Goal: Transaction & Acquisition: Purchase product/service

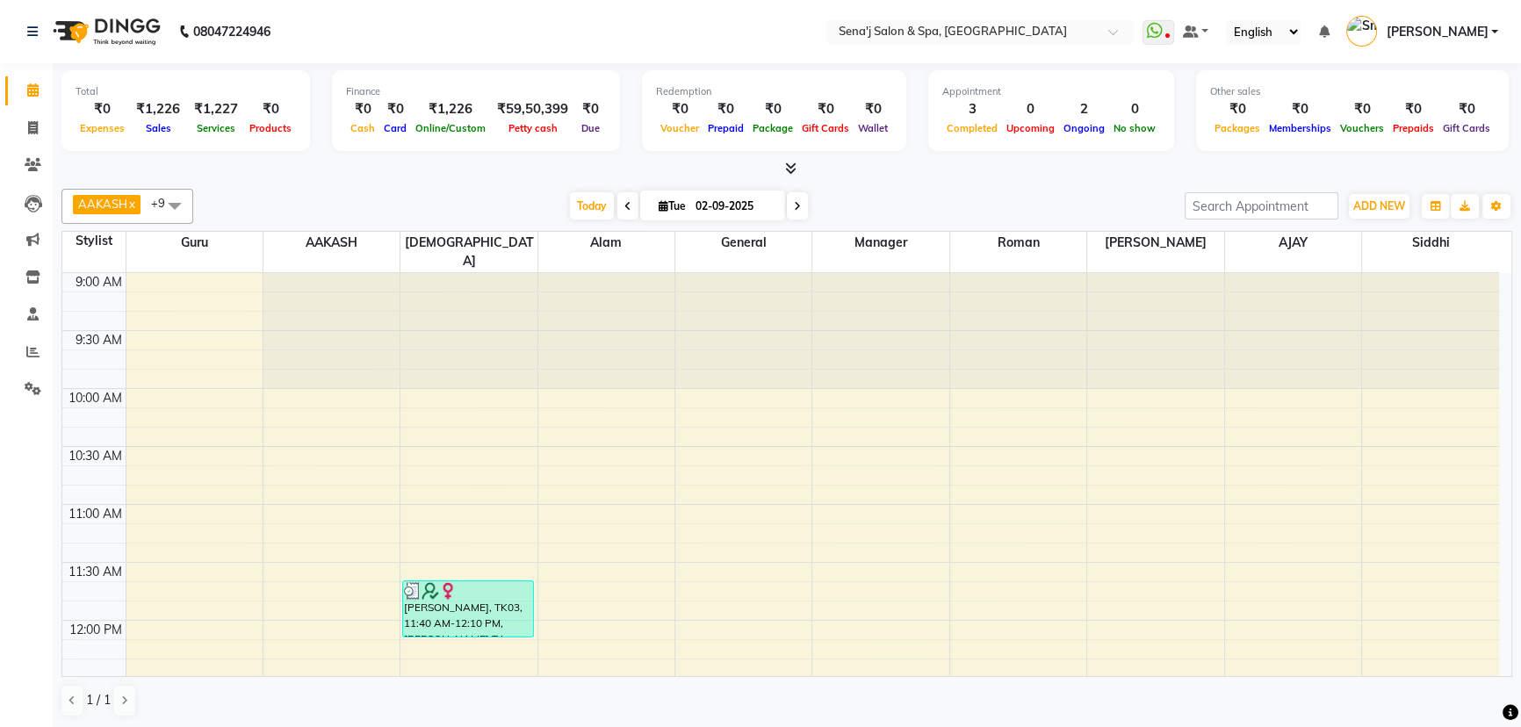
scroll to position [614, 0]
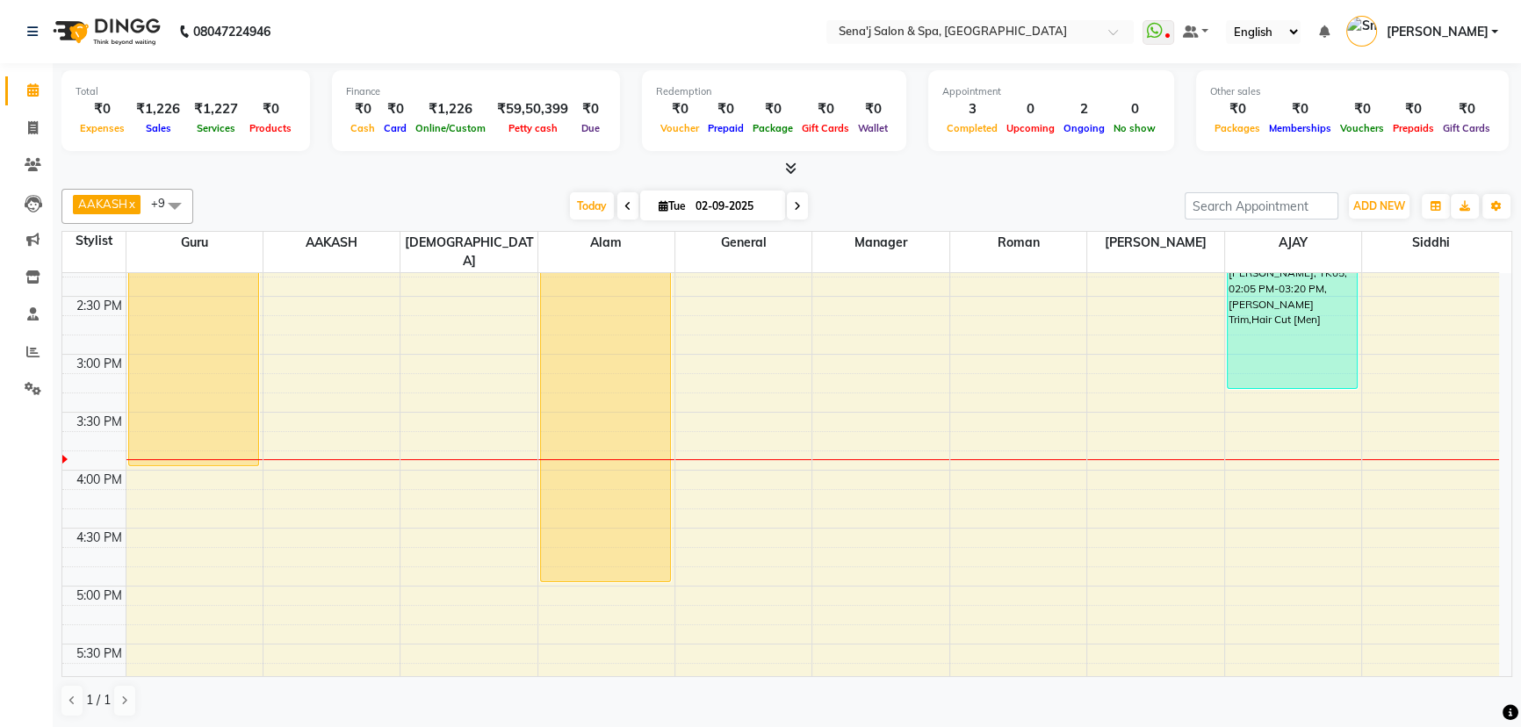
click at [170, 530] on div "9:00 AM 9:30 AM 10:00 AM 10:30 AM 11:00 AM 11:30 AM 12:00 PM 12:30 PM 1:00 PM 1…" at bounding box center [780, 528] width 1437 height 1738
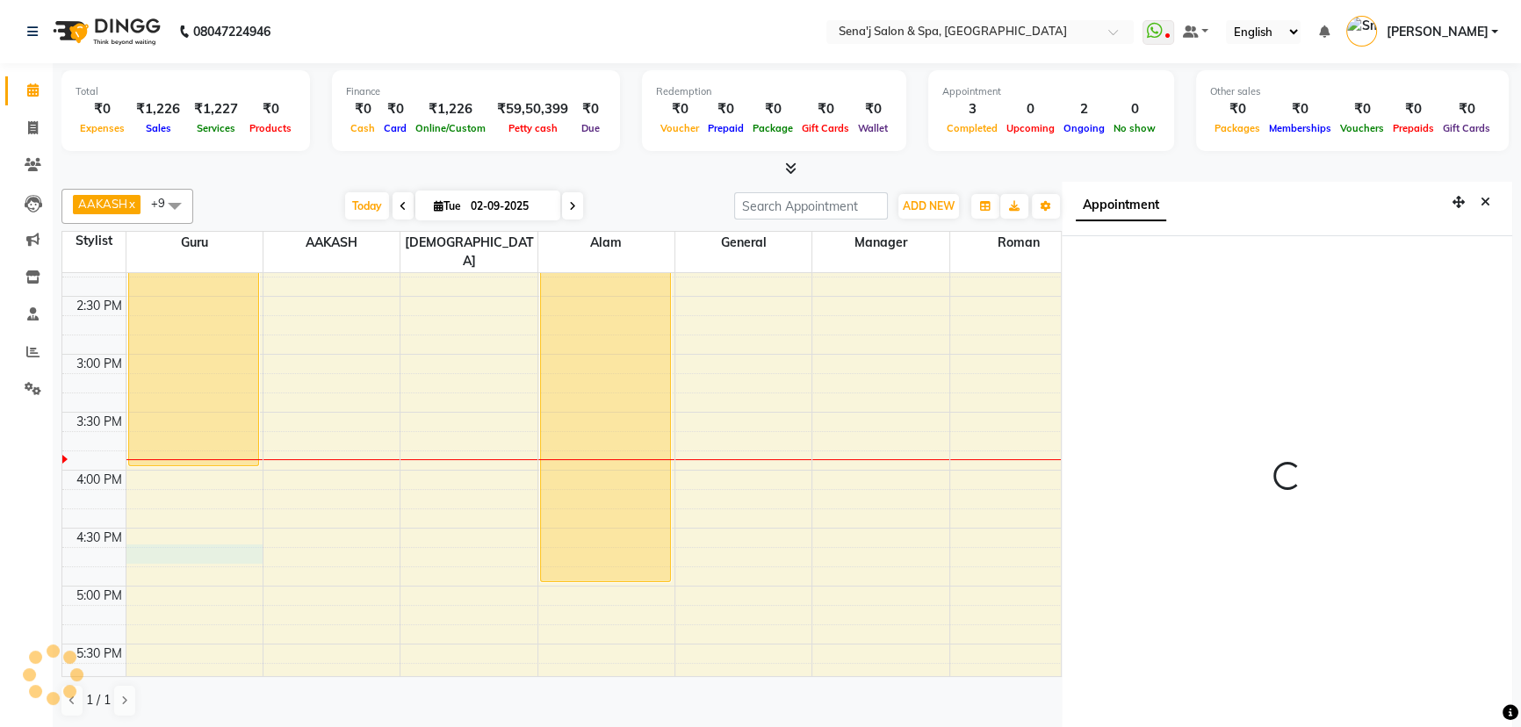
scroll to position [8, 0]
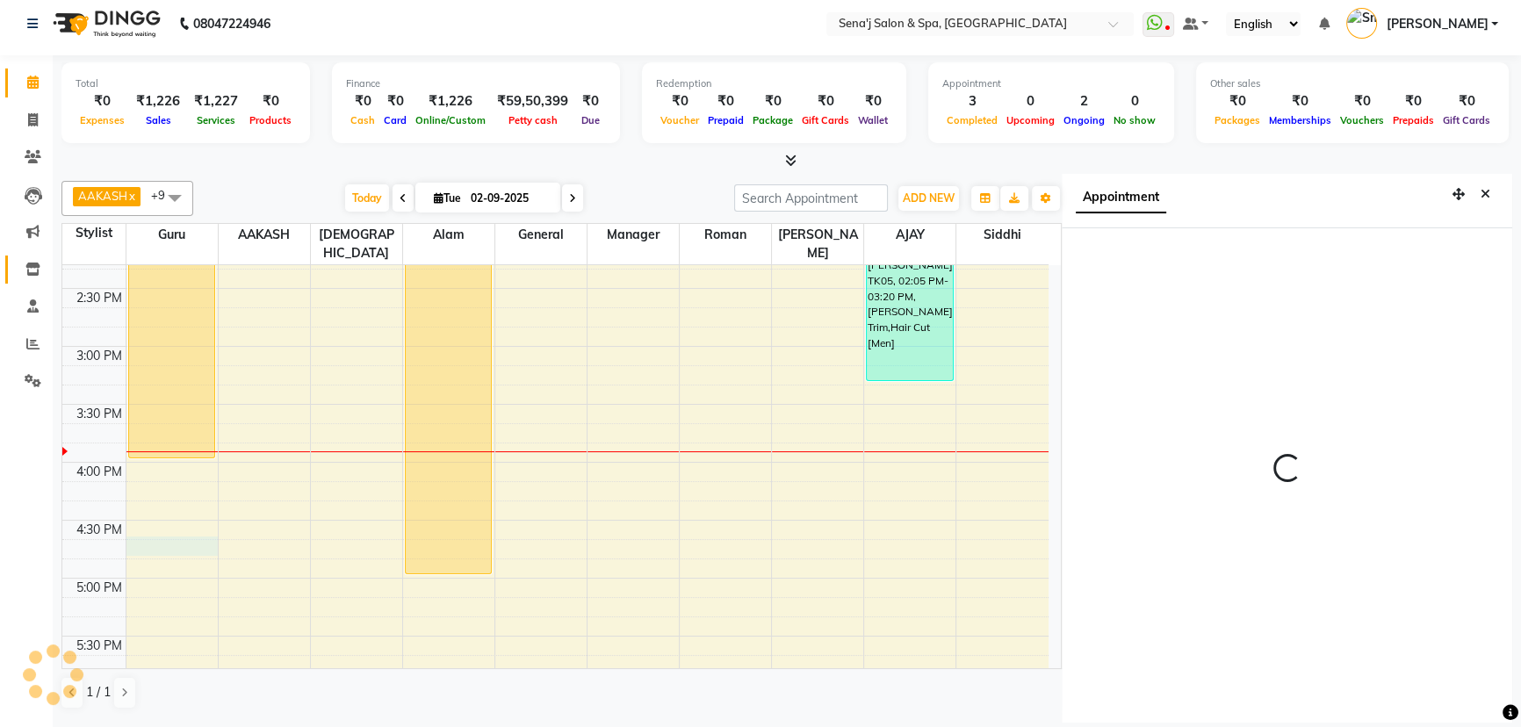
select select "1005"
select select "6923"
select select "tentative"
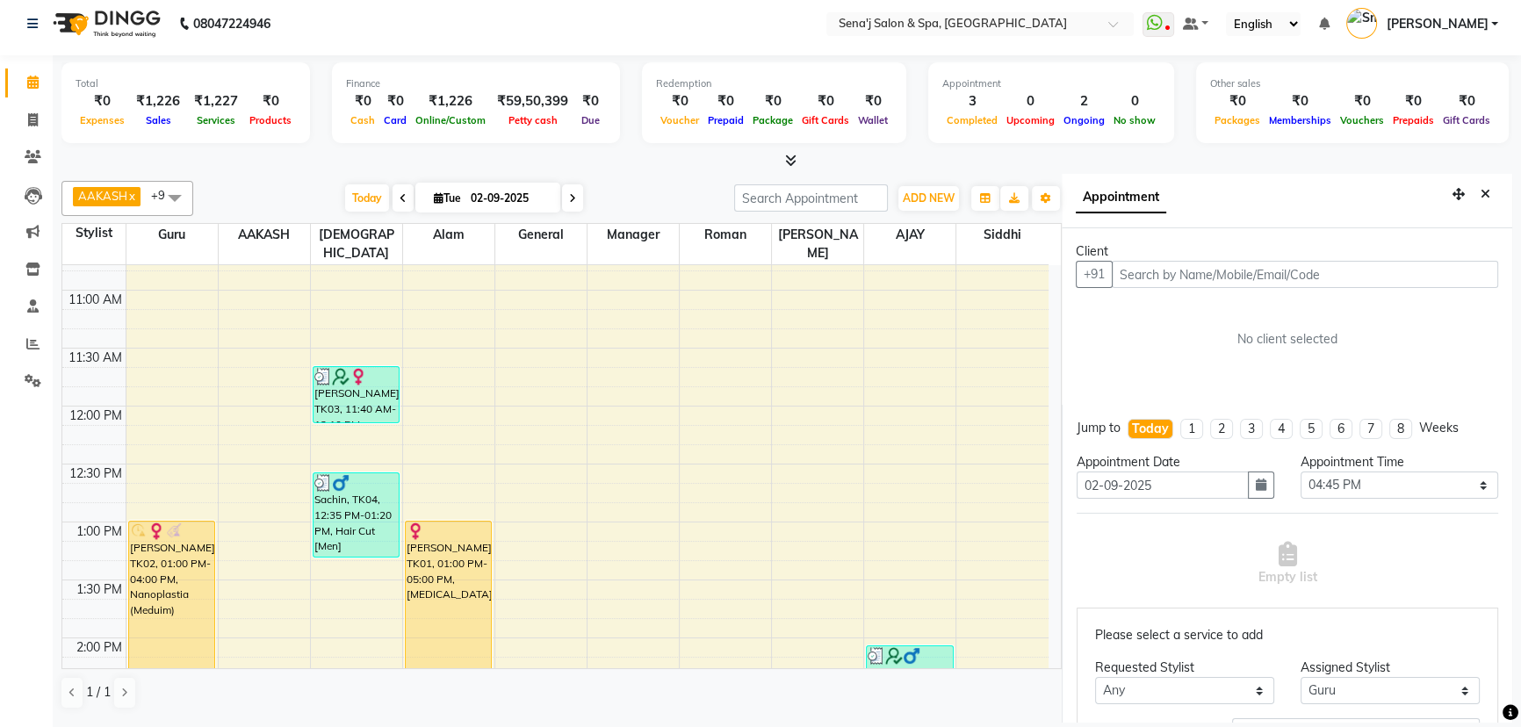
scroll to position [79, 0]
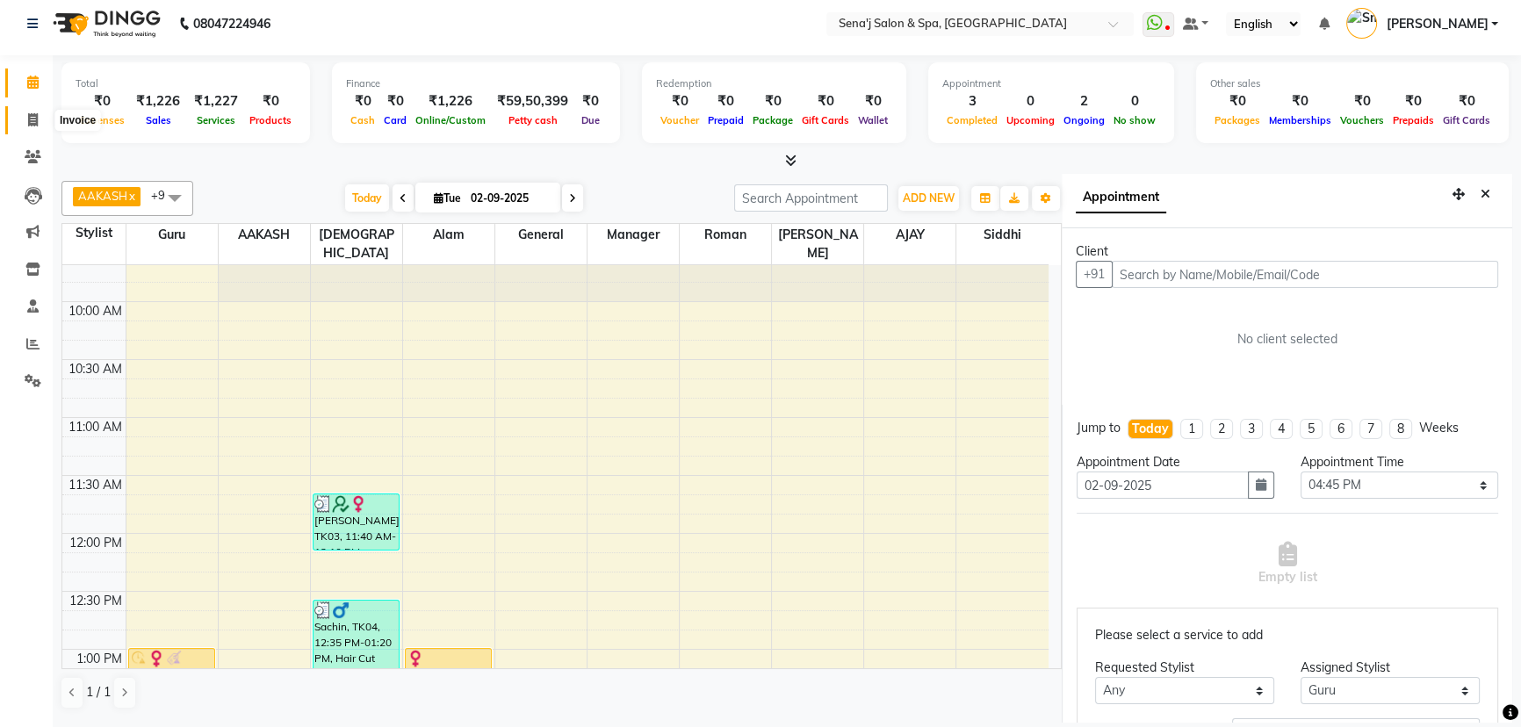
click at [32, 119] on icon at bounding box center [33, 119] width 10 height 13
select select "447"
select select "service"
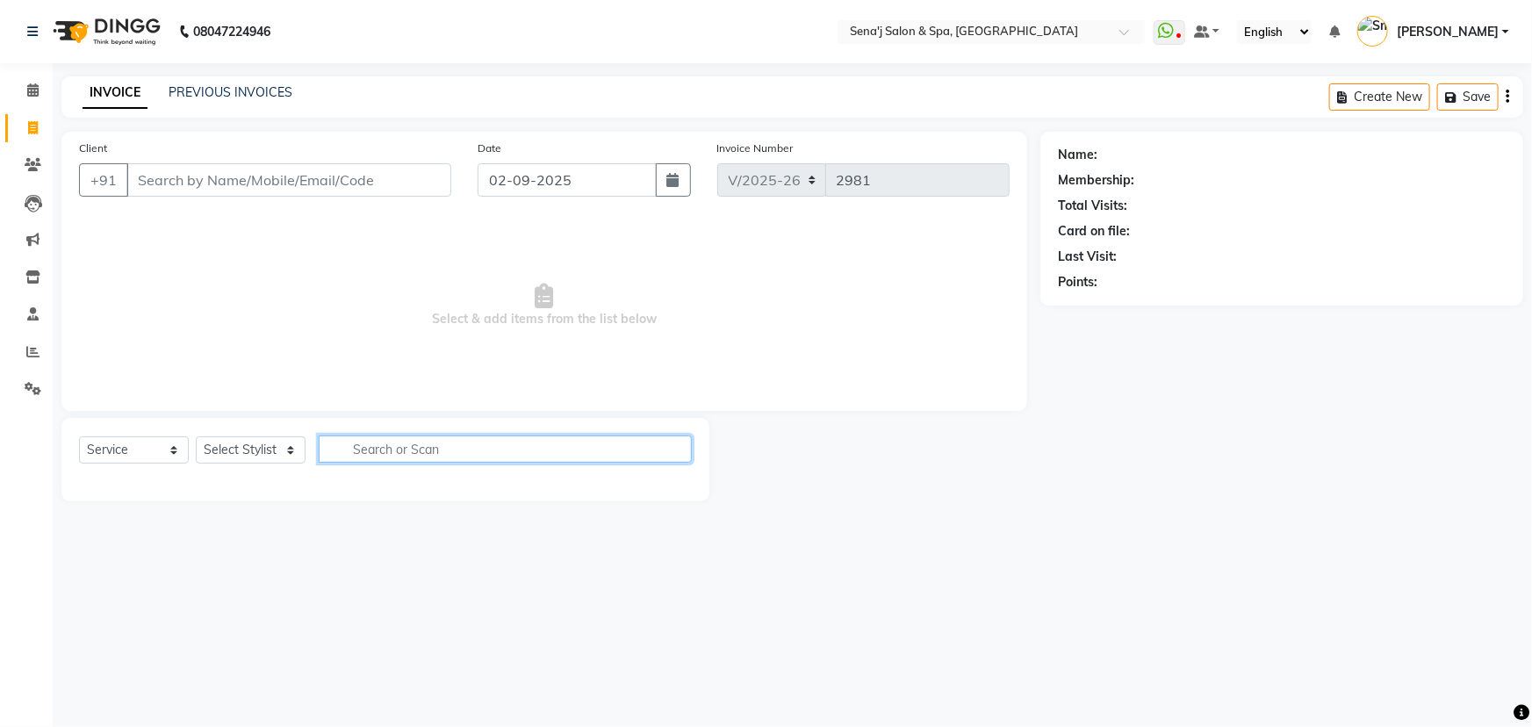
click at [352, 452] on input "text" at bounding box center [505, 449] width 373 height 27
type input "root"
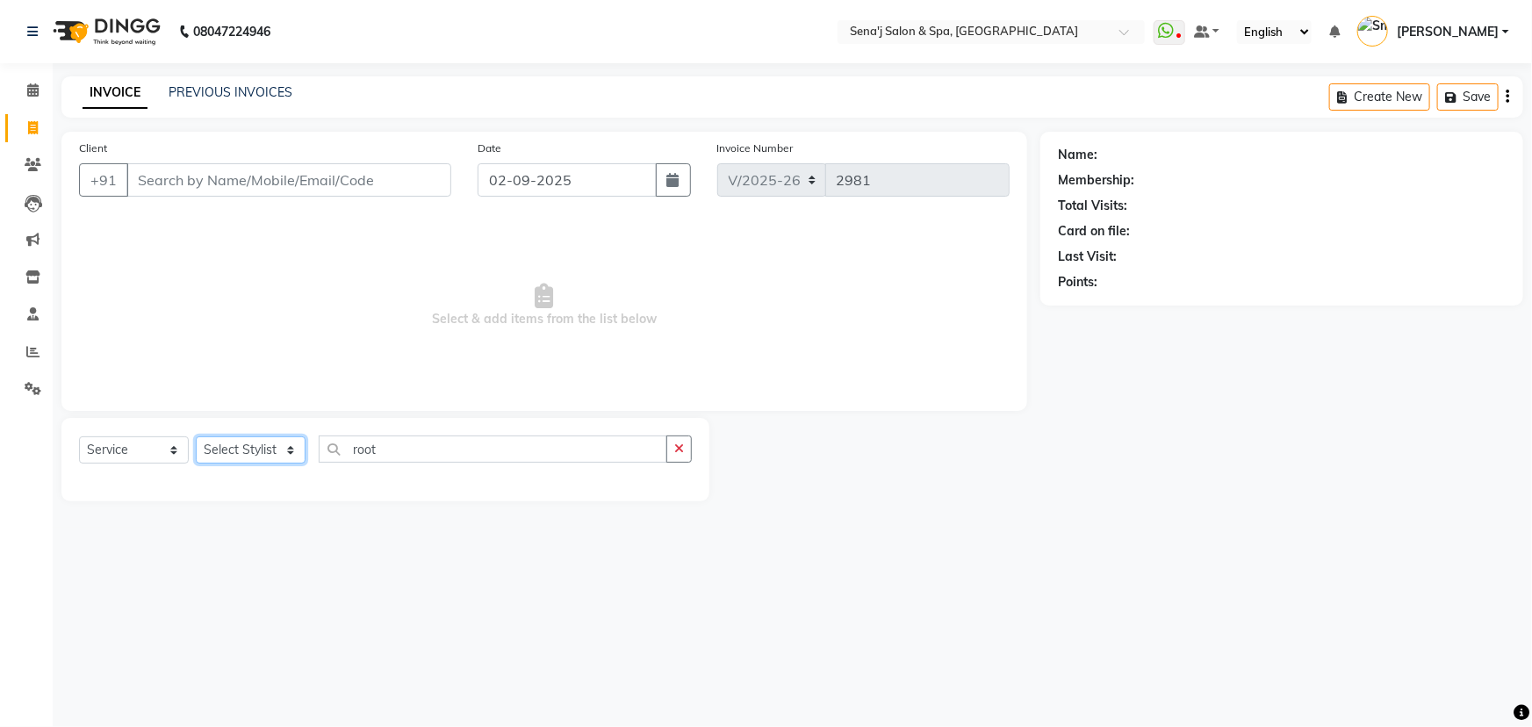
click at [264, 447] on select "Select Stylist [PERSON_NAME] [PERSON_NAME] [PERSON_NAME] [PERSON_NAME] General …" at bounding box center [251, 449] width 110 height 27
select select "11468"
click at [196, 436] on select "Select Stylist [PERSON_NAME] [PERSON_NAME] [PERSON_NAME] [PERSON_NAME] General …" at bounding box center [251, 449] width 110 height 27
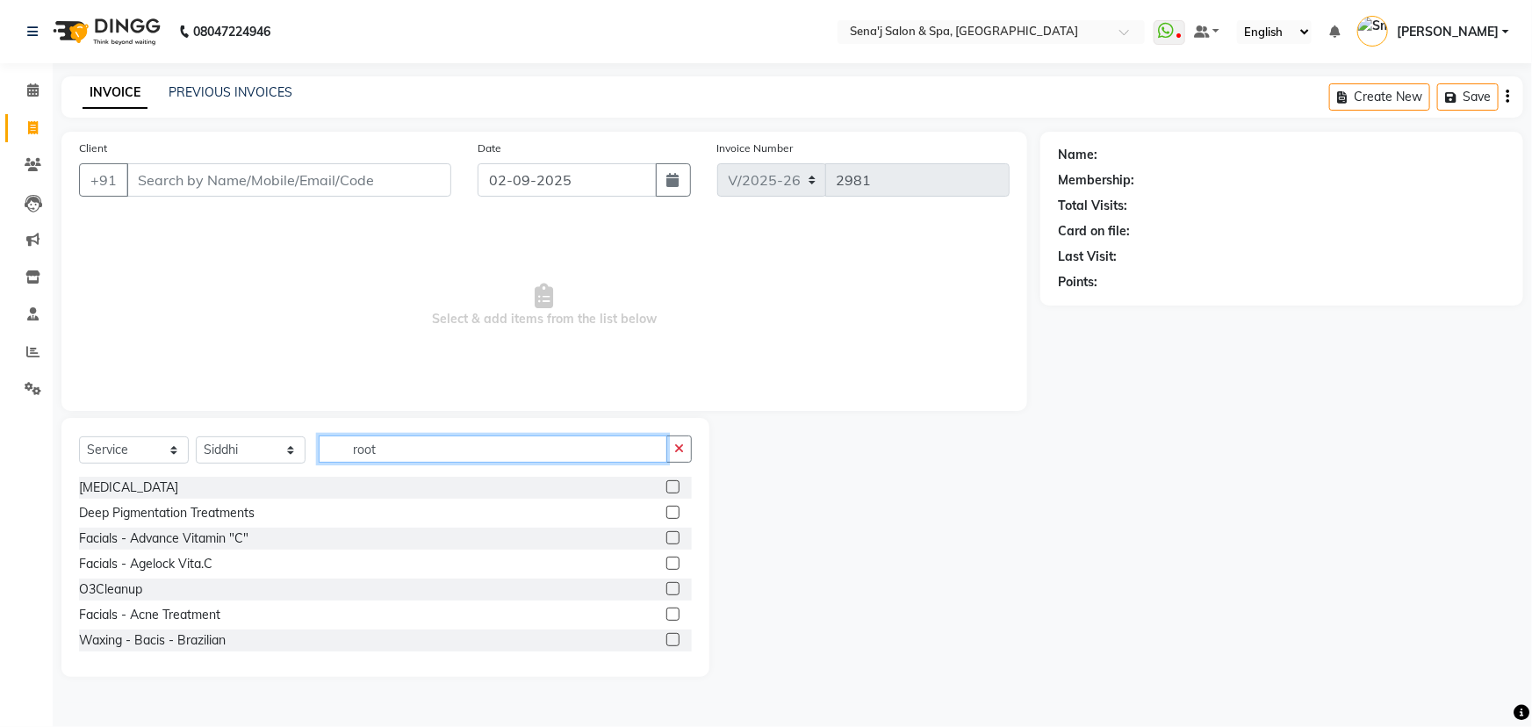
click at [400, 447] on input "root" at bounding box center [493, 449] width 349 height 27
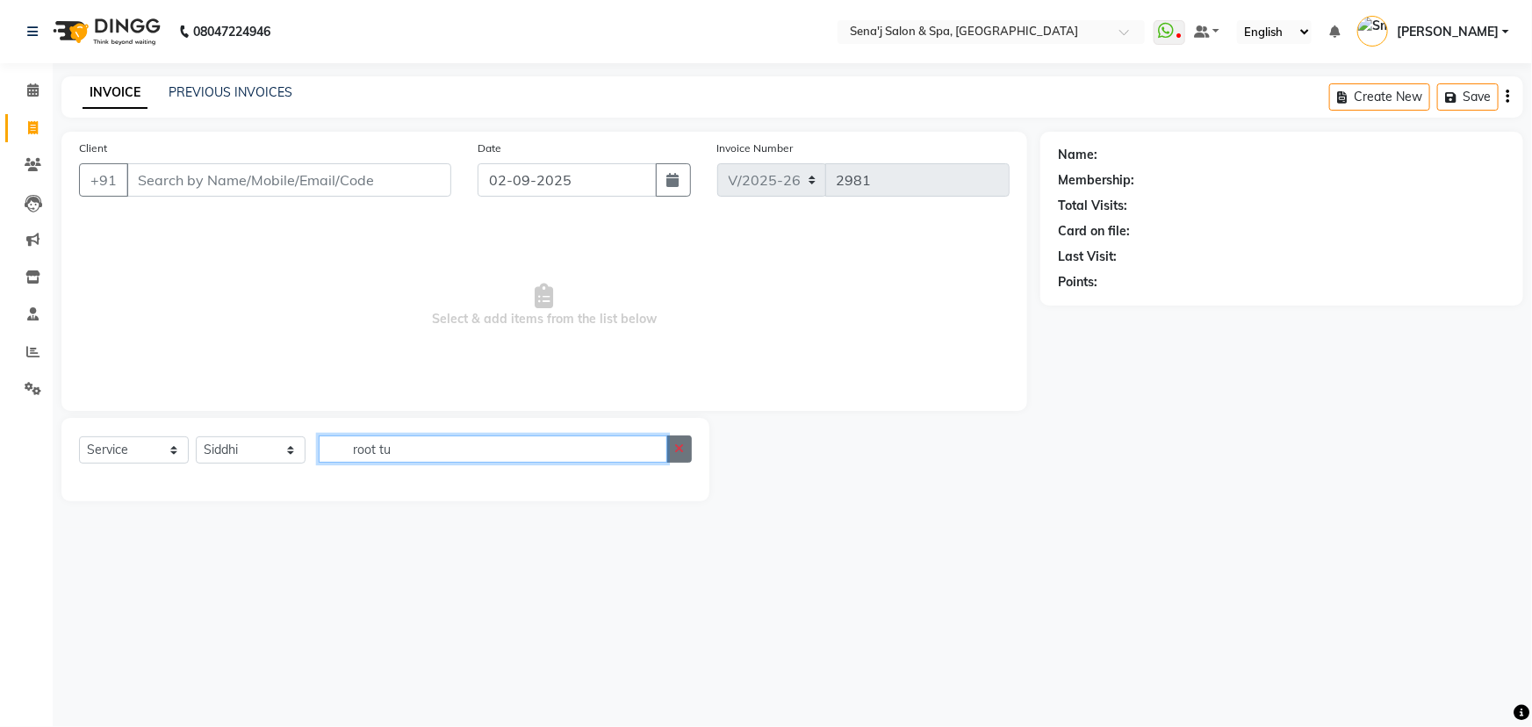
type input "root tu"
click at [680, 447] on icon "button" at bounding box center [679, 449] width 10 height 12
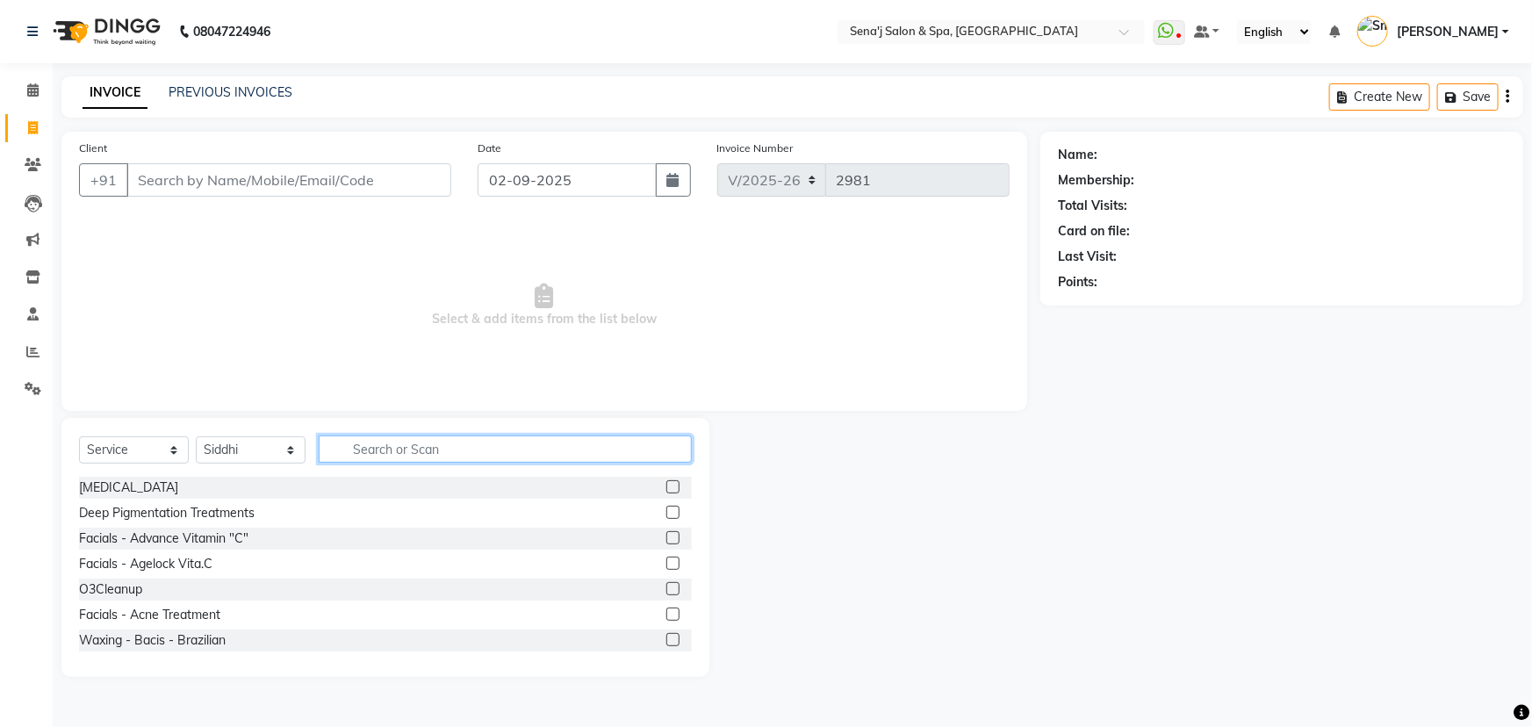
click at [382, 450] on input "text" at bounding box center [505, 449] width 373 height 27
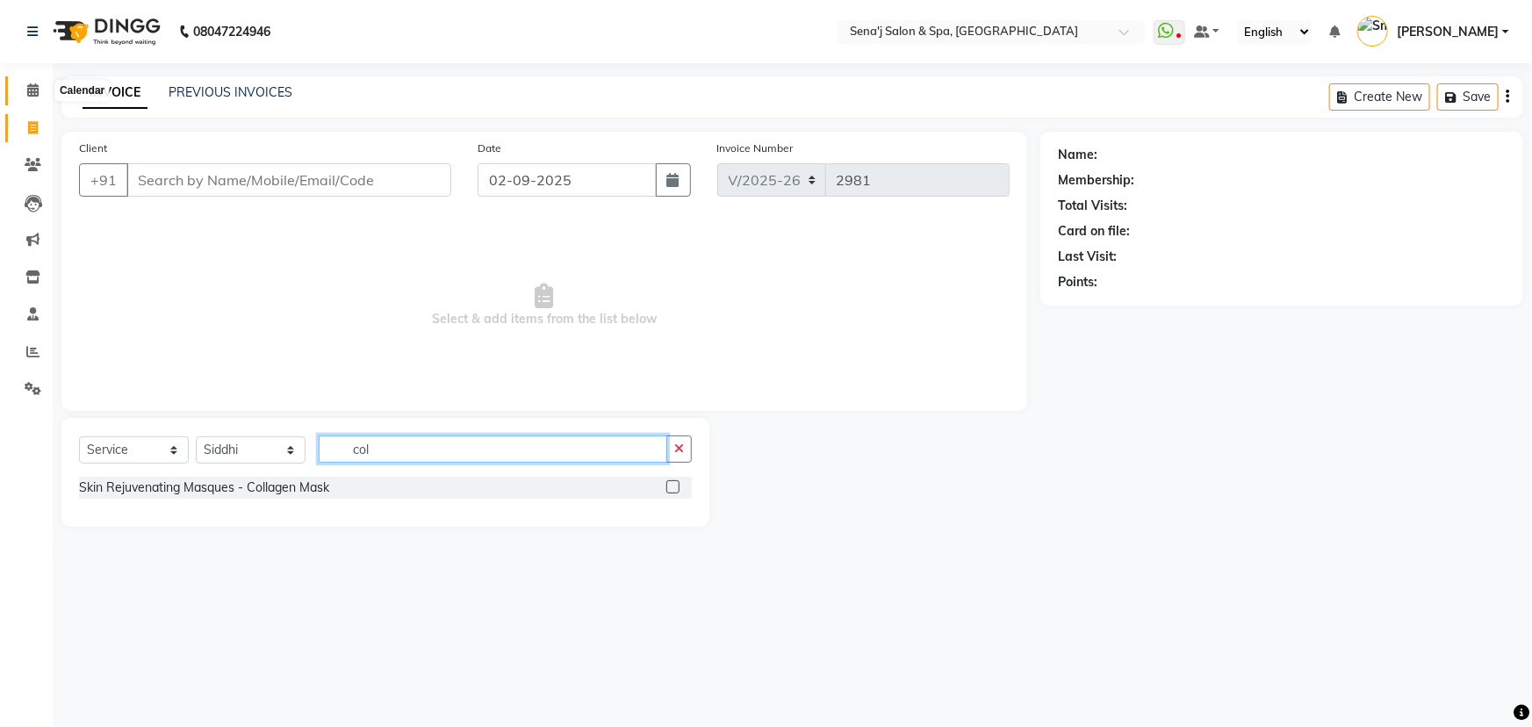
type input "col"
click at [27, 85] on icon at bounding box center [32, 89] width 11 height 13
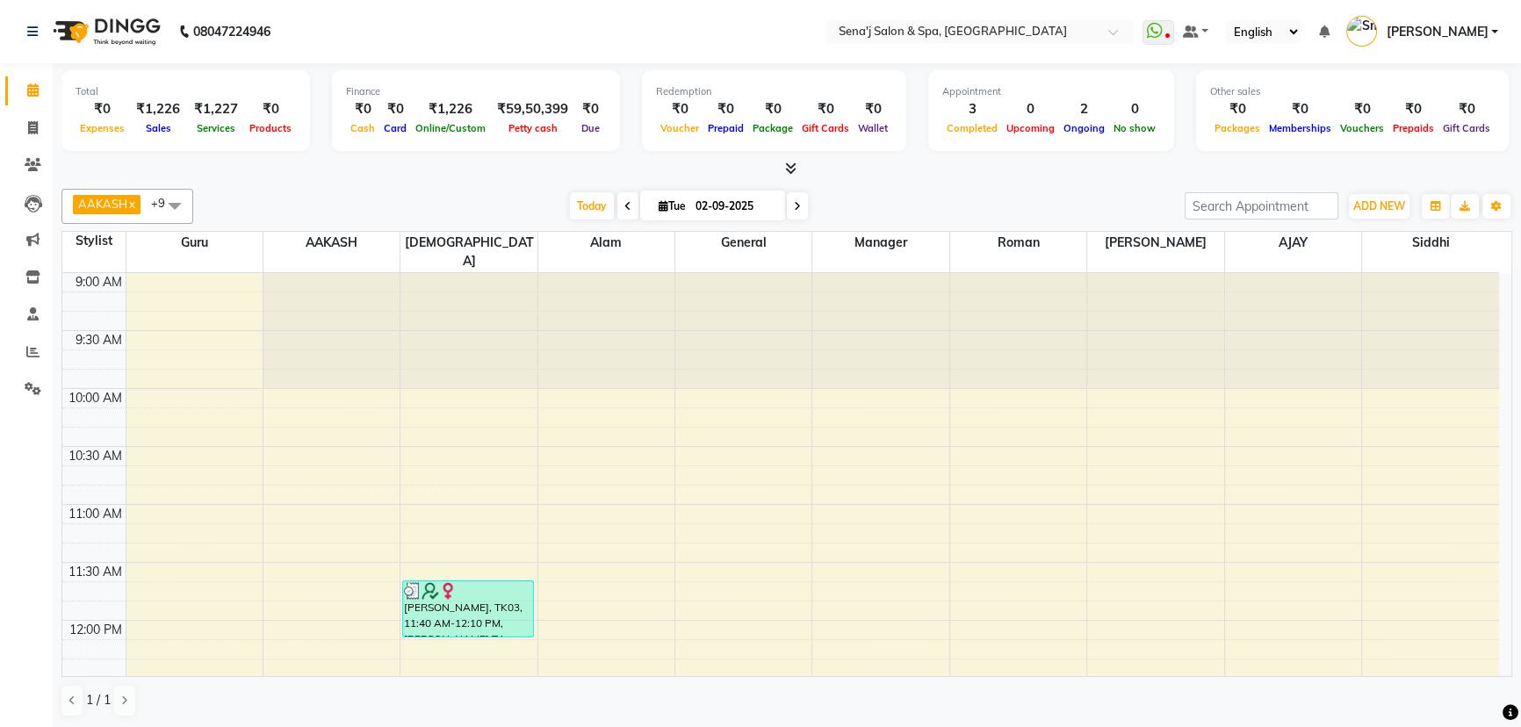
click at [151, 202] on span "+9" at bounding box center [166, 204] width 31 height 18
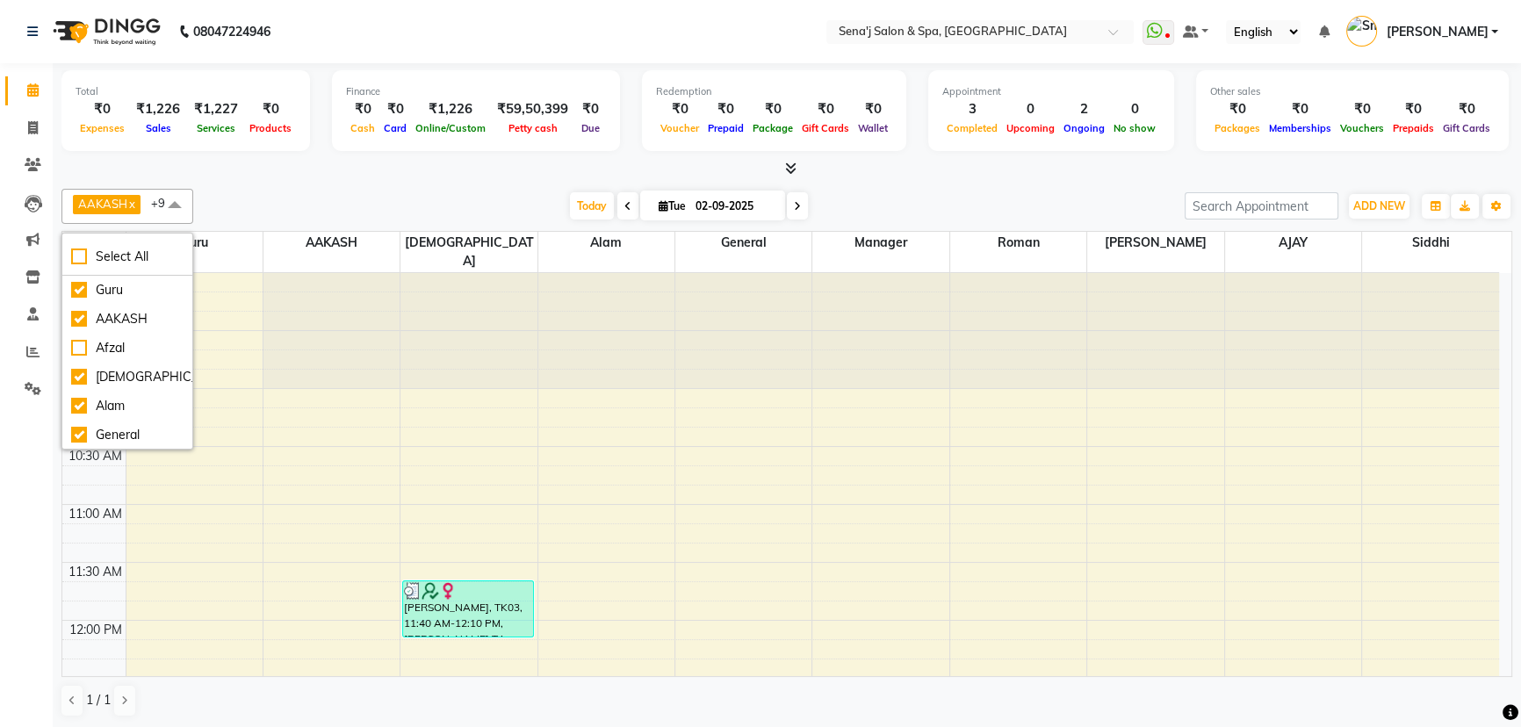
click at [285, 198] on div "Today Tue 02-09-2025" at bounding box center [689, 206] width 974 height 26
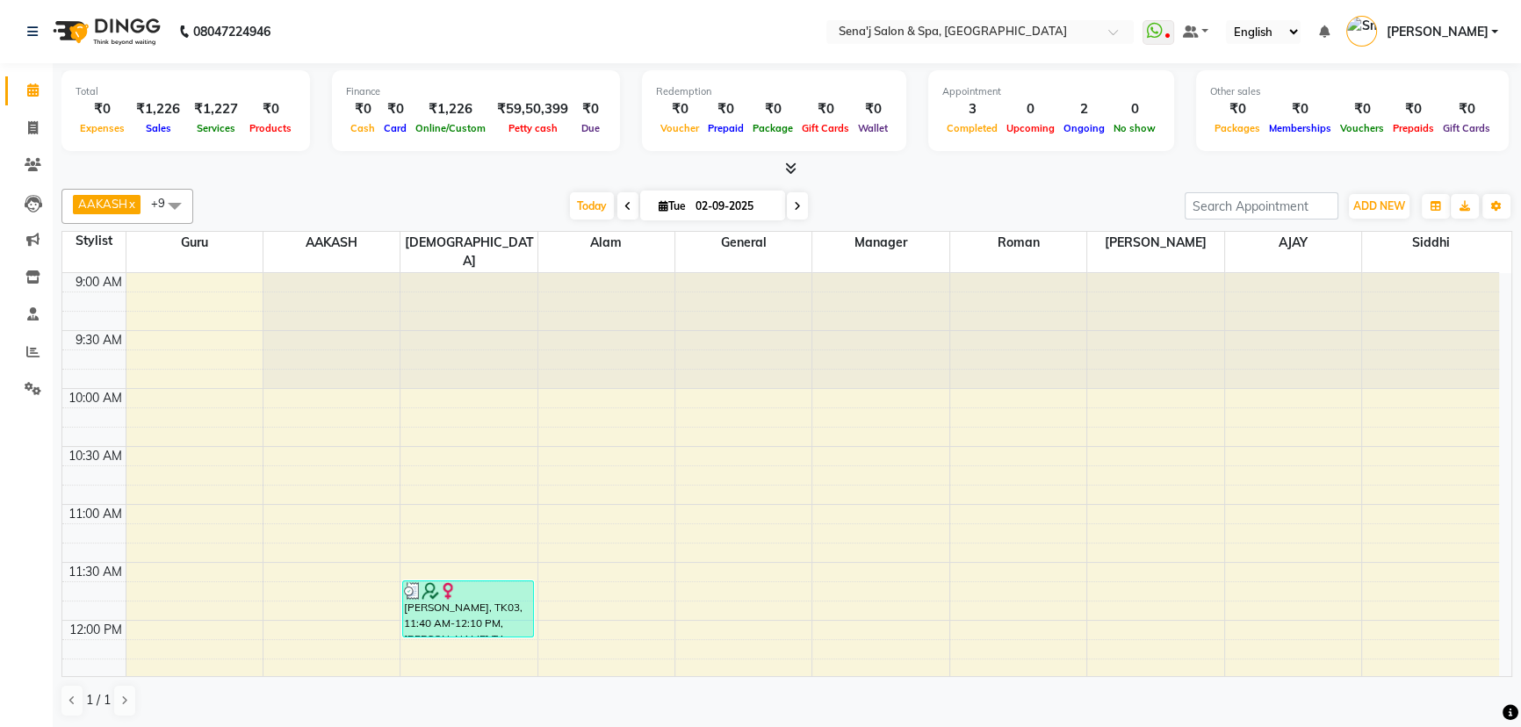
click at [624, 201] on icon at bounding box center [627, 206] width 7 height 11
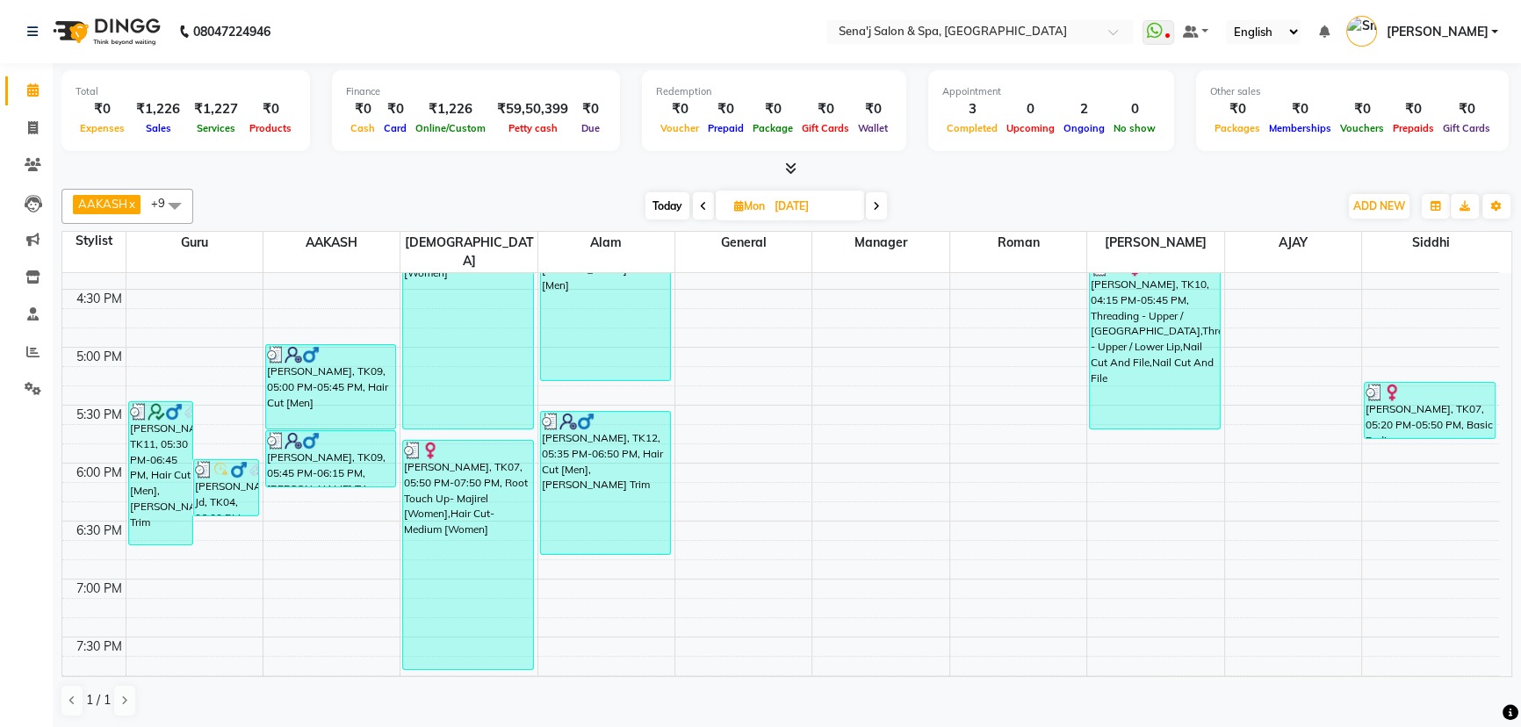
scroll to position [1172, 0]
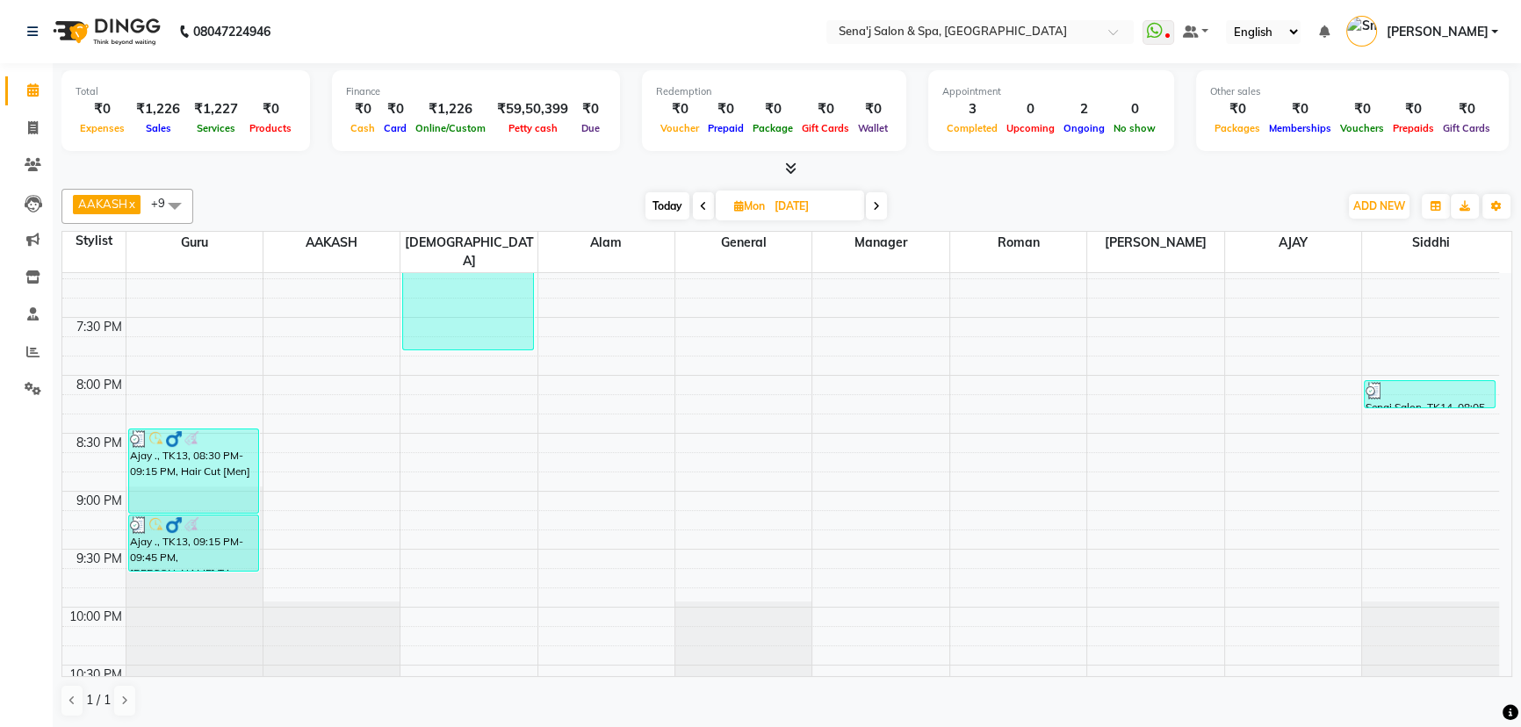
click at [879, 208] on icon at bounding box center [876, 206] width 7 height 11
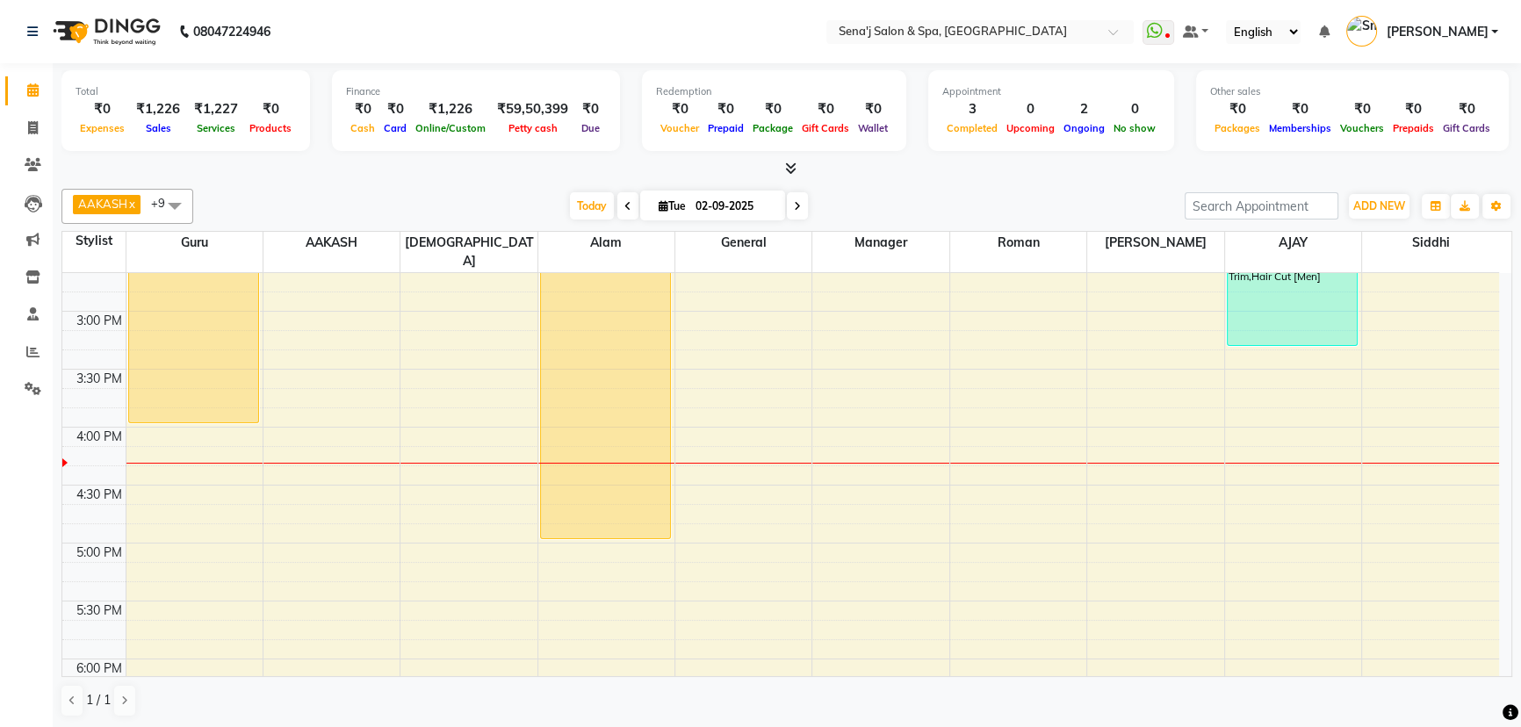
scroll to position [591, 0]
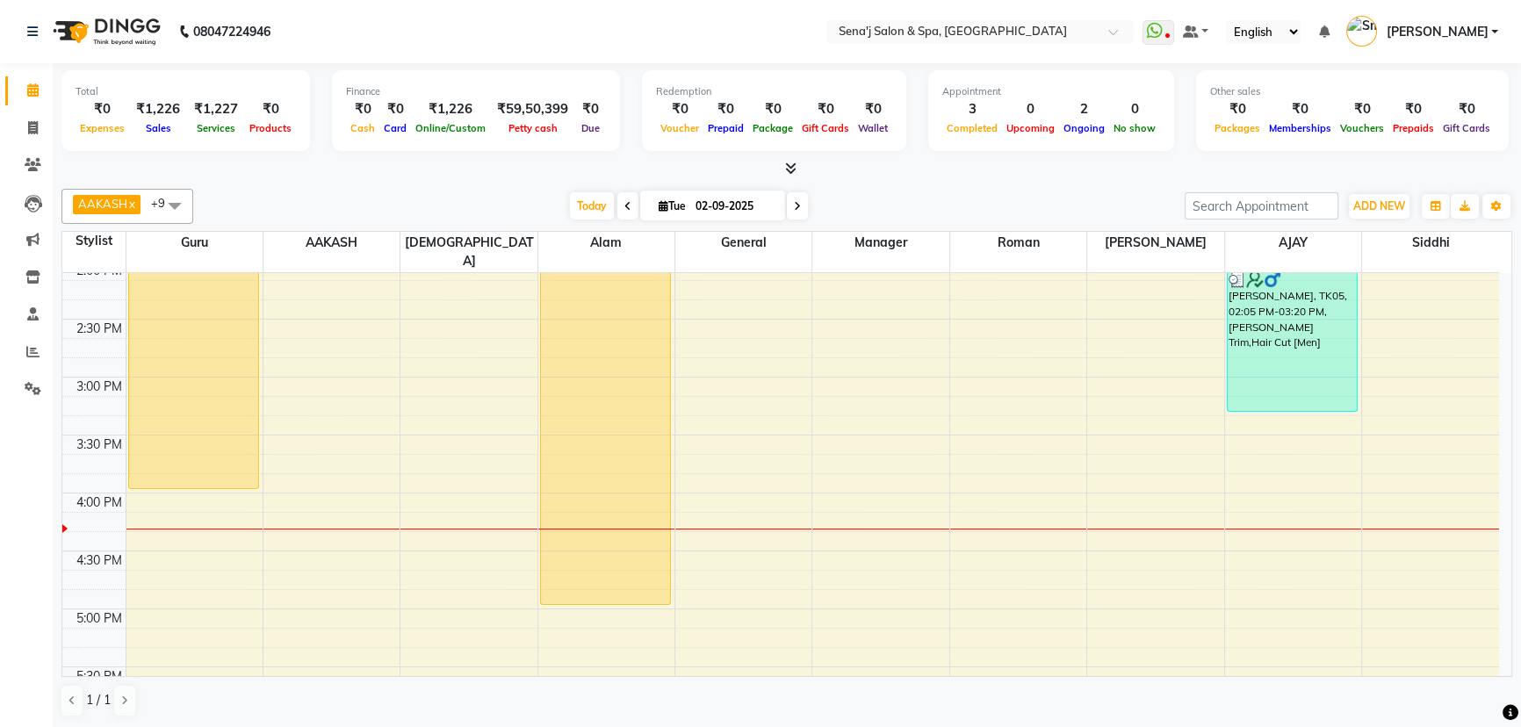
click at [800, 199] on span at bounding box center [797, 205] width 21 height 27
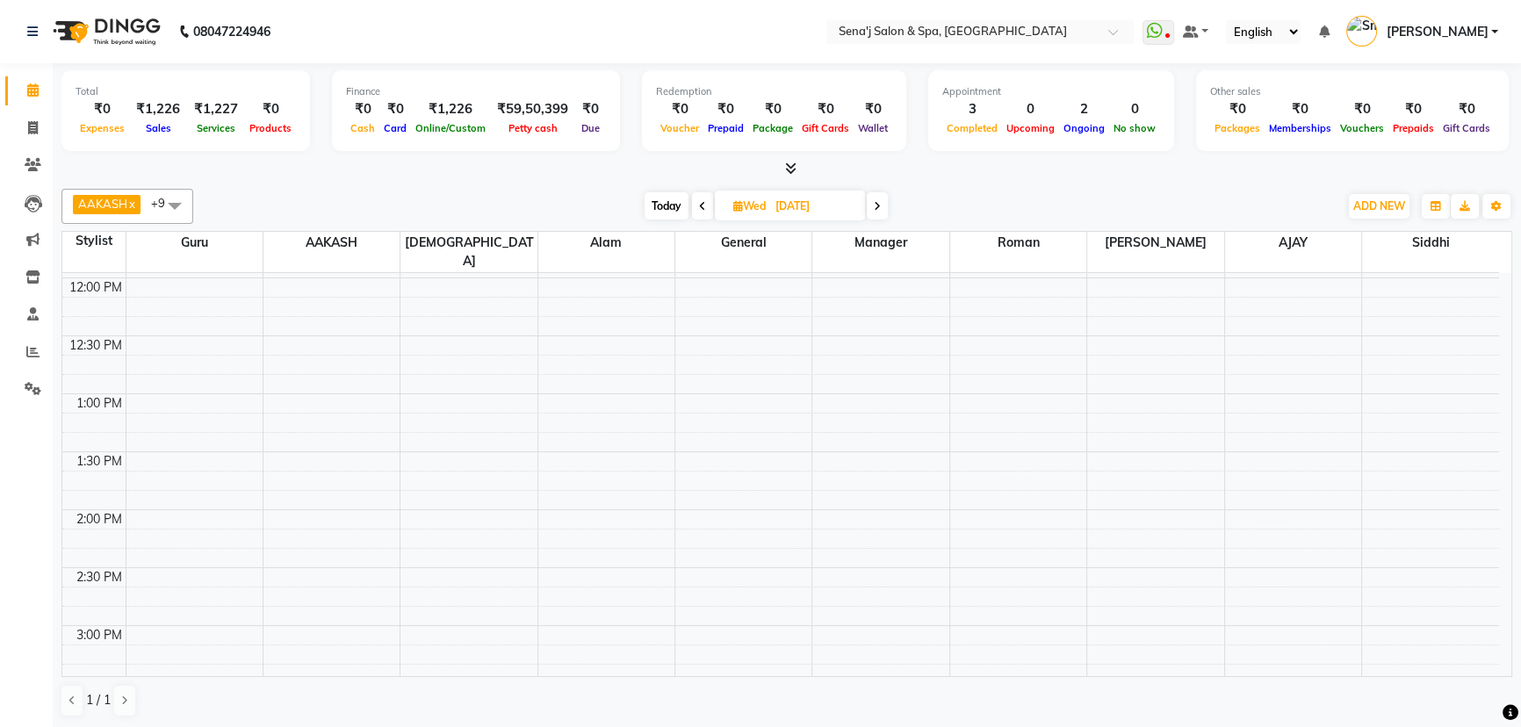
scroll to position [272, 0]
click at [658, 204] on span "Today" at bounding box center [667, 205] width 44 height 27
type input "02-09-2025"
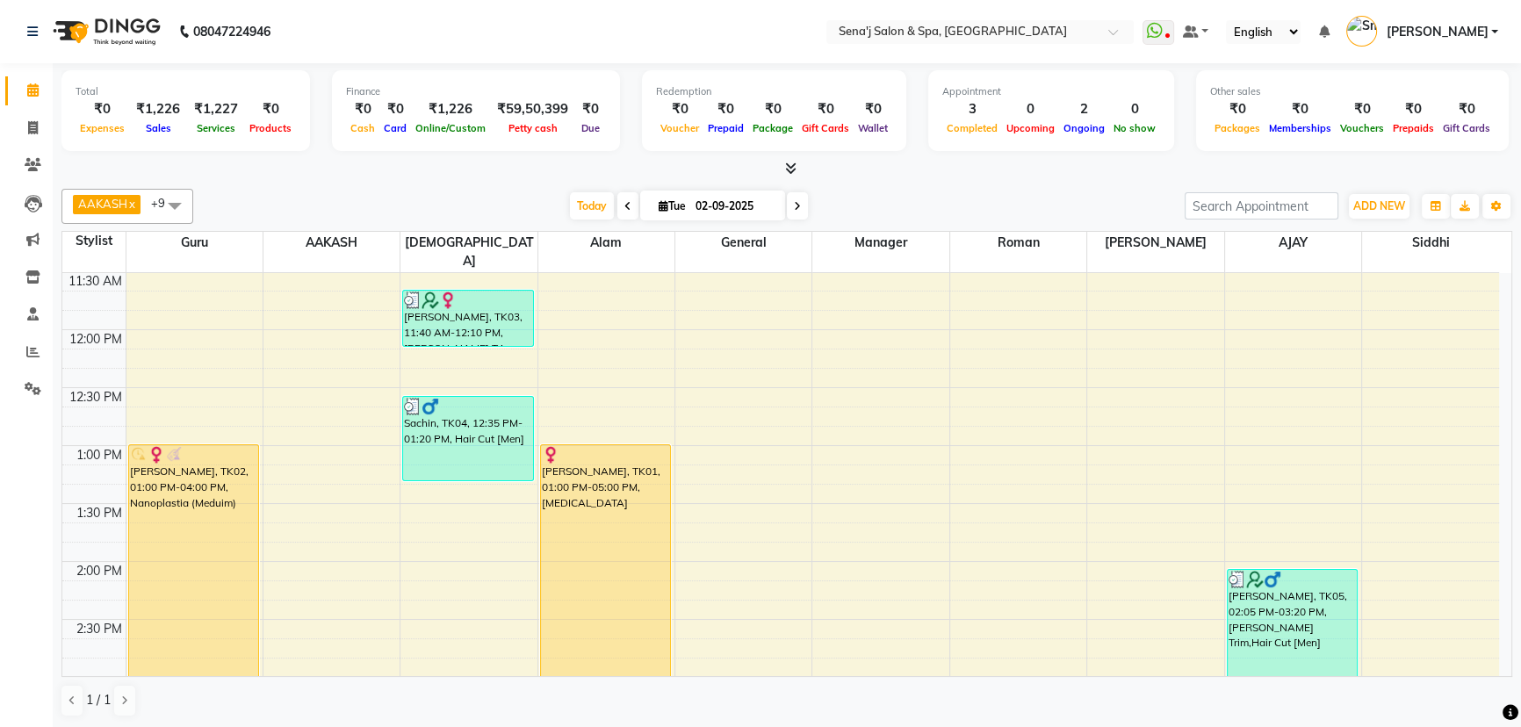
scroll to position [559, 0]
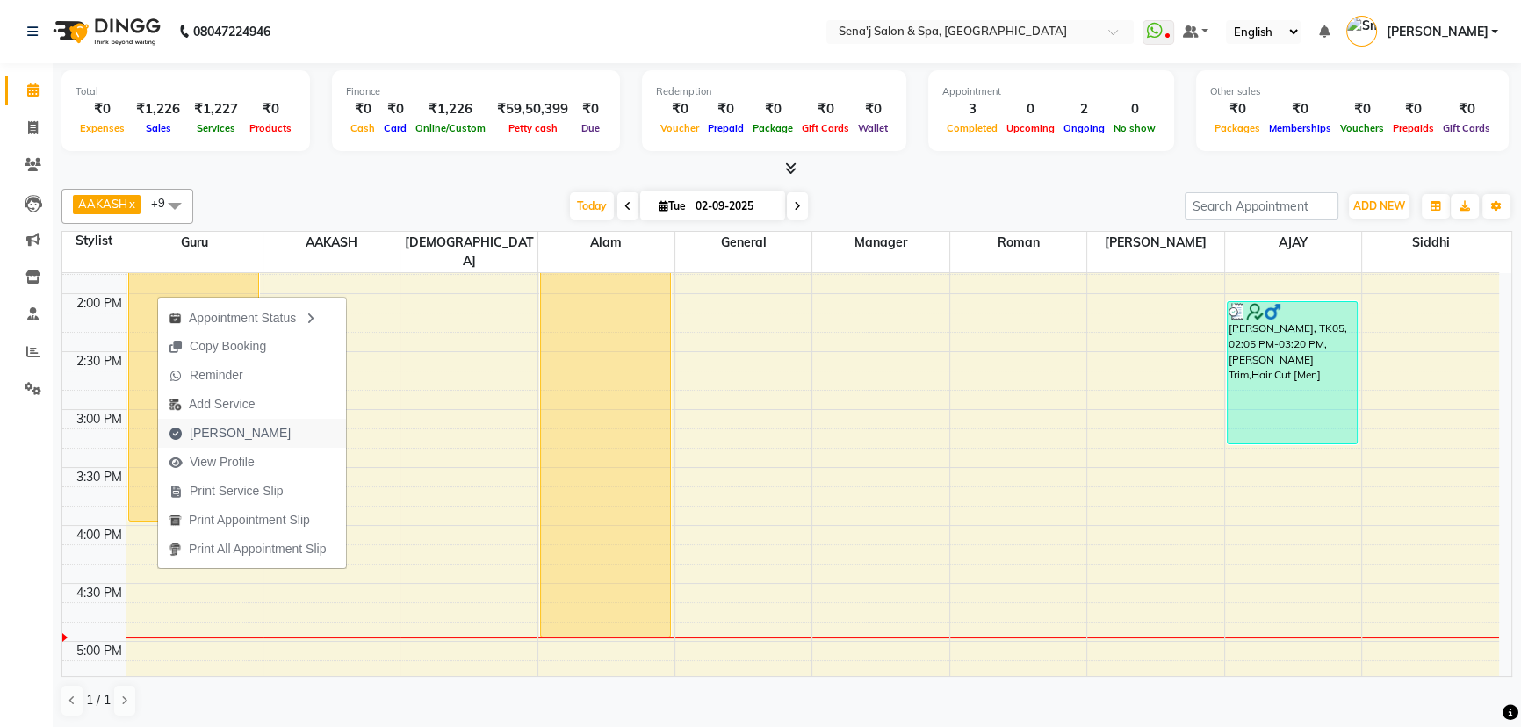
click at [233, 433] on span "Mark Done" at bounding box center [240, 433] width 101 height 18
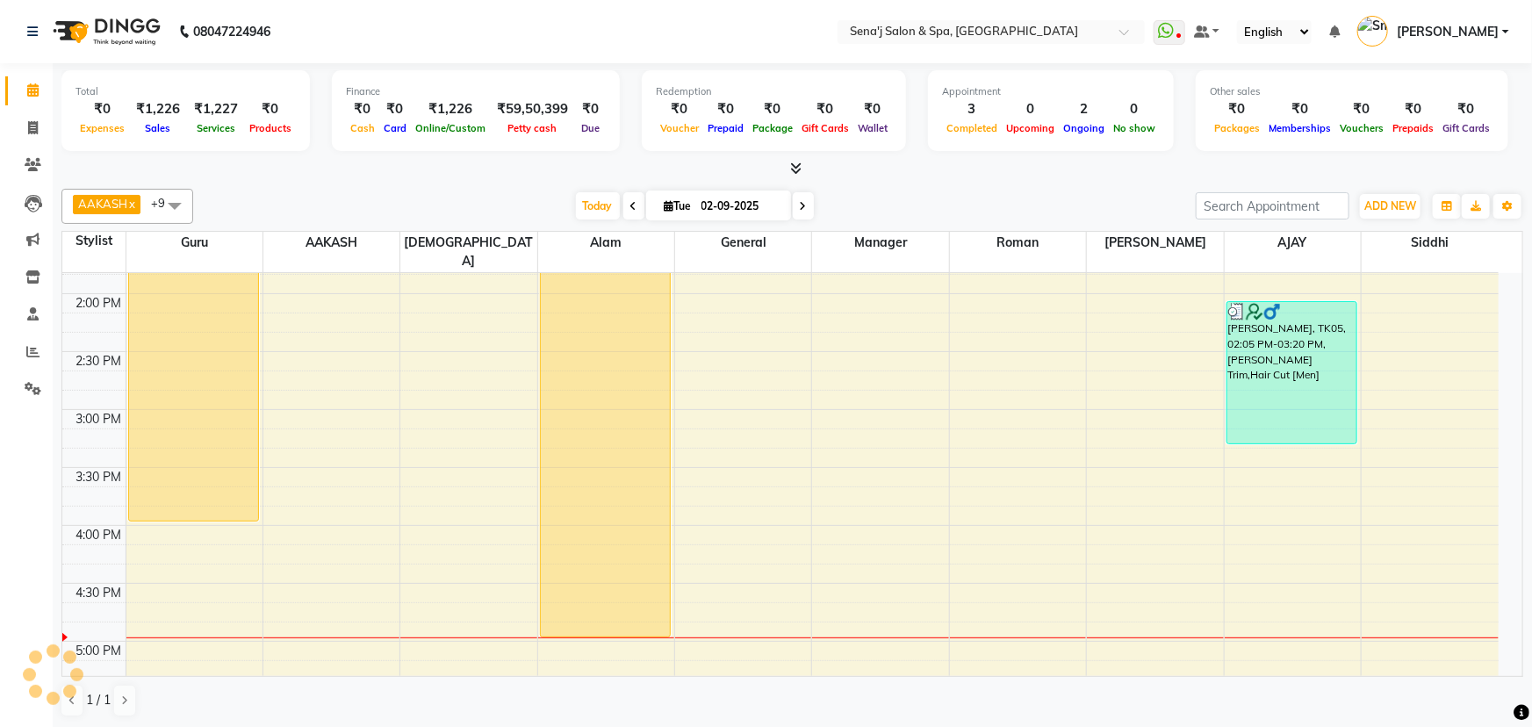
select select "447"
select select "service"
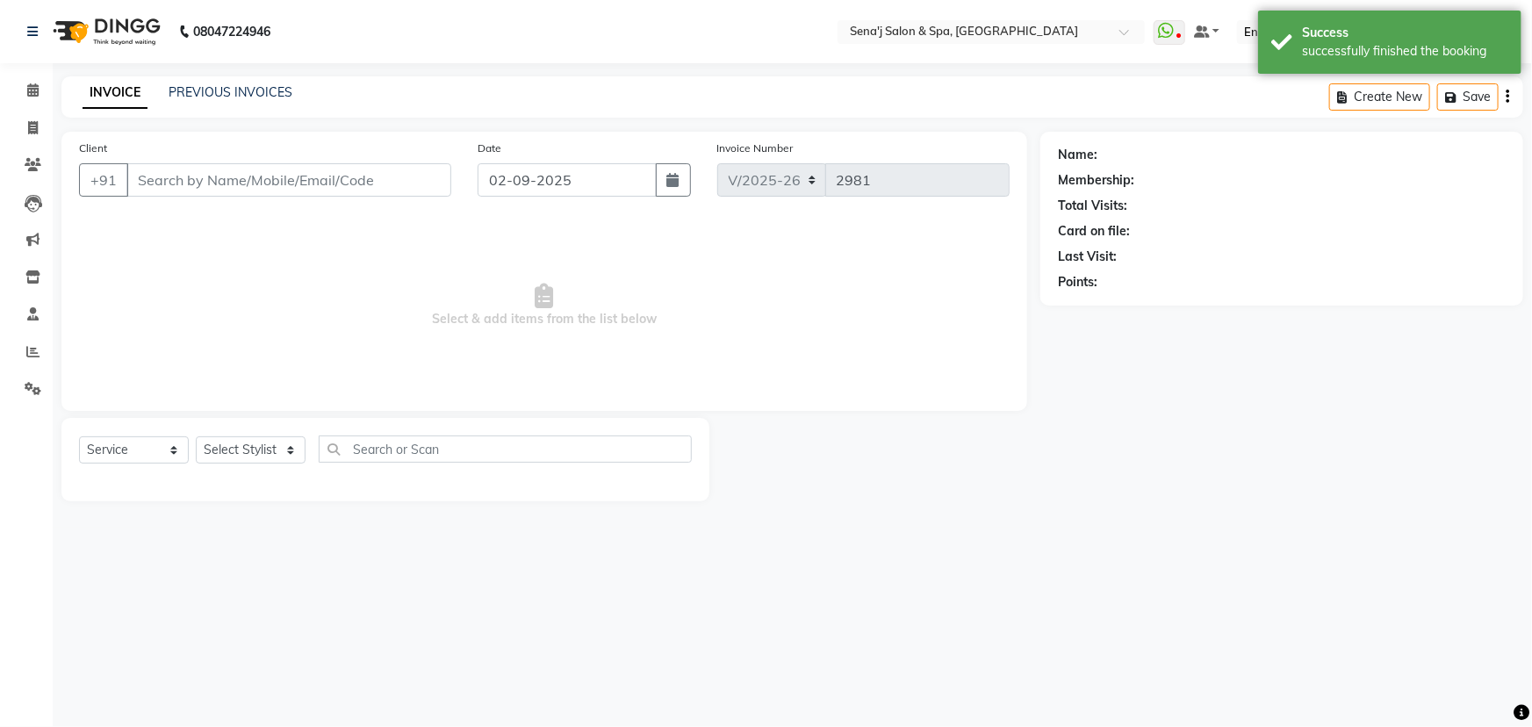
type input "9766492119"
select select "6923"
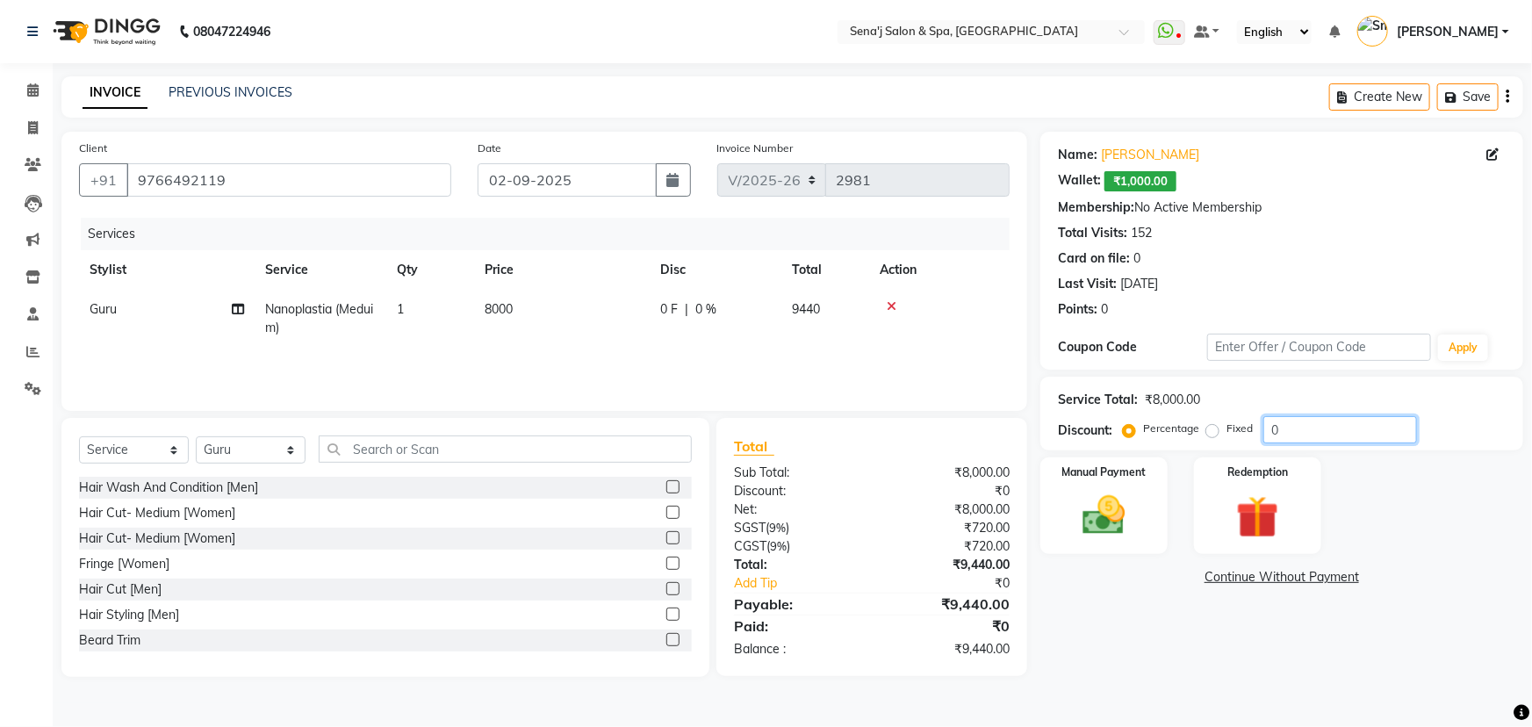
click at [1268, 429] on input "0" at bounding box center [1341, 429] width 154 height 27
type input "20"
click at [500, 313] on span "8000" at bounding box center [499, 309] width 28 height 16
select select "6923"
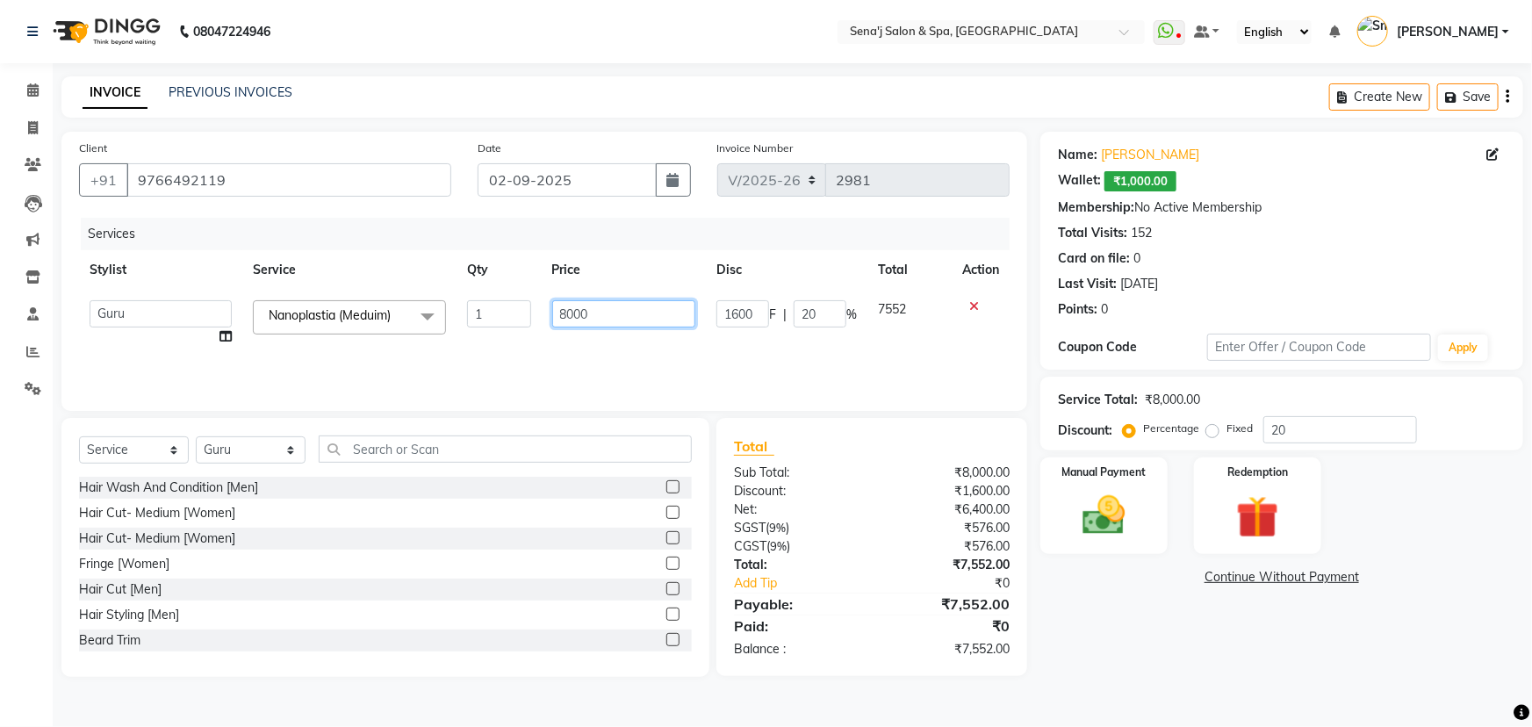
click at [573, 312] on input "8000" at bounding box center [624, 313] width 144 height 27
type input "8500"
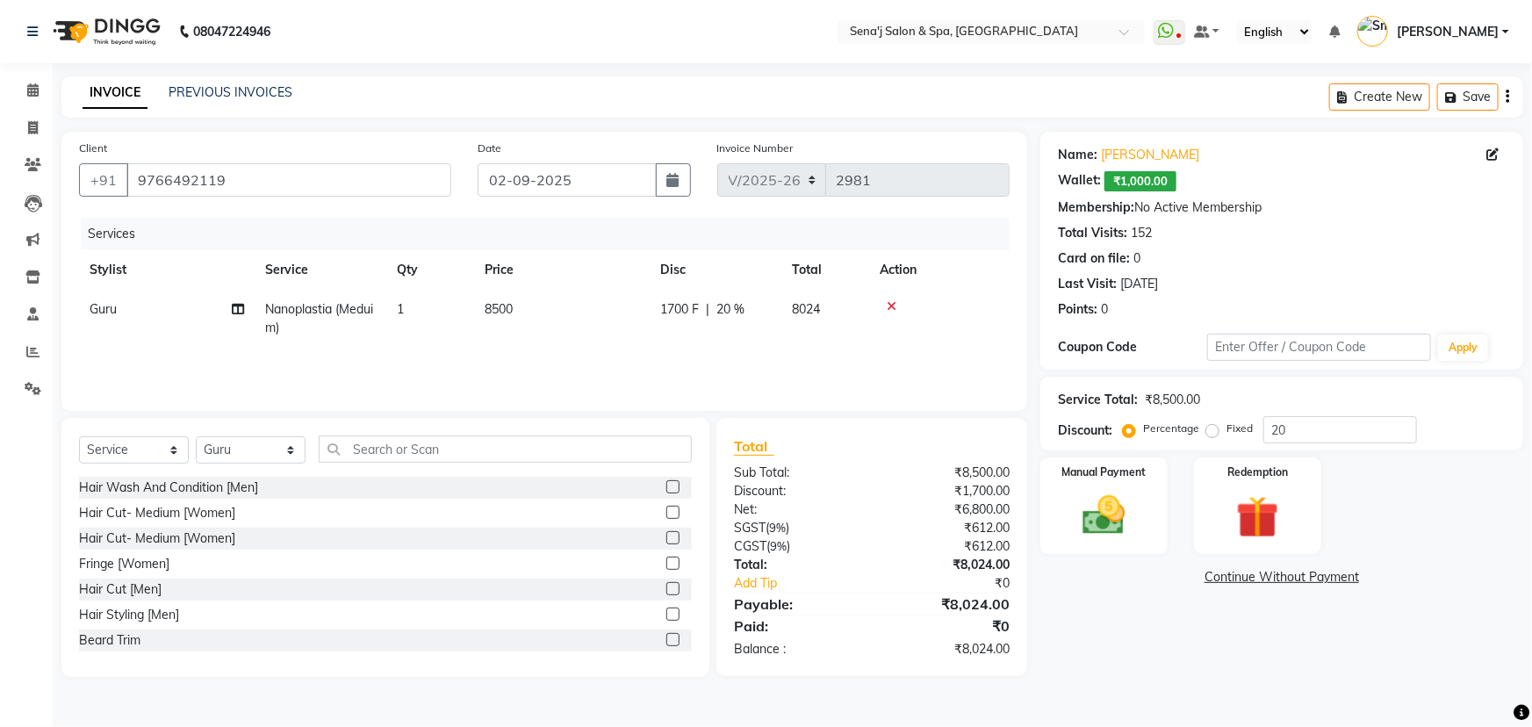
click at [1183, 667] on div "Name: Priyanka Singh Wallet: ₹1,000.00 Membership: No Active Membership Total V…" at bounding box center [1289, 404] width 496 height 545
click at [1144, 182] on span "₹1,000.00" at bounding box center [1141, 181] width 72 height 20
click at [1133, 150] on link "Priyanka Singh" at bounding box center [1150, 155] width 98 height 18
click at [496, 311] on span "8500" at bounding box center [499, 309] width 28 height 16
select select "6923"
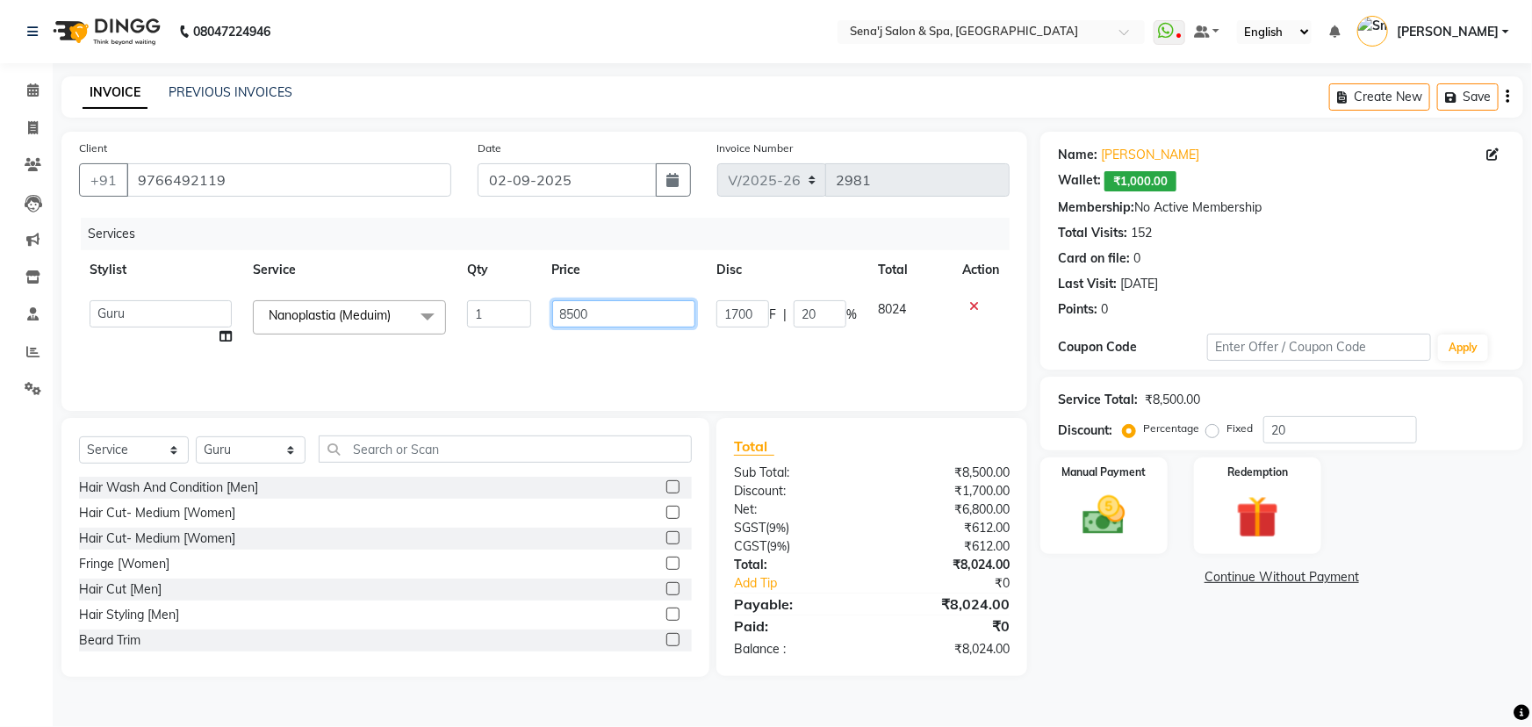
click at [572, 316] on input "8500" at bounding box center [624, 313] width 144 height 27
type input "10000"
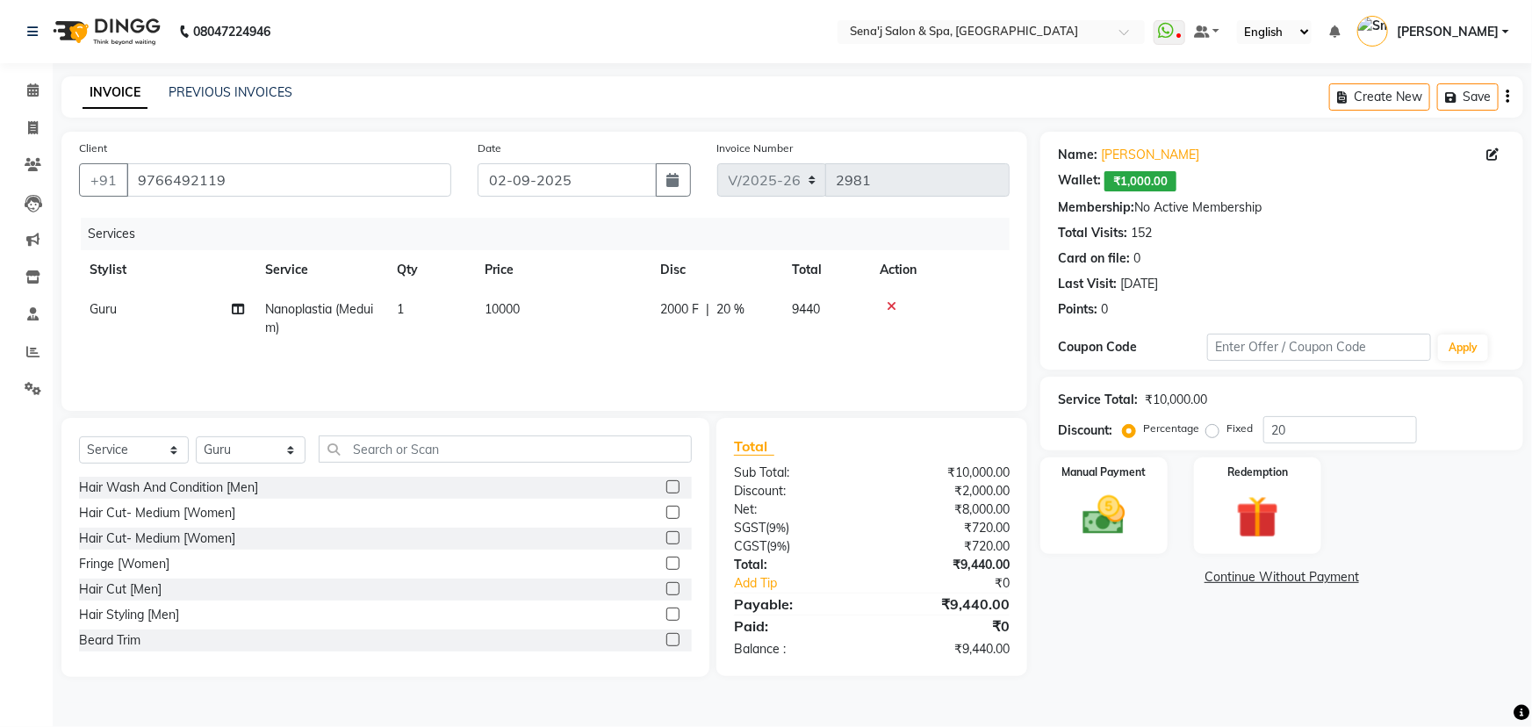
click at [956, 356] on div "Services Stylist Service Qty Price Disc Total Action Guru Nanoplastia (Meduim) …" at bounding box center [544, 306] width 931 height 176
click at [1280, 429] on input "20" at bounding box center [1341, 429] width 154 height 27
click at [1303, 420] on input "30" at bounding box center [1341, 429] width 154 height 27
type input "30"
click at [1107, 501] on img at bounding box center [1105, 515] width 72 height 51
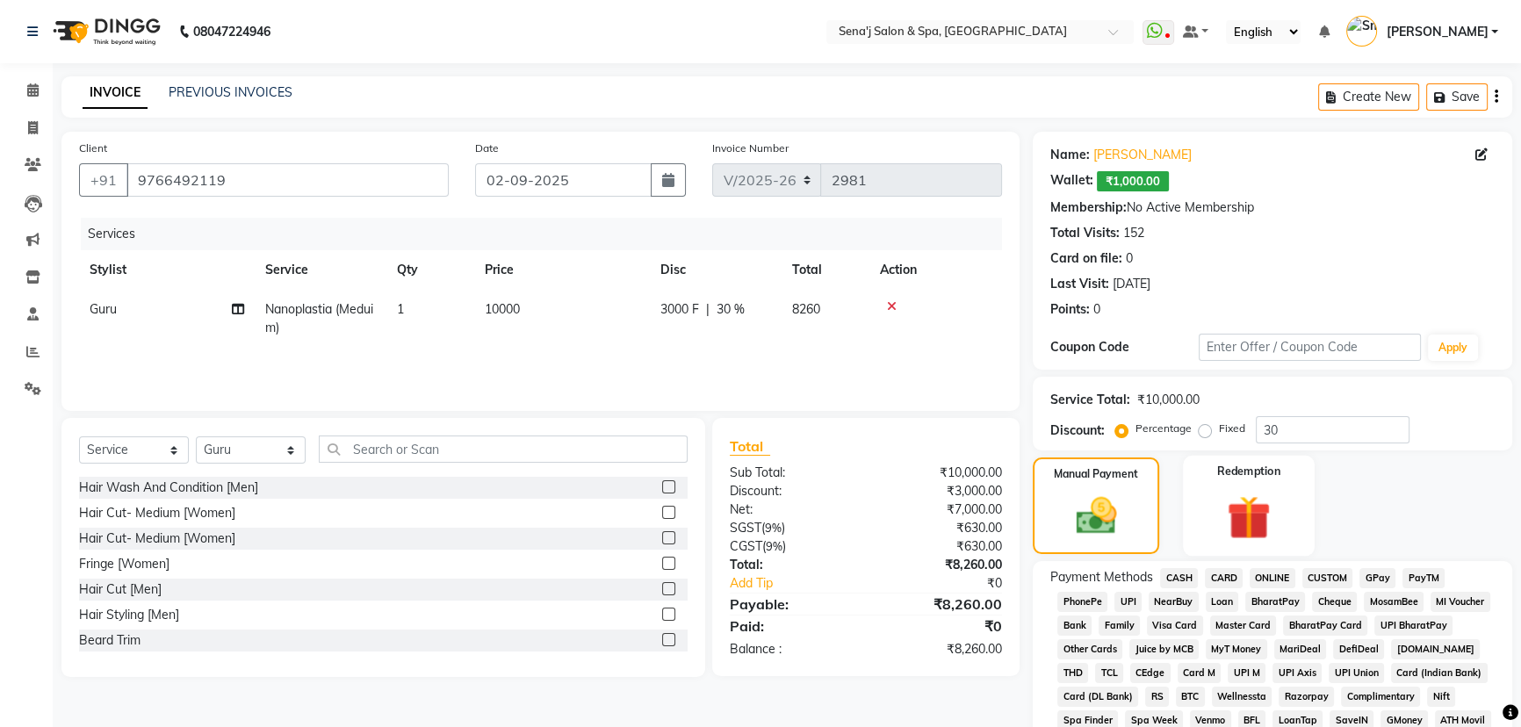
click at [1240, 526] on img at bounding box center [1249, 517] width 71 height 54
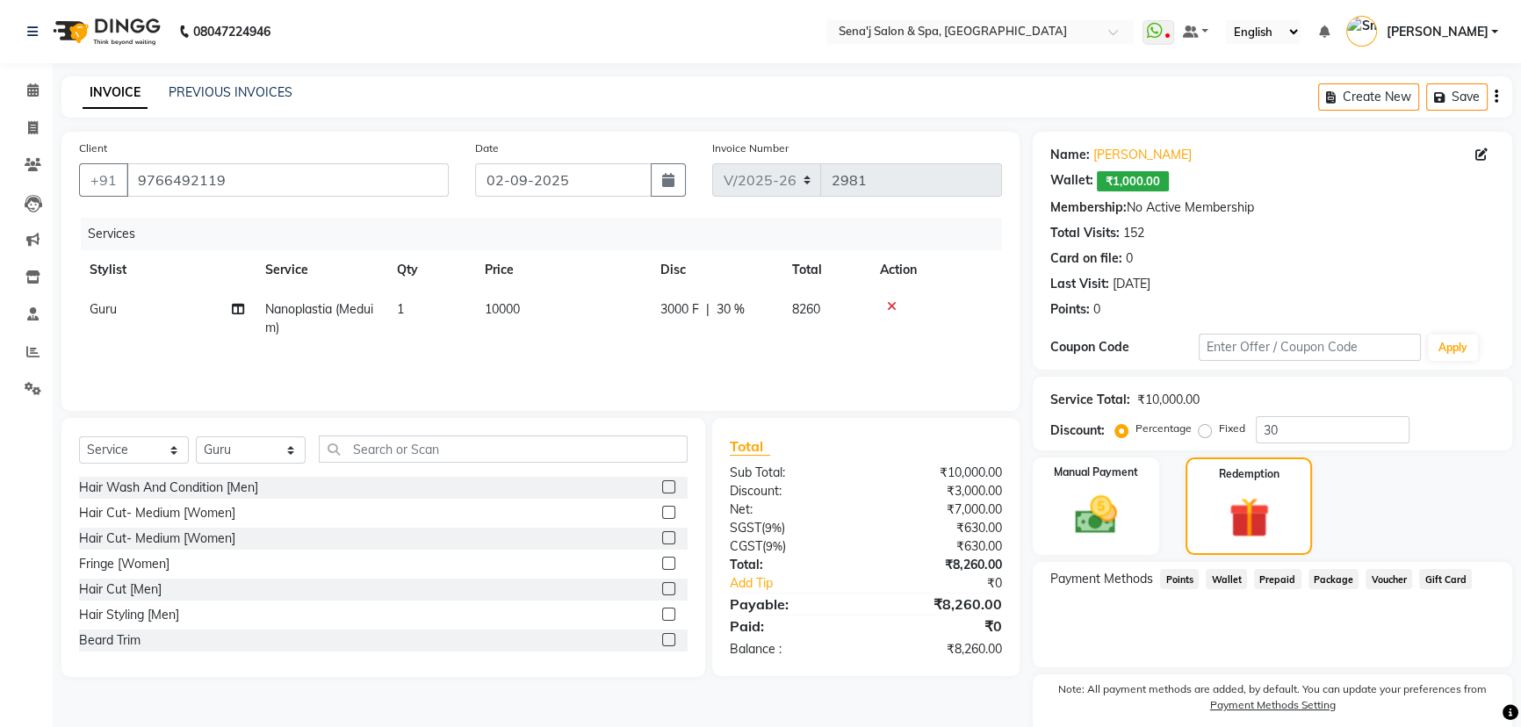
click at [1222, 580] on span "Wallet" at bounding box center [1226, 579] width 41 height 20
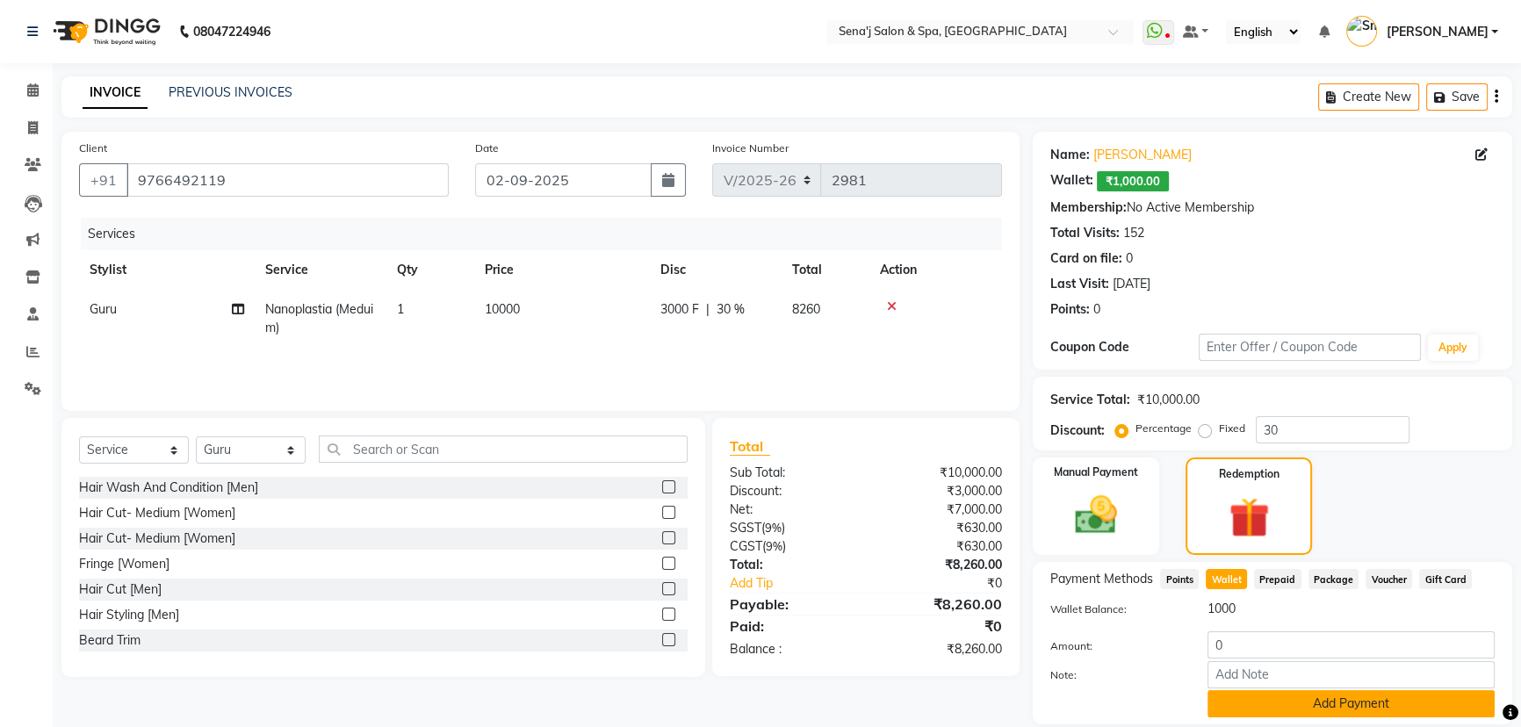
scroll to position [126, 0]
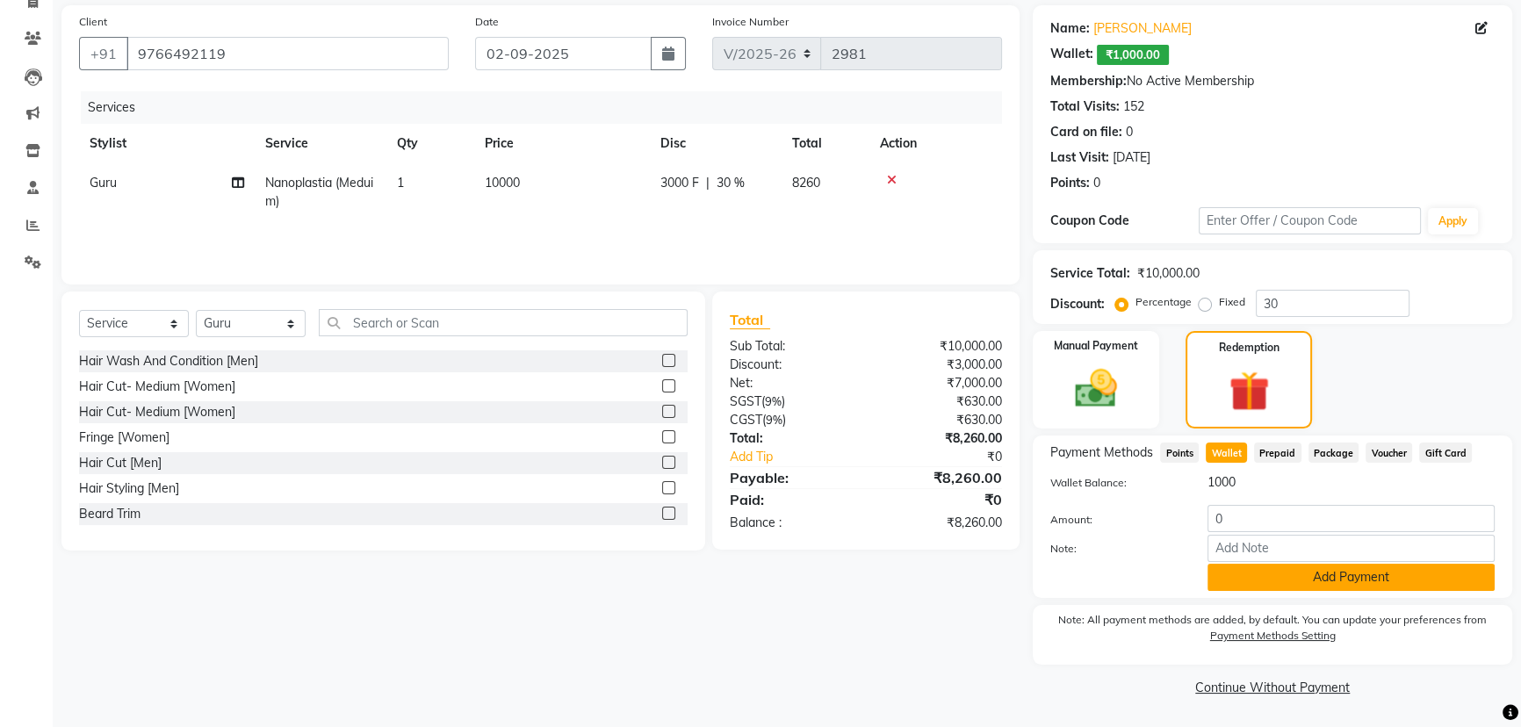
click at [1311, 574] on button "Add Payment" at bounding box center [1350, 577] width 287 height 27
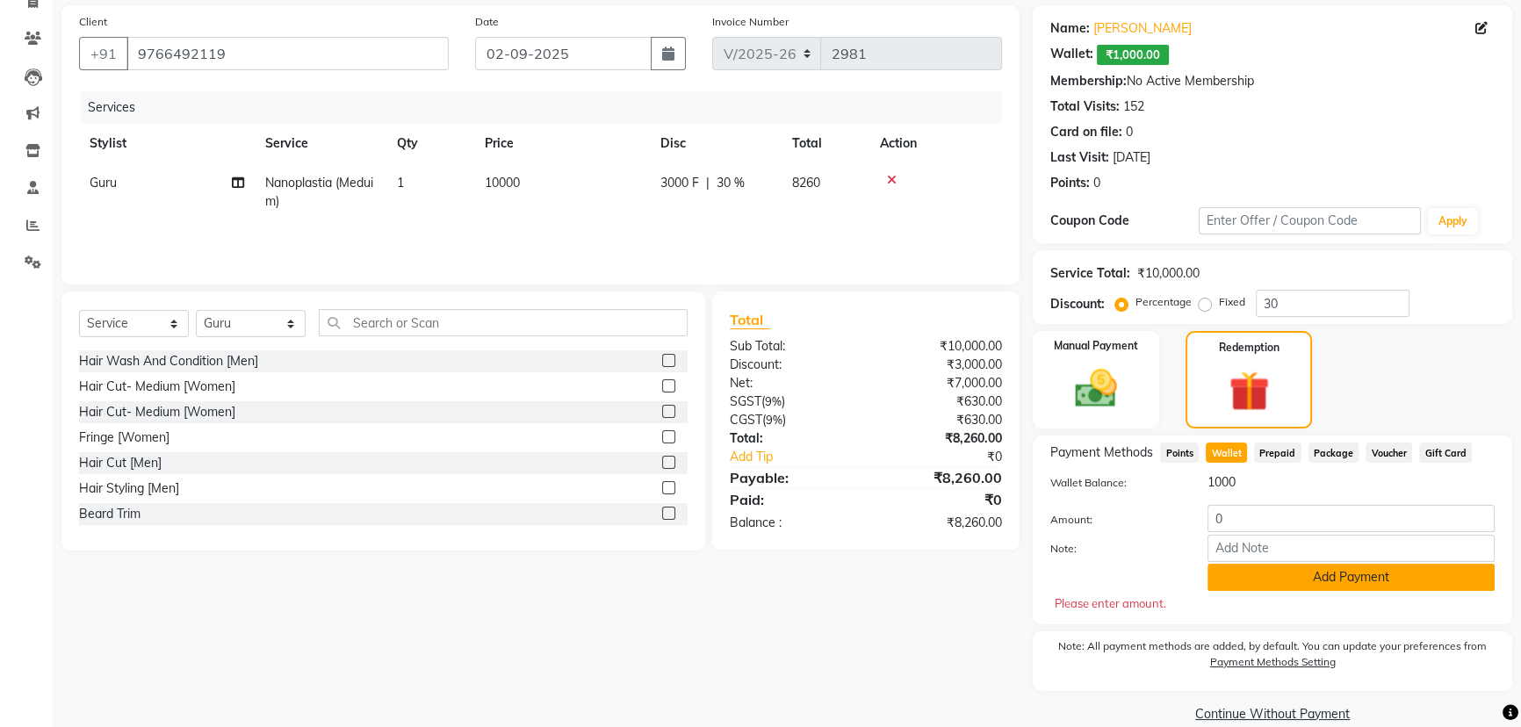
click at [1308, 573] on button "Add Payment" at bounding box center [1350, 577] width 287 height 27
click at [1220, 515] on input "0" at bounding box center [1350, 518] width 287 height 27
type input "1000"
click at [1357, 577] on button "Add Payment" at bounding box center [1350, 577] width 287 height 27
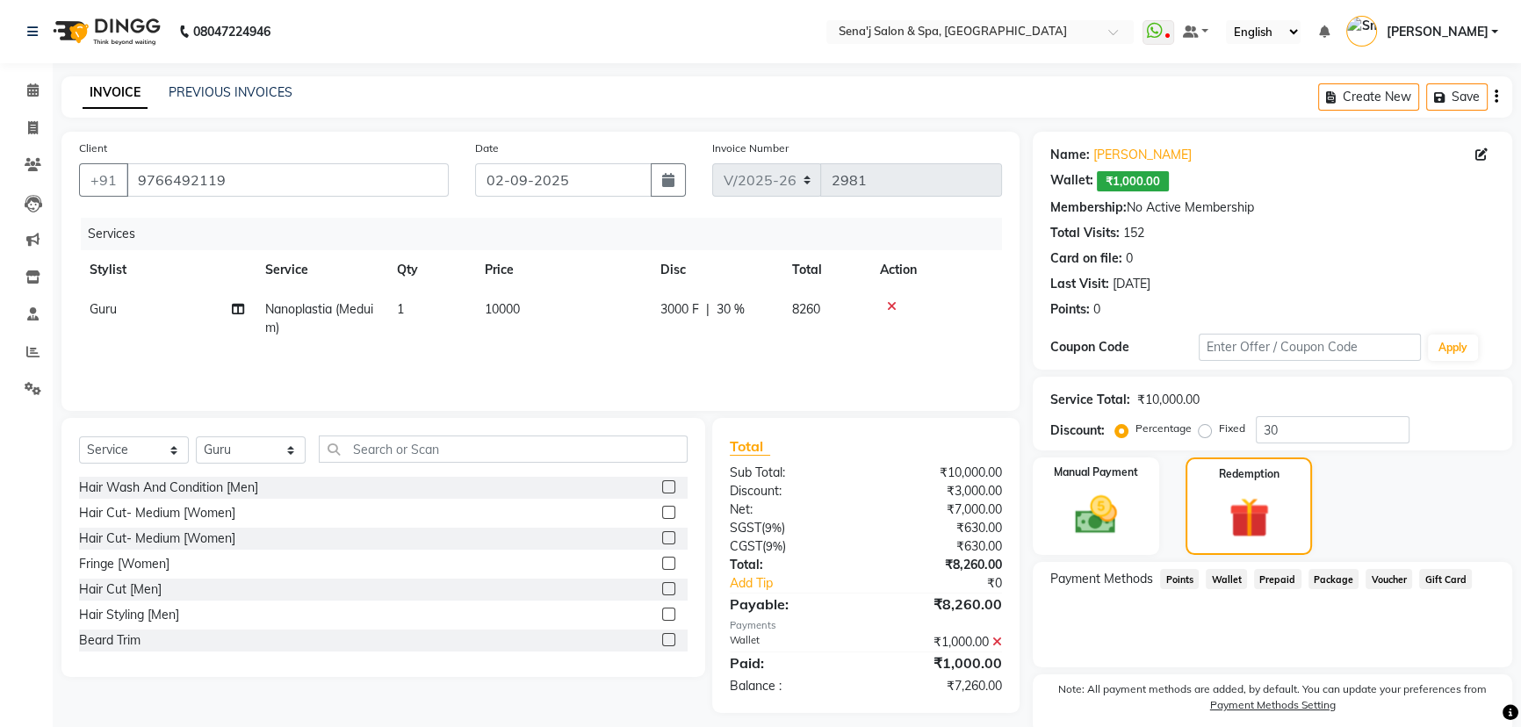
scroll to position [79, 0]
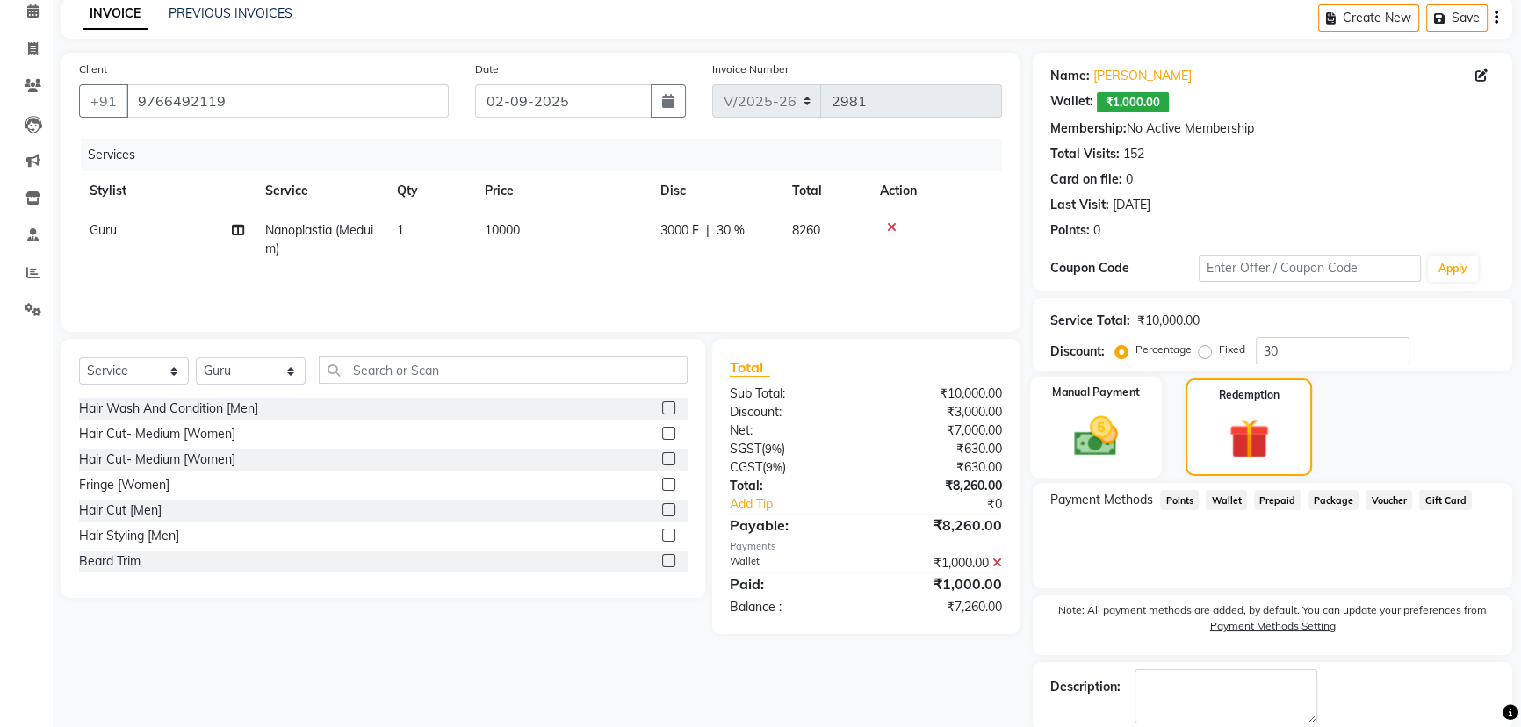
click at [1100, 431] on img at bounding box center [1096, 436] width 71 height 50
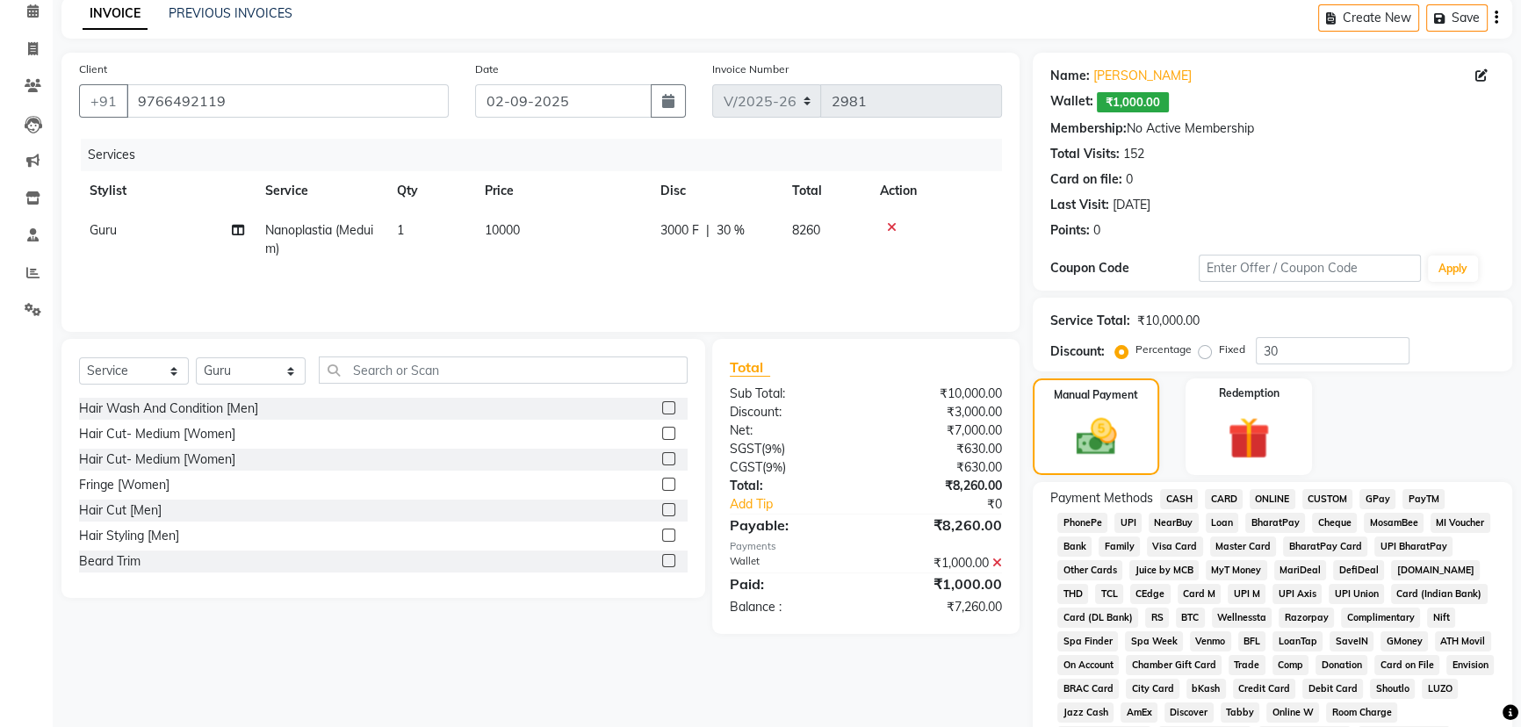
click at [1229, 499] on span "CARD" at bounding box center [1224, 499] width 38 height 20
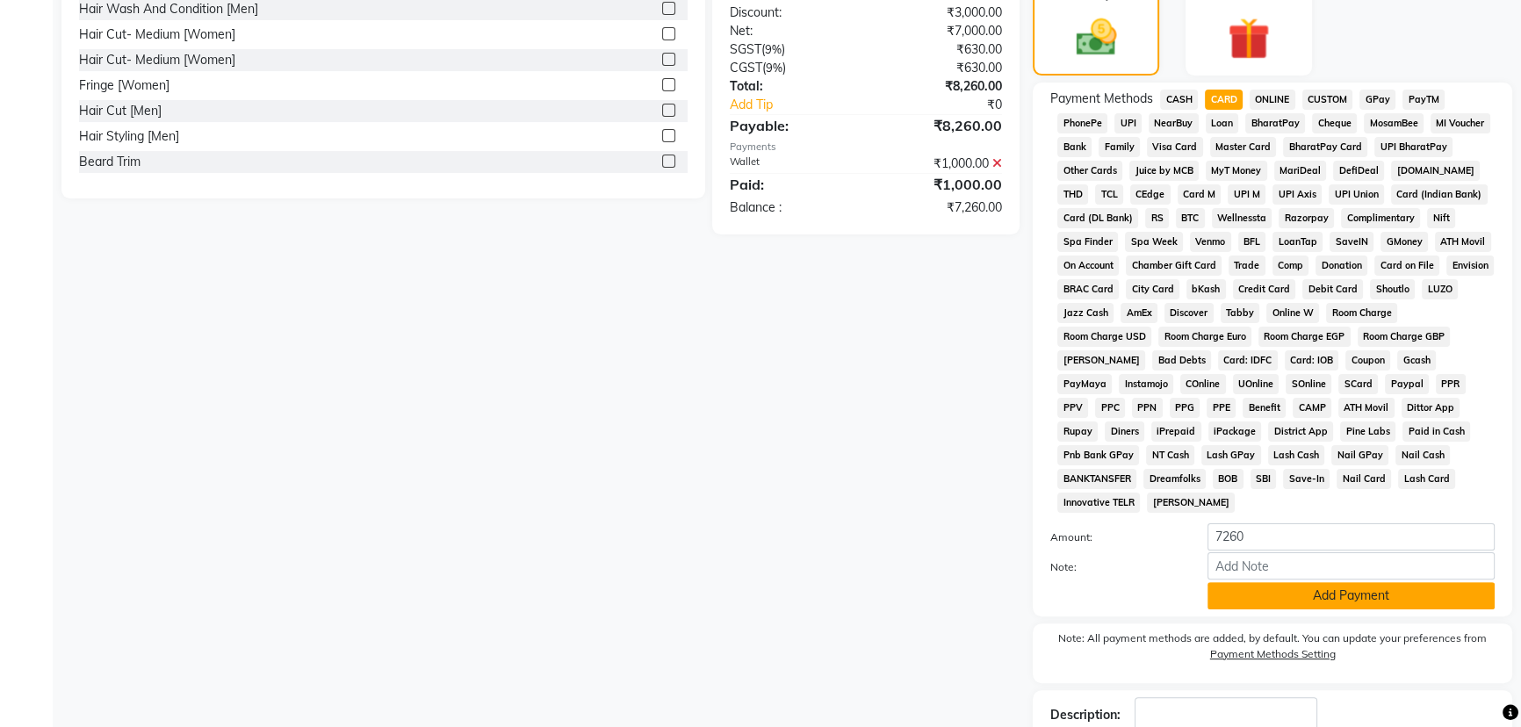
click at [1313, 587] on button "Add Payment" at bounding box center [1350, 595] width 287 height 27
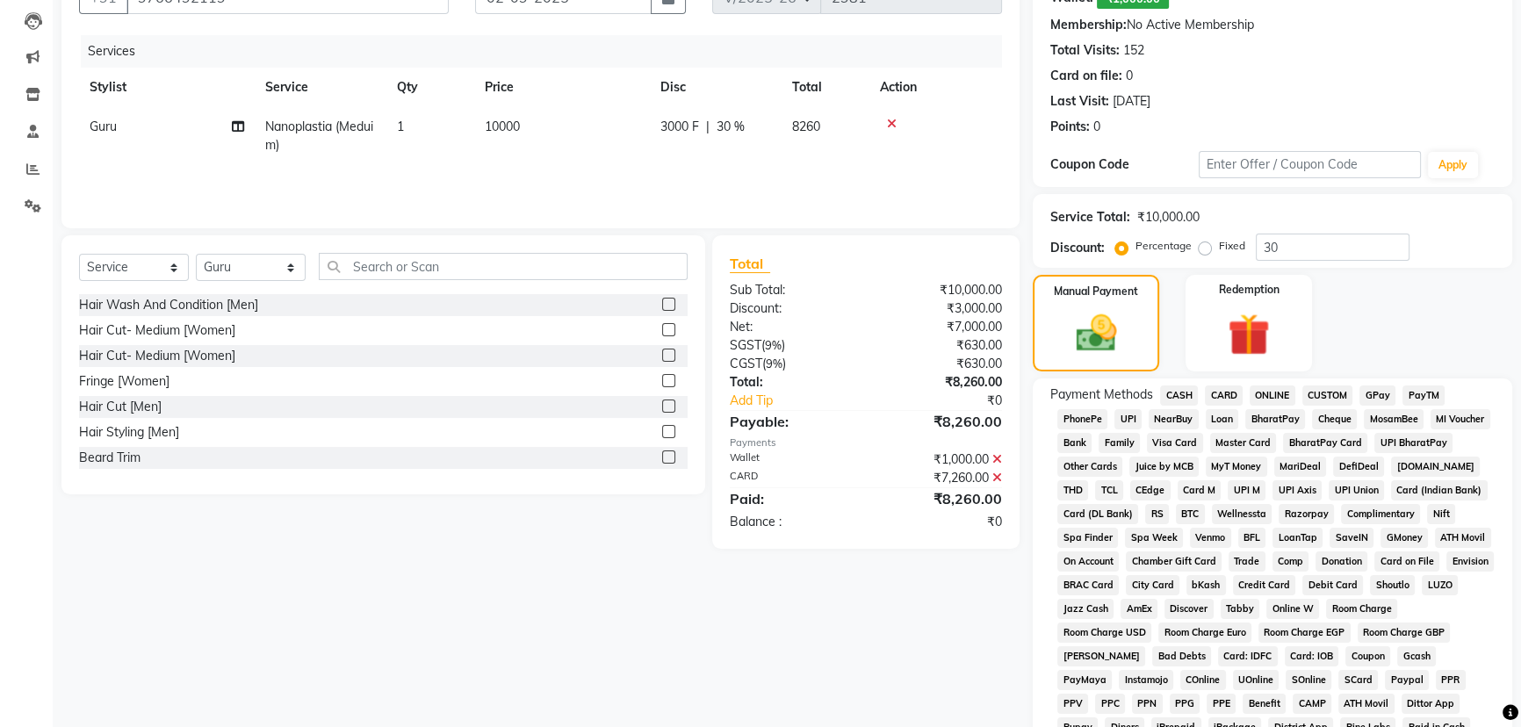
scroll to position [23, 0]
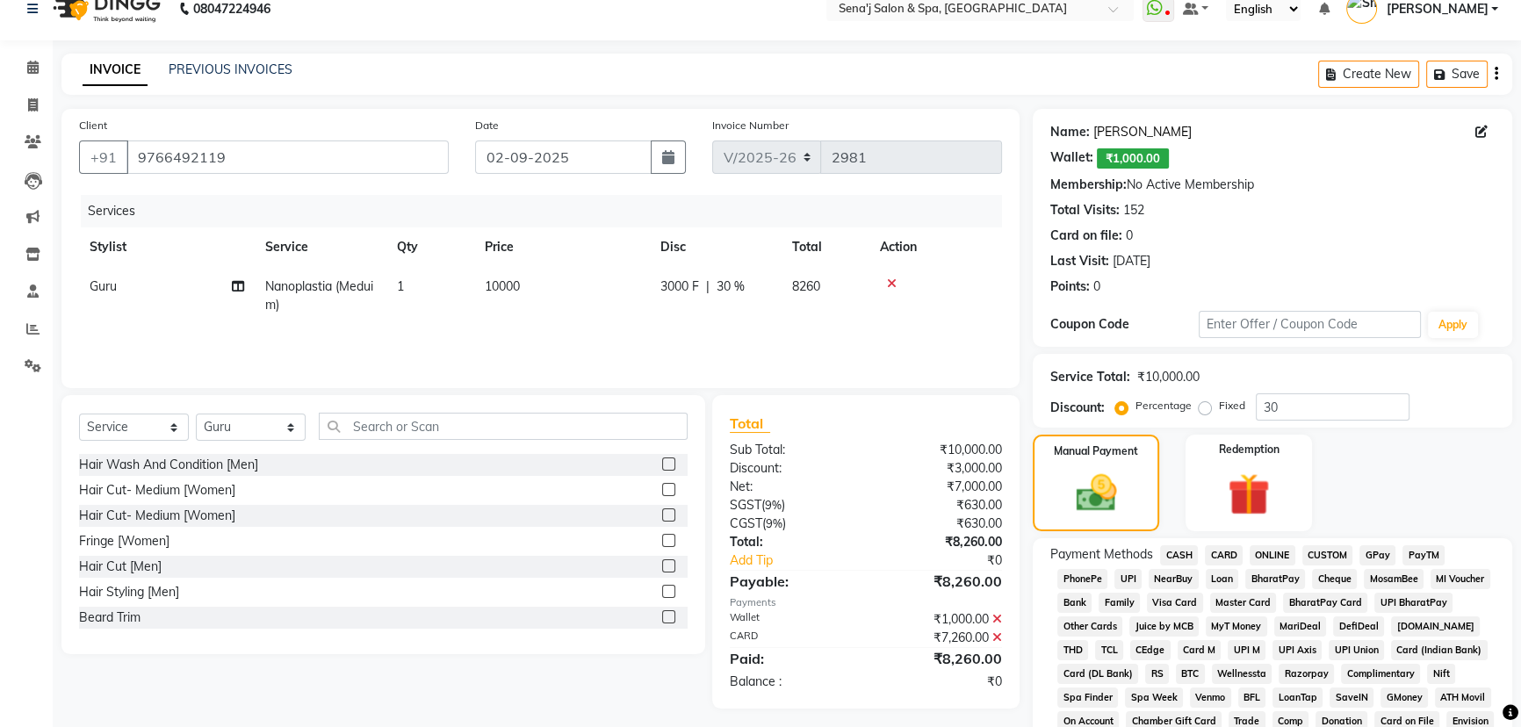
click at [1119, 134] on link "Priyanka Singh" at bounding box center [1142, 132] width 98 height 18
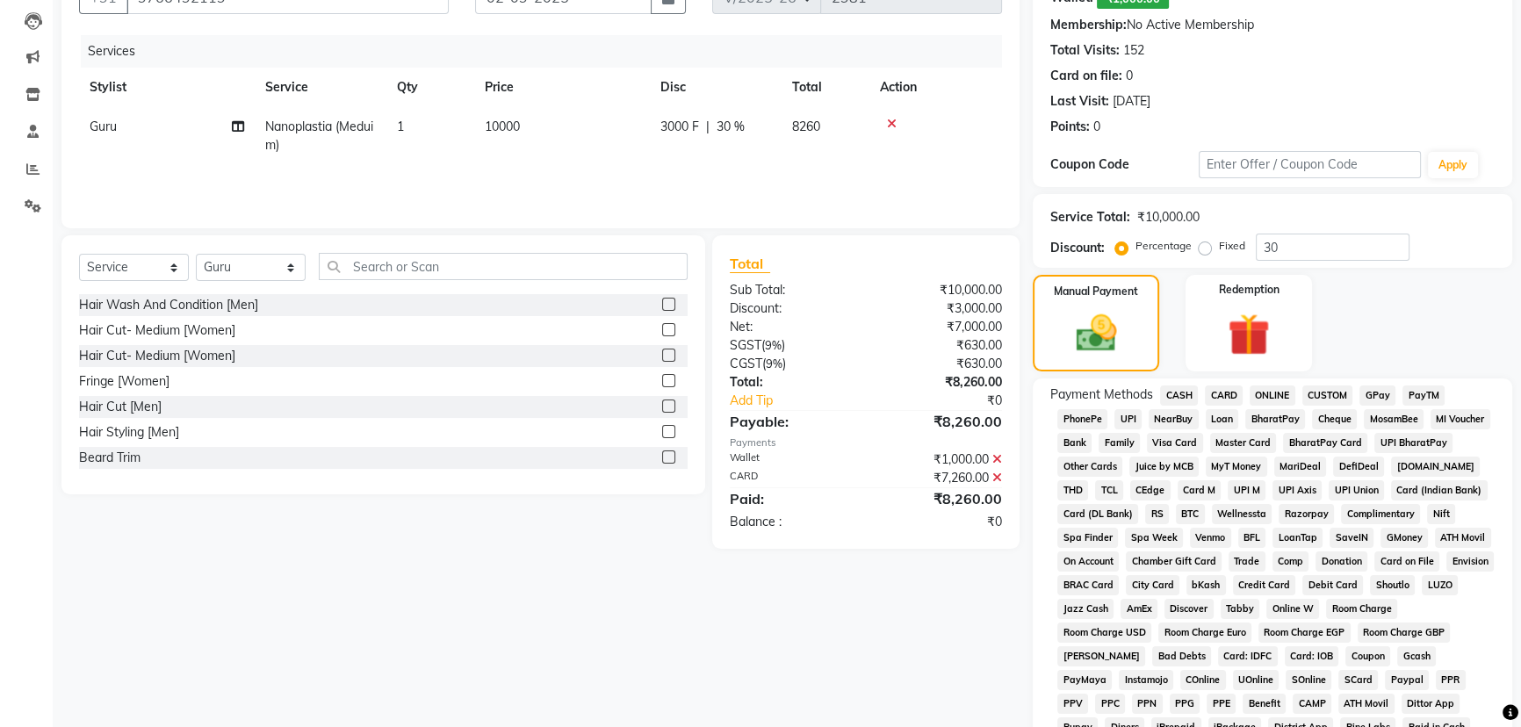
scroll to position [501, 0]
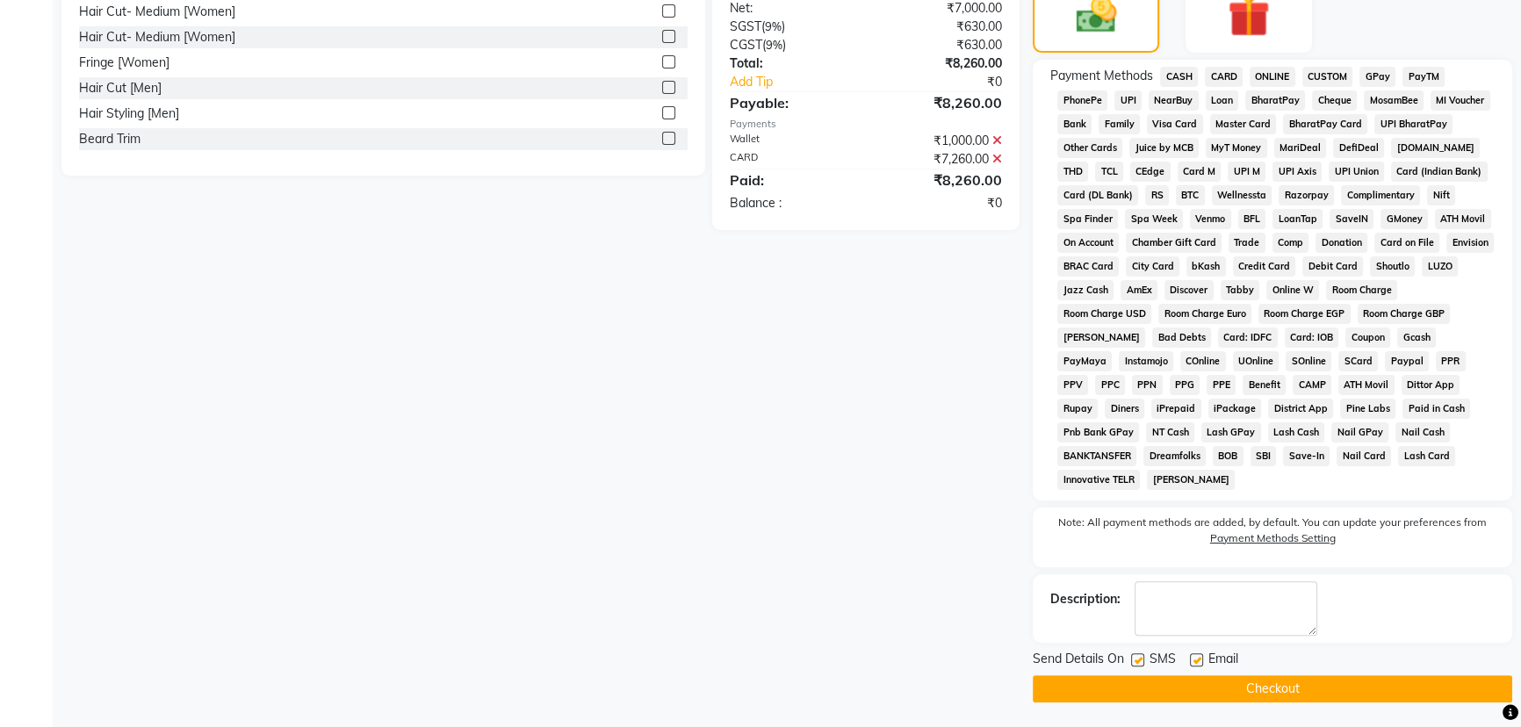
click at [1246, 685] on button "Checkout" at bounding box center [1272, 688] width 479 height 27
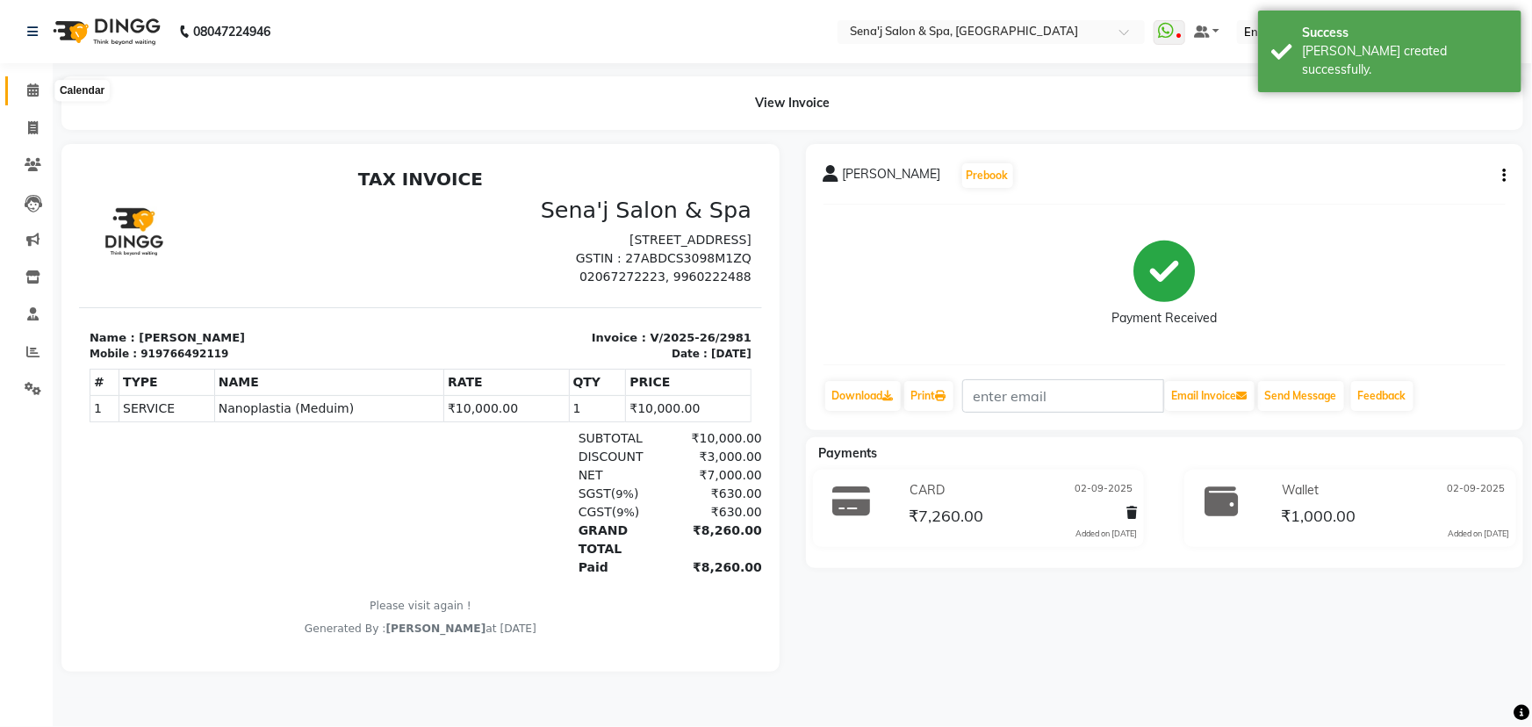
click at [30, 88] on icon at bounding box center [32, 89] width 11 height 13
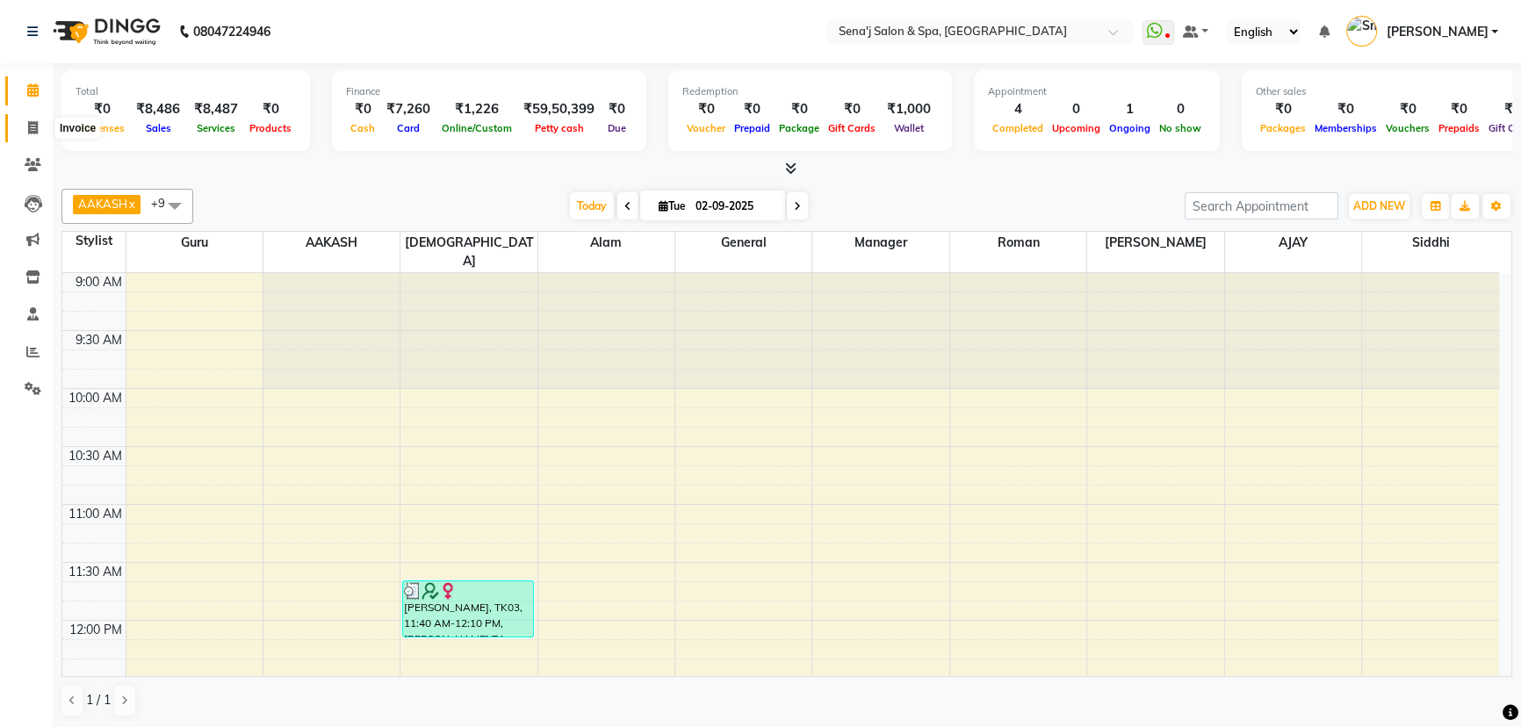
click at [37, 119] on span at bounding box center [33, 129] width 31 height 20
select select "447"
select select "service"
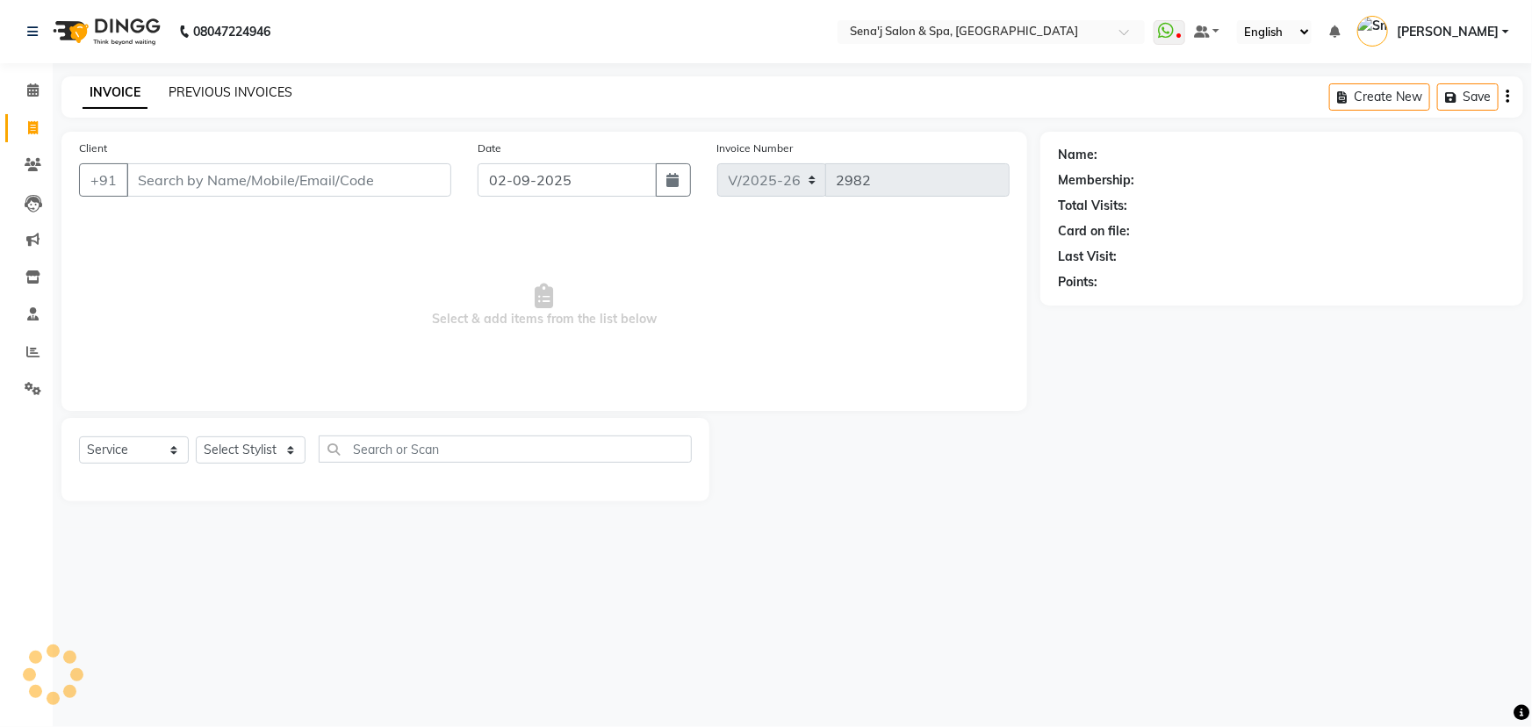
click at [189, 92] on link "PREVIOUS INVOICES" at bounding box center [231, 92] width 124 height 16
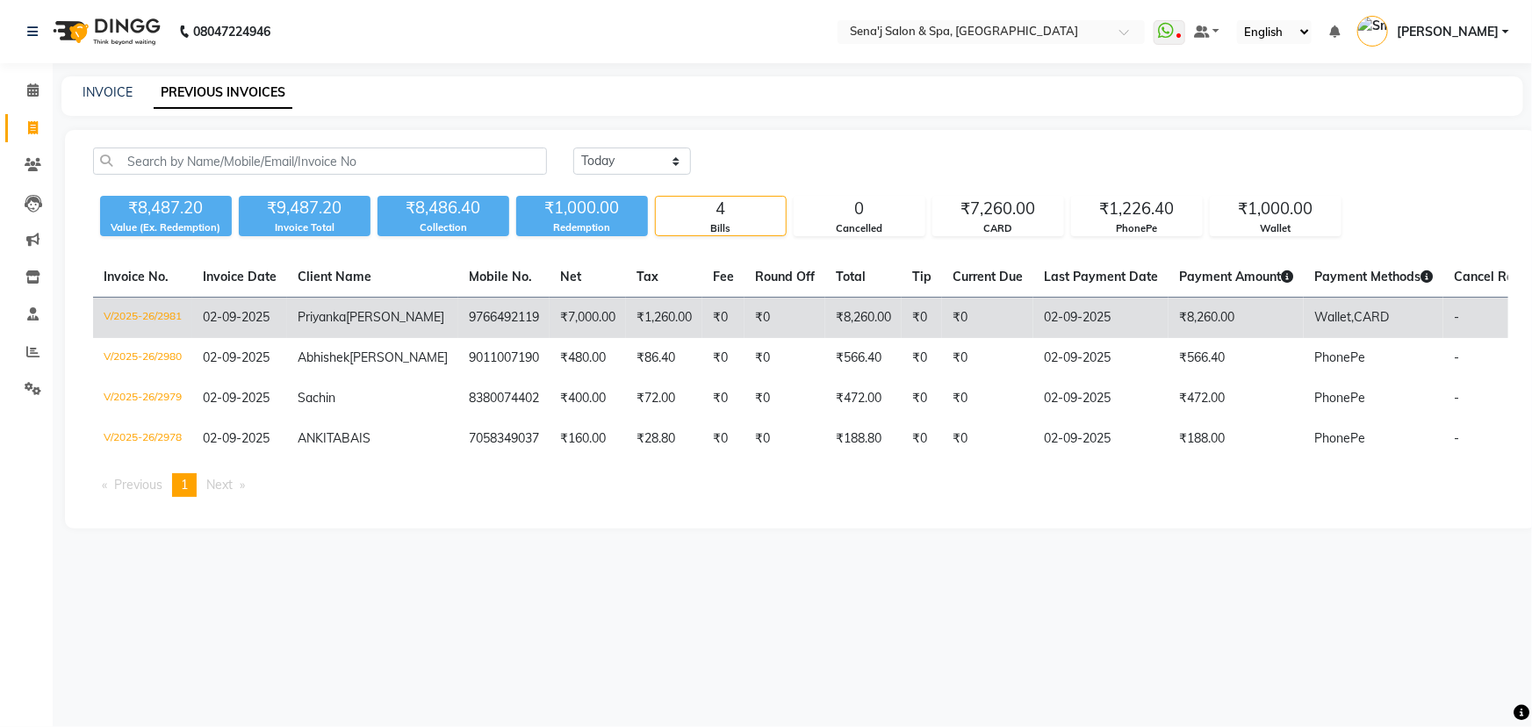
click at [745, 301] on td "₹0" at bounding box center [785, 318] width 81 height 41
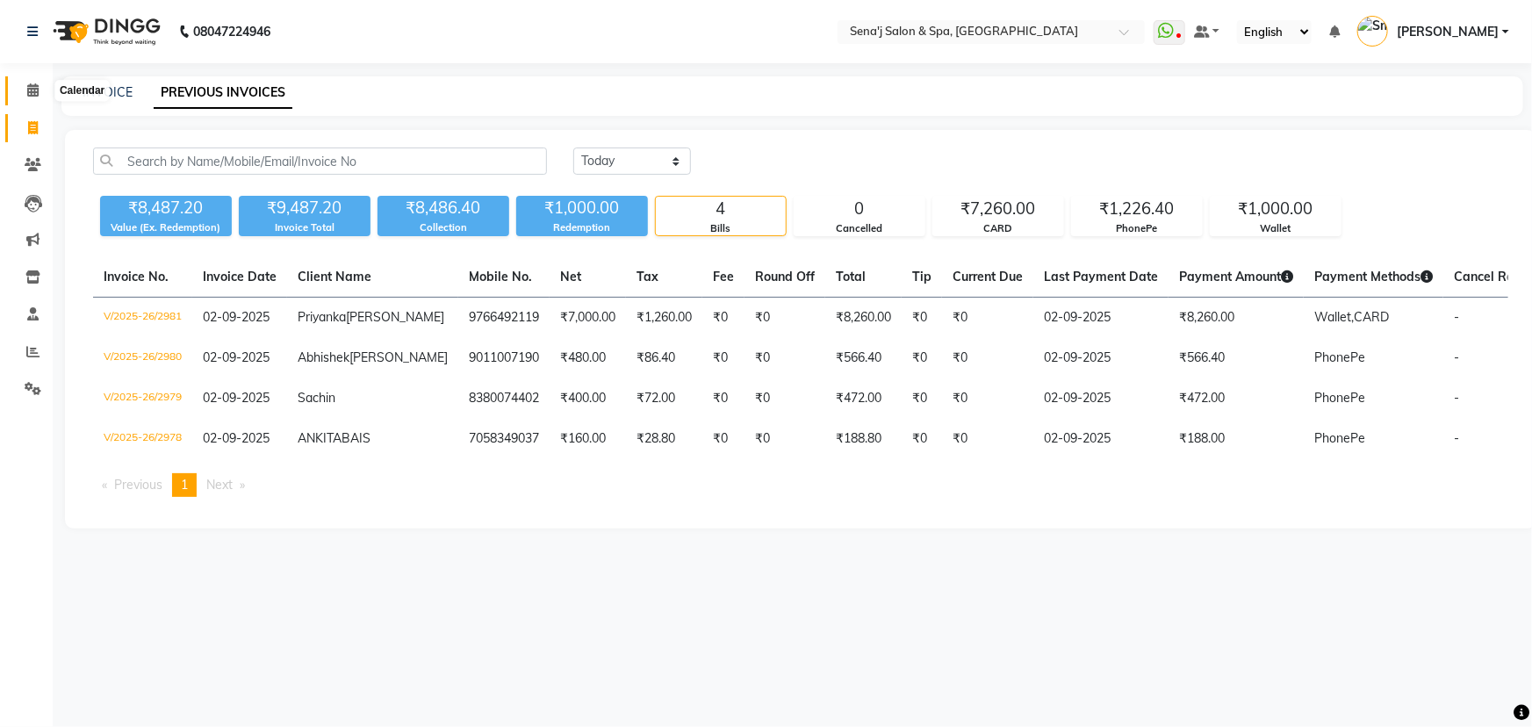
click at [35, 90] on icon at bounding box center [32, 89] width 11 height 13
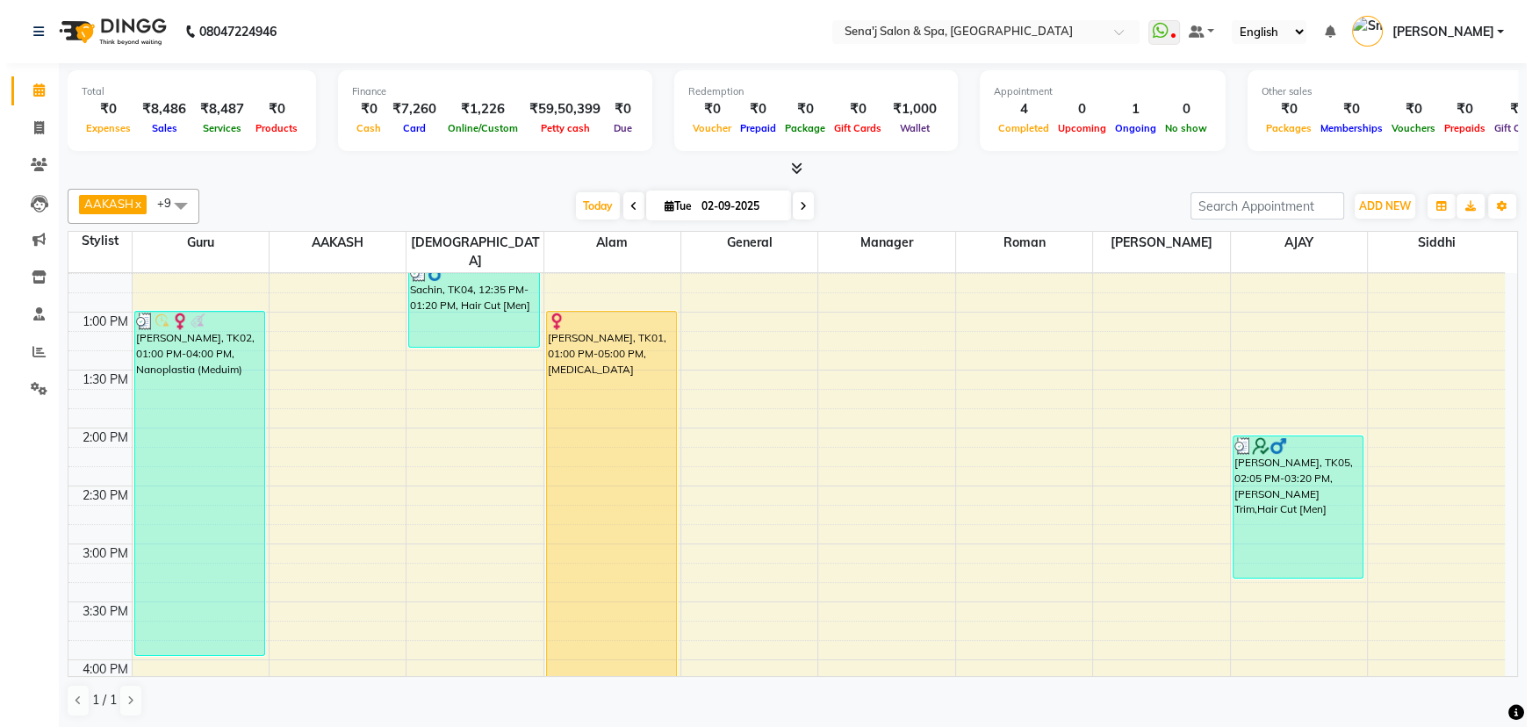
scroll to position [431, 0]
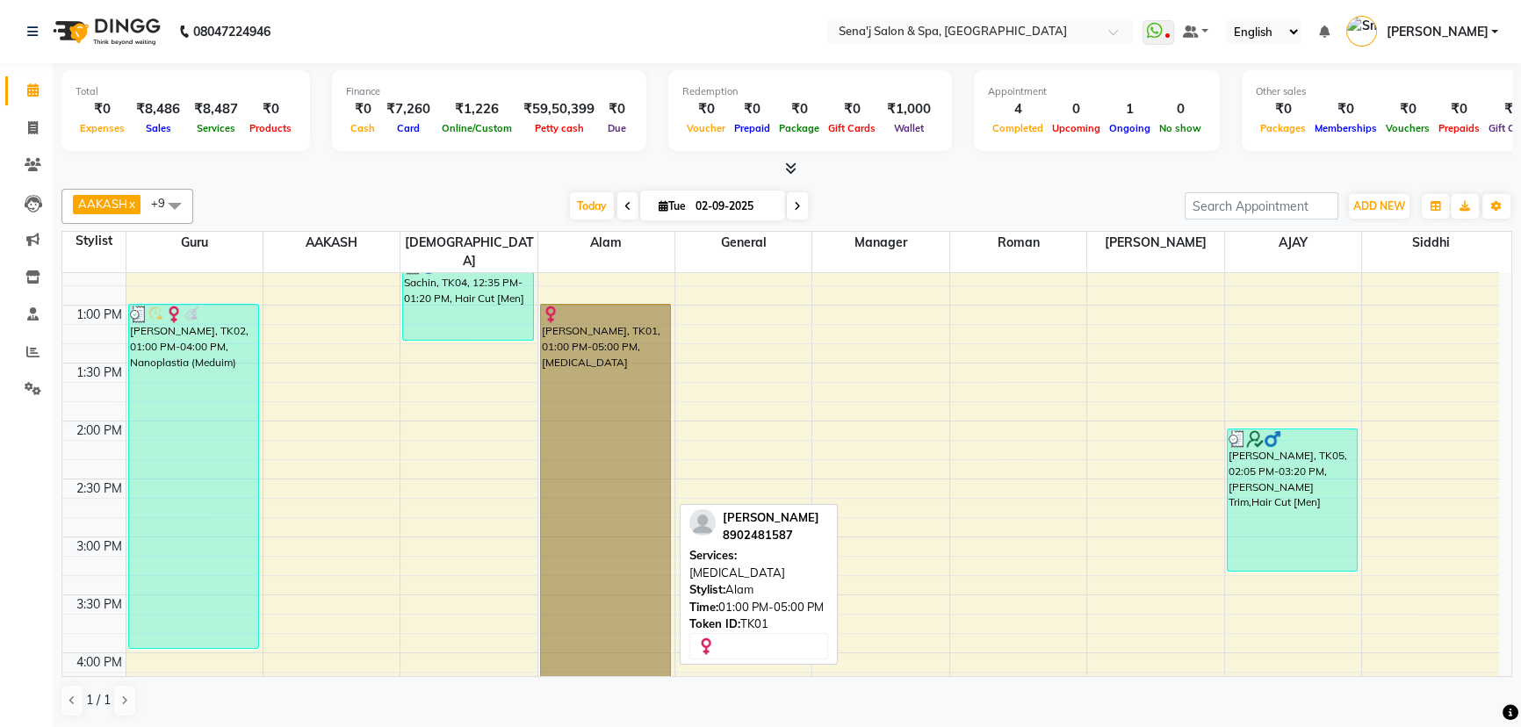
drag, startPoint x: 523, startPoint y: 397, endPoint x: 573, endPoint y: 344, distance: 72.1
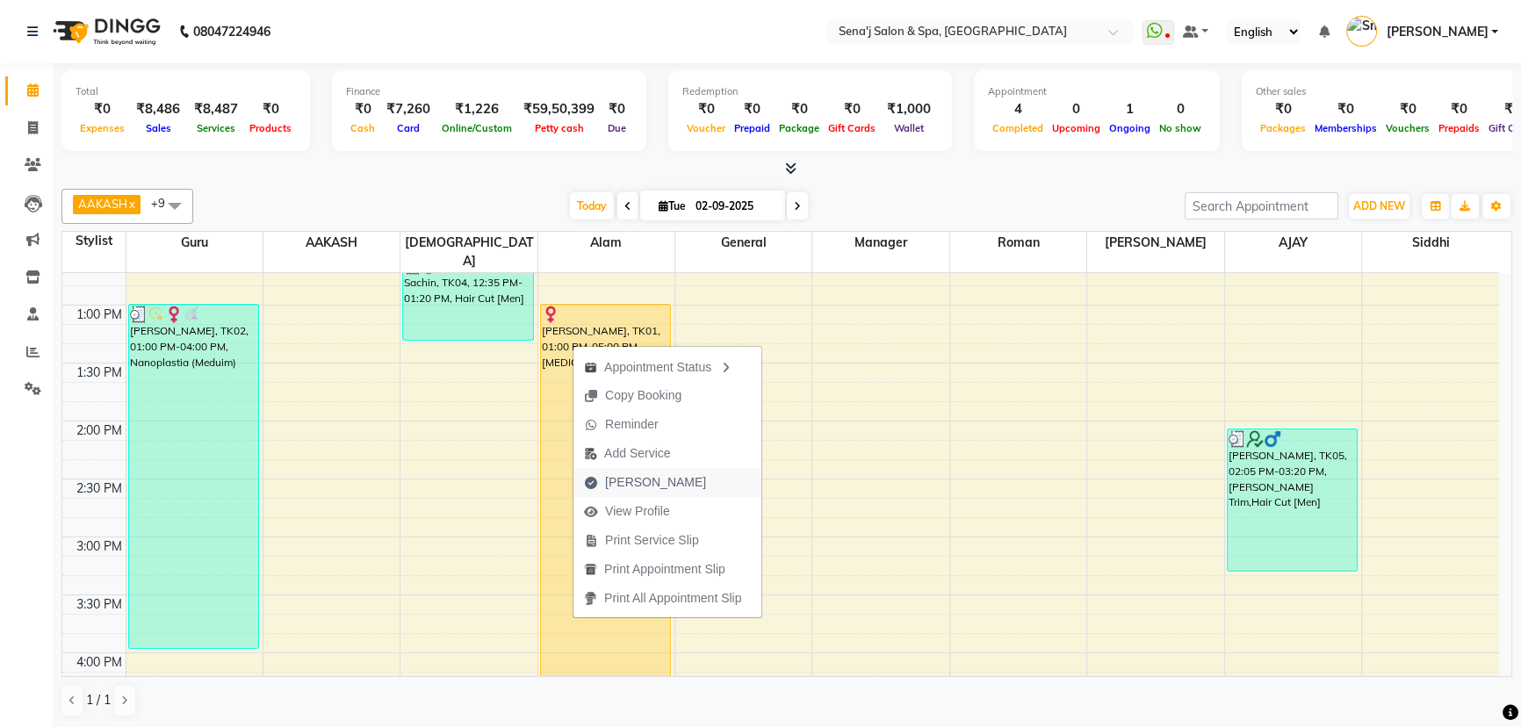
click at [642, 484] on span "Mark Done" at bounding box center [655, 482] width 101 height 18
select select "service"
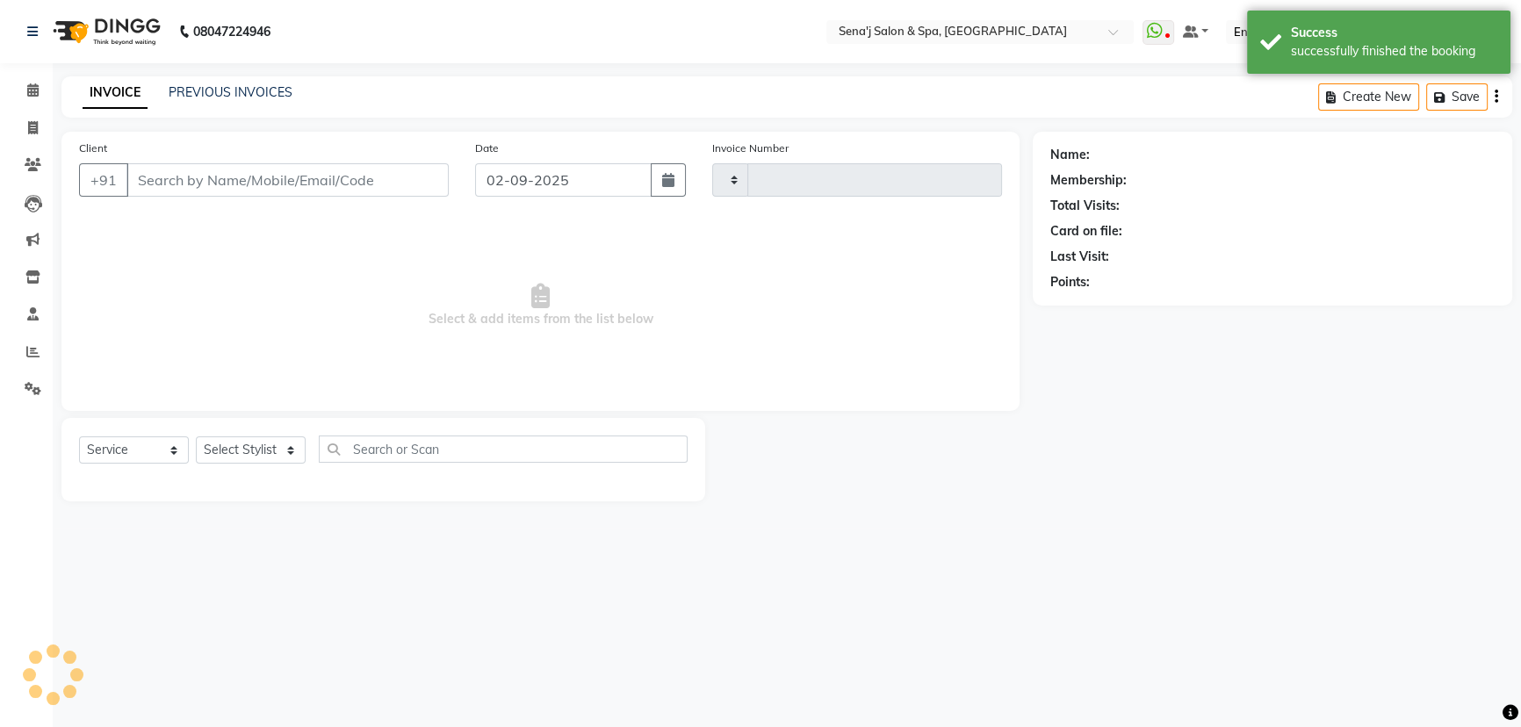
type input "2982"
select select "447"
type input "8902481587"
select select "53043"
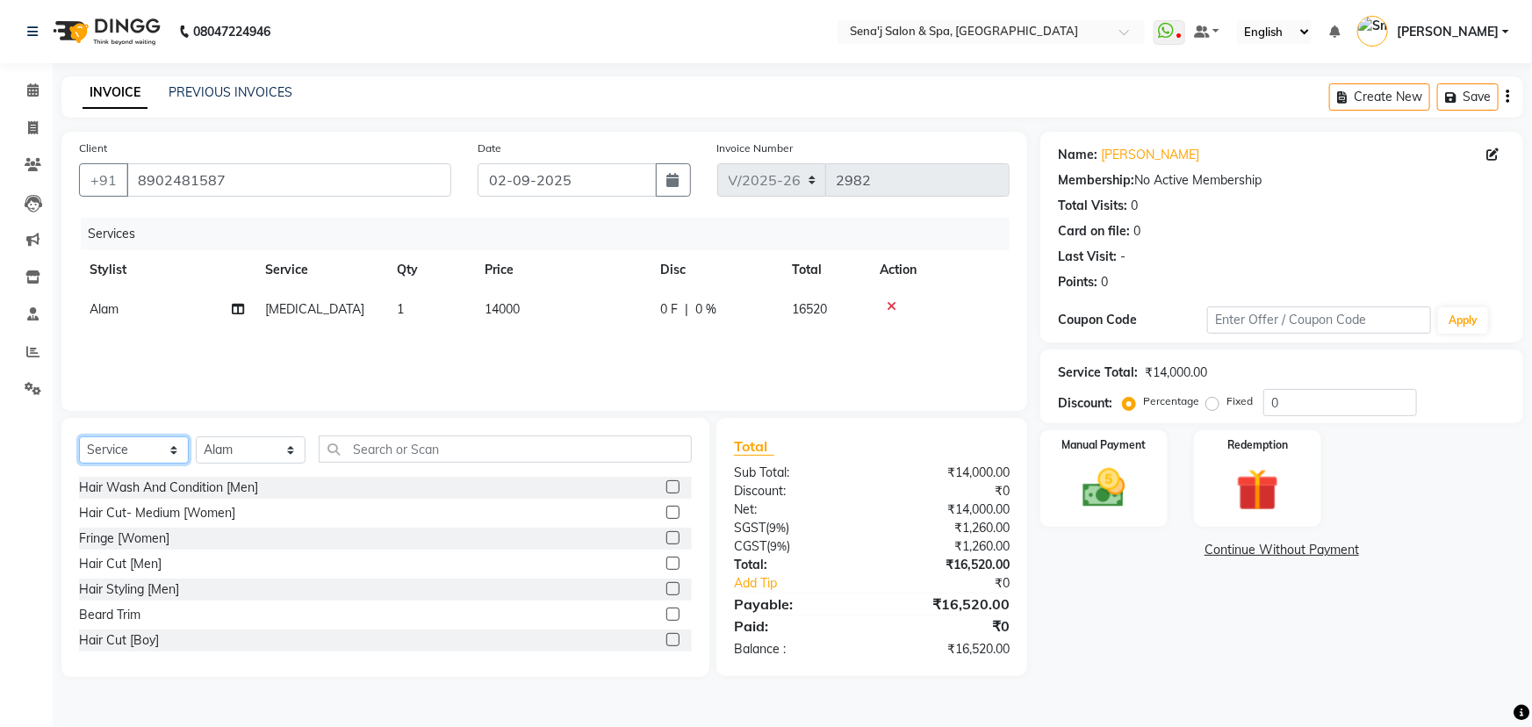
click at [141, 443] on select "Select Service Product Membership Package Voucher Prepaid Gift Card" at bounding box center [134, 449] width 110 height 27
select select "product"
click at [79, 436] on select "Select Service Product Membership Package Voucher Prepaid Gift Card" at bounding box center [134, 449] width 110 height 27
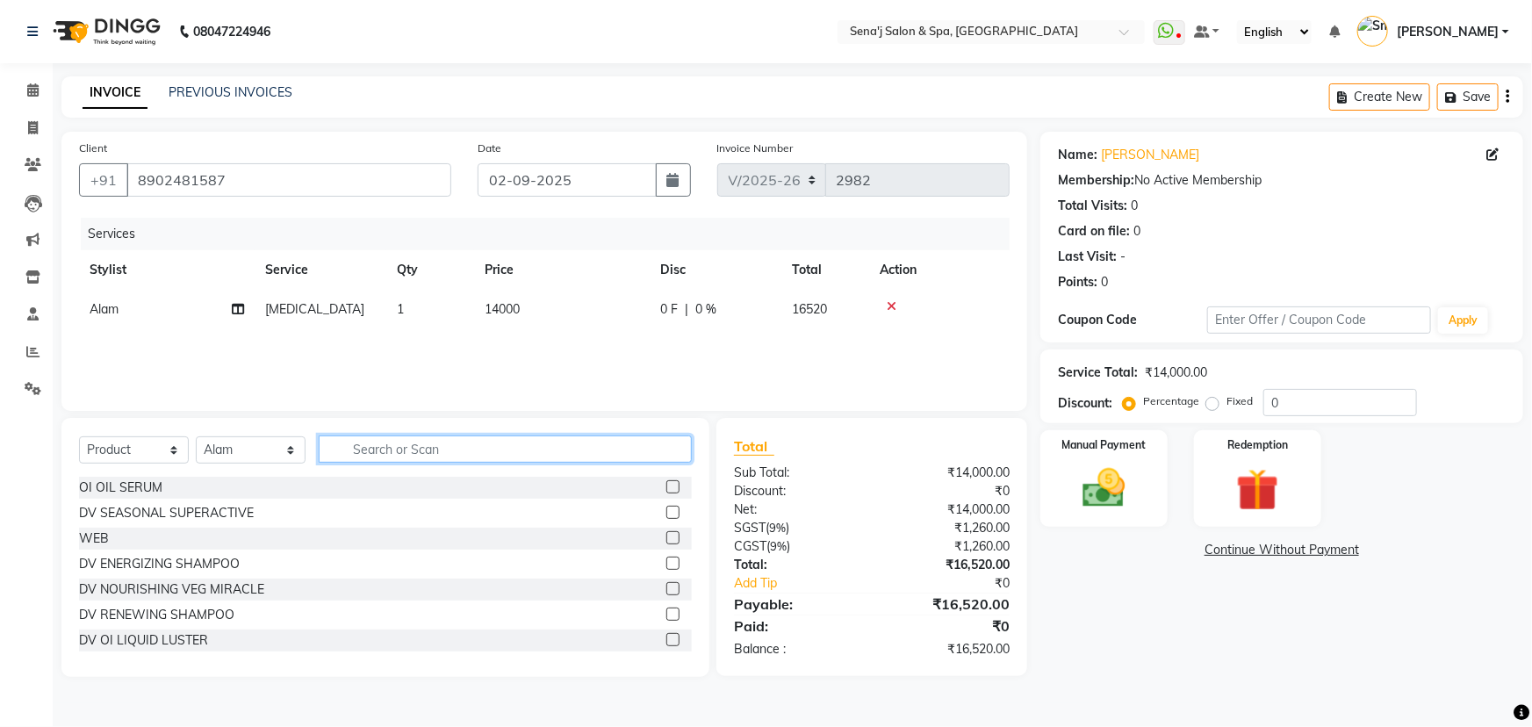
click at [389, 452] on input "text" at bounding box center [505, 449] width 373 height 27
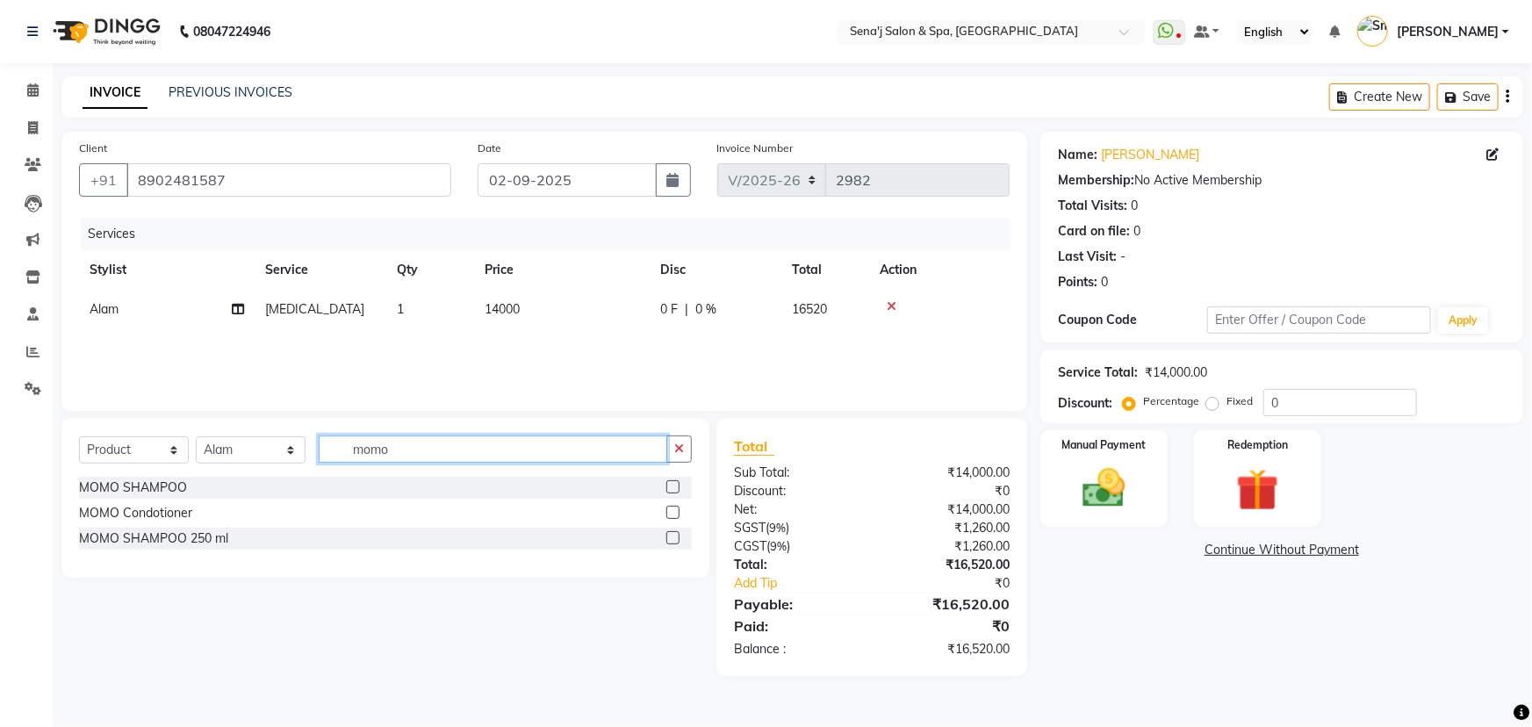
type input "momo"
click at [676, 489] on label at bounding box center [673, 486] width 13 height 13
click at [676, 489] on input "checkbox" at bounding box center [672, 487] width 11 height 11
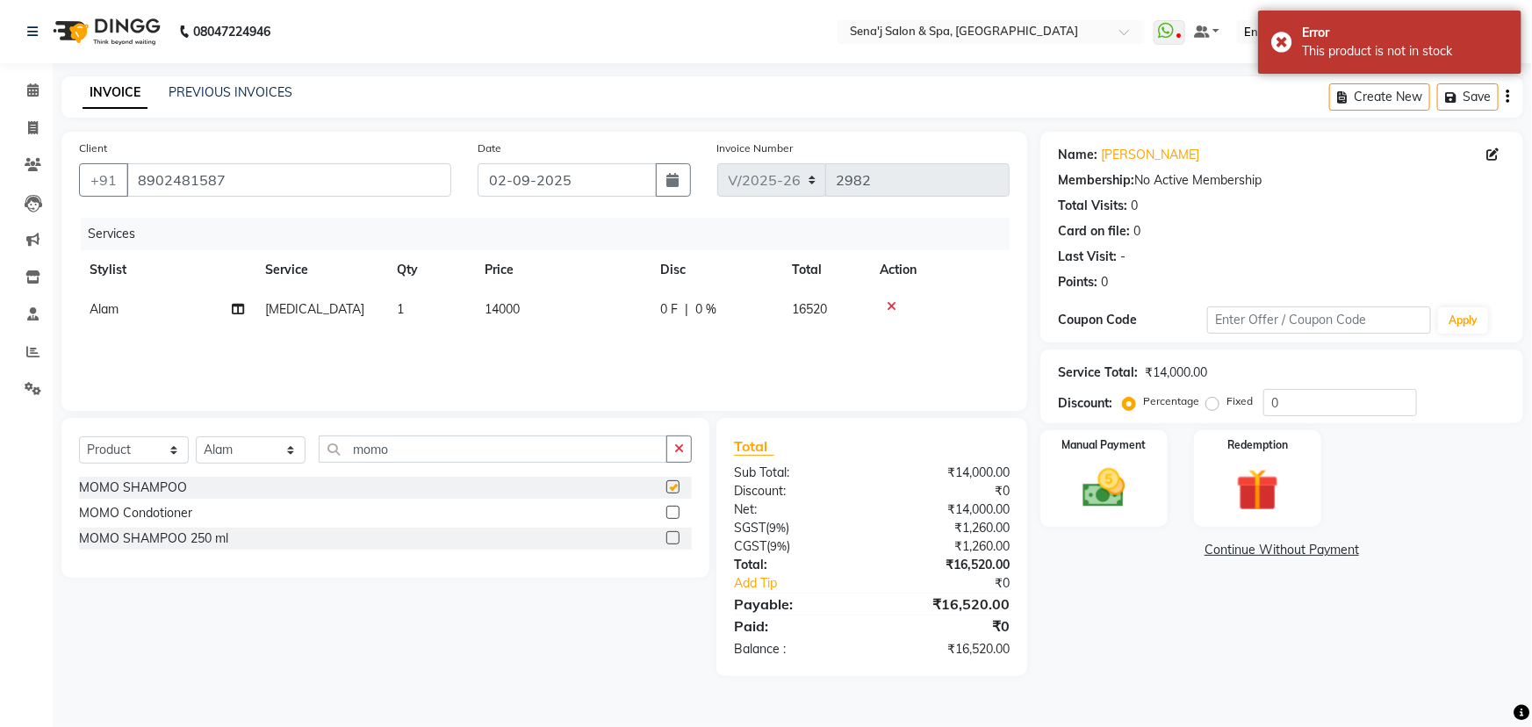
checkbox input "false"
click at [668, 537] on label at bounding box center [673, 537] width 13 height 13
click at [668, 537] on input "checkbox" at bounding box center [672, 538] width 11 height 11
checkbox input "false"
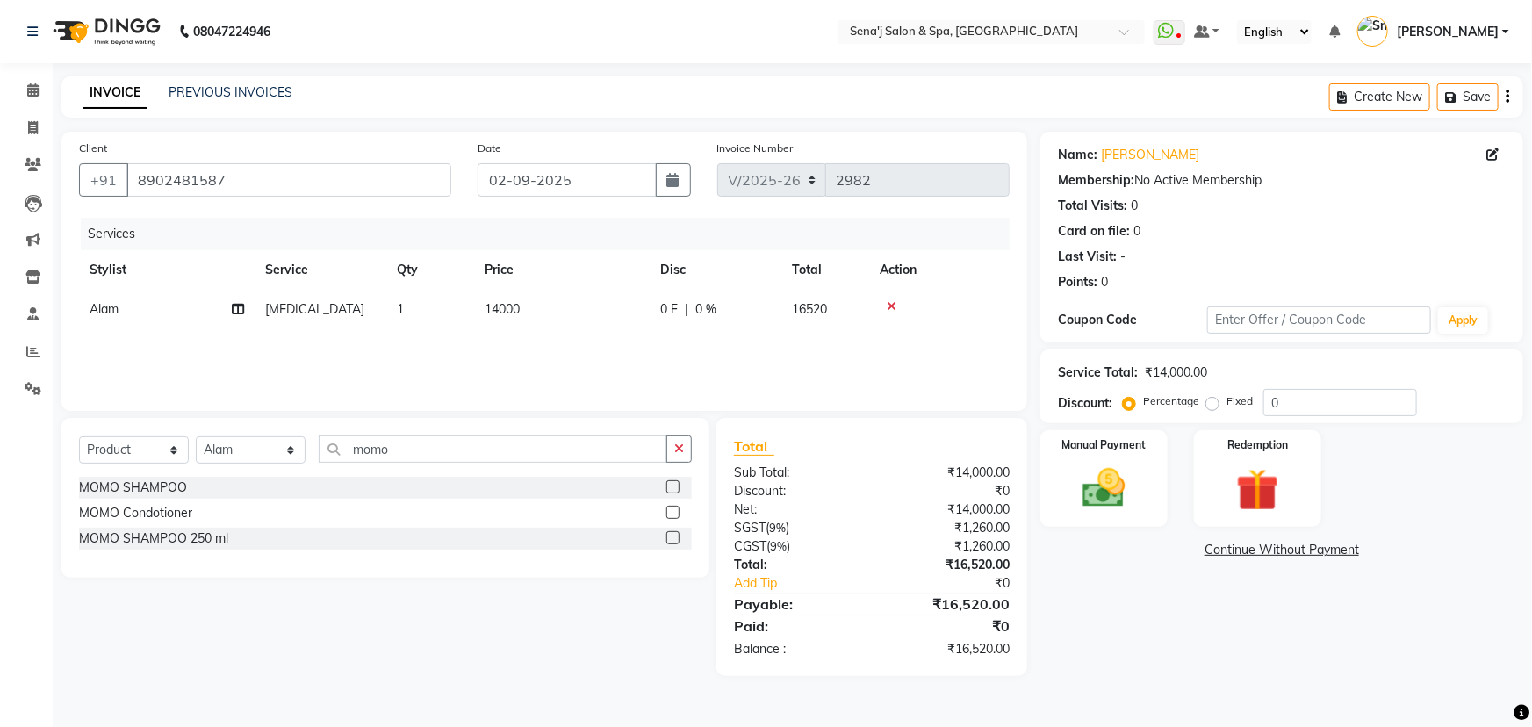
click at [498, 310] on span "14000" at bounding box center [502, 309] width 35 height 16
select select "53043"
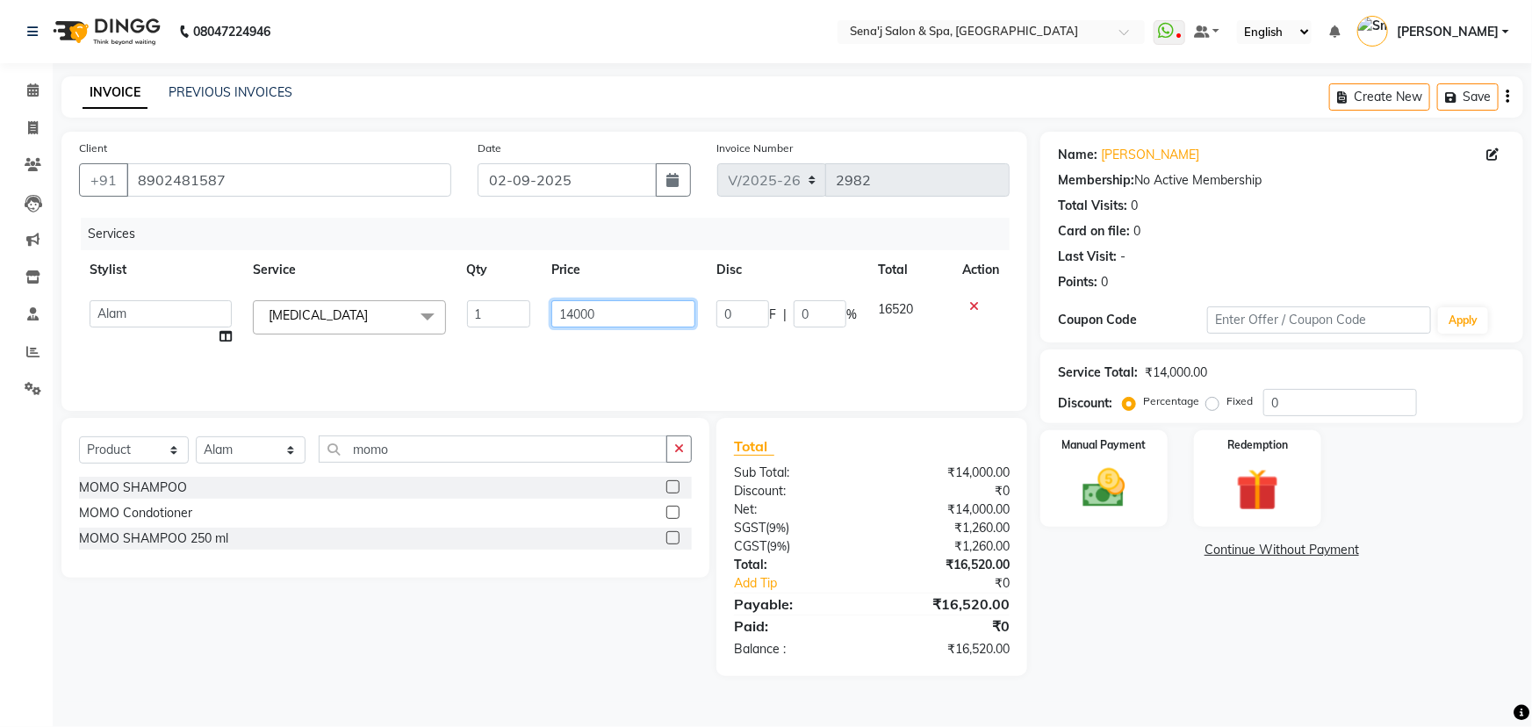
click at [572, 312] on input "14000" at bounding box center [623, 313] width 144 height 27
type input "9000"
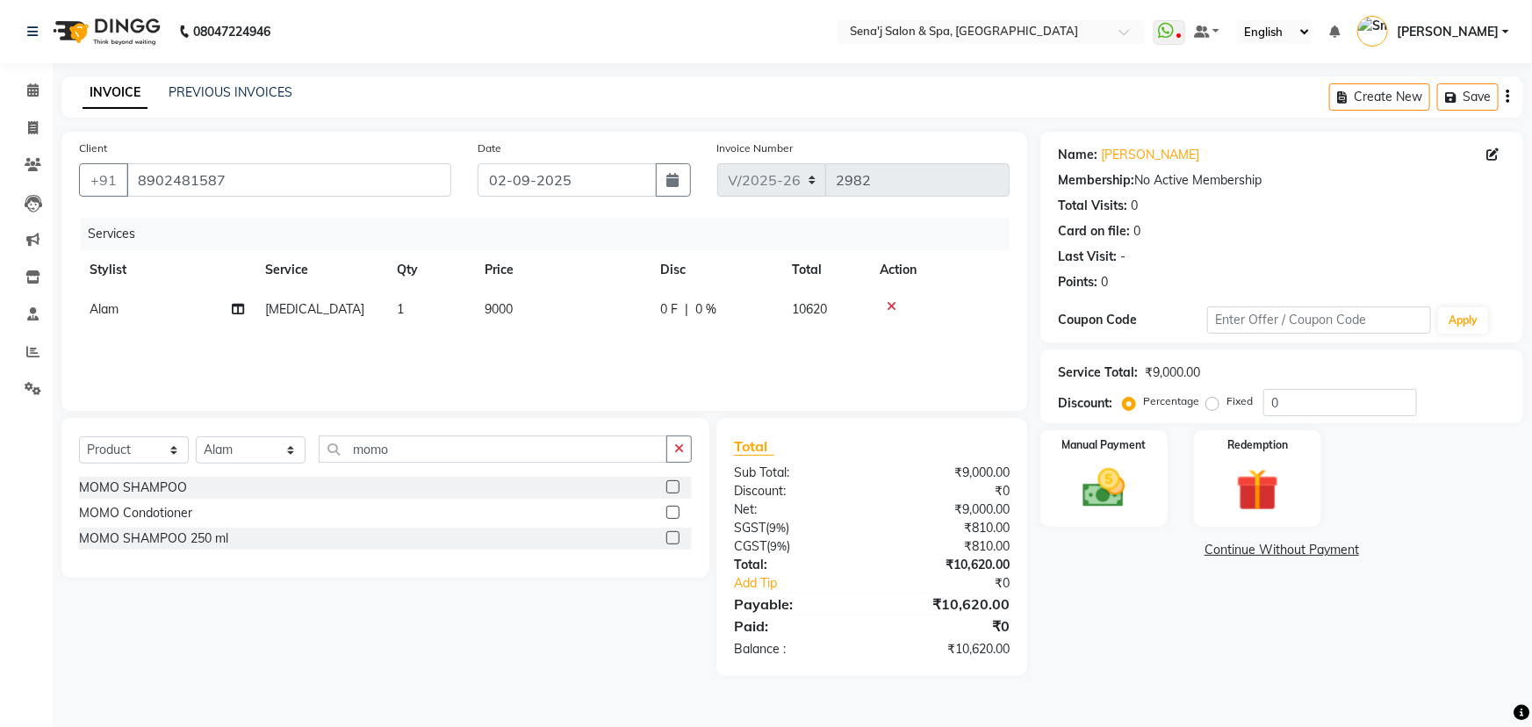
click at [1178, 610] on div "Name: Sumita Membership: No Active Membership Total Visits: 0 Card on file: 0 L…" at bounding box center [1289, 404] width 496 height 544
click at [675, 489] on label at bounding box center [673, 486] width 13 height 13
click at [675, 489] on input "checkbox" at bounding box center [672, 487] width 11 height 11
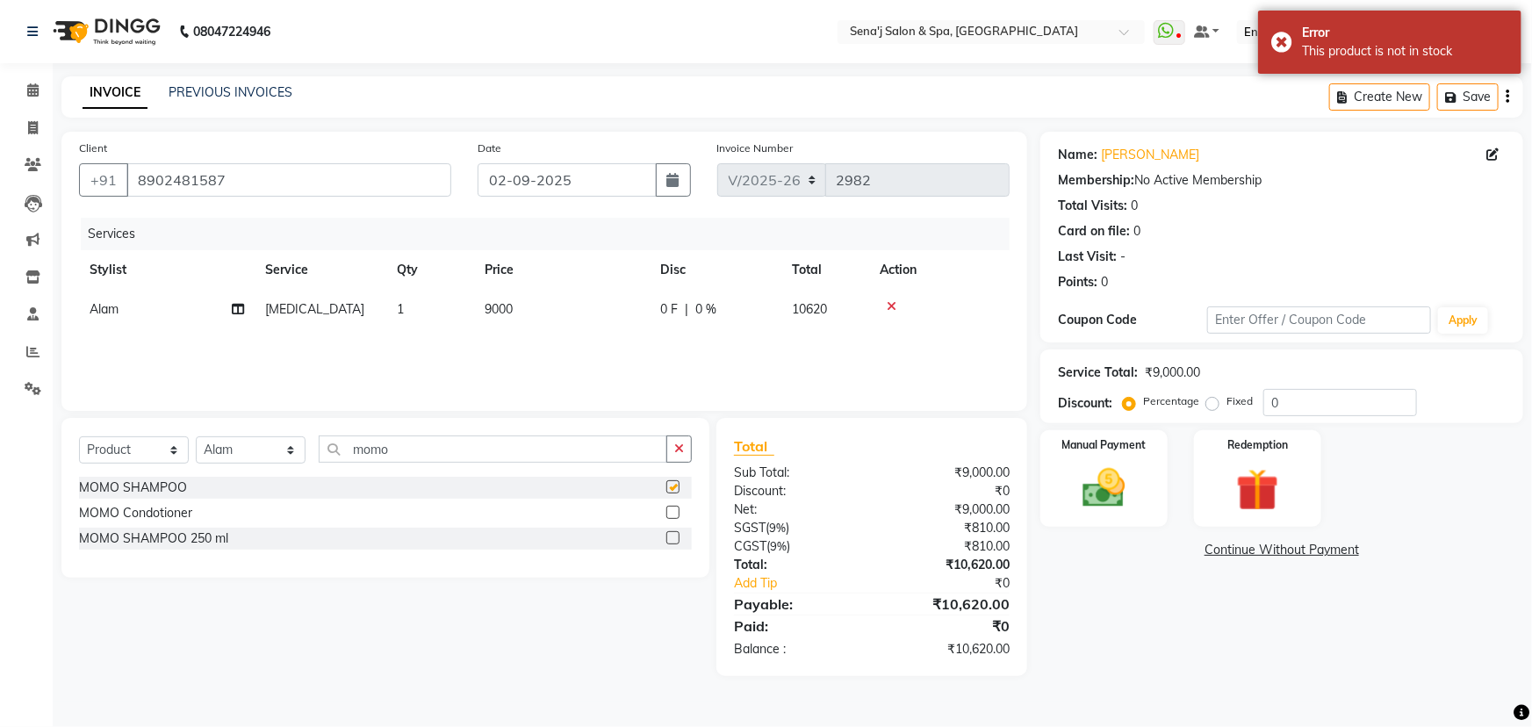
checkbox input "false"
click at [677, 536] on label at bounding box center [673, 537] width 13 height 13
click at [677, 536] on input "checkbox" at bounding box center [672, 538] width 11 height 11
checkbox input "false"
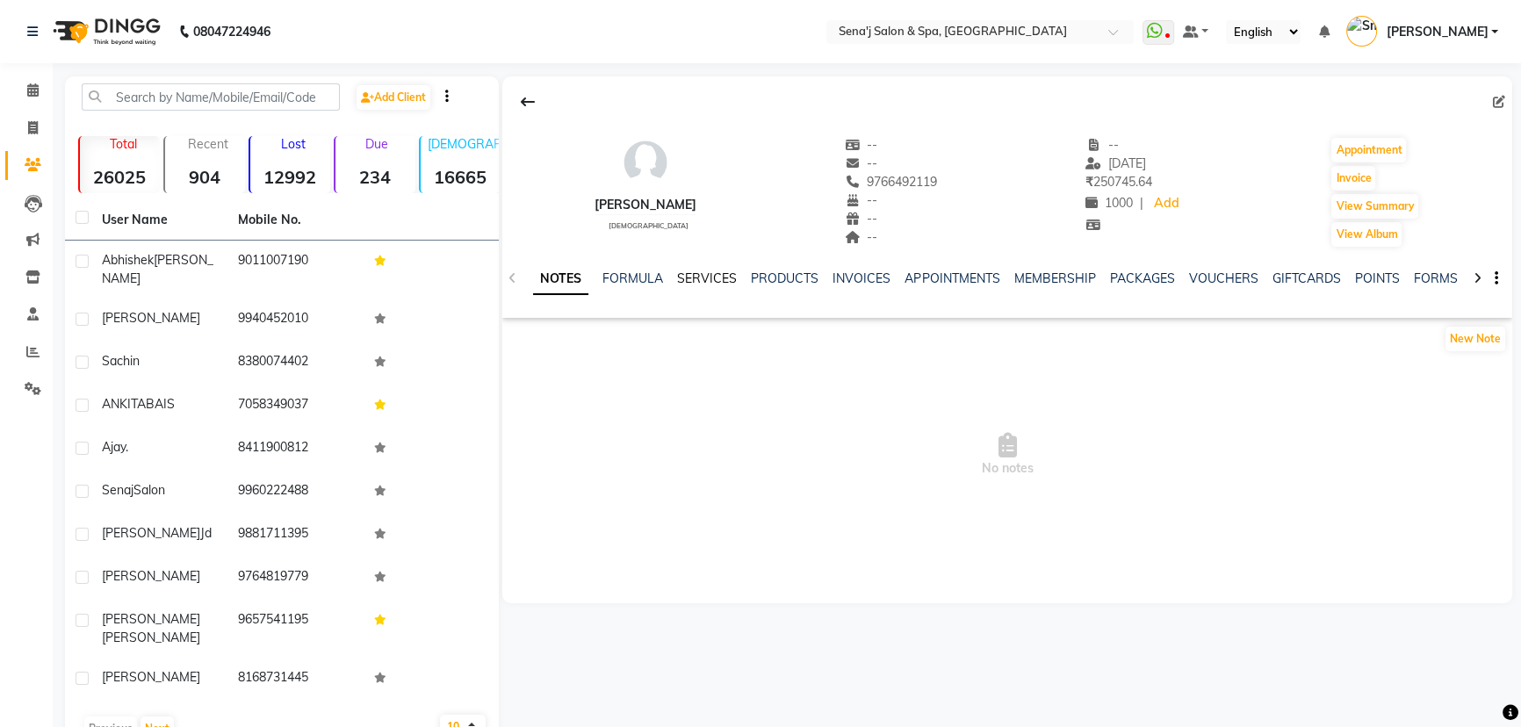
click at [712, 275] on link "SERVICES" at bounding box center [707, 278] width 60 height 16
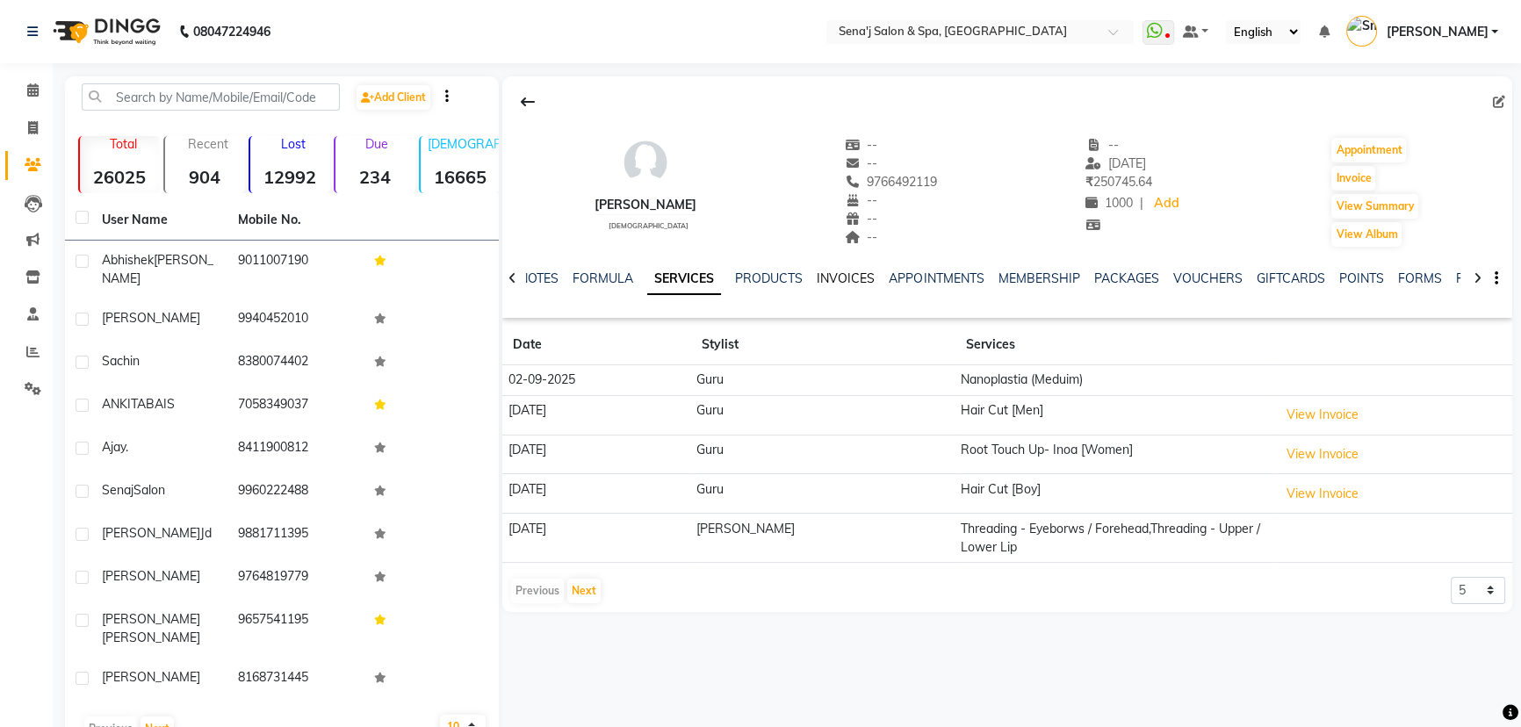
click at [850, 272] on link "INVOICES" at bounding box center [846, 278] width 58 height 16
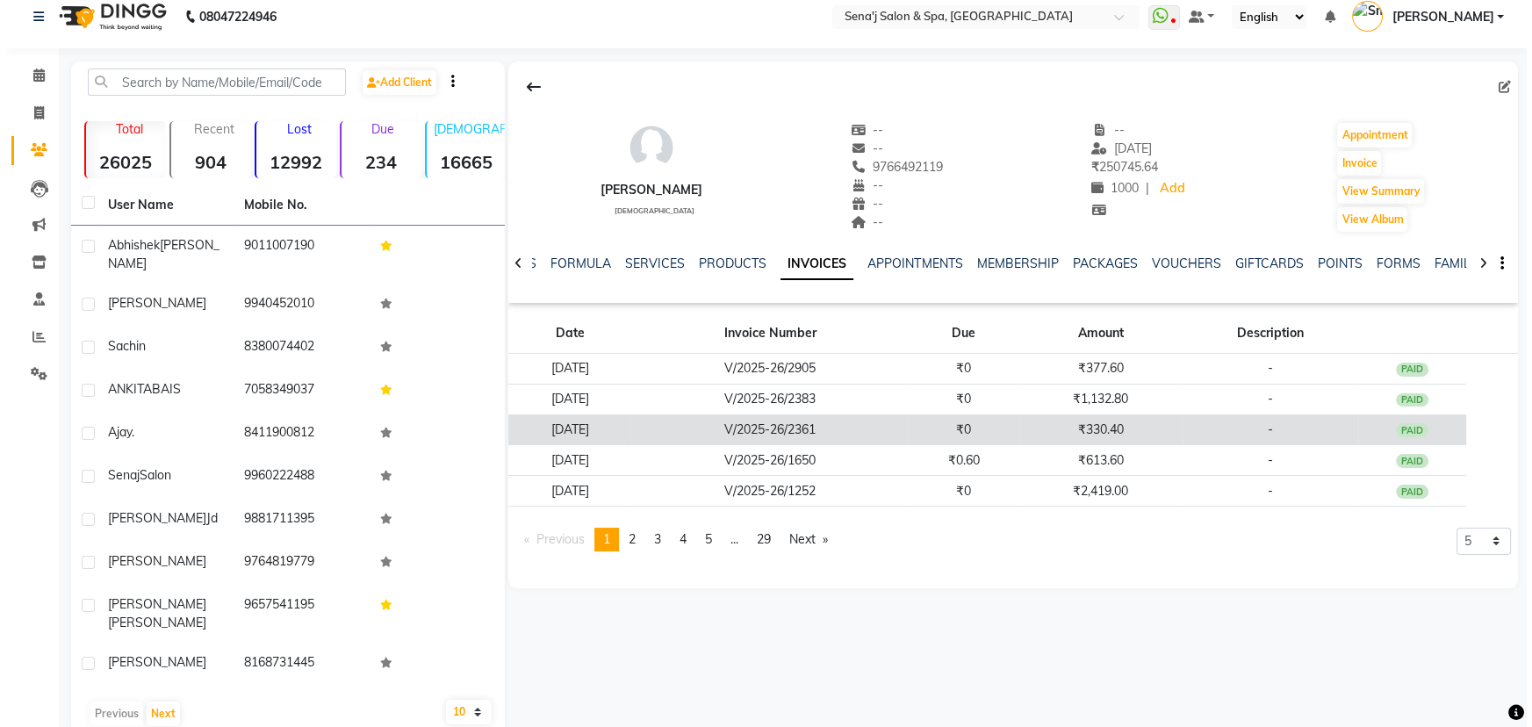
scroll to position [18, 0]
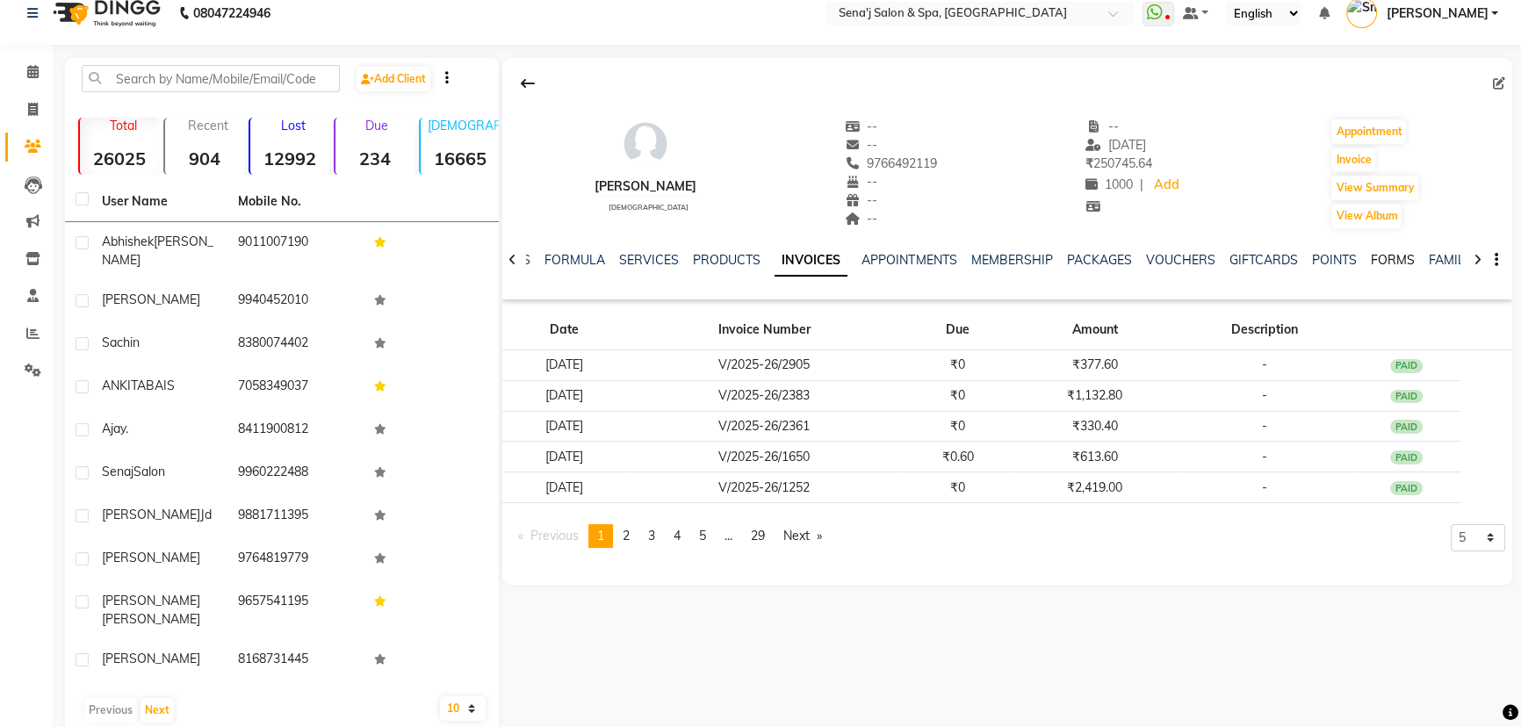
click at [1388, 259] on link "FORMS" at bounding box center [1392, 260] width 44 height 16
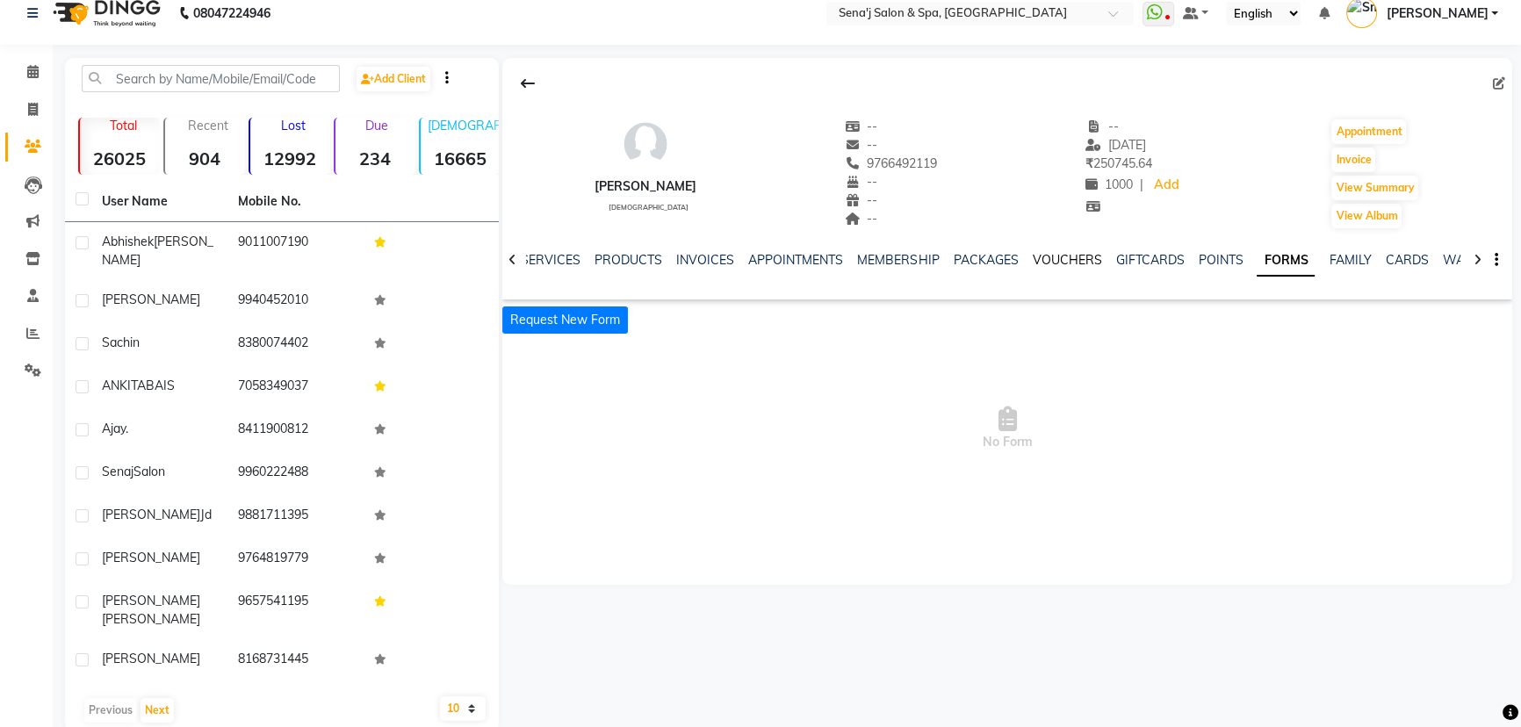
click at [1051, 260] on link "VOUCHERS" at bounding box center [1066, 260] width 69 height 16
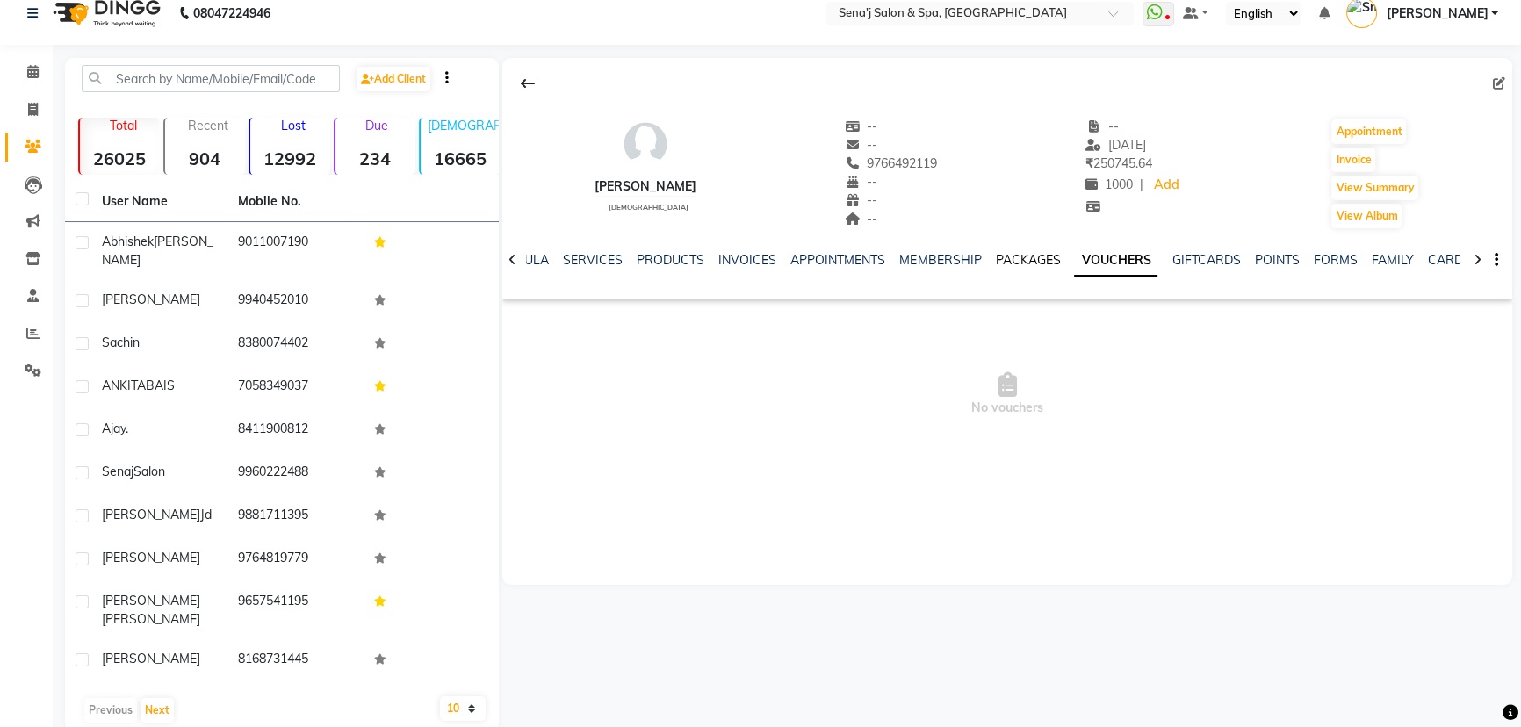
click at [1014, 256] on link "PACKAGES" at bounding box center [1027, 260] width 65 height 16
click at [945, 255] on link "MEMBERSHIP" at bounding box center [954, 260] width 82 height 16
click at [840, 255] on link "APPOINTMENTS" at bounding box center [865, 260] width 95 height 16
click at [771, 258] on link "INVOICES" at bounding box center [790, 260] width 58 height 16
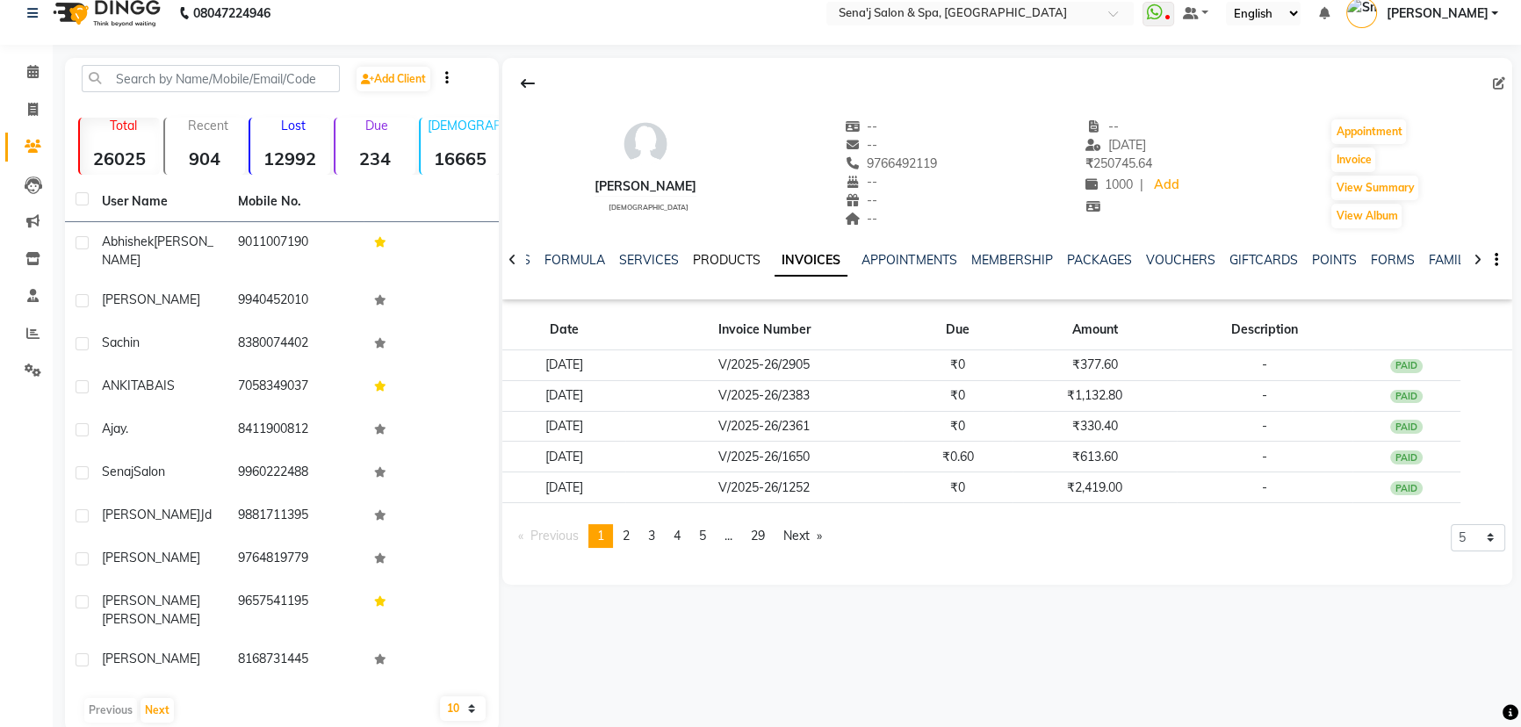
click at [713, 257] on link "PRODUCTS" at bounding box center [727, 260] width 68 height 16
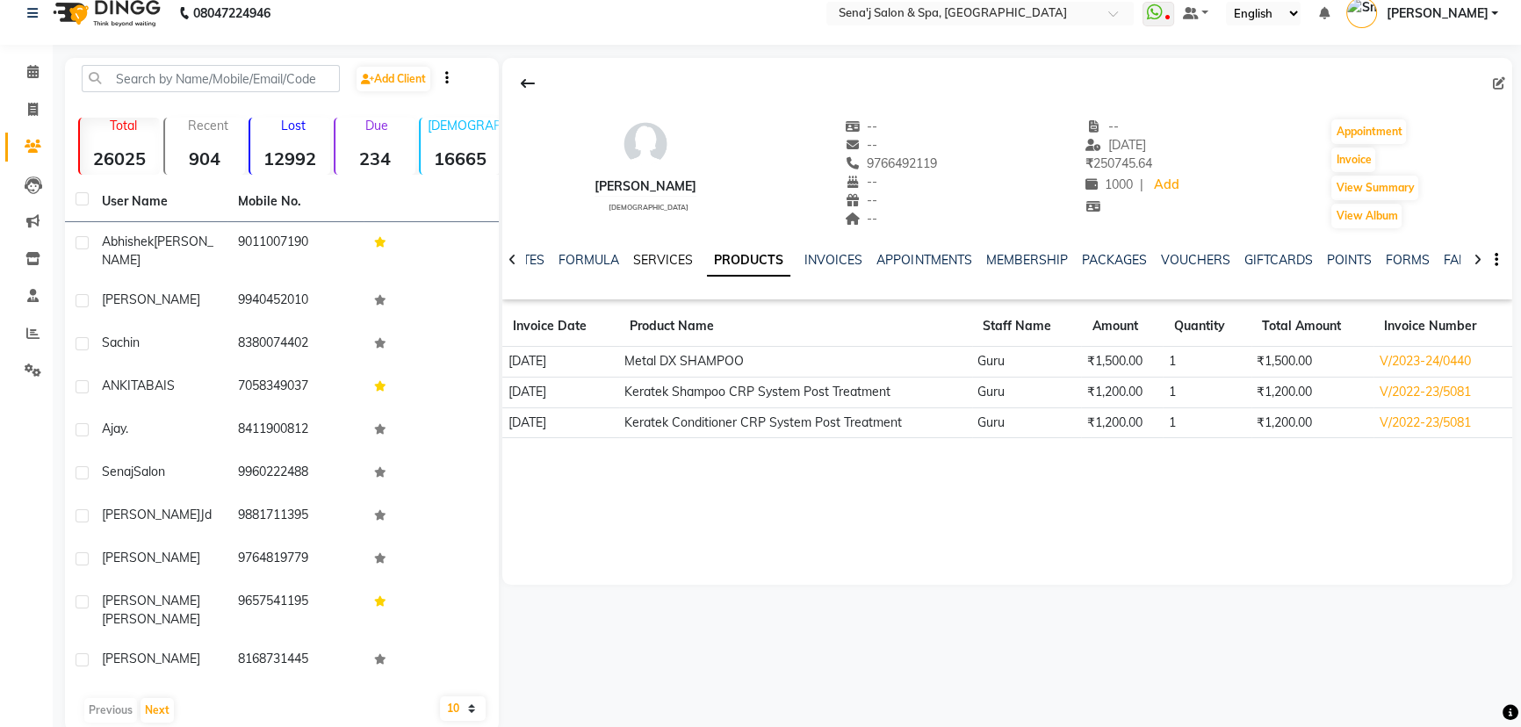
click at [660, 256] on link "SERVICES" at bounding box center [663, 260] width 60 height 16
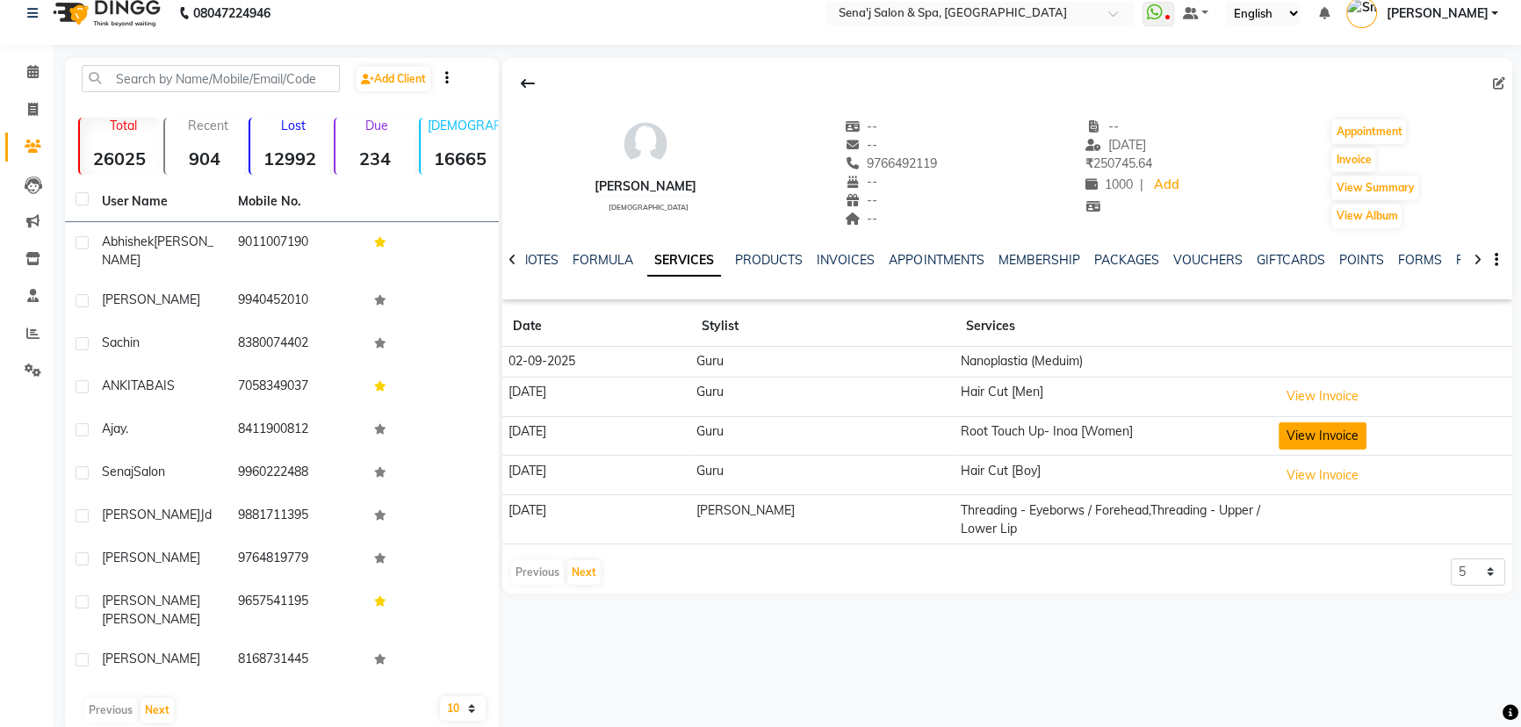
click at [1303, 438] on button "View Invoice" at bounding box center [1323, 435] width 88 height 27
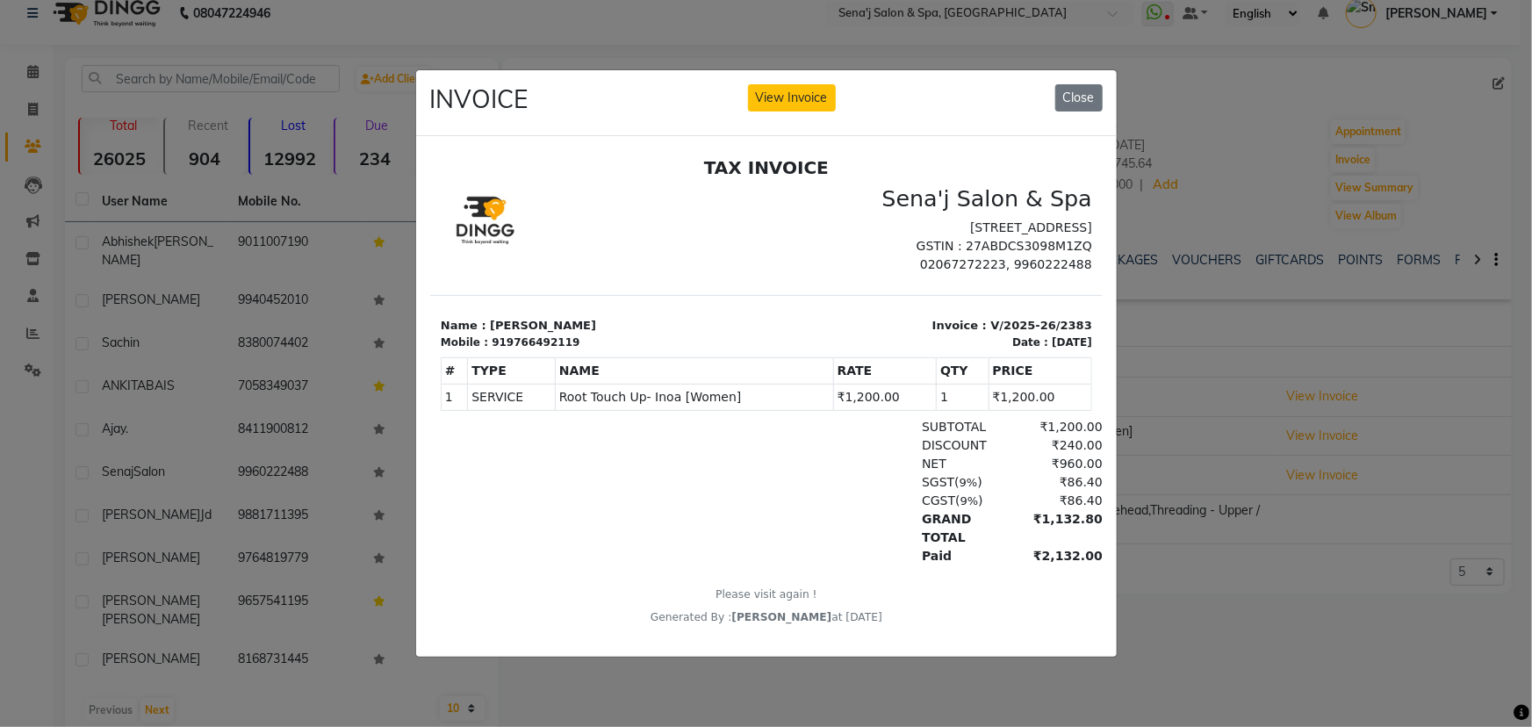
drag, startPoint x: 1082, startPoint y: 88, endPoint x: 1265, endPoint y: 377, distance: 341.8
click at [1082, 89] on button "Close" at bounding box center [1079, 97] width 47 height 27
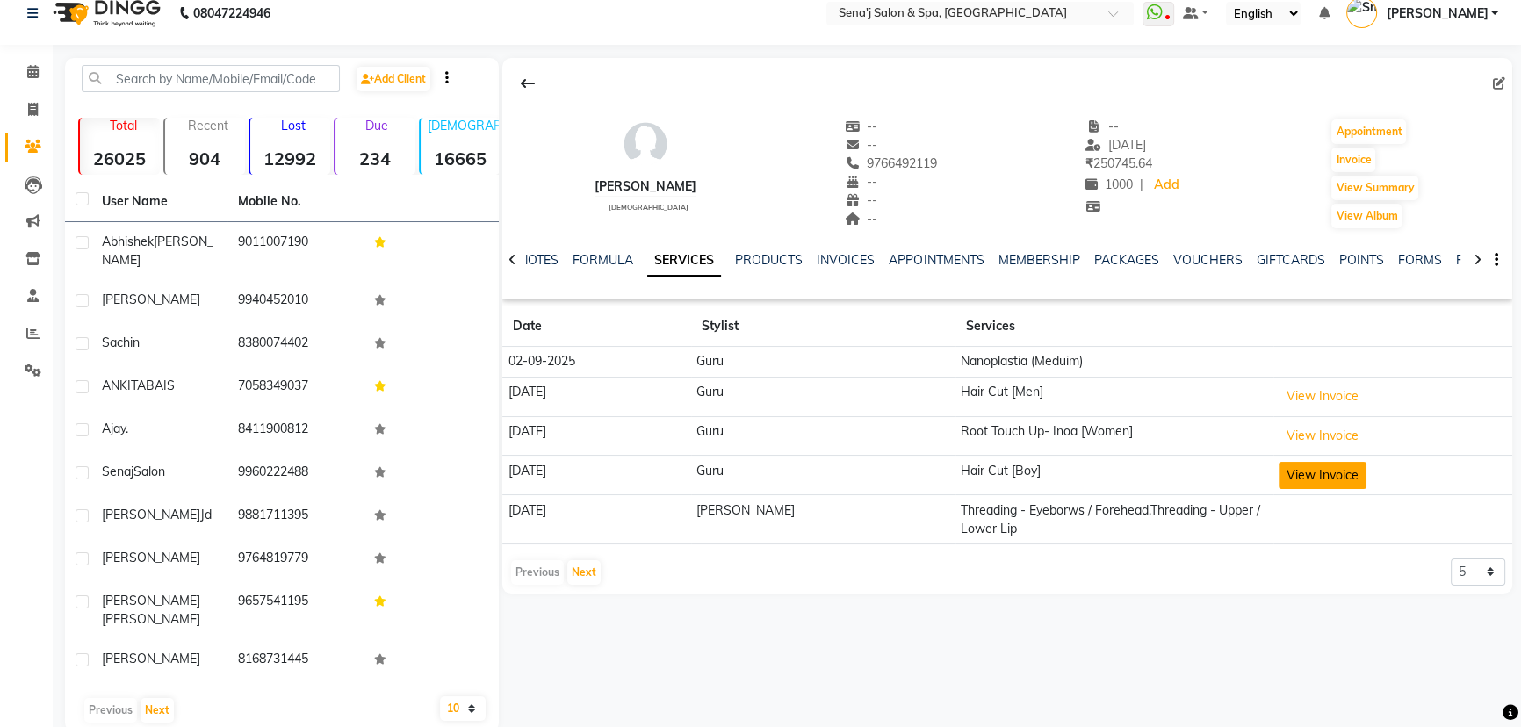
click at [1311, 465] on button "View Invoice" at bounding box center [1323, 475] width 88 height 27
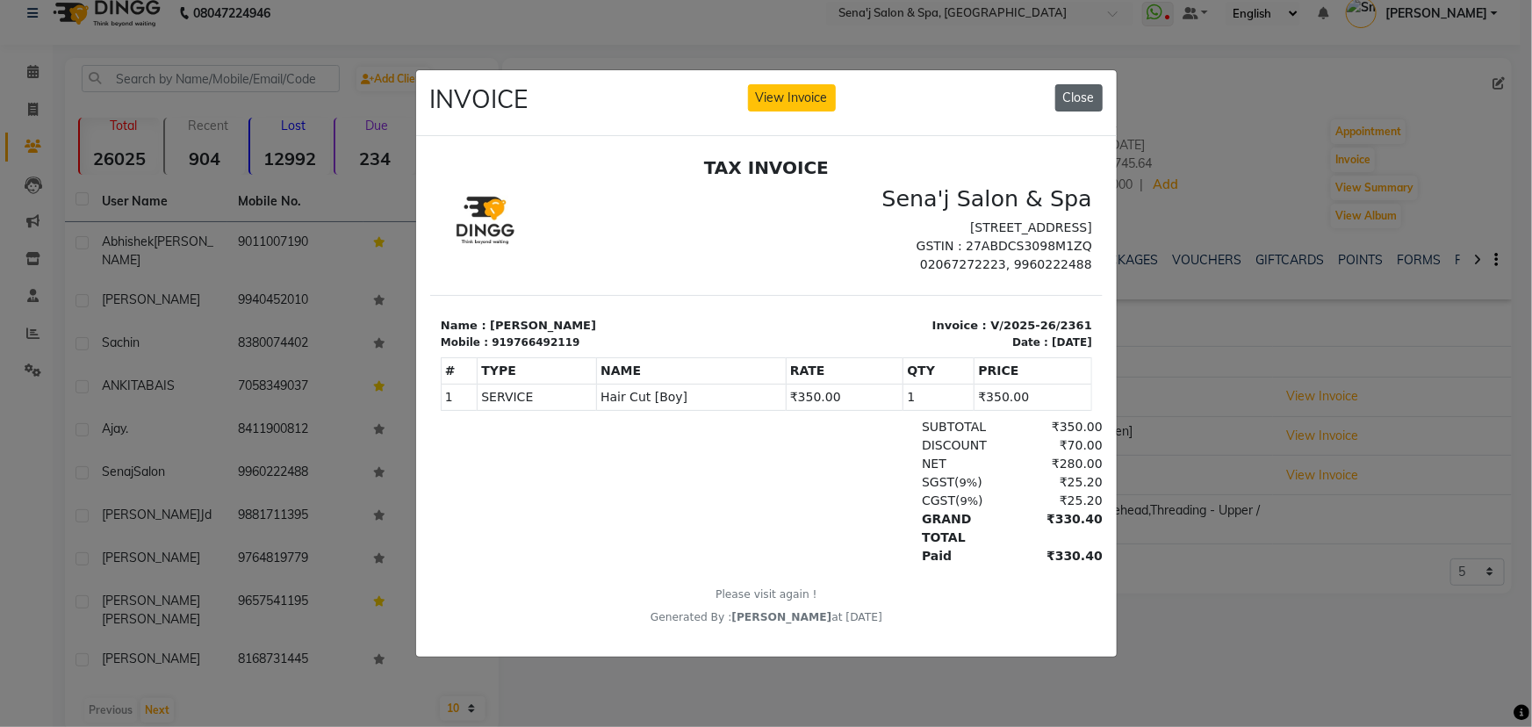
click at [1075, 95] on button "Close" at bounding box center [1079, 97] width 47 height 27
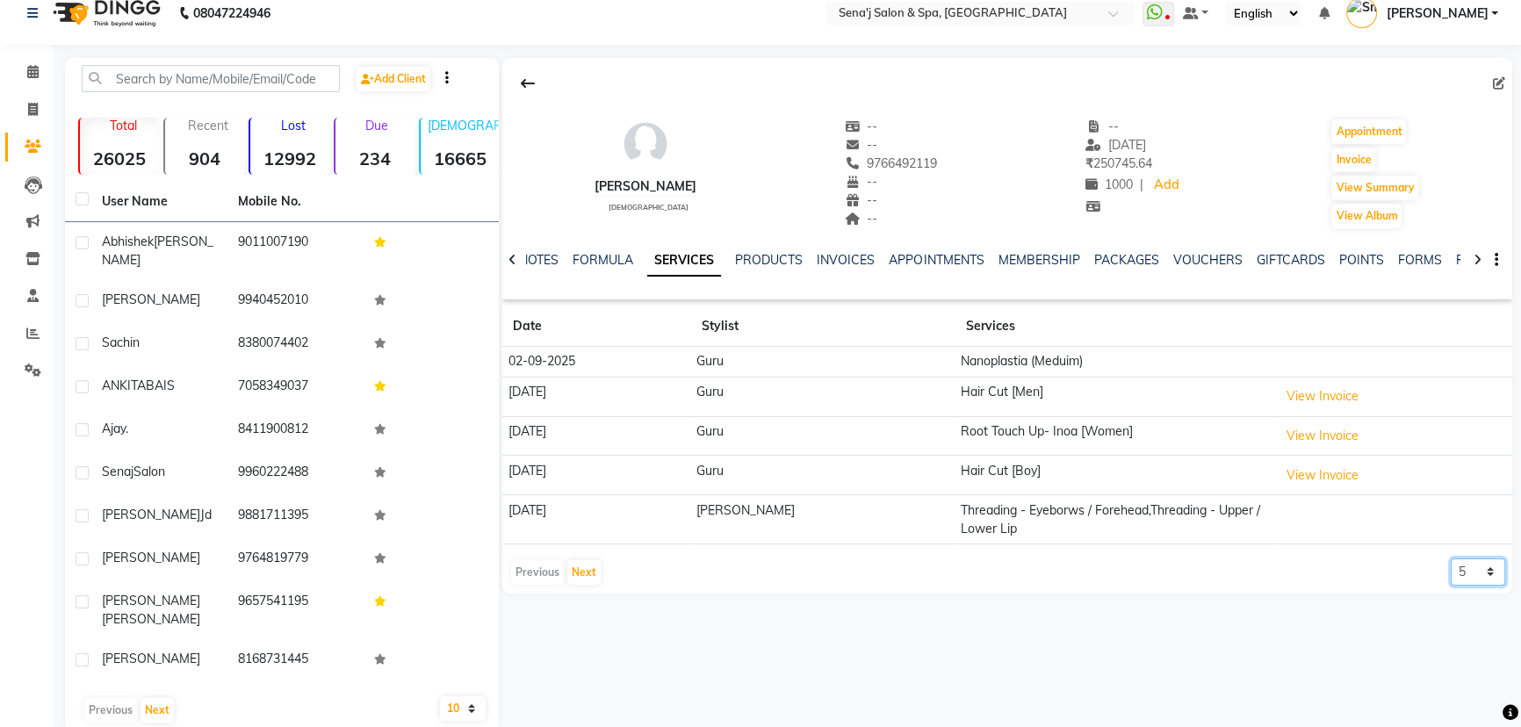
click at [1477, 560] on select "5 10 50 100 500" at bounding box center [1478, 572] width 54 height 27
select select "10"
click at [1451, 559] on select "5 10 50 100 500" at bounding box center [1478, 572] width 54 height 27
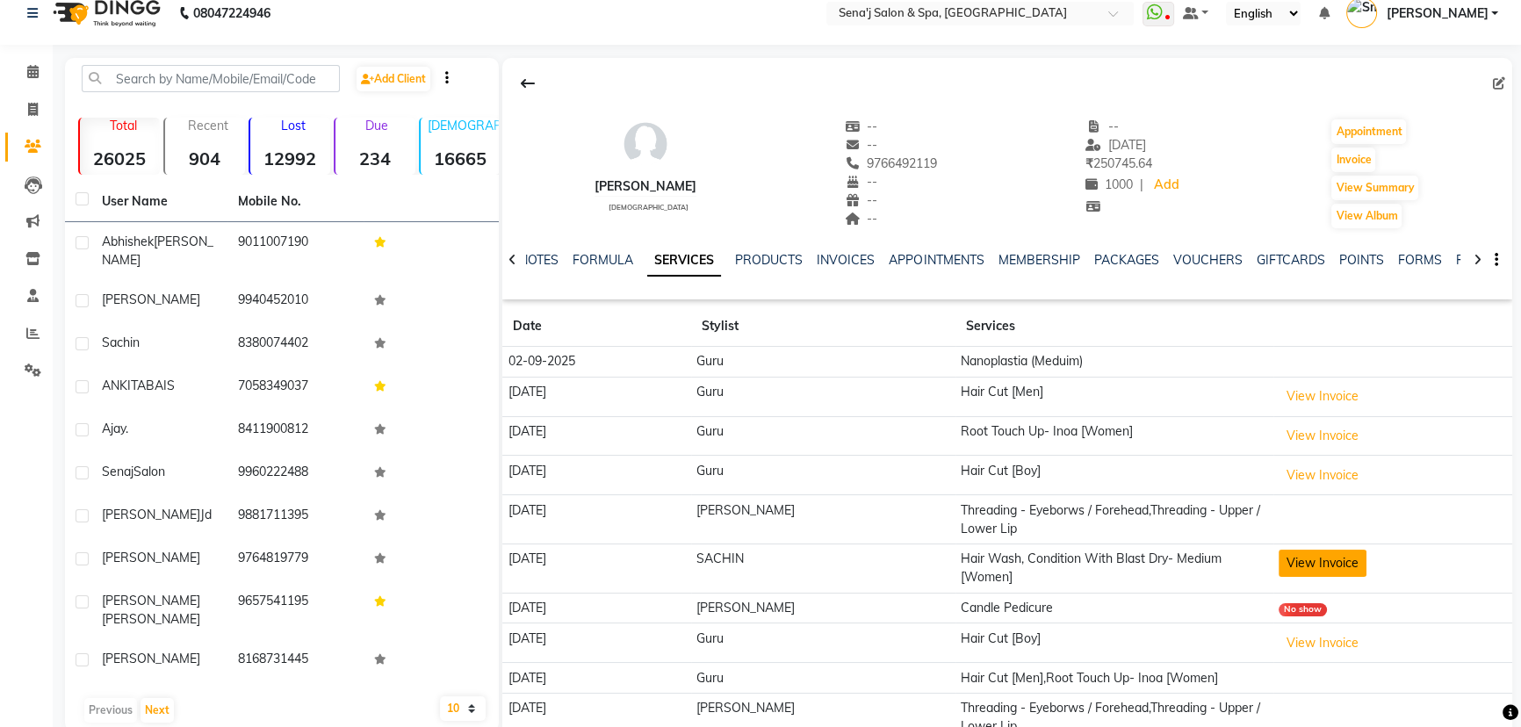
click at [1287, 557] on button "View Invoice" at bounding box center [1323, 563] width 88 height 27
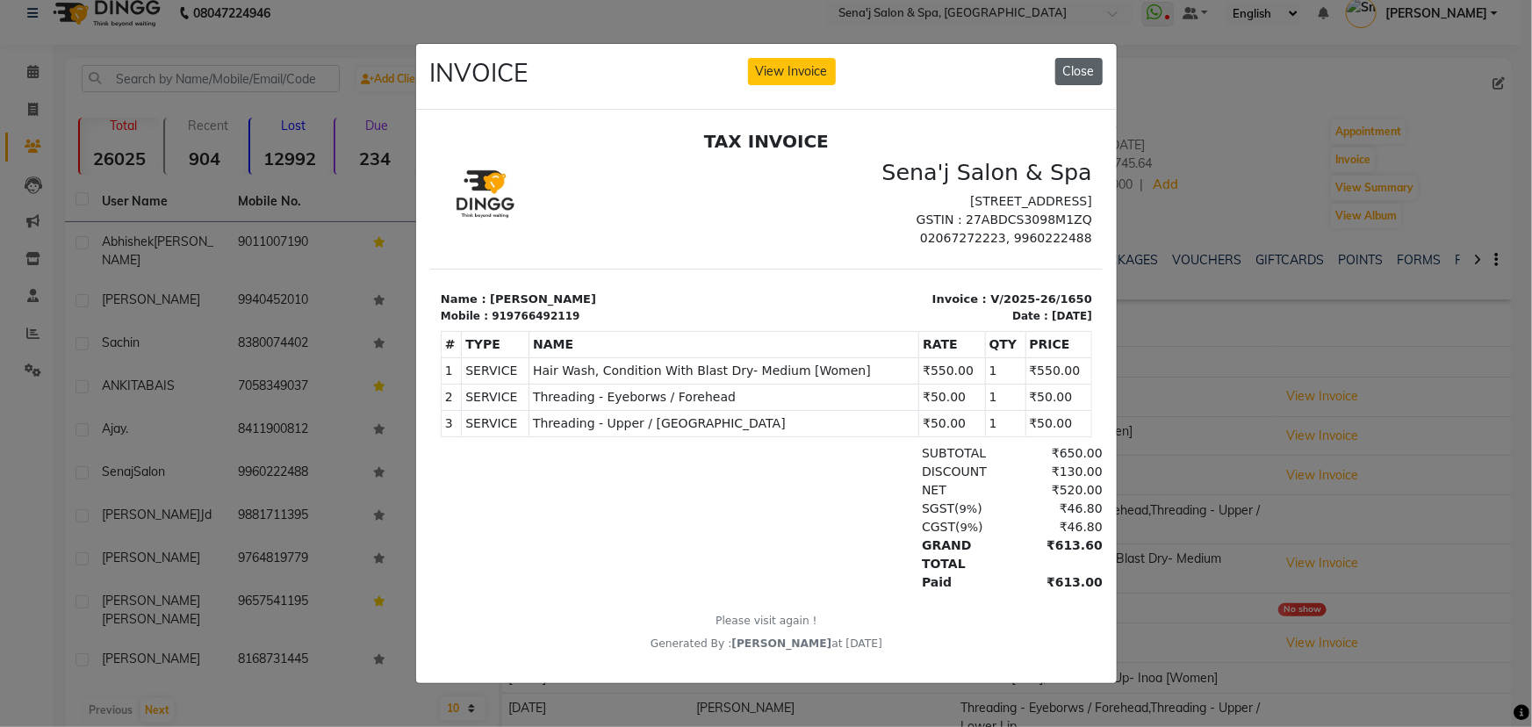
click at [1084, 68] on button "Close" at bounding box center [1079, 71] width 47 height 27
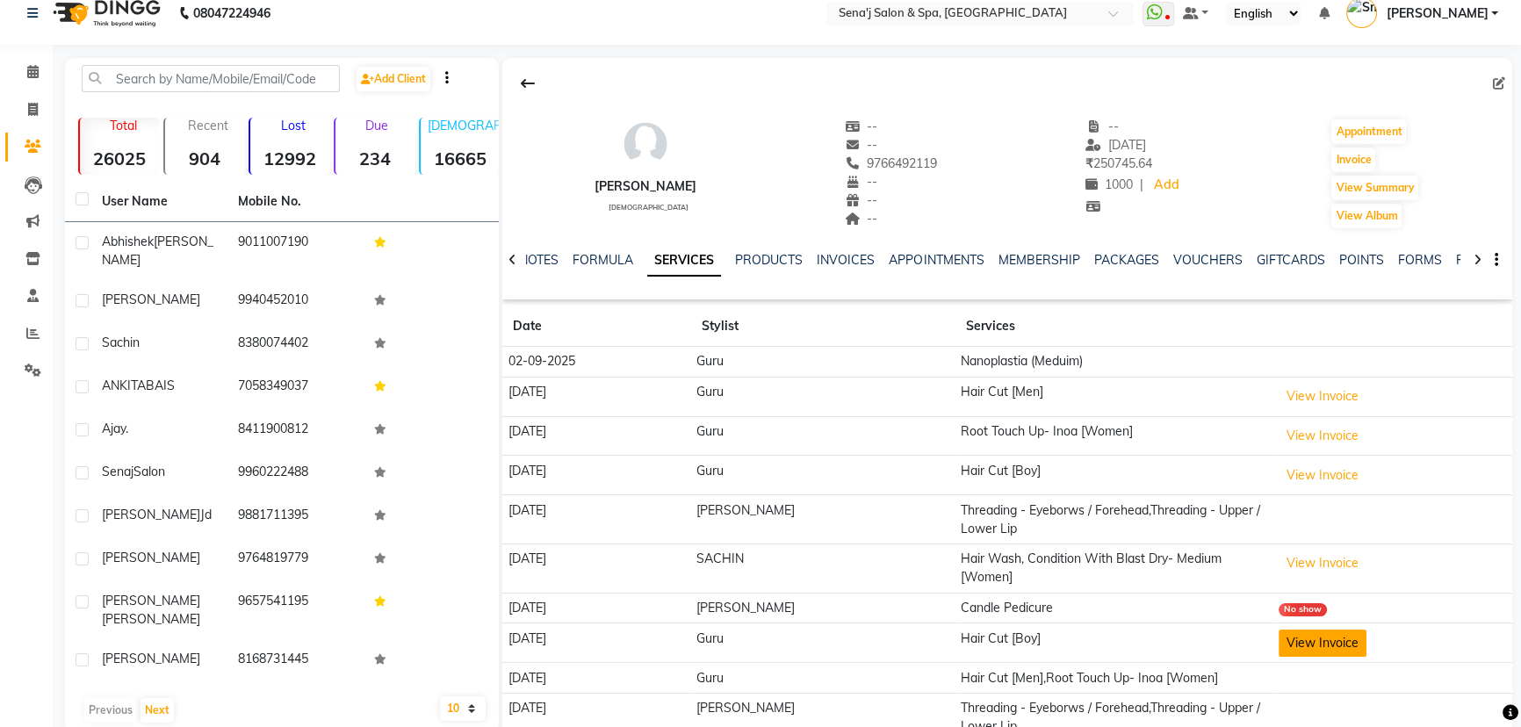
click at [1280, 637] on button "View Invoice" at bounding box center [1323, 643] width 88 height 27
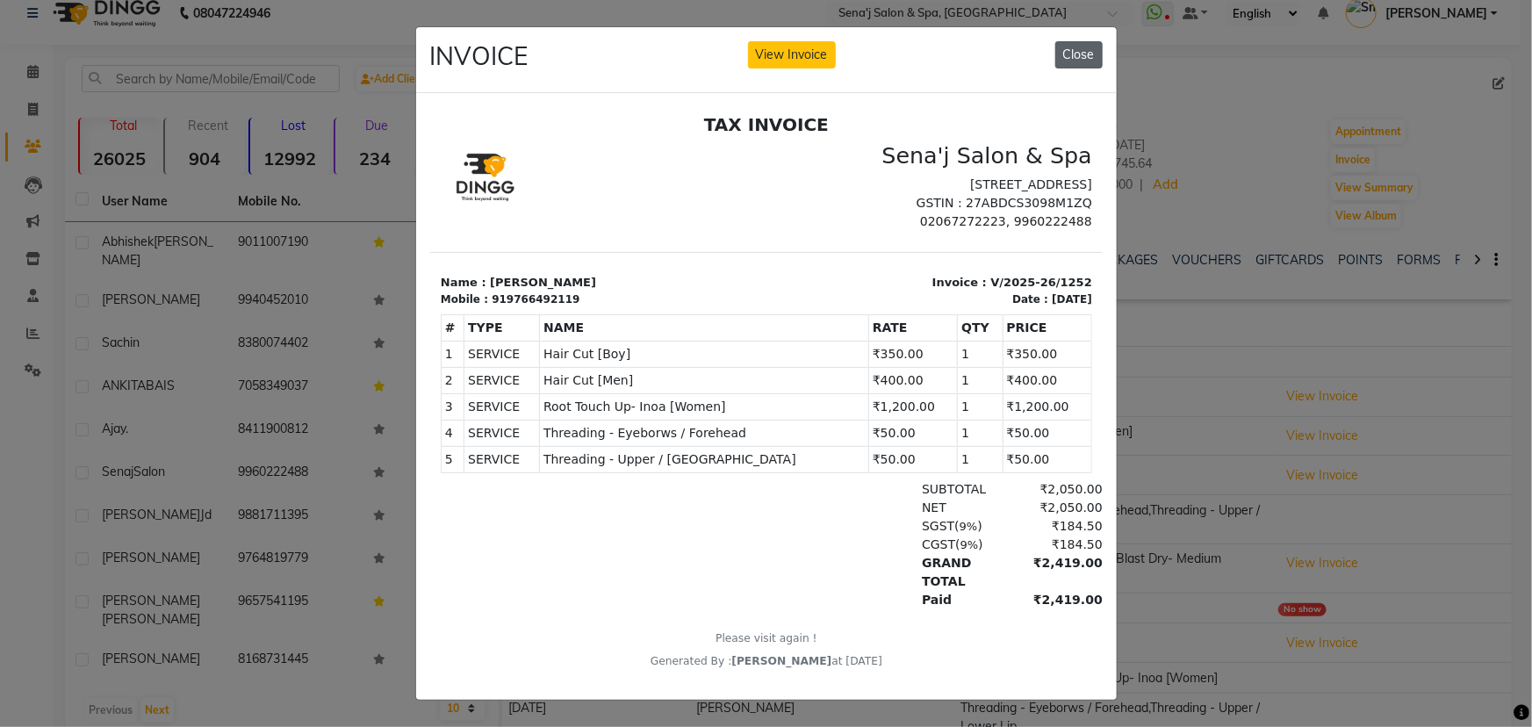
click at [1070, 47] on button "Close" at bounding box center [1079, 54] width 47 height 27
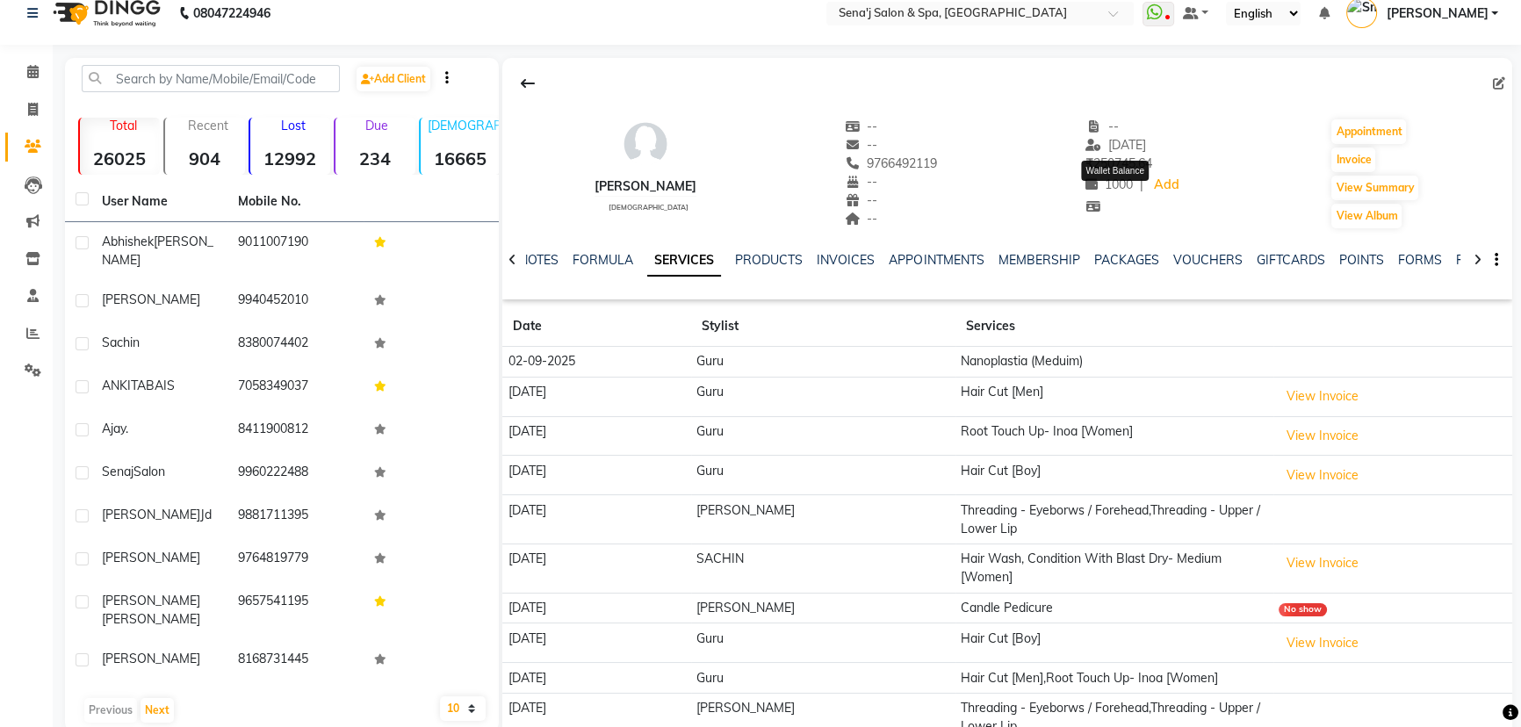
click at [1093, 184] on icon at bounding box center [1091, 184] width 12 height 12
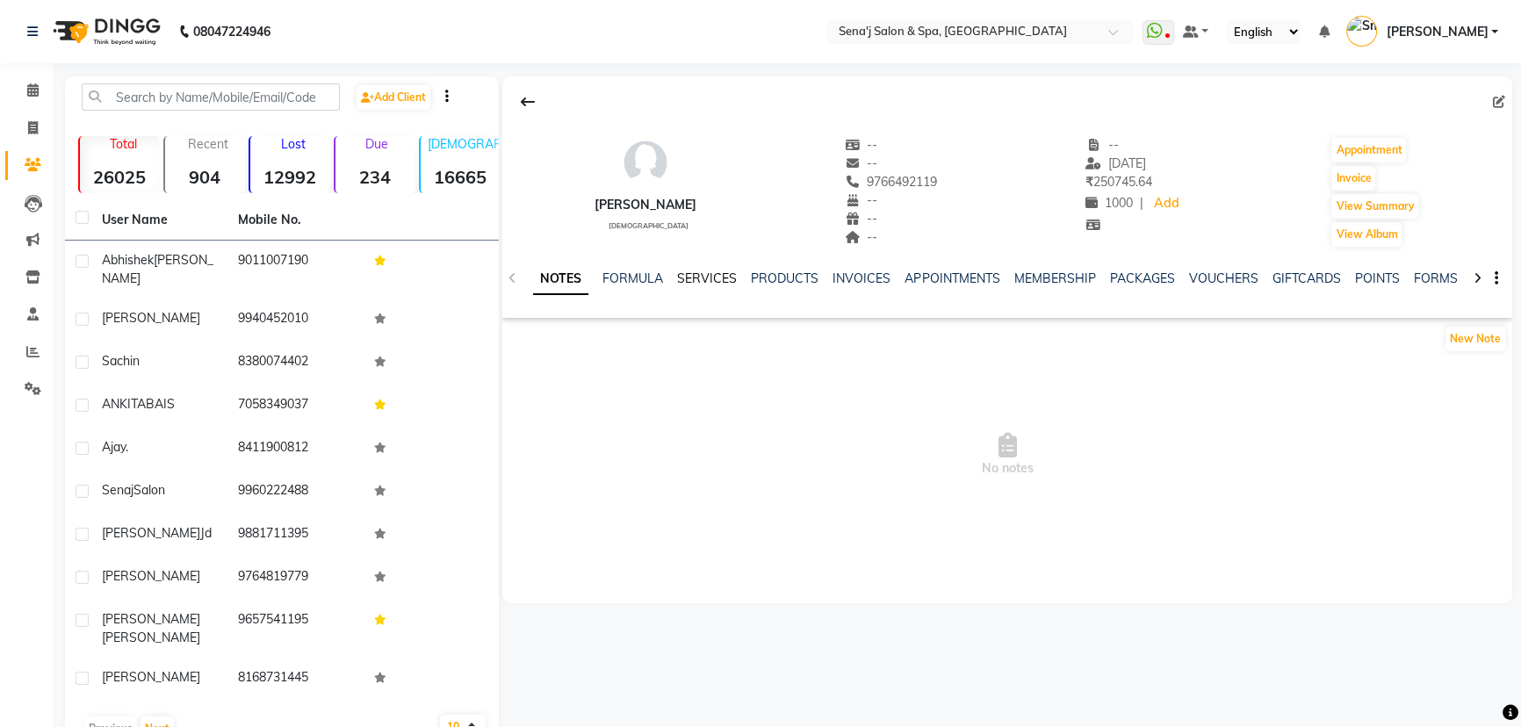
click at [706, 276] on link "SERVICES" at bounding box center [707, 278] width 60 height 16
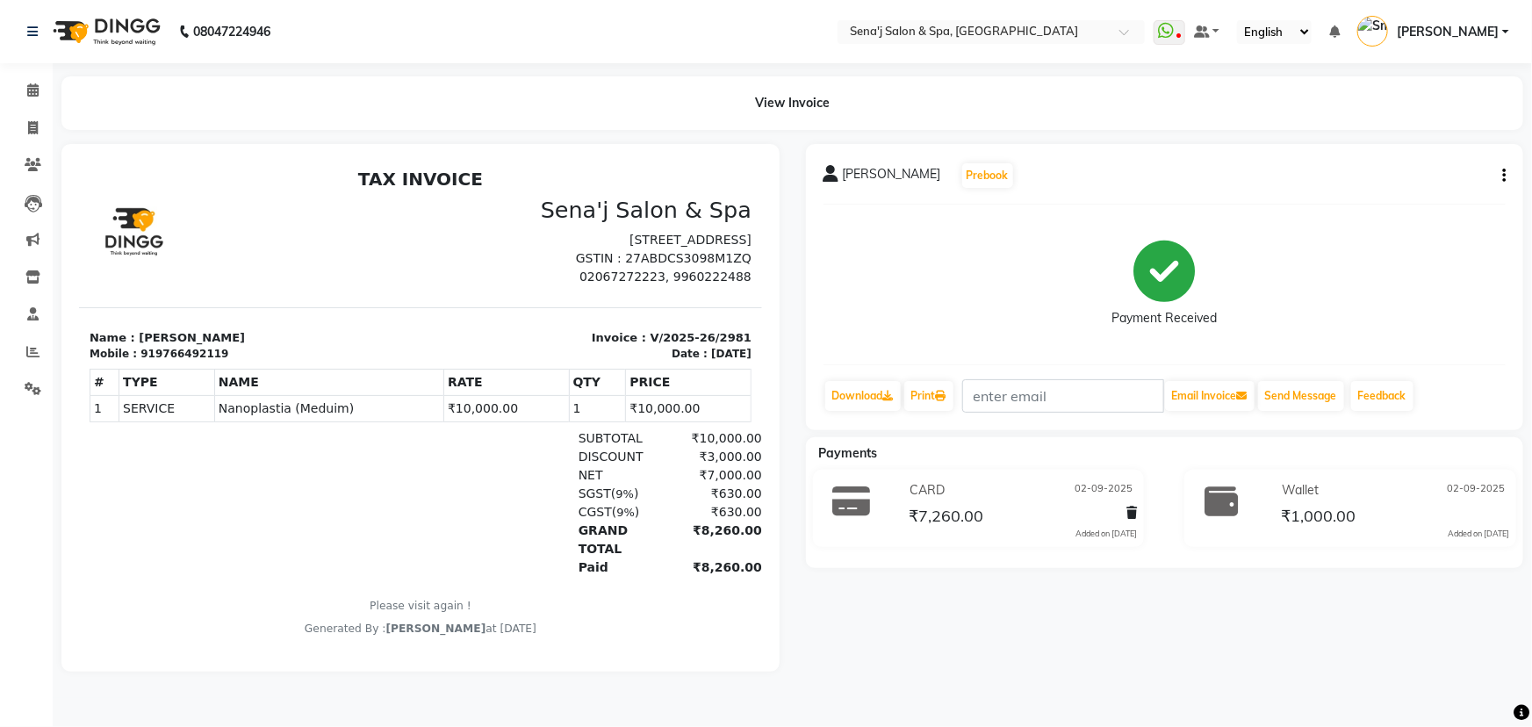
click at [1503, 176] on icon "button" at bounding box center [1505, 176] width 4 height 1
click at [1452, 295] on div "Payment Received" at bounding box center [1165, 285] width 683 height 132
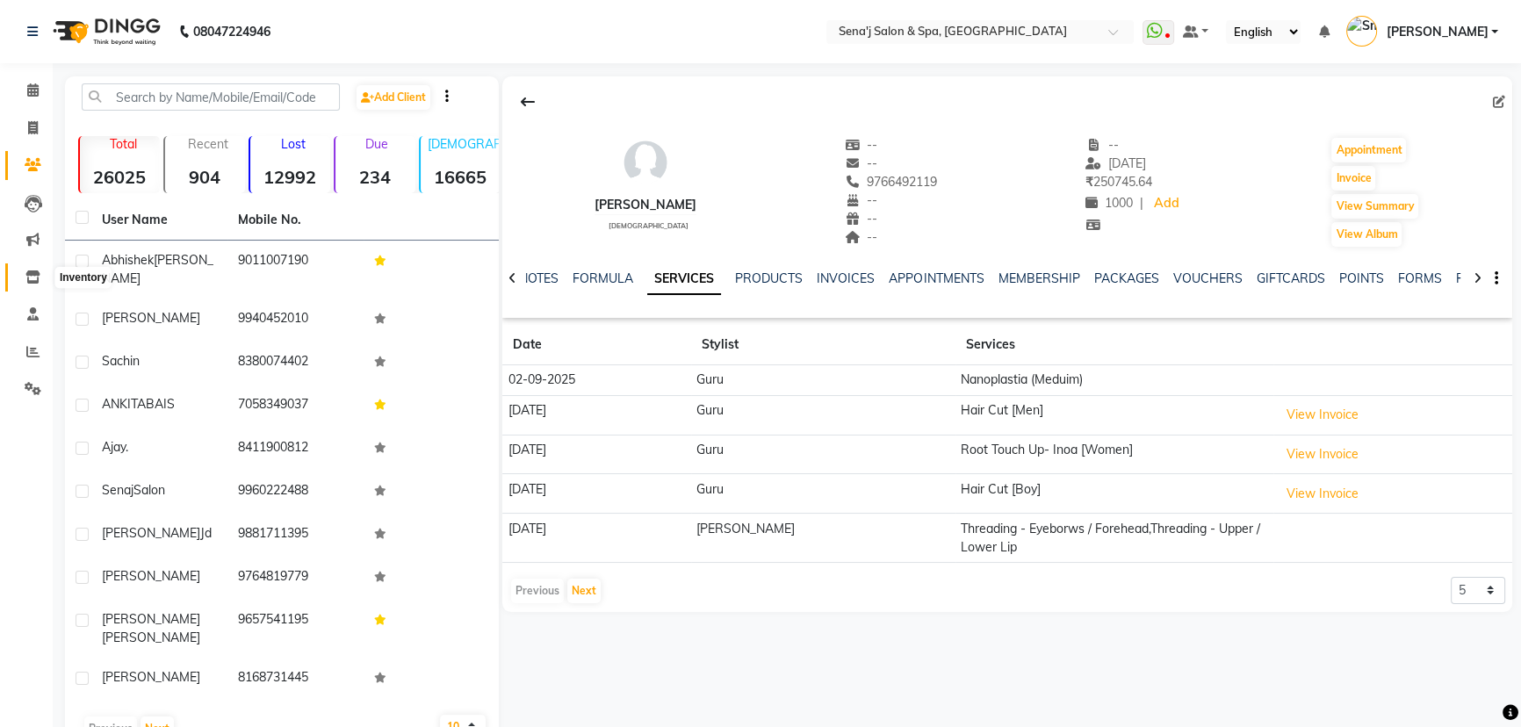
click at [32, 272] on icon at bounding box center [32, 276] width 15 height 13
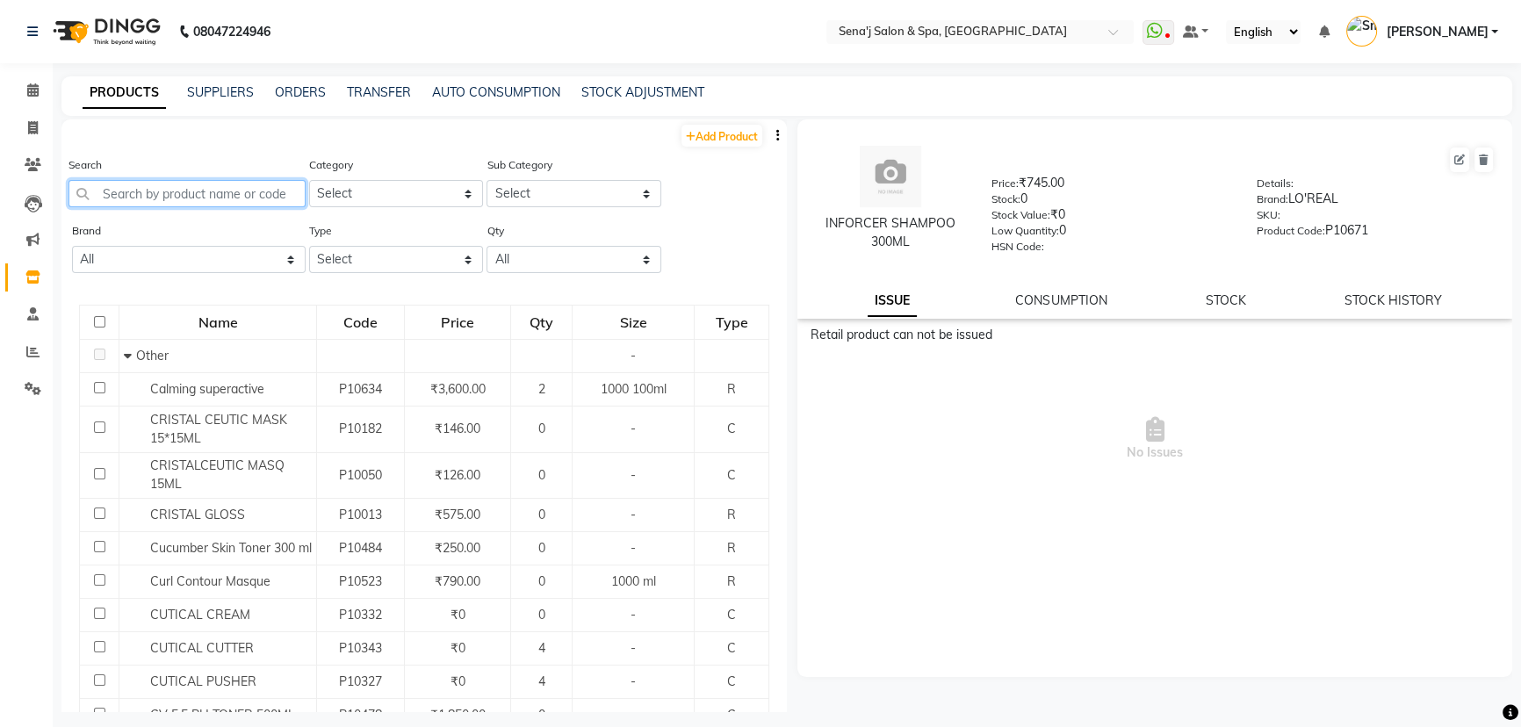
click at [194, 205] on input "text" at bounding box center [186, 193] width 237 height 27
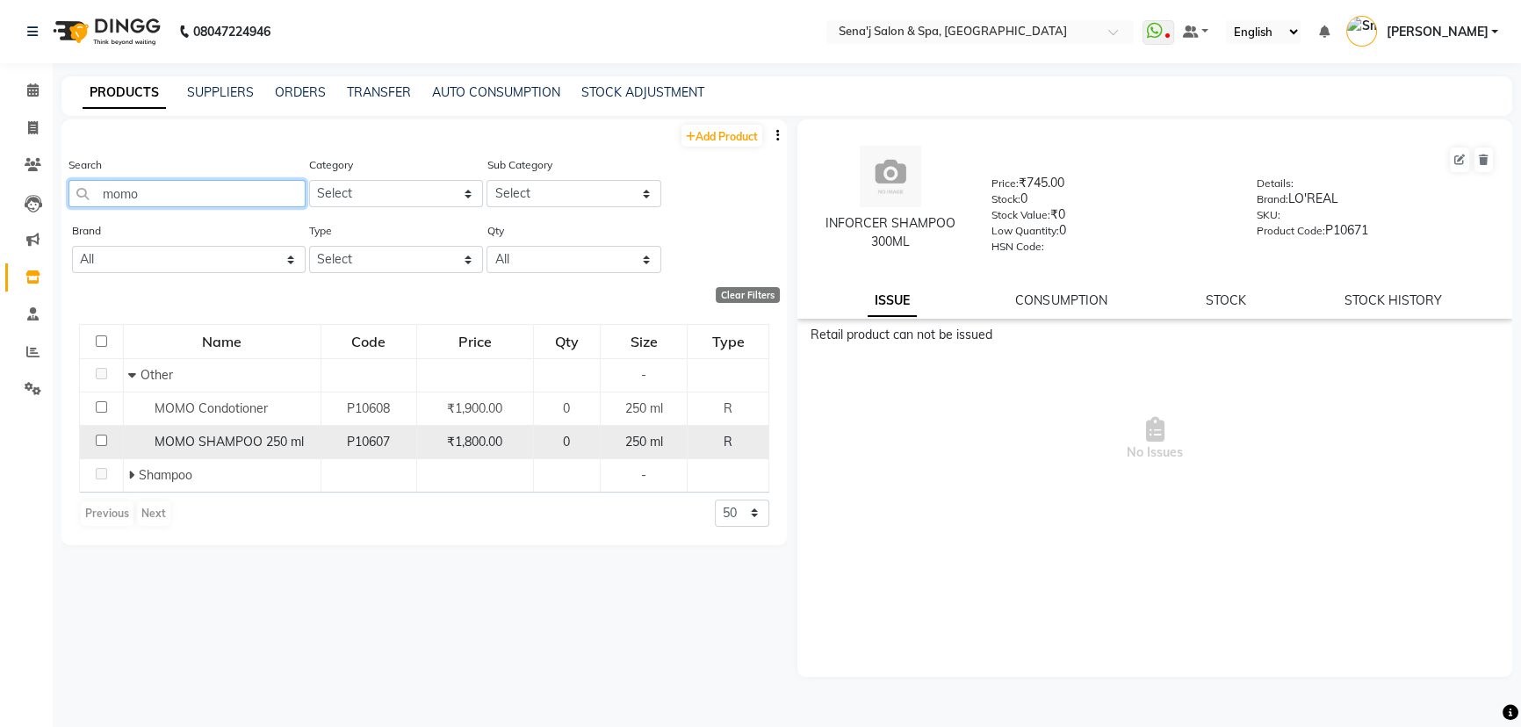
type input "momo"
click at [525, 438] on div "₹1,800.00" at bounding box center [475, 442] width 102 height 18
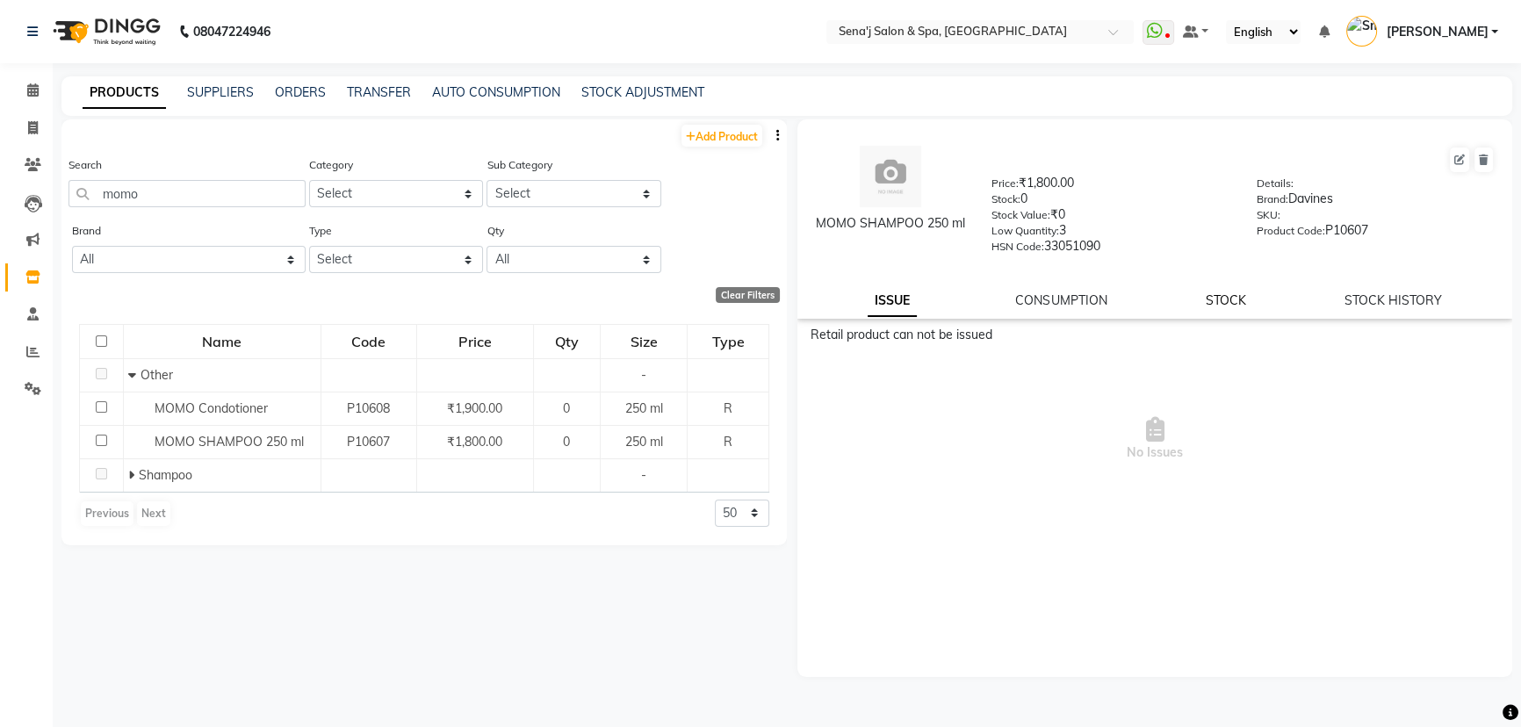
click at [1223, 308] on link "STOCK" at bounding box center [1226, 300] width 40 height 16
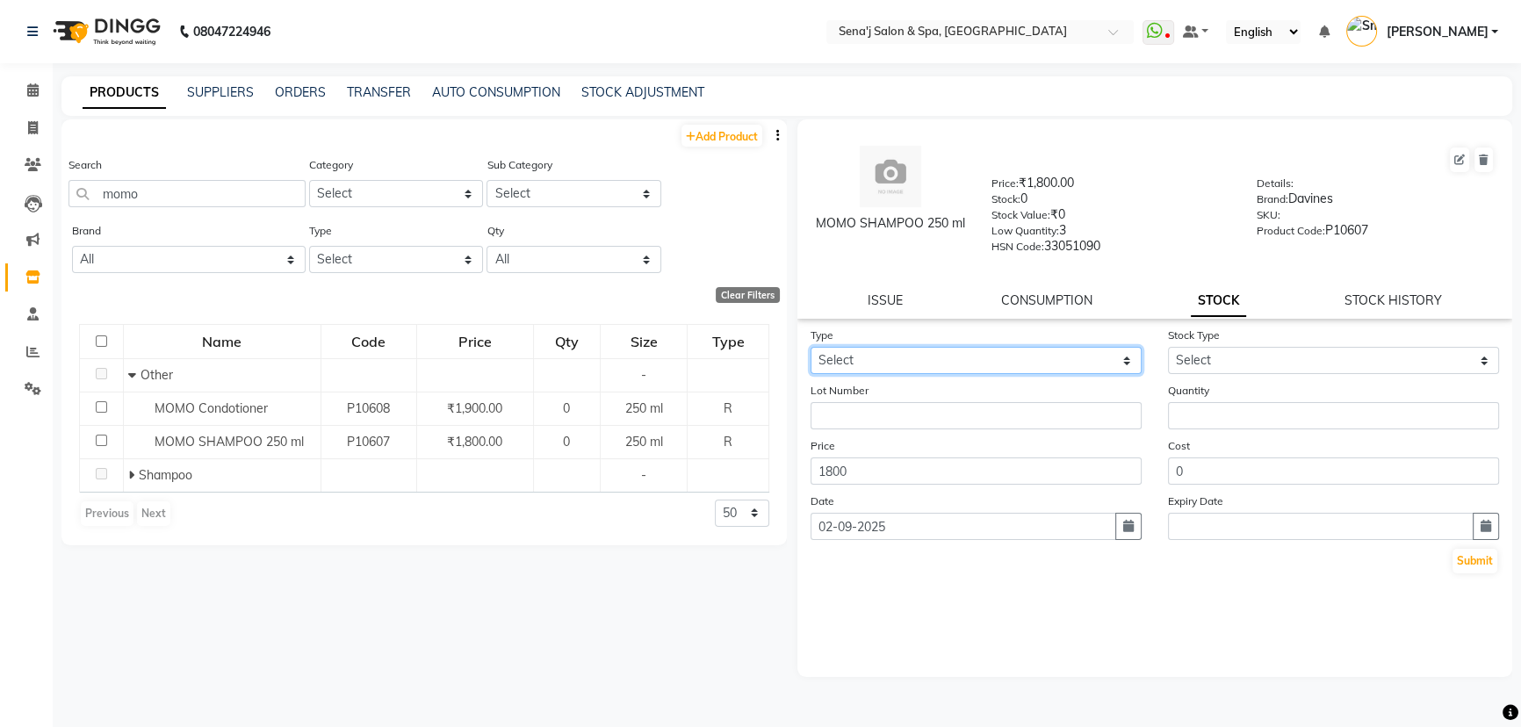
click at [922, 360] on select "Select In Out" at bounding box center [976, 360] width 331 height 27
select select "in"
click at [811, 350] on select "Select In Out" at bounding box center [976, 360] width 331 height 27
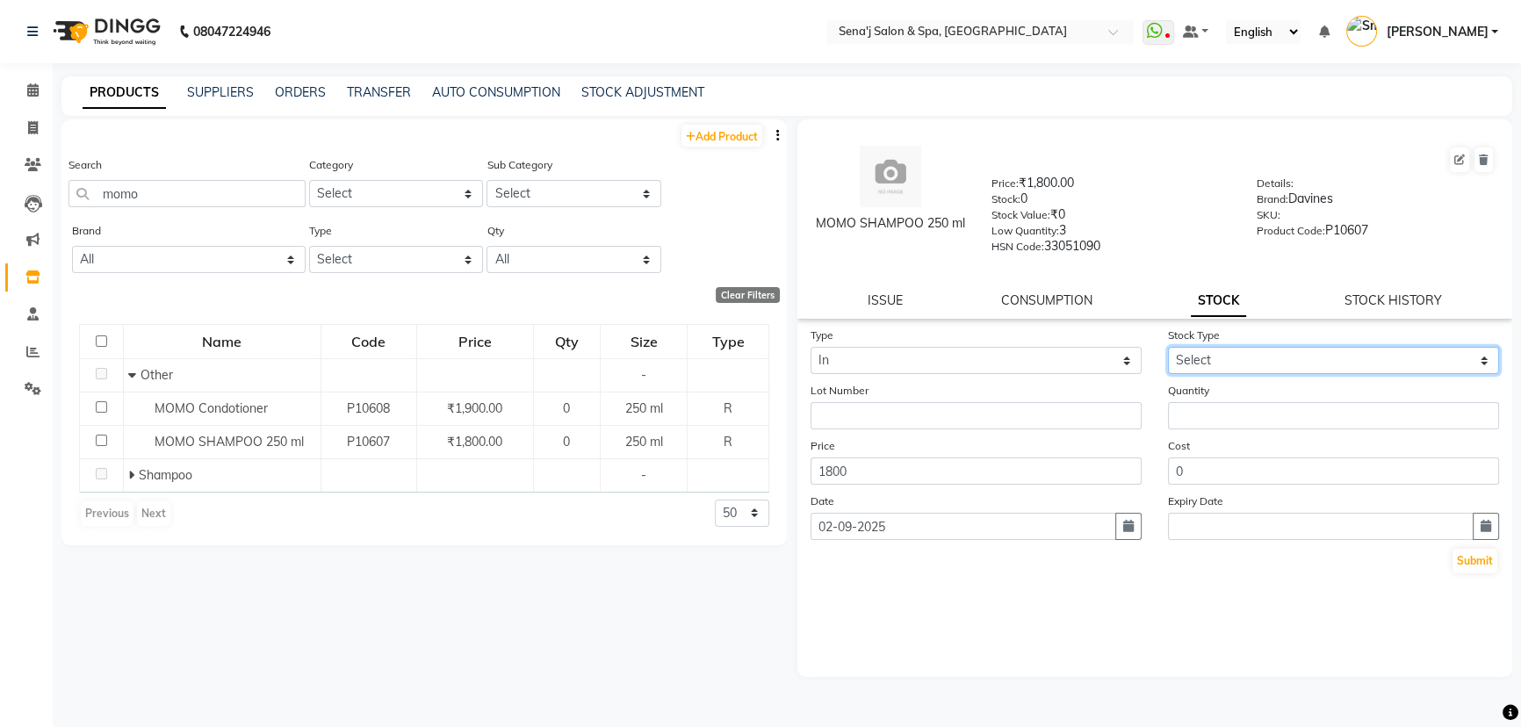
click at [1248, 357] on select "Select New Stock Adjustment Return Other" at bounding box center [1333, 360] width 331 height 27
select select "new stock"
click at [1168, 350] on select "Select New Stock Adjustment Return Other" at bounding box center [1333, 360] width 331 height 27
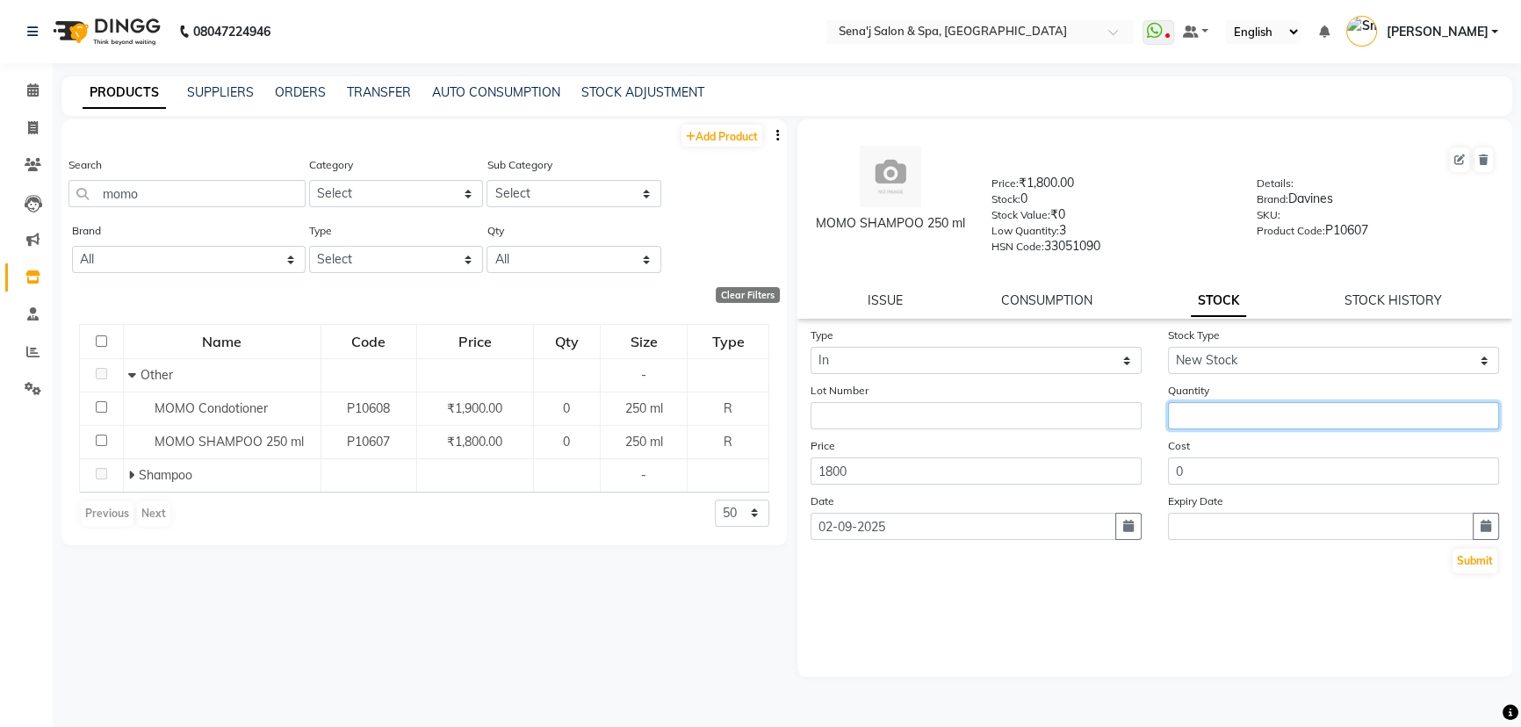
click at [1218, 426] on input "number" at bounding box center [1333, 415] width 331 height 27
type input "3"
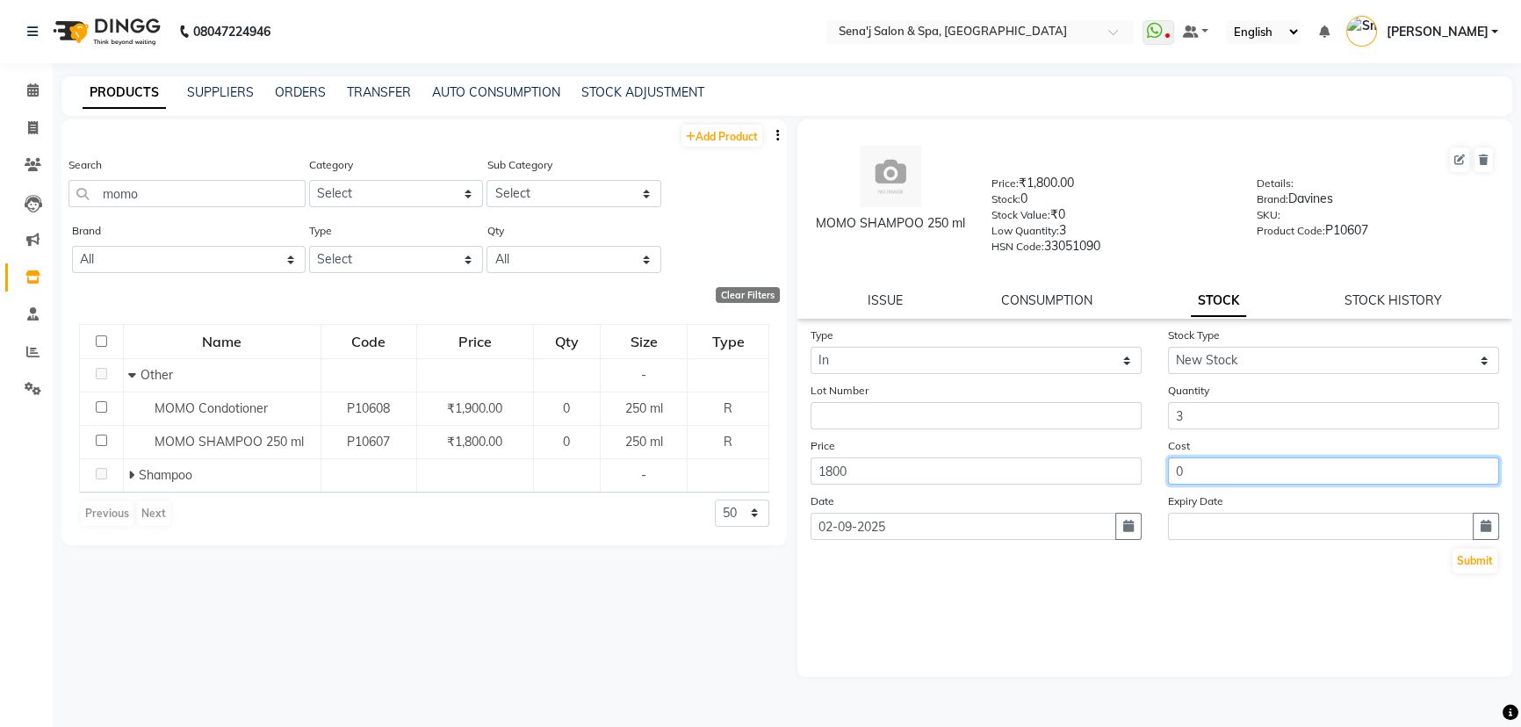
click at [1218, 483] on input "0" at bounding box center [1333, 471] width 331 height 27
click at [1185, 476] on input "01800" at bounding box center [1333, 471] width 331 height 27
type input "1800"
click at [1479, 531] on button "button" at bounding box center [1486, 526] width 26 height 27
select select "9"
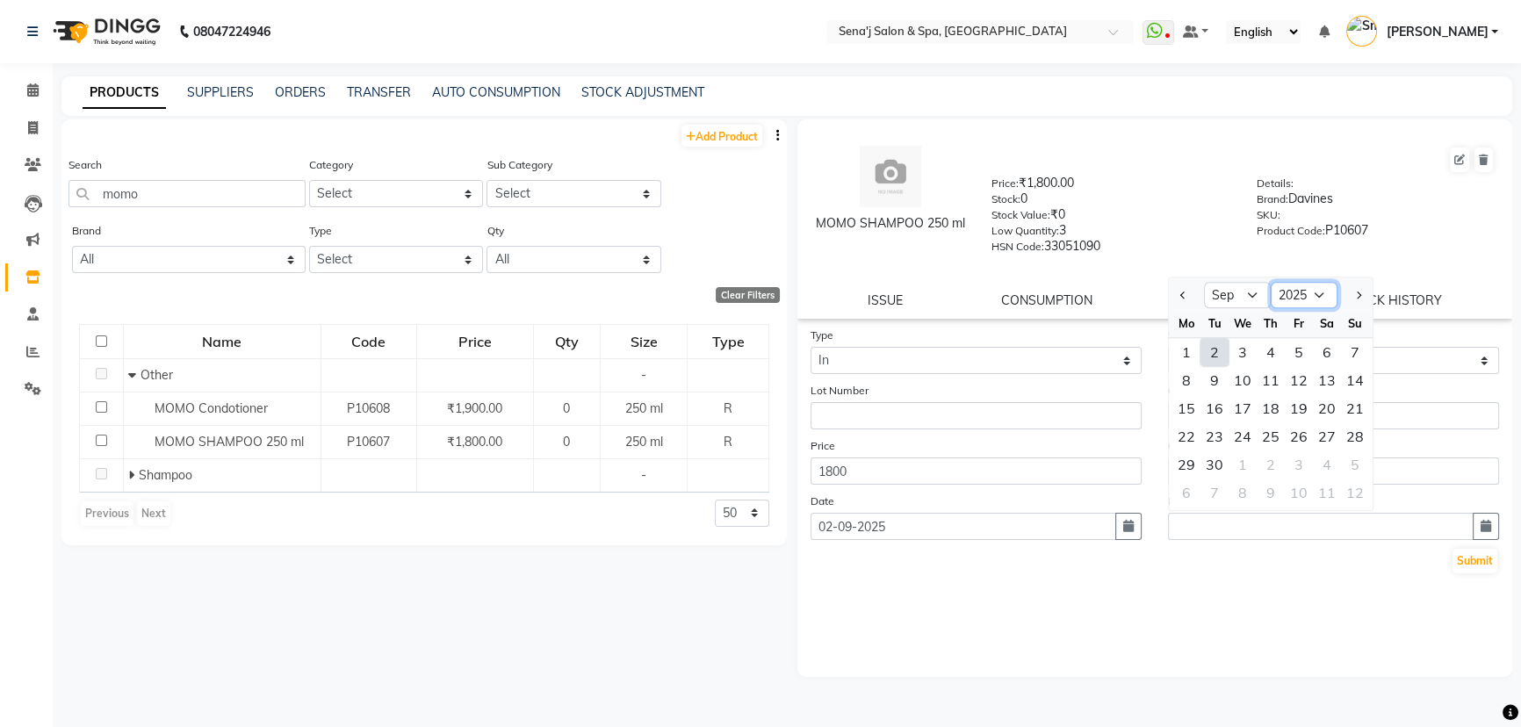
click at [1318, 302] on select "2015 2016 2017 2018 2019 2020 2021 2022 2023 2024 2025 2026 2027 2028 2029 2030…" at bounding box center [1304, 295] width 67 height 26
select select "2027"
click at [1271, 288] on select "2015 2016 2017 2018 2019 2020 2021 2022 2023 2024 2025 2026 2027 2028 2029 2030…" at bounding box center [1304, 295] width 67 height 26
click at [1275, 465] on div "30" at bounding box center [1271, 465] width 28 height 28
type input "30-09-2027"
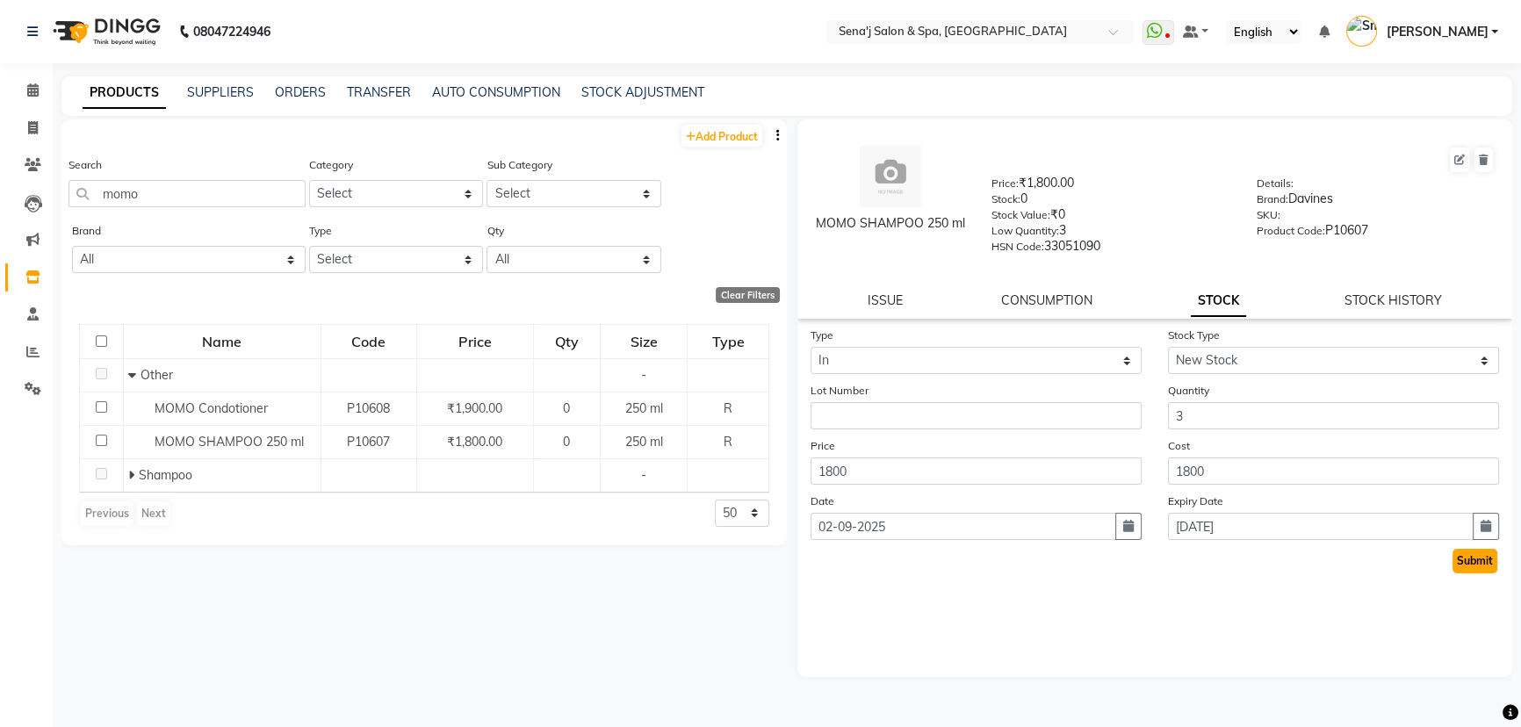
click at [1467, 565] on button "Submit" at bounding box center [1475, 561] width 45 height 25
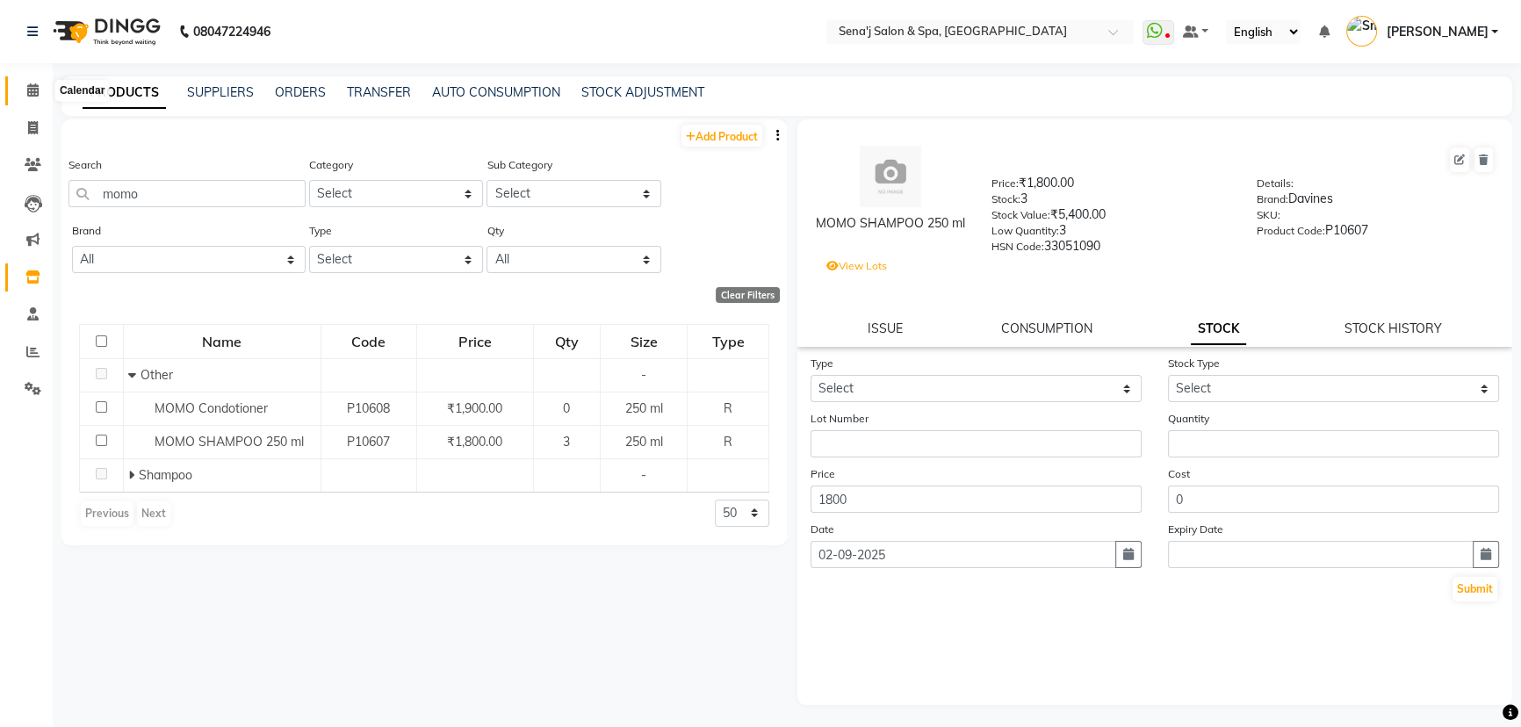
click at [31, 90] on icon at bounding box center [32, 89] width 11 height 13
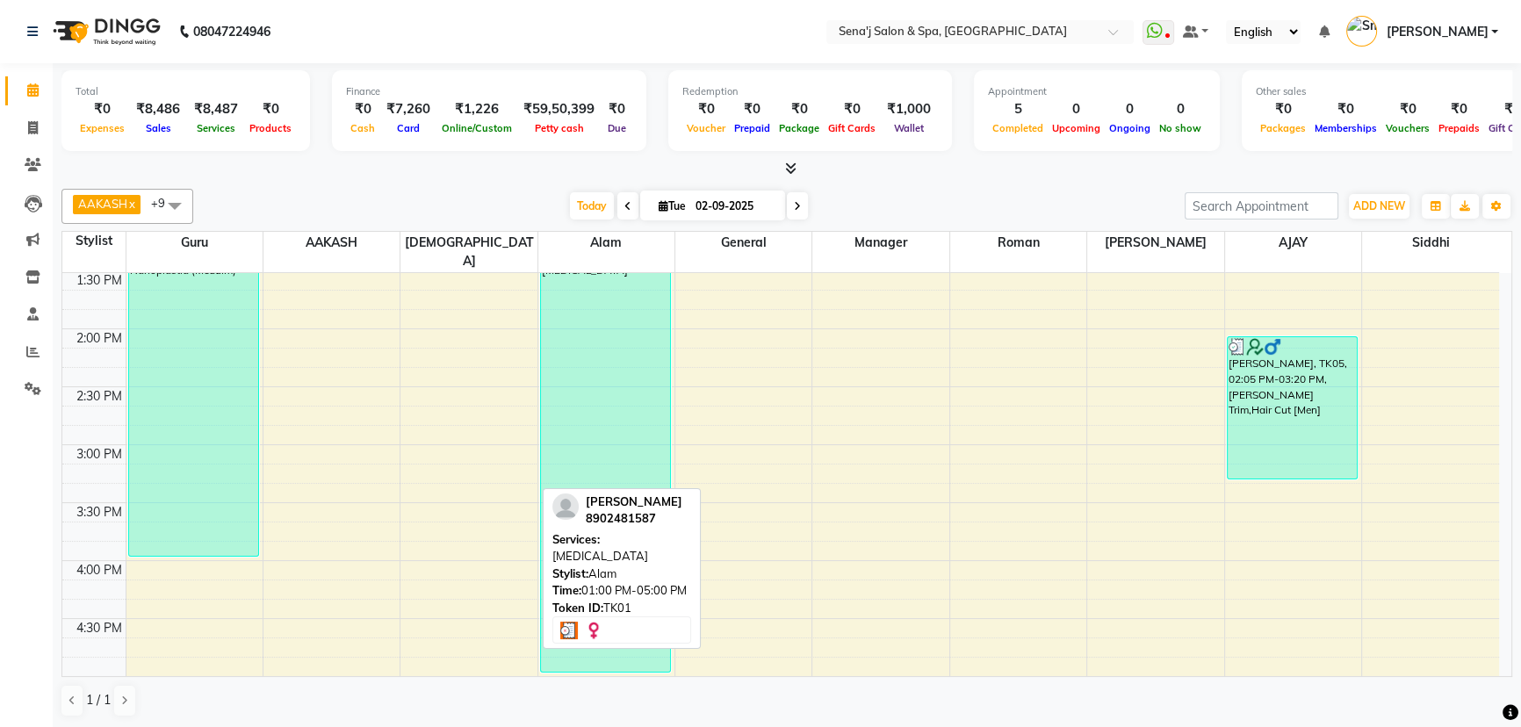
scroll to position [525, 0]
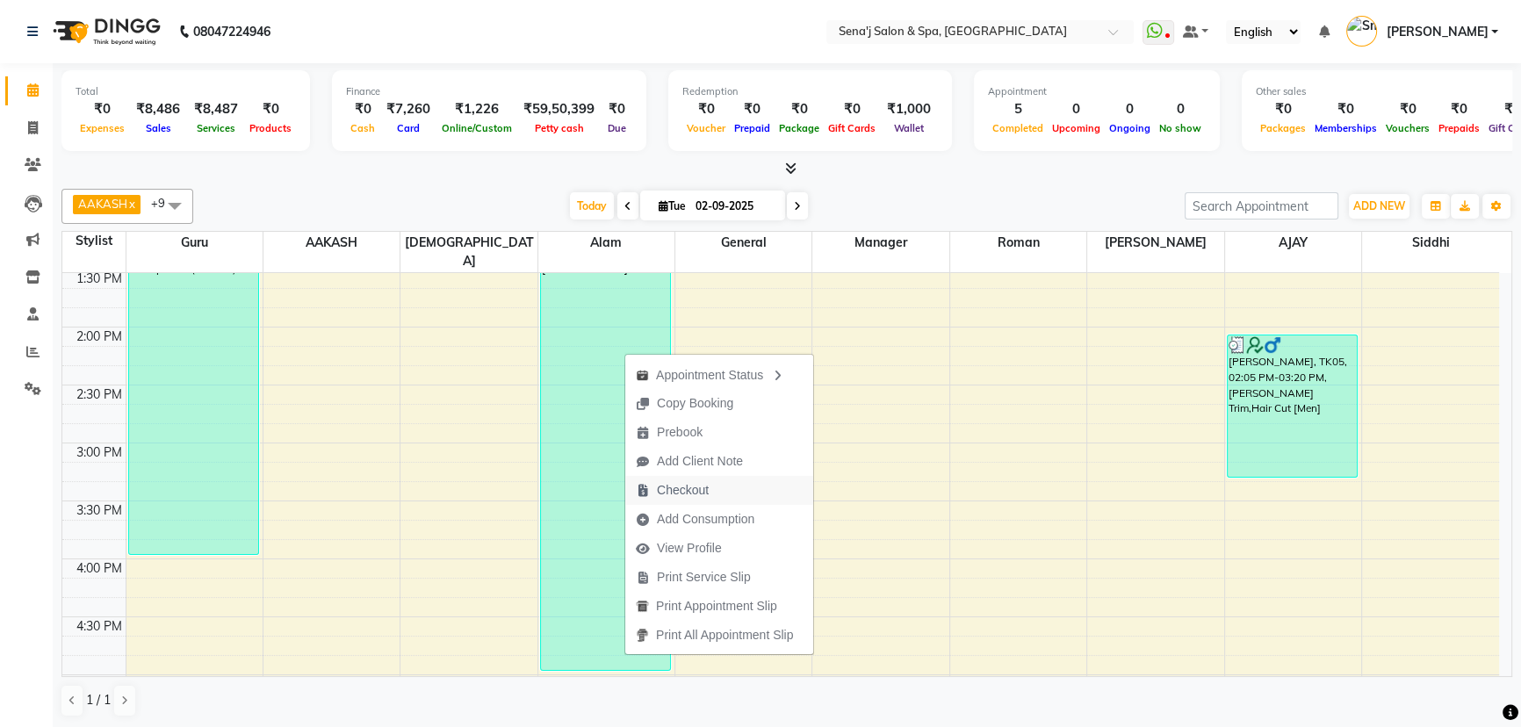
click at [696, 491] on span "Checkout" at bounding box center [683, 490] width 52 height 18
select select "447"
select select "service"
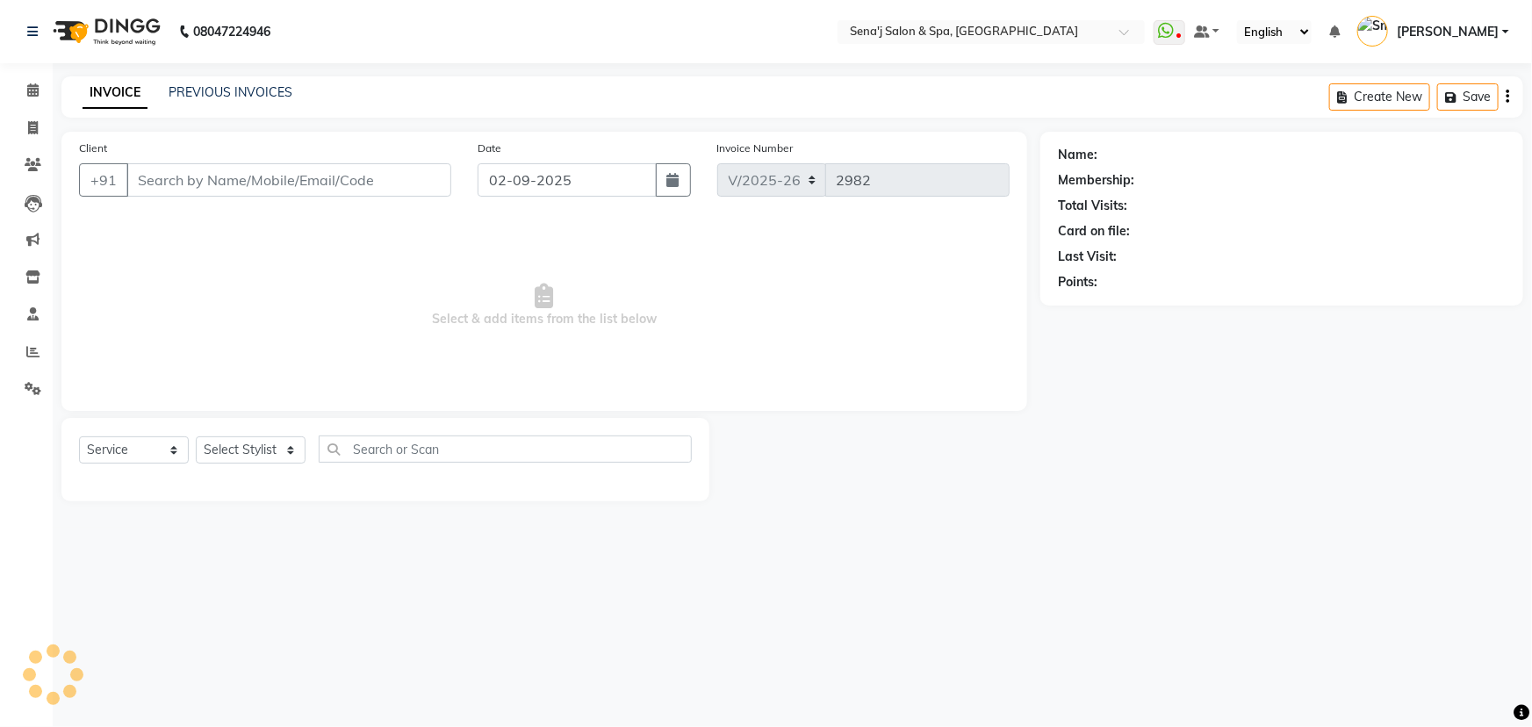
type input "8902481587"
select select "53043"
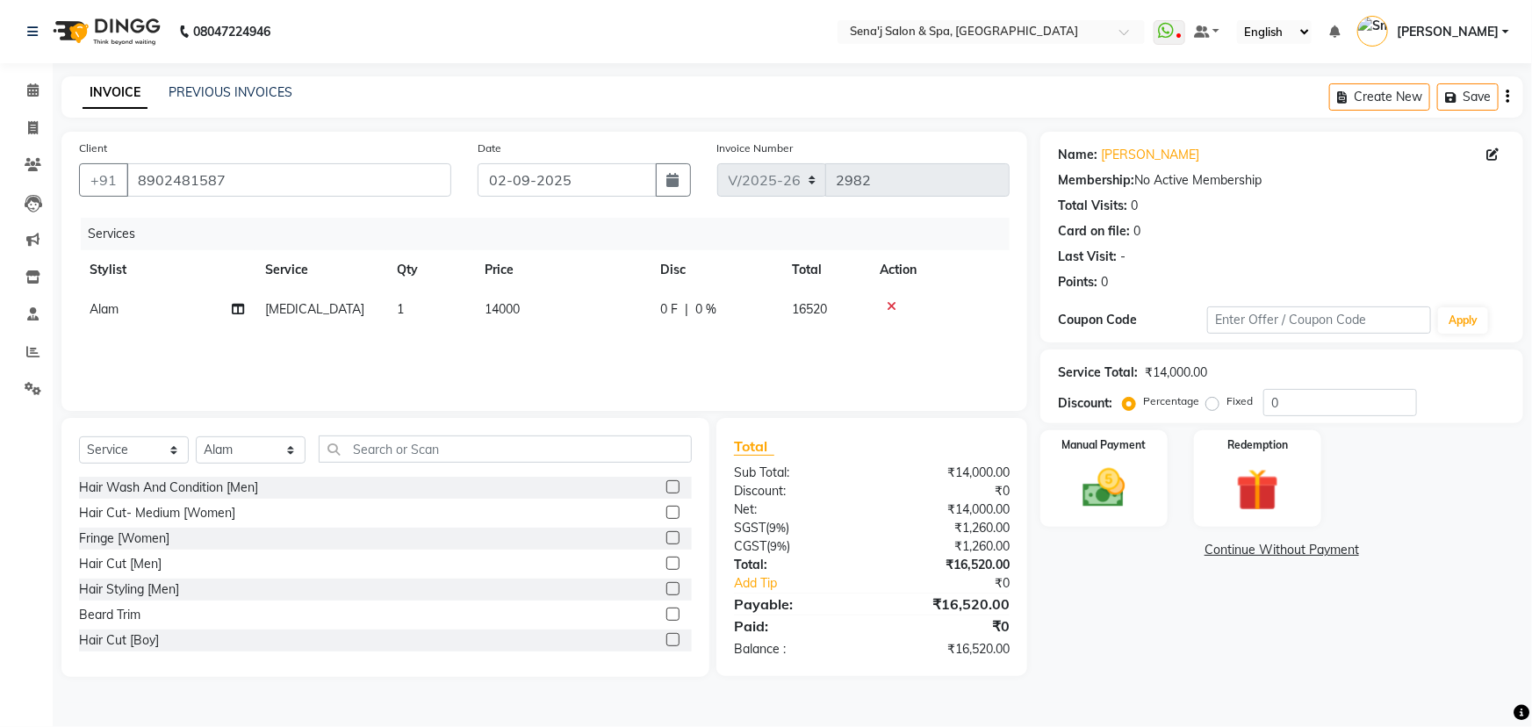
click at [499, 299] on td "14000" at bounding box center [562, 310] width 176 height 40
select select "53043"
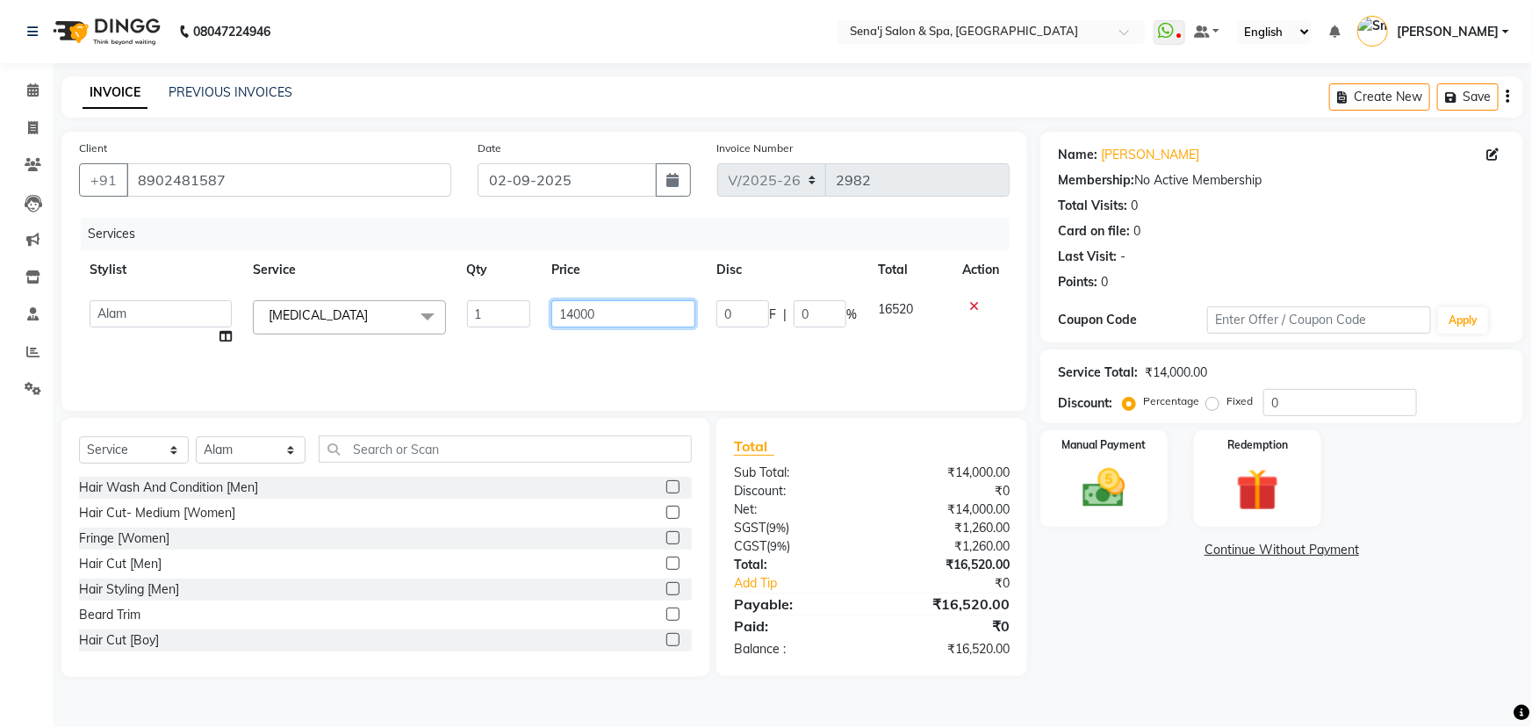
click at [573, 314] on input "14000" at bounding box center [623, 313] width 144 height 27
type input "9000"
click at [124, 453] on select "Select Service Product Membership Package Voucher Prepaid Gift Card" at bounding box center [134, 449] width 110 height 27
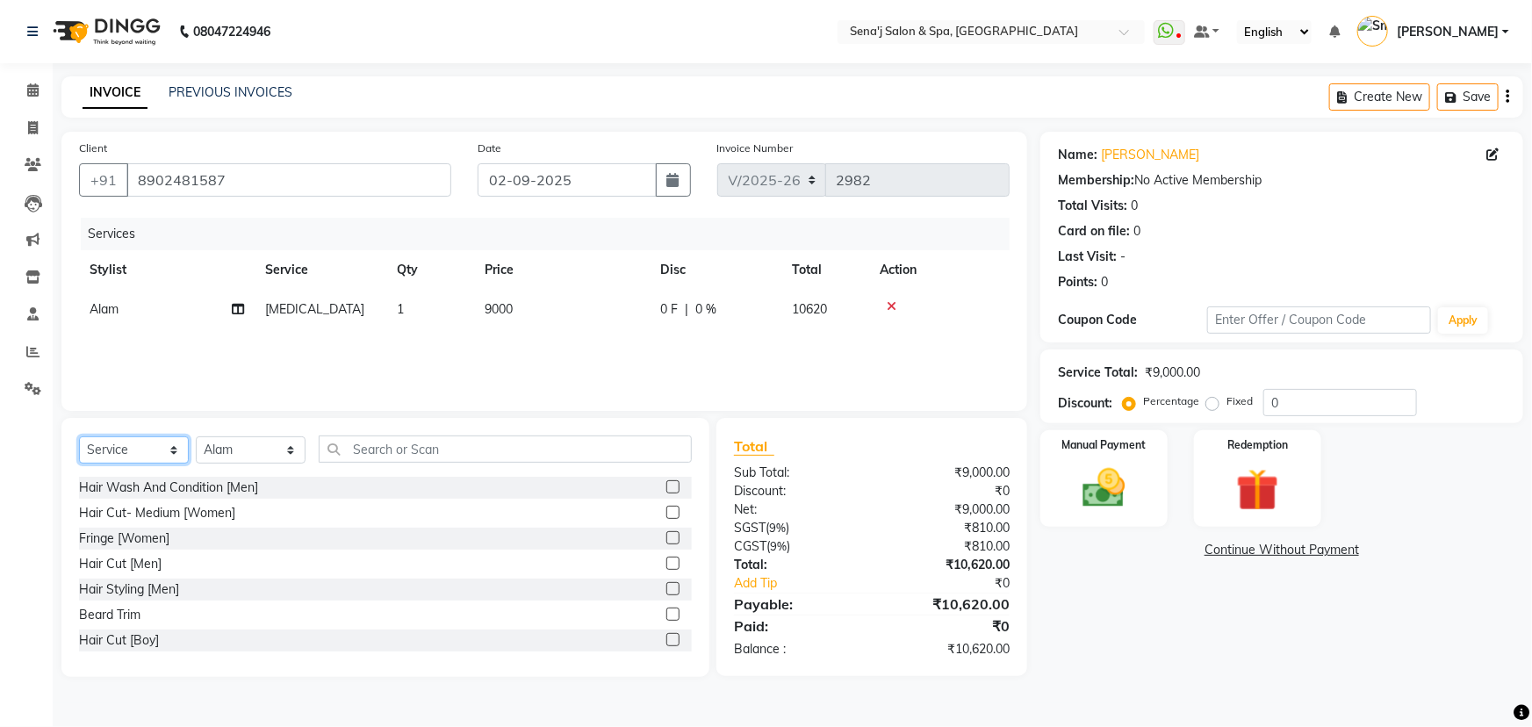
select select "product"
click at [79, 436] on select "Select Service Product Membership Package Voucher Prepaid Gift Card" at bounding box center [134, 449] width 110 height 27
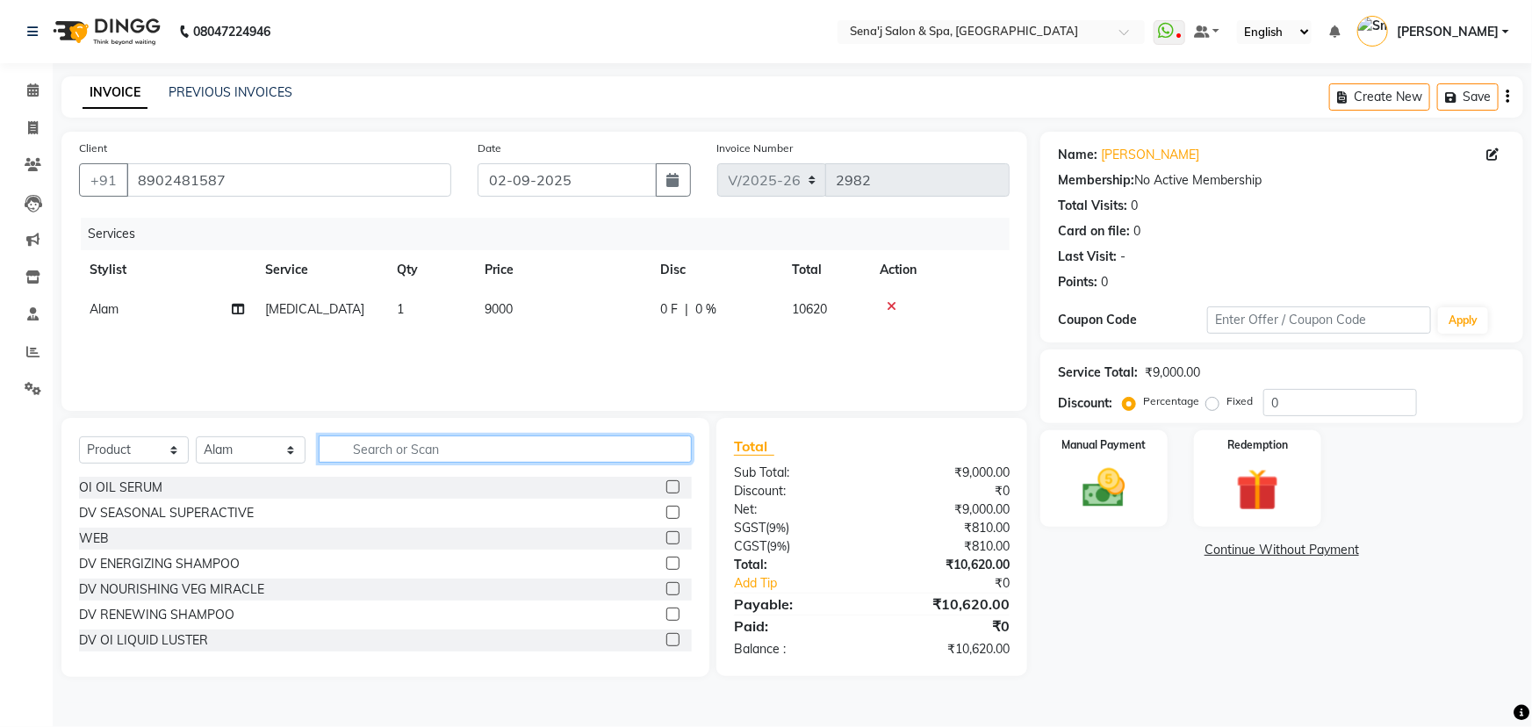
click at [394, 447] on input "text" at bounding box center [505, 449] width 373 height 27
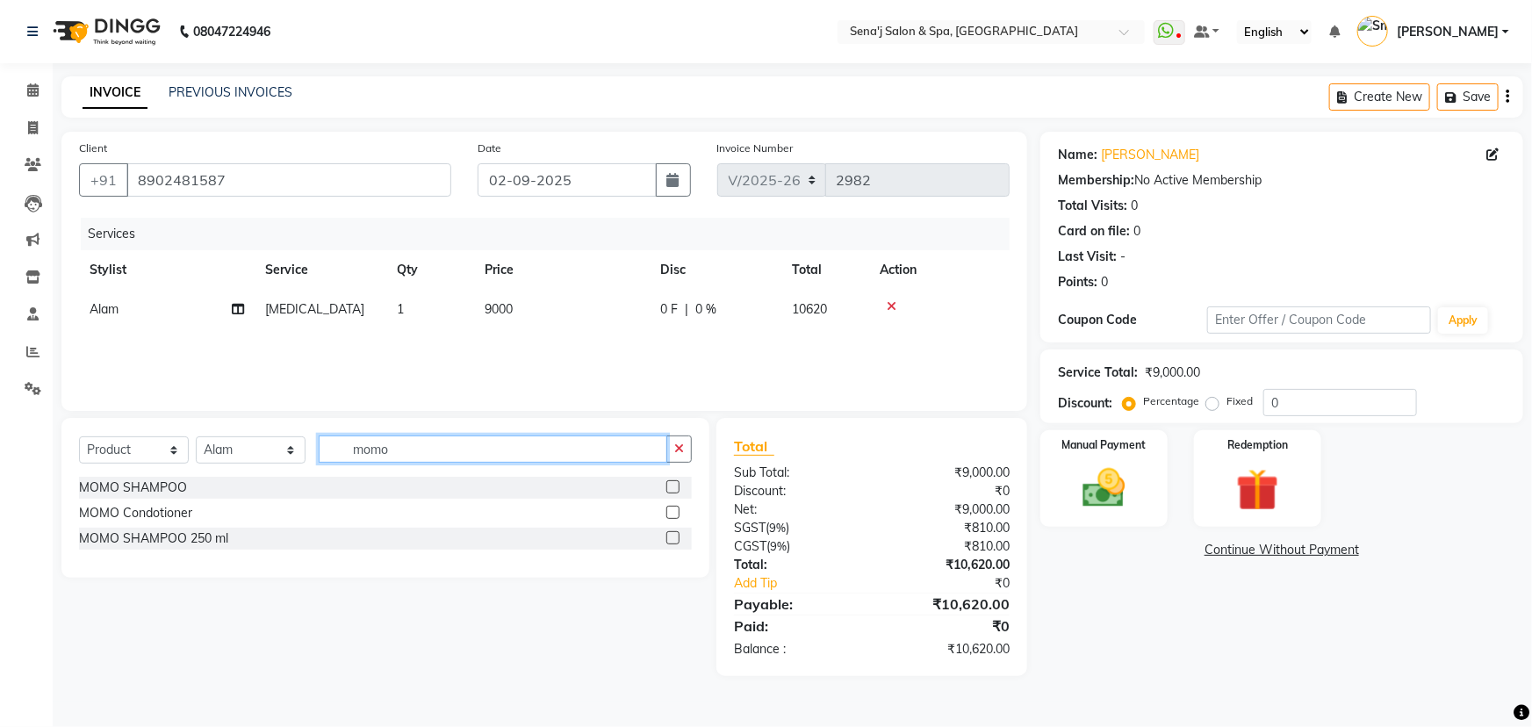
type input "momo"
click at [675, 535] on label at bounding box center [673, 537] width 13 height 13
click at [675, 535] on input "checkbox" at bounding box center [672, 538] width 11 height 11
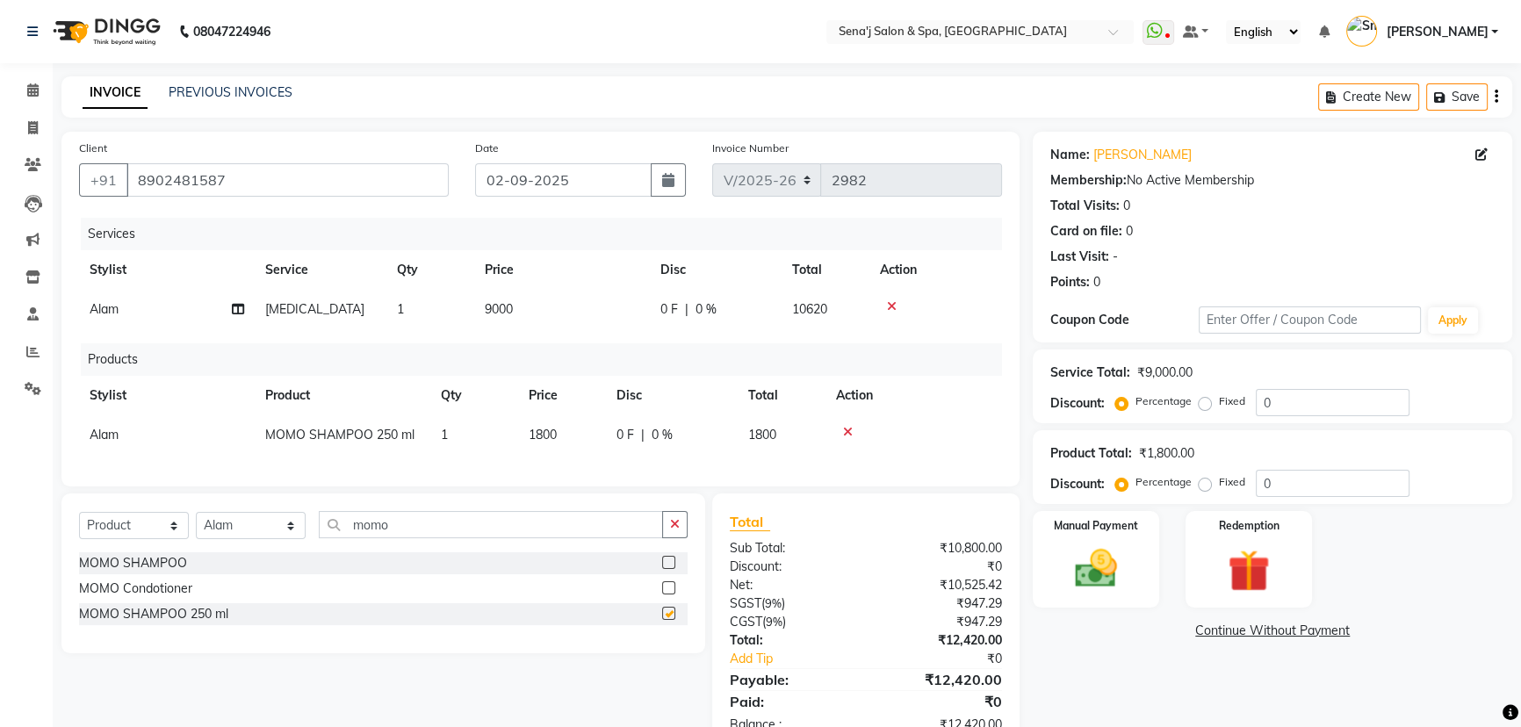
checkbox input "false"
click at [428, 538] on input "momo" at bounding box center [491, 524] width 344 height 27
type input "m"
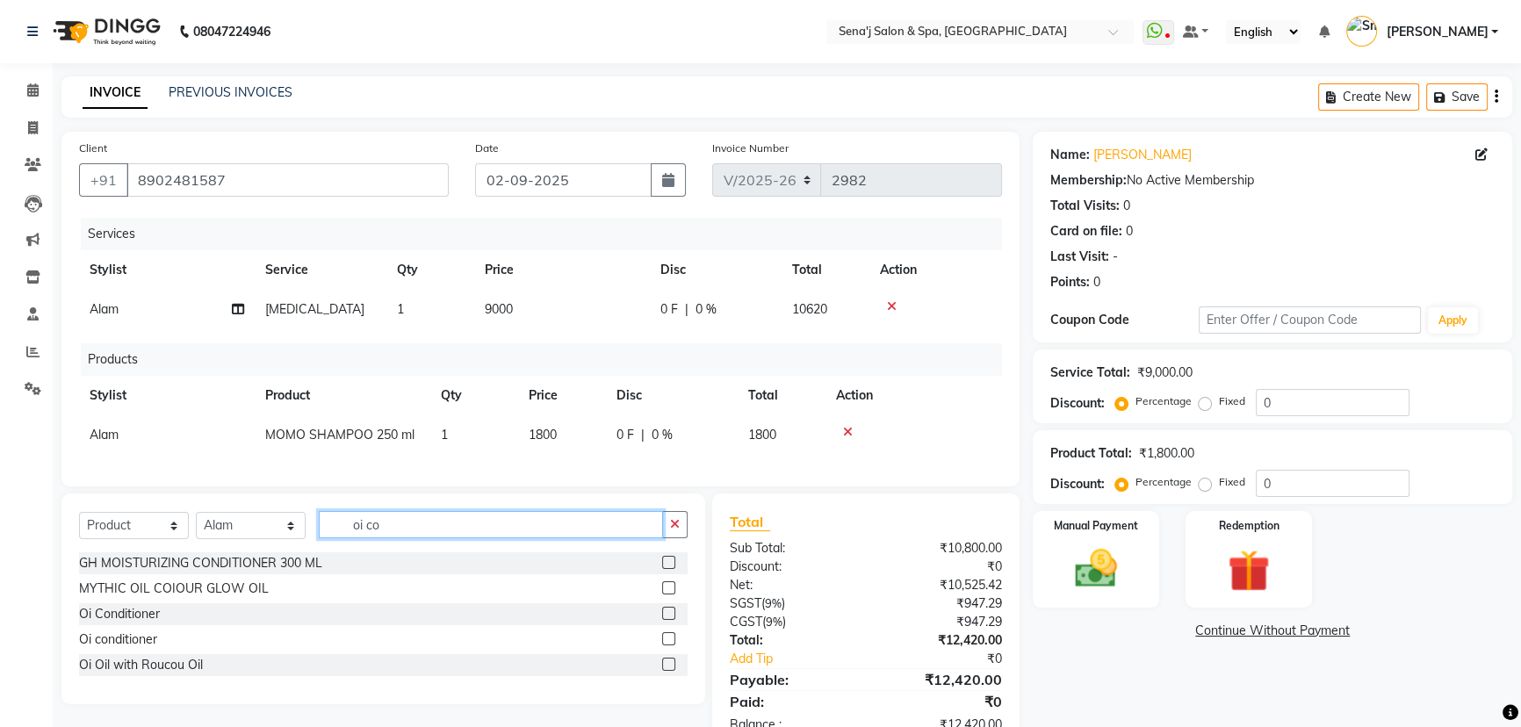
type input "oi co"
click at [667, 620] on label at bounding box center [668, 613] width 13 height 13
click at [667, 620] on input "checkbox" at bounding box center [667, 614] width 11 height 11
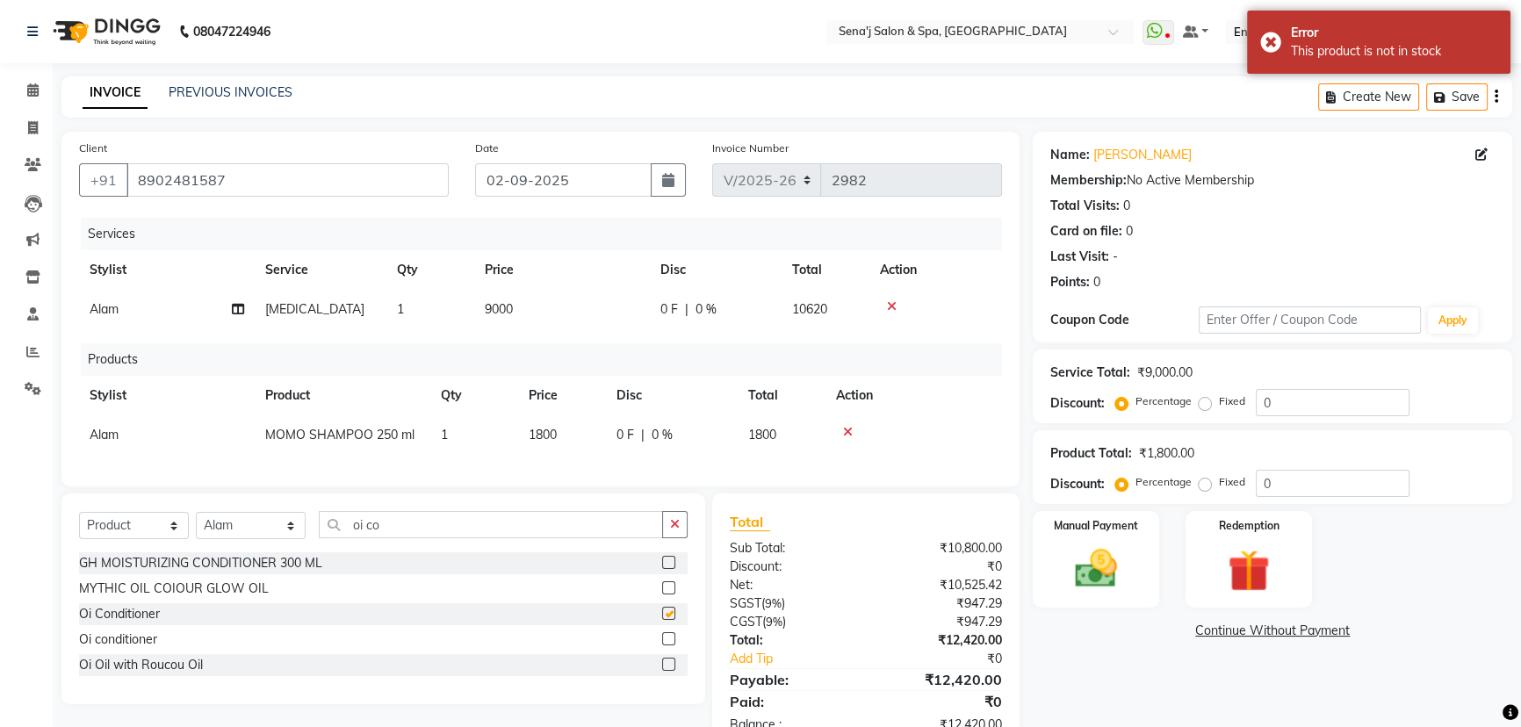
checkbox input "false"
click at [667, 645] on label at bounding box center [668, 638] width 13 height 13
click at [667, 645] on input "checkbox" at bounding box center [667, 639] width 11 height 11
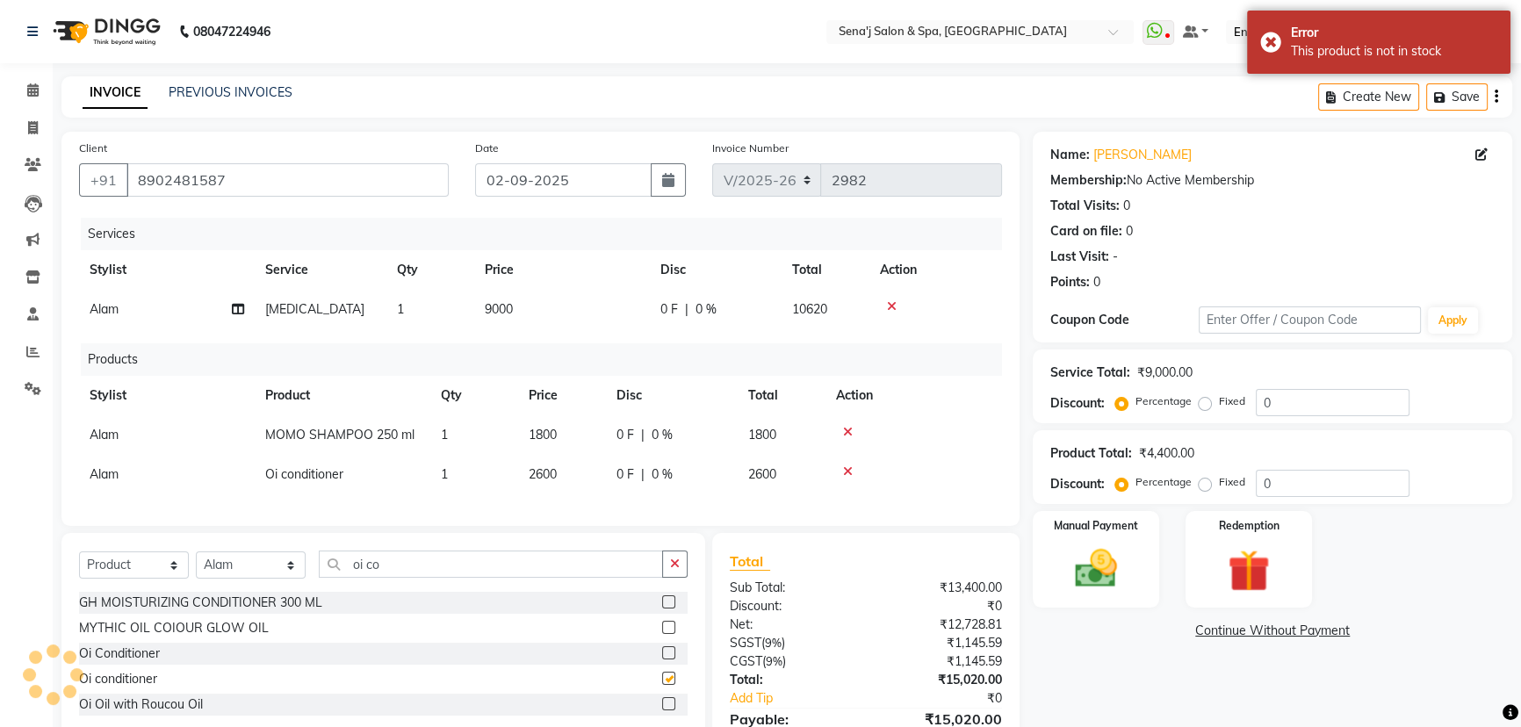
checkbox input "false"
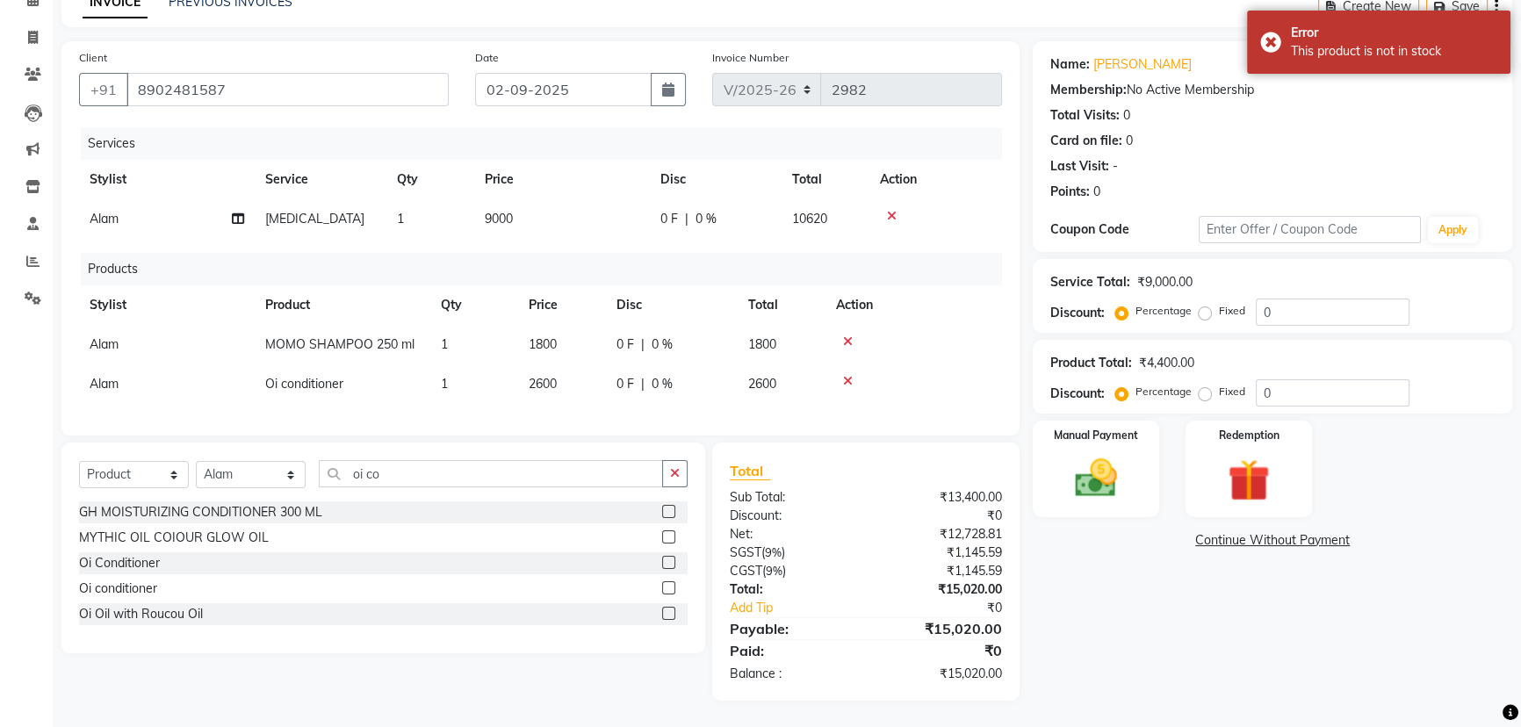
scroll to position [103, 0]
click at [1112, 453] on img at bounding box center [1096, 478] width 71 height 50
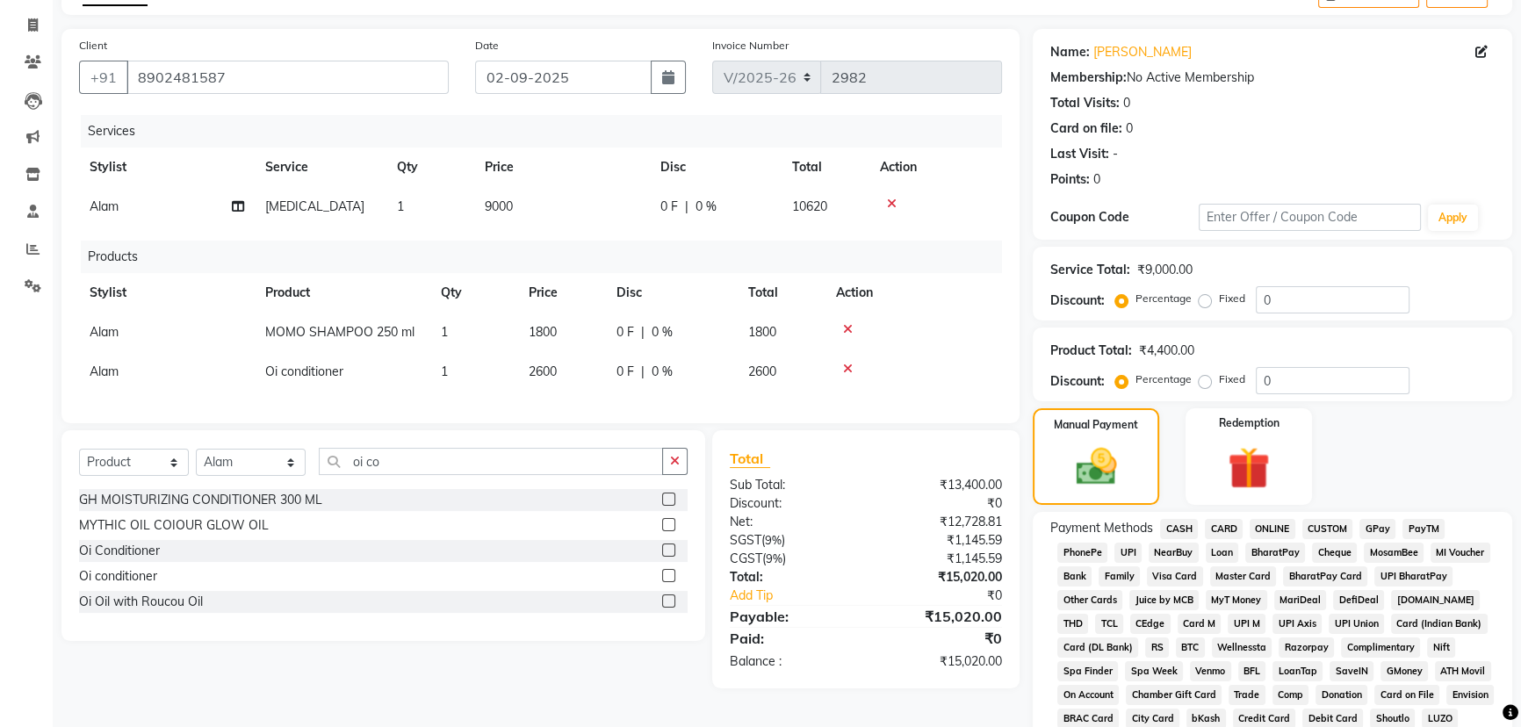
click at [1083, 550] on span "PhonePe" at bounding box center [1082, 553] width 50 height 20
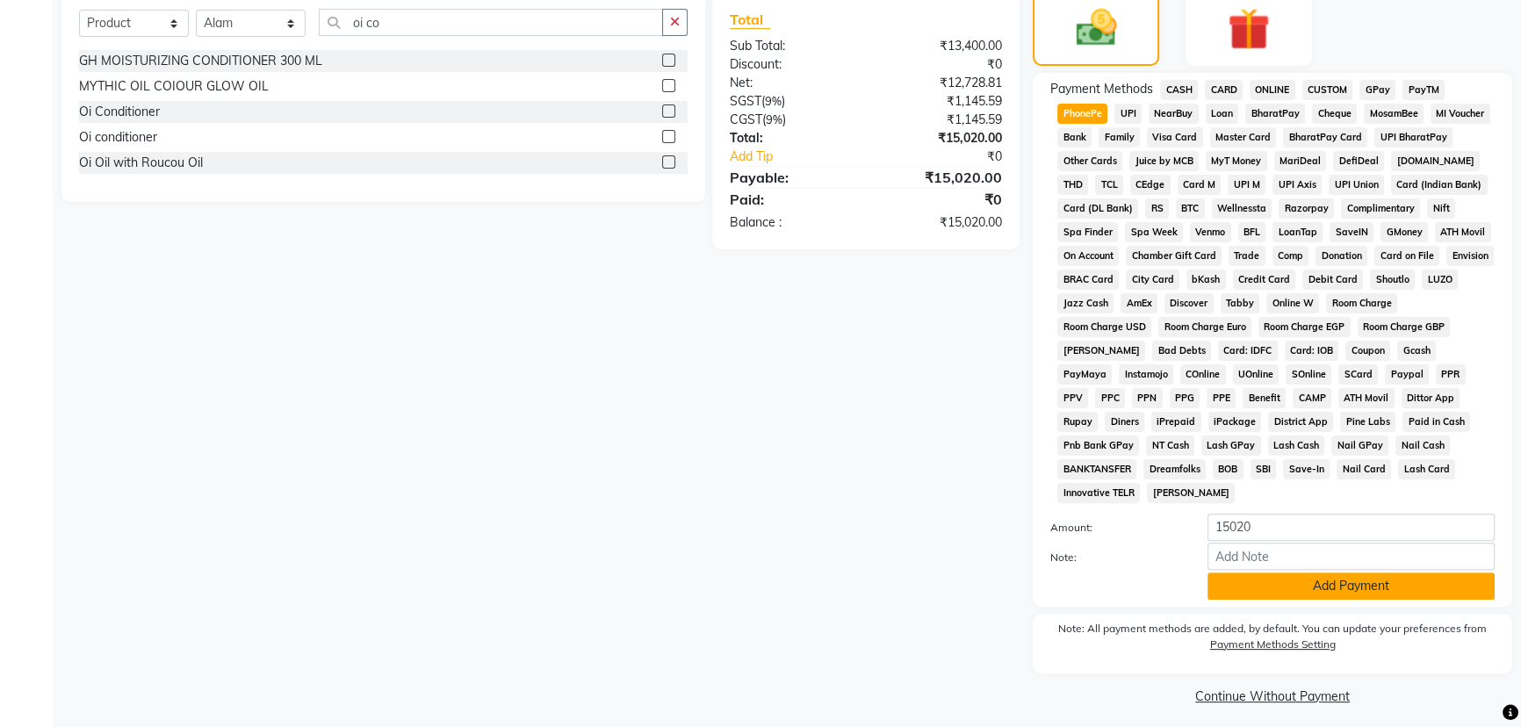
scroll to position [550, 0]
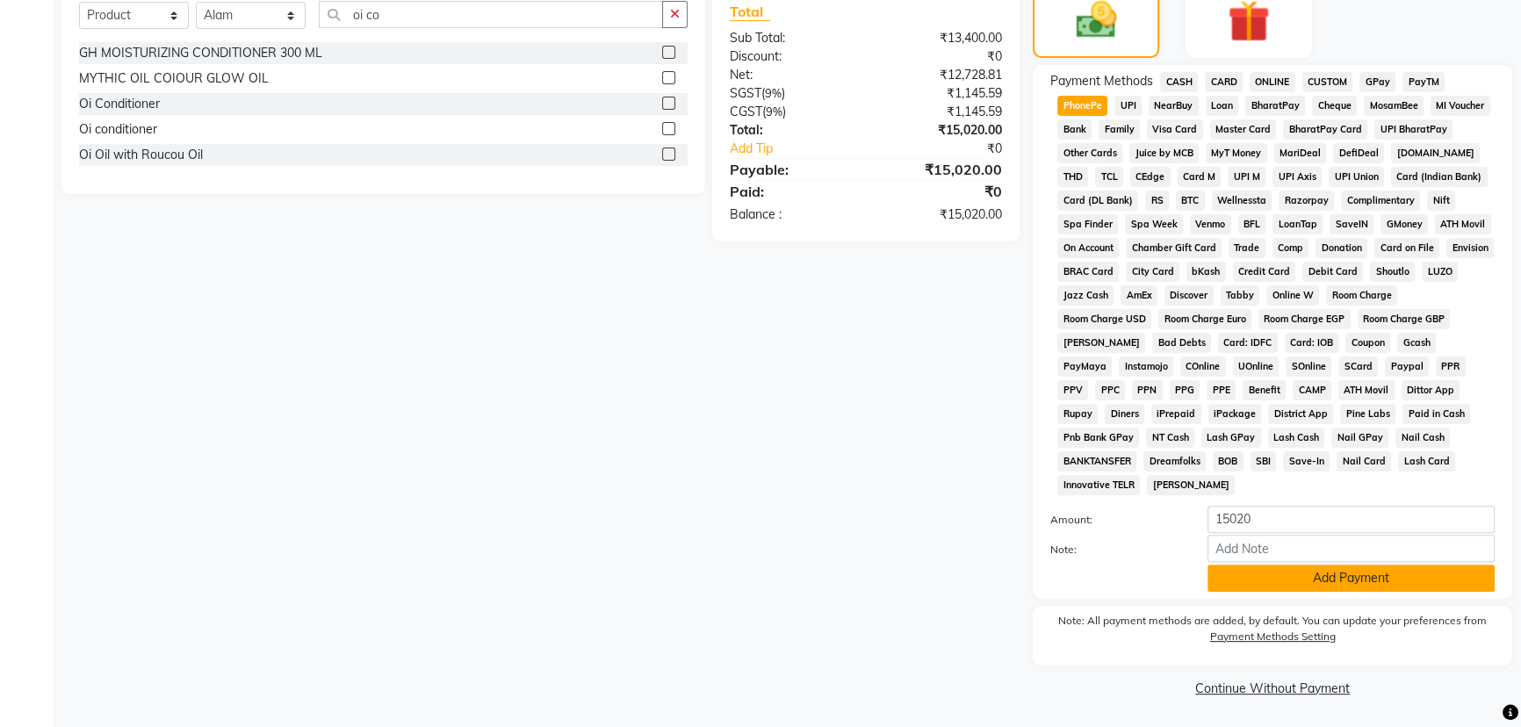
click at [1297, 578] on button "Add Payment" at bounding box center [1350, 578] width 287 height 27
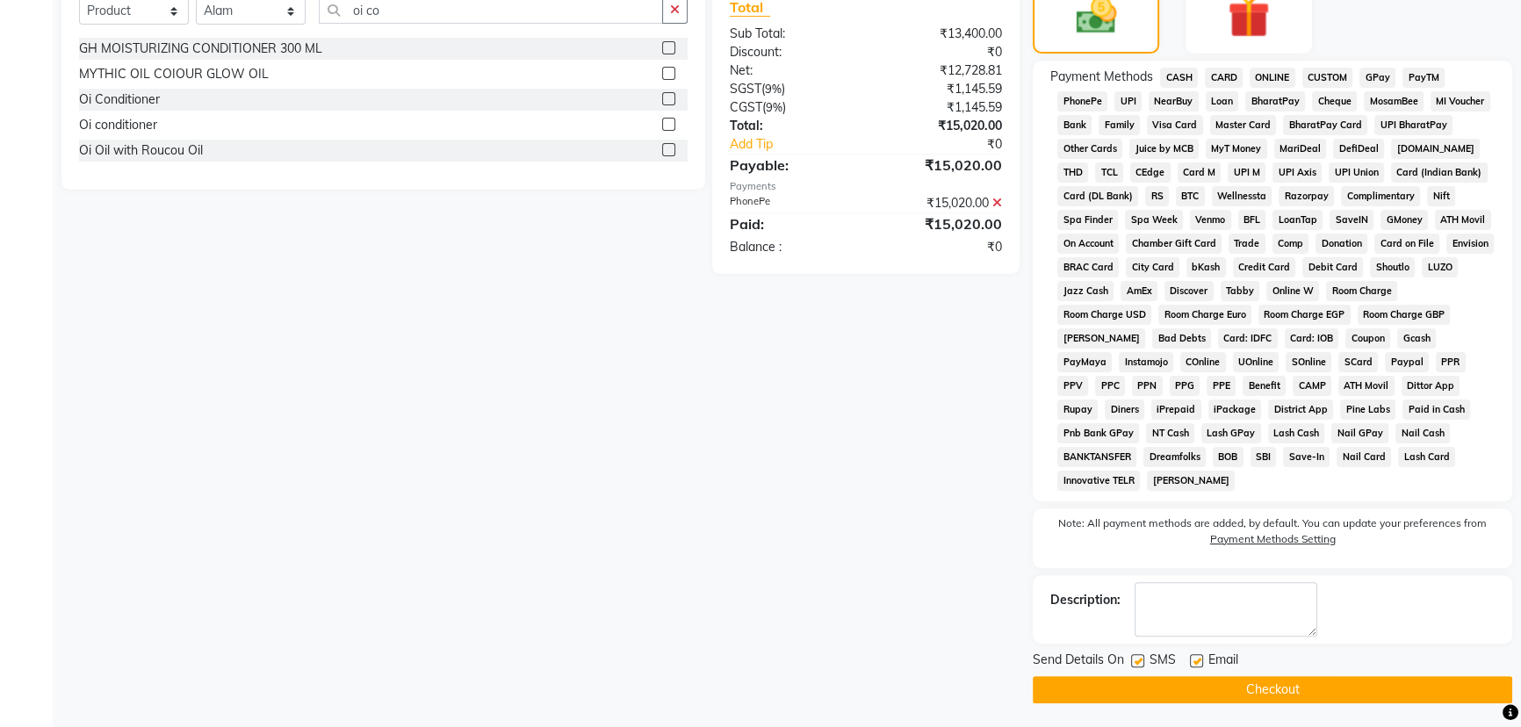
scroll to position [555, 0]
click at [1246, 685] on button "Checkout" at bounding box center [1272, 688] width 479 height 27
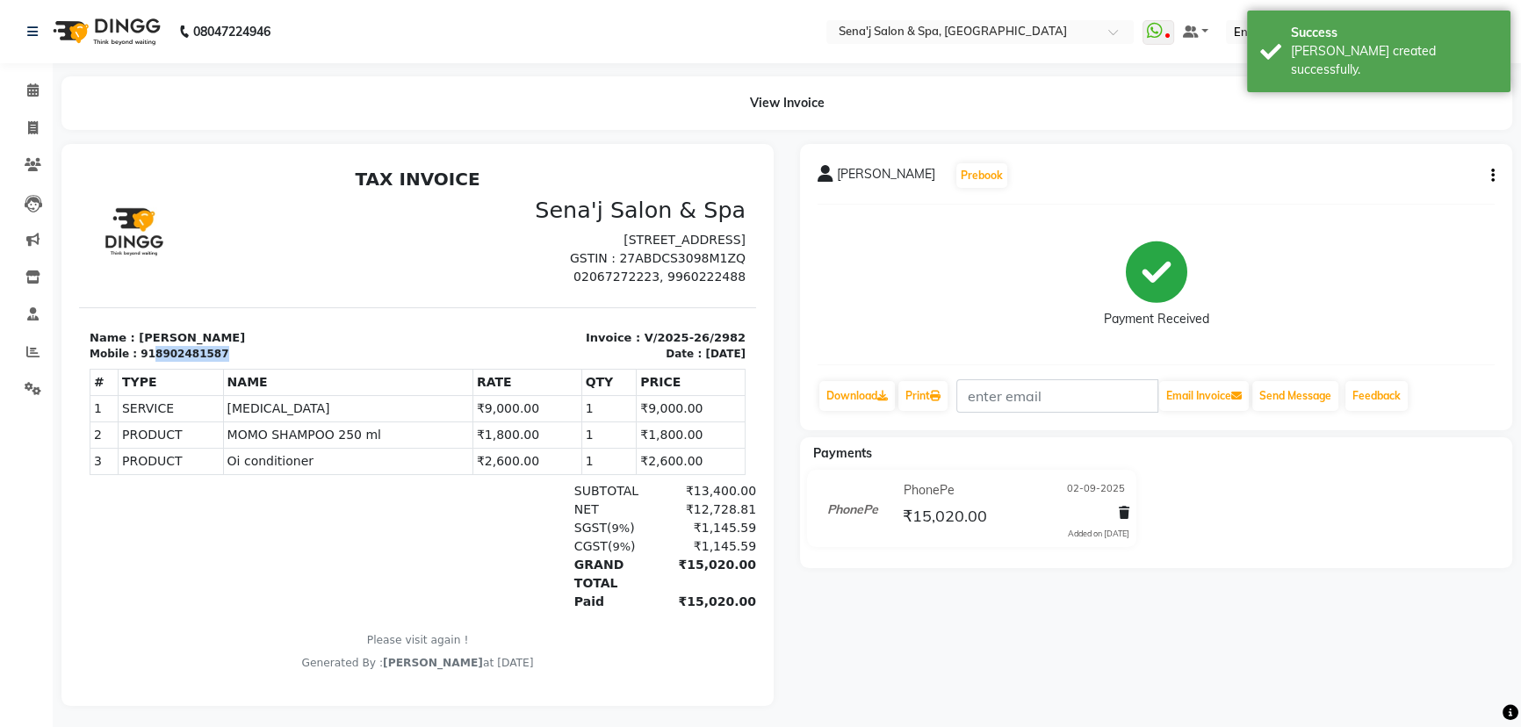
drag, startPoint x: 205, startPoint y: 369, endPoint x: 147, endPoint y: 374, distance: 58.2
click at [147, 362] on div "918902481587" at bounding box center [185, 354] width 88 height 16
copy div "8902481587"
click at [32, 93] on icon at bounding box center [32, 89] width 11 height 13
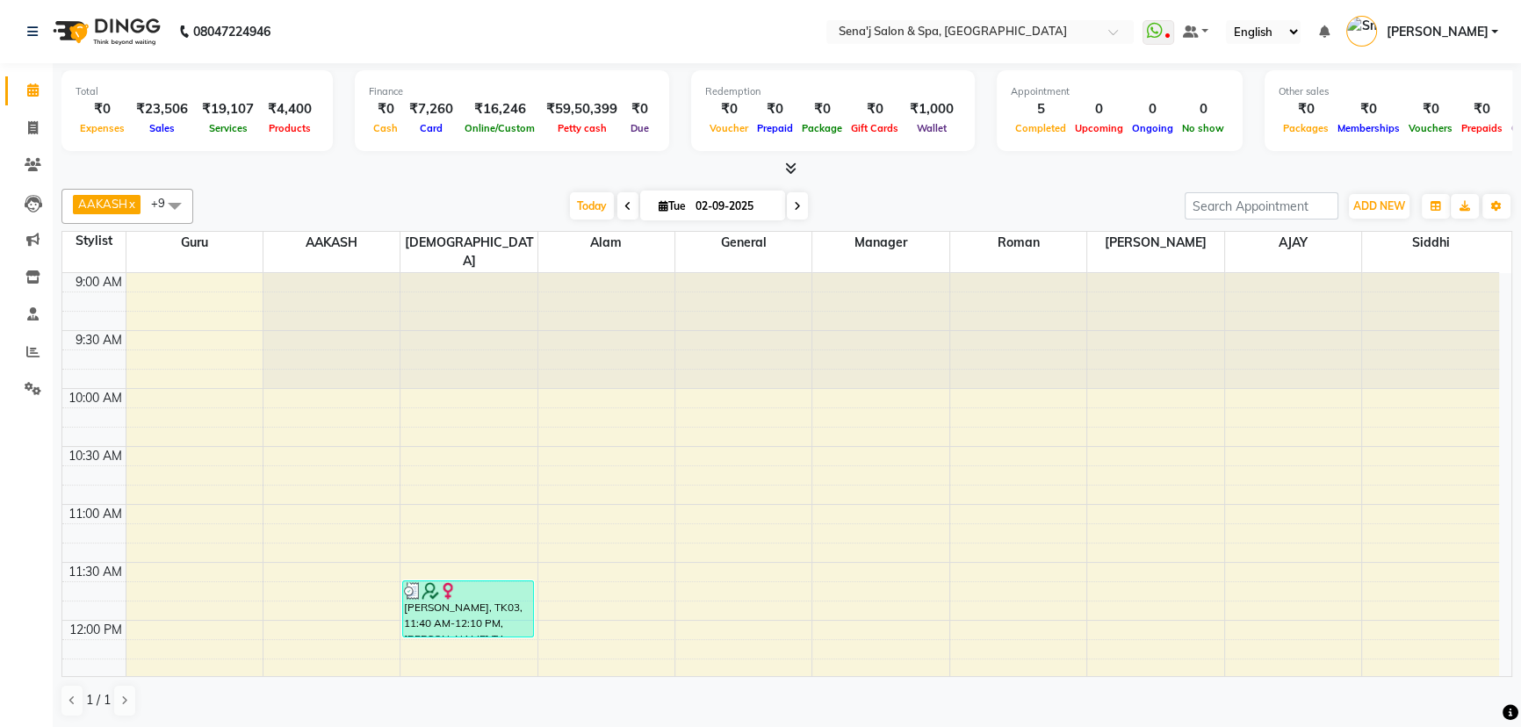
click at [694, 206] on input "02-09-2025" at bounding box center [734, 206] width 88 height 26
select select "9"
select select "2025"
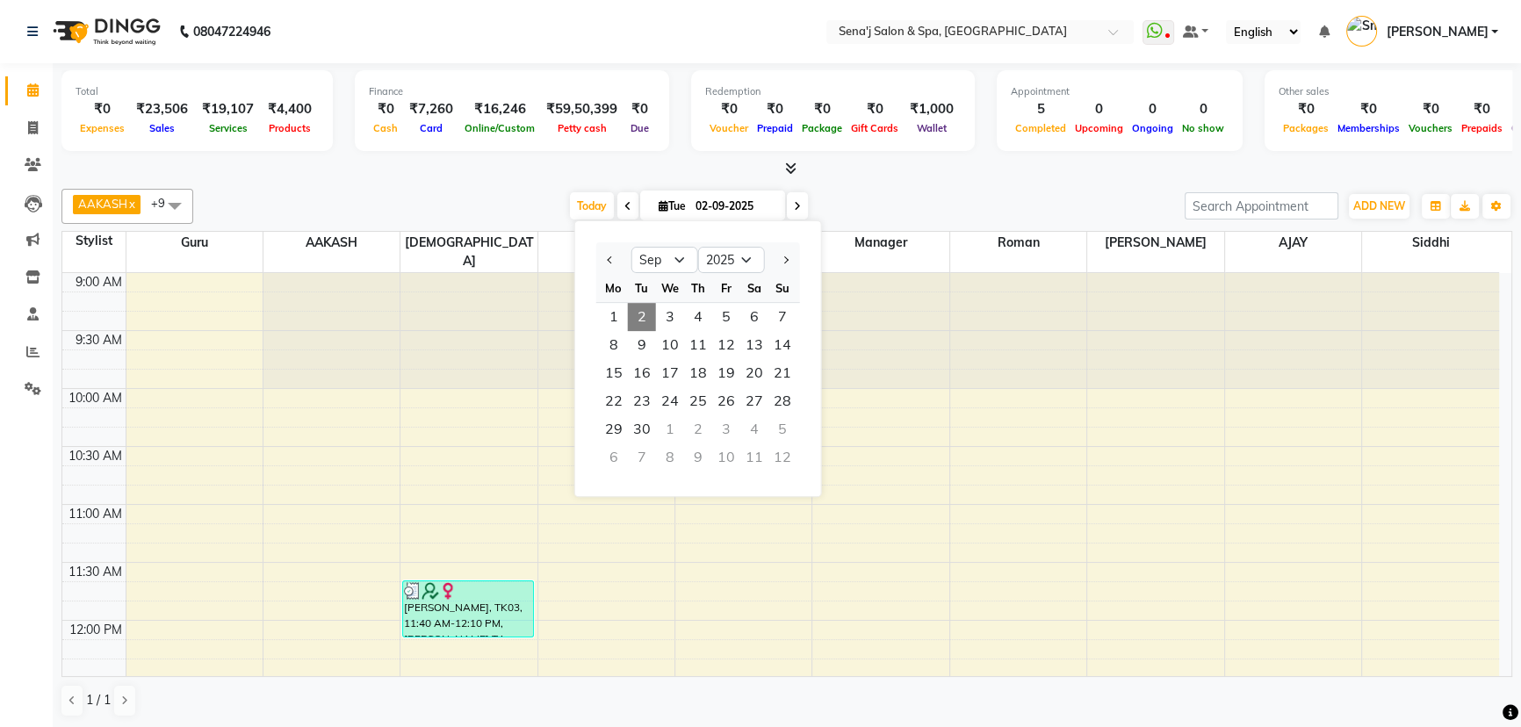
click at [921, 167] on div at bounding box center [786, 169] width 1451 height 18
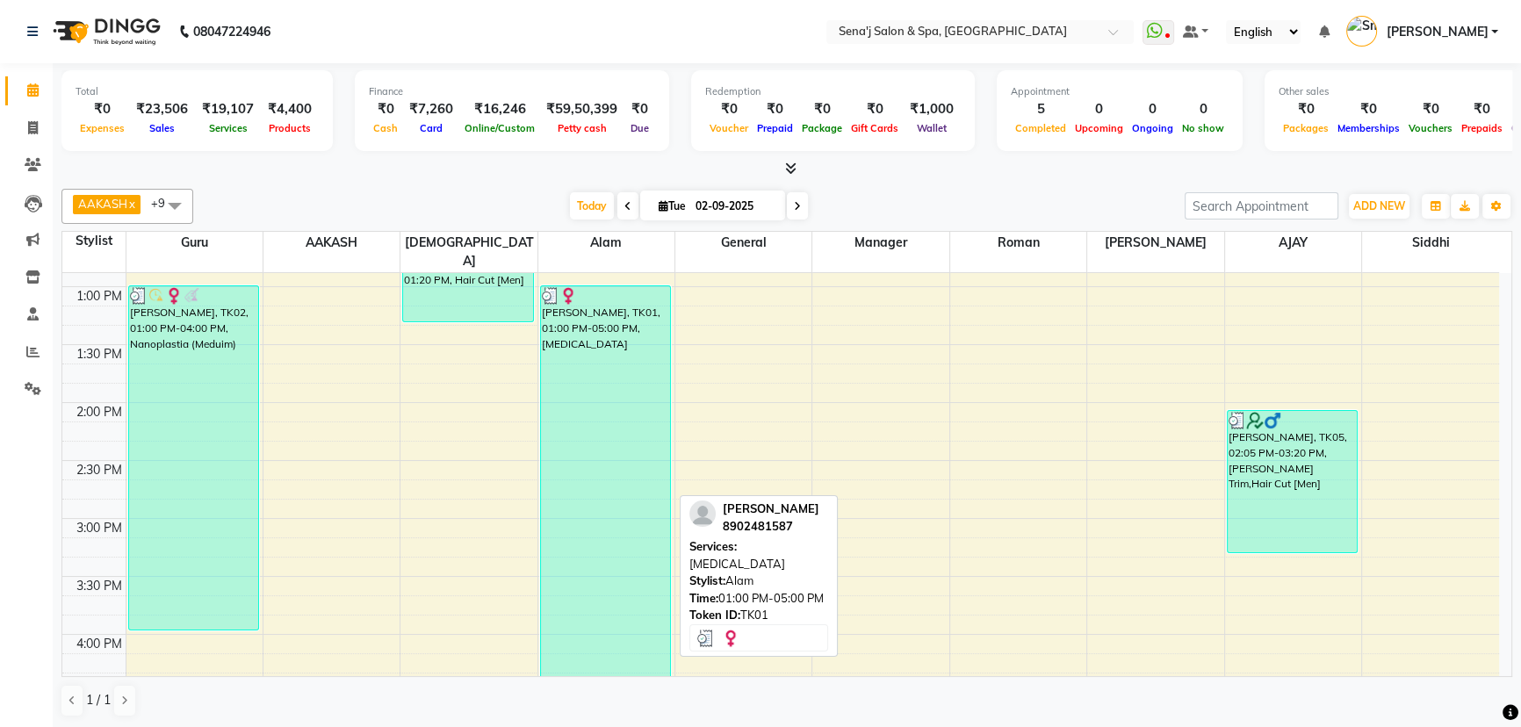
scroll to position [431, 0]
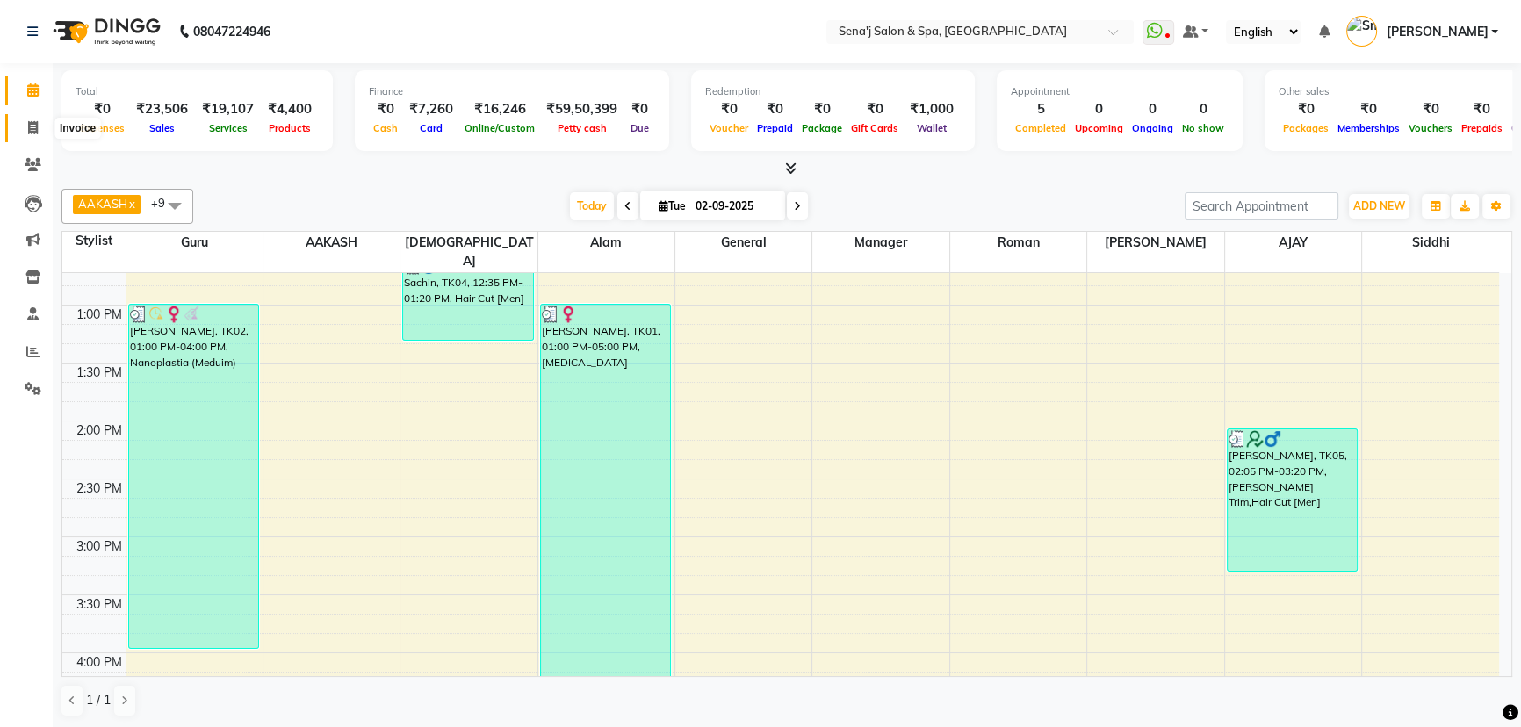
click at [32, 121] on icon at bounding box center [33, 127] width 10 height 13
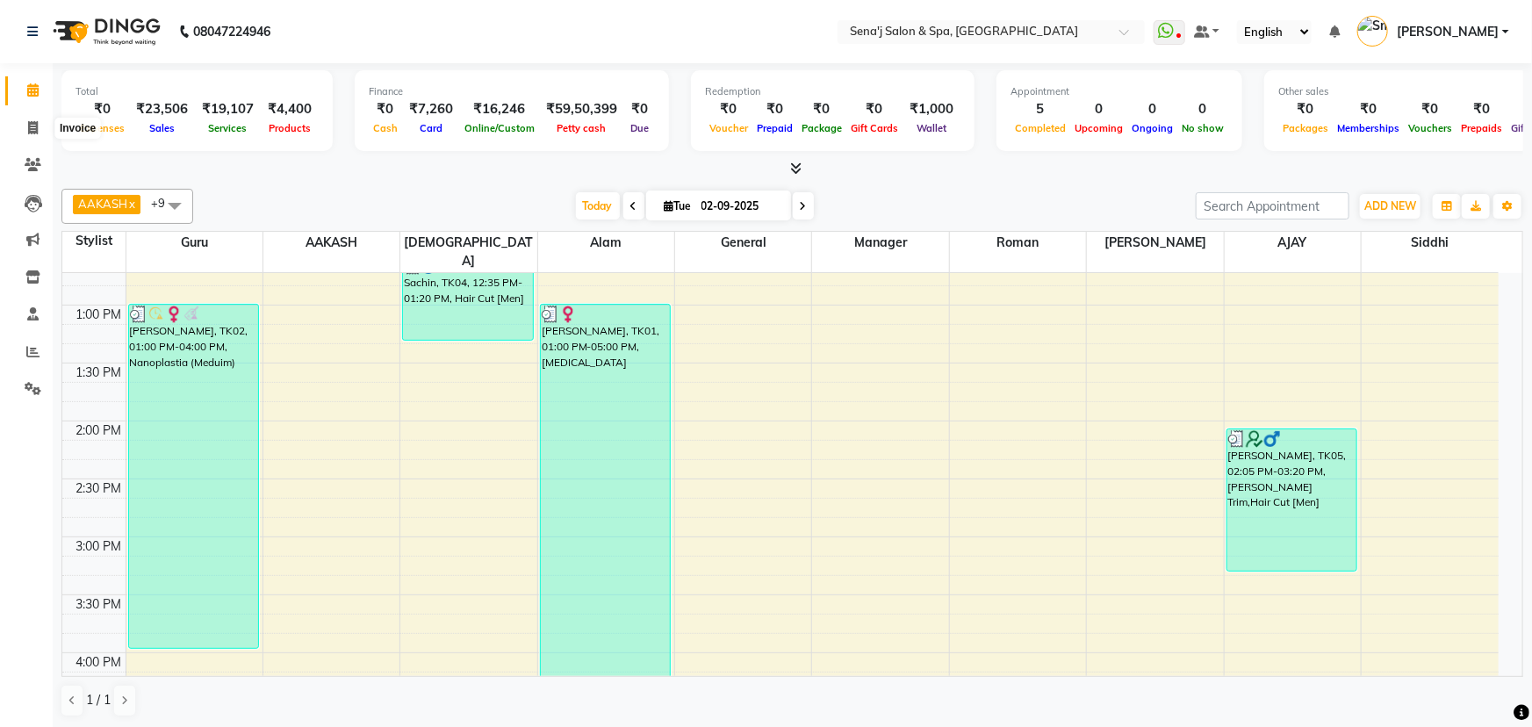
select select "447"
select select "service"
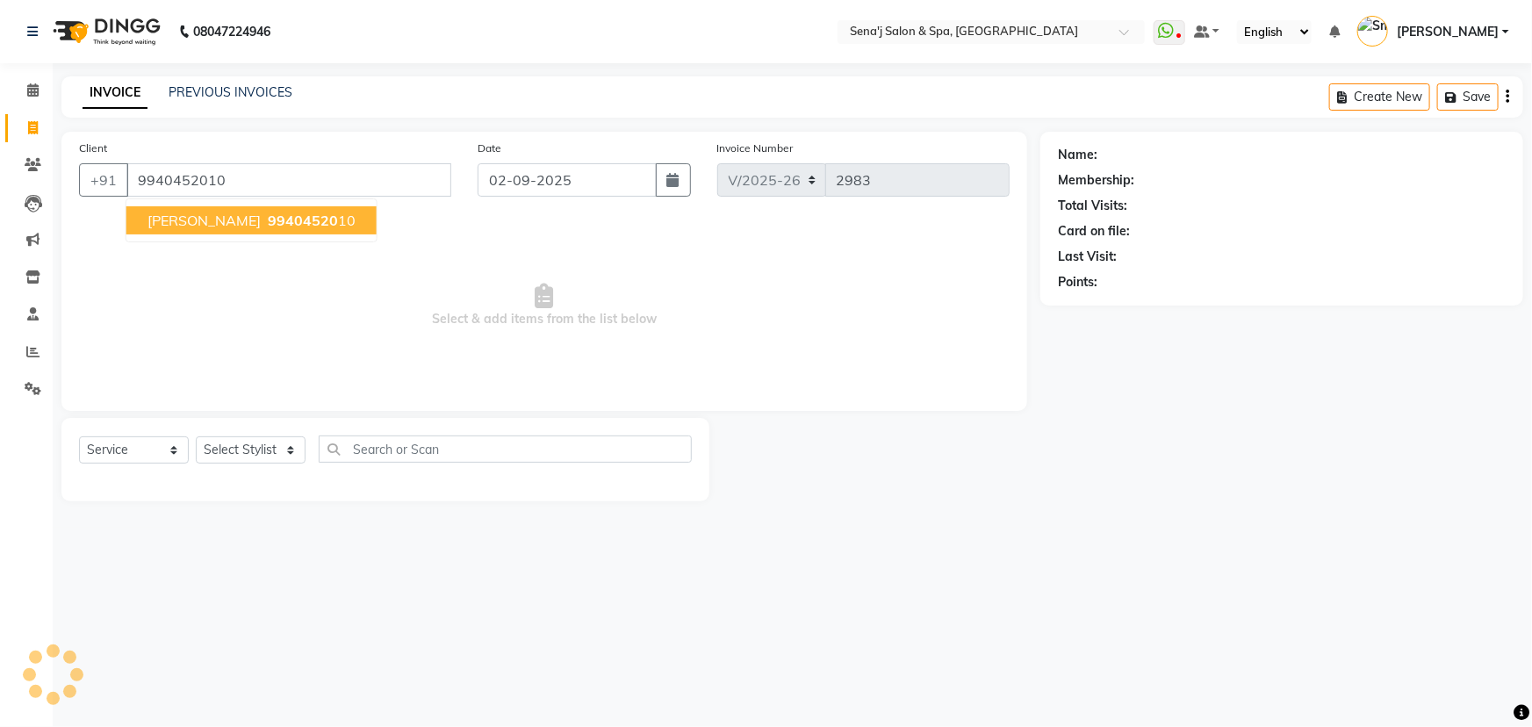
type input "9940452010"
click at [268, 220] on span "99404520" at bounding box center [303, 221] width 70 height 18
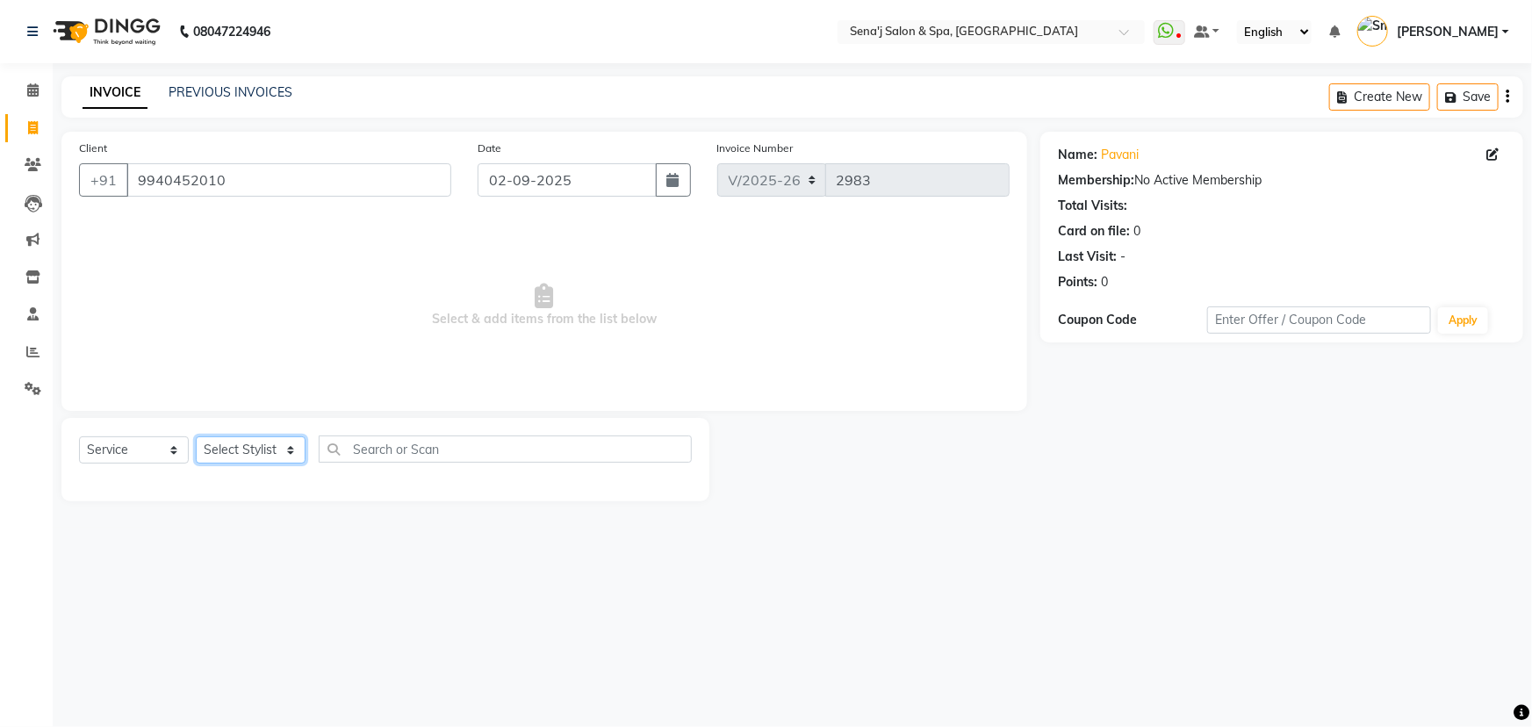
click at [241, 446] on select "Select Stylist [PERSON_NAME] [PERSON_NAME] [PERSON_NAME] [PERSON_NAME] General …" at bounding box center [251, 449] width 110 height 27
select select "11468"
click at [196, 436] on select "Select Stylist [PERSON_NAME] [PERSON_NAME] [PERSON_NAME] [PERSON_NAME] General …" at bounding box center [251, 449] width 110 height 27
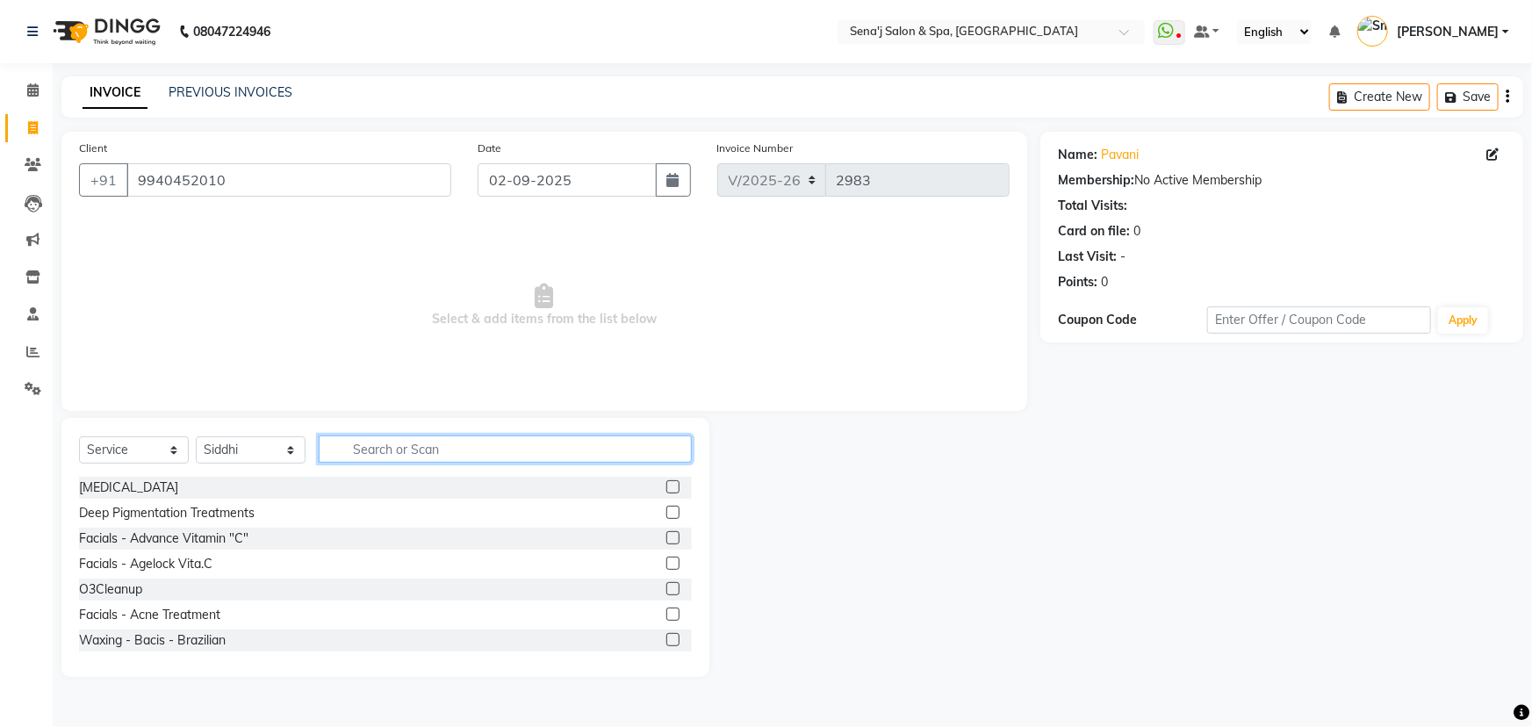
click at [390, 447] on input "text" at bounding box center [505, 449] width 373 height 27
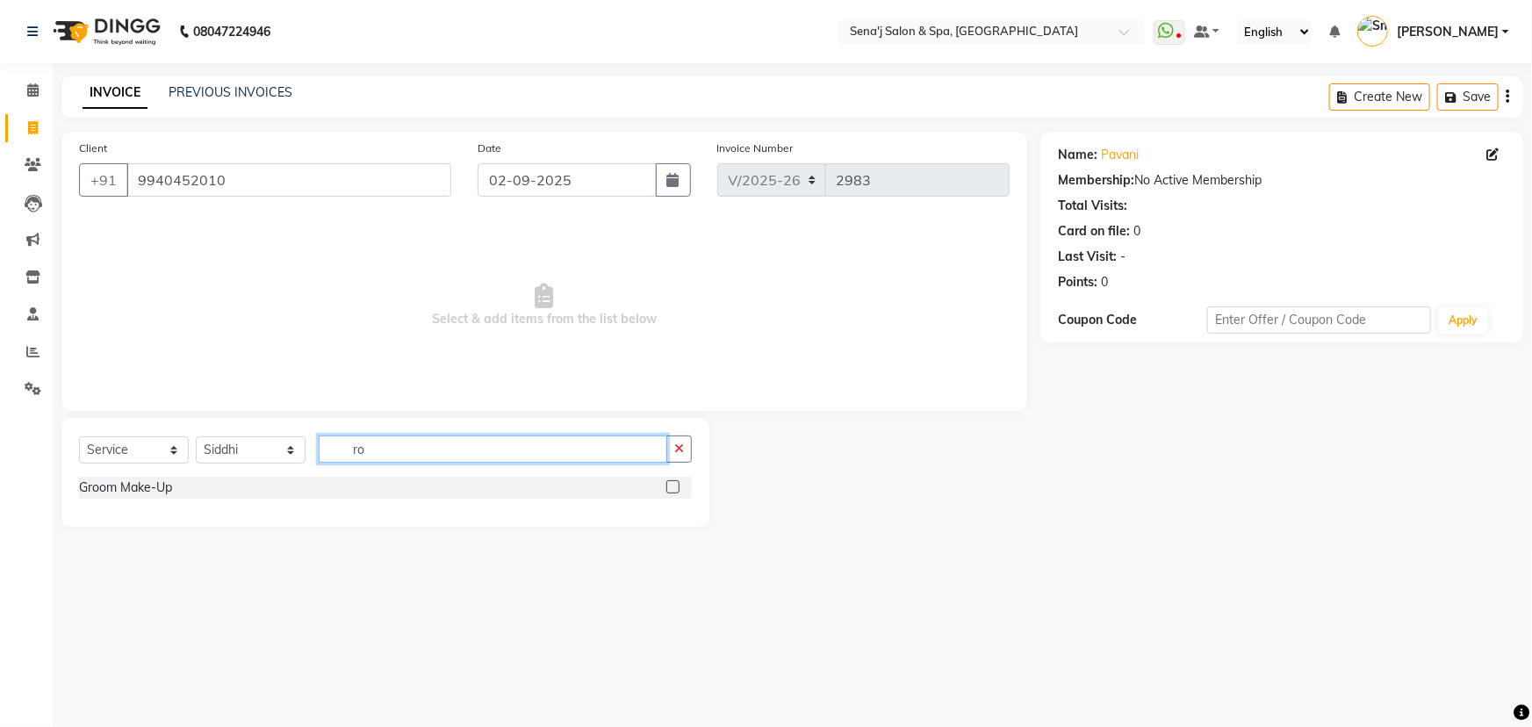
type input "r"
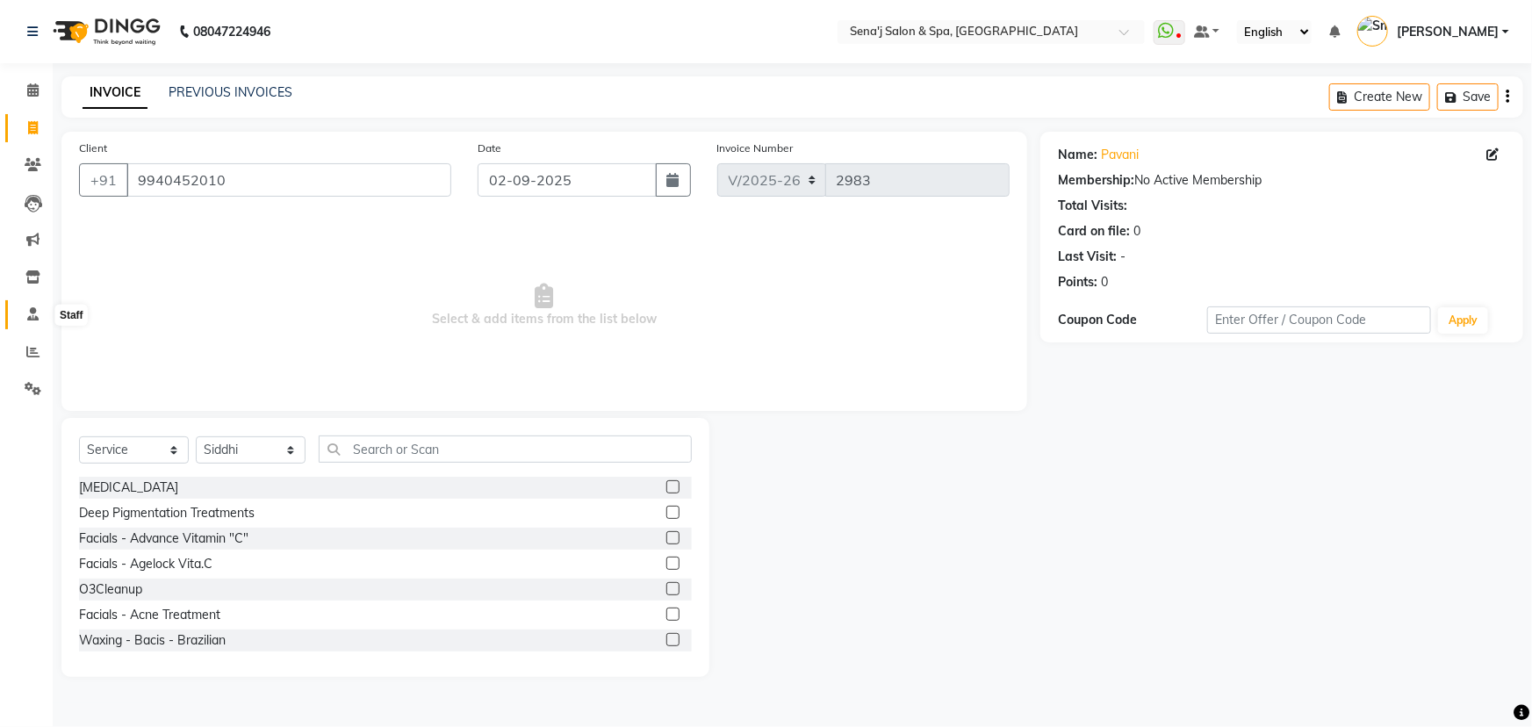
click at [32, 316] on icon at bounding box center [32, 313] width 11 height 13
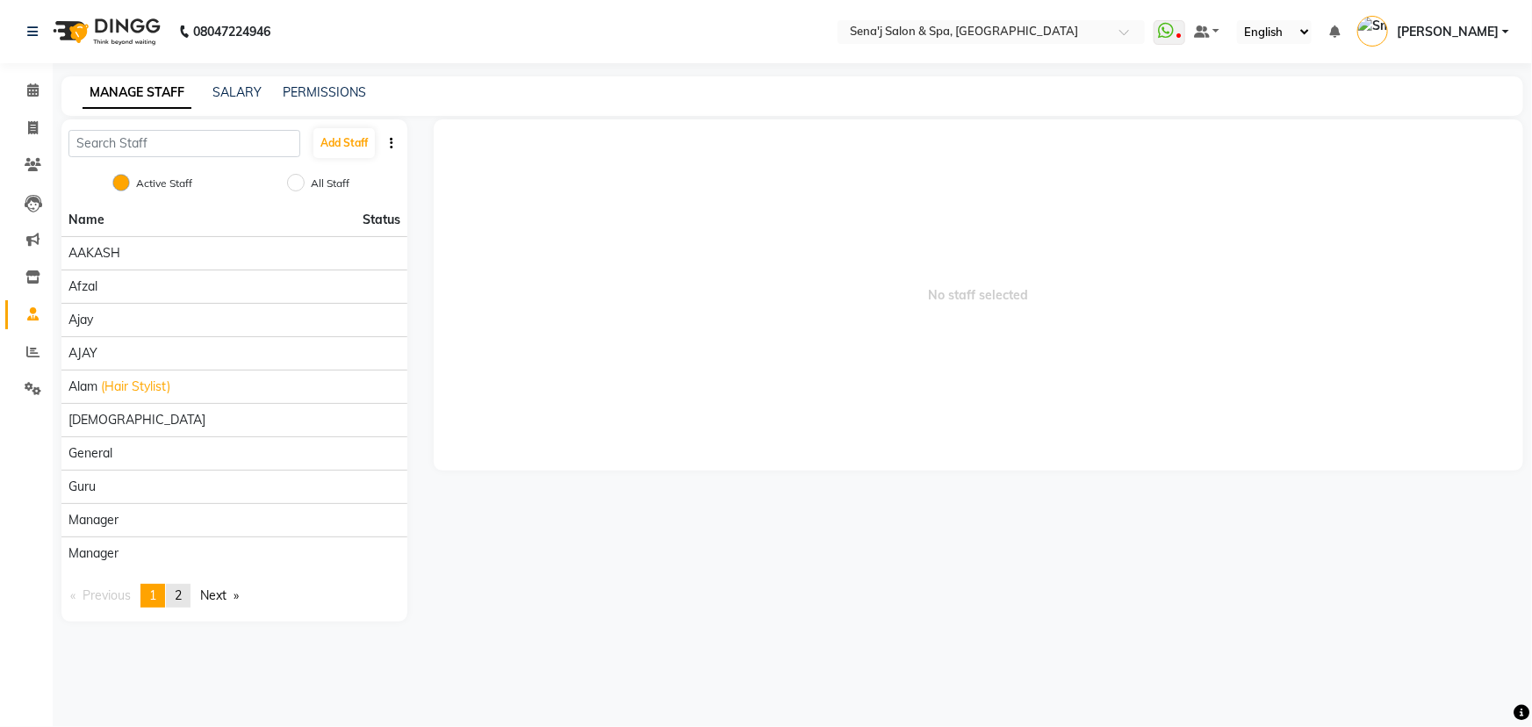
click at [178, 595] on span "2" at bounding box center [178, 595] width 7 height 16
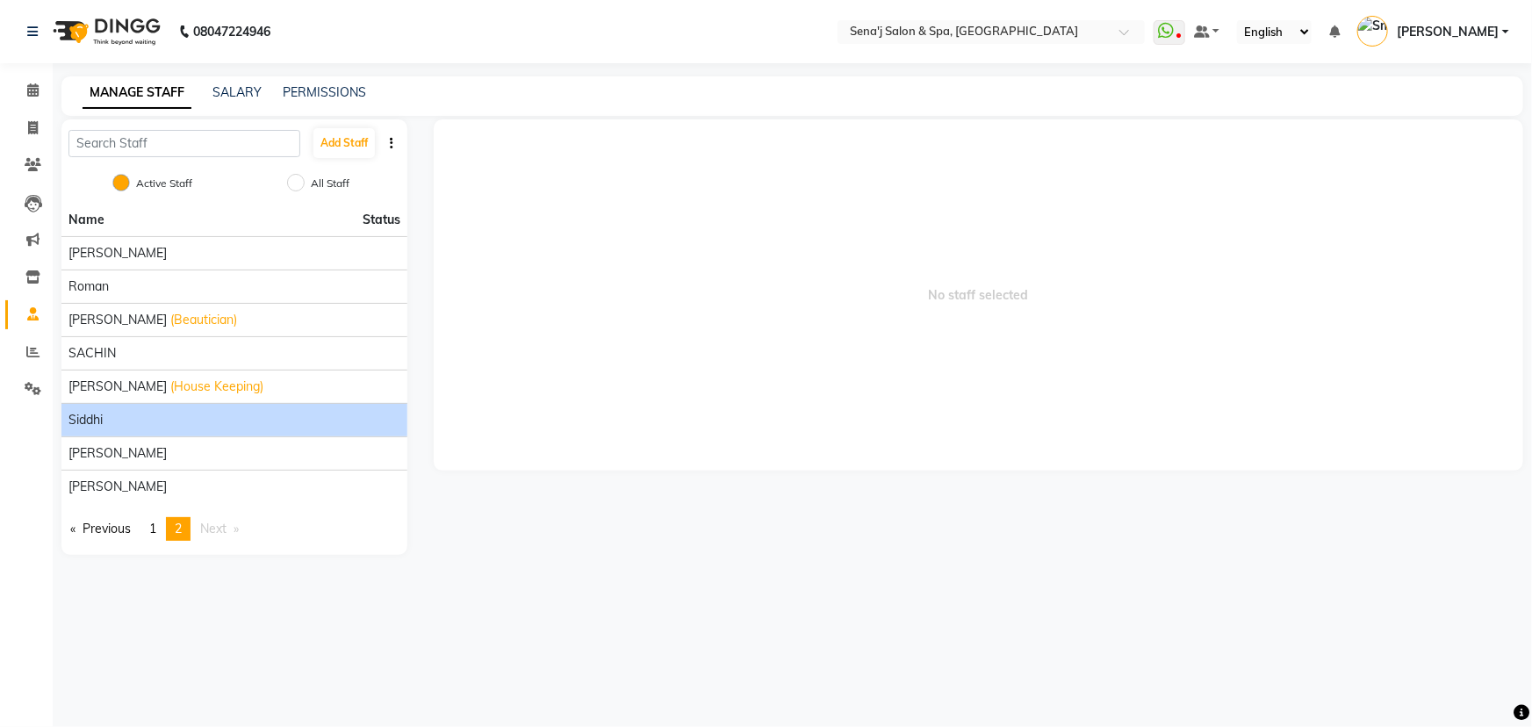
click at [234, 424] on div "Siddhi" at bounding box center [234, 420] width 332 height 18
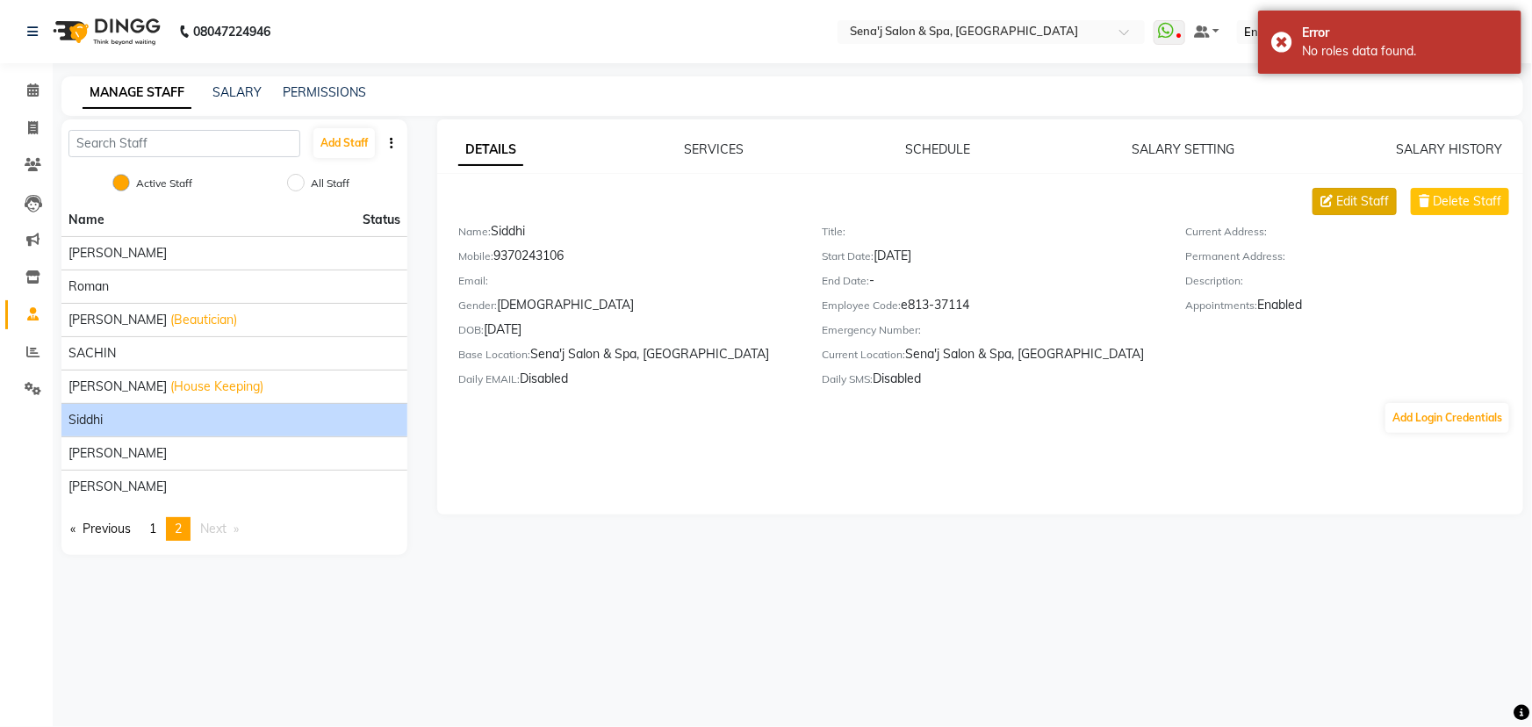
click at [1363, 202] on span "Edit Staff" at bounding box center [1363, 201] width 53 height 18
select select "female"
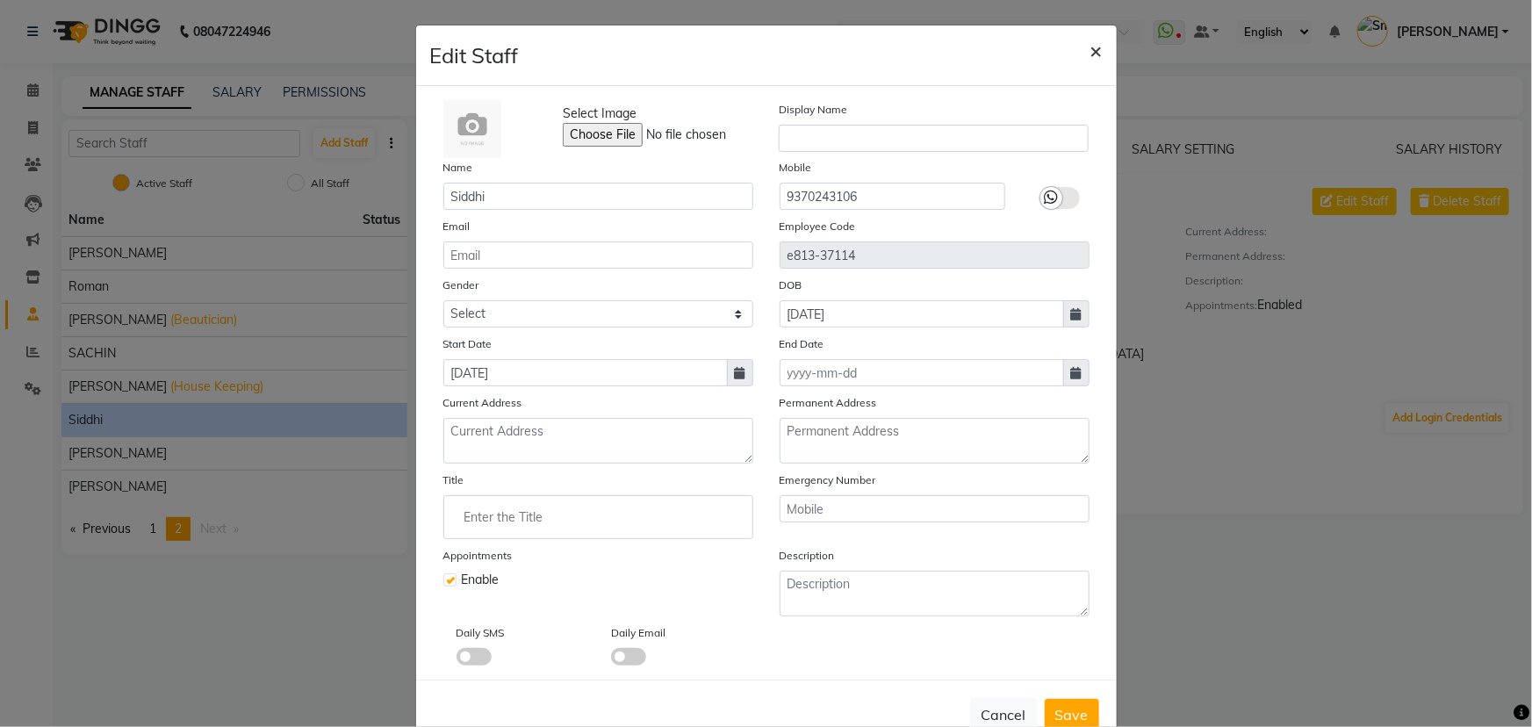
click at [1091, 47] on span "×" at bounding box center [1097, 50] width 12 height 26
select select
checkbox input "false"
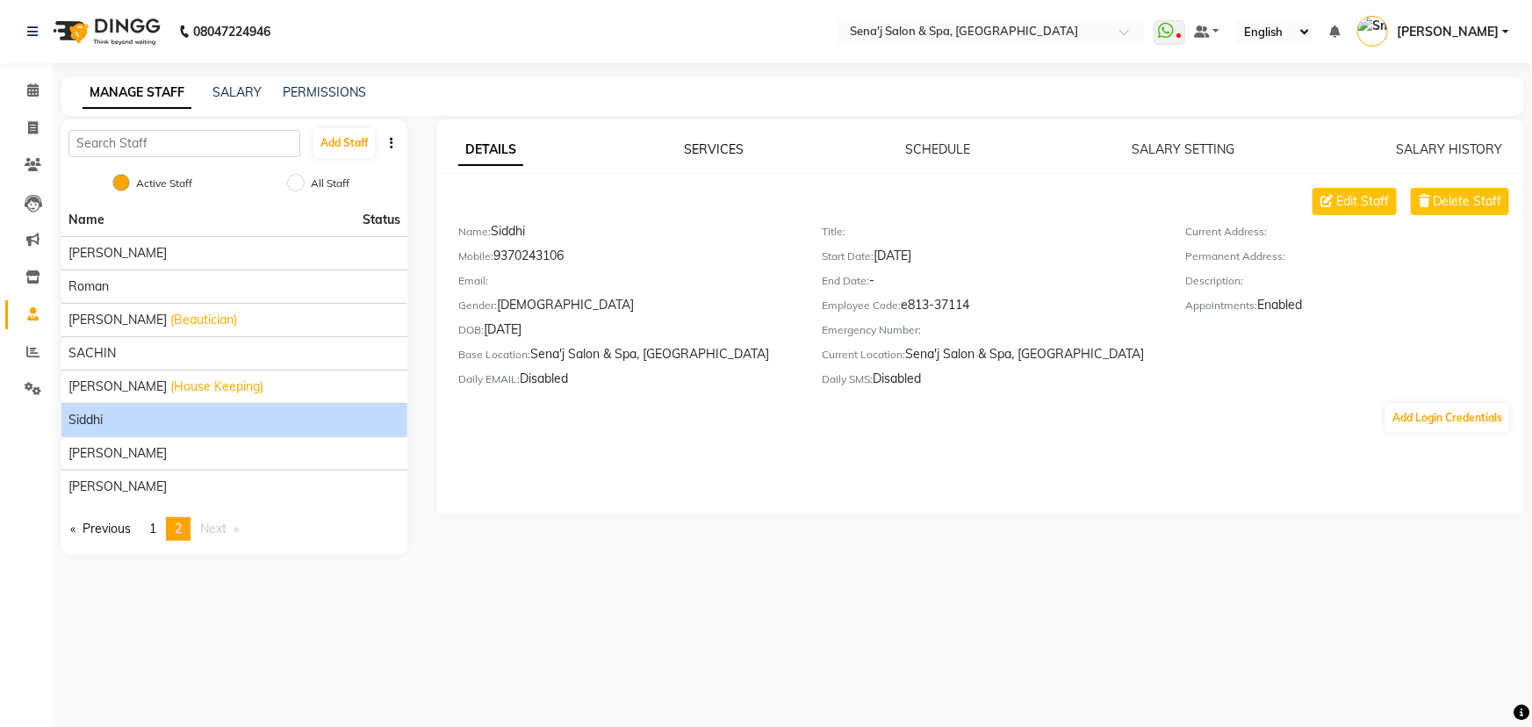
click at [718, 149] on link "SERVICES" at bounding box center [715, 149] width 60 height 16
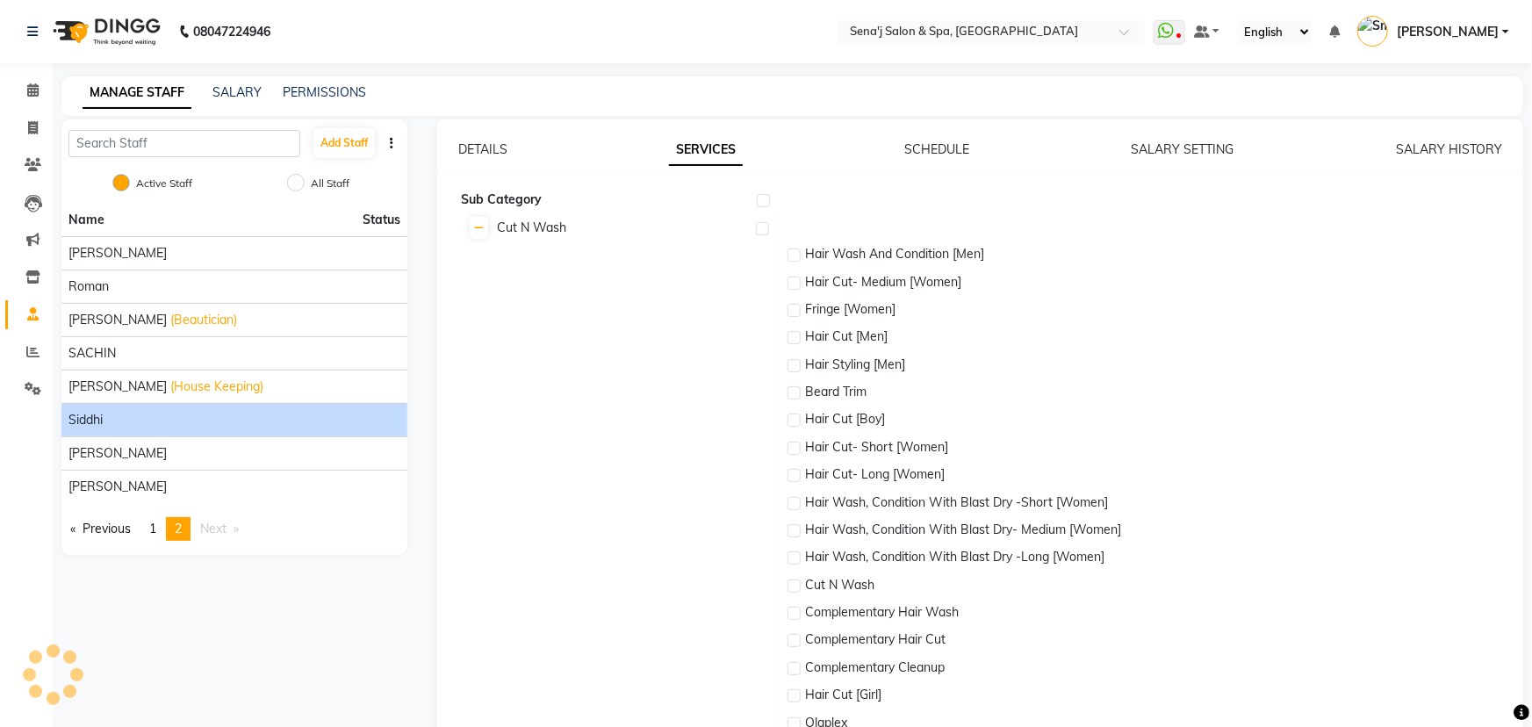
checkbox input "true"
click at [761, 228] on label at bounding box center [757, 228] width 13 height 13
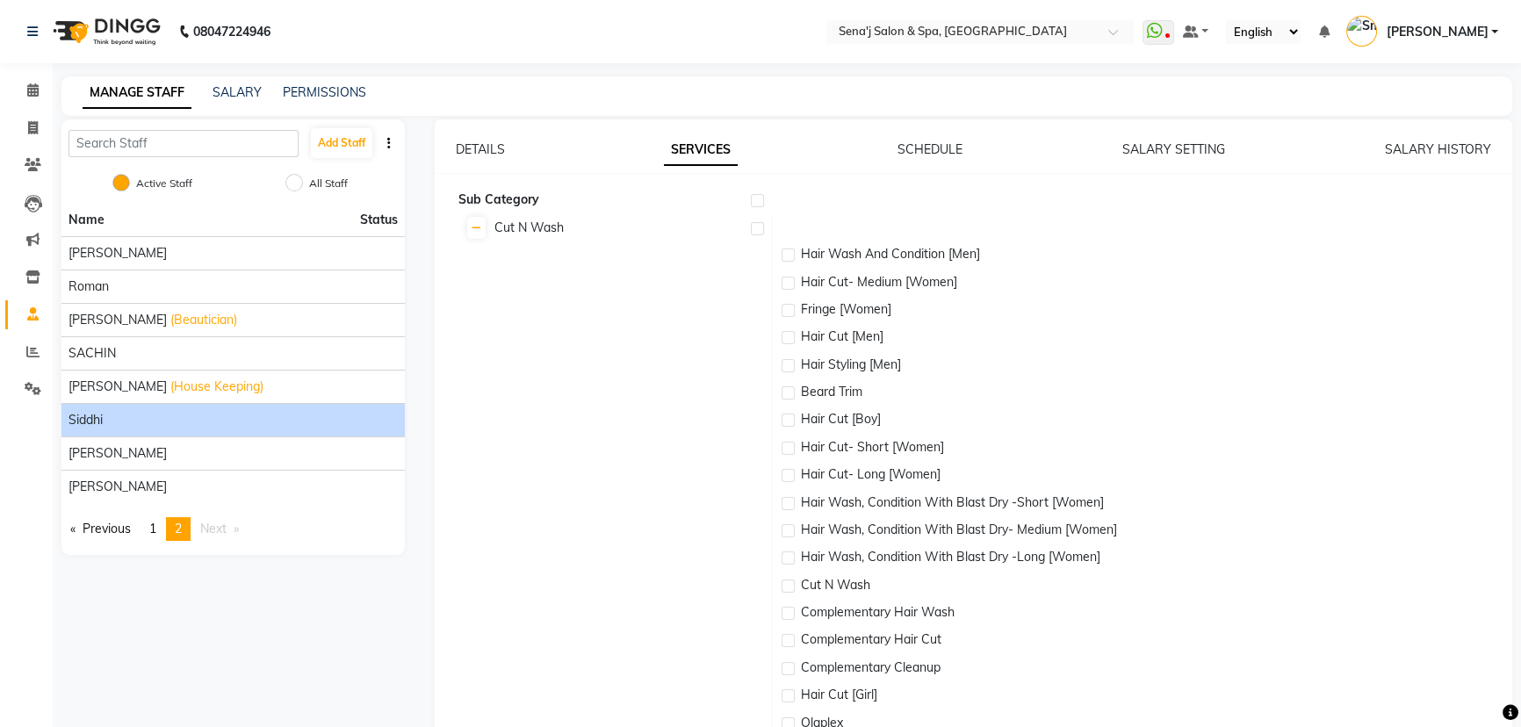
click at [761, 228] on input "checkbox" at bounding box center [756, 229] width 11 height 11
checkbox input "true"
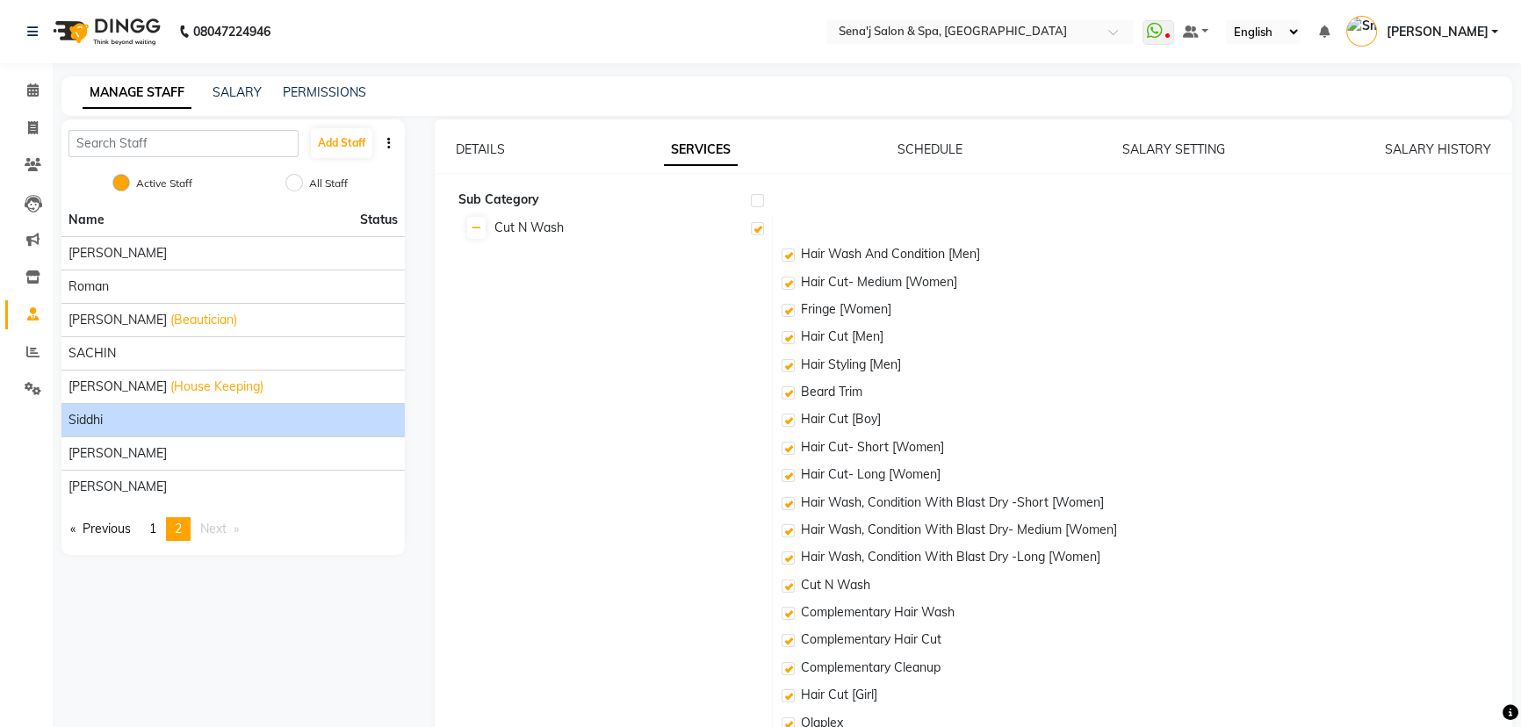
checkbox input "true"
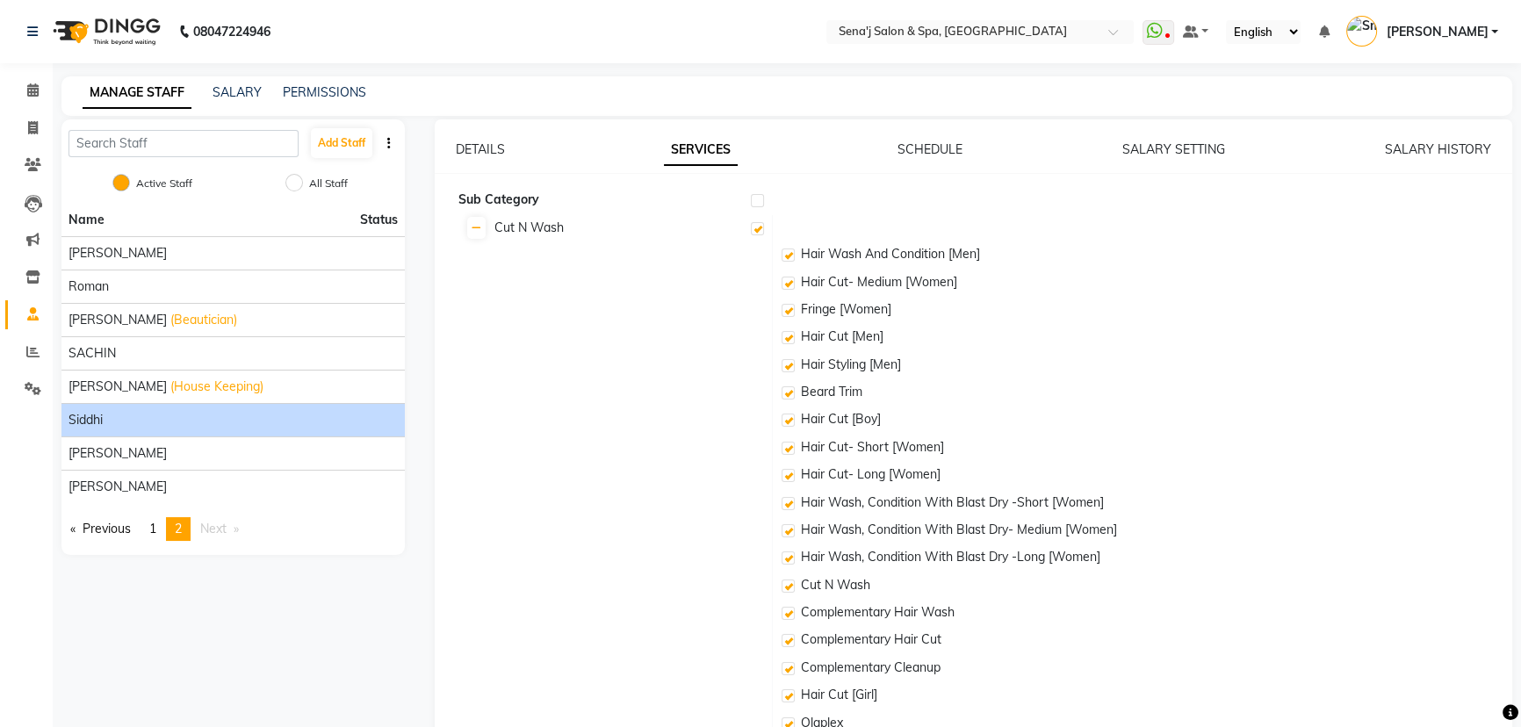
checkbox input "true"
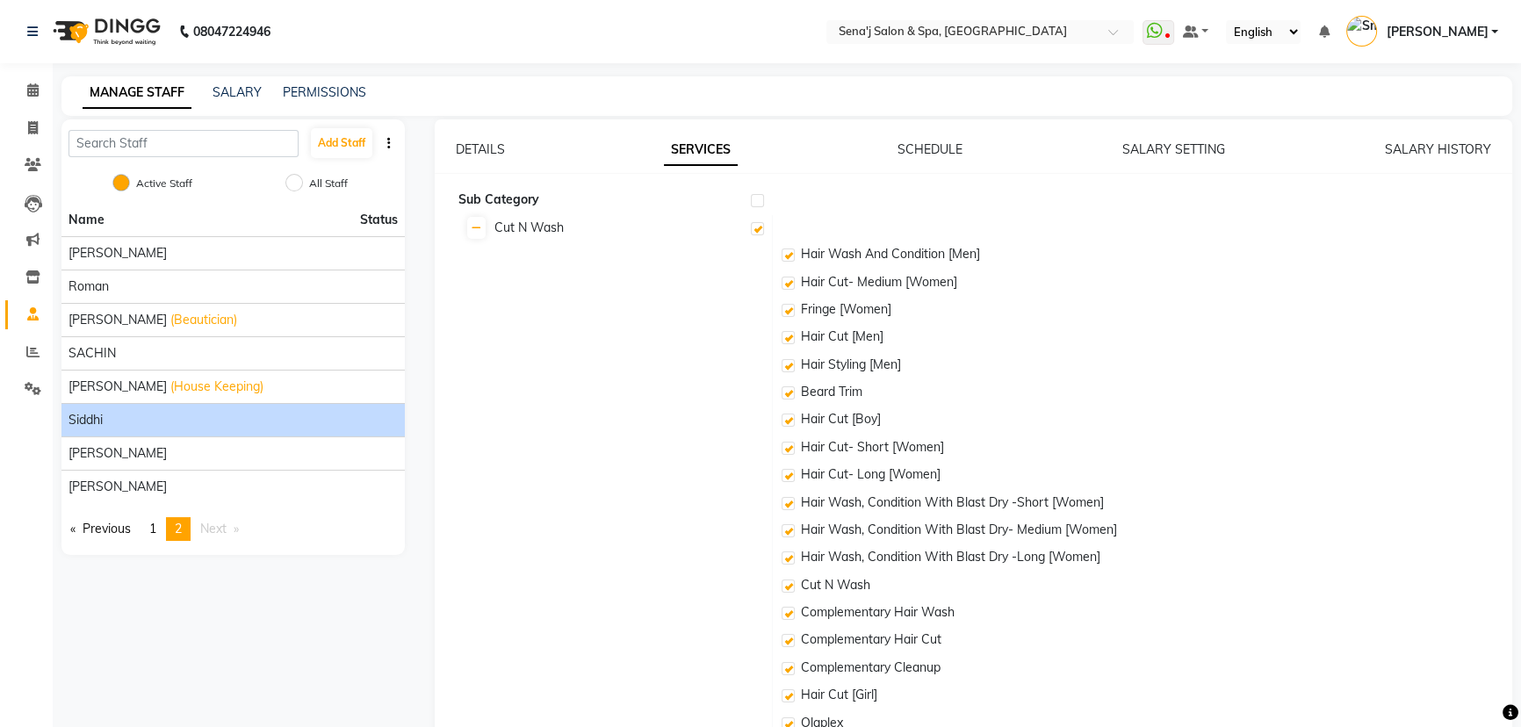
checkbox input "true"
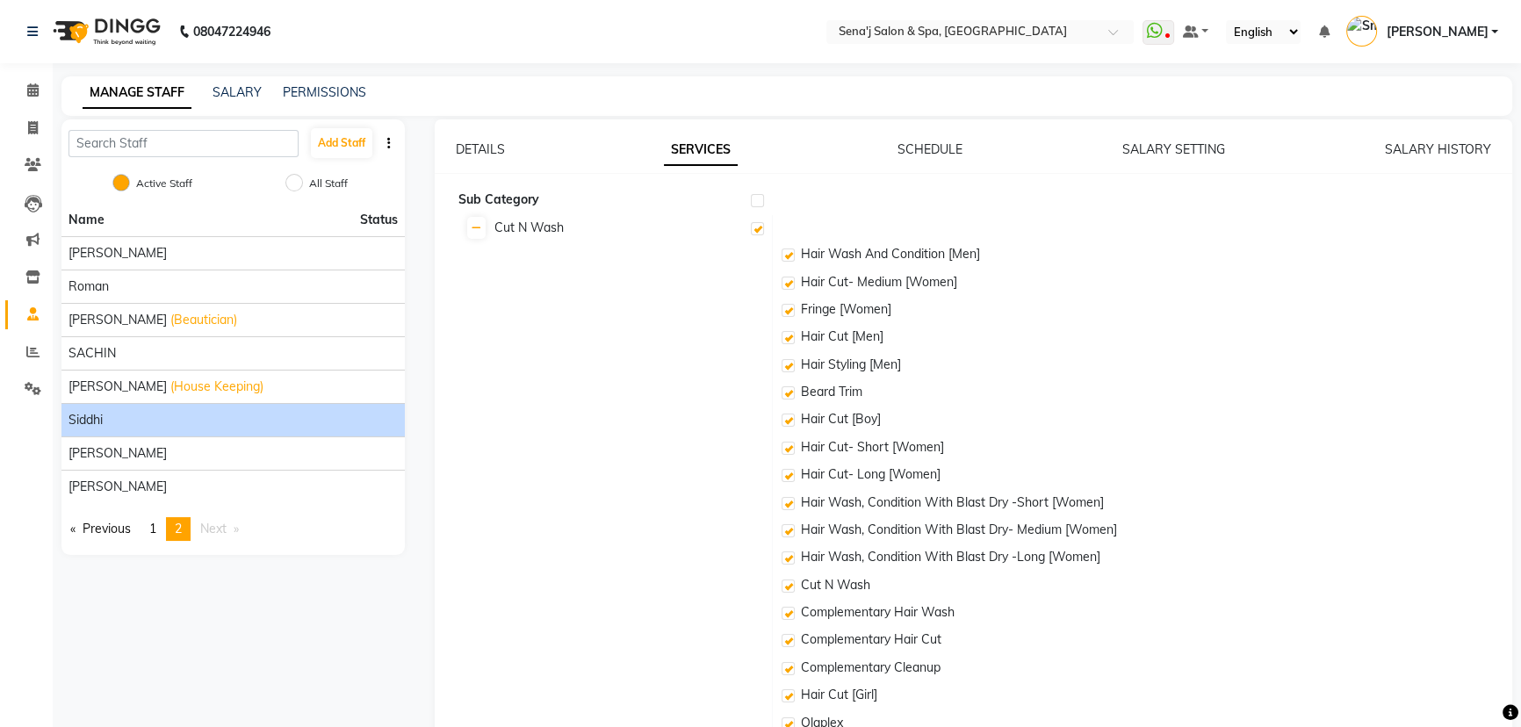
checkbox input "true"
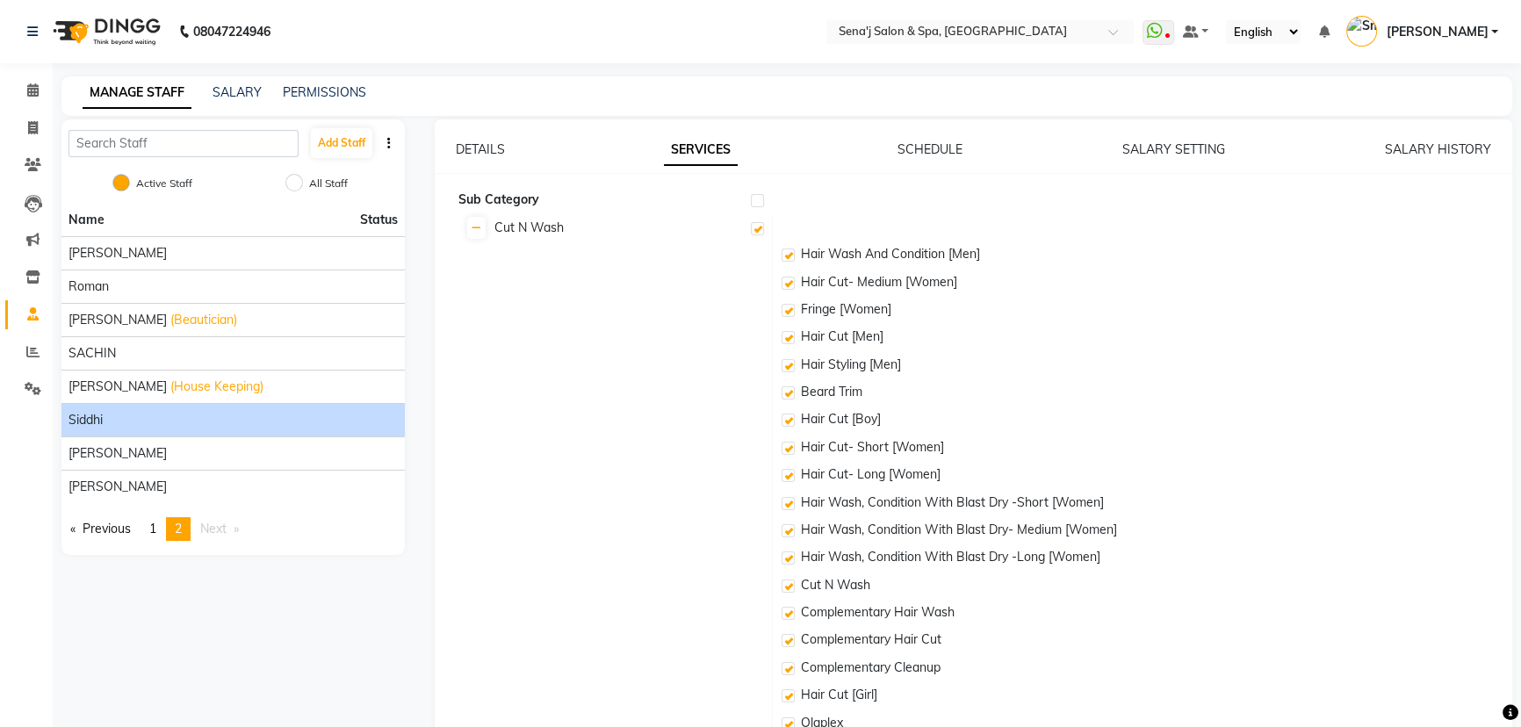
checkbox input "true"
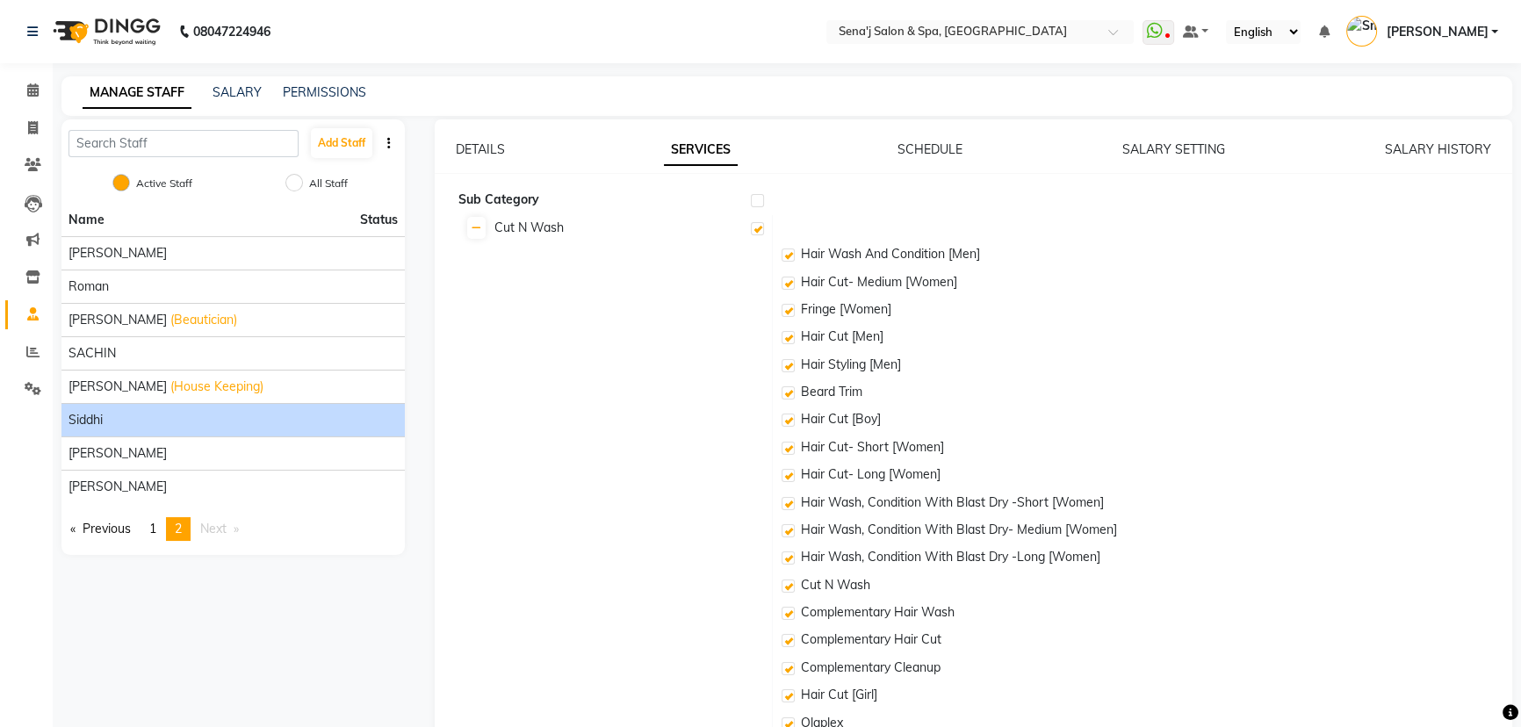
checkbox input "true"
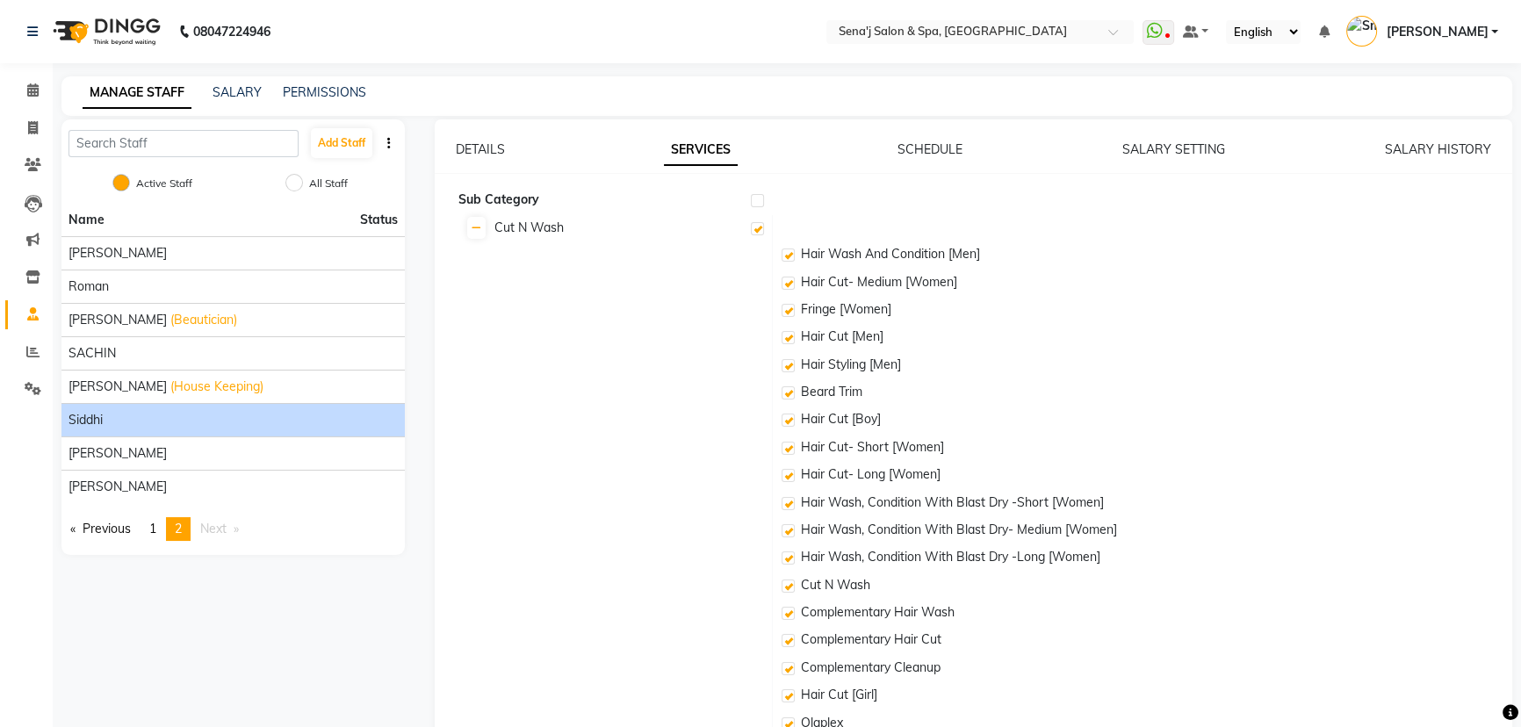
checkbox input "true"
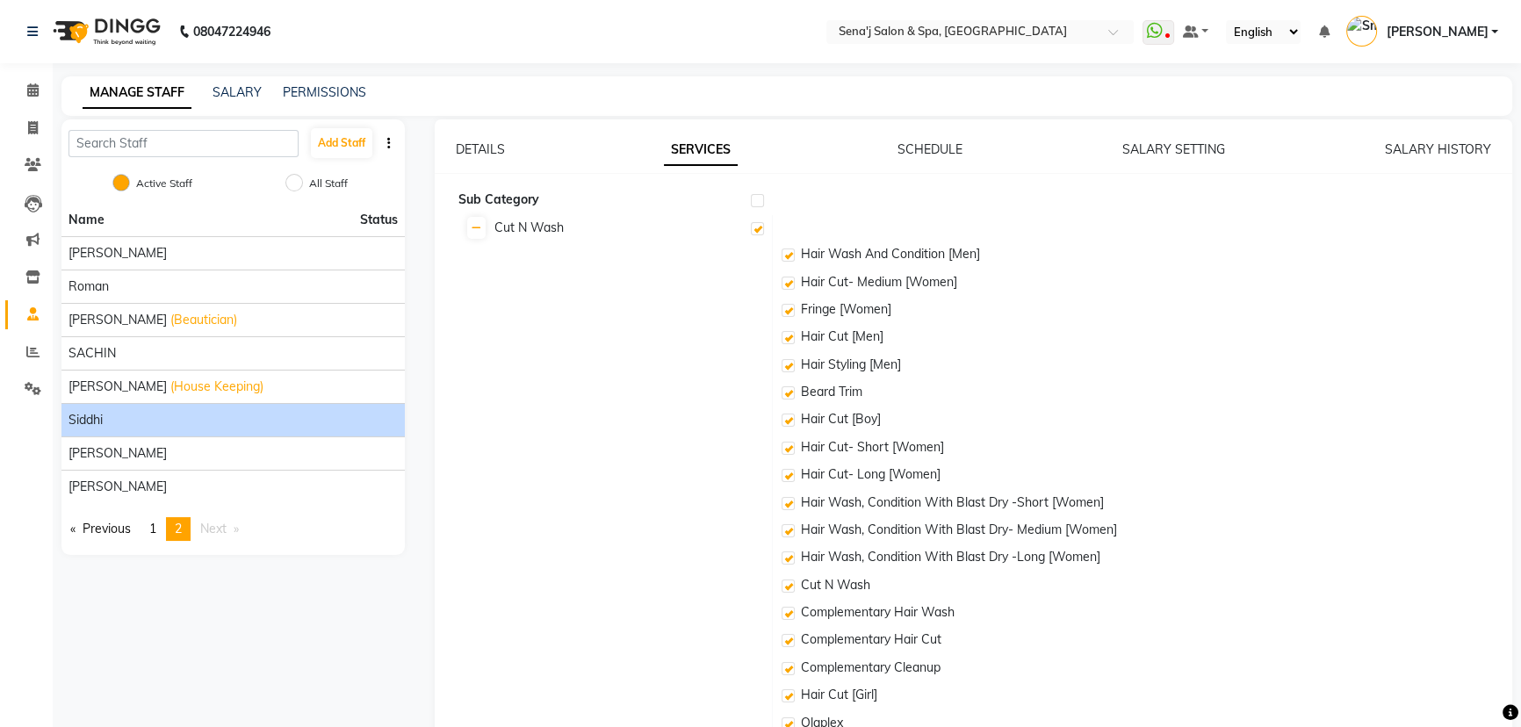
checkbox input "true"
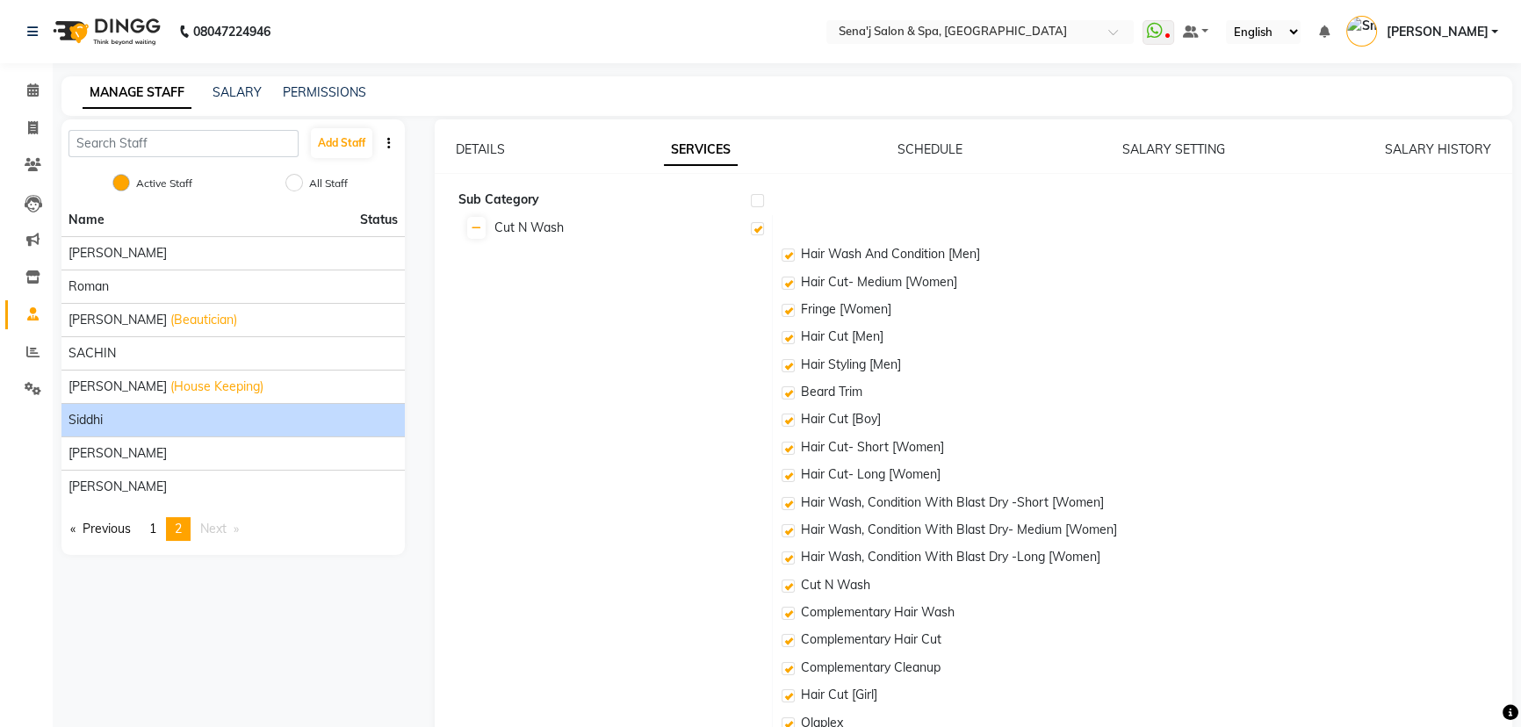
checkbox input "true"
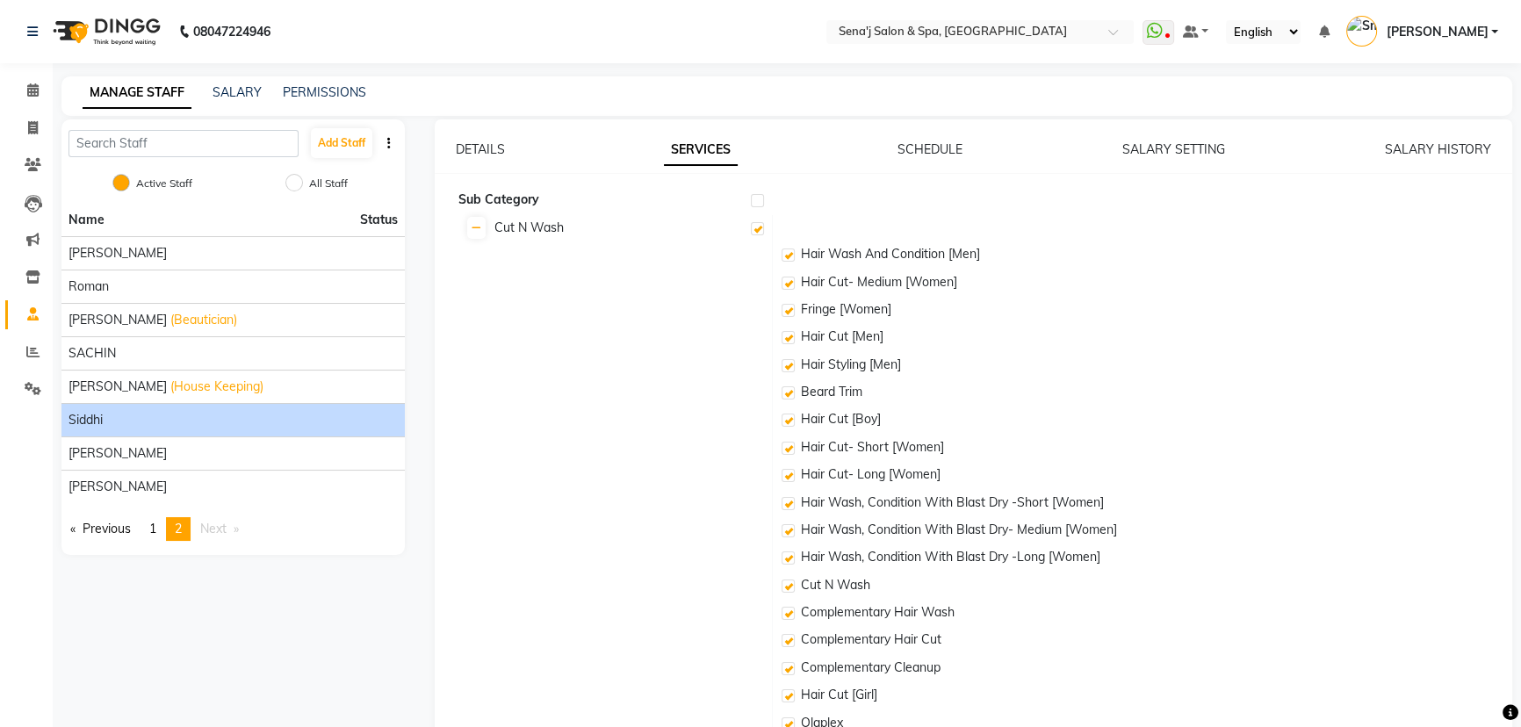
checkbox input "true"
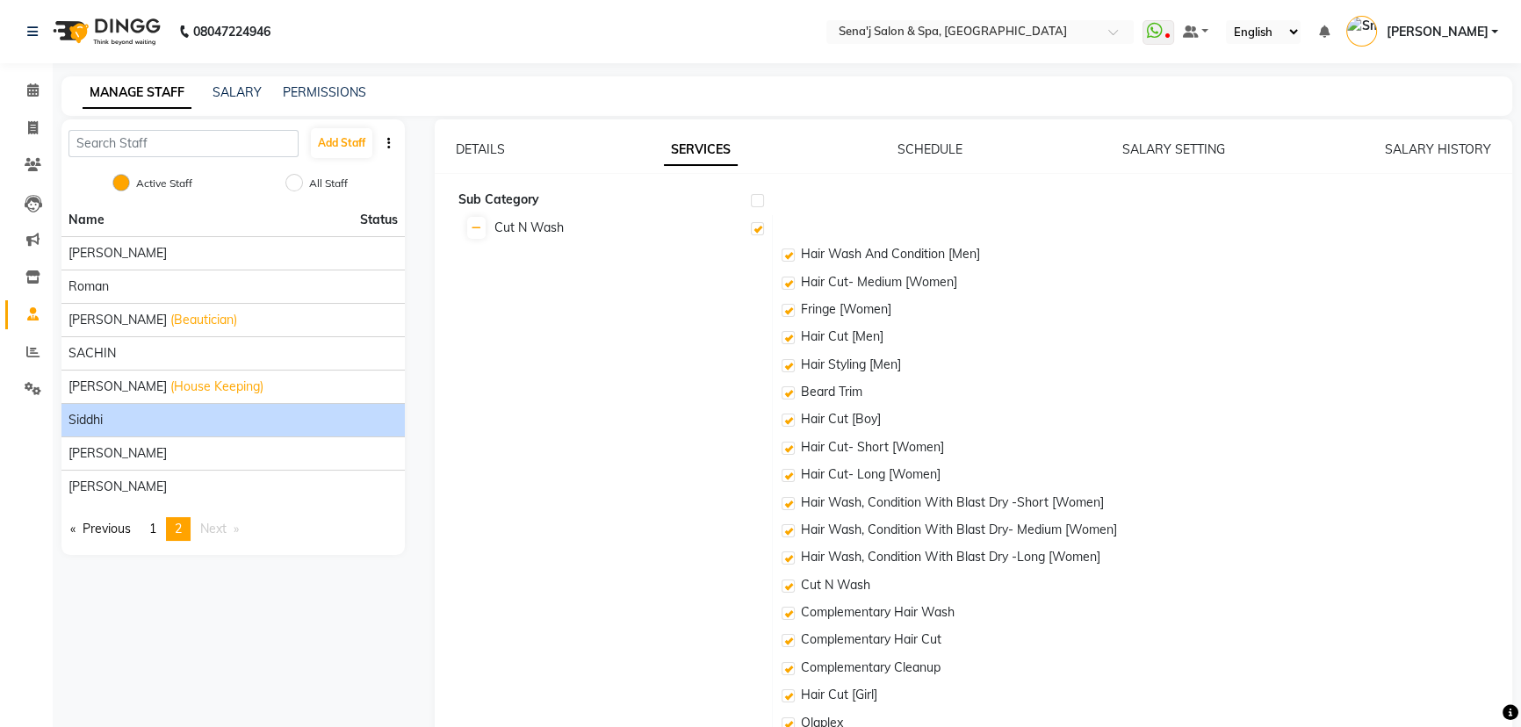
checkbox input "true"
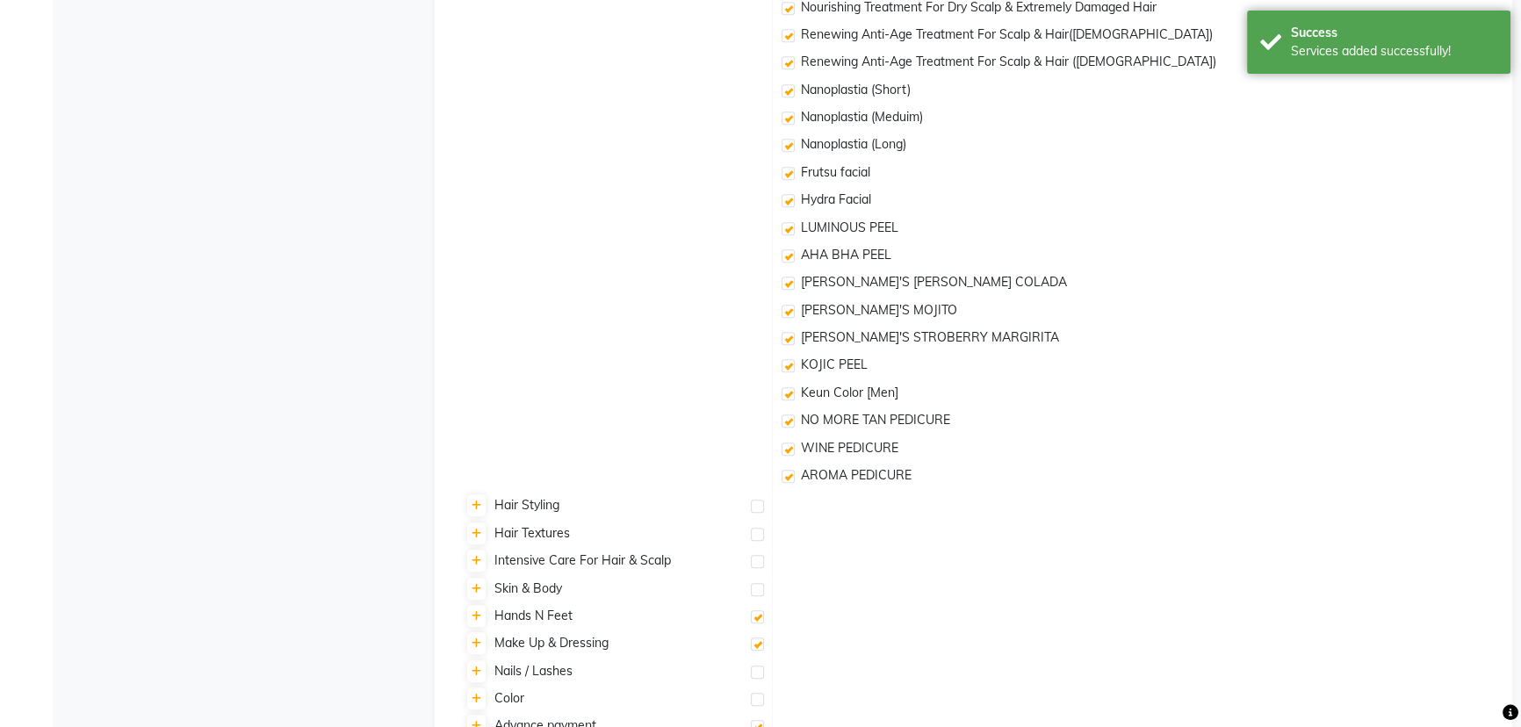
scroll to position [1474, 0]
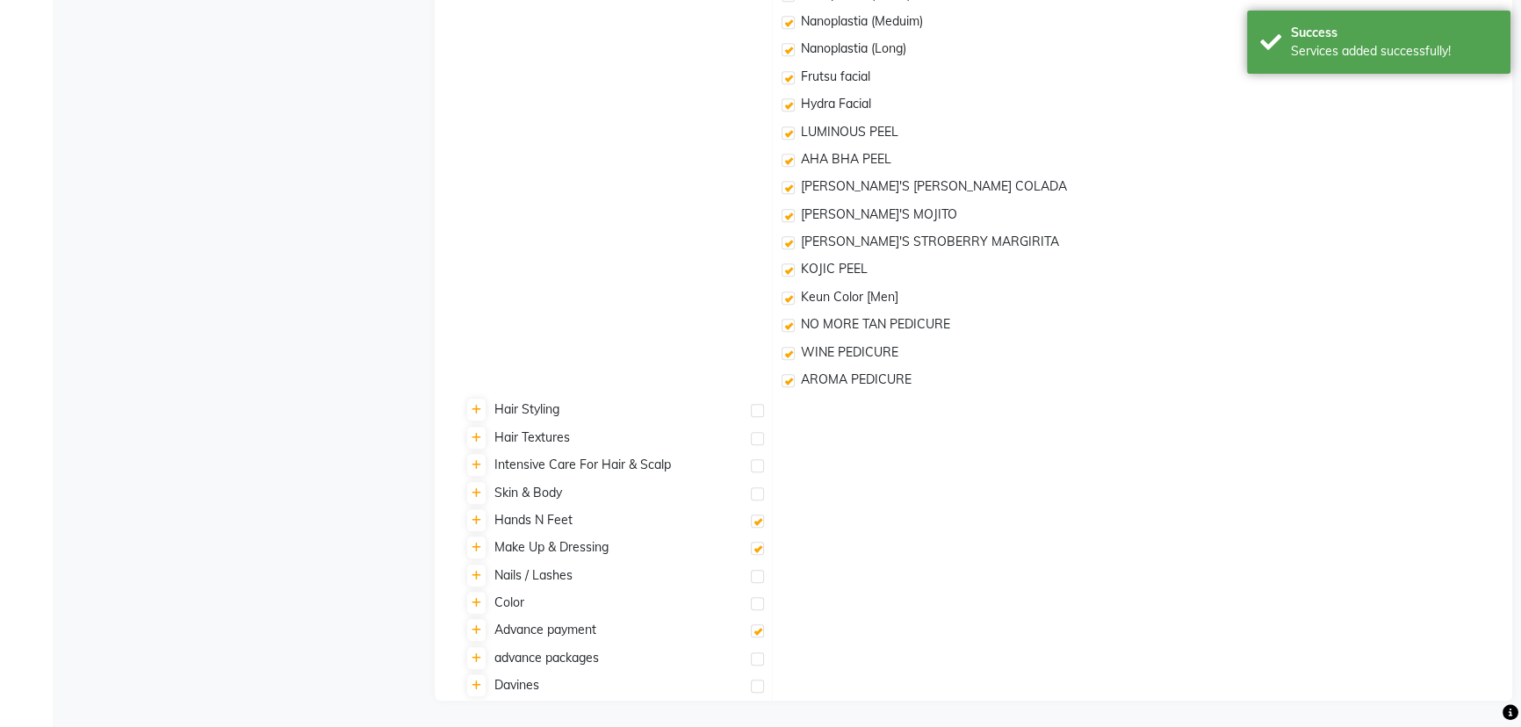
click at [759, 410] on label at bounding box center [757, 410] width 13 height 13
click at [759, 410] on input "checkbox" at bounding box center [756, 411] width 11 height 11
checkbox input "true"
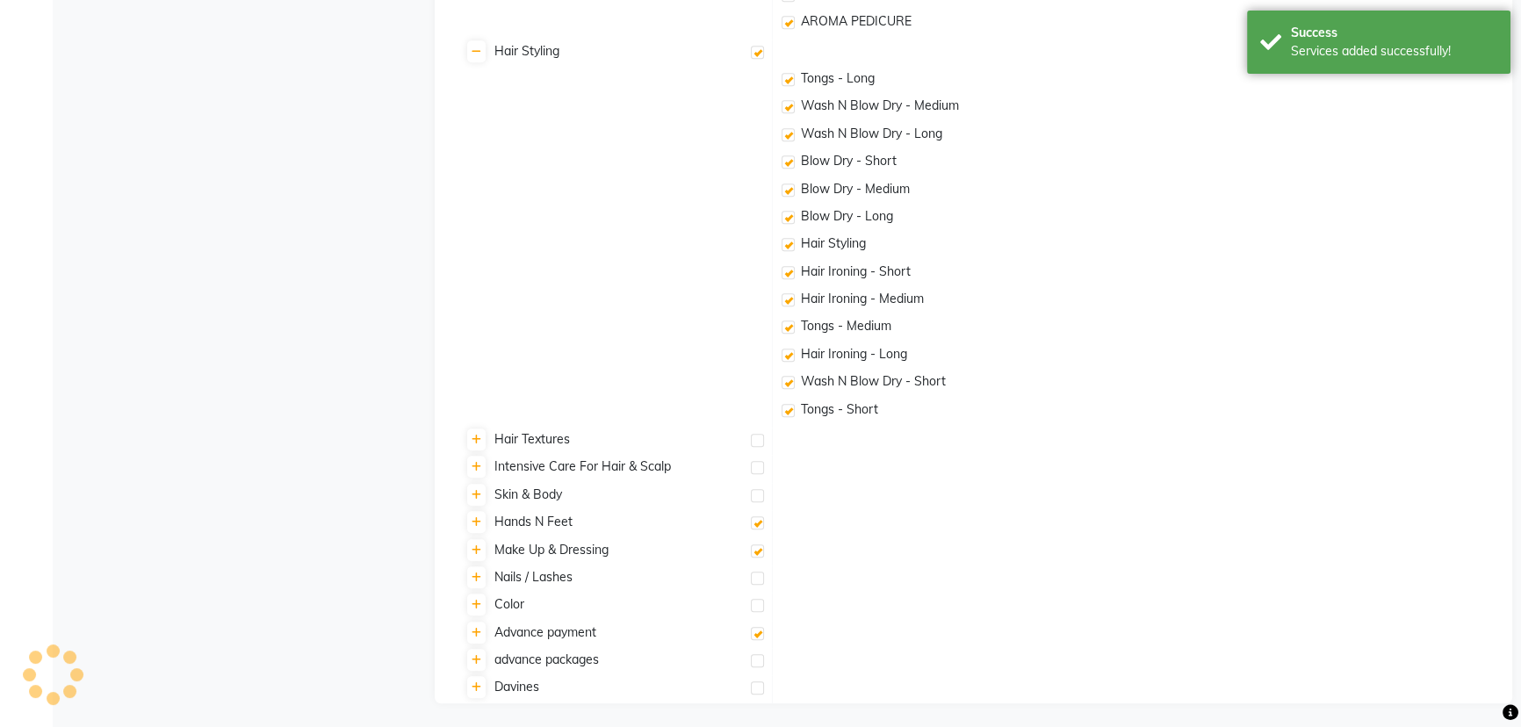
scroll to position [1835, 0]
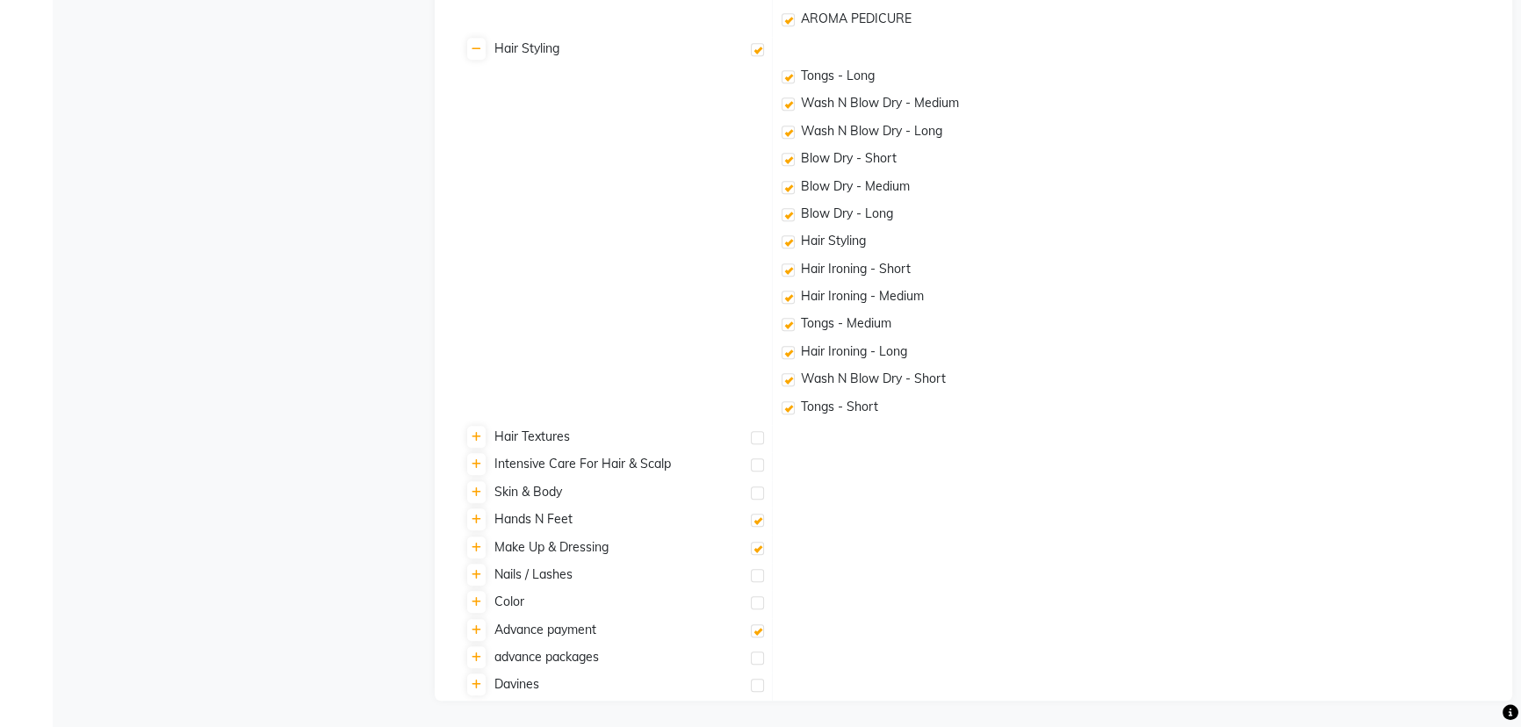
click at [754, 438] on label at bounding box center [757, 437] width 13 height 13
click at [754, 438] on input "checkbox" at bounding box center [756, 438] width 11 height 11
checkbox input "true"
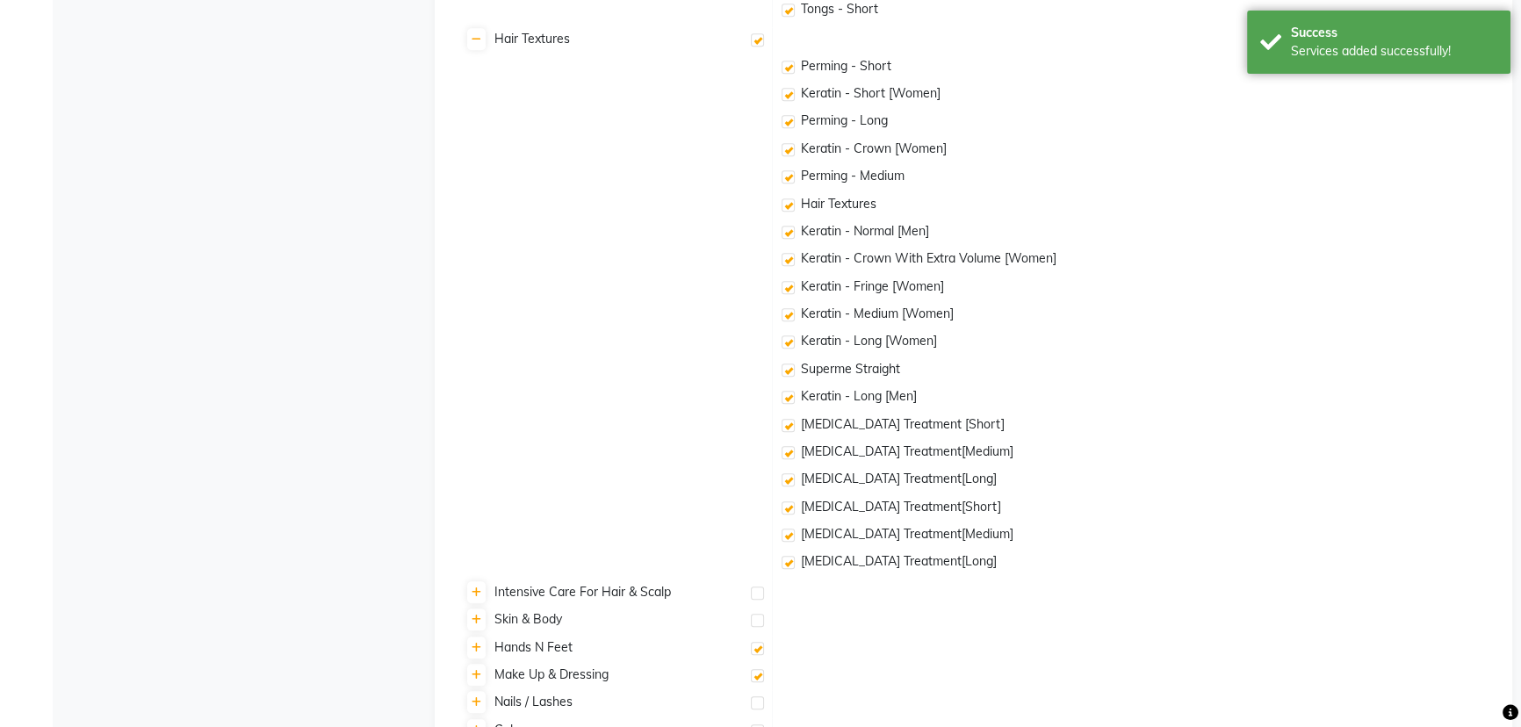
scroll to position [2360, 0]
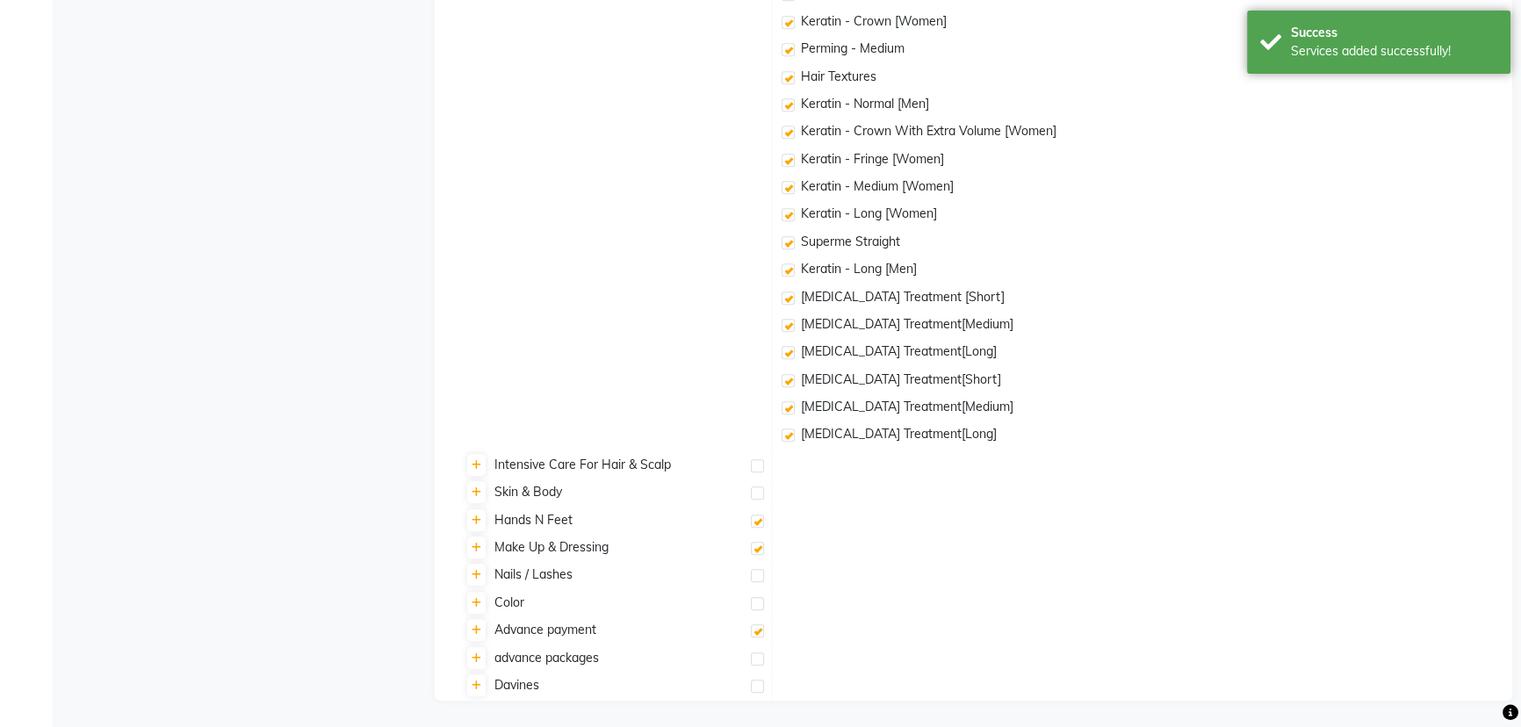
click at [753, 463] on label at bounding box center [757, 465] width 13 height 13
click at [753, 463] on input "checkbox" at bounding box center [756, 466] width 11 height 11
checkbox input "true"
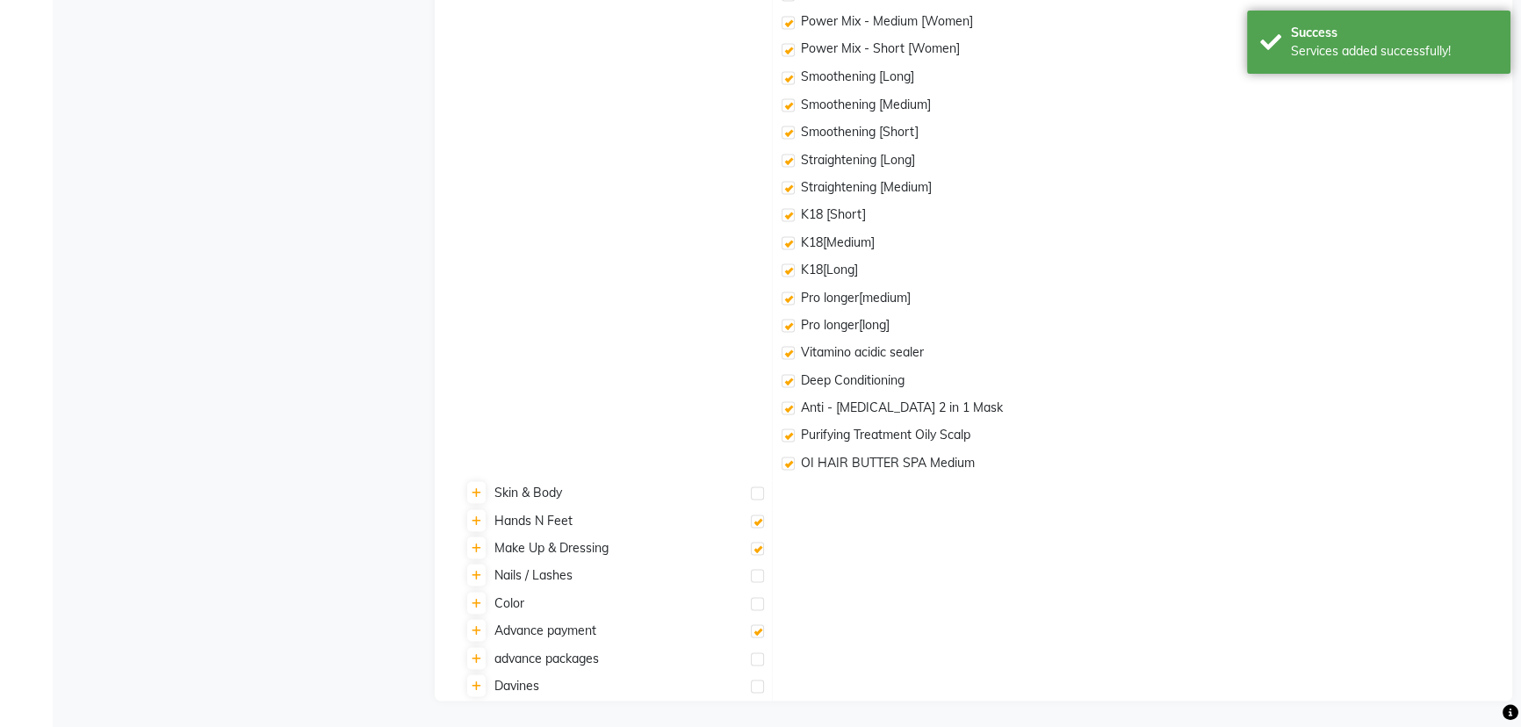
scroll to position [4099, 0]
click at [755, 490] on label at bounding box center [757, 493] width 13 height 13
click at [755, 490] on input "checkbox" at bounding box center [756, 493] width 11 height 11
checkbox input "true"
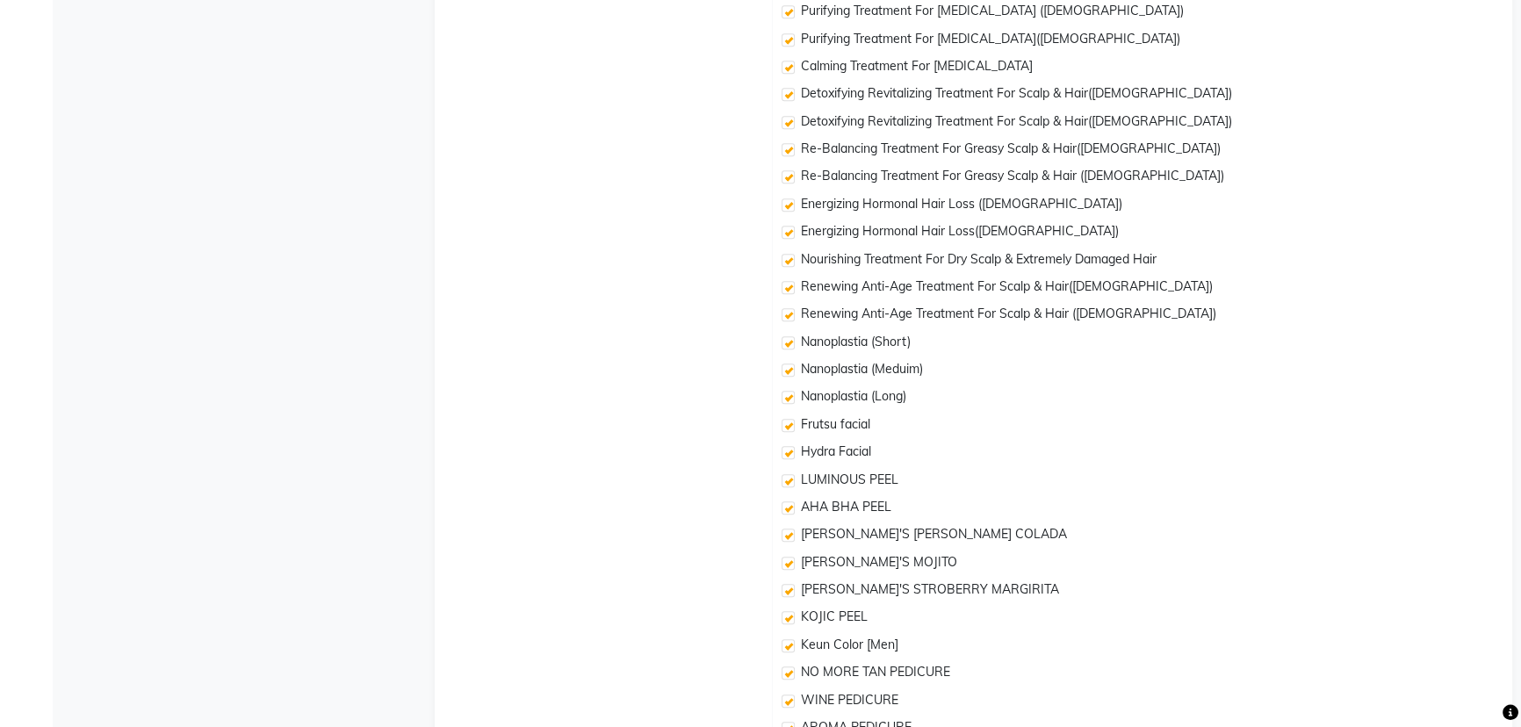
scroll to position [0, 0]
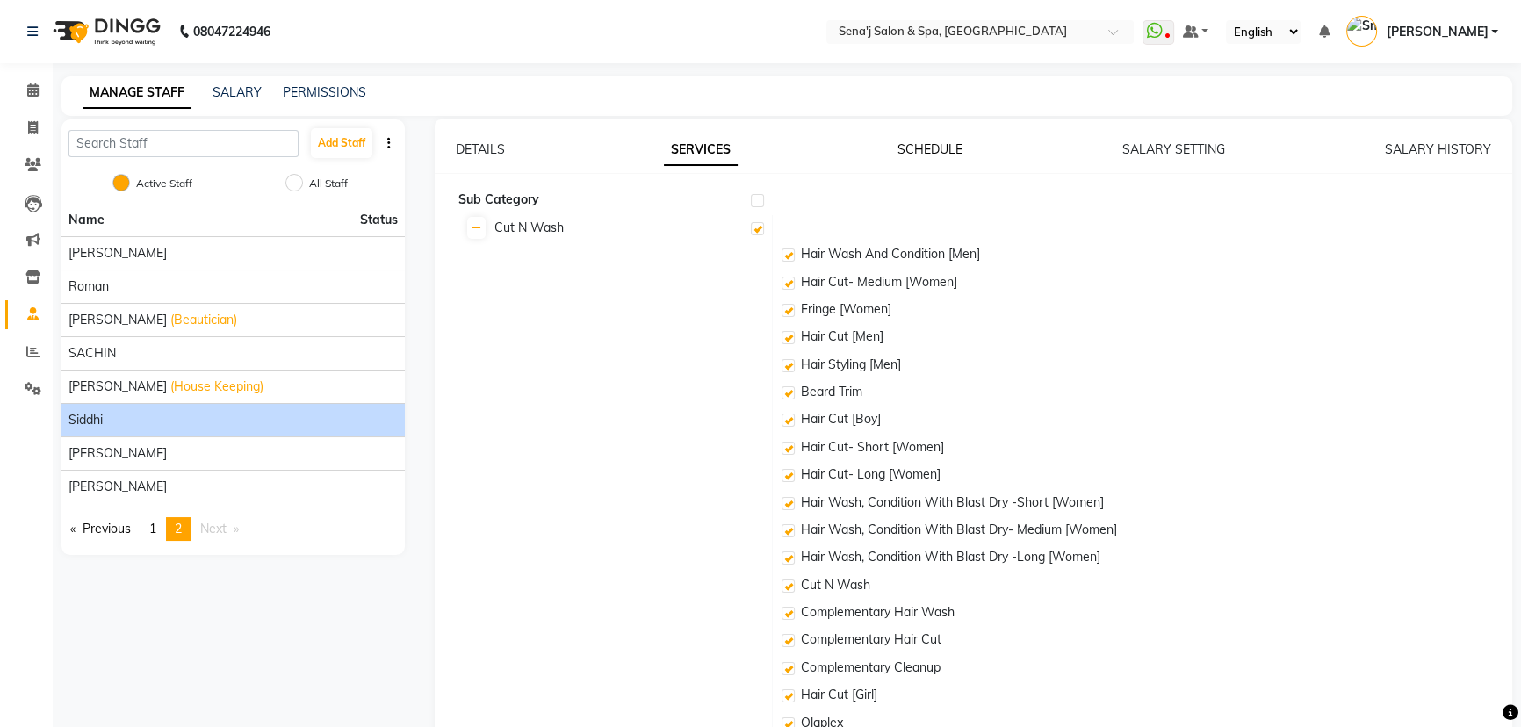
click at [948, 155] on link "SCHEDULE" at bounding box center [929, 149] width 65 height 16
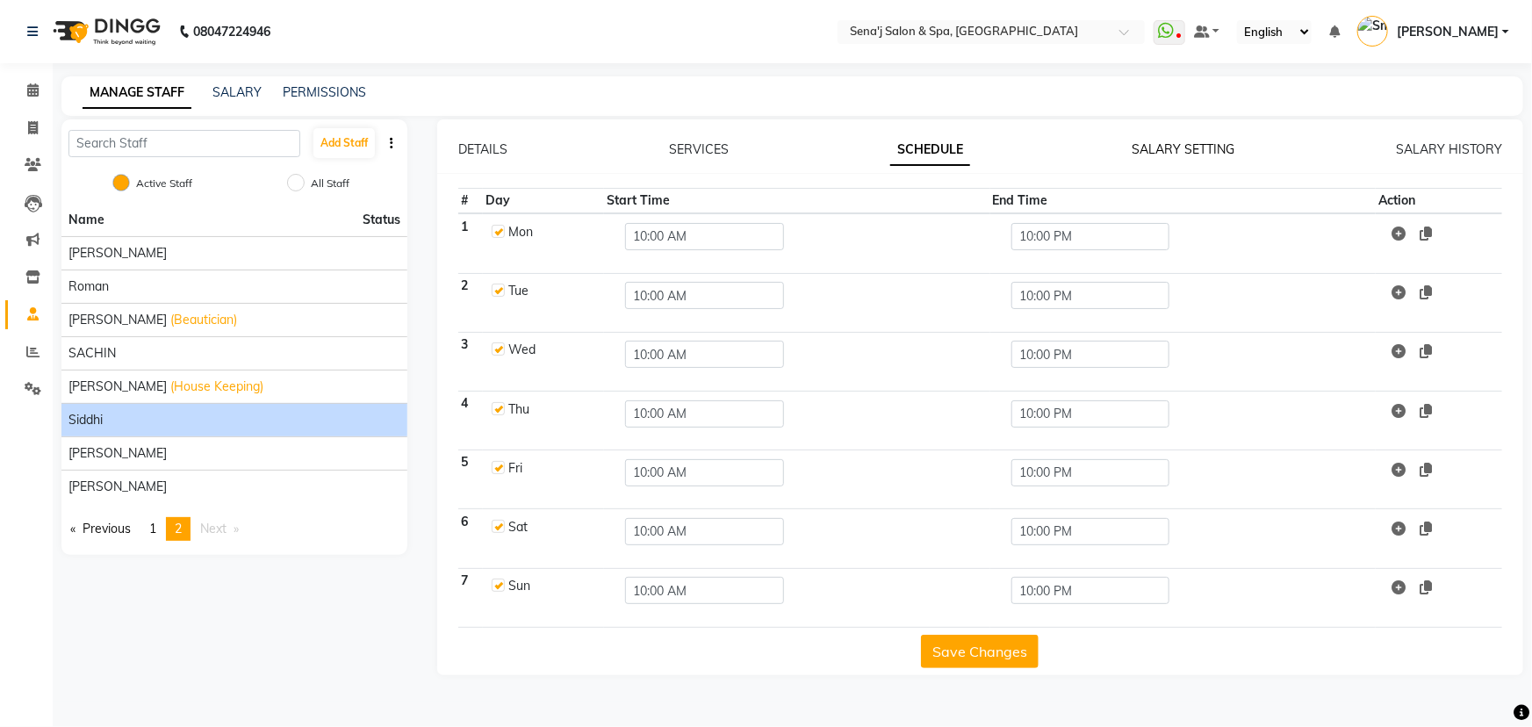
click at [1207, 152] on link "SALARY SETTING" at bounding box center [1183, 149] width 103 height 16
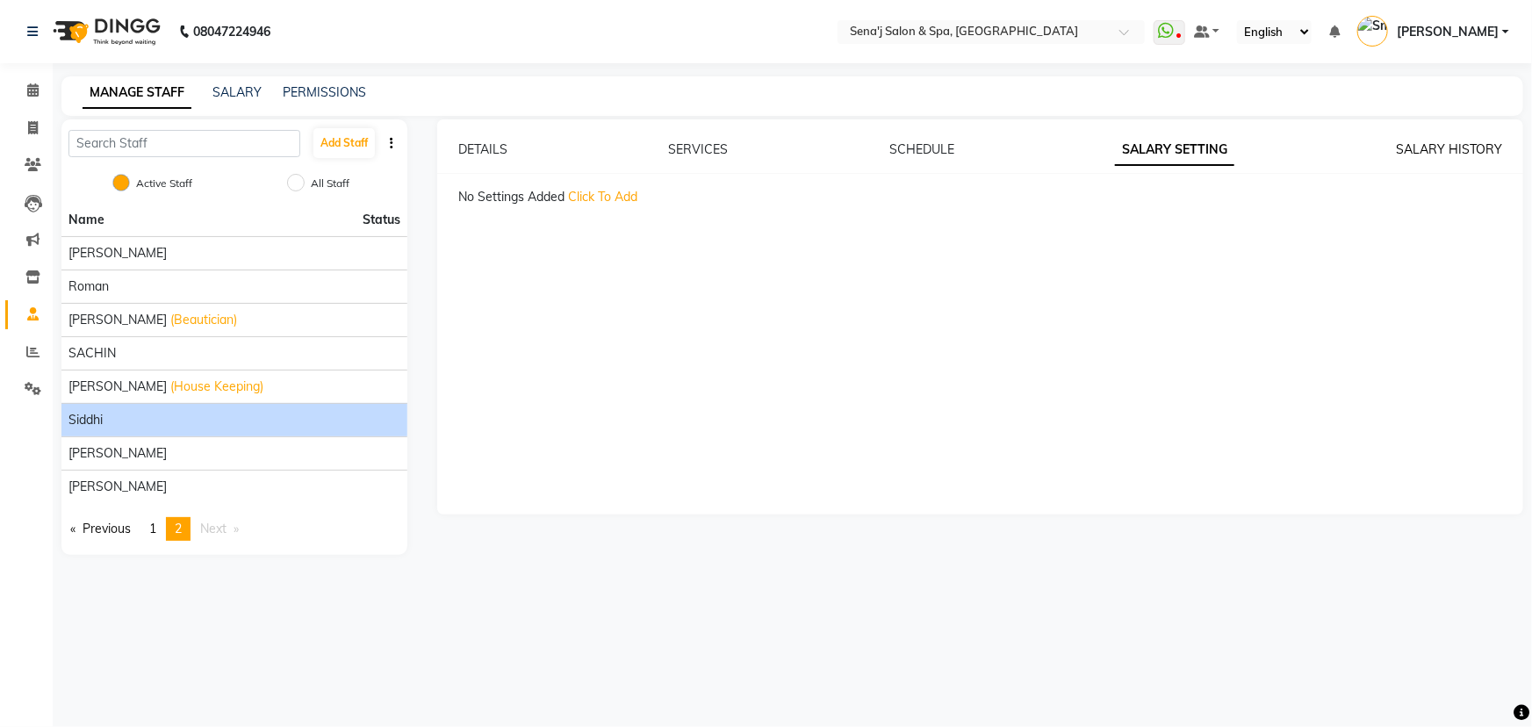
click at [1467, 151] on link "SALARY HISTORY" at bounding box center [1449, 149] width 106 height 16
click at [493, 147] on link "DETAILS" at bounding box center [482, 149] width 49 height 16
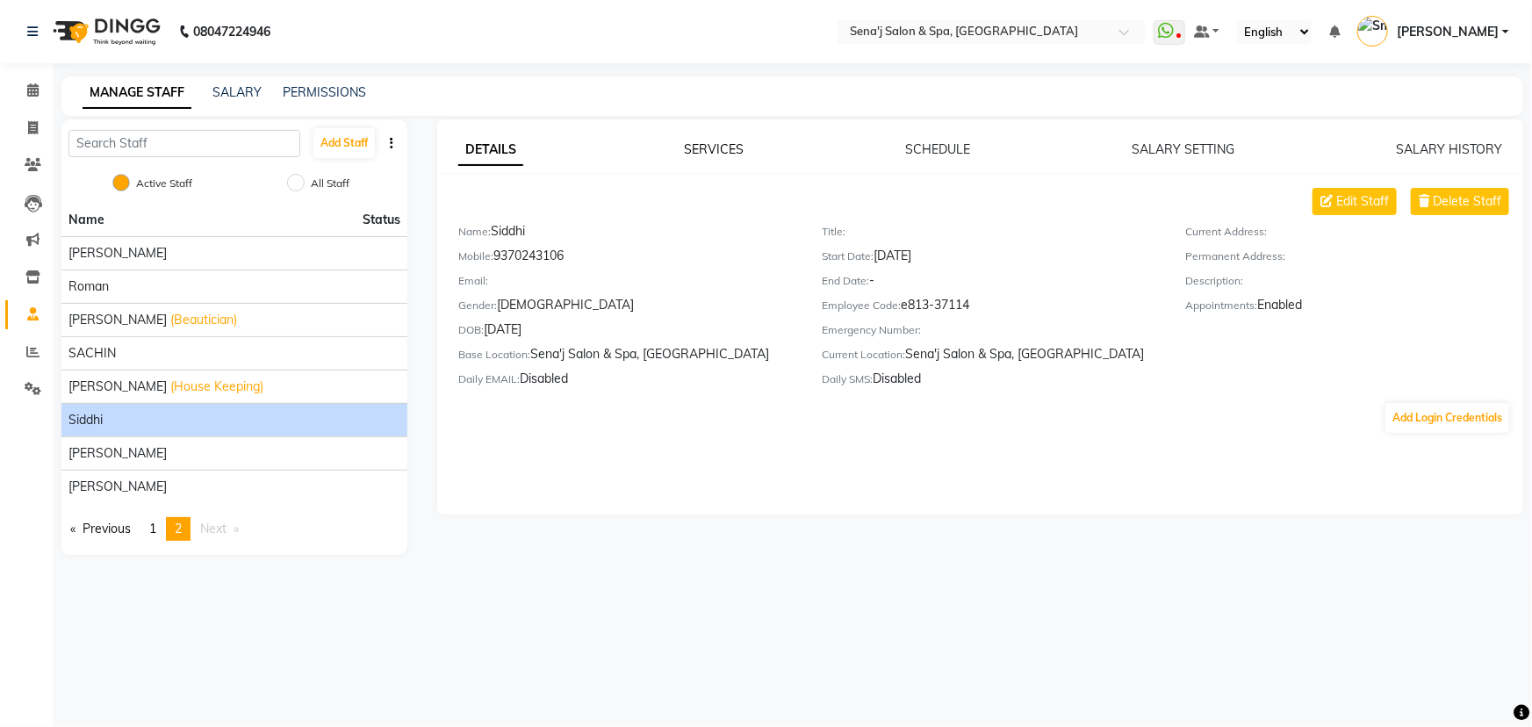
click at [730, 148] on link "SERVICES" at bounding box center [715, 149] width 60 height 16
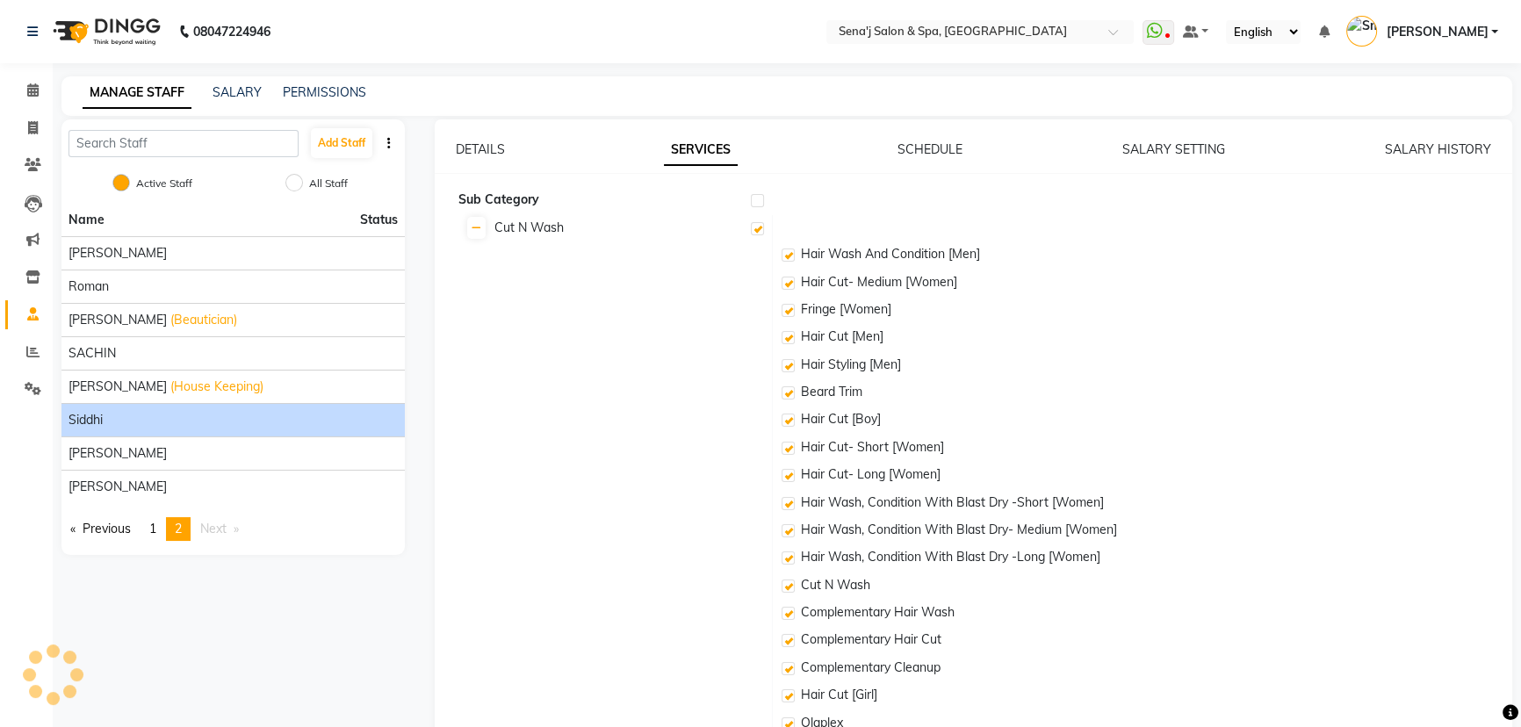
checkbox input "true"
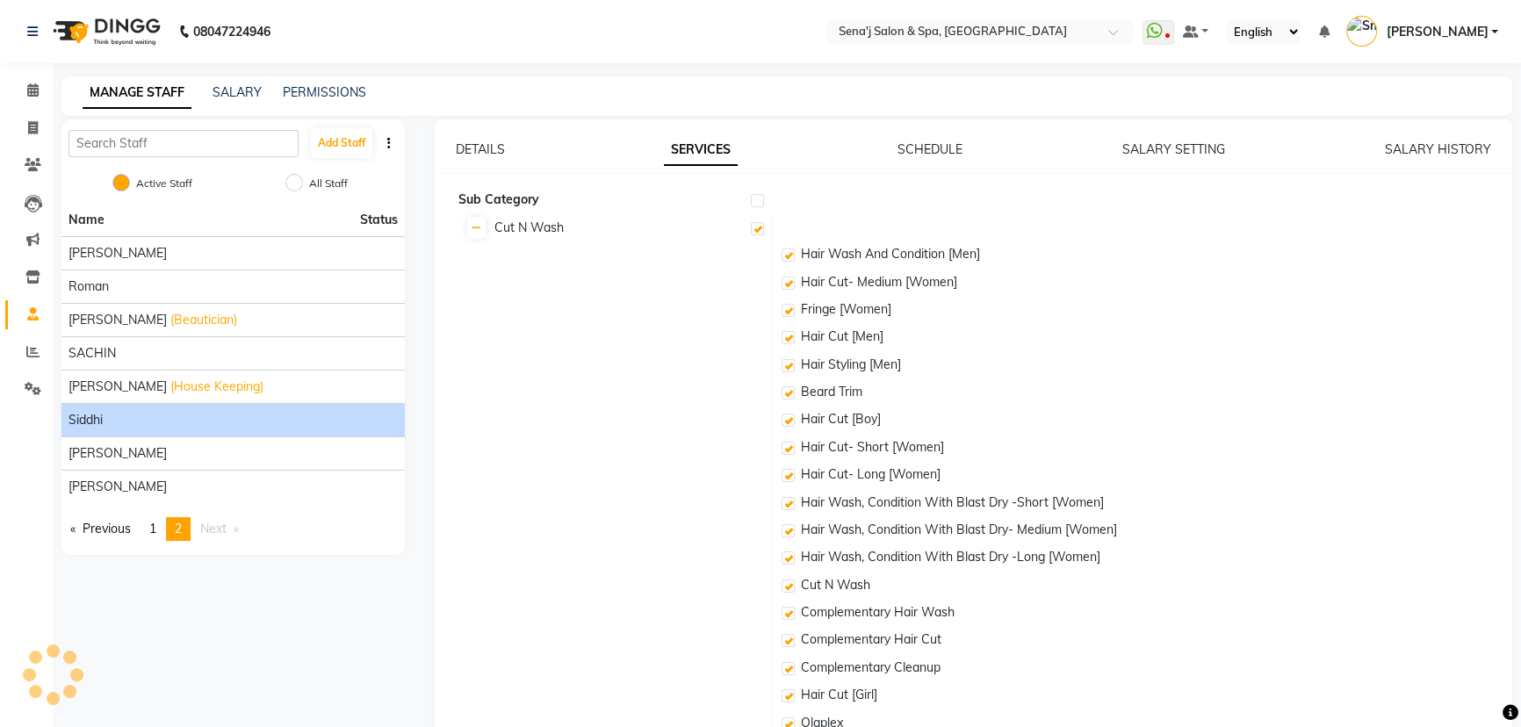
checkbox input "true"
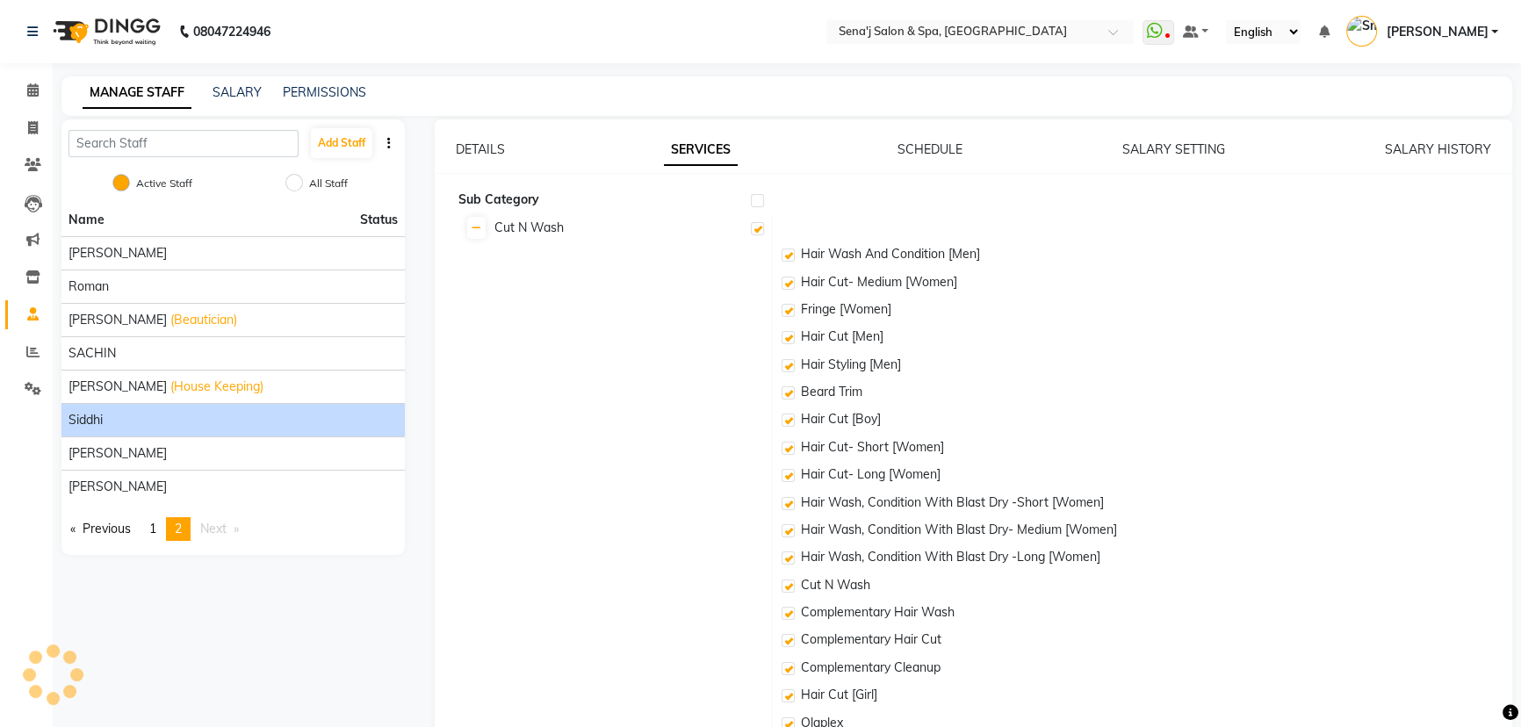
checkbox input "true"
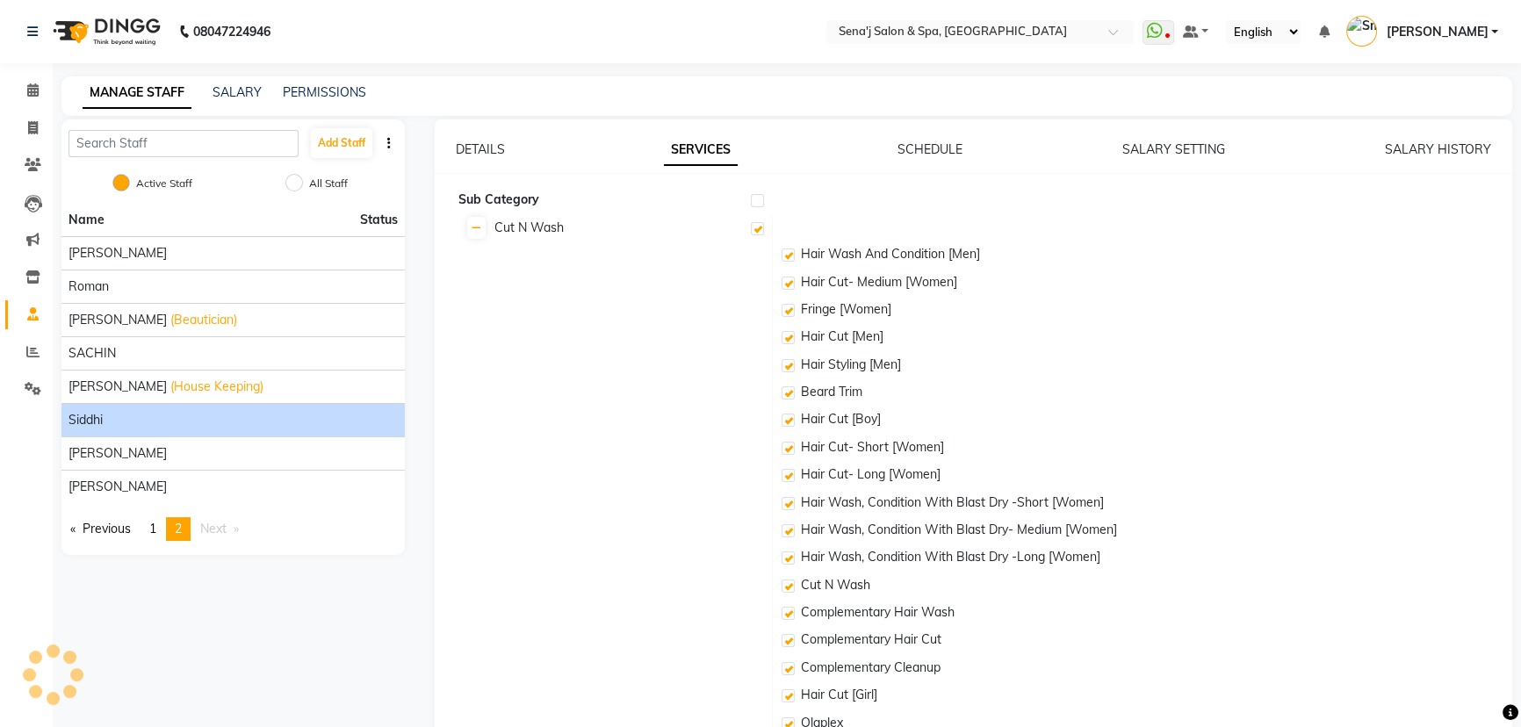
checkbox input "true"
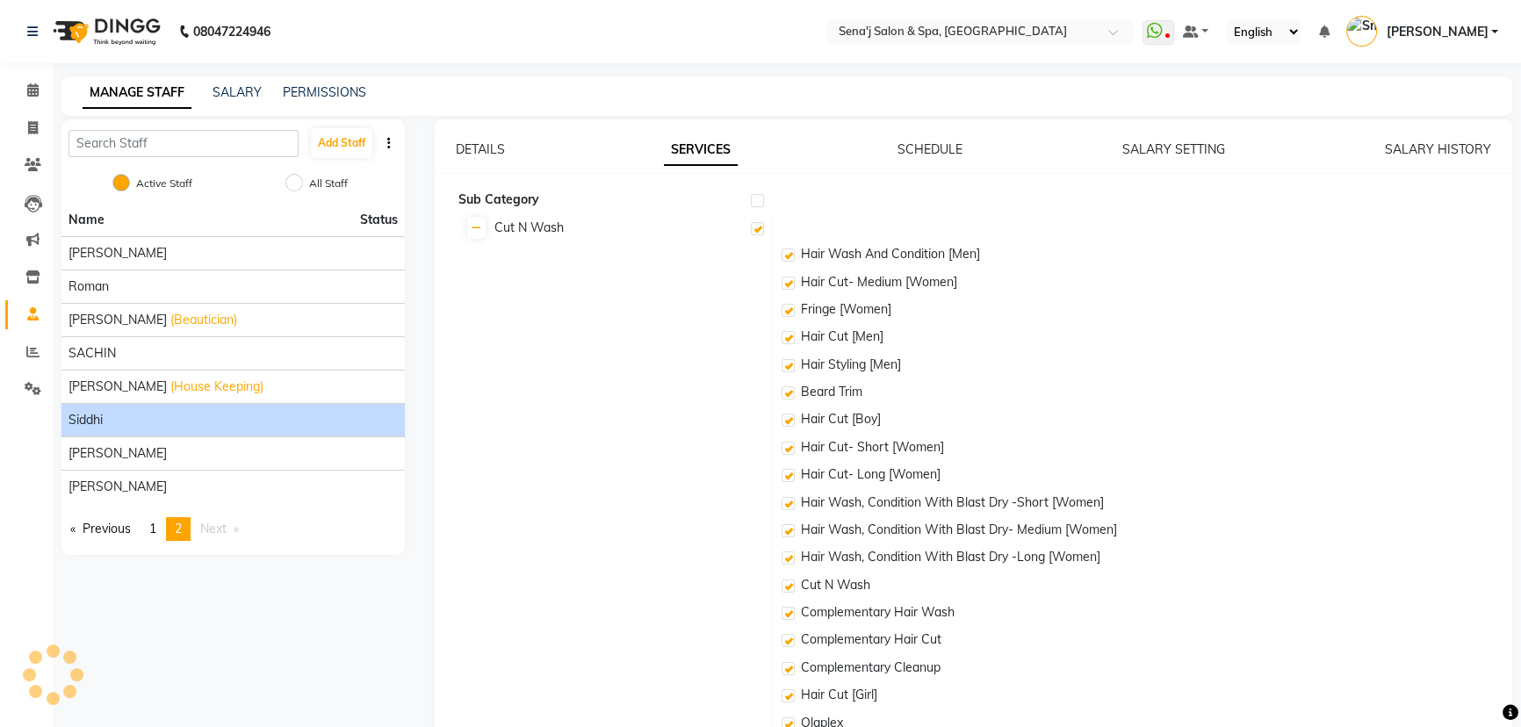
checkbox input "true"
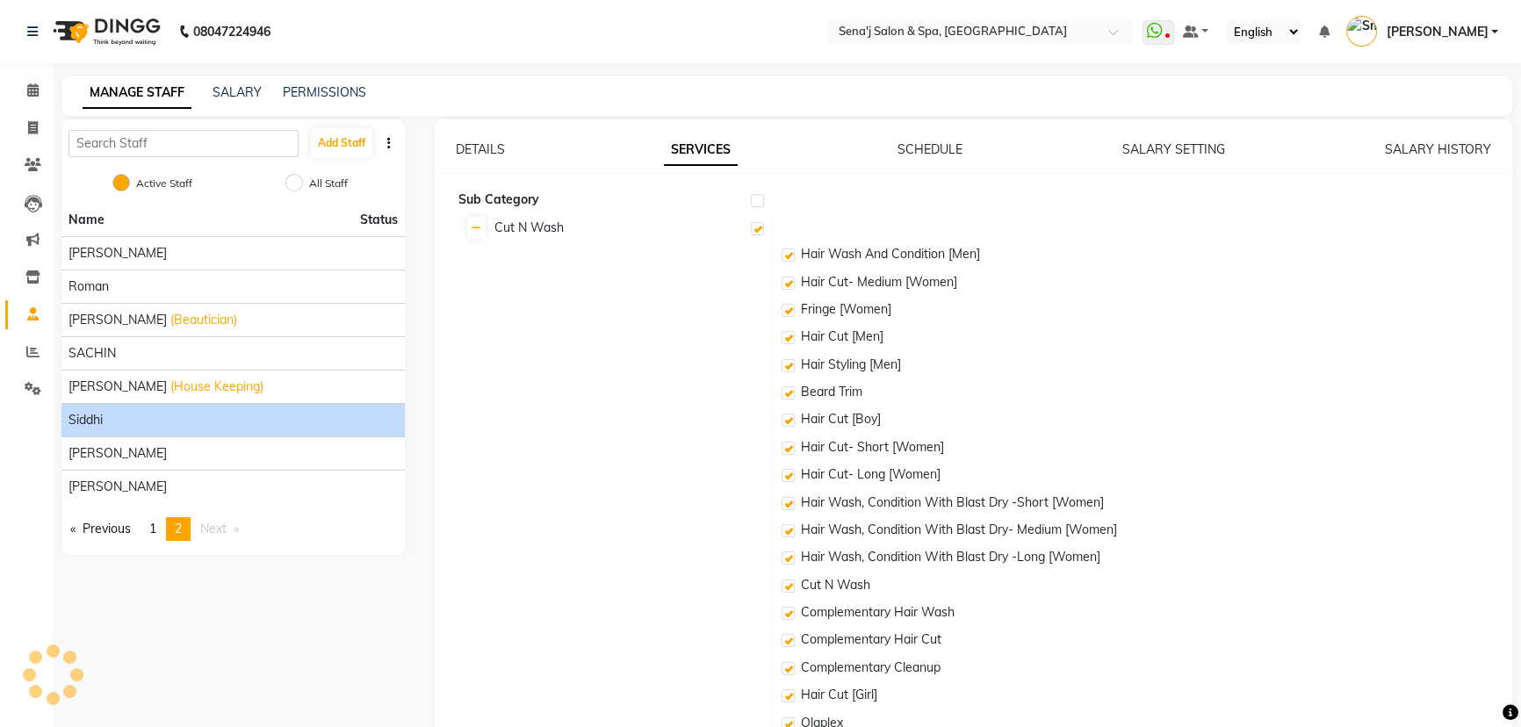
checkbox input "true"
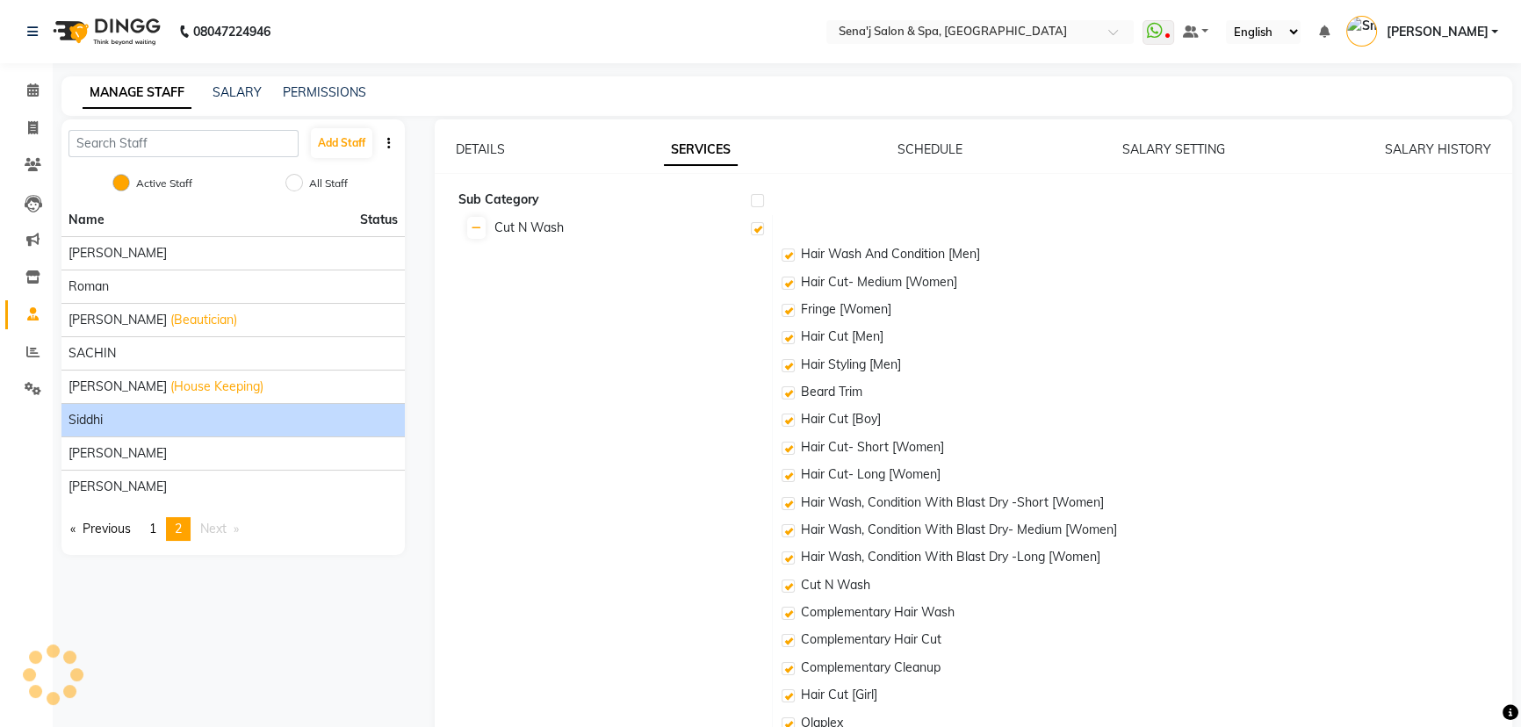
checkbox input "true"
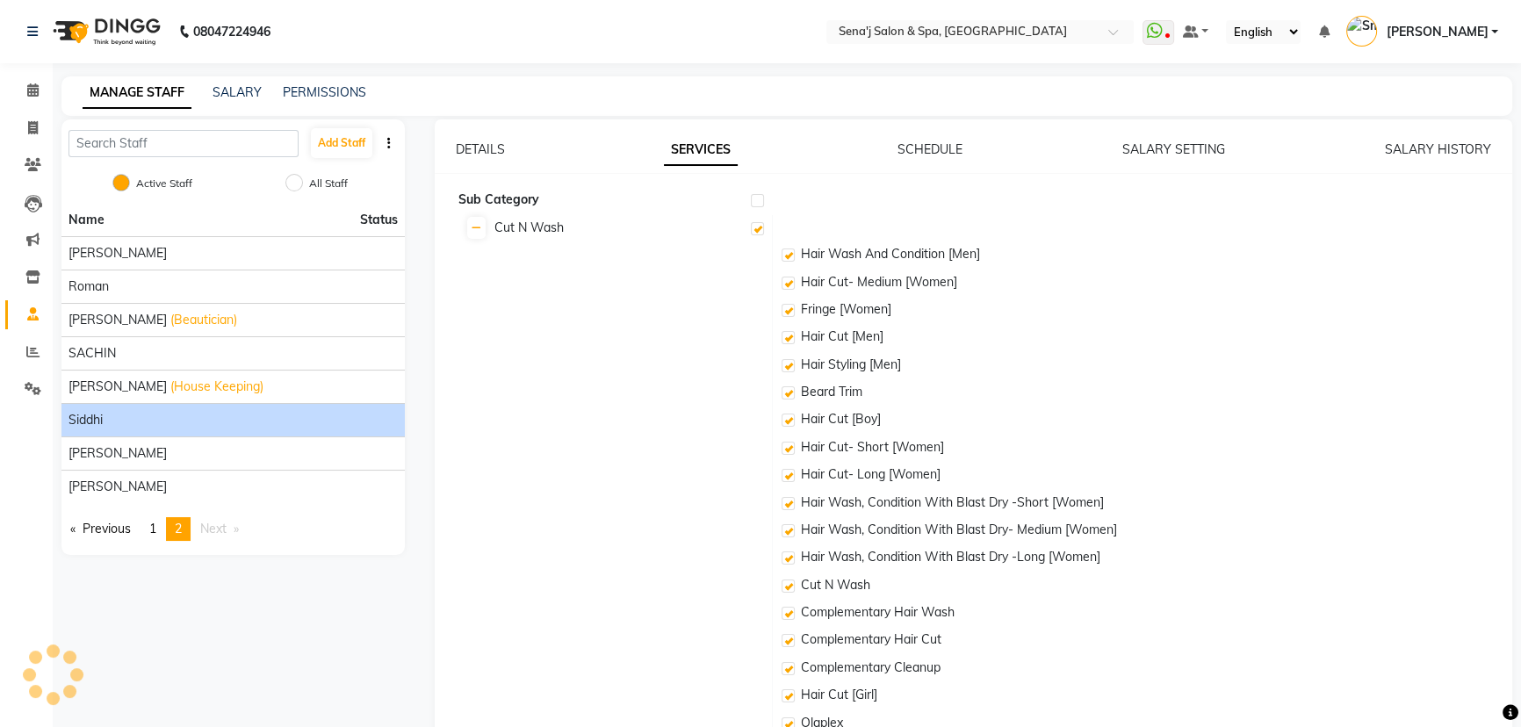
checkbox input "true"
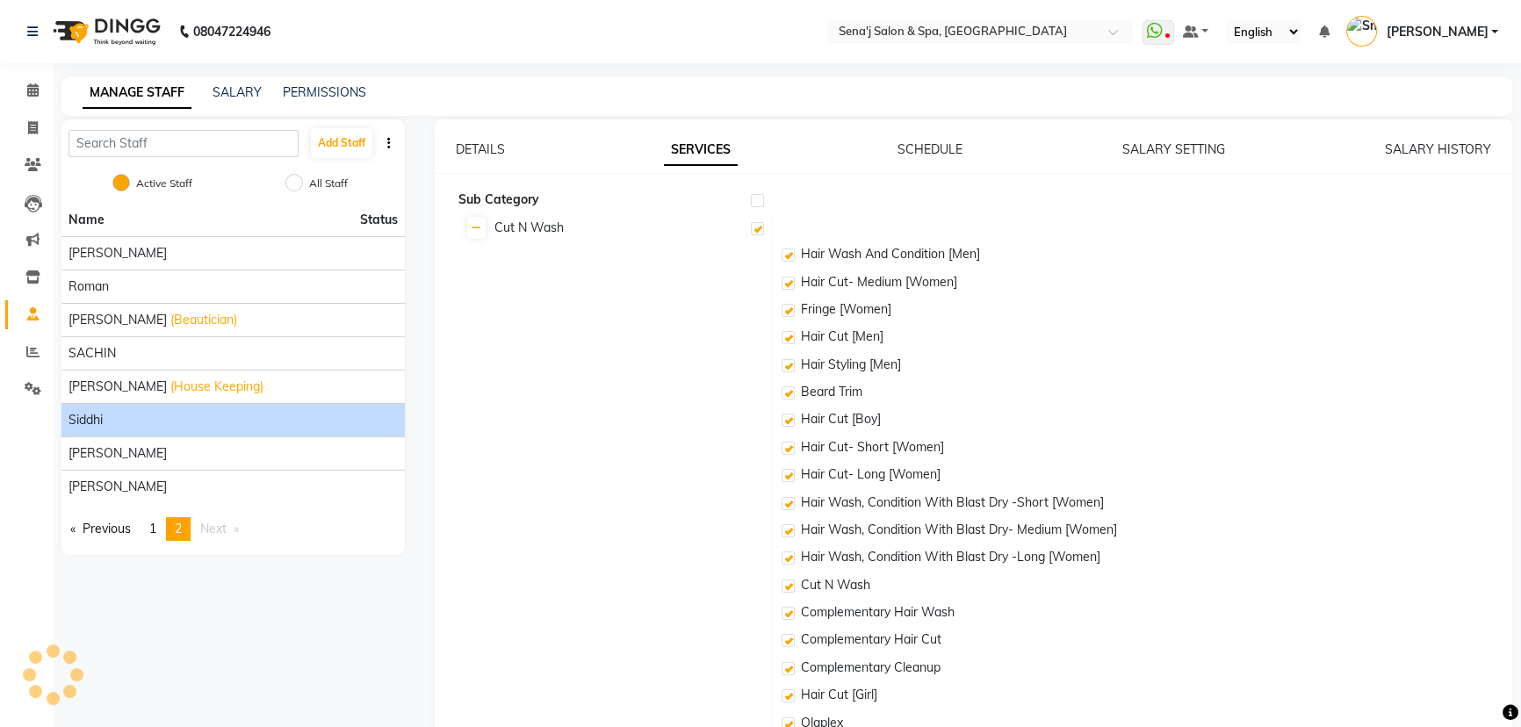
checkbox input "true"
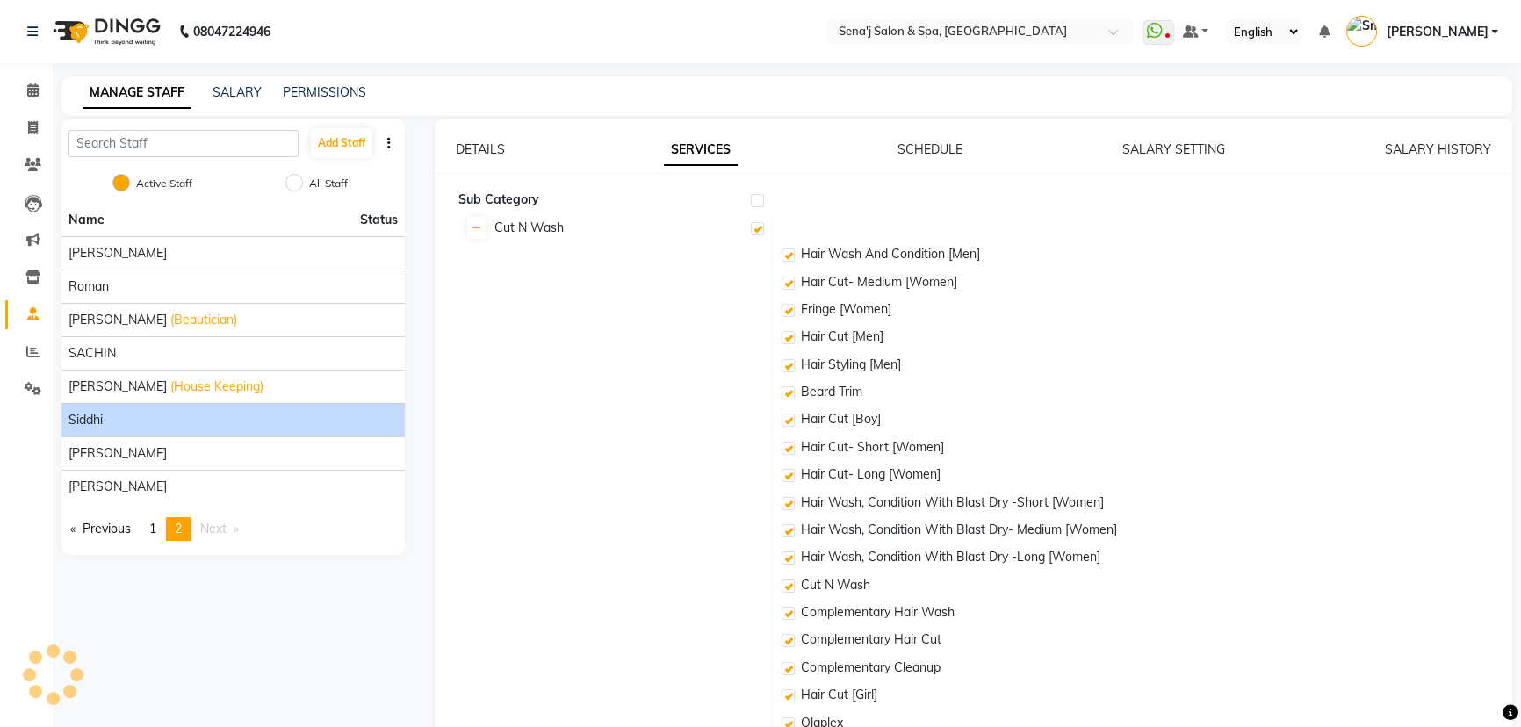
checkbox input "true"
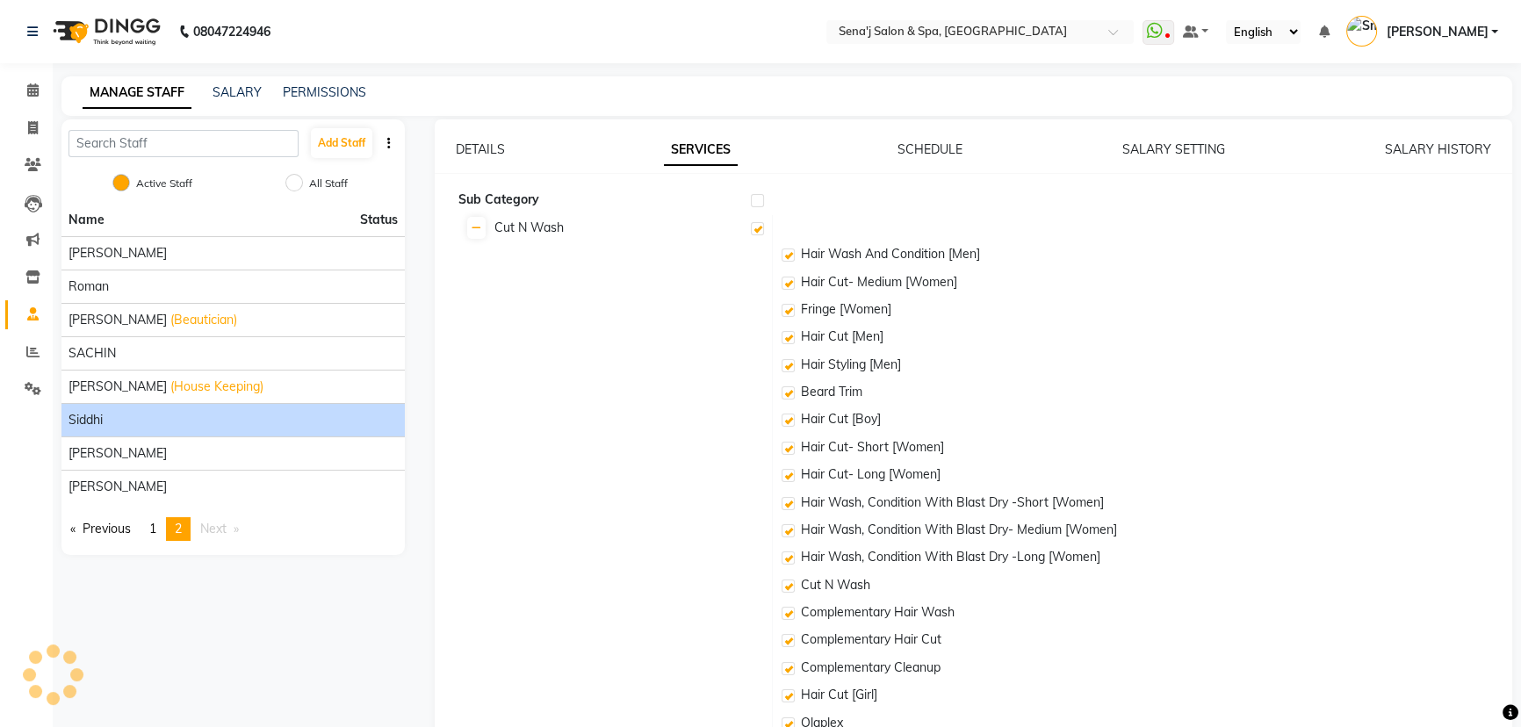
checkbox input "true"
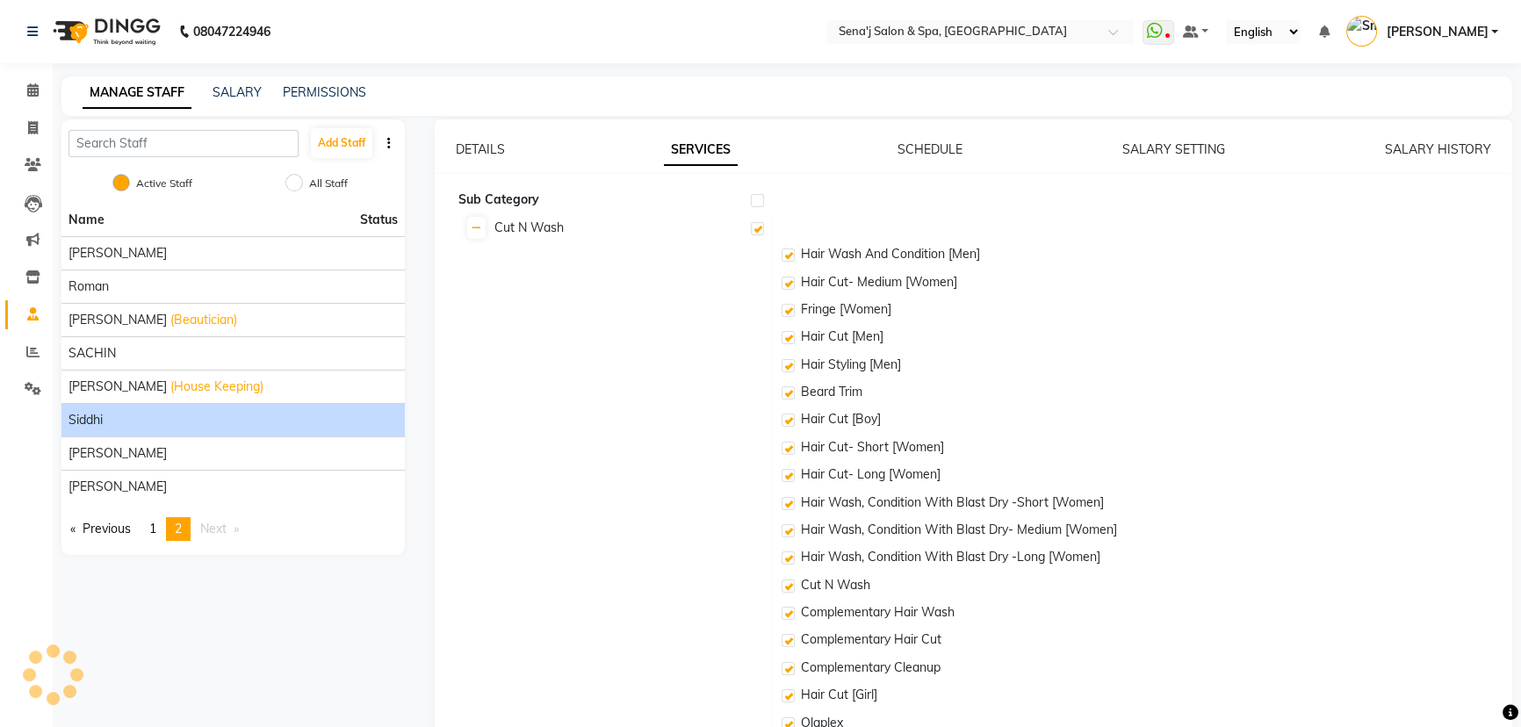
checkbox input "true"
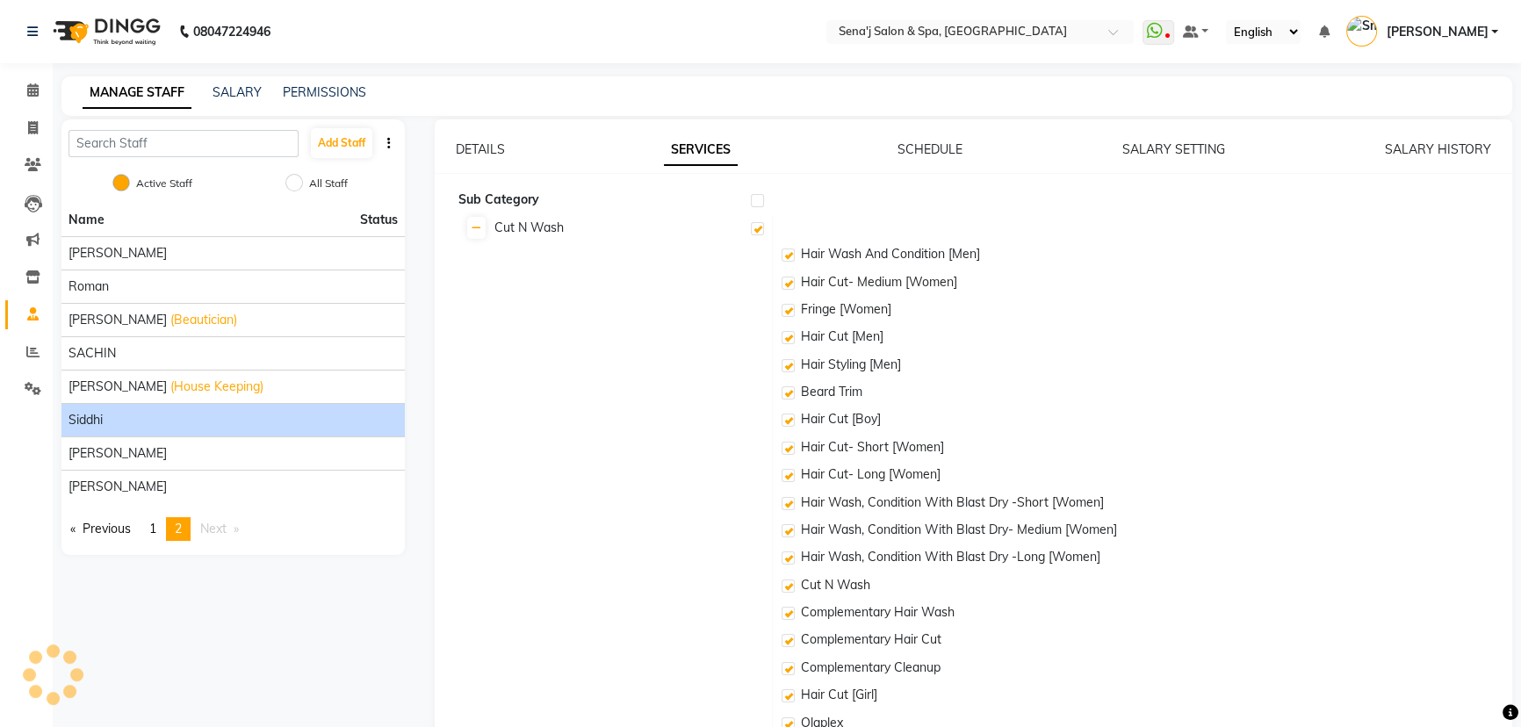
checkbox input "true"
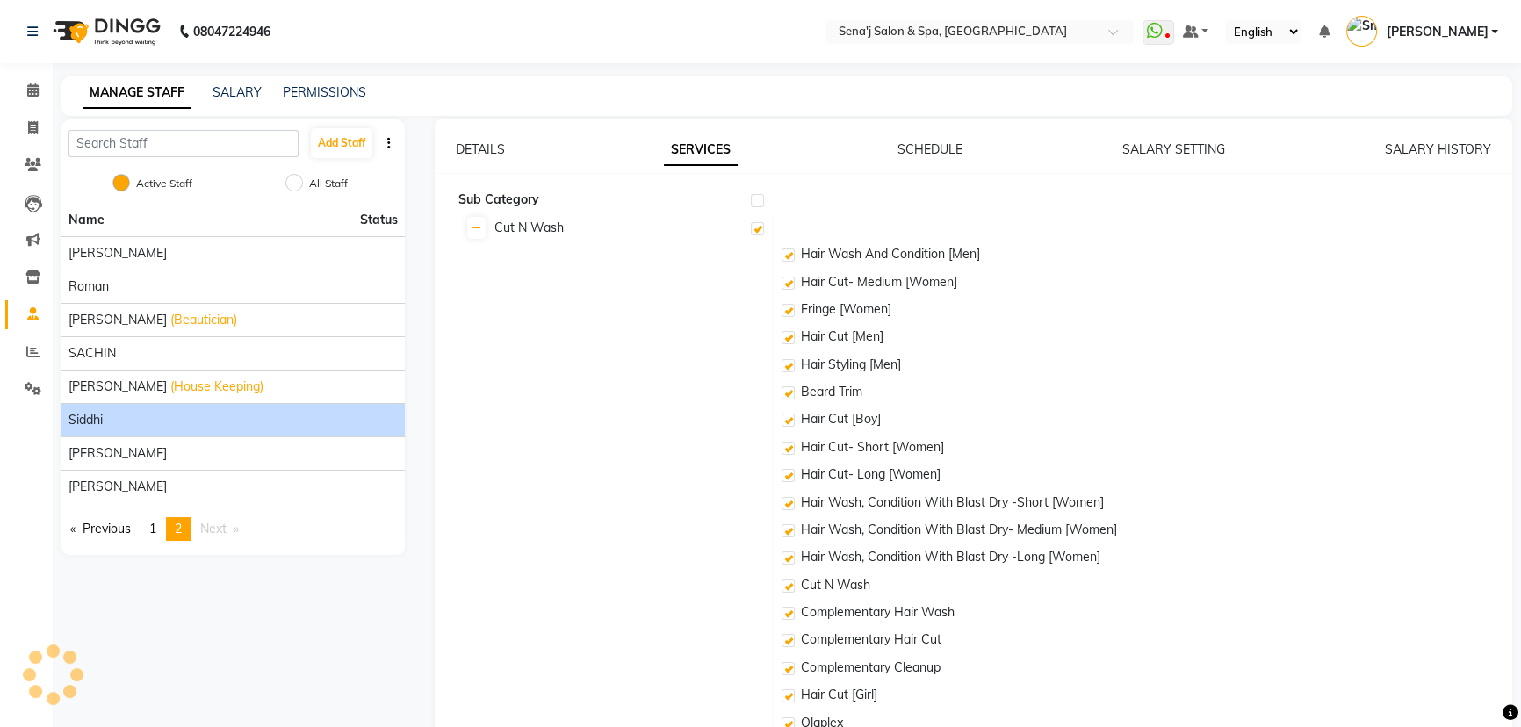
checkbox input "true"
click at [472, 145] on link "DETAILS" at bounding box center [480, 149] width 49 height 16
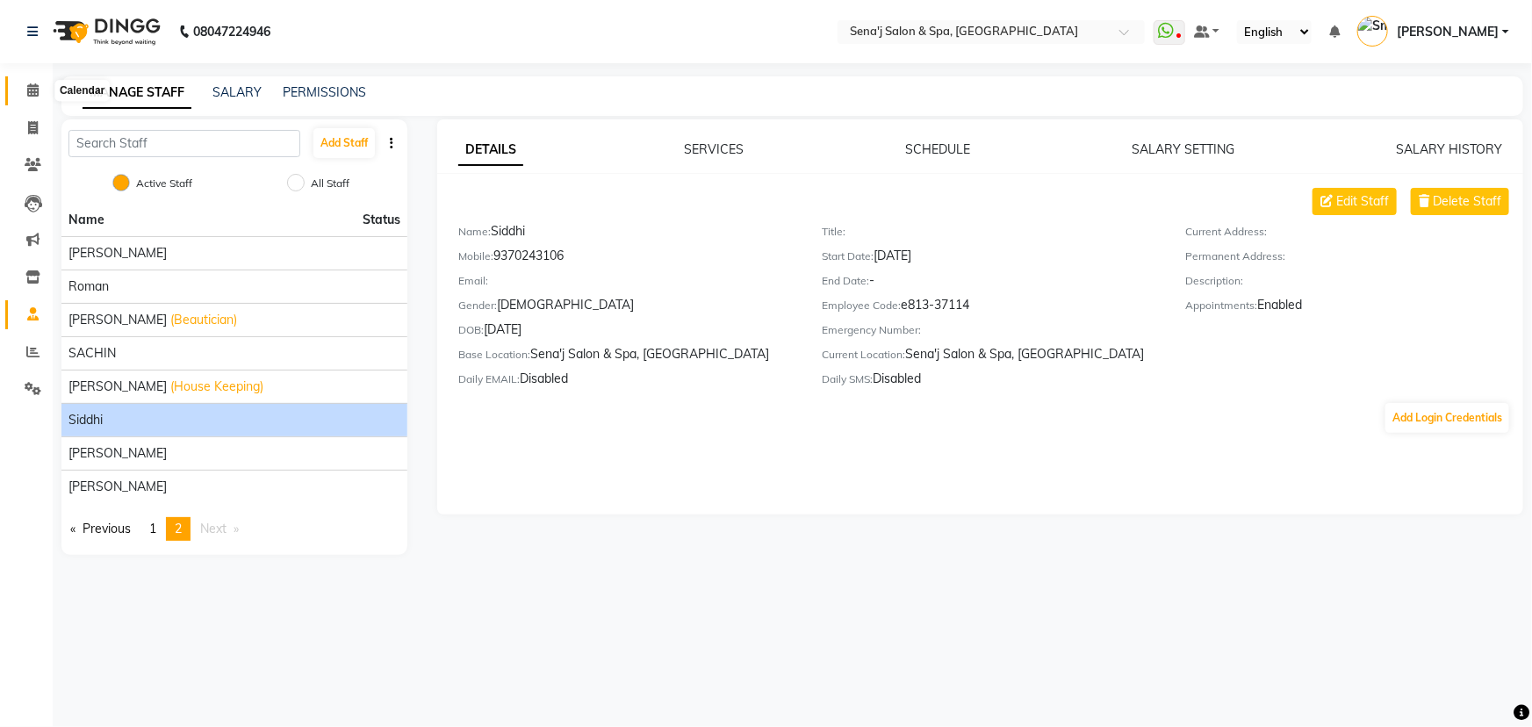
click at [30, 89] on icon at bounding box center [32, 89] width 11 height 13
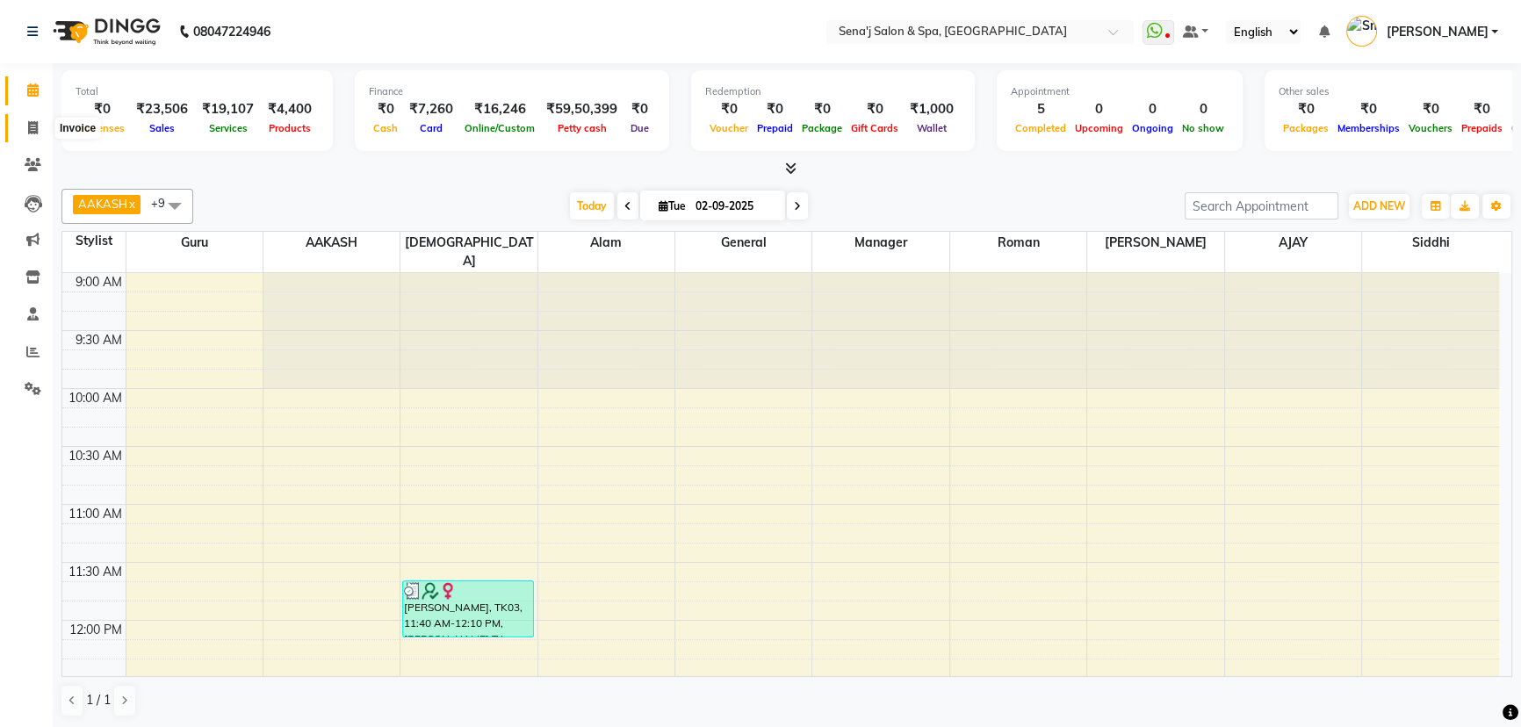
click at [35, 127] on icon at bounding box center [33, 127] width 10 height 13
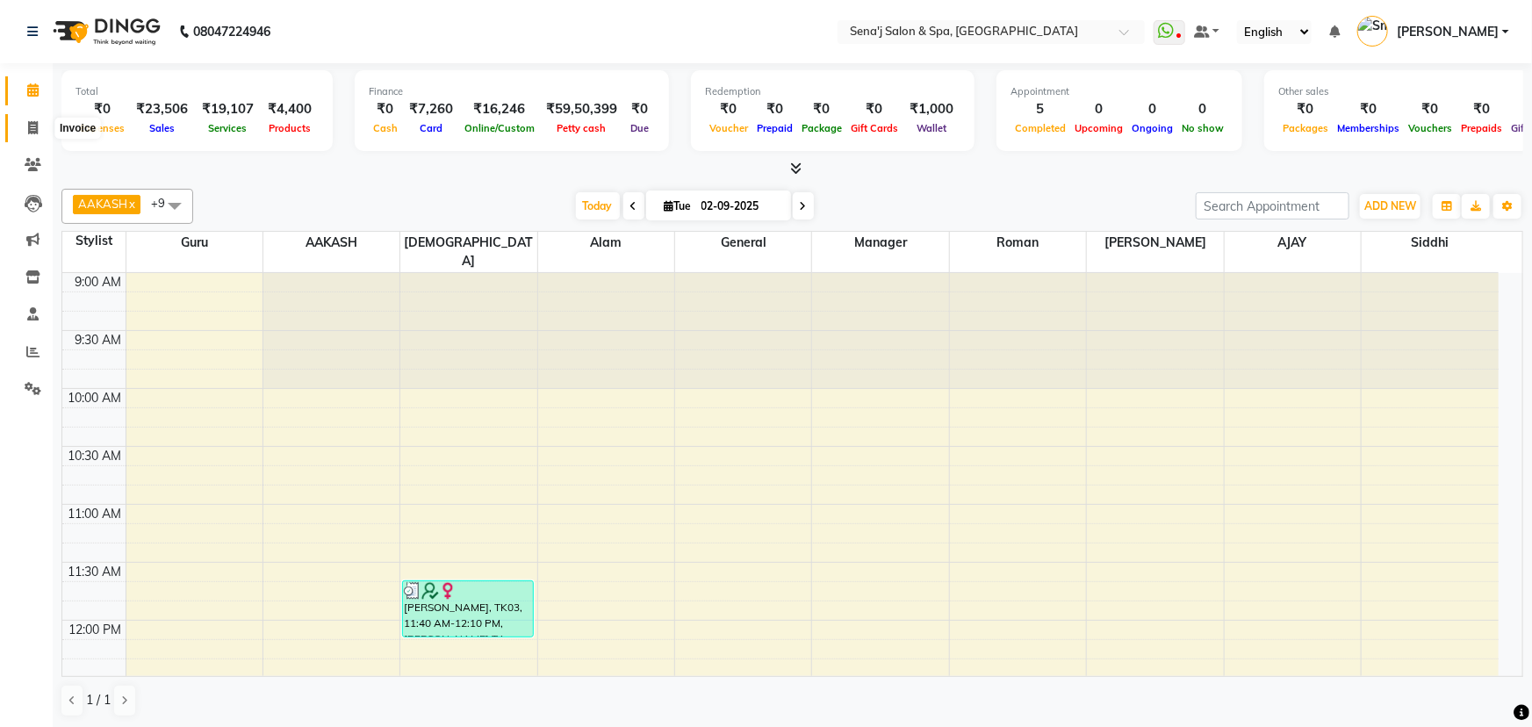
select select "447"
select select "service"
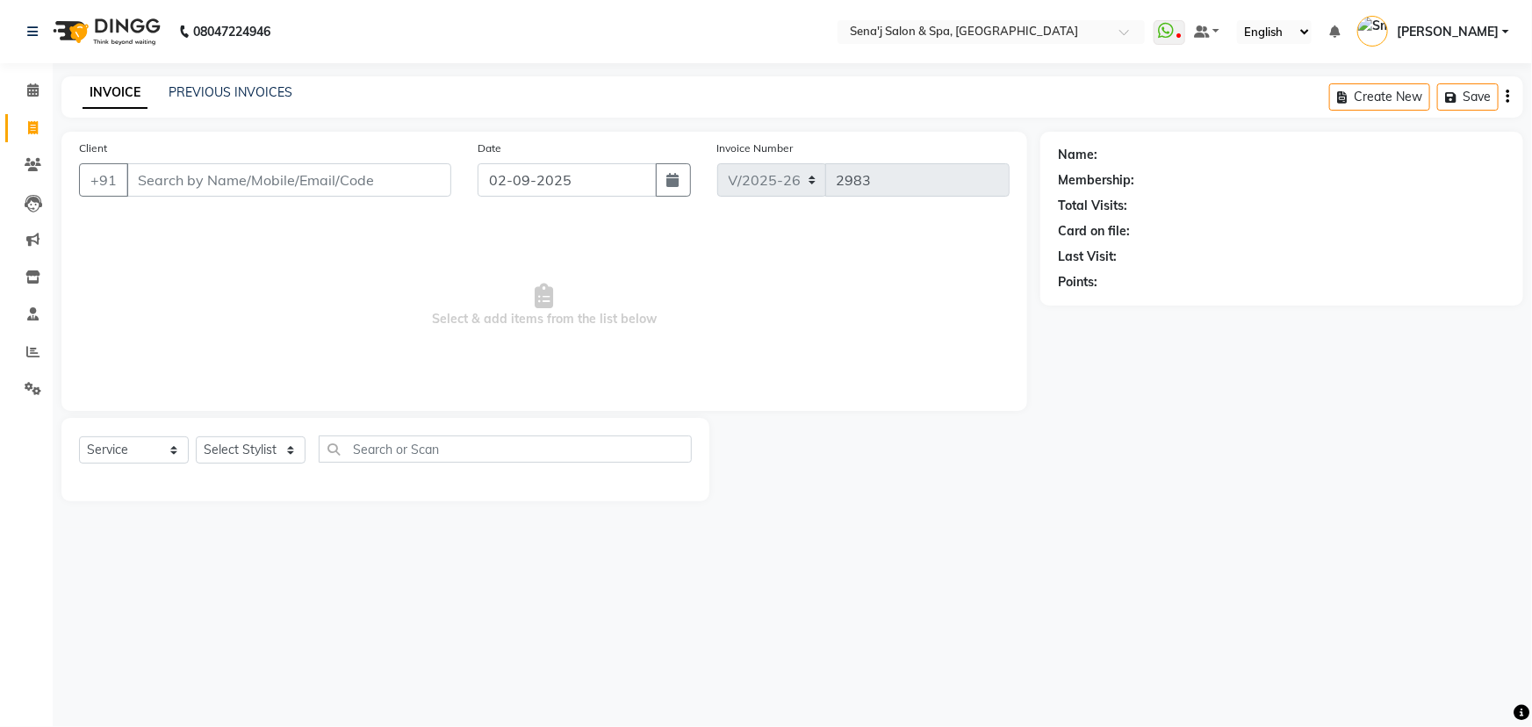
click at [163, 181] on input "Client" at bounding box center [288, 179] width 325 height 33
click at [246, 454] on select "Select Stylist [PERSON_NAME] [PERSON_NAME] [PERSON_NAME] [PERSON_NAME] General …" at bounding box center [251, 449] width 110 height 27
select select "11468"
click at [196, 436] on select "Select Stylist [PERSON_NAME] [PERSON_NAME] [PERSON_NAME] [PERSON_NAME] General …" at bounding box center [251, 449] width 110 height 27
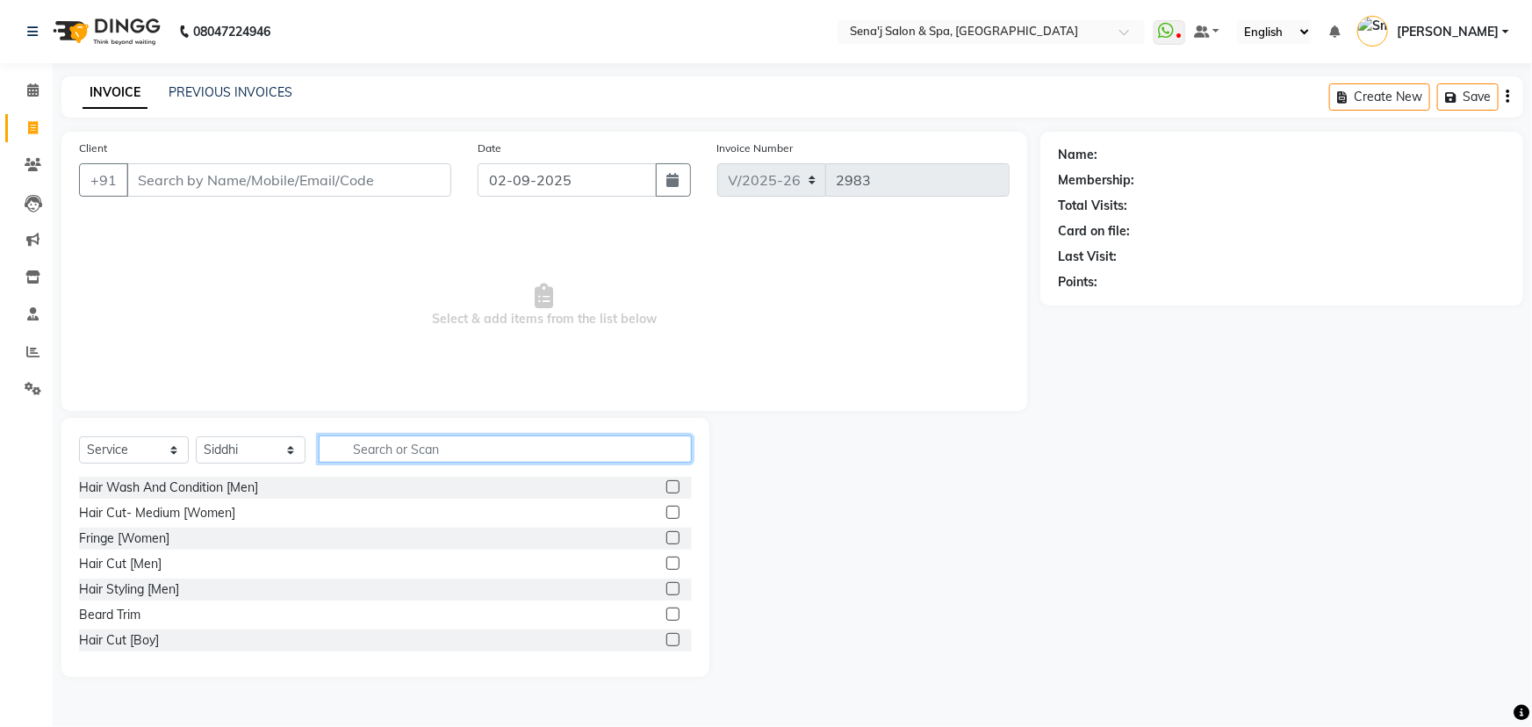
click at [381, 457] on input "text" at bounding box center [505, 449] width 373 height 27
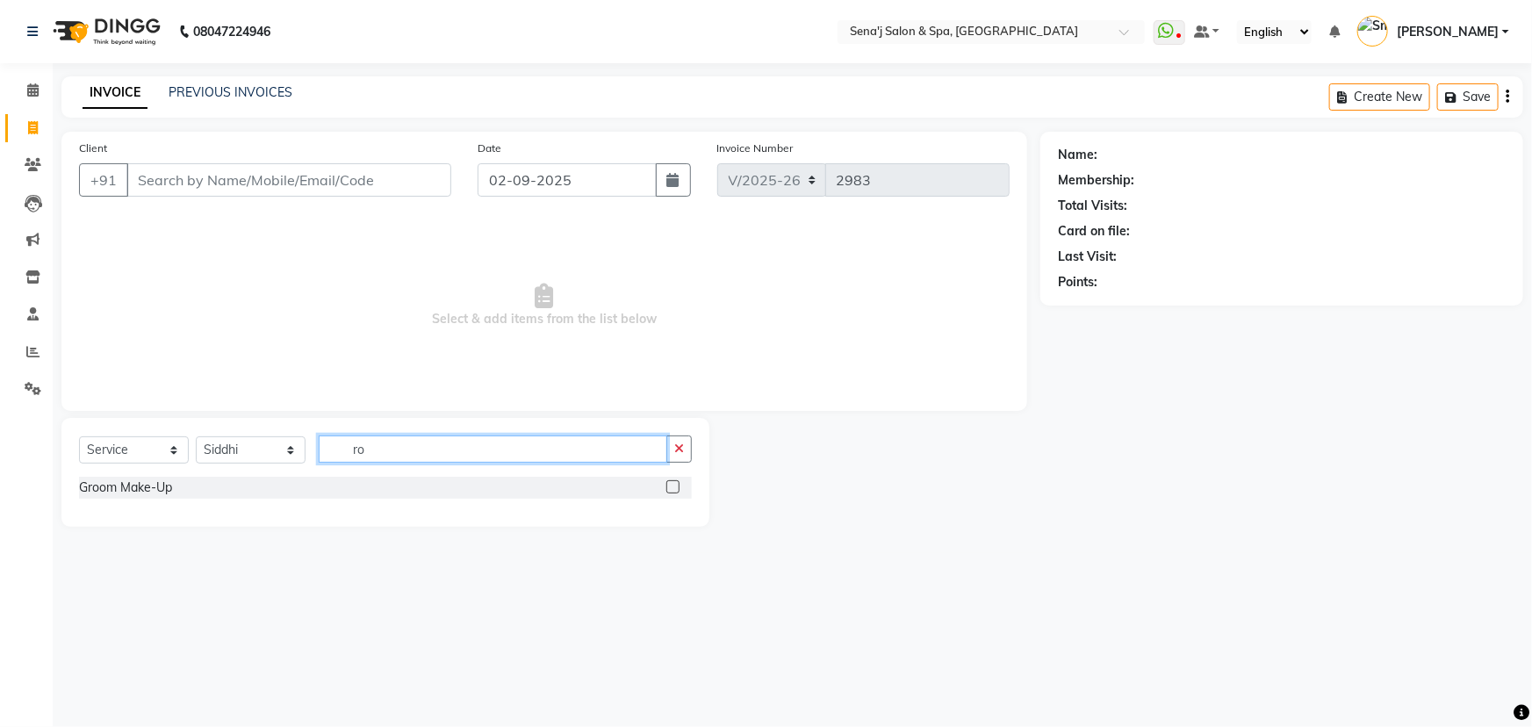
type input "r"
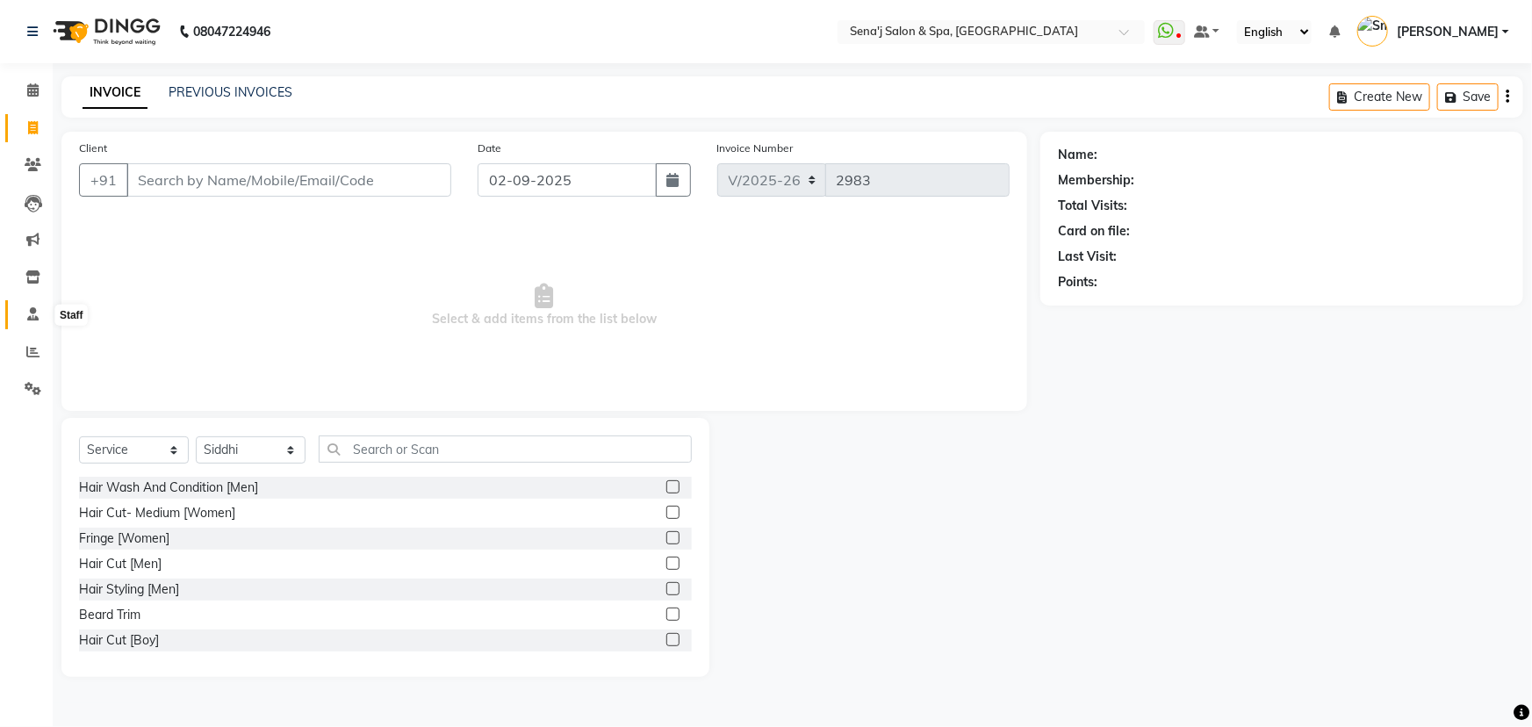
click at [31, 308] on icon at bounding box center [32, 313] width 11 height 13
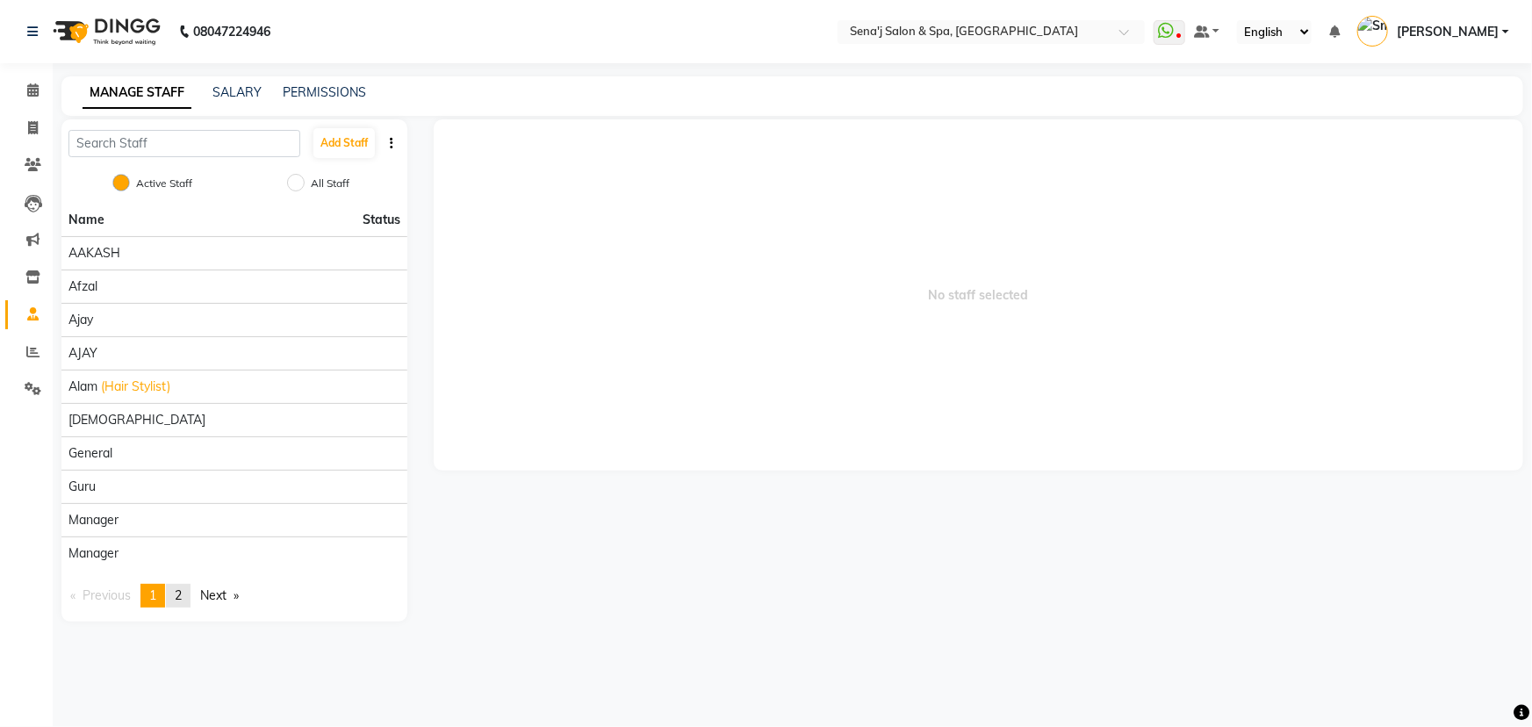
click at [182, 591] on span "2" at bounding box center [178, 595] width 7 height 16
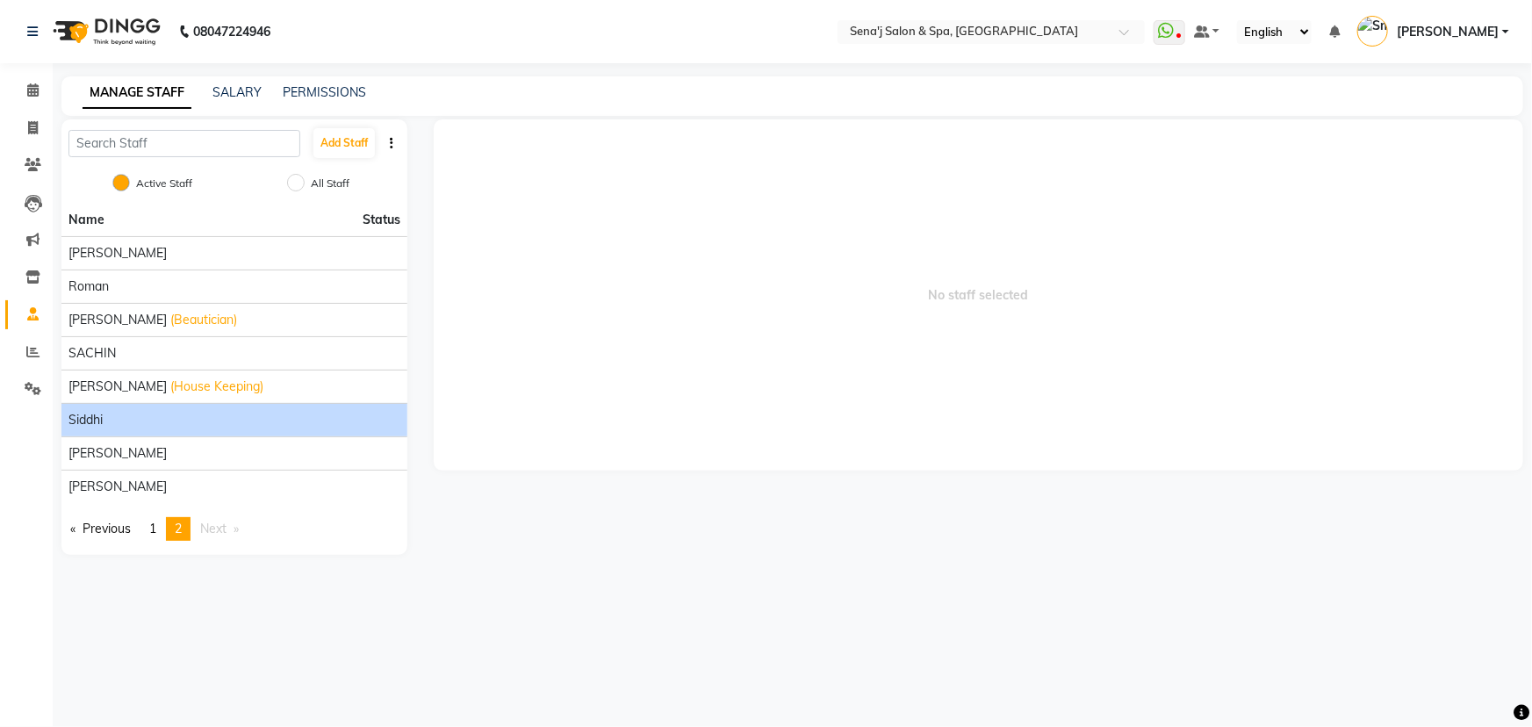
click at [239, 412] on div "Siddhi" at bounding box center [234, 420] width 332 height 18
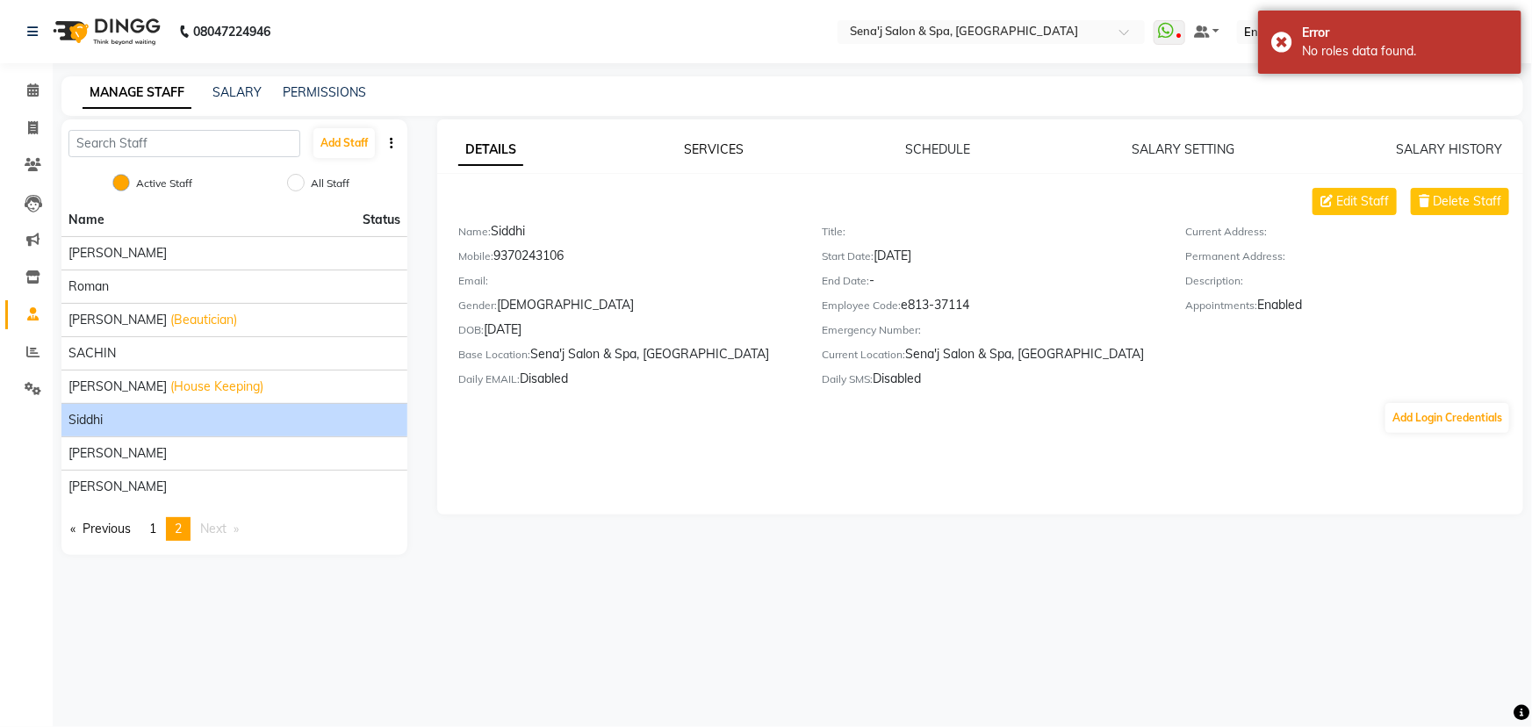
click at [715, 148] on link "SERVICES" at bounding box center [715, 149] width 60 height 16
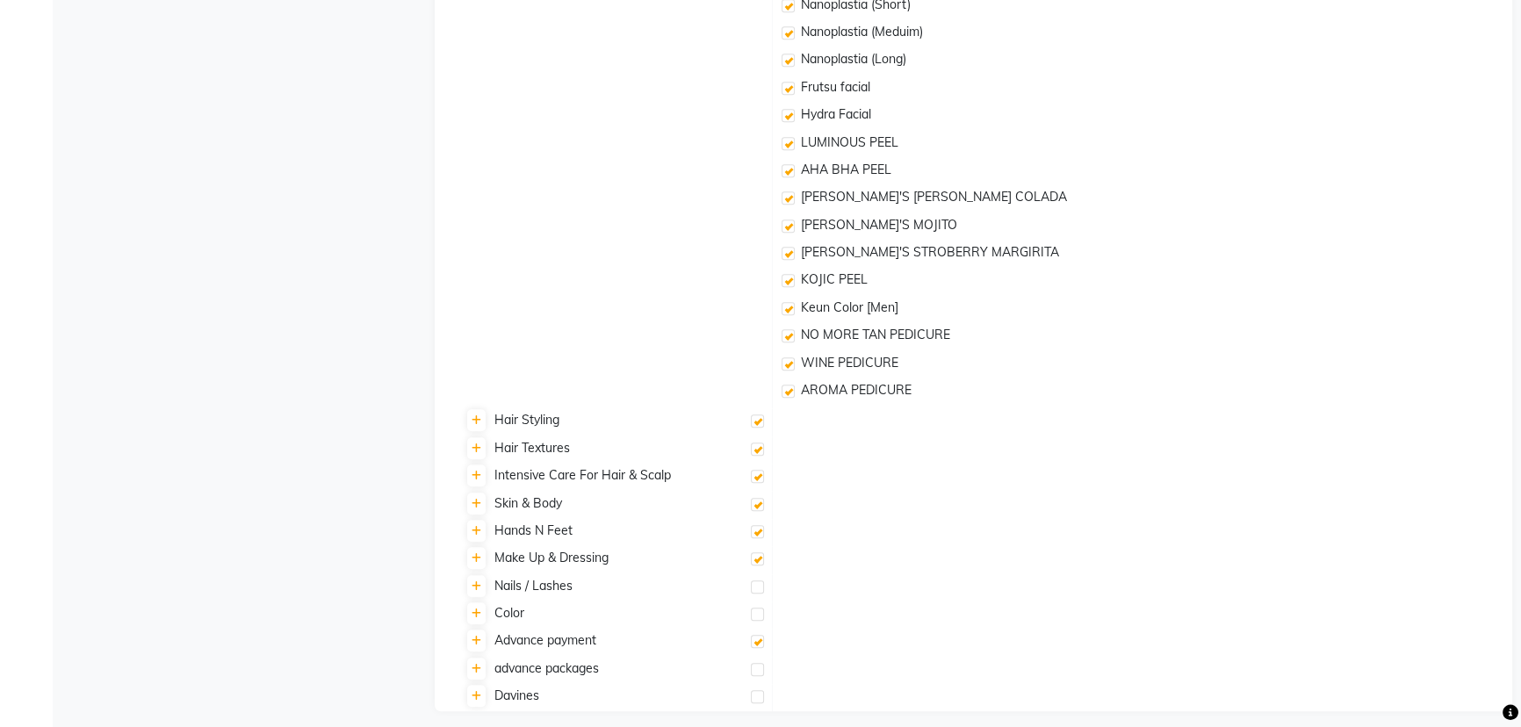
scroll to position [1474, 0]
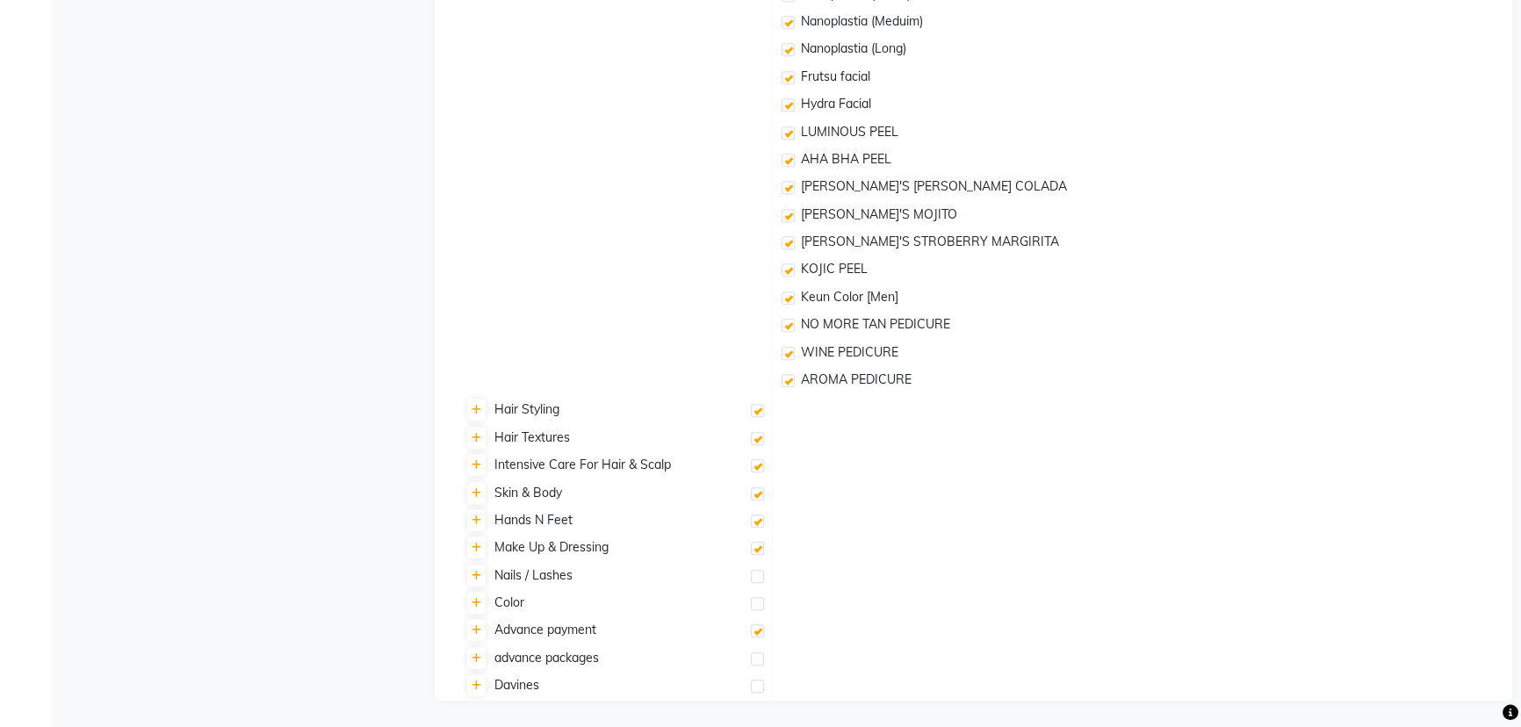
click at [759, 606] on label at bounding box center [757, 603] width 13 height 13
click at [759, 606] on input "checkbox" at bounding box center [756, 604] width 11 height 11
checkbox input "true"
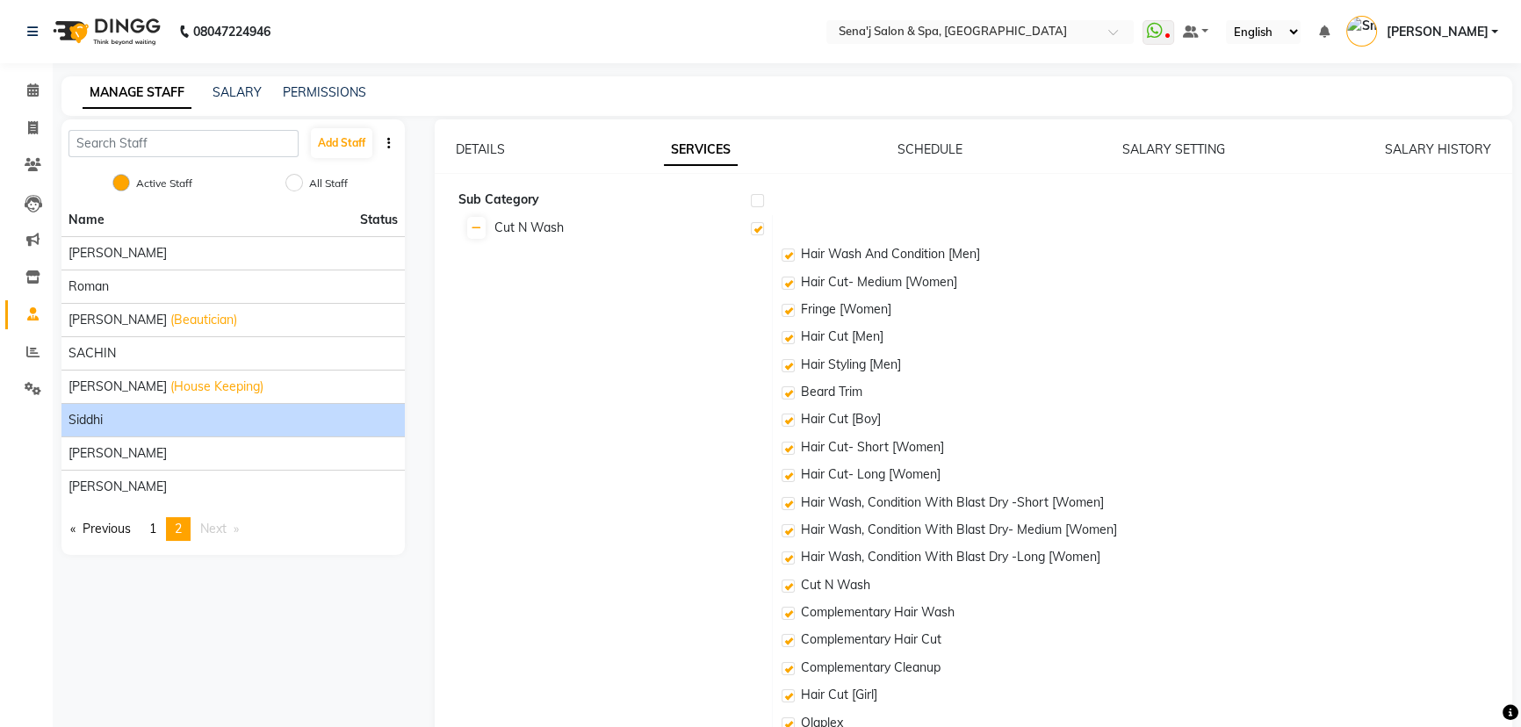
scroll to position [0, 0]
click at [471, 143] on link "DETAILS" at bounding box center [480, 149] width 49 height 16
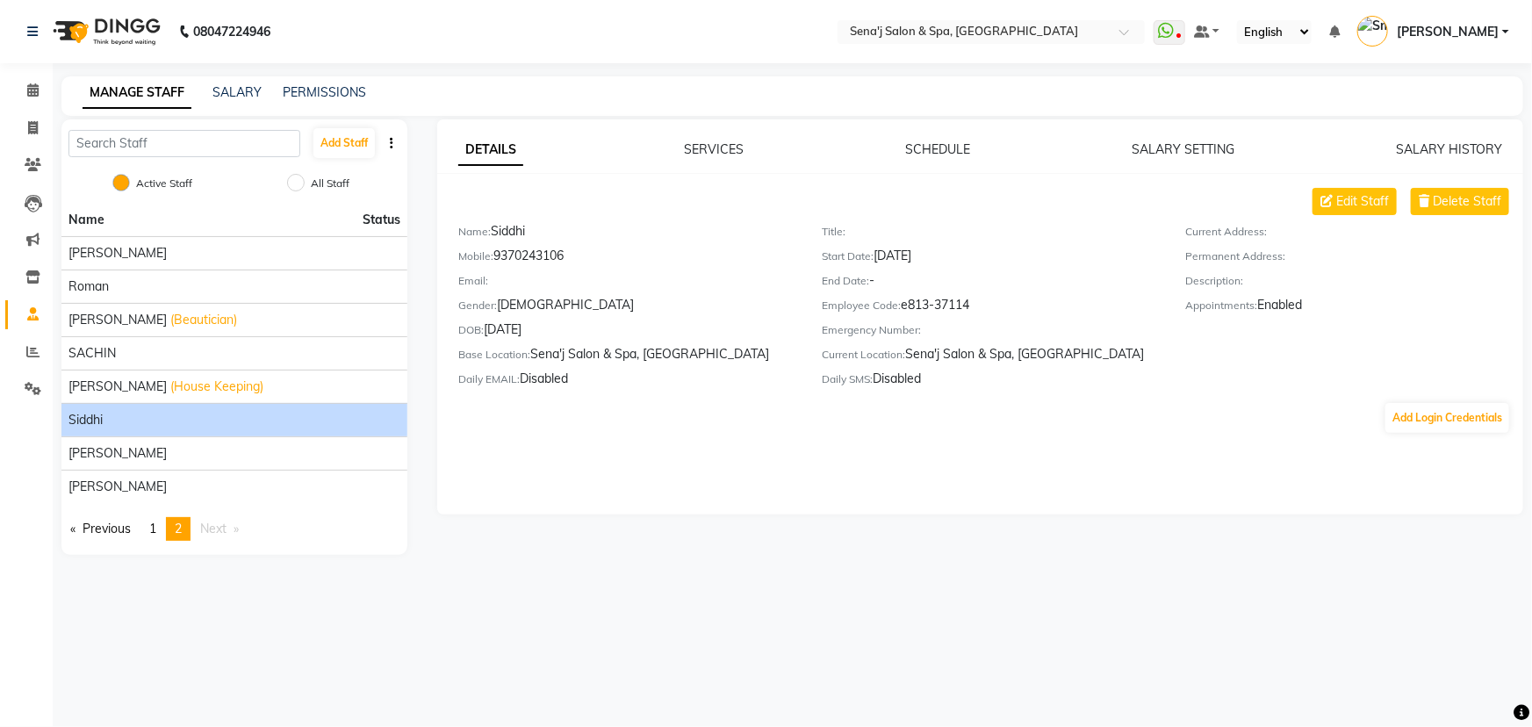
click at [704, 141] on div "SERVICES" at bounding box center [715, 150] width 60 height 18
click at [705, 141] on div "SERVICES" at bounding box center [715, 150] width 60 height 18
click at [705, 148] on link "SERVICES" at bounding box center [715, 149] width 60 height 16
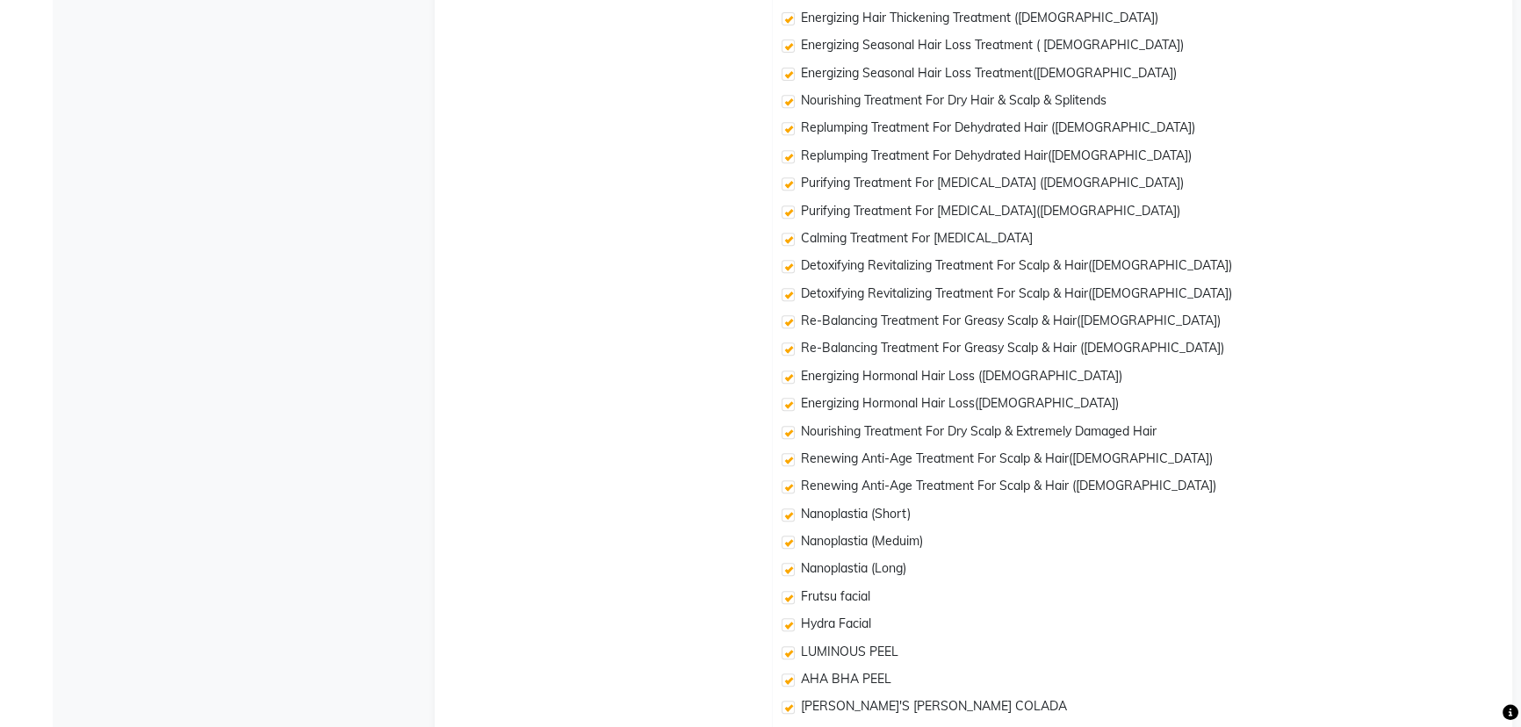
scroll to position [914, 0]
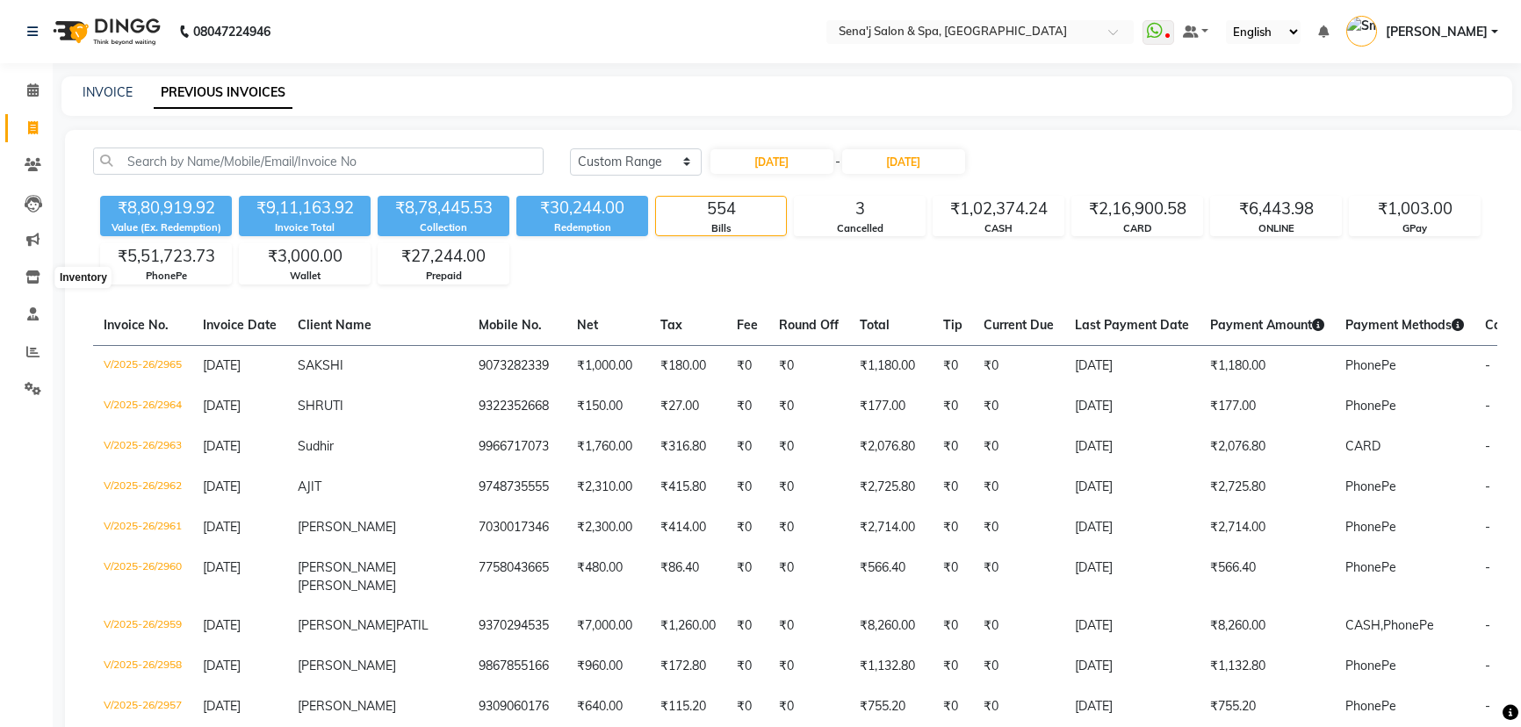
select select "range"
click at [38, 121] on span at bounding box center [33, 129] width 31 height 20
select select "447"
select select "service"
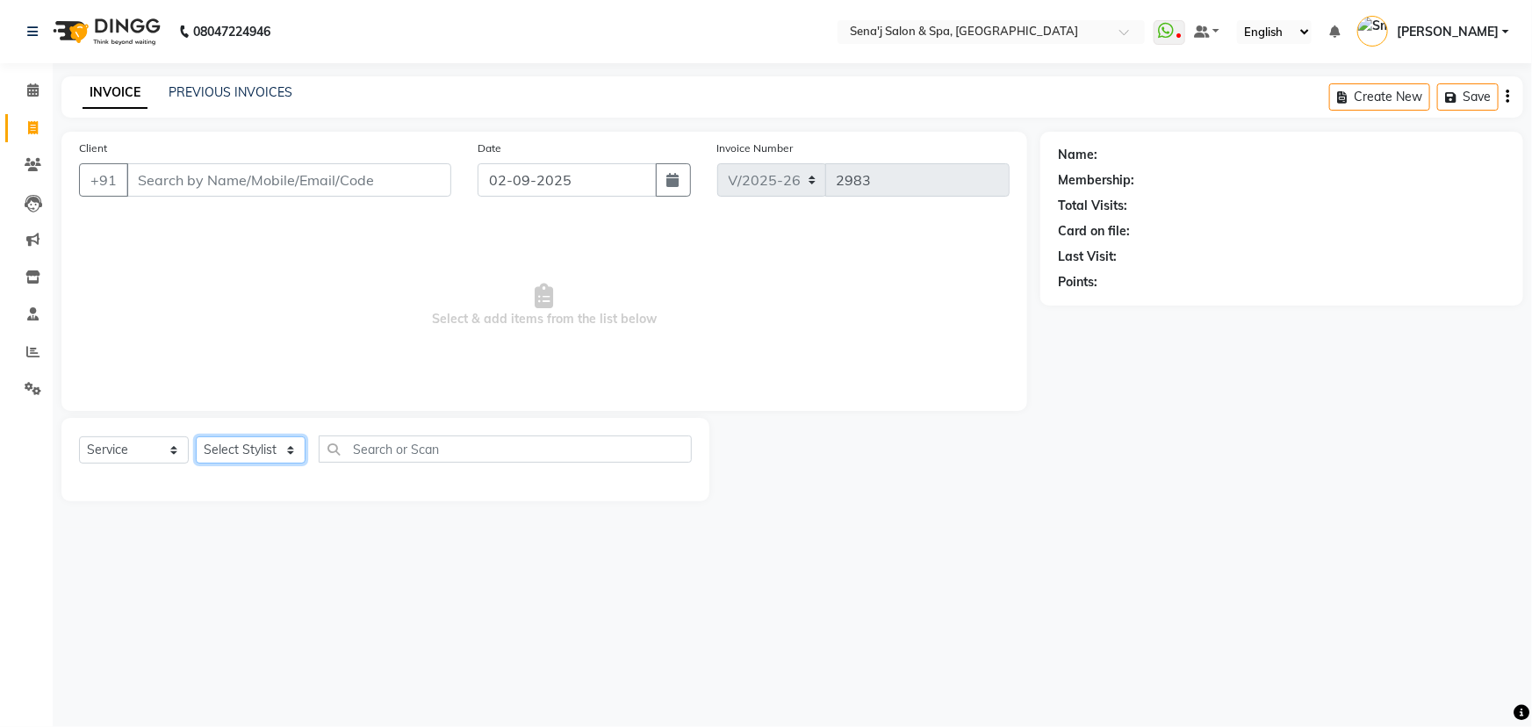
click at [254, 454] on select "Select Stylist [PERSON_NAME] [PERSON_NAME] [PERSON_NAME] [PERSON_NAME] General …" at bounding box center [251, 449] width 110 height 27
select select "11468"
click at [196, 436] on select "Select Stylist [PERSON_NAME] [PERSON_NAME] [PERSON_NAME] [PERSON_NAME] General …" at bounding box center [251, 449] width 110 height 27
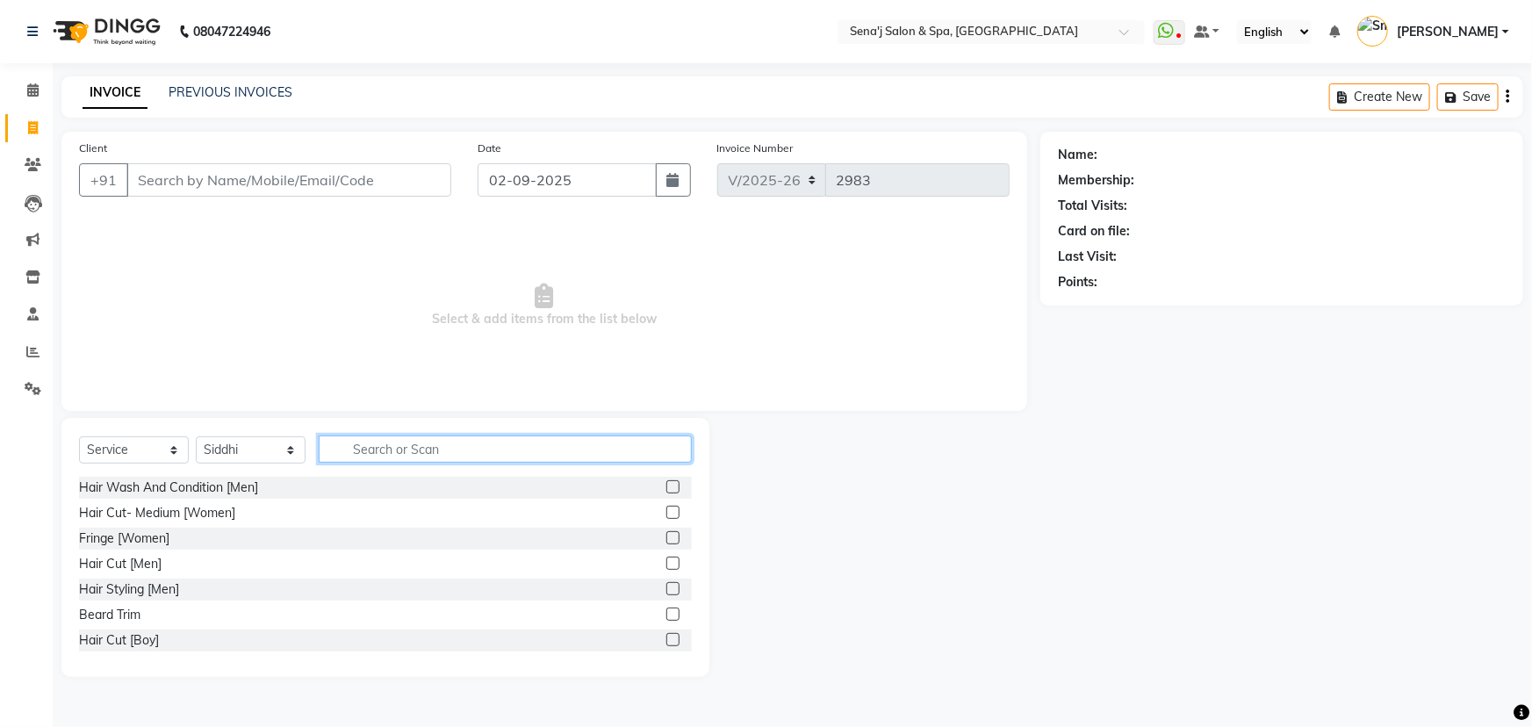
click at [367, 460] on input "text" at bounding box center [505, 449] width 373 height 27
type input "root"
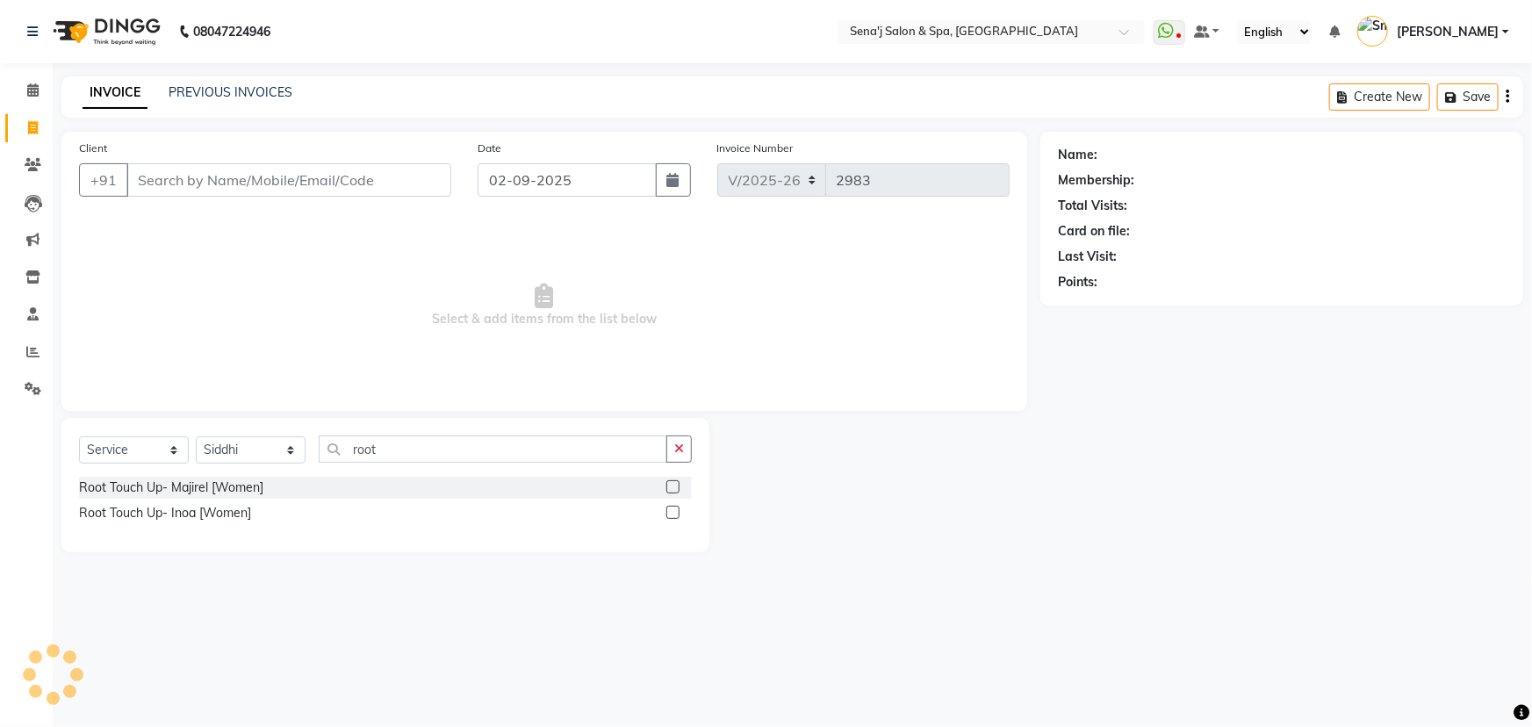
click at [668, 508] on label at bounding box center [673, 512] width 13 height 13
click at [668, 508] on input "checkbox" at bounding box center [672, 513] width 11 height 11
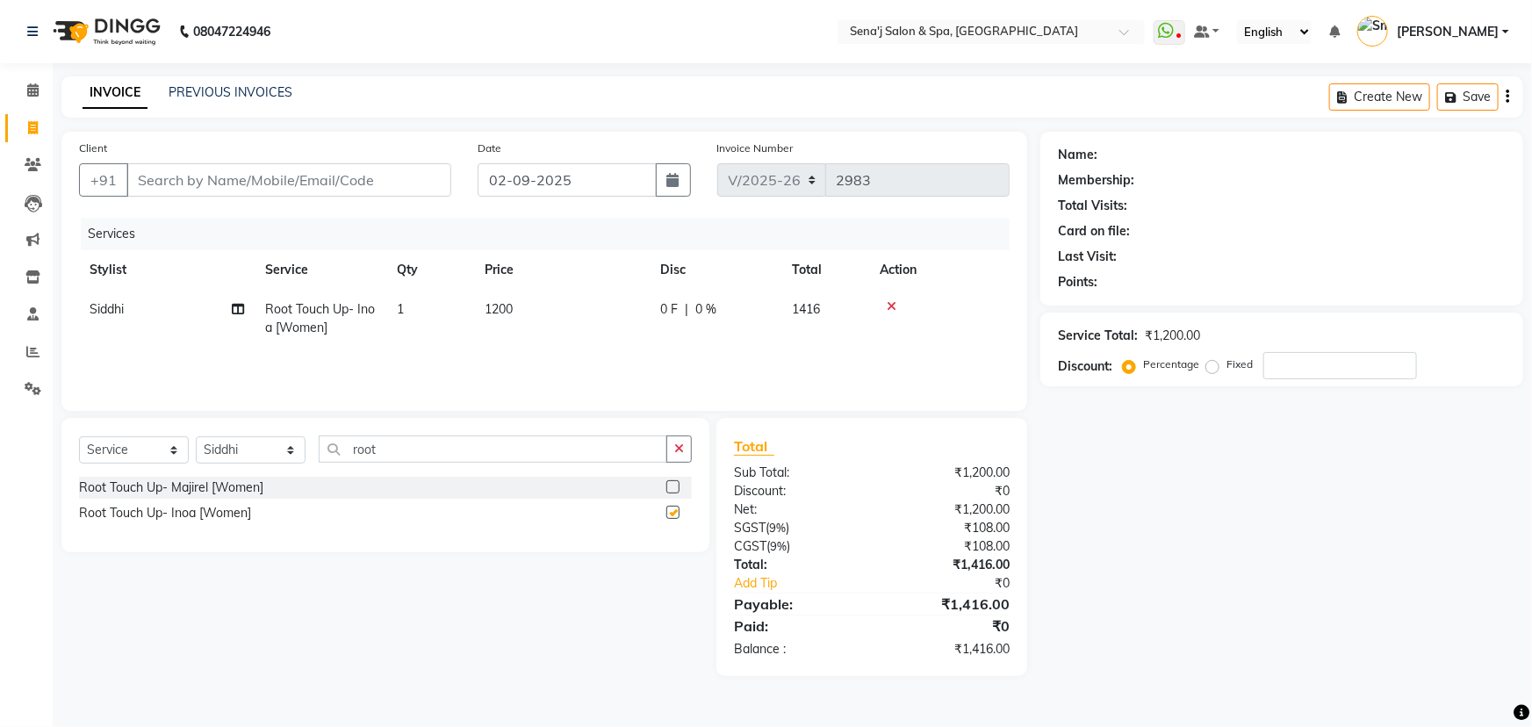
checkbox input "false"
click at [390, 449] on input "root" at bounding box center [493, 449] width 349 height 27
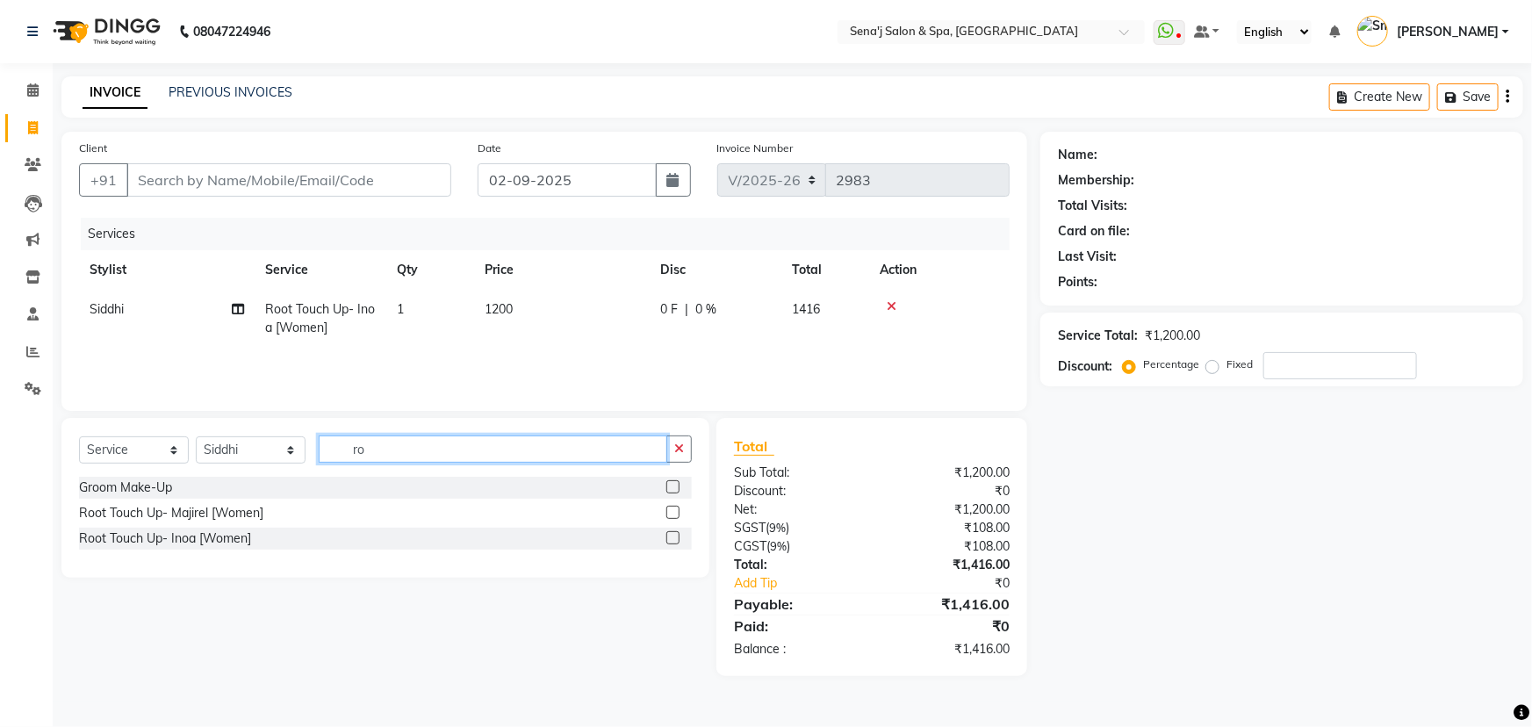
type input "r"
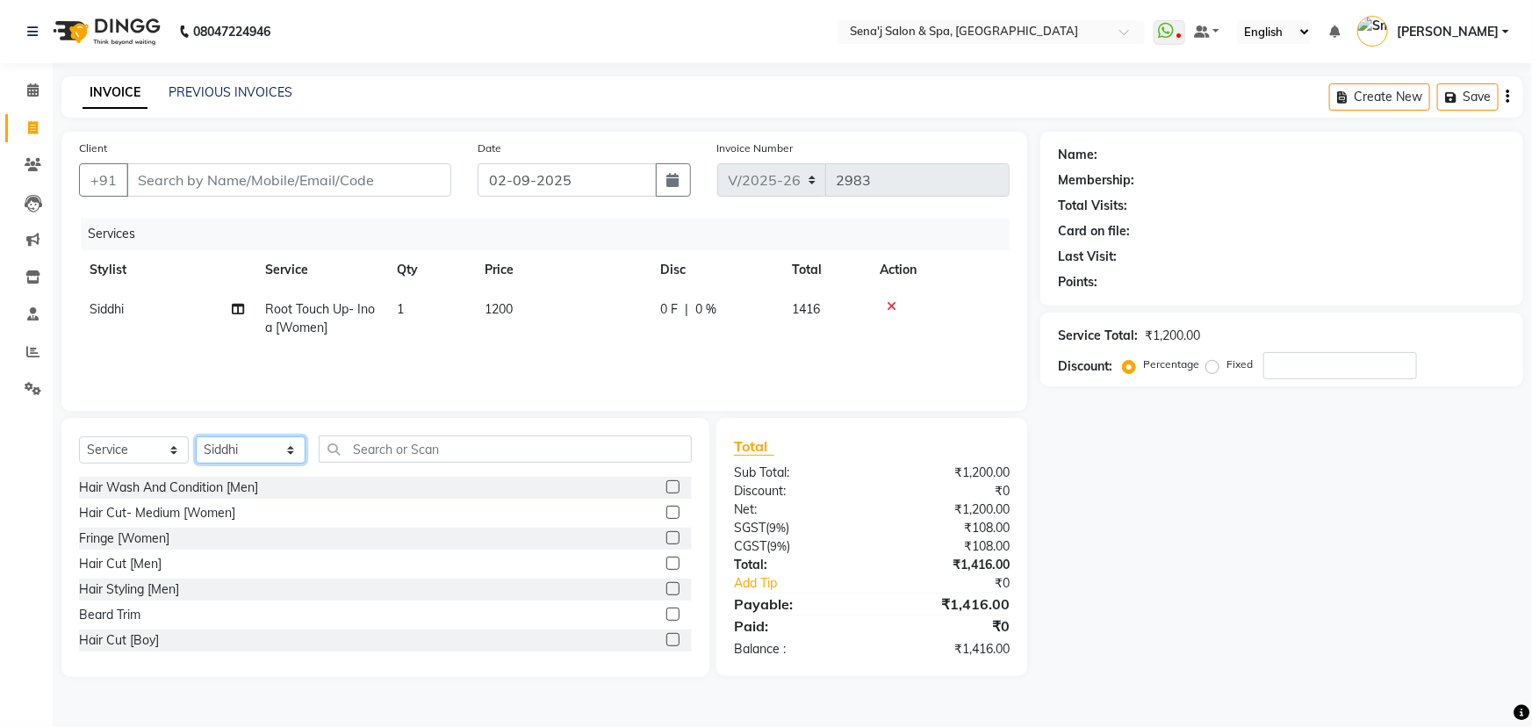
click at [264, 453] on select "Select Stylist [PERSON_NAME] [PERSON_NAME] [PERSON_NAME] [PERSON_NAME] General …" at bounding box center [251, 449] width 110 height 27
select select "64091"
click at [196, 436] on select "Select Stylist [PERSON_NAME] [PERSON_NAME] [PERSON_NAME] [PERSON_NAME] General …" at bounding box center [251, 449] width 110 height 27
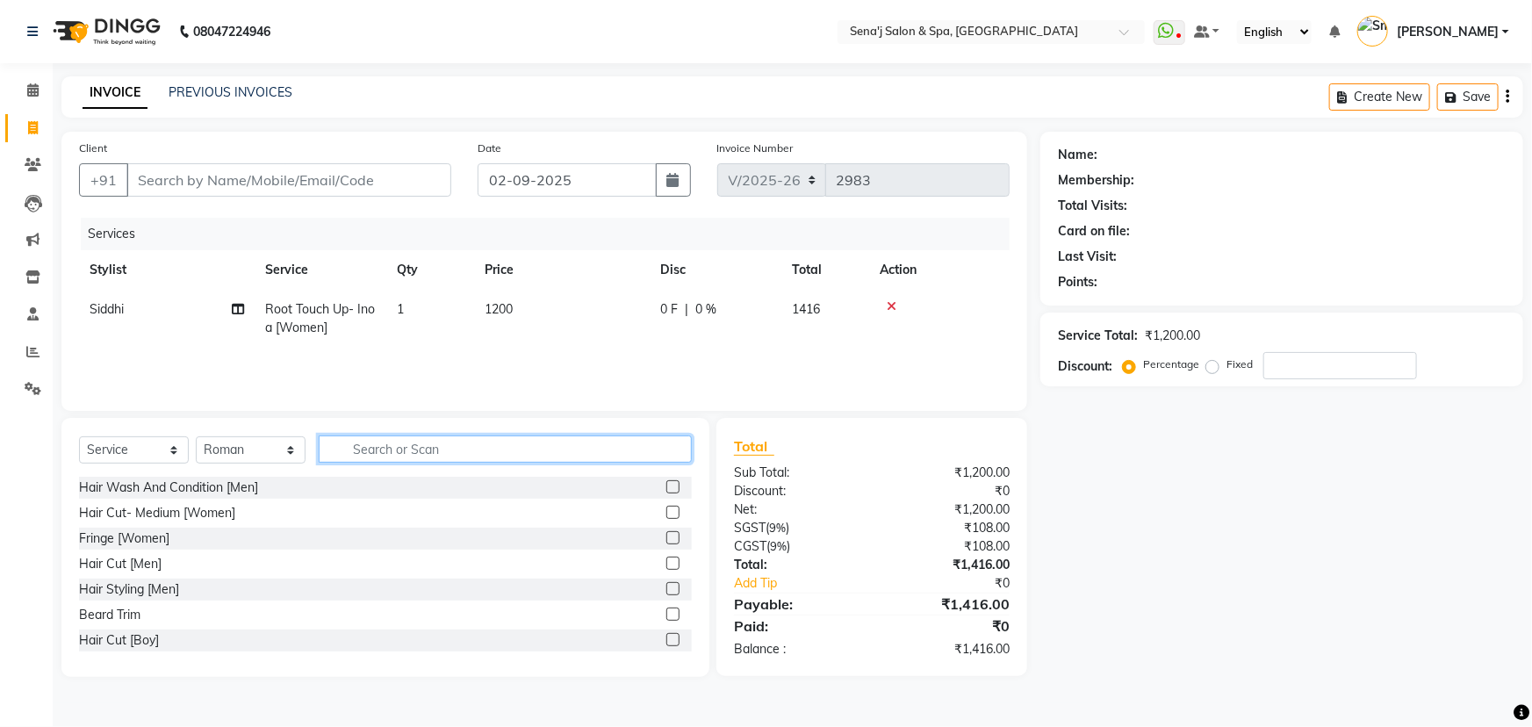
click at [412, 451] on input "text" at bounding box center [505, 449] width 373 height 27
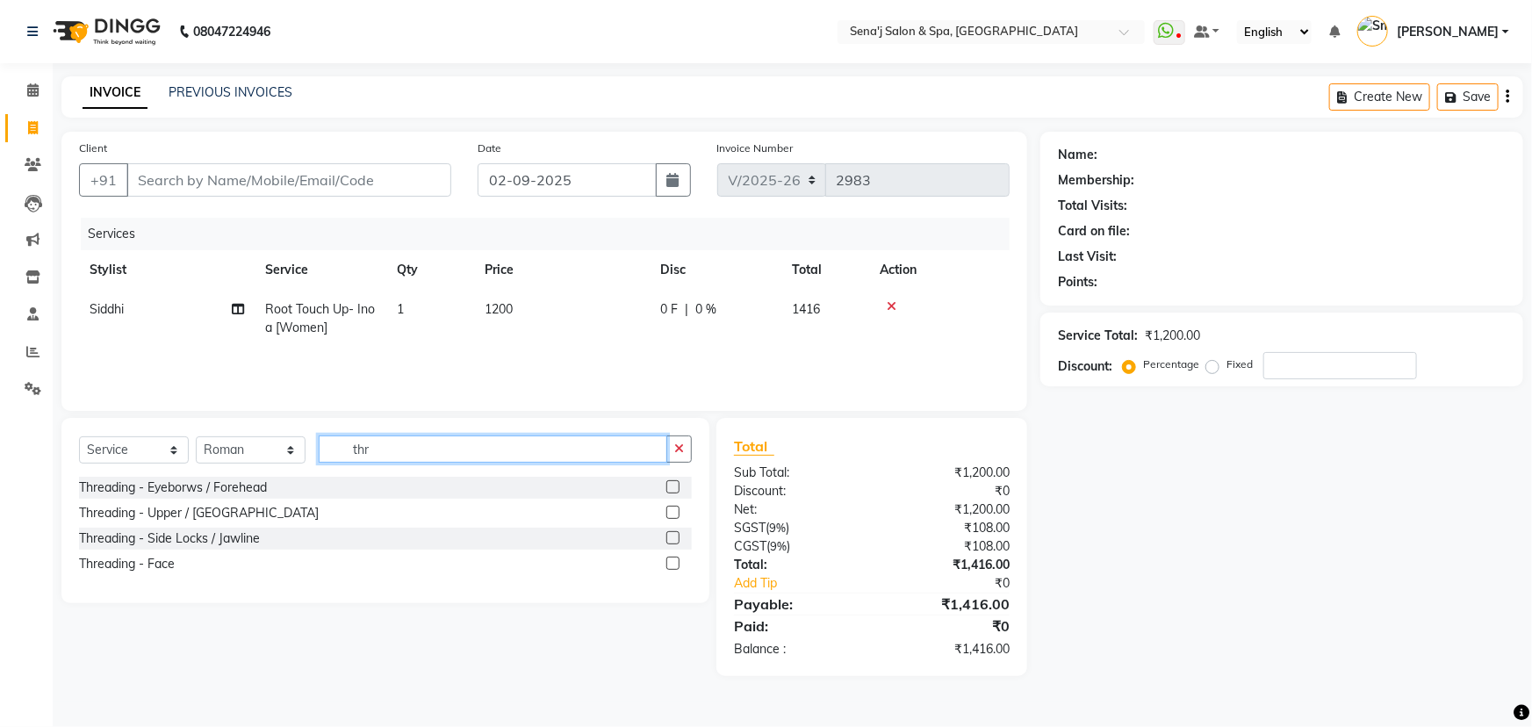
type input "thr"
click at [663, 483] on div "Threading - Eyeborws / Forehead" at bounding box center [385, 488] width 613 height 22
click at [674, 487] on label at bounding box center [673, 486] width 13 height 13
click at [674, 487] on input "checkbox" at bounding box center [672, 487] width 11 height 11
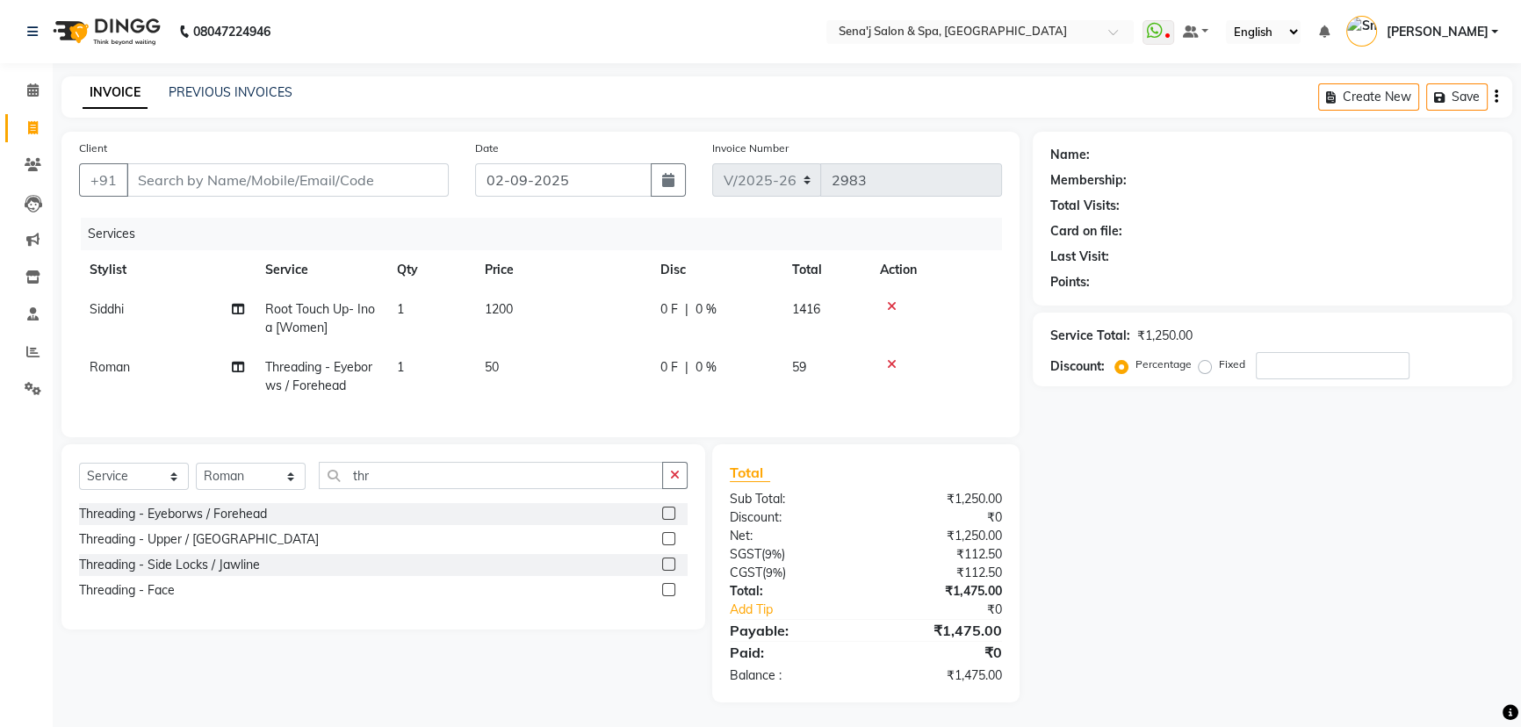
click at [671, 520] on label at bounding box center [668, 513] width 13 height 13
click at [671, 520] on input "checkbox" at bounding box center [667, 513] width 11 height 11
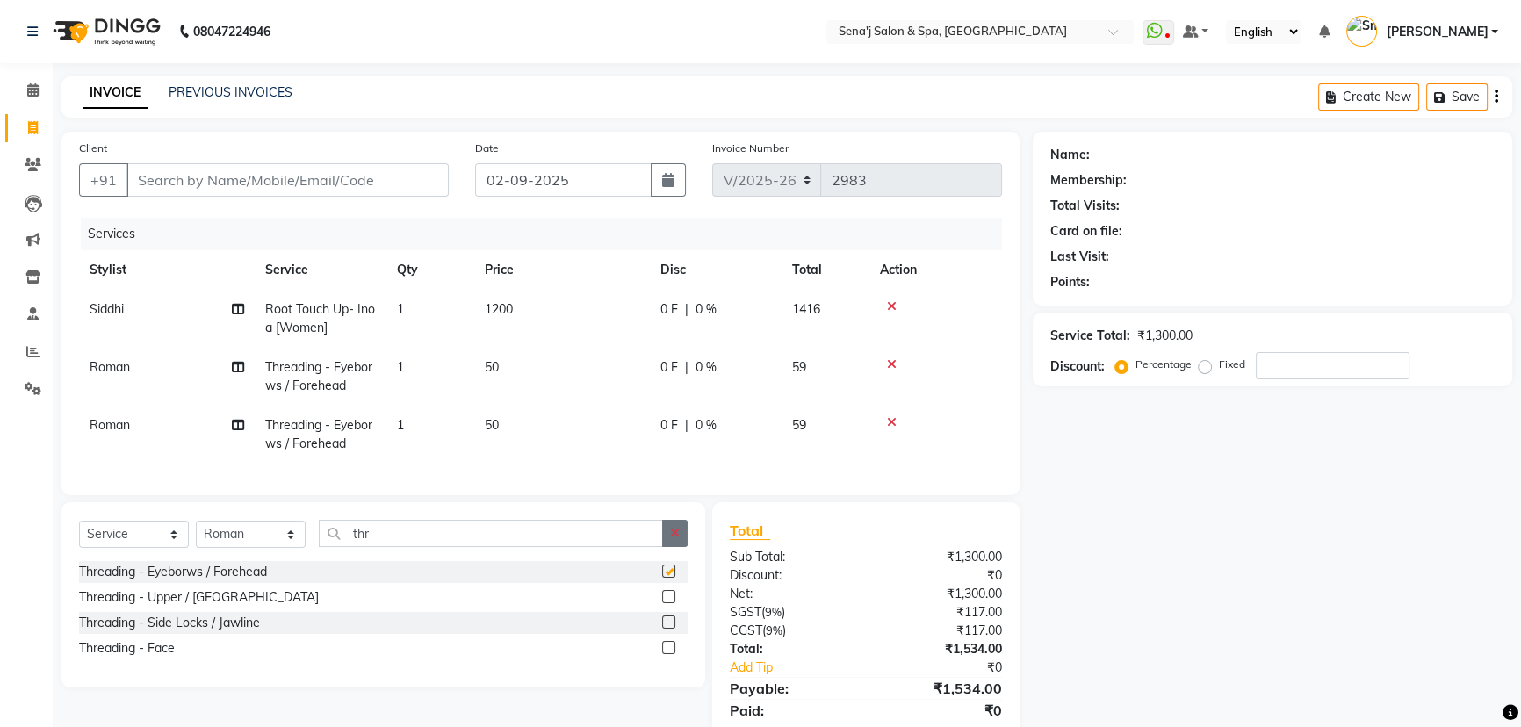
checkbox input "false"
click at [667, 603] on label at bounding box center [668, 596] width 13 height 13
click at [667, 603] on input "checkbox" at bounding box center [667, 597] width 11 height 11
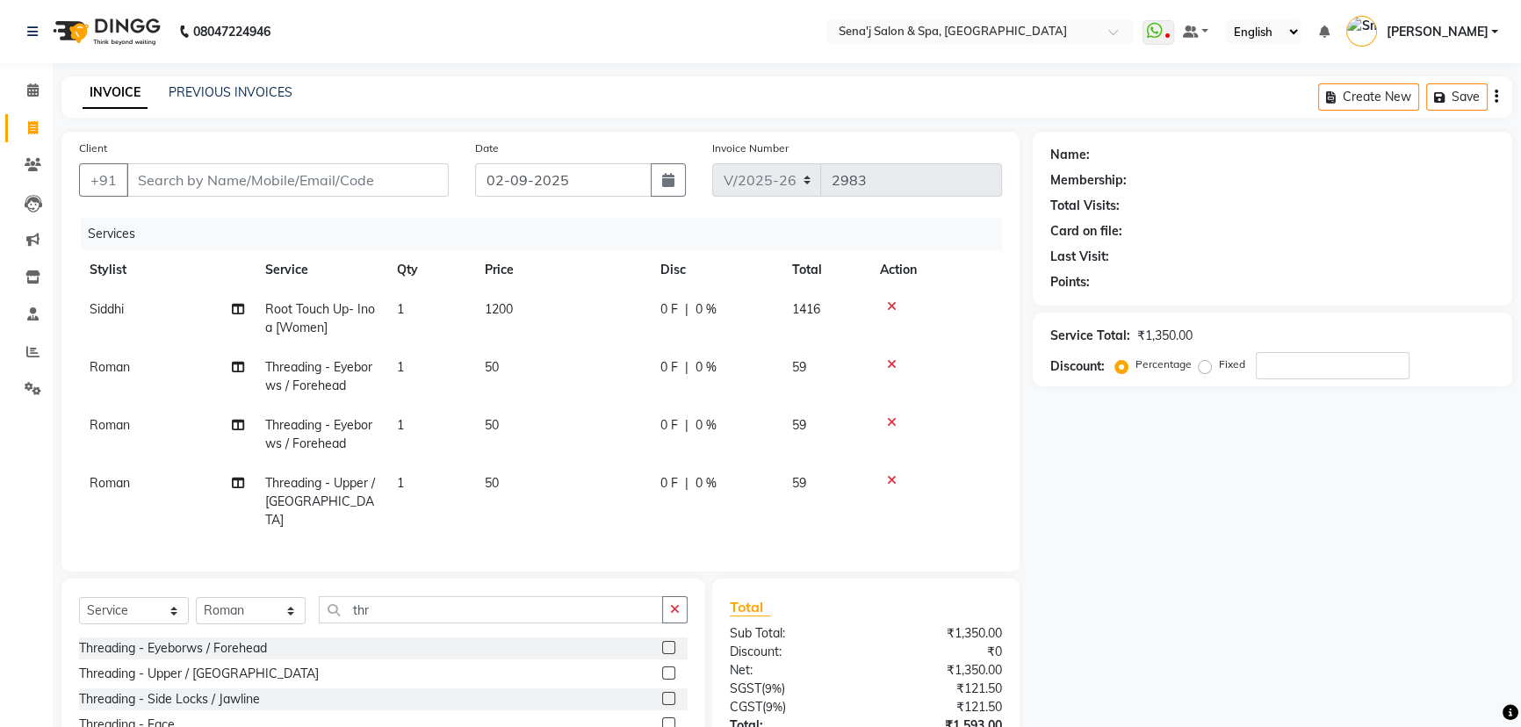
click at [668, 667] on label at bounding box center [668, 673] width 13 height 13
click at [668, 668] on input "checkbox" at bounding box center [667, 673] width 11 height 11
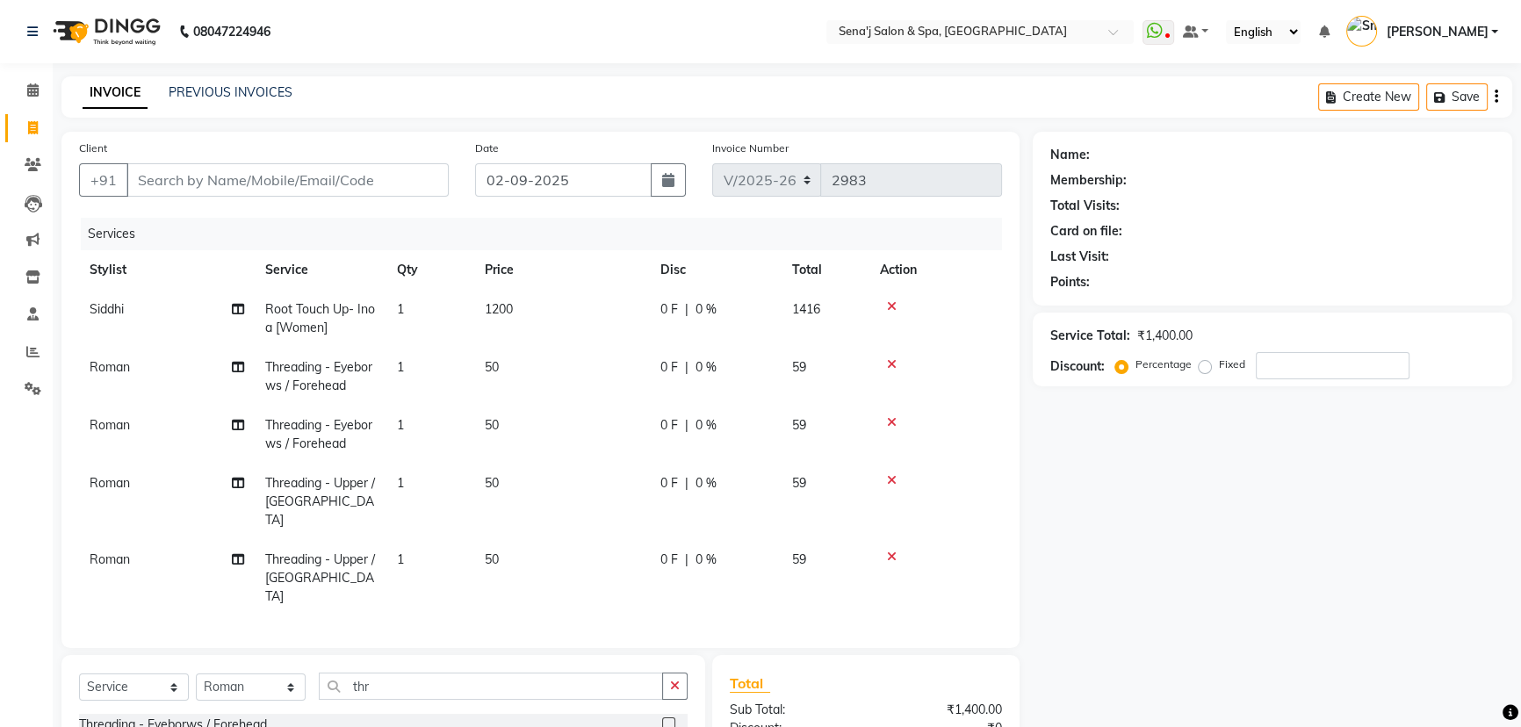
checkbox input "false"
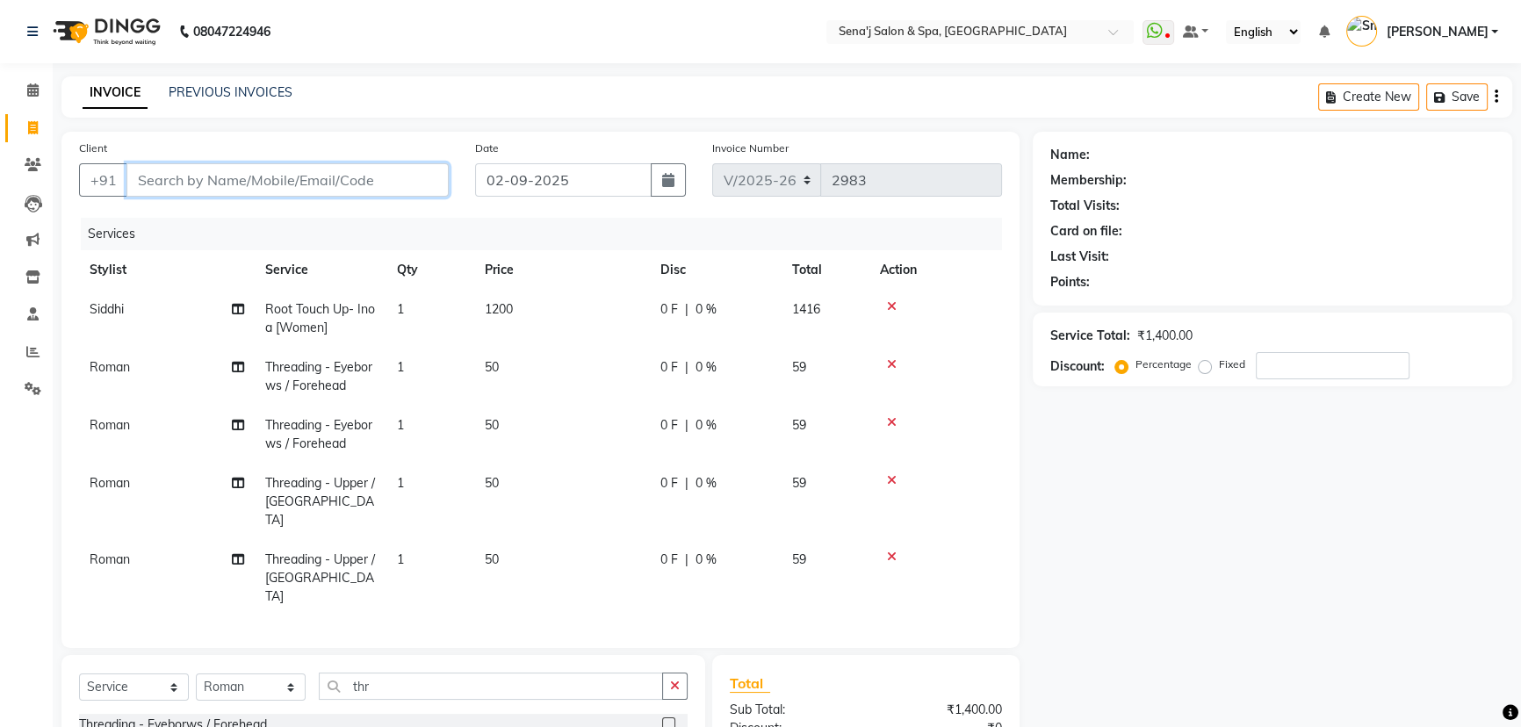
type input "9"
type input "0"
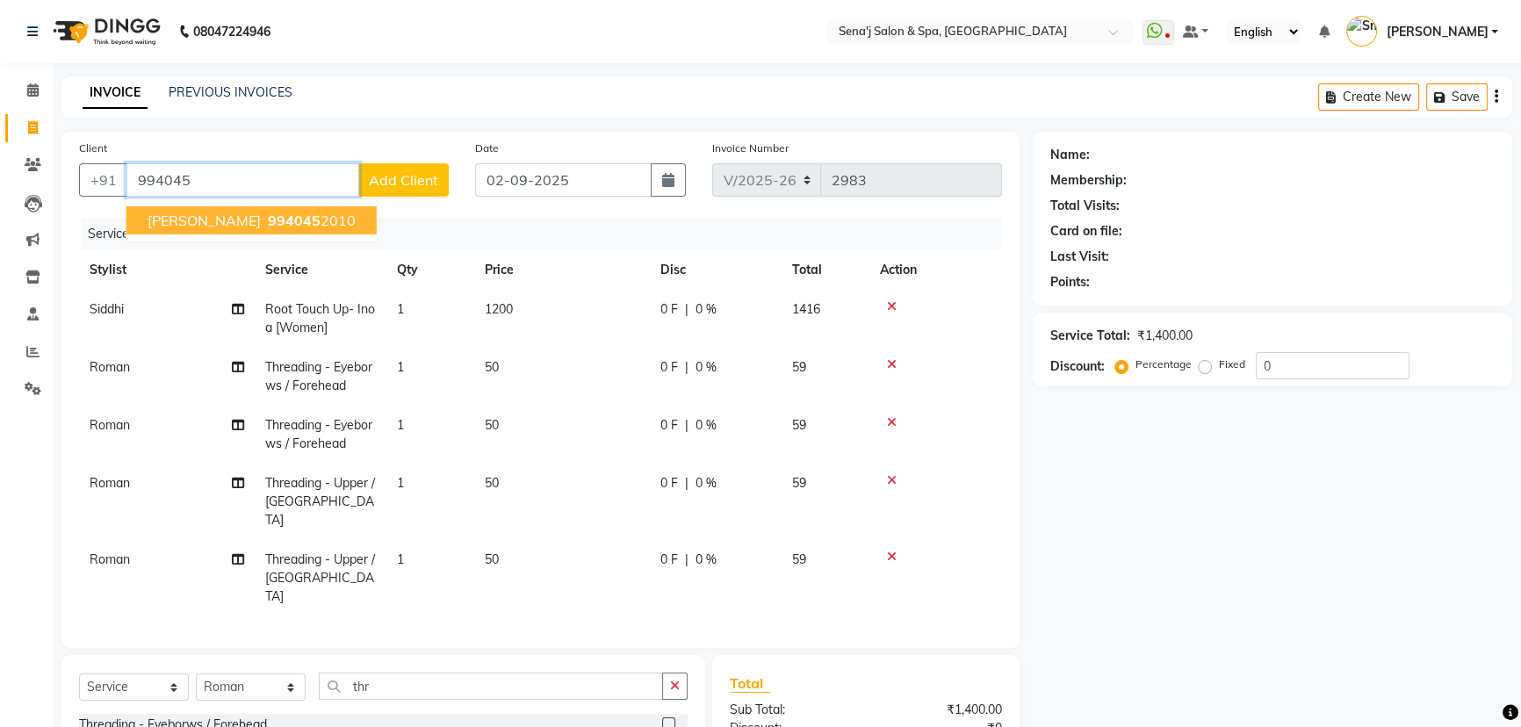
click at [268, 221] on span "994045" at bounding box center [294, 221] width 53 height 18
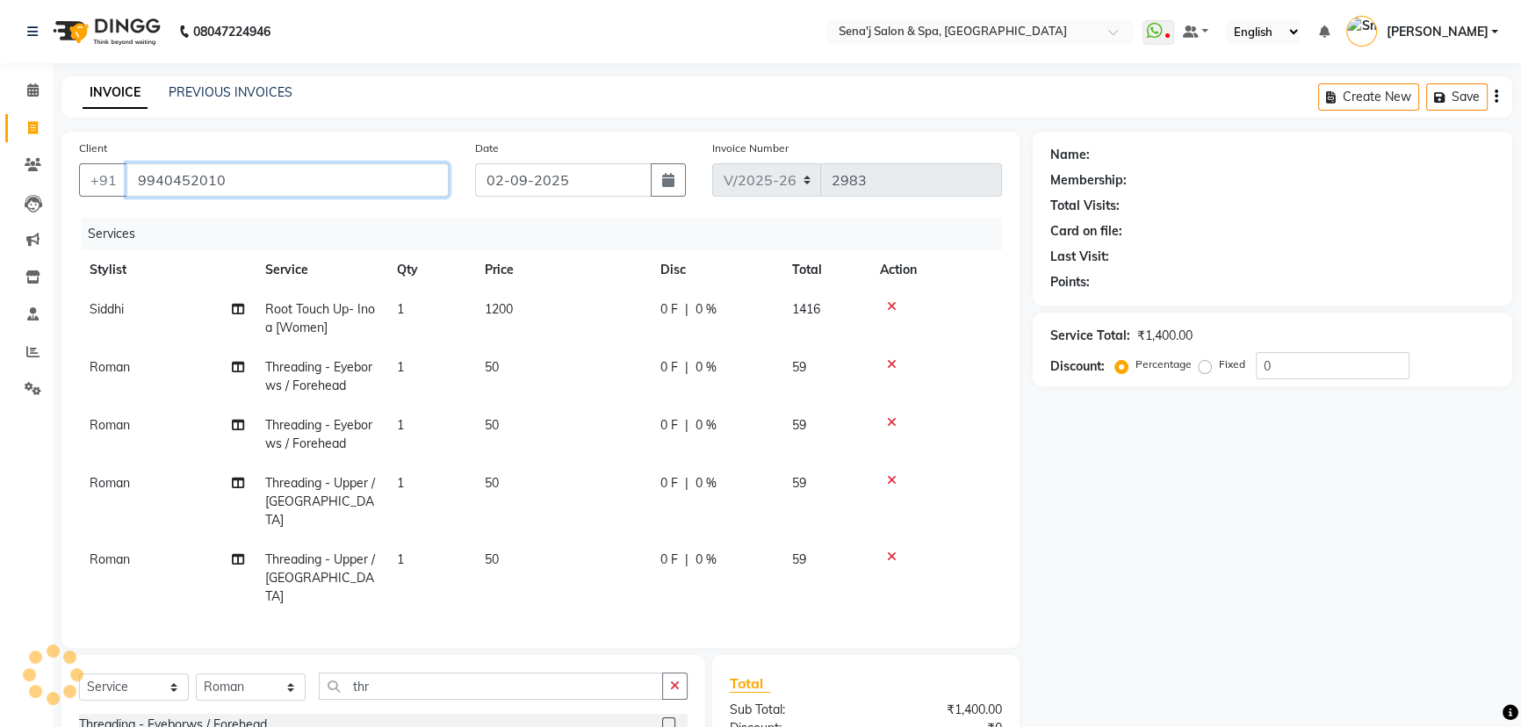
type input "9940452010"
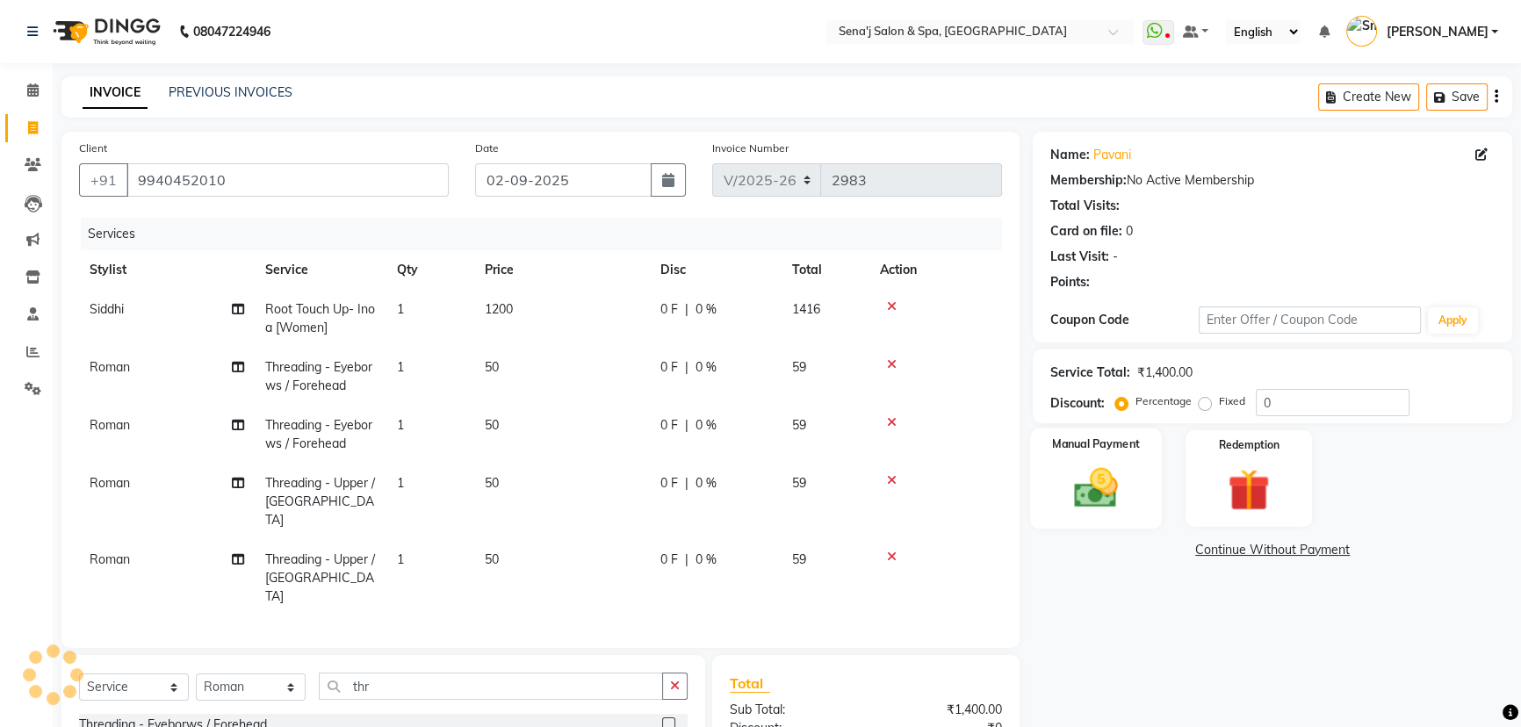
click at [1101, 473] on img at bounding box center [1096, 488] width 71 height 50
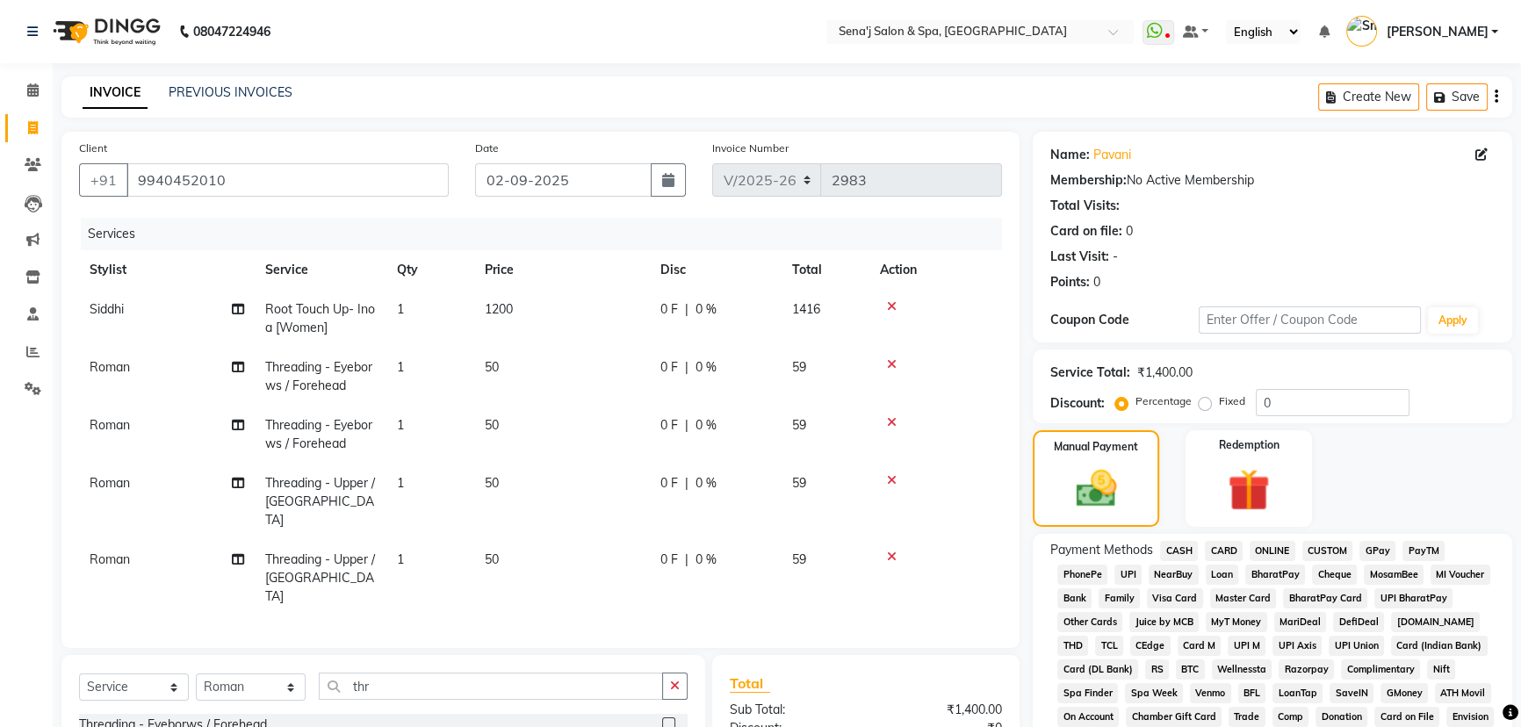
click at [1226, 548] on span "CARD" at bounding box center [1224, 551] width 38 height 20
drag, startPoint x: 1291, startPoint y: 569, endPoint x: 1301, endPoint y: 543, distance: 28.1
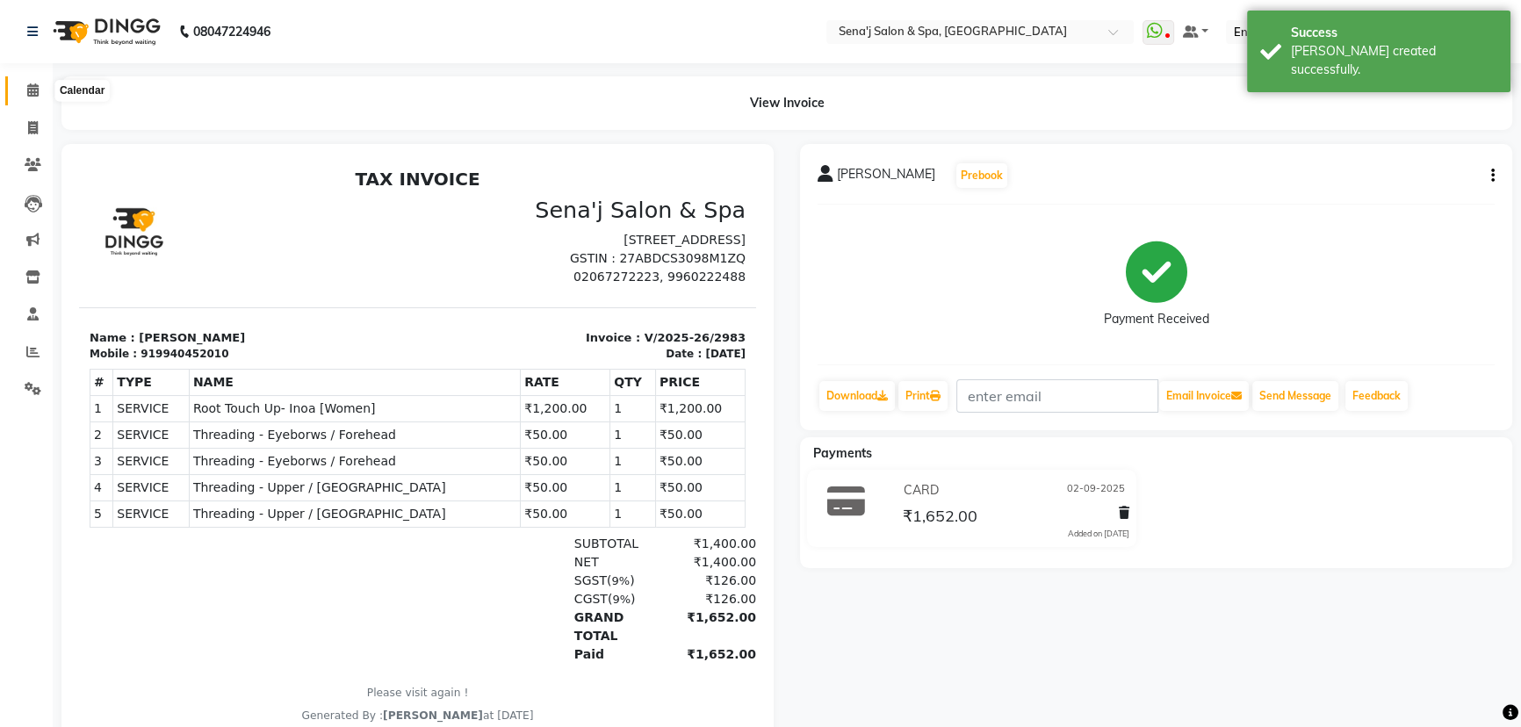
click at [29, 86] on icon at bounding box center [32, 89] width 11 height 13
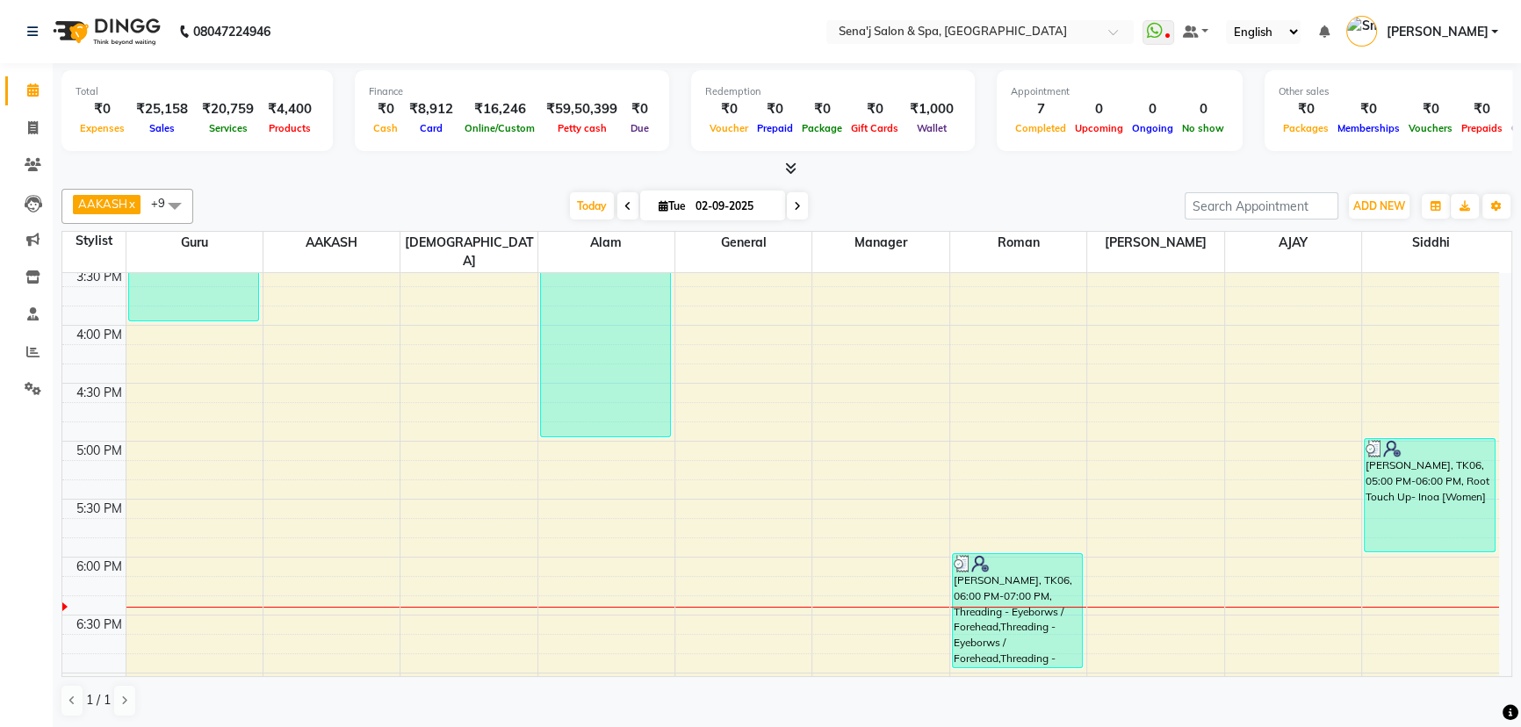
scroll to position [798, 0]
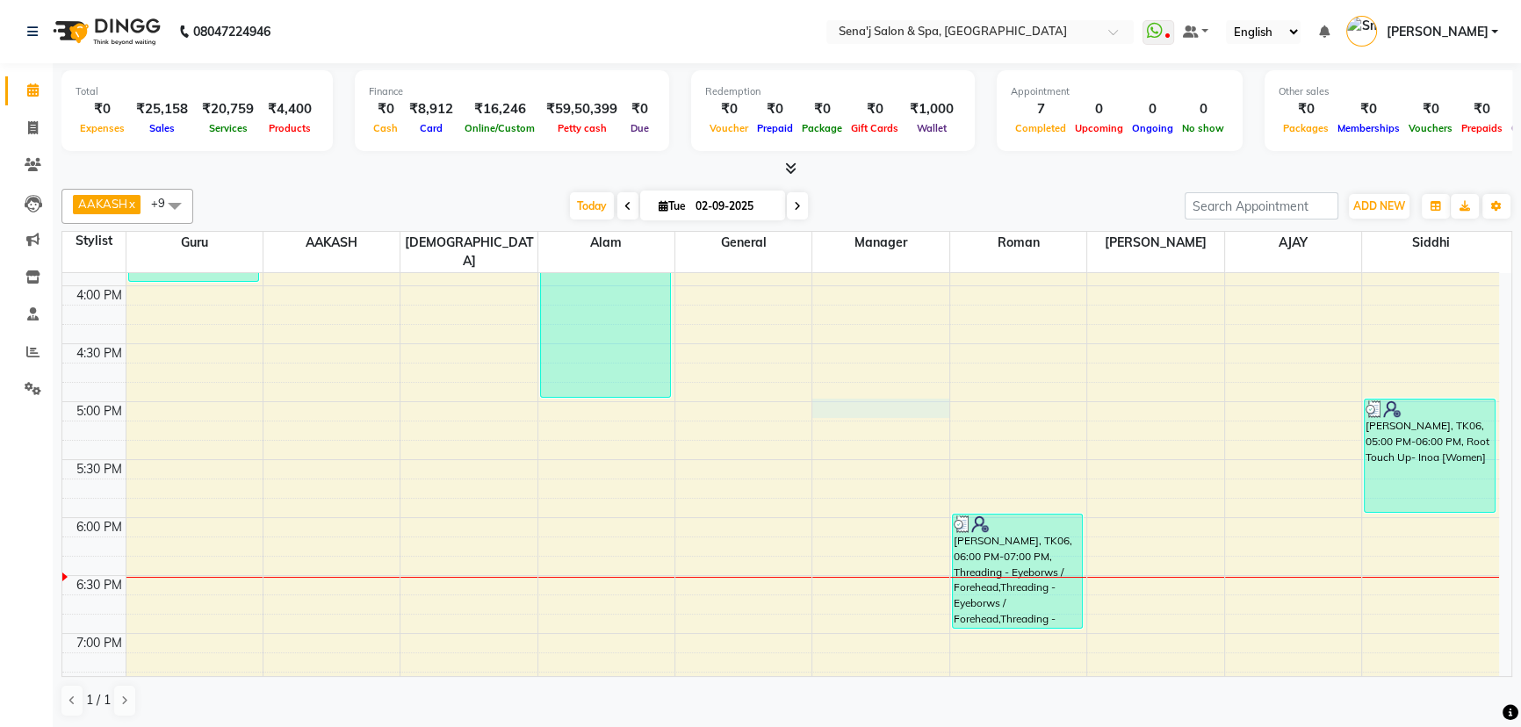
click at [869, 394] on div "9:00 AM 9:30 AM 10:00 AM 10:30 AM 11:00 AM 11:30 AM 12:00 PM 12:30 PM 1:00 PM 1…" at bounding box center [780, 344] width 1437 height 1738
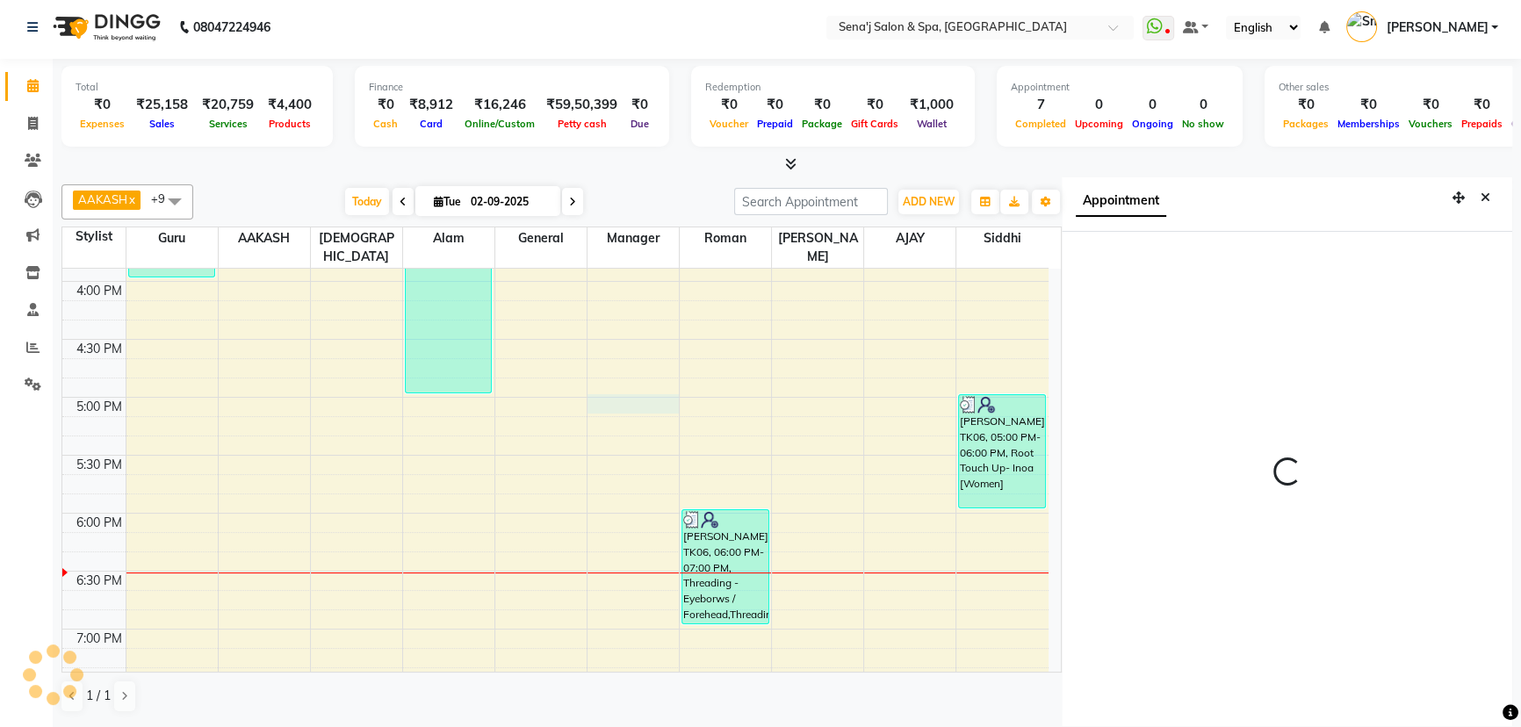
scroll to position [8, 0]
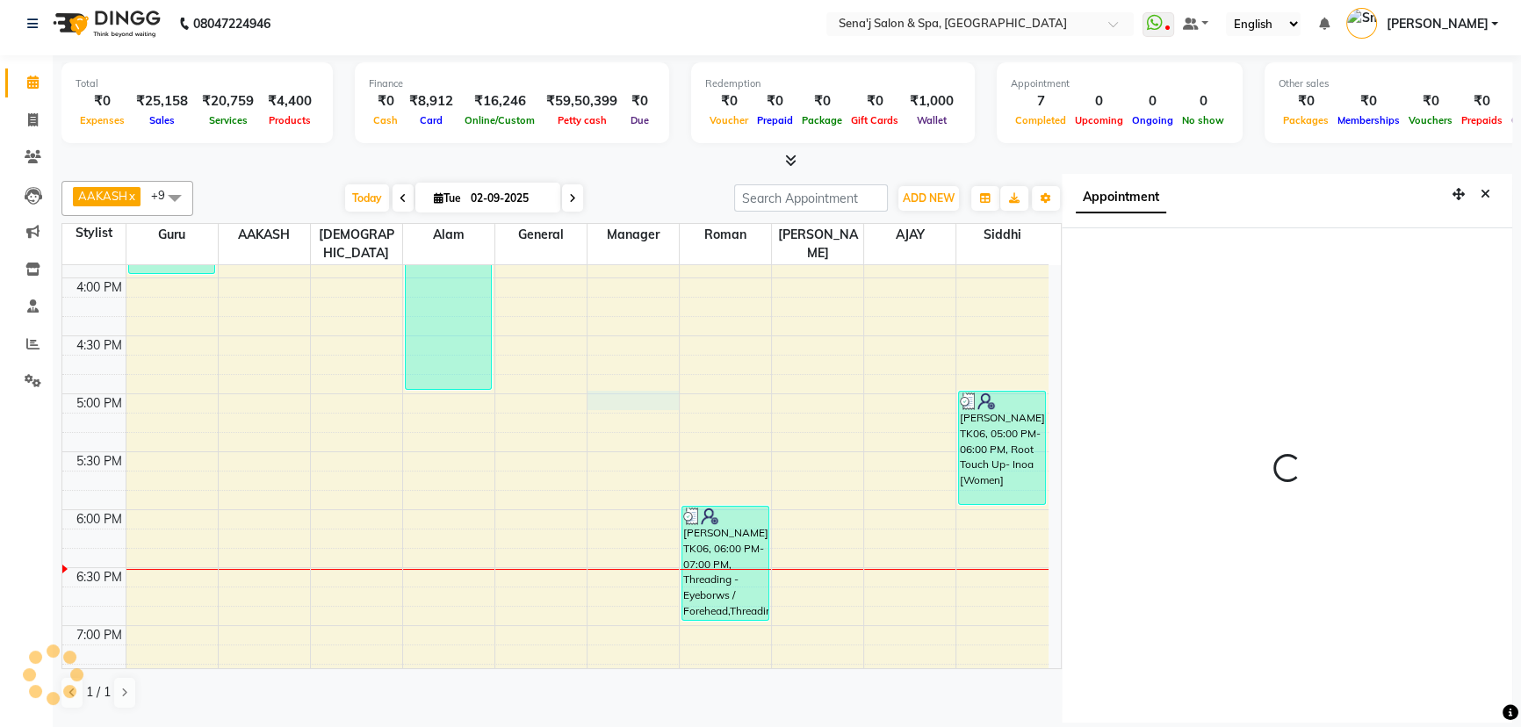
select select "1020"
select select "74180"
select select "tentative"
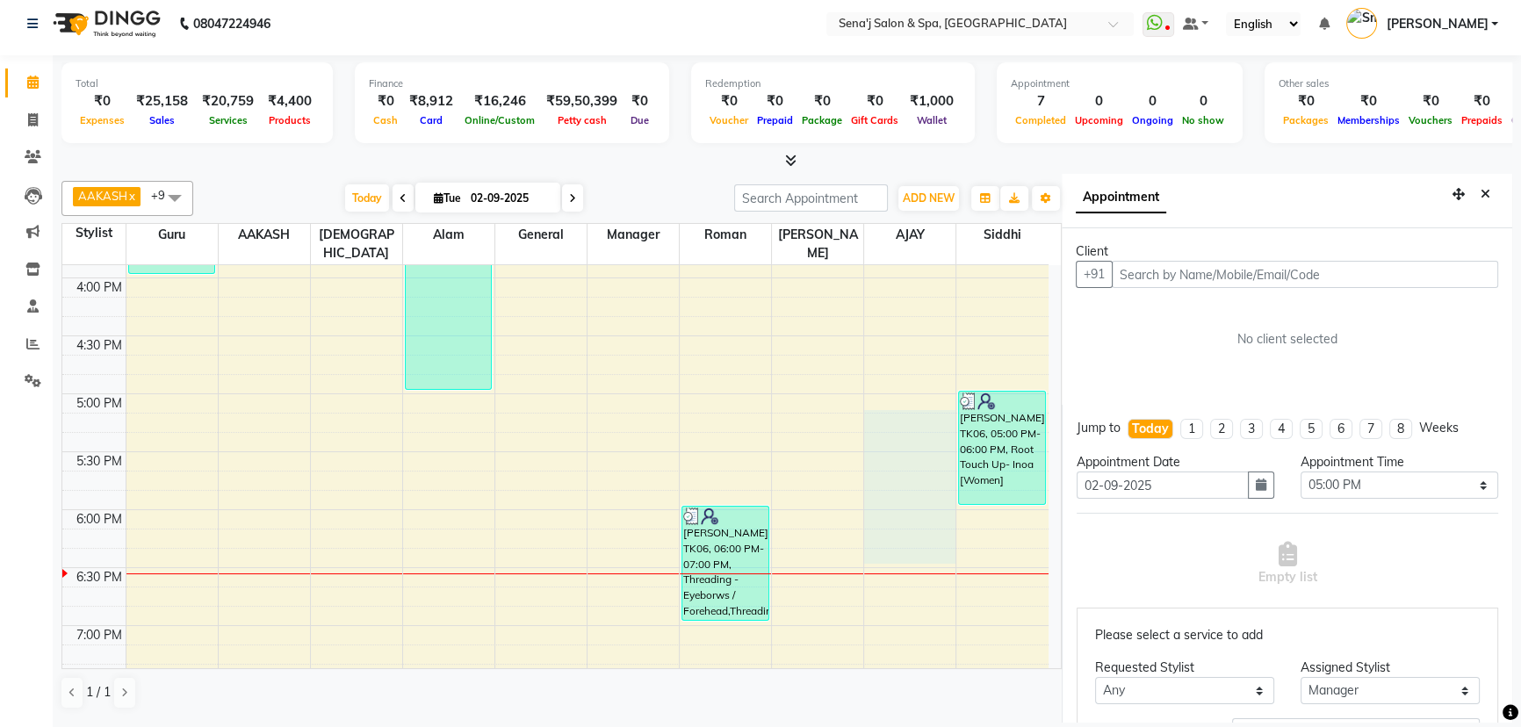
drag, startPoint x: 869, startPoint y: 394, endPoint x: 1075, endPoint y: 602, distance: 292.5
click at [1054, 588] on div "9:00 AM 9:30 AM 10:00 AM 10:30 AM 11:00 AM 11:30 AM 12:00 PM 12:30 PM 1:00 PM 1…" at bounding box center [561, 466] width 998 height 403
click at [1482, 191] on button "Close" at bounding box center [1485, 194] width 25 height 27
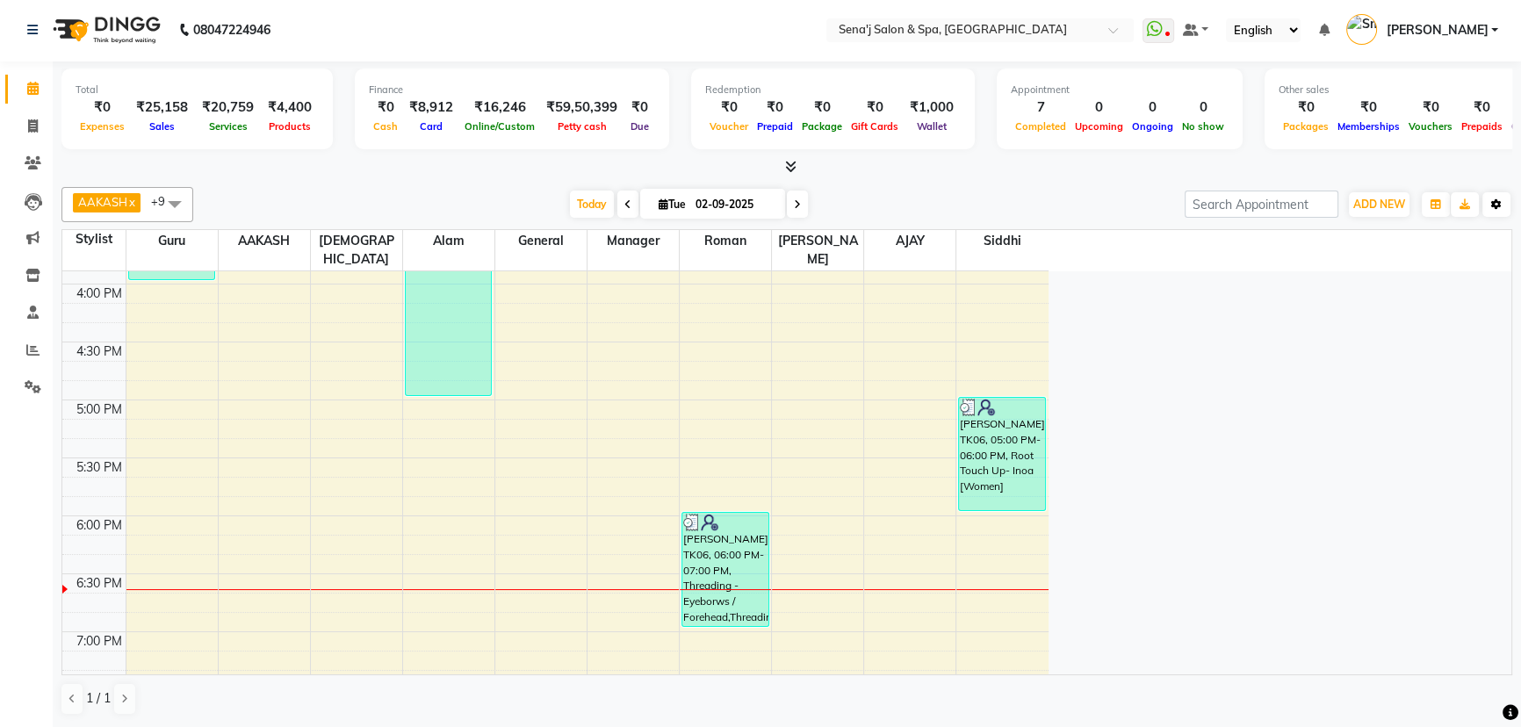
scroll to position [0, 0]
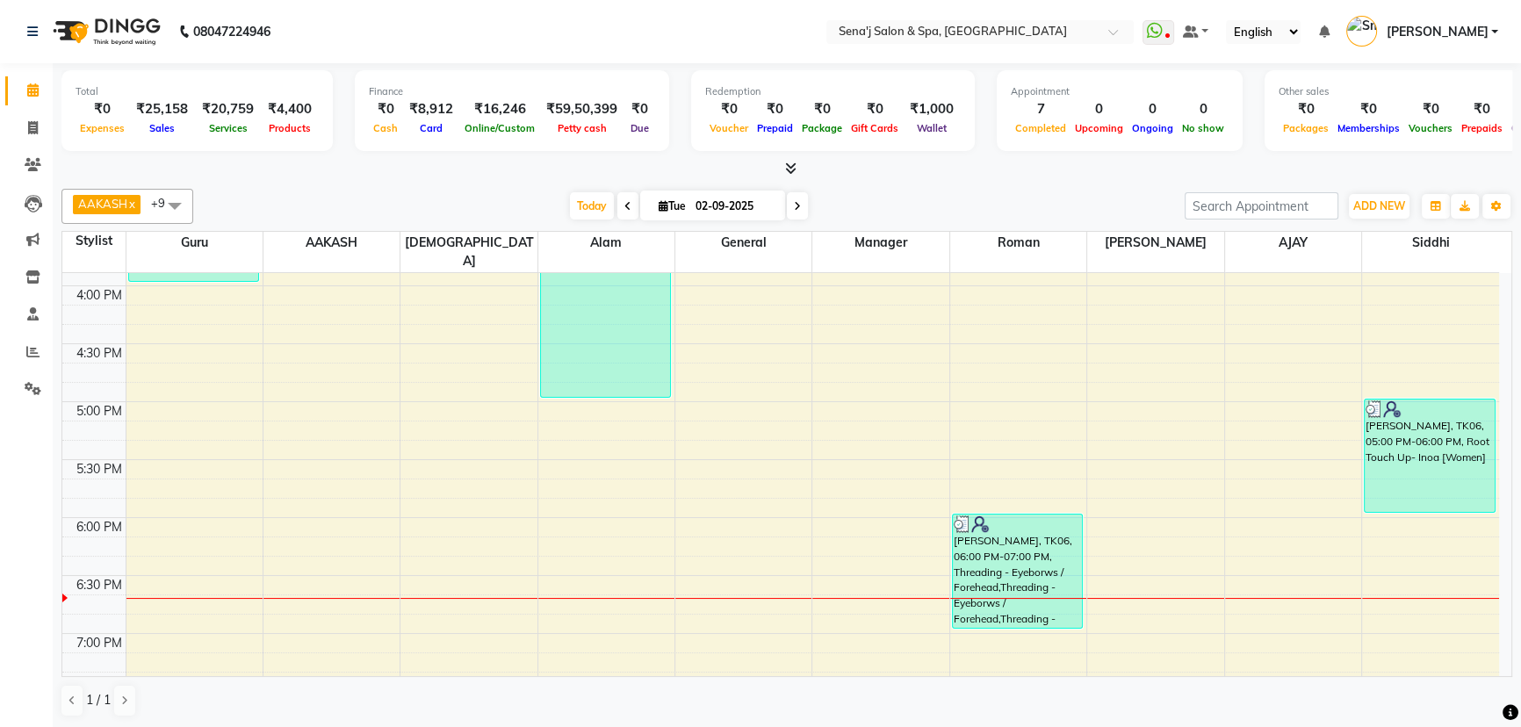
click at [789, 195] on span at bounding box center [797, 205] width 21 height 27
type input "[DATE]"
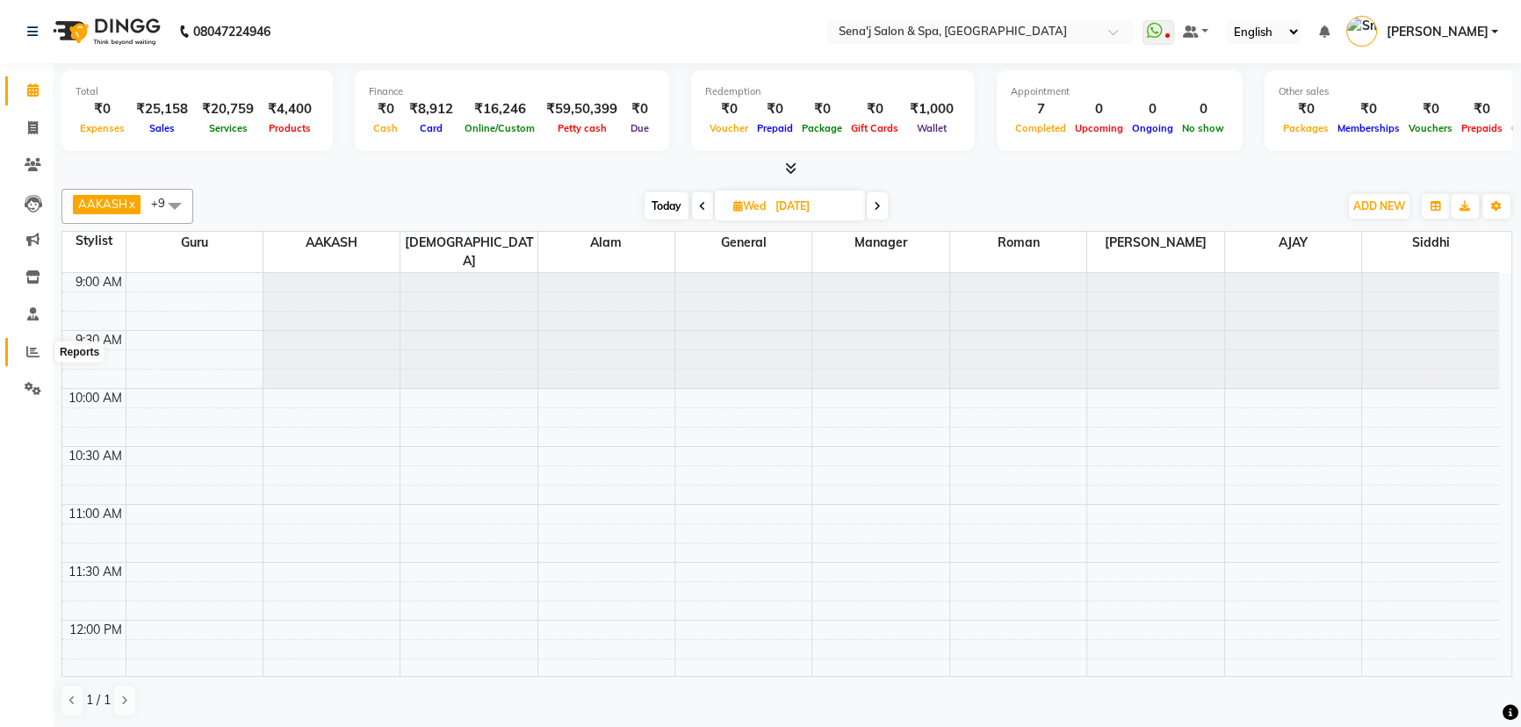
click at [29, 349] on icon at bounding box center [32, 351] width 13 height 13
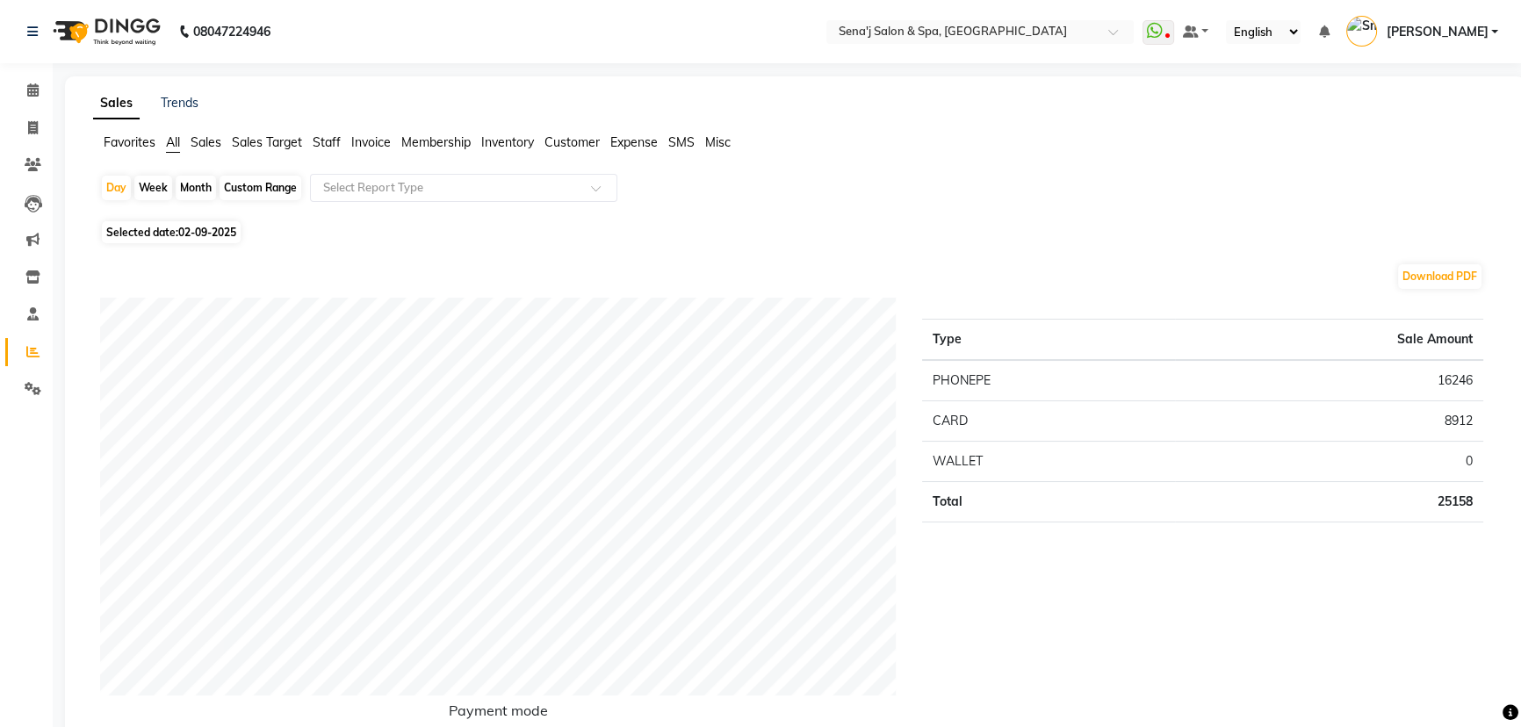
drag, startPoint x: 334, startPoint y: 143, endPoint x: 287, endPoint y: 148, distance: 46.8
click at [333, 143] on span "Staff" at bounding box center [327, 142] width 28 height 16
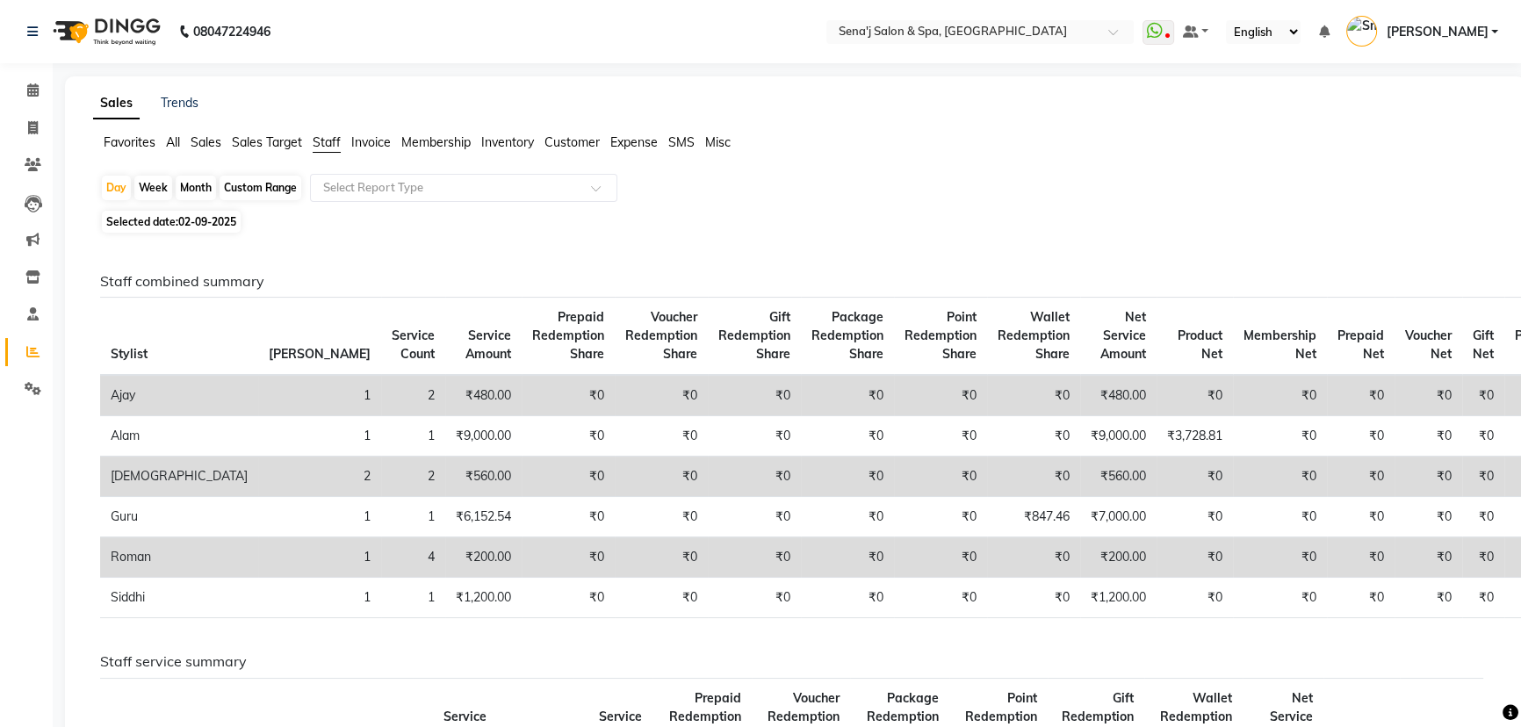
click at [191, 187] on div "Month" at bounding box center [196, 188] width 40 height 25
select select "9"
select select "2025"
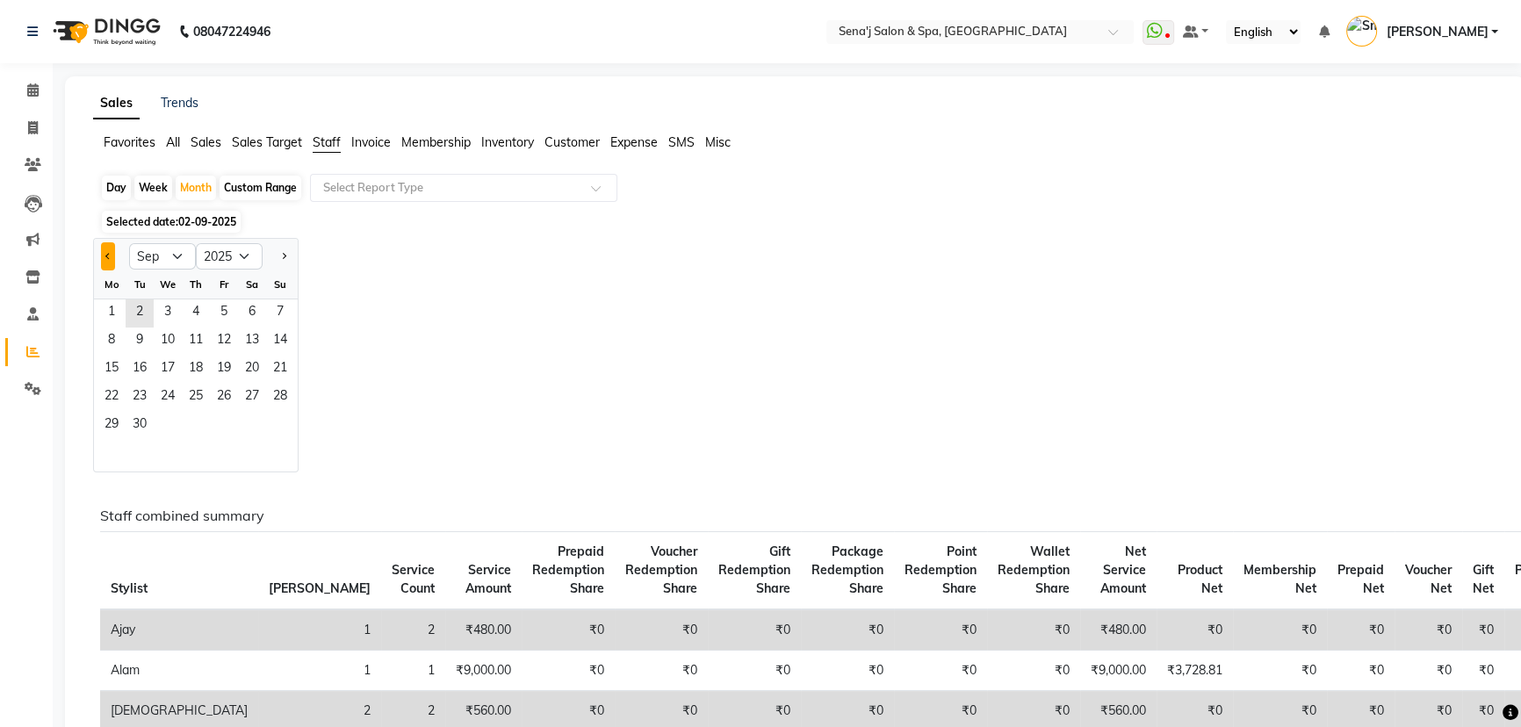
click at [105, 254] on span "Previous month" at bounding box center [108, 256] width 6 height 6
select select "5"
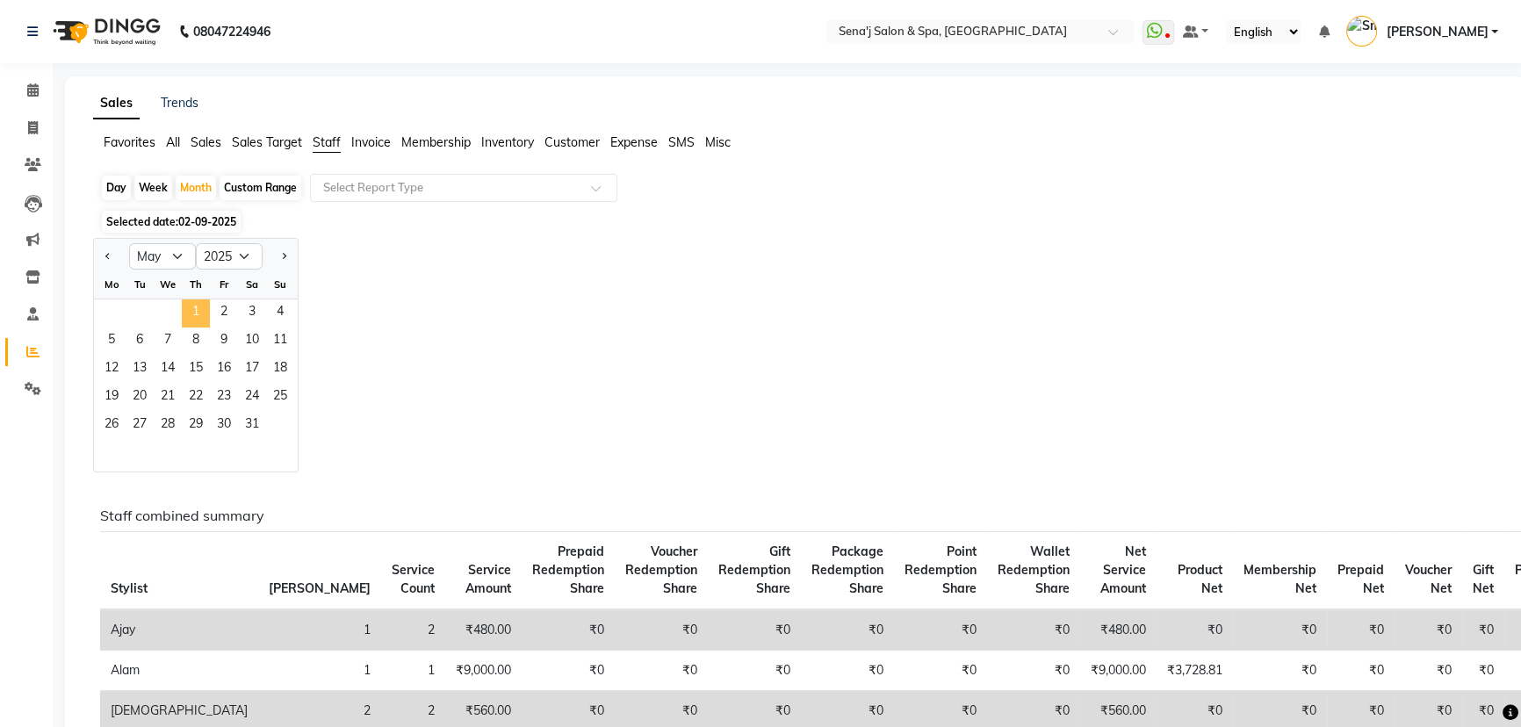
click at [203, 310] on span "1" at bounding box center [196, 313] width 28 height 28
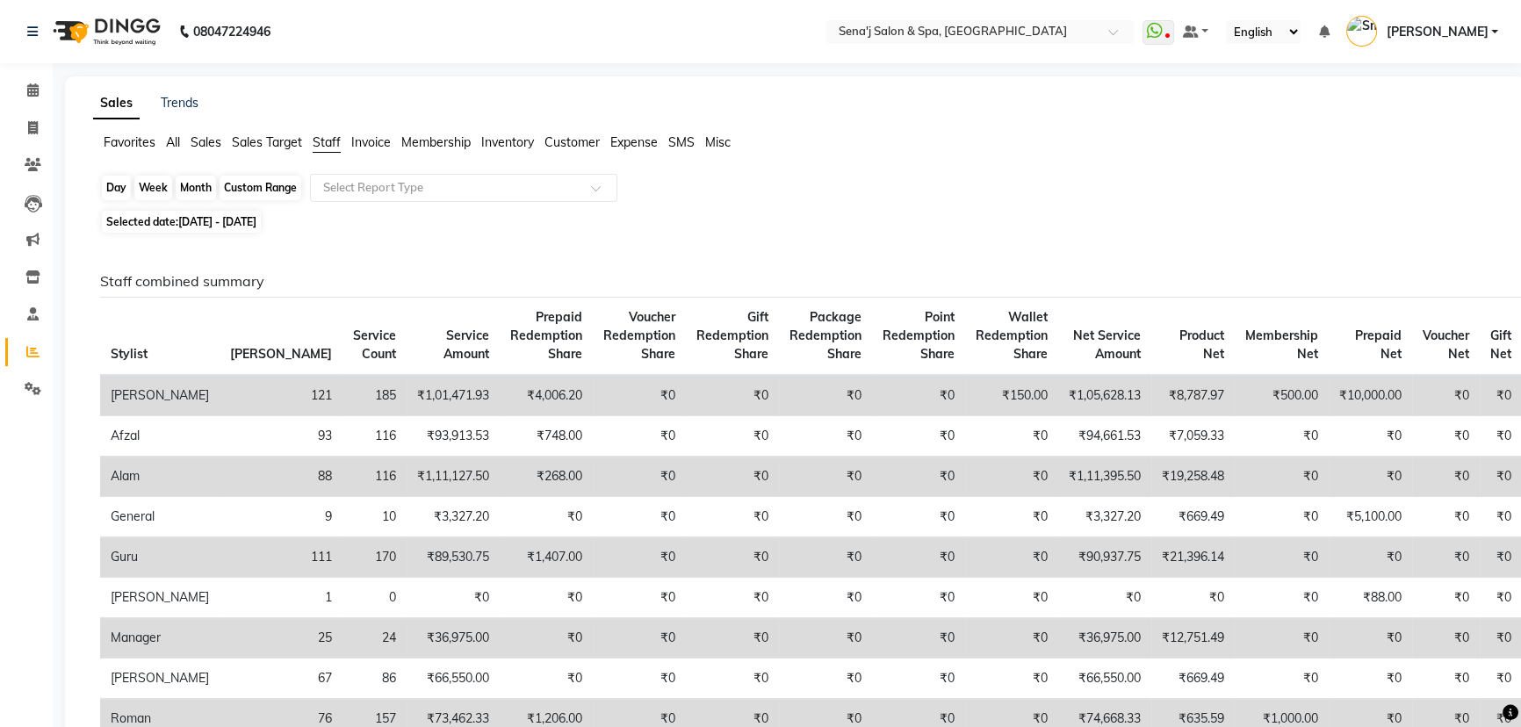
click at [197, 185] on div "Month" at bounding box center [196, 188] width 40 height 25
select select "5"
select select "2025"
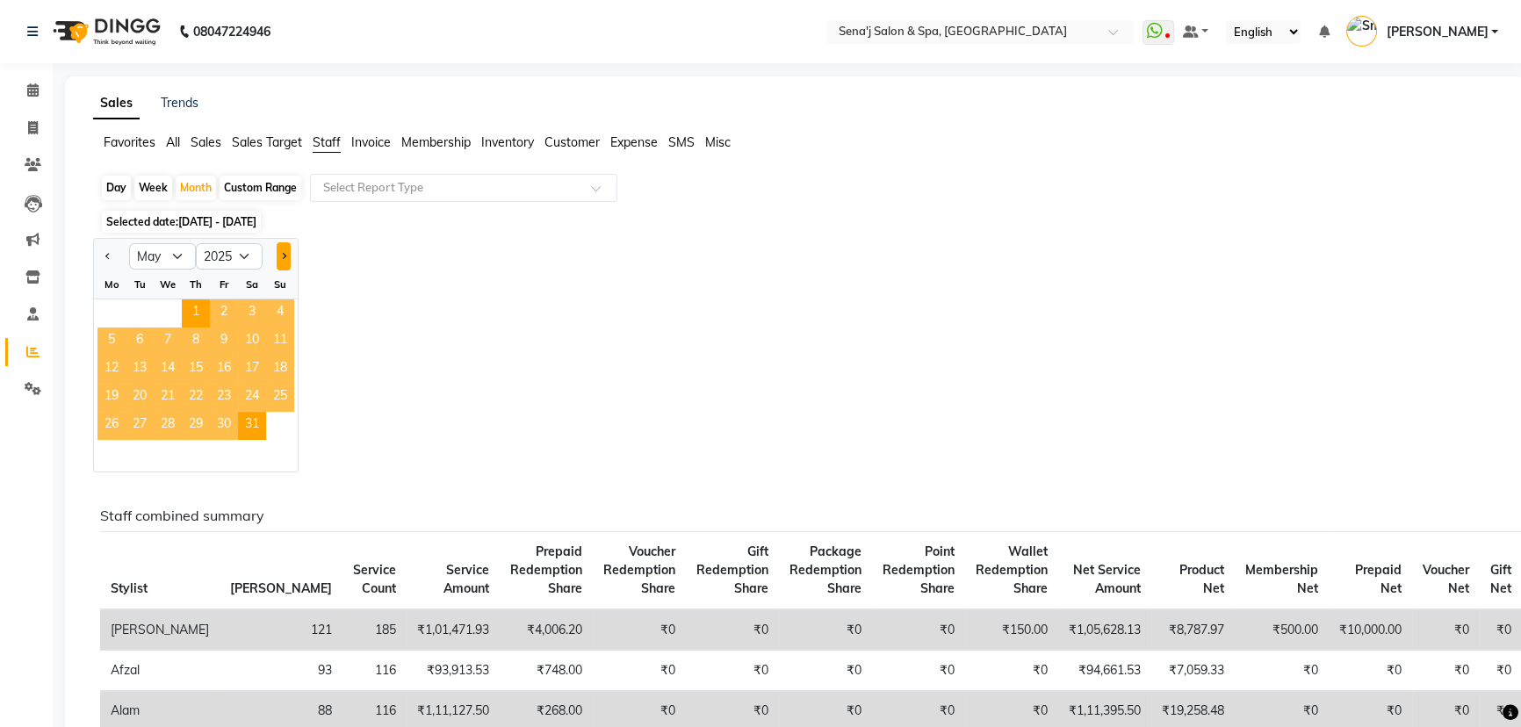
click at [282, 254] on span "Next month" at bounding box center [283, 256] width 6 height 6
select select "6"
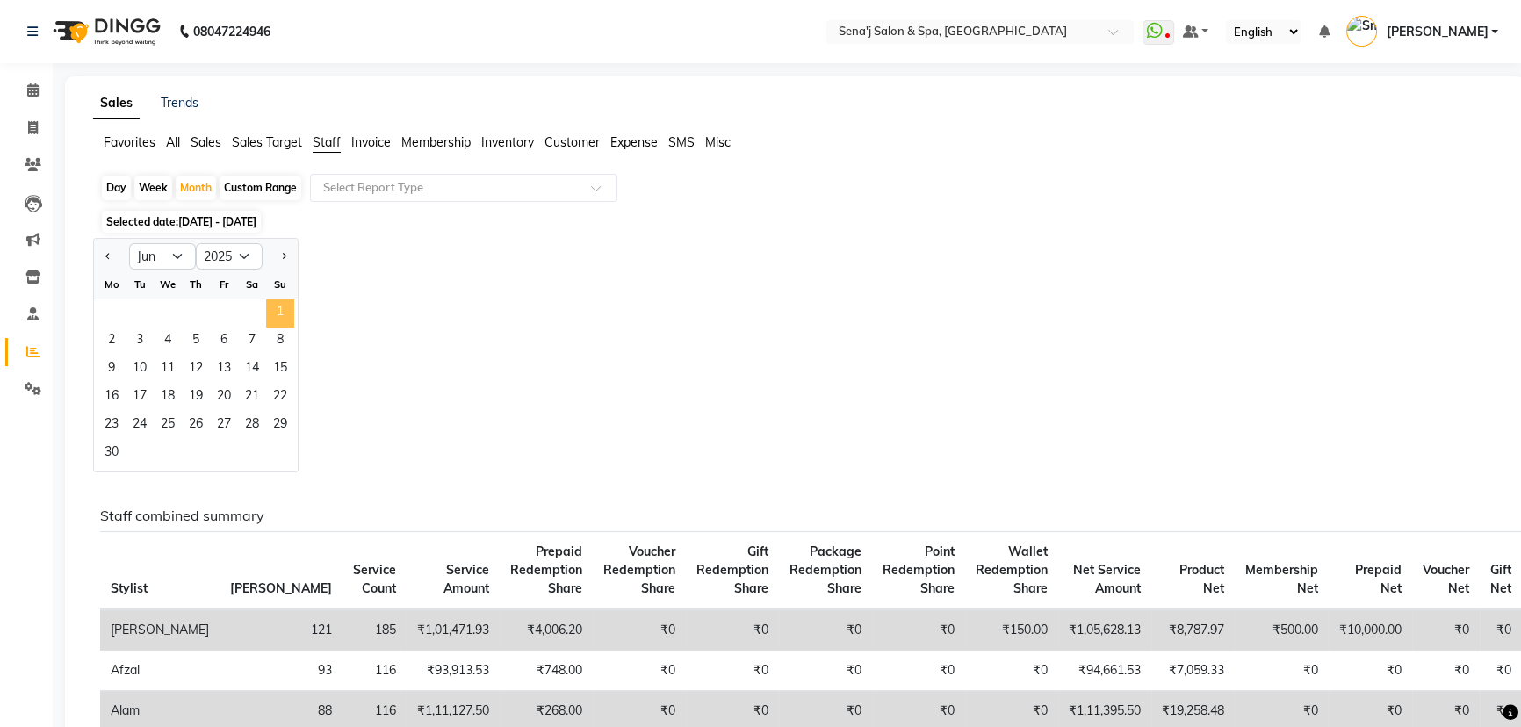
click at [281, 316] on span "1" at bounding box center [280, 313] width 28 height 28
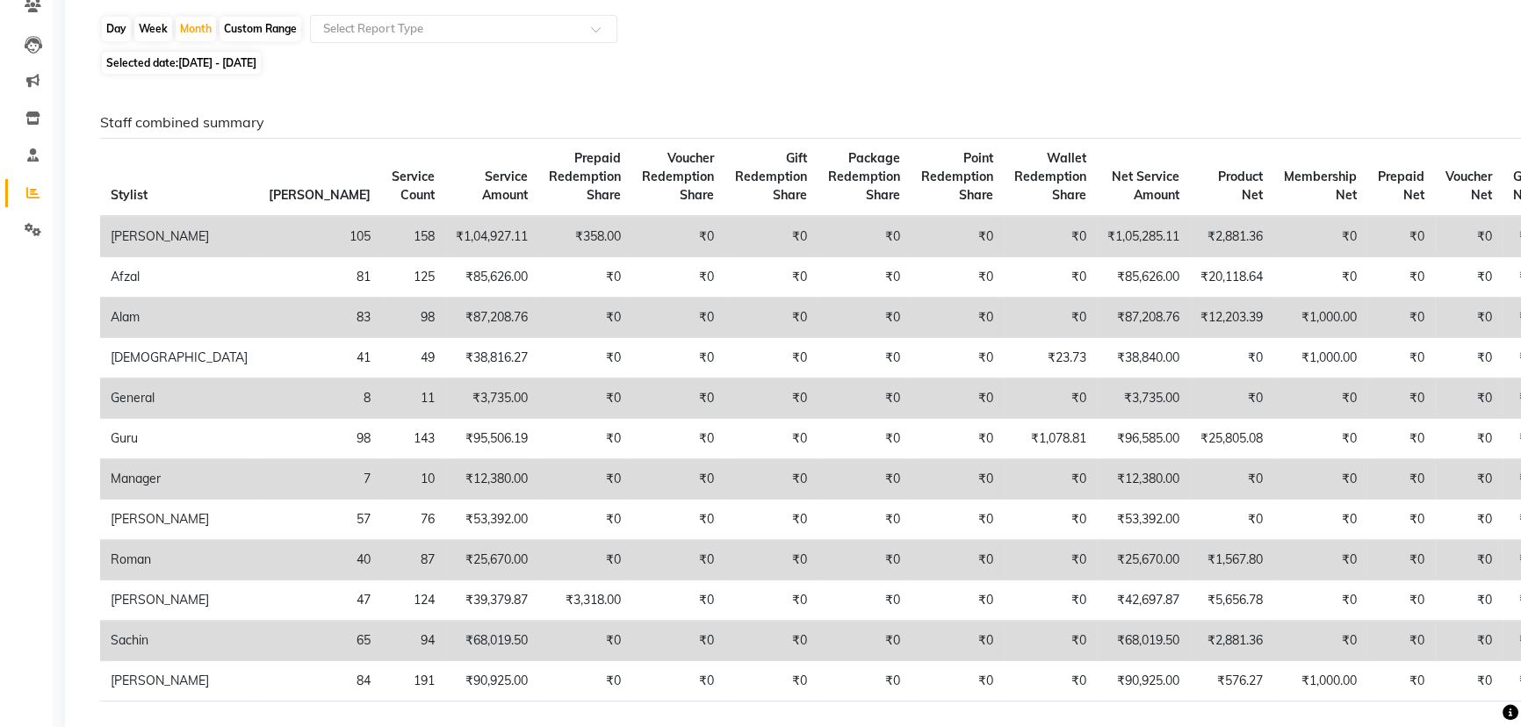
scroll to position [79, 0]
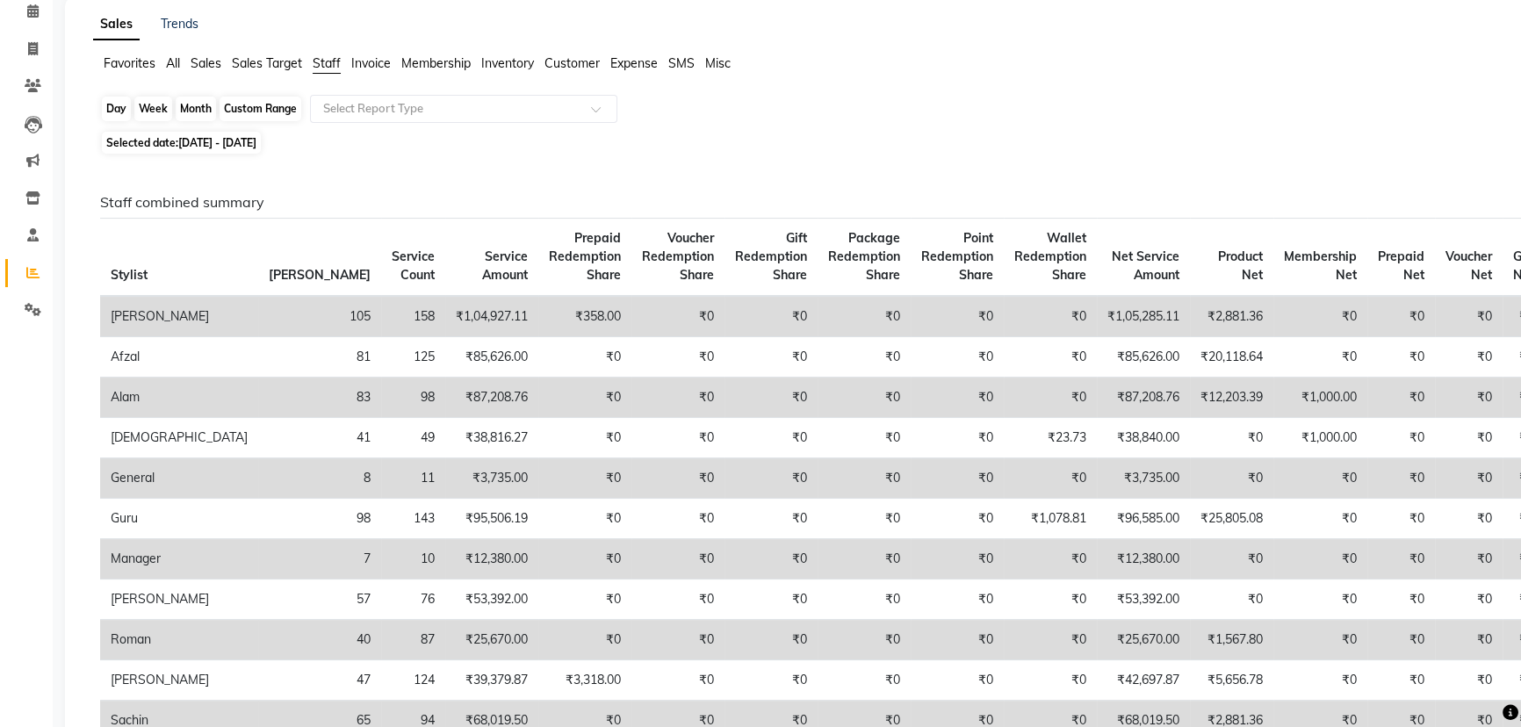
click at [197, 106] on div "Month" at bounding box center [196, 109] width 40 height 25
select select "6"
select select "2025"
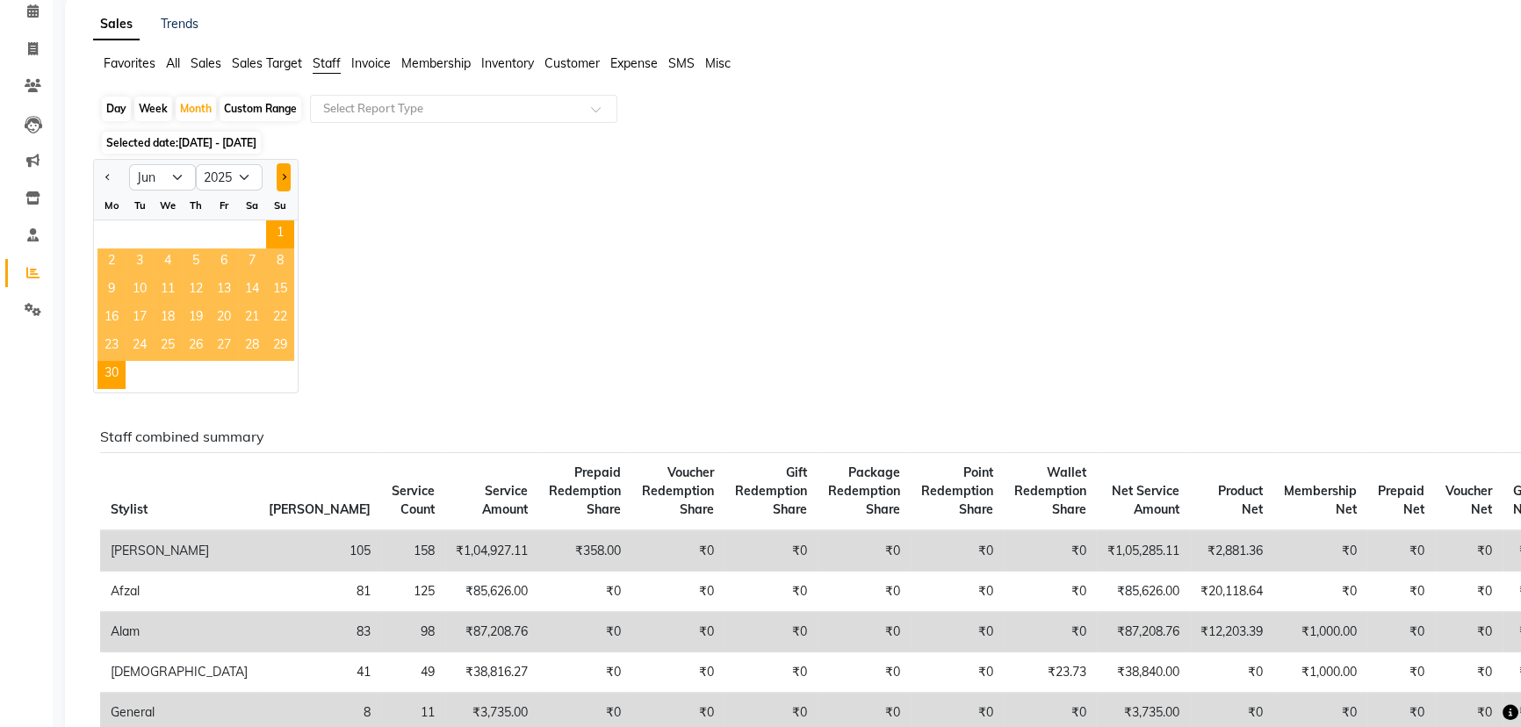
click at [285, 176] on span "Next month" at bounding box center [283, 177] width 6 height 6
select select "7"
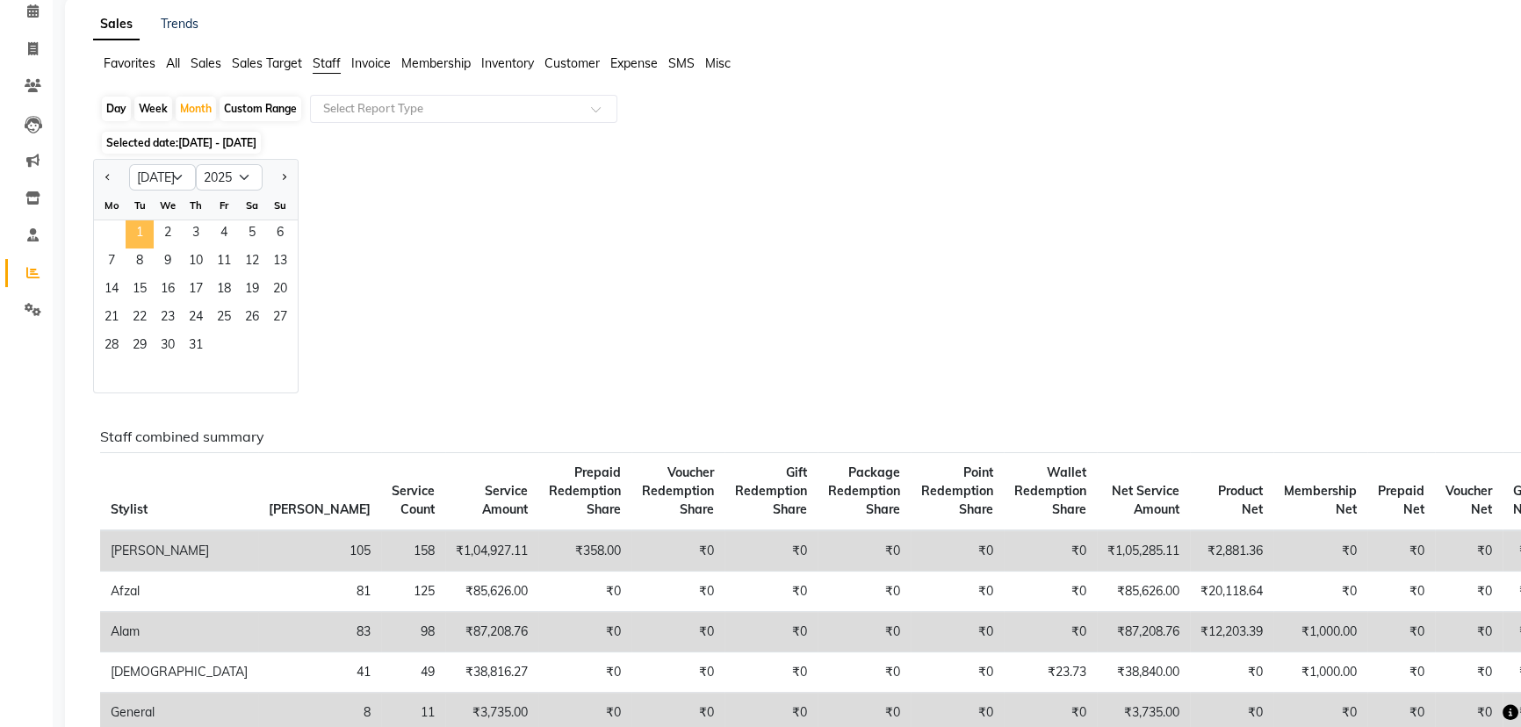
click at [147, 230] on span "1" at bounding box center [140, 234] width 28 height 28
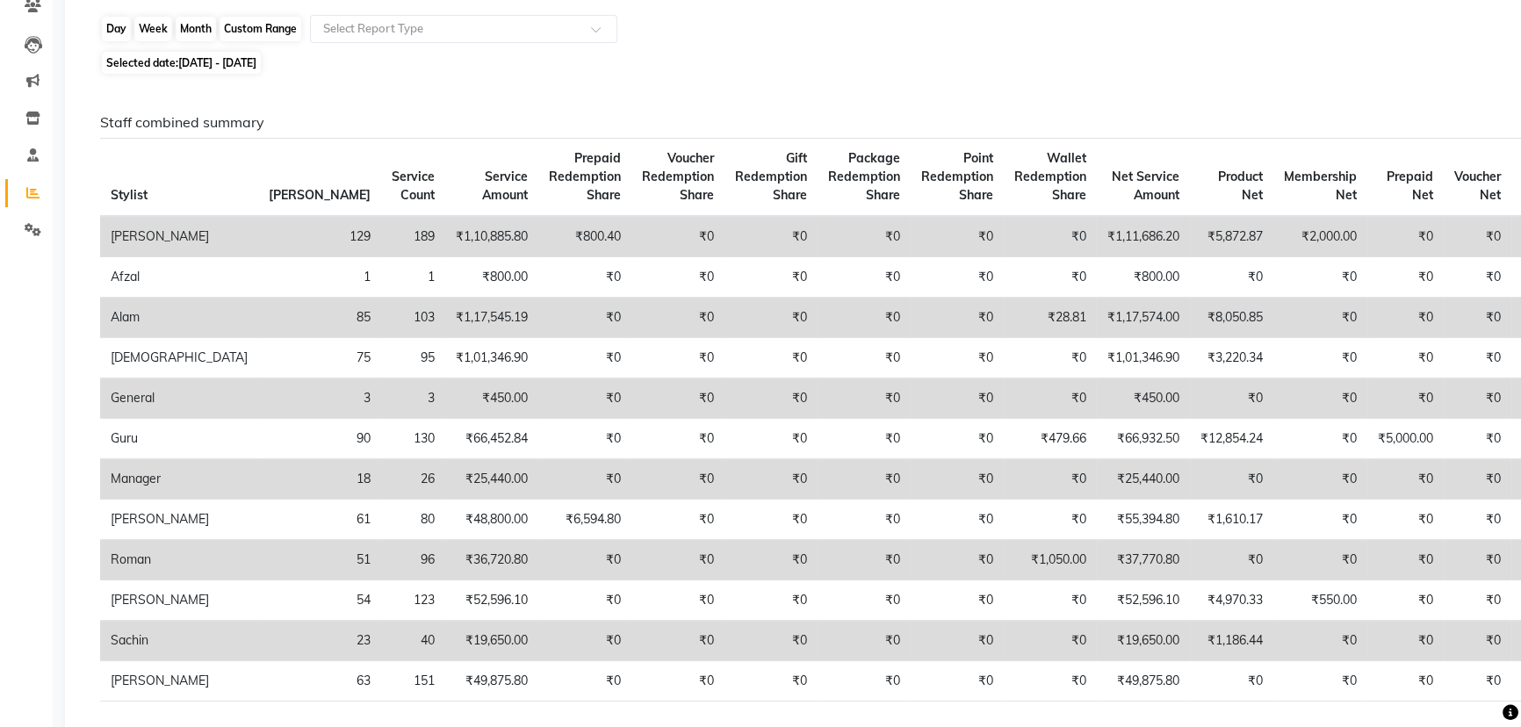
scroll to position [0, 0]
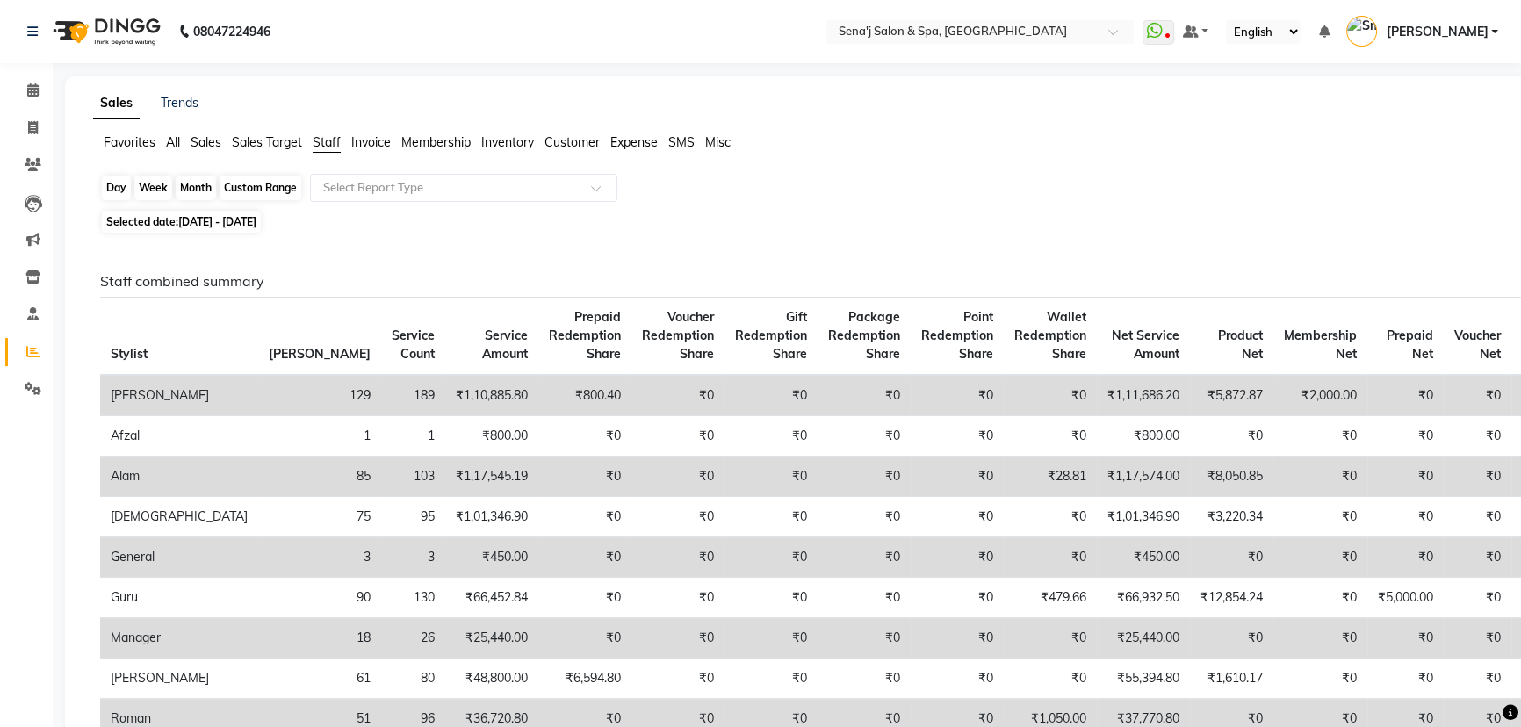
click at [188, 186] on div "Month" at bounding box center [196, 188] width 40 height 25
select select "7"
select select "2025"
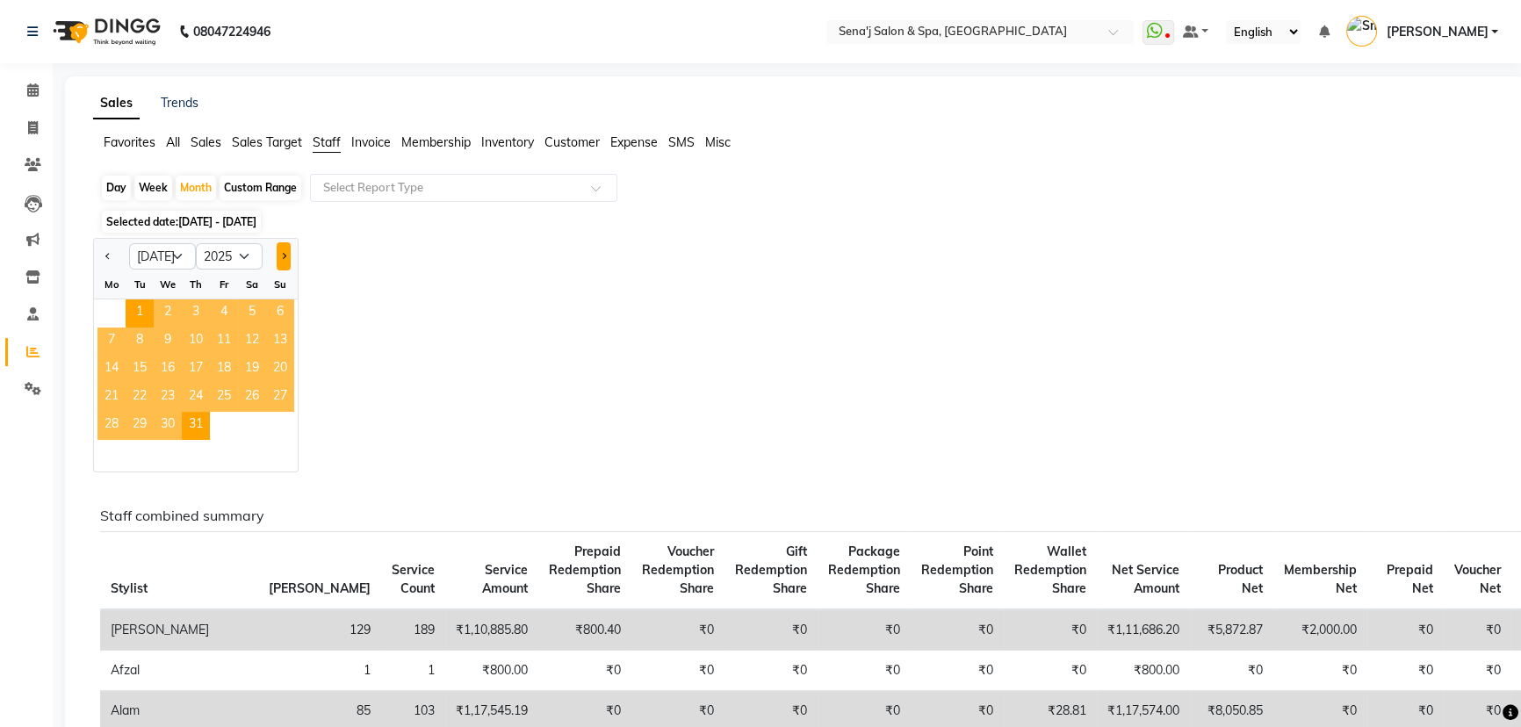
click at [287, 251] on button "Next month" at bounding box center [284, 256] width 14 height 28
select select "8"
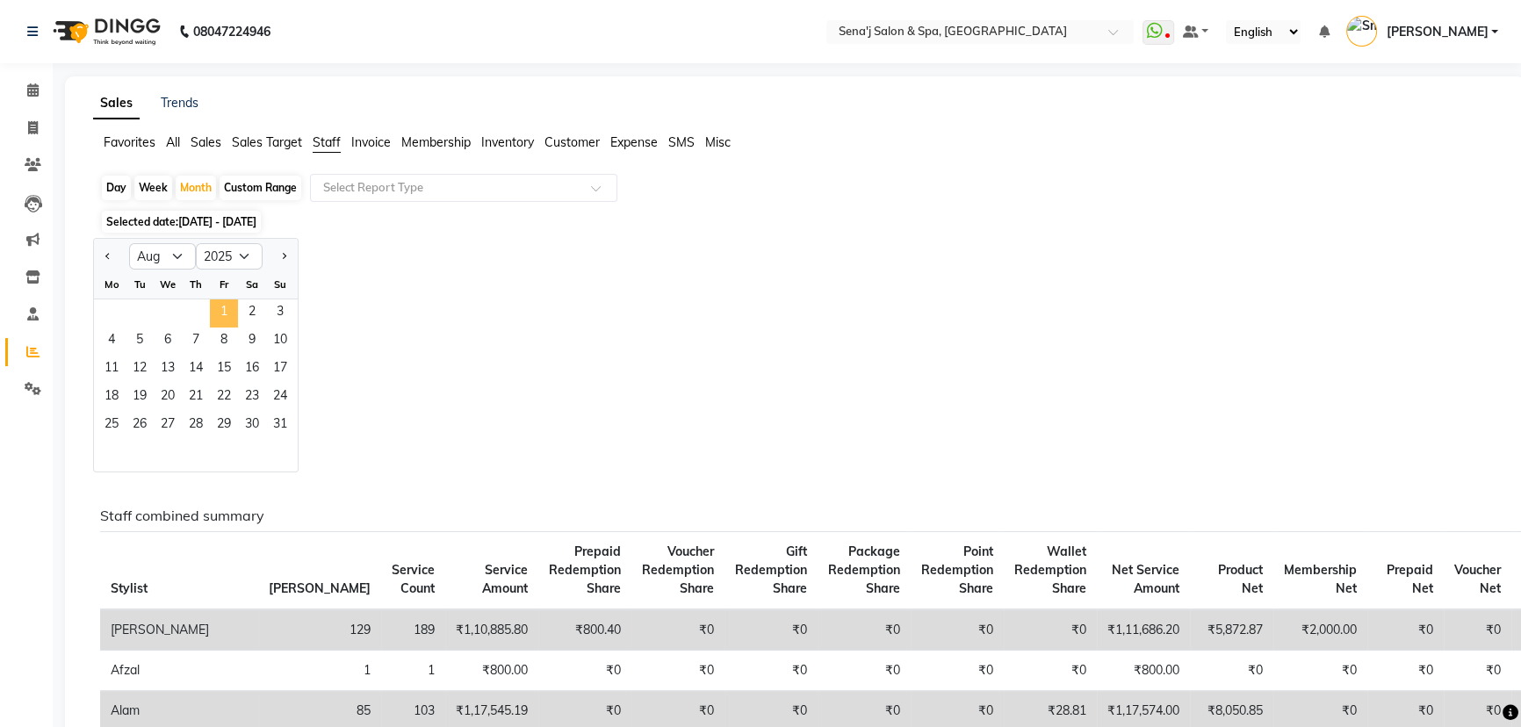
click at [227, 311] on span "1" at bounding box center [224, 313] width 28 height 28
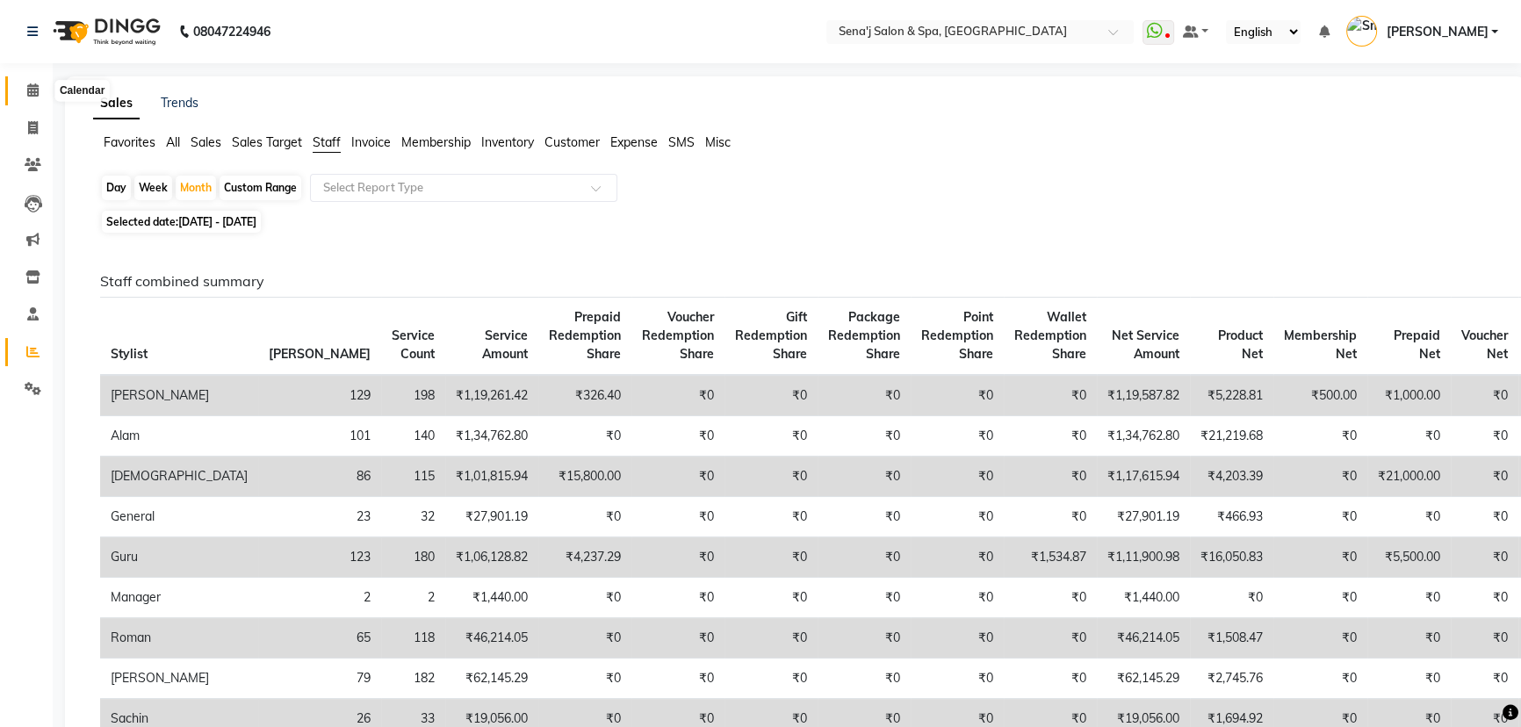
click at [31, 89] on icon at bounding box center [32, 89] width 11 height 13
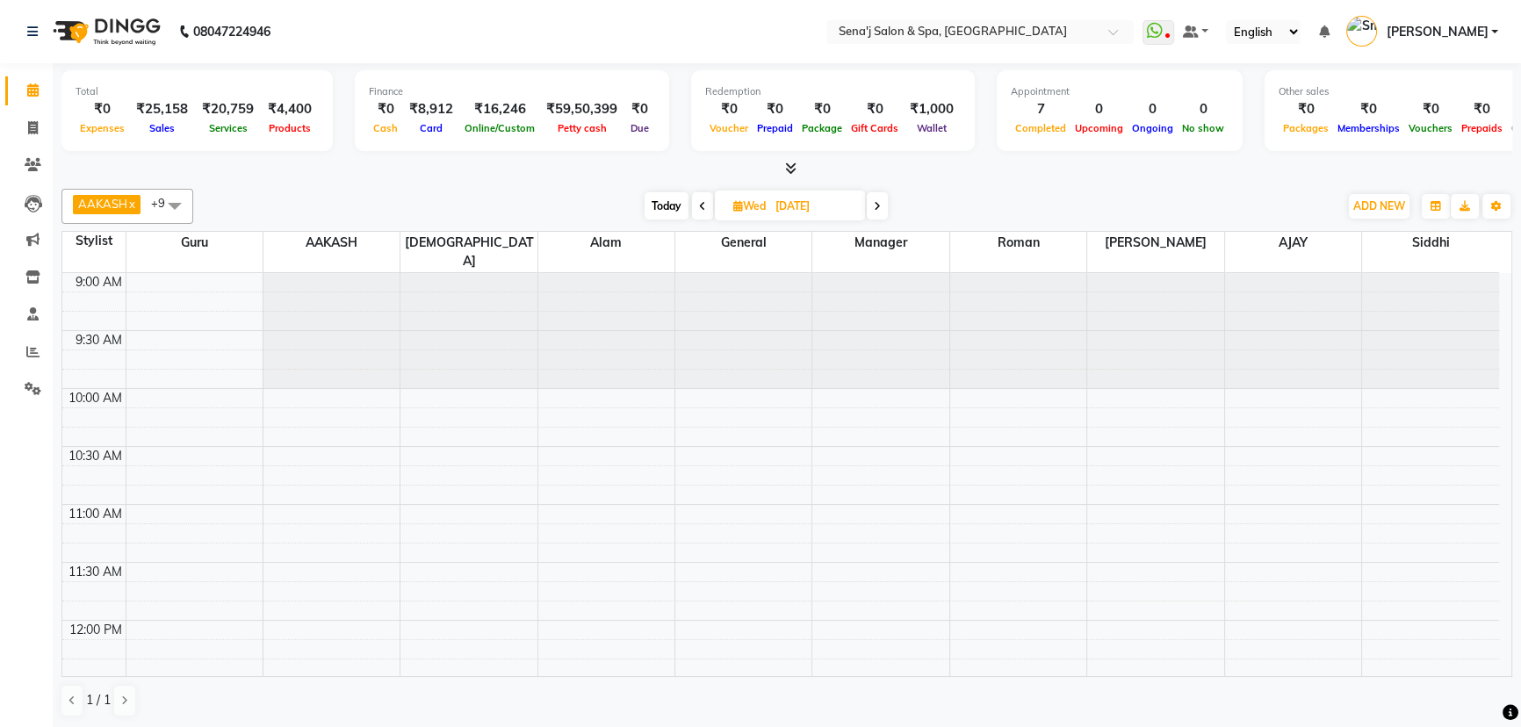
click at [877, 203] on icon at bounding box center [877, 206] width 7 height 11
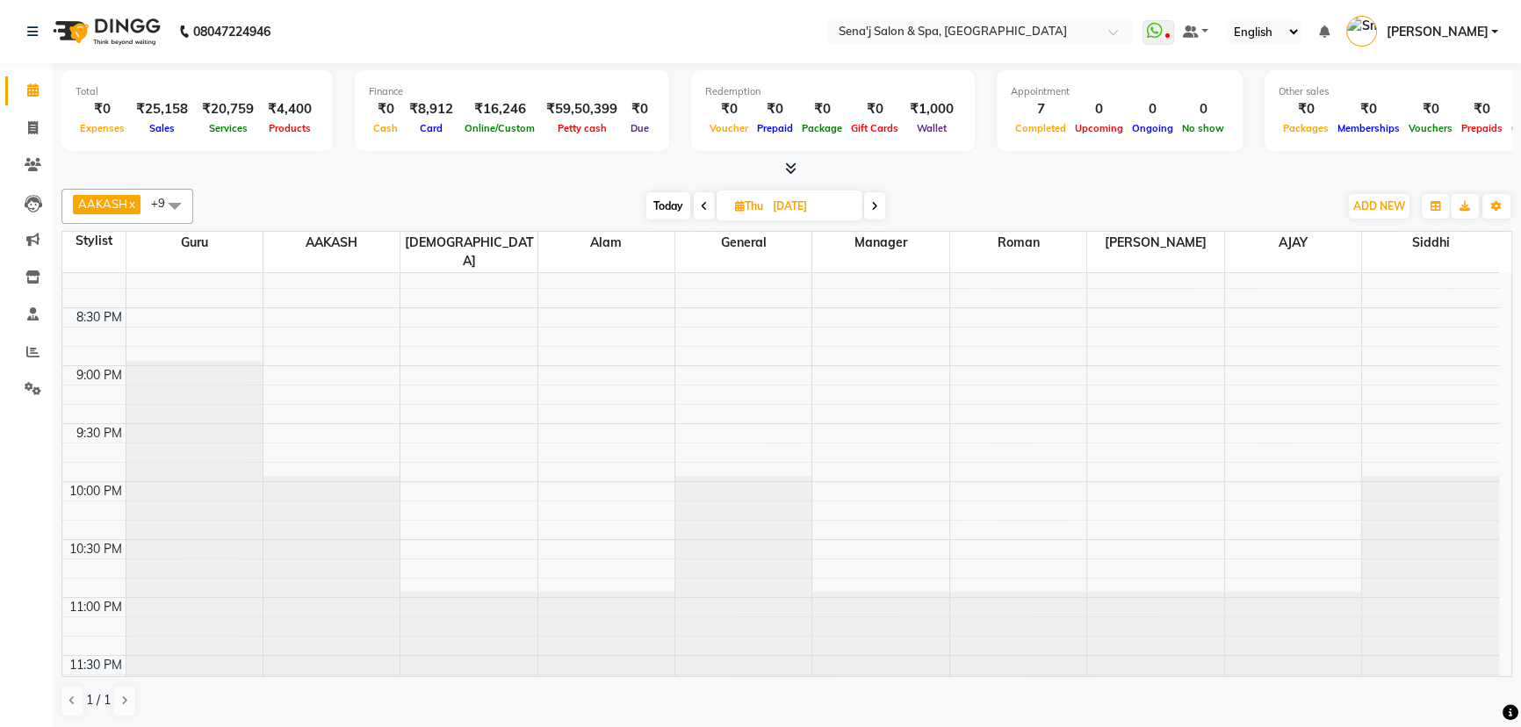
scroll to position [1309, 0]
click at [702, 205] on icon at bounding box center [704, 206] width 7 height 11
type input "[DATE]"
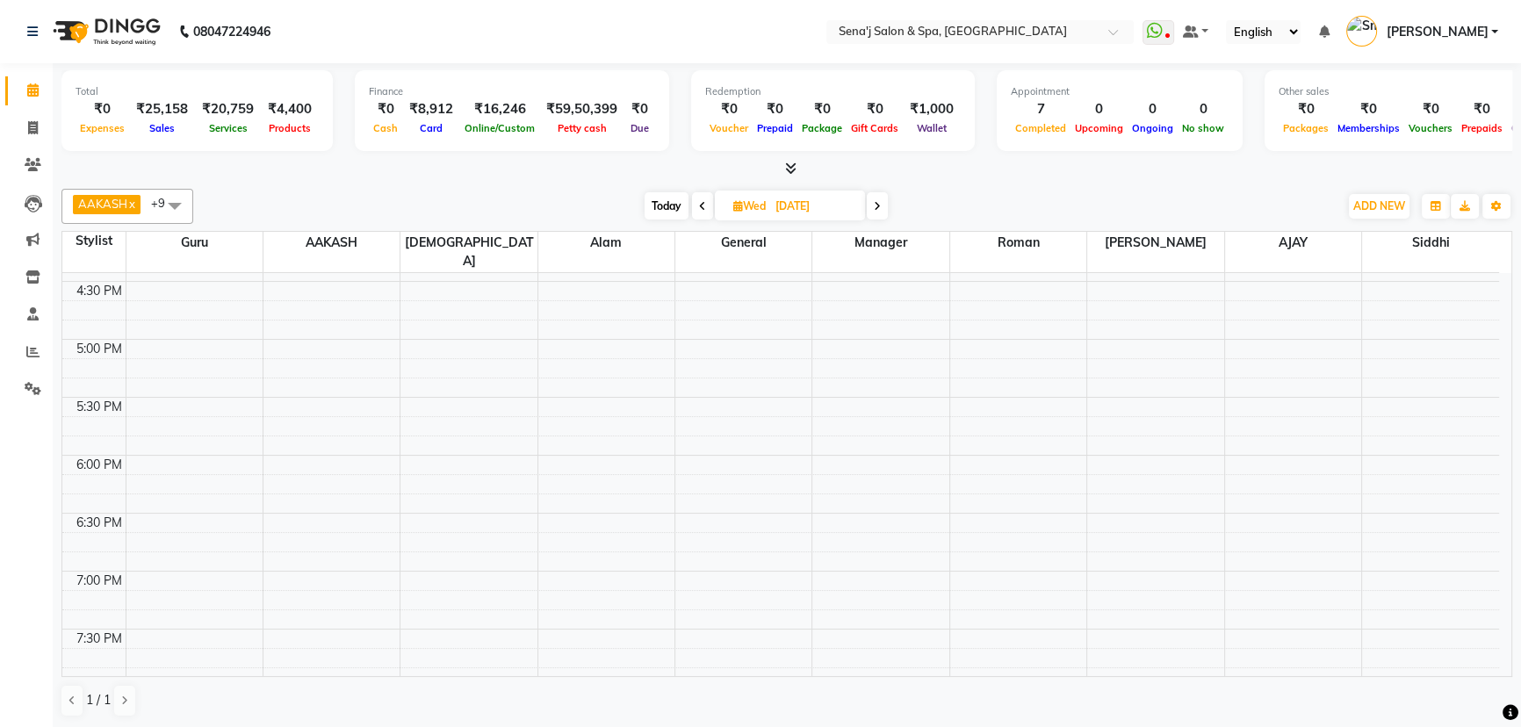
scroll to position [878, 0]
click at [176, 446] on div "9:00 AM 9:30 AM 10:00 AM 10:30 AM 11:00 AM 11:30 AM 12:00 PM 12:30 PM 1:00 PM 1…" at bounding box center [780, 264] width 1437 height 1738
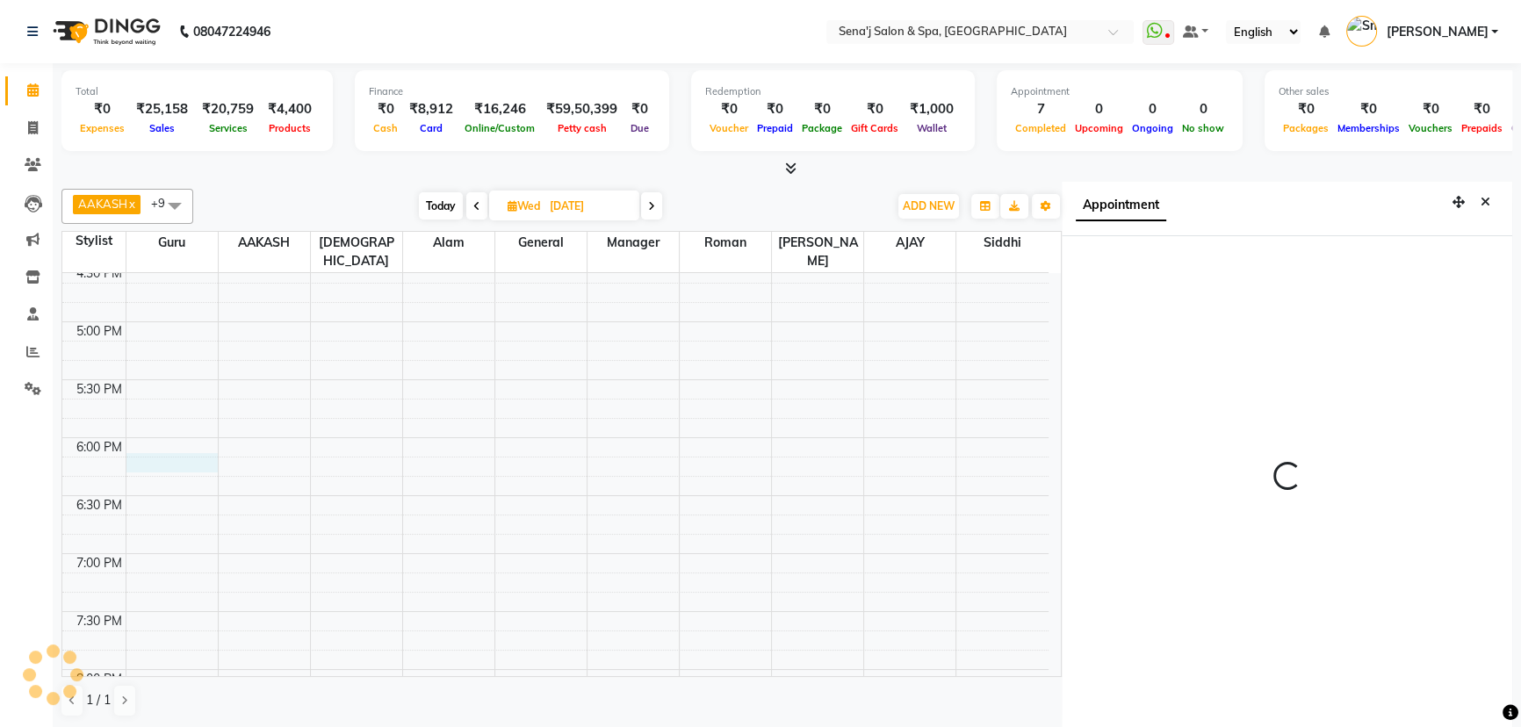
scroll to position [8, 0]
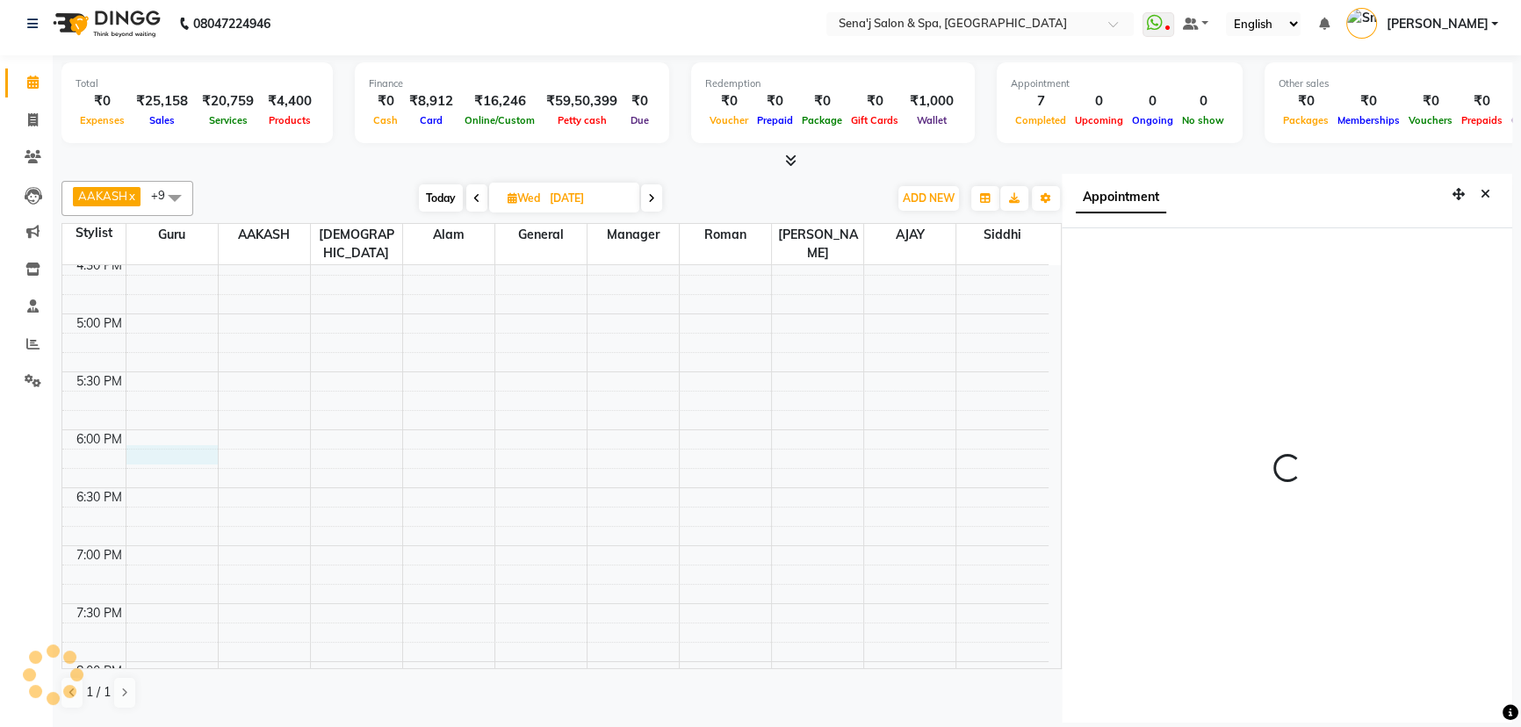
select select "1095"
select select "6923"
select select "tentative"
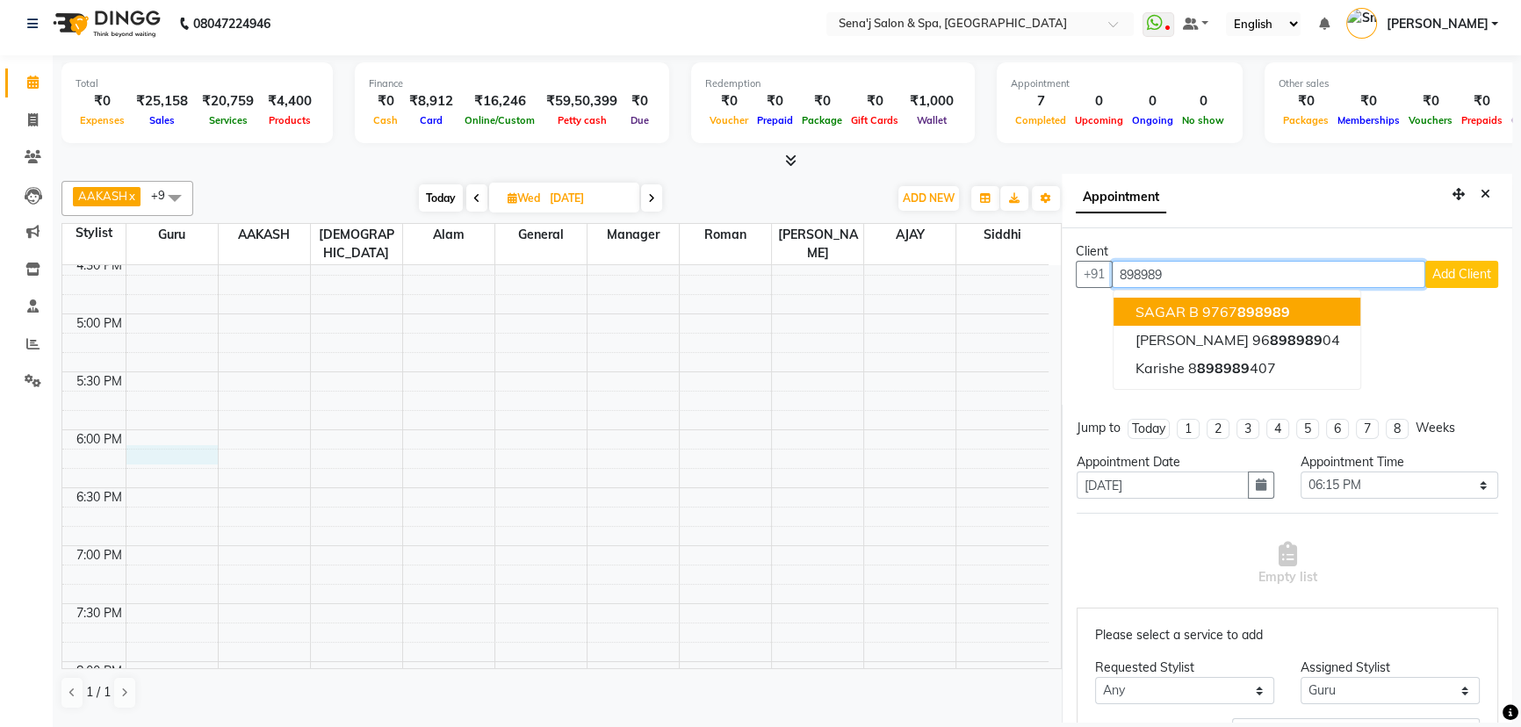
click at [1196, 314] on span "SAGAR B" at bounding box center [1166, 312] width 63 height 18
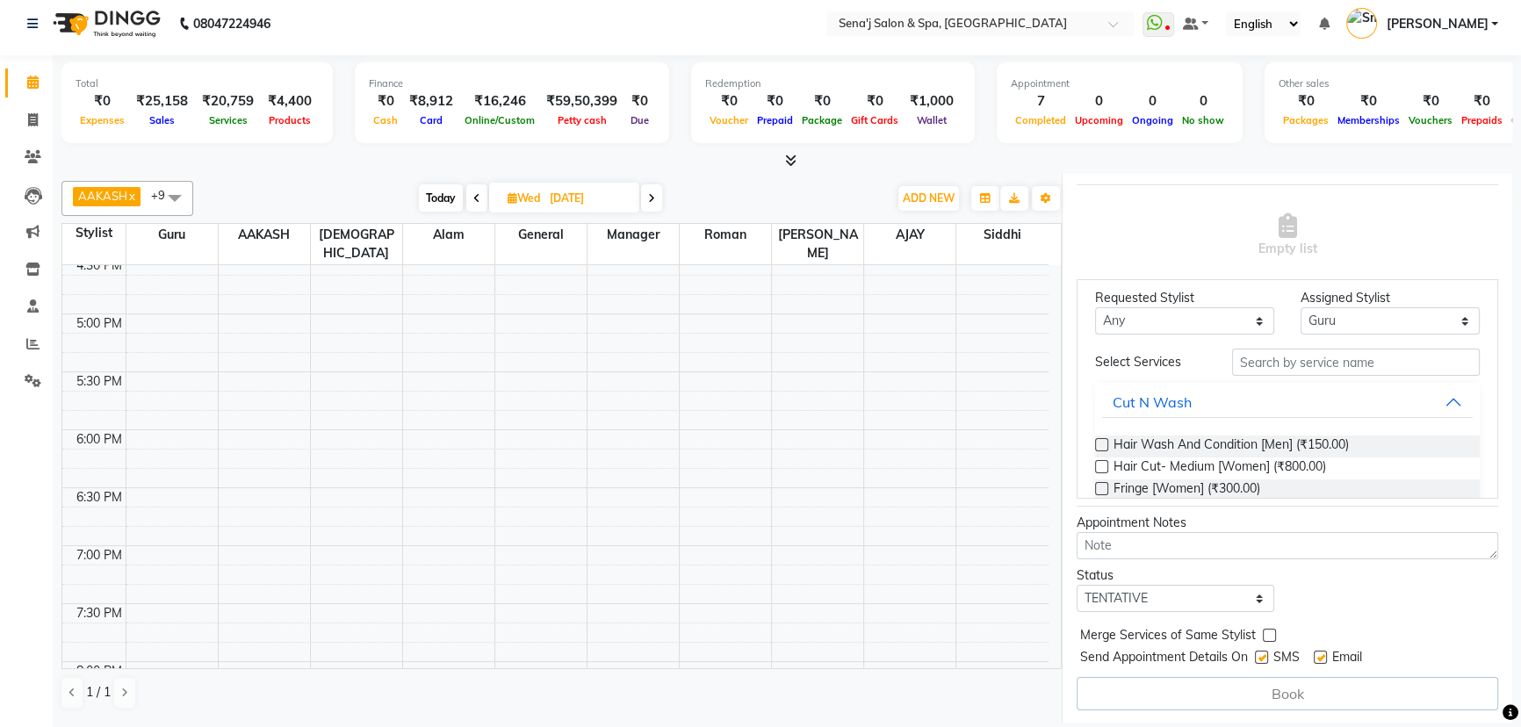
scroll to position [239, 0]
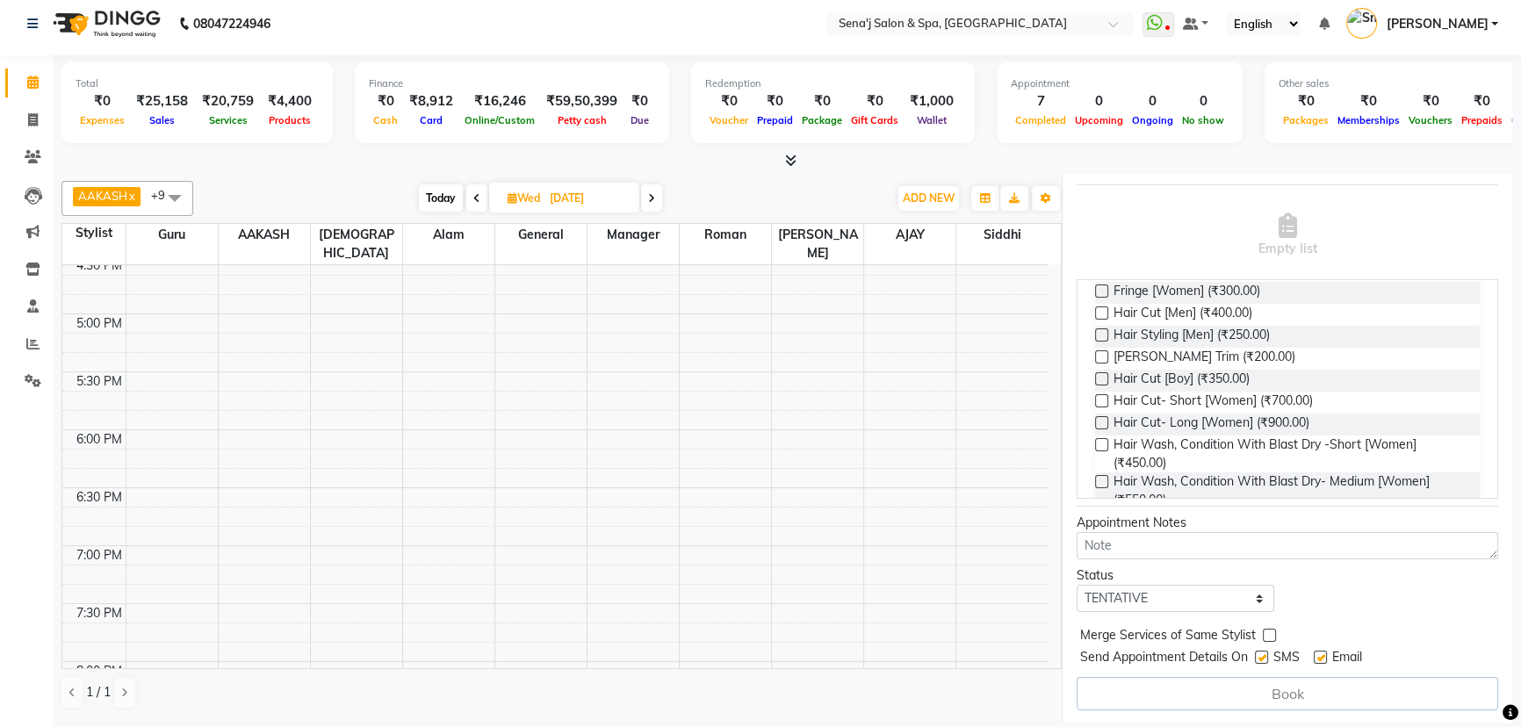
type input "9767898989"
click at [1101, 307] on label at bounding box center [1101, 312] width 13 height 13
click at [1101, 309] on input "checkbox" at bounding box center [1100, 314] width 11 height 11
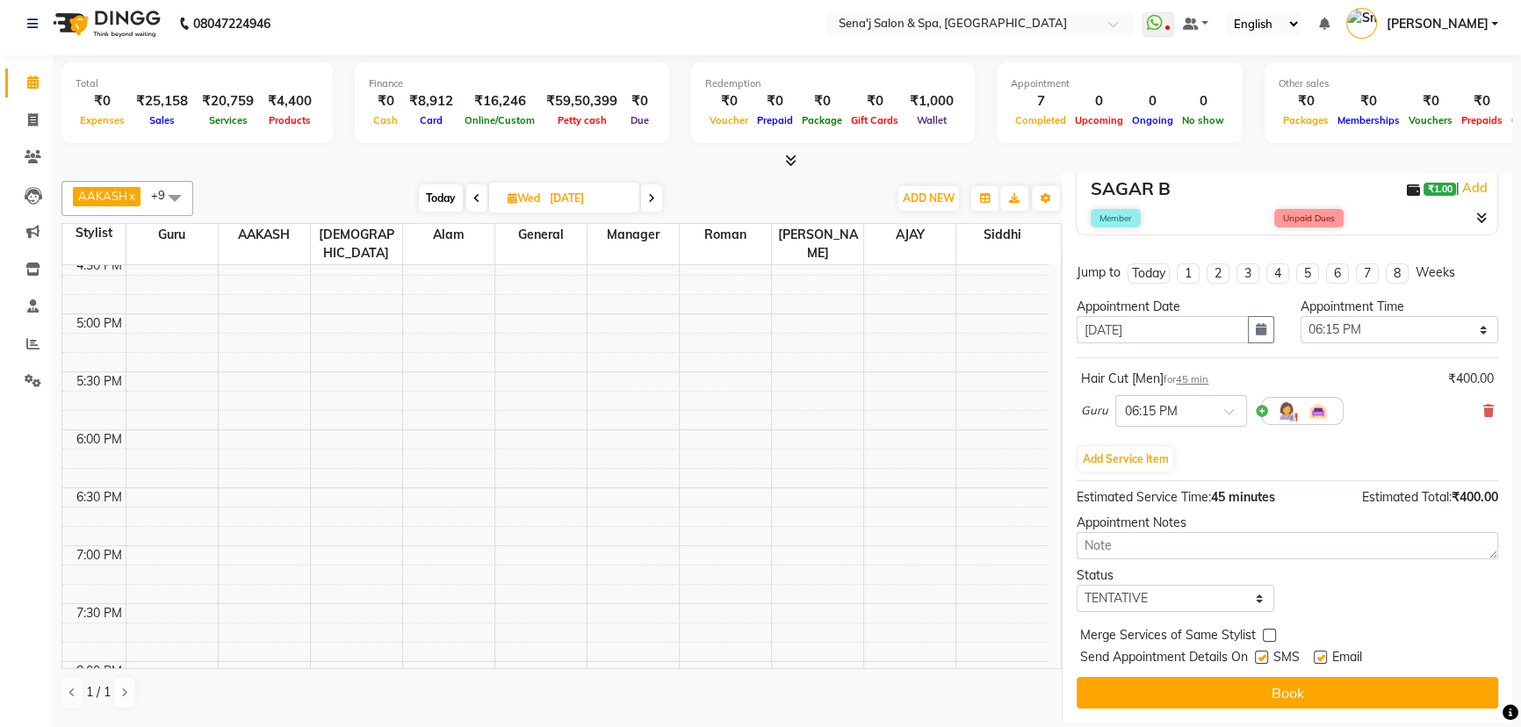
scroll to position [184, 0]
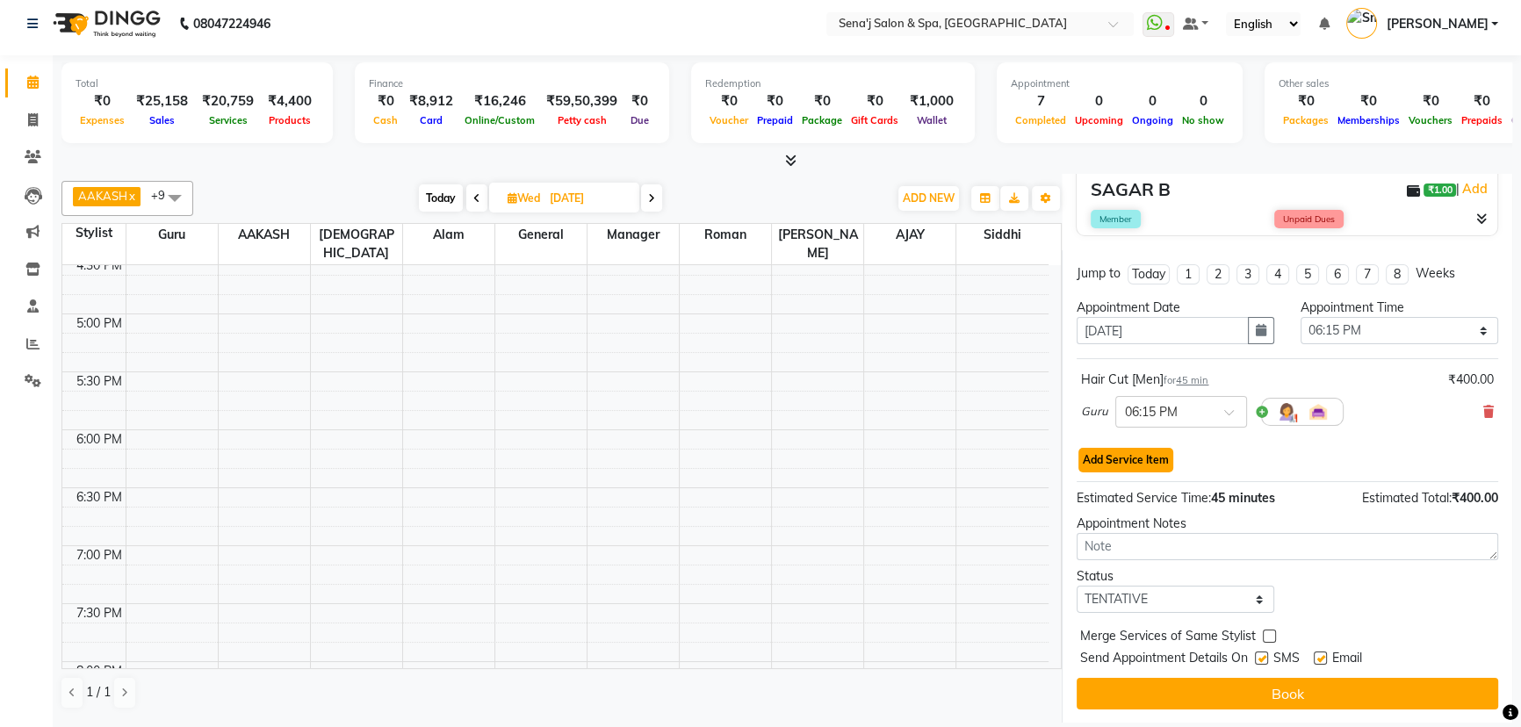
click at [1109, 449] on button "Add Service Item" at bounding box center [1125, 460] width 95 height 25
select select "6923"
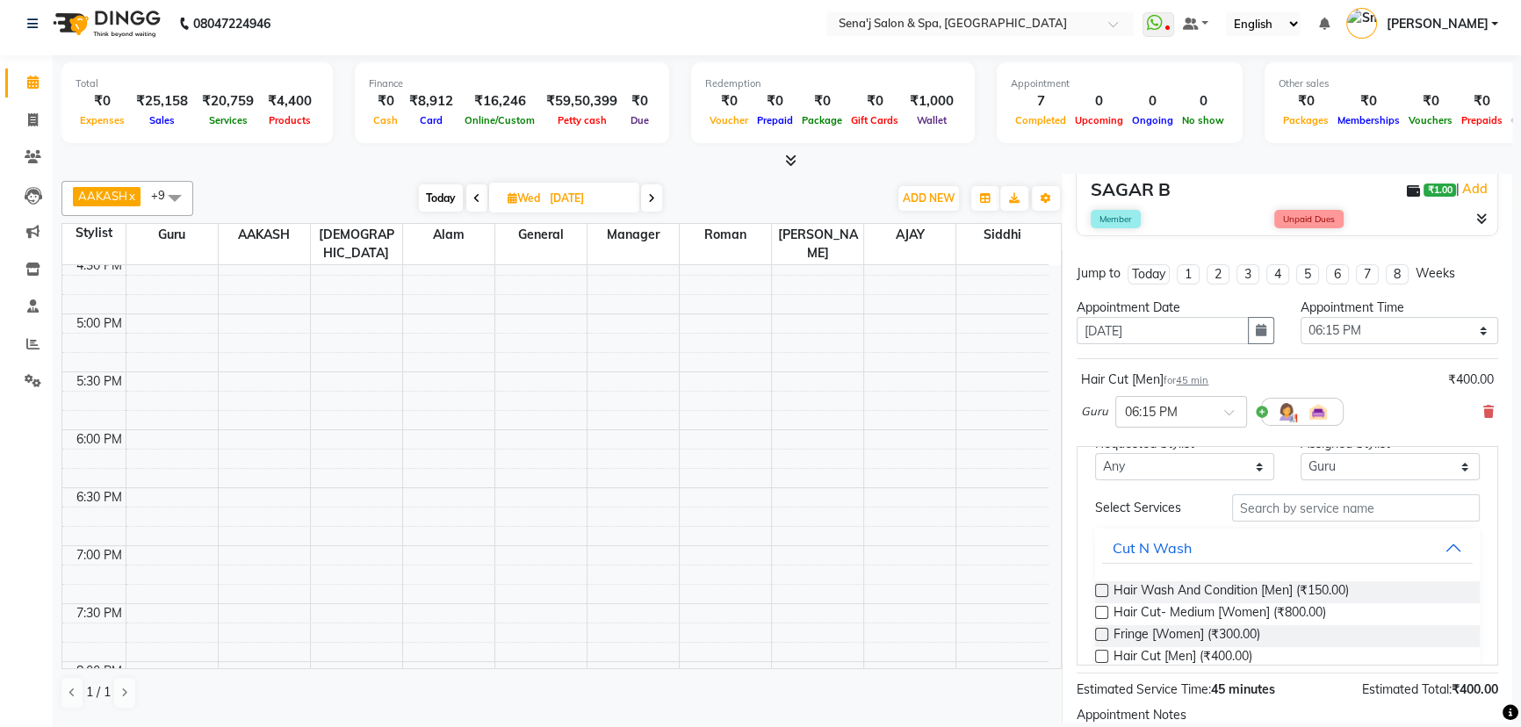
scroll to position [239, 0]
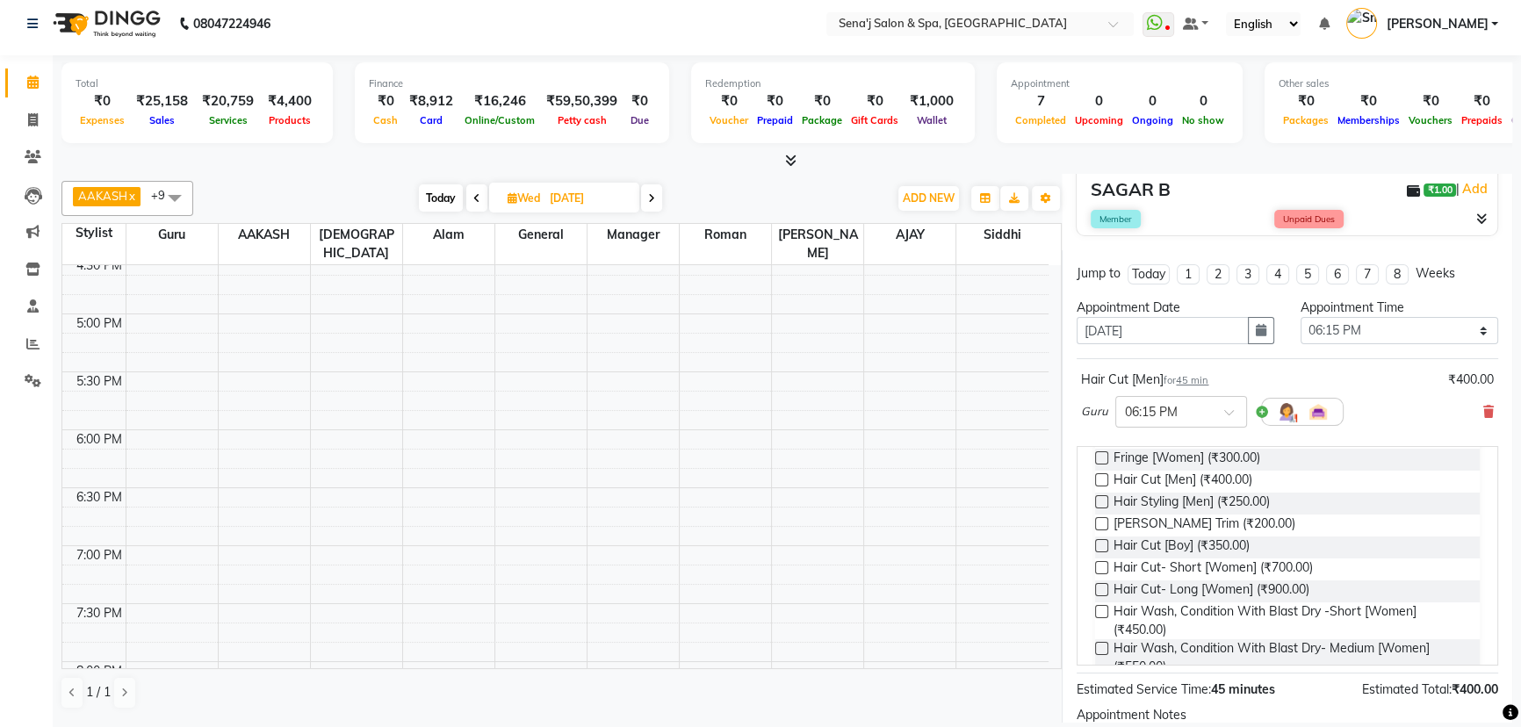
click at [1104, 478] on label at bounding box center [1101, 479] width 13 height 13
click at [1104, 478] on input "checkbox" at bounding box center [1100, 481] width 11 height 11
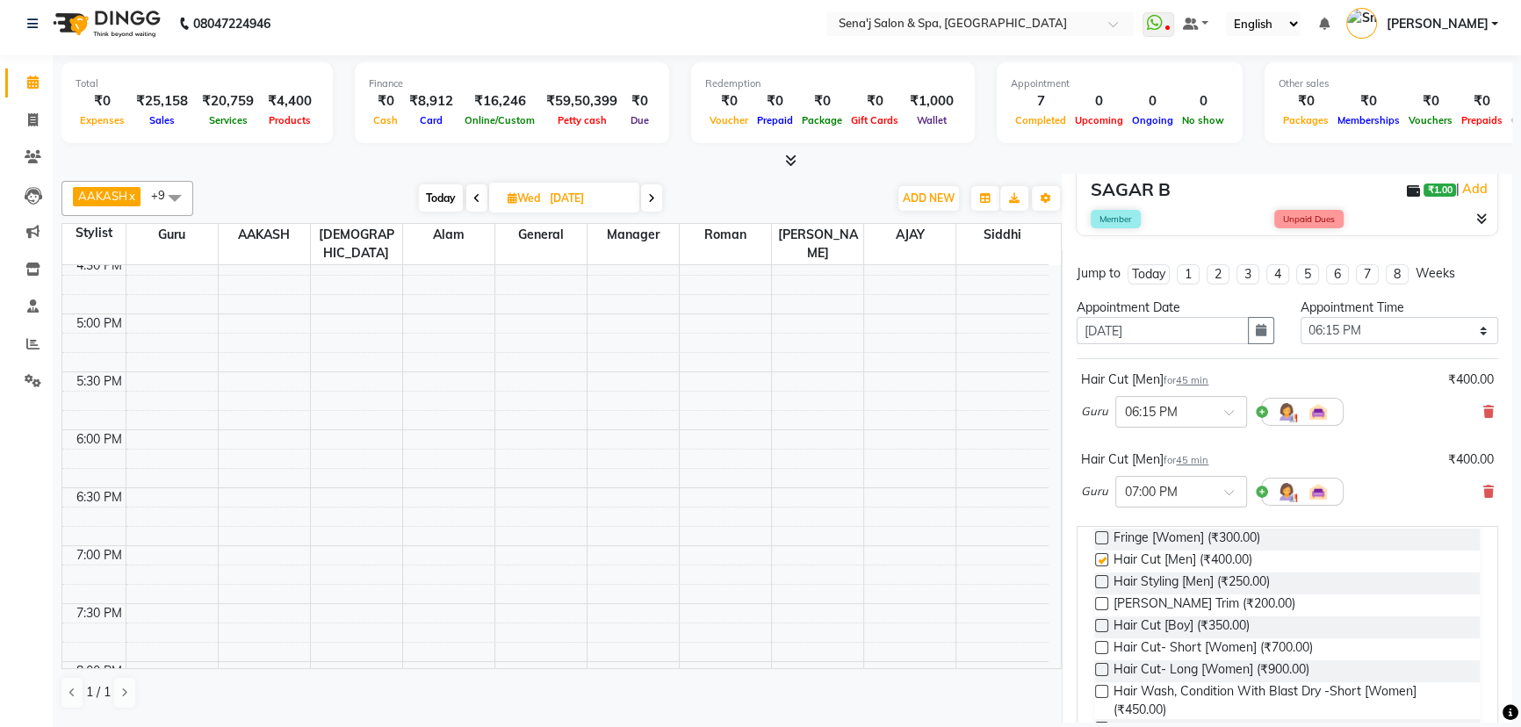
checkbox input "false"
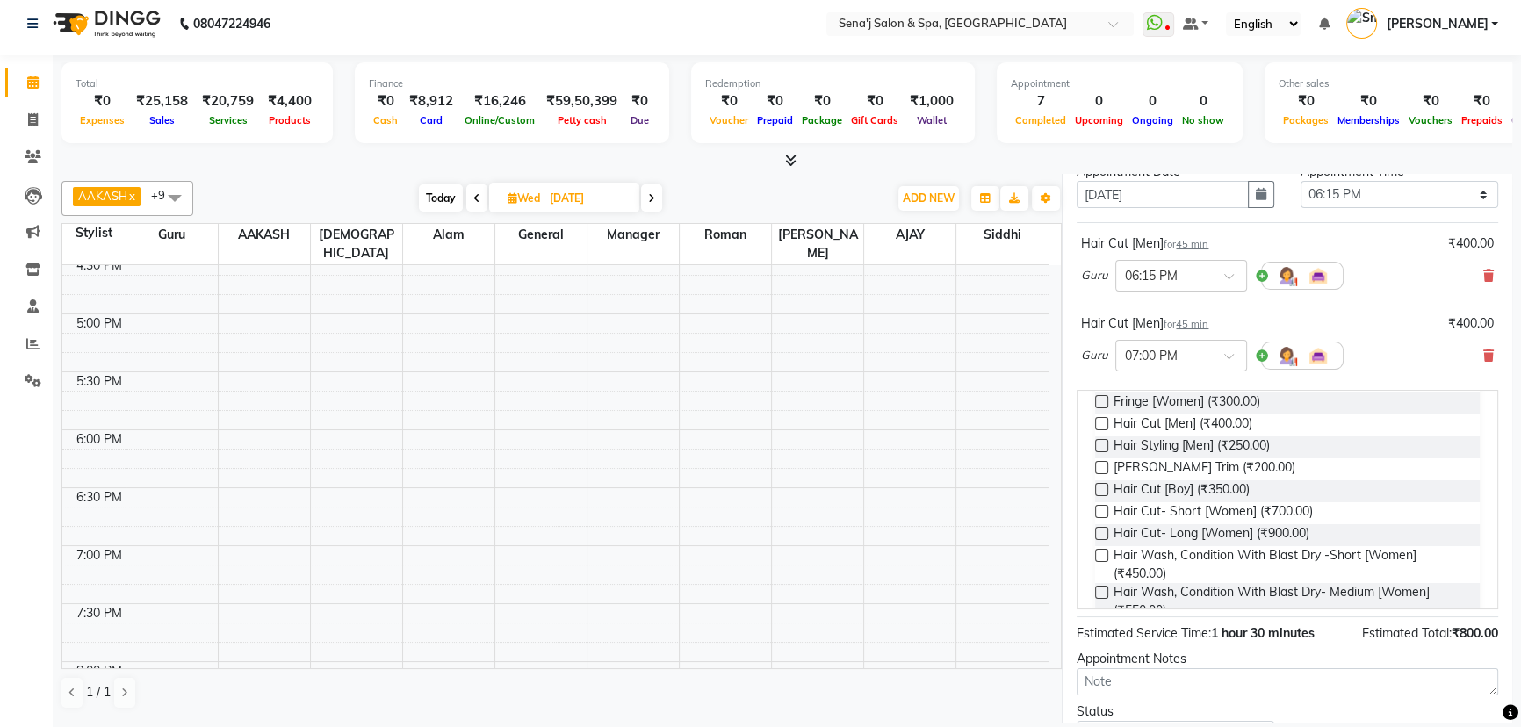
scroll to position [343, 0]
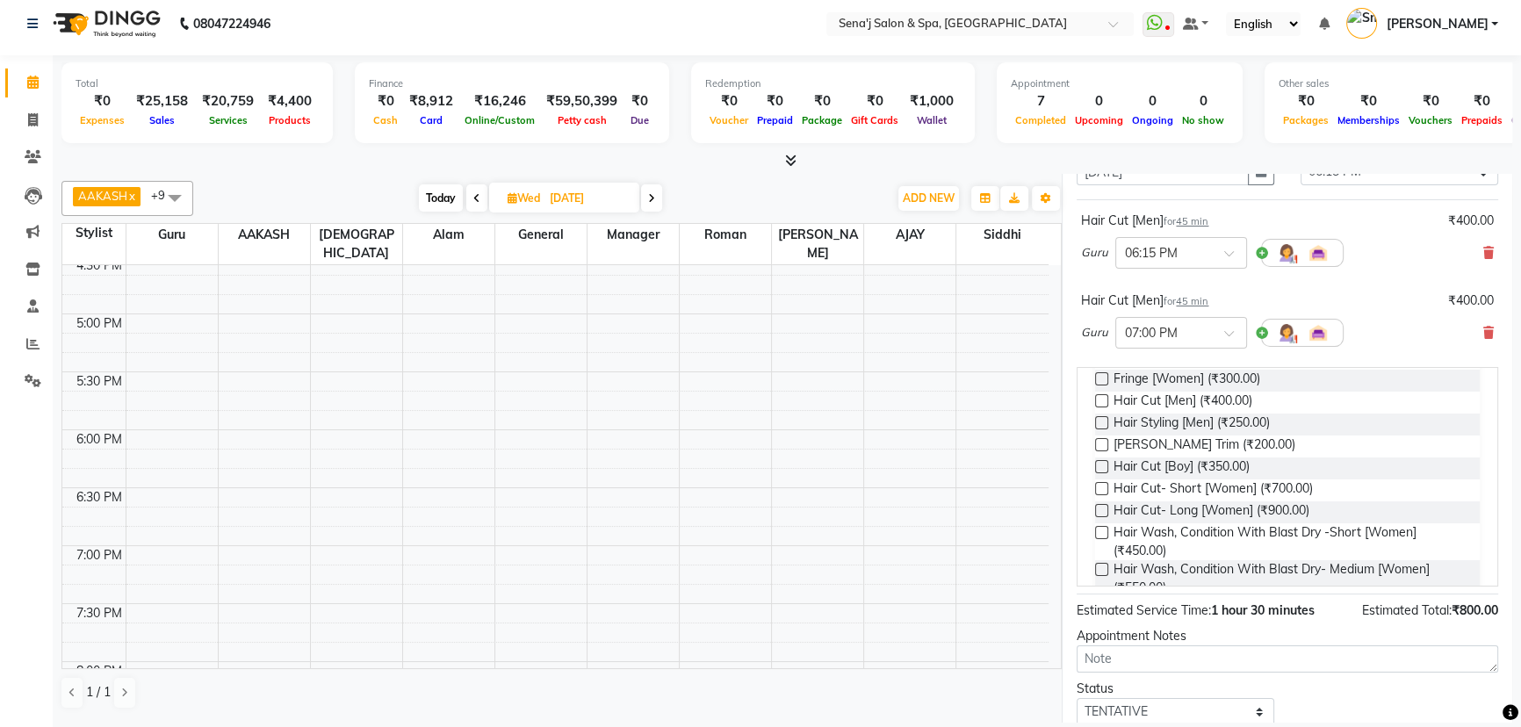
click at [1099, 438] on label at bounding box center [1101, 444] width 13 height 13
click at [1099, 441] on input "checkbox" at bounding box center [1100, 446] width 11 height 11
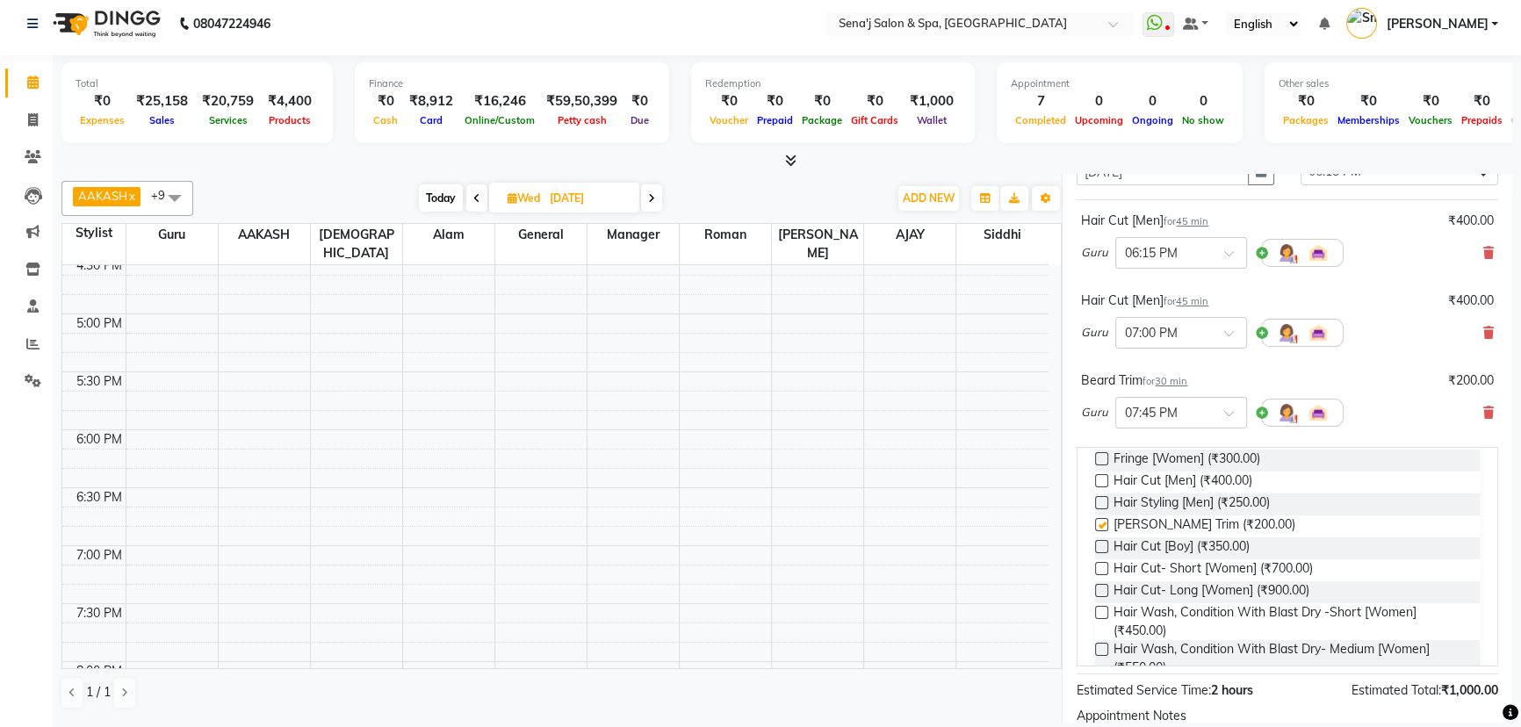
checkbox input "false"
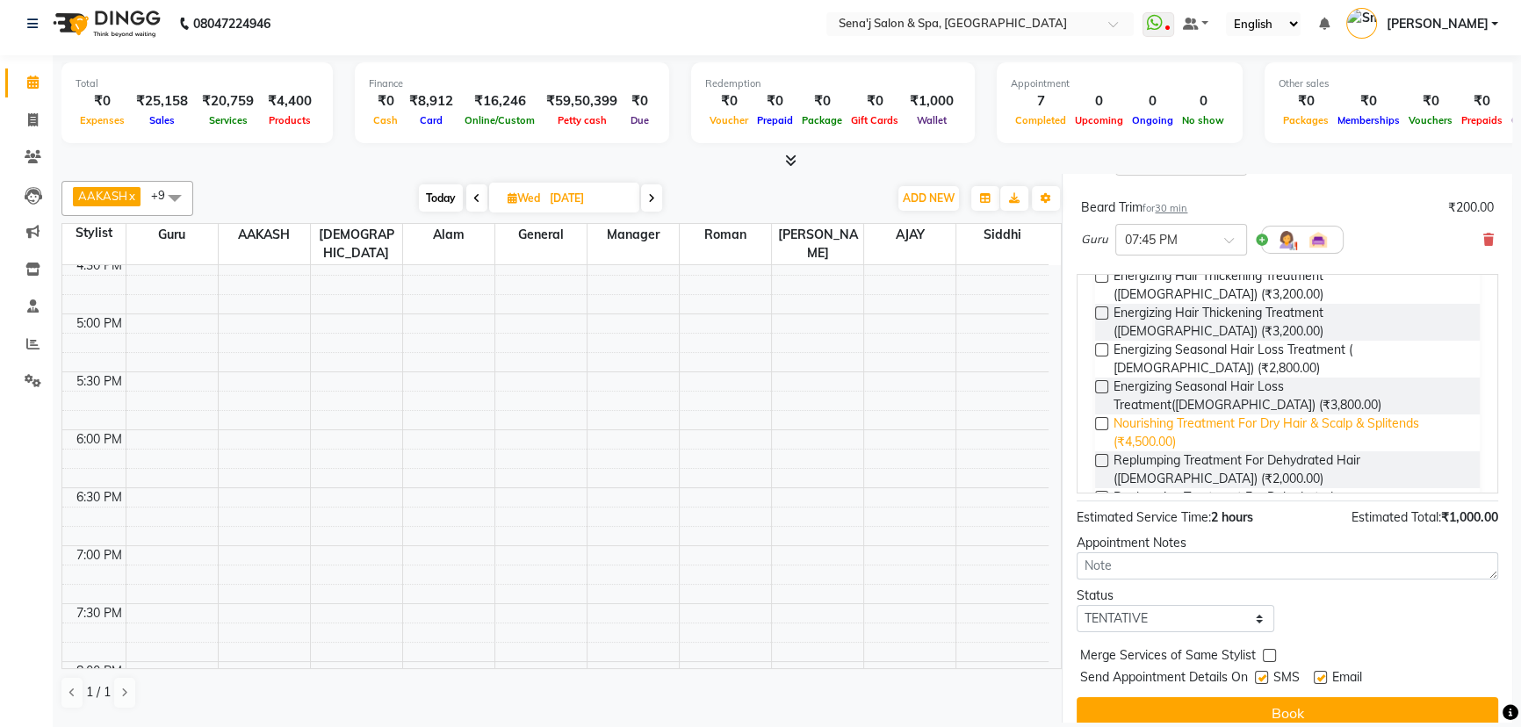
scroll to position [536, 0]
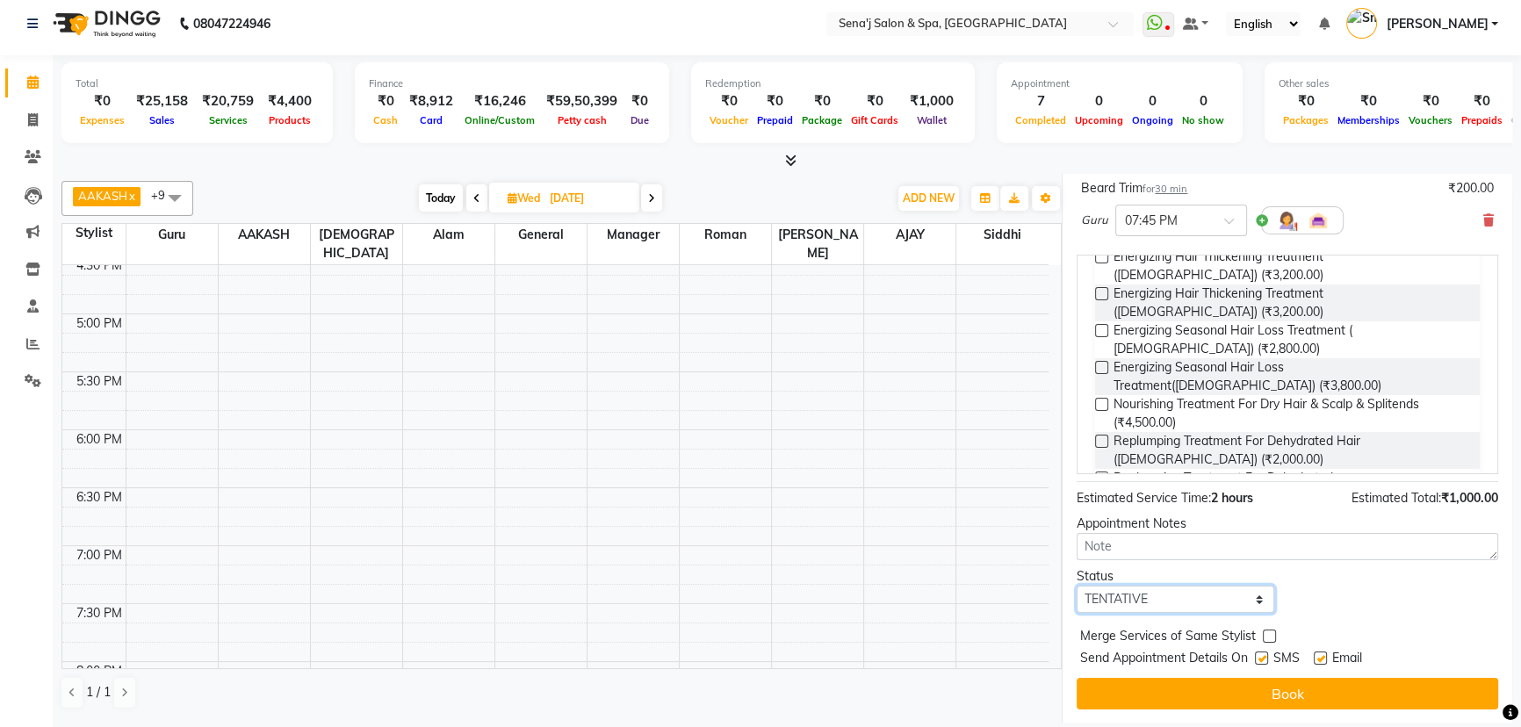
click at [1135, 596] on select "Select TENTATIVE CONFIRM UPCOMING" at bounding box center [1176, 599] width 198 height 27
select select "confirm booking"
click at [1077, 586] on select "Select TENTATIVE CONFIRM UPCOMING" at bounding box center [1176, 599] width 198 height 27
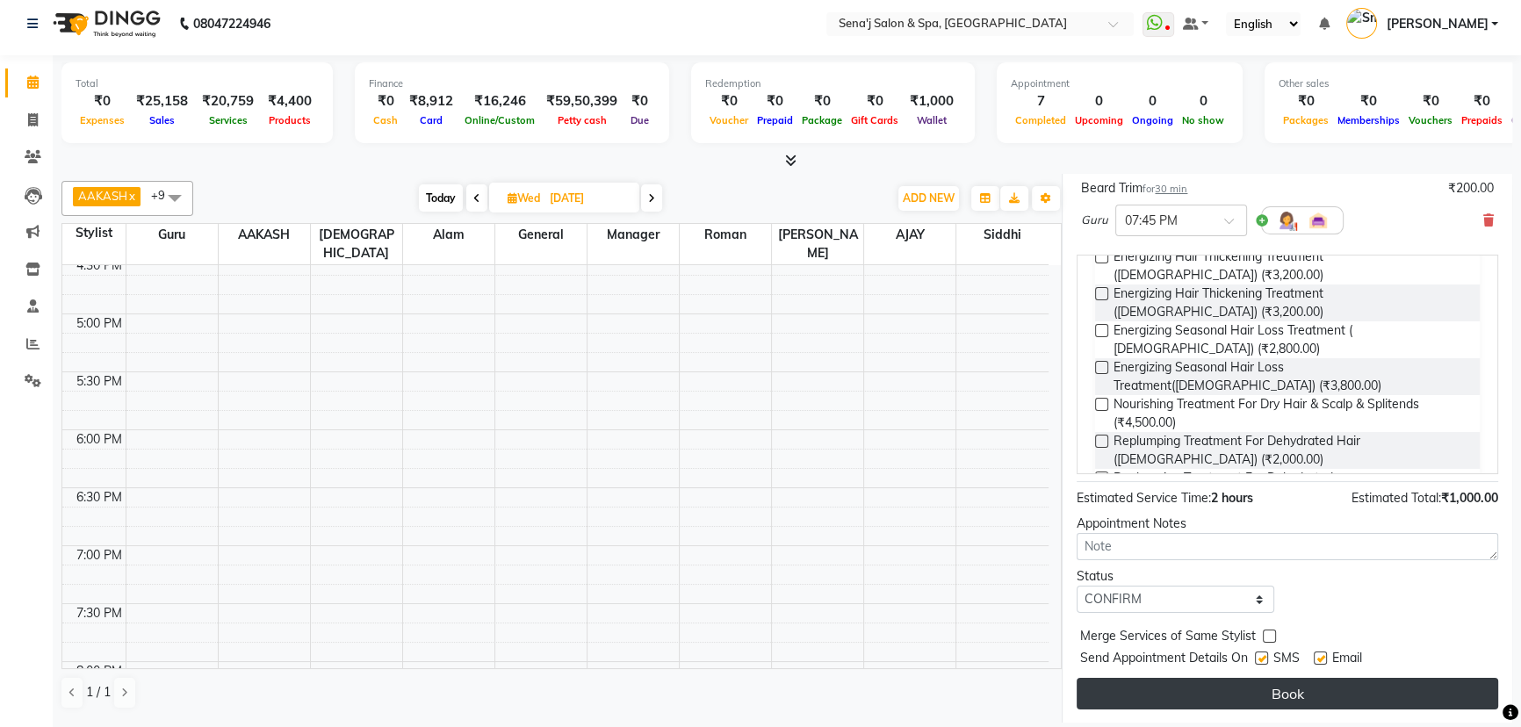
click at [1276, 686] on button "Book" at bounding box center [1288, 694] width 422 height 32
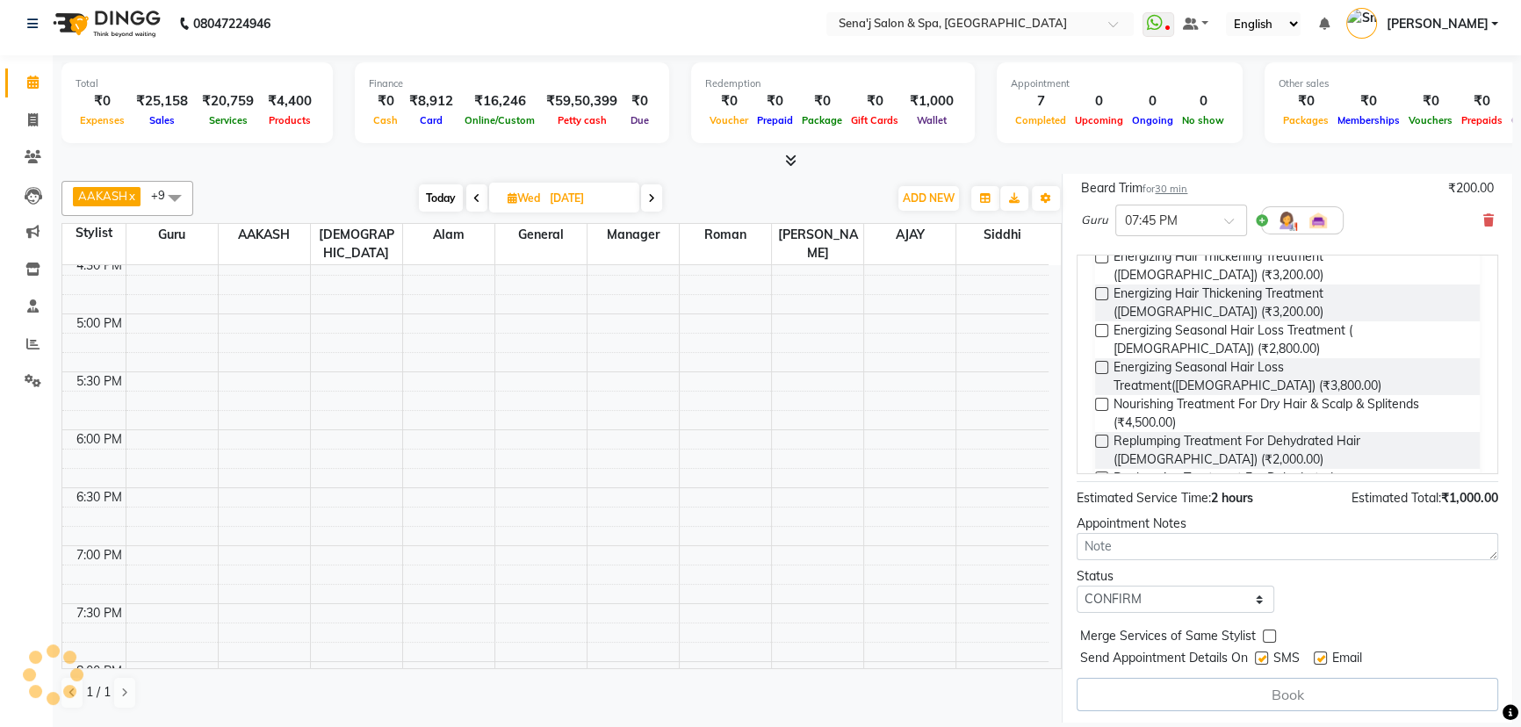
select select "6923"
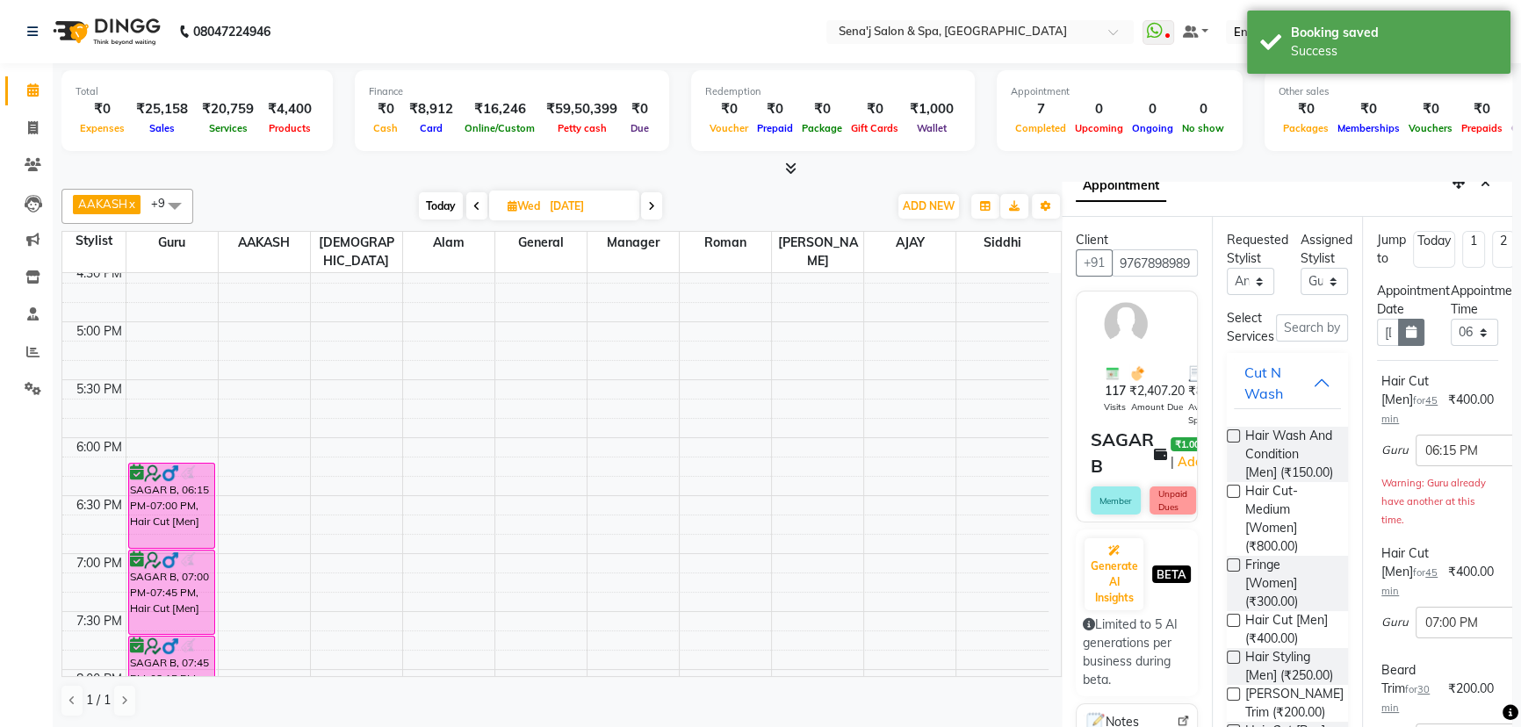
scroll to position [0, 0]
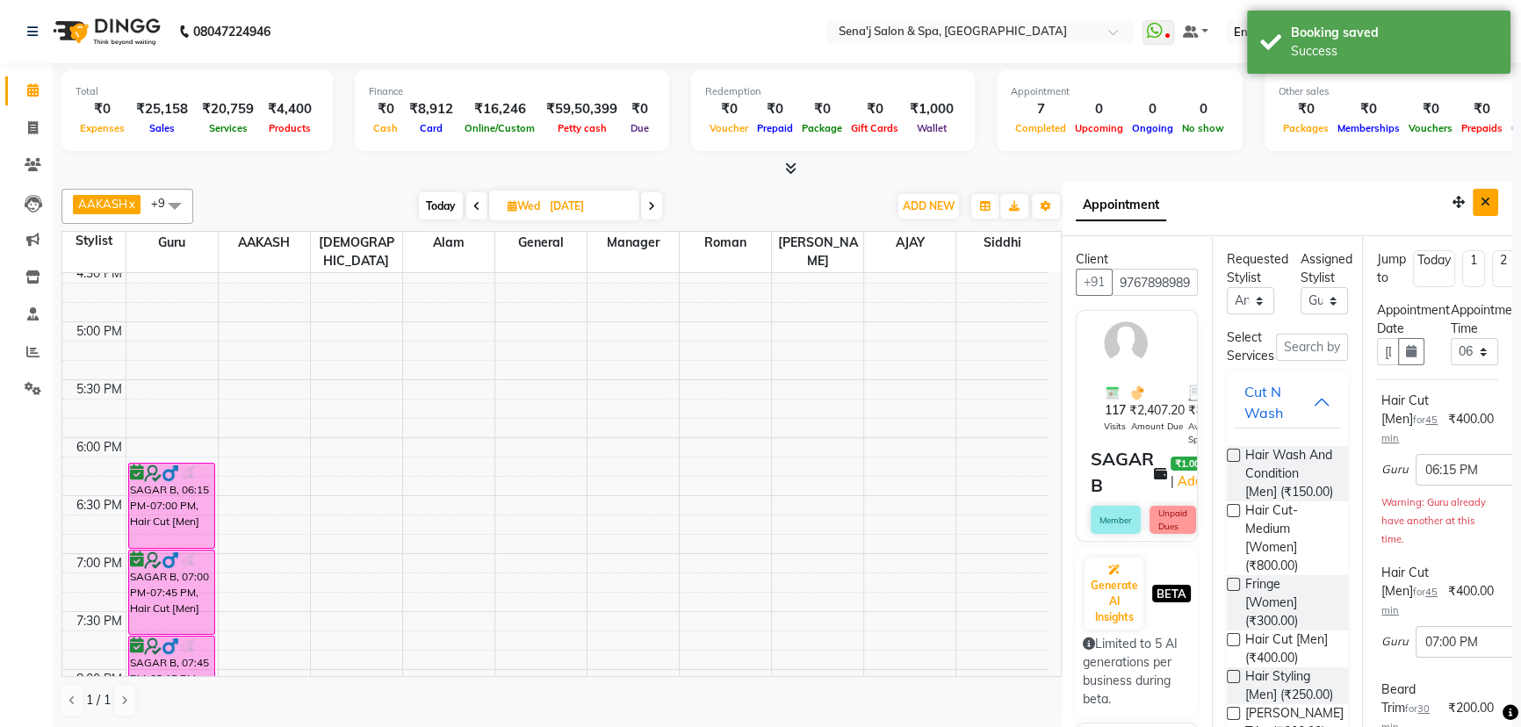
click at [1481, 200] on icon "Close" at bounding box center [1486, 202] width 10 height 12
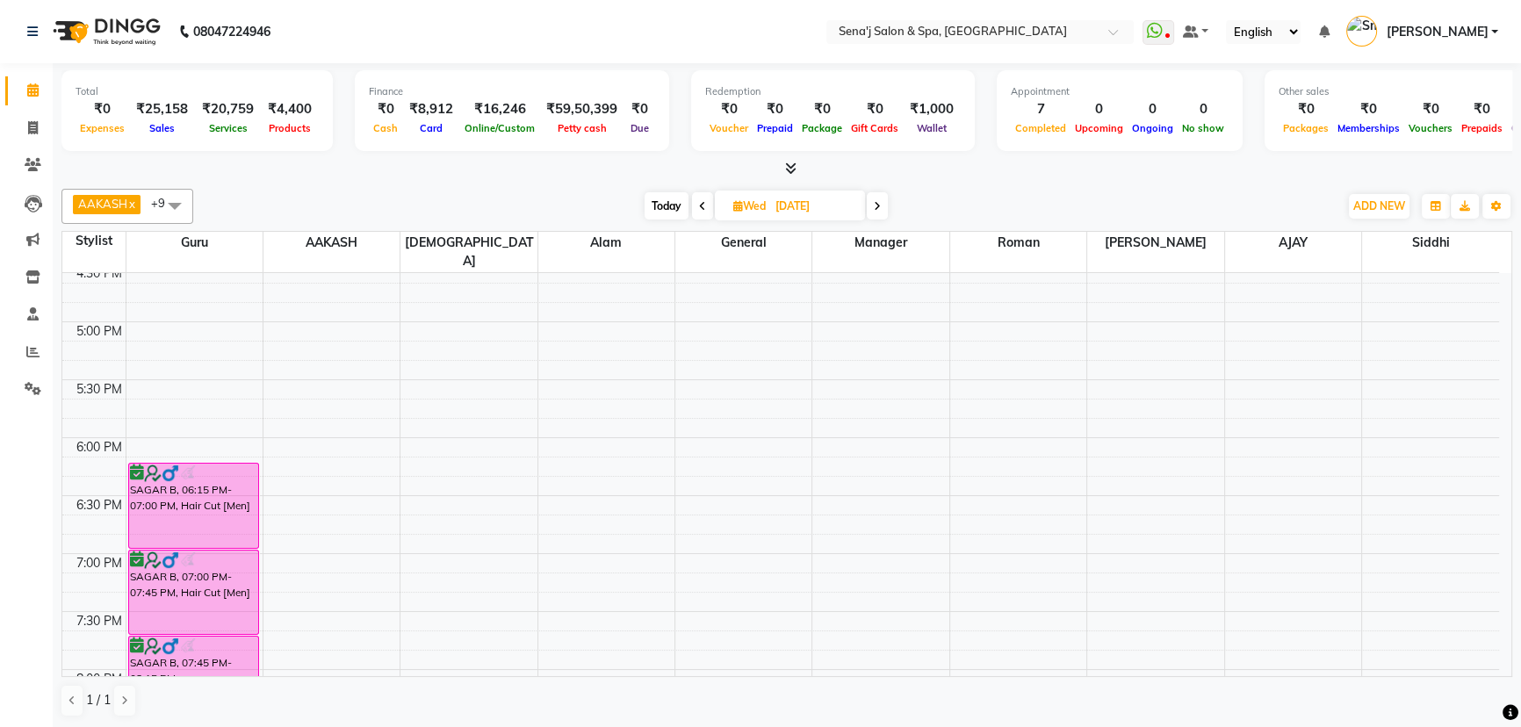
click at [652, 202] on span "Today" at bounding box center [667, 205] width 44 height 27
type input "02-09-2025"
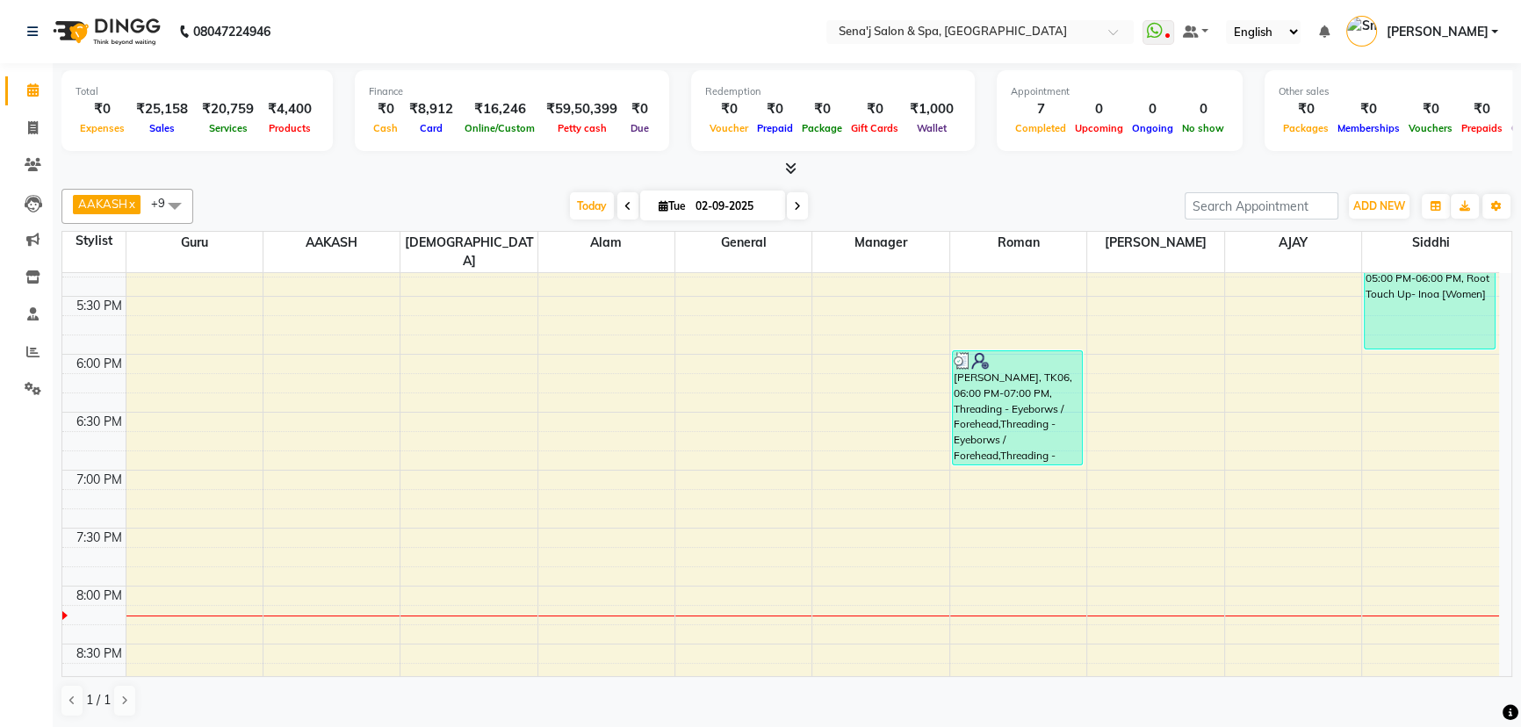
scroll to position [991, 0]
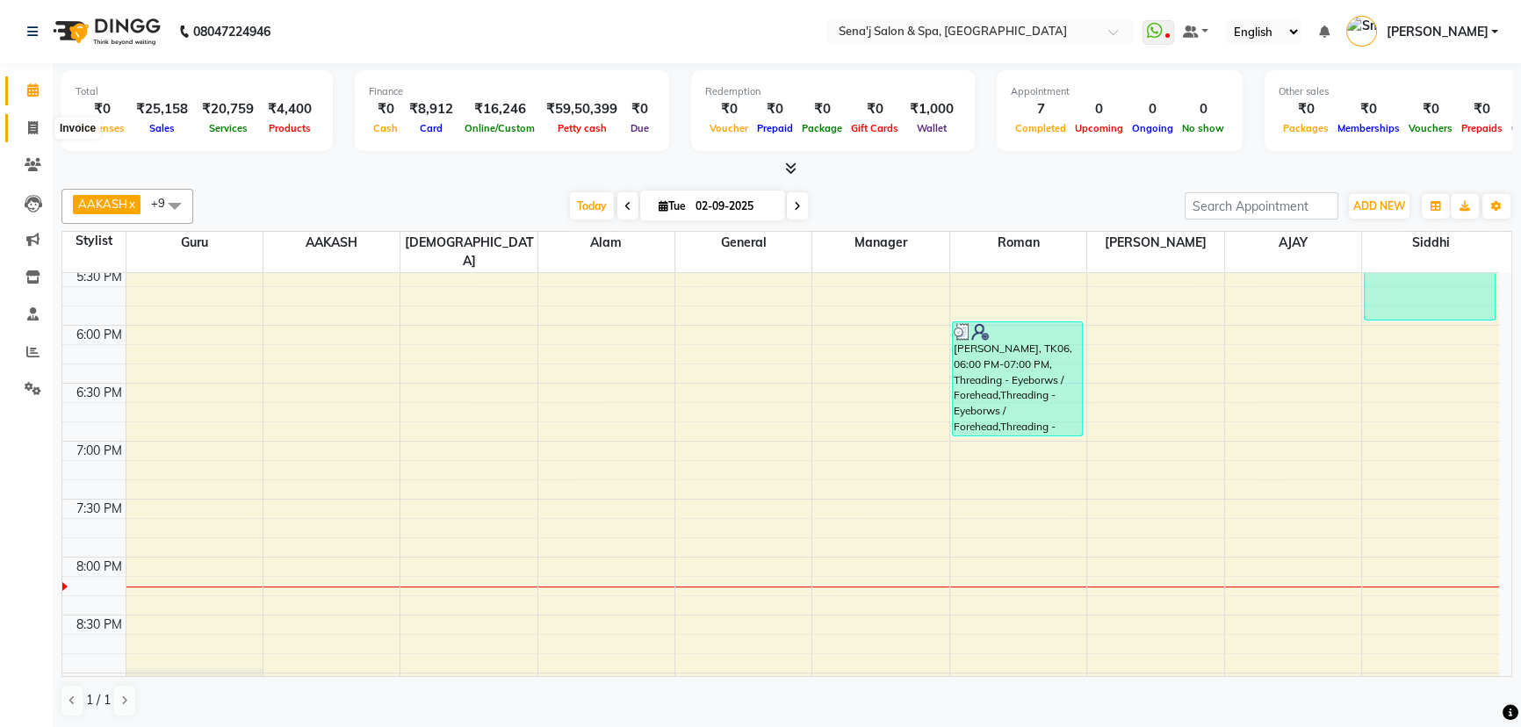
click at [32, 125] on icon at bounding box center [33, 127] width 10 height 13
select select "447"
select select "service"
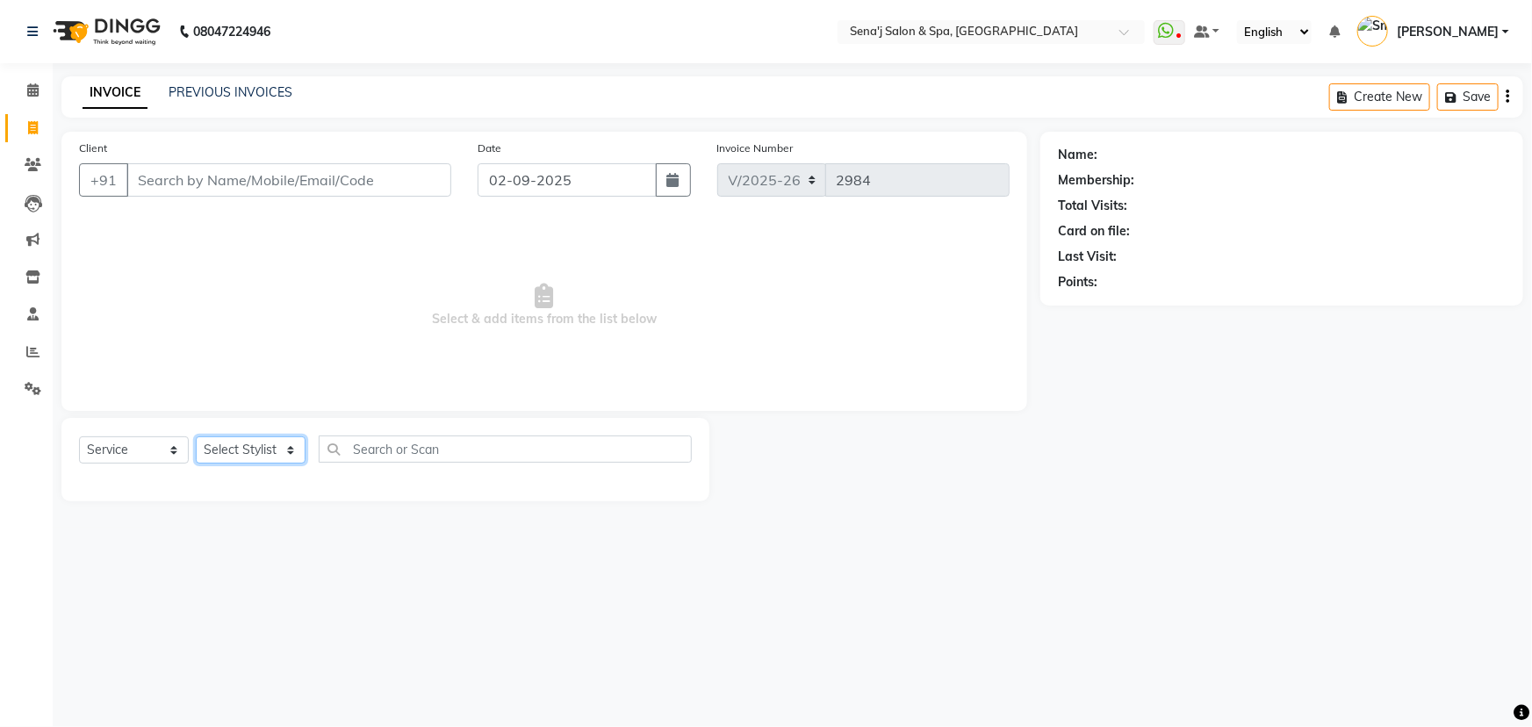
click at [239, 451] on select "Select Stylist [PERSON_NAME] [PERSON_NAME] [PERSON_NAME] [PERSON_NAME] General …" at bounding box center [251, 449] width 110 height 27
select select "11468"
click at [196, 436] on select "Select Stylist [PERSON_NAME] [PERSON_NAME] [PERSON_NAME] [PERSON_NAME] General …" at bounding box center [251, 449] width 110 height 27
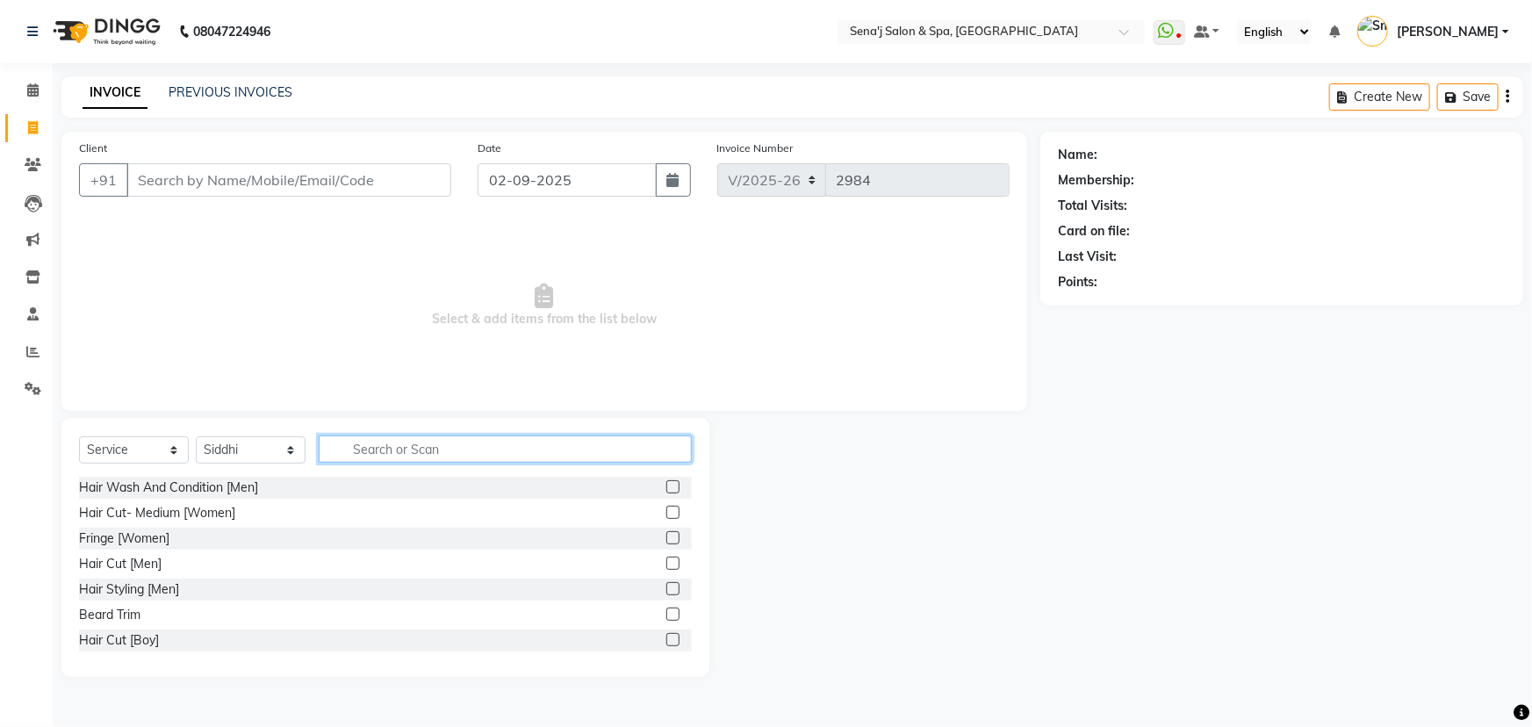
click at [356, 441] on input "text" at bounding box center [505, 449] width 373 height 27
type input "roo"
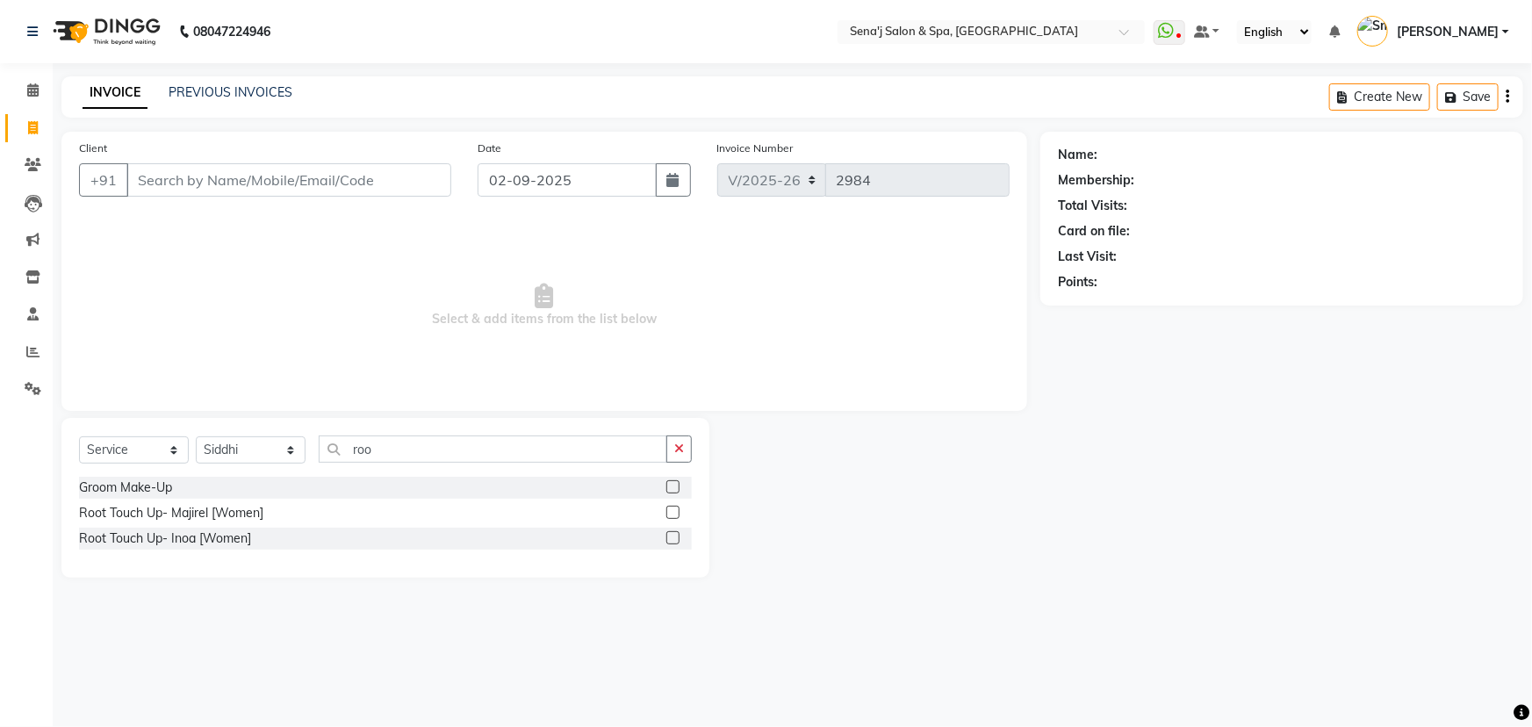
click at [668, 534] on div at bounding box center [679, 539] width 25 height 22
click at [670, 536] on label at bounding box center [673, 537] width 13 height 13
click at [670, 536] on input "checkbox" at bounding box center [672, 538] width 11 height 11
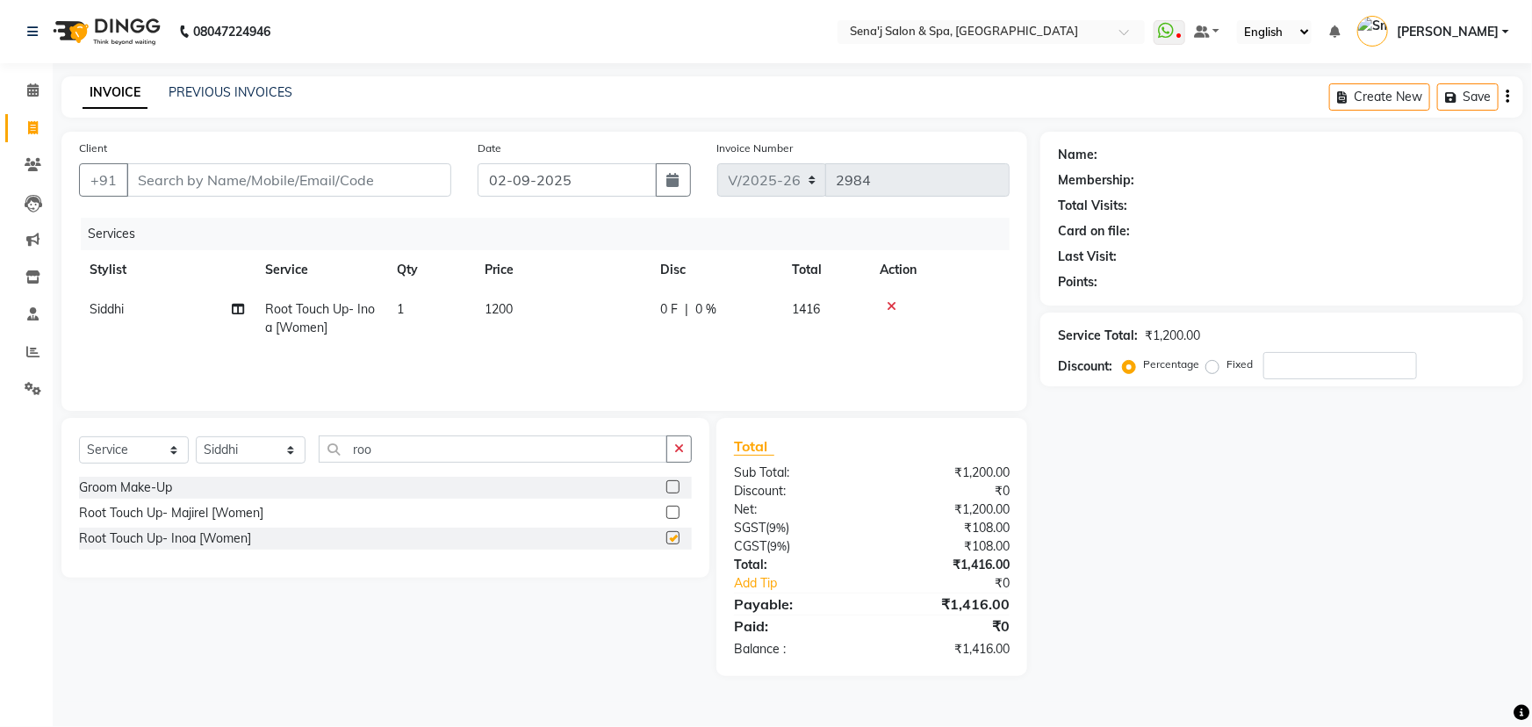
checkbox input "false"
click at [1272, 365] on input "number" at bounding box center [1341, 365] width 154 height 27
type input "20"
click at [173, 176] on input "Client" at bounding box center [288, 179] width 325 height 33
type input "8"
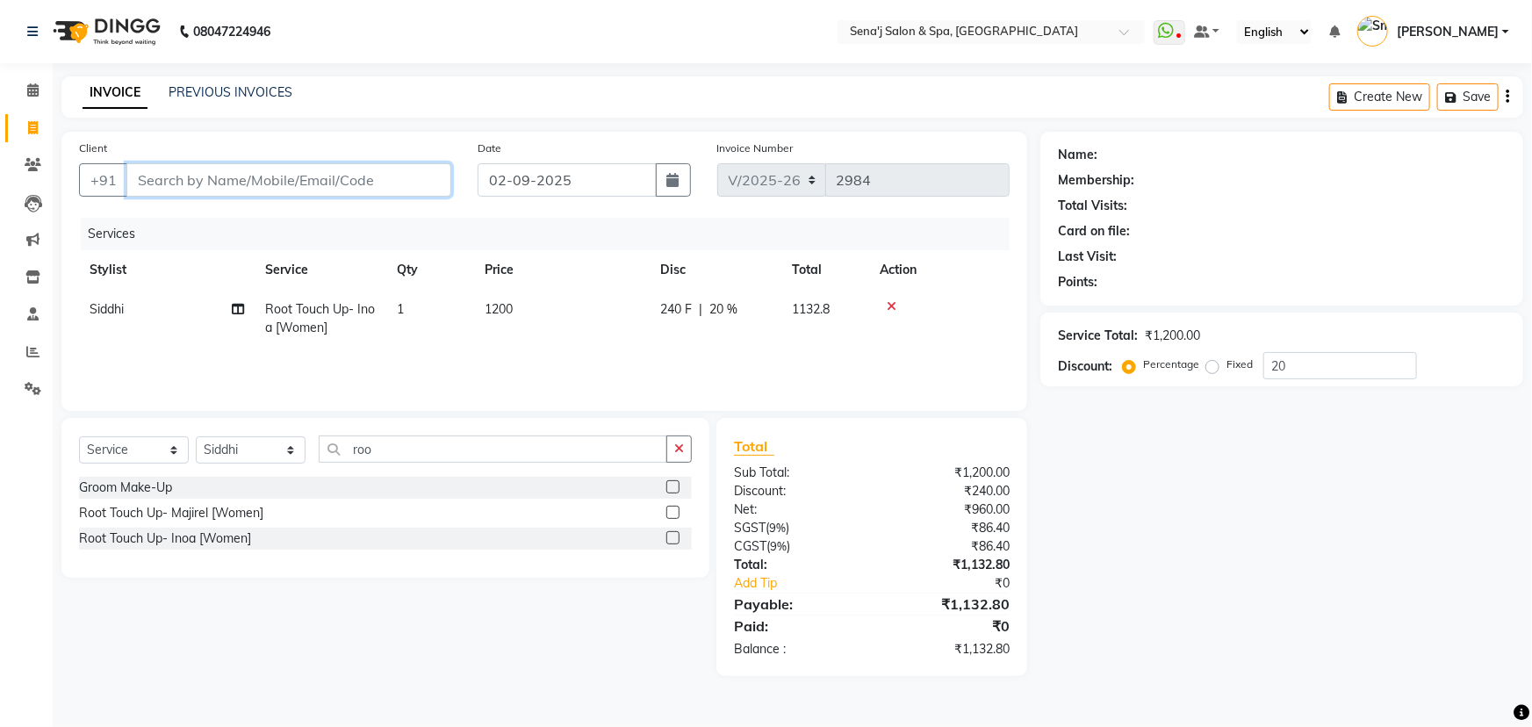
type input "0"
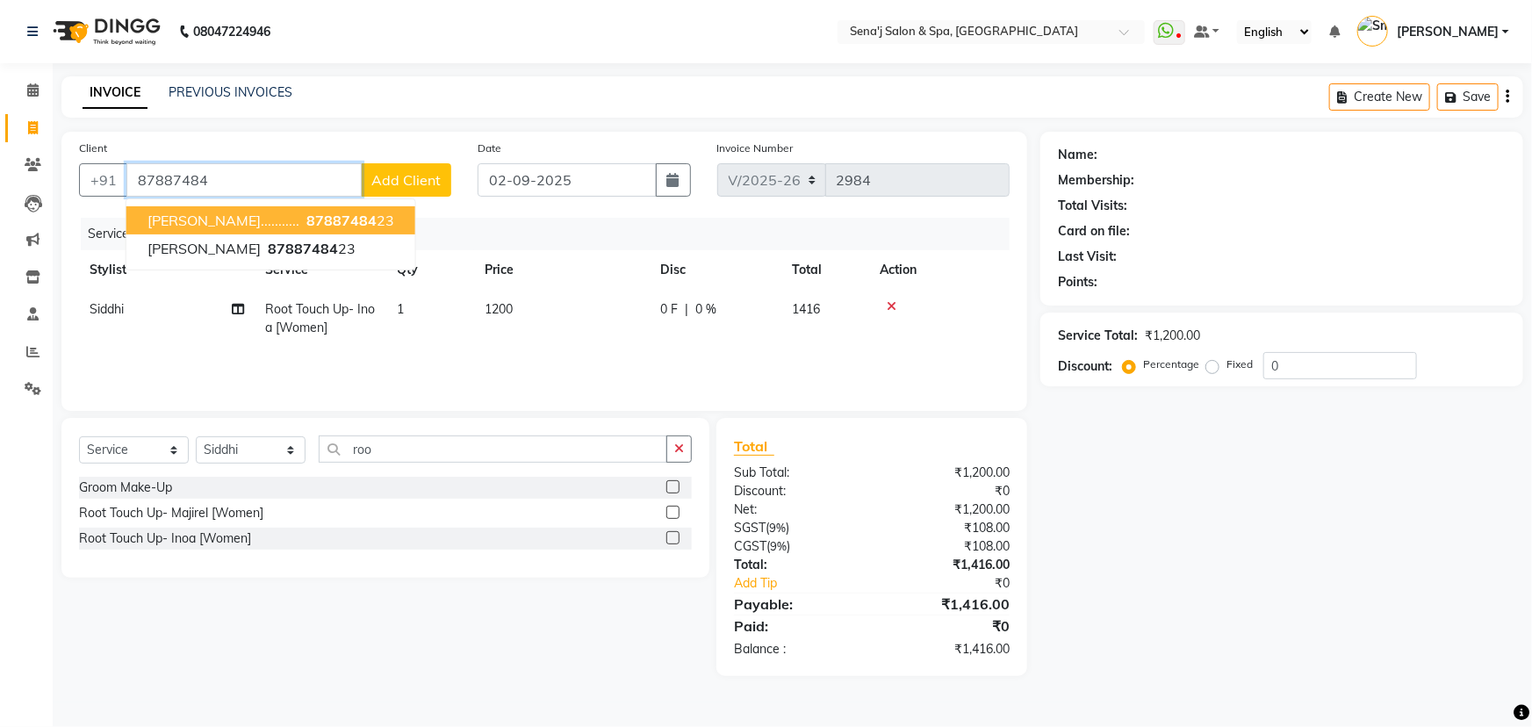
click at [306, 224] on span "87887484" at bounding box center [341, 221] width 70 height 18
type input "8788748423"
select select "1: Object"
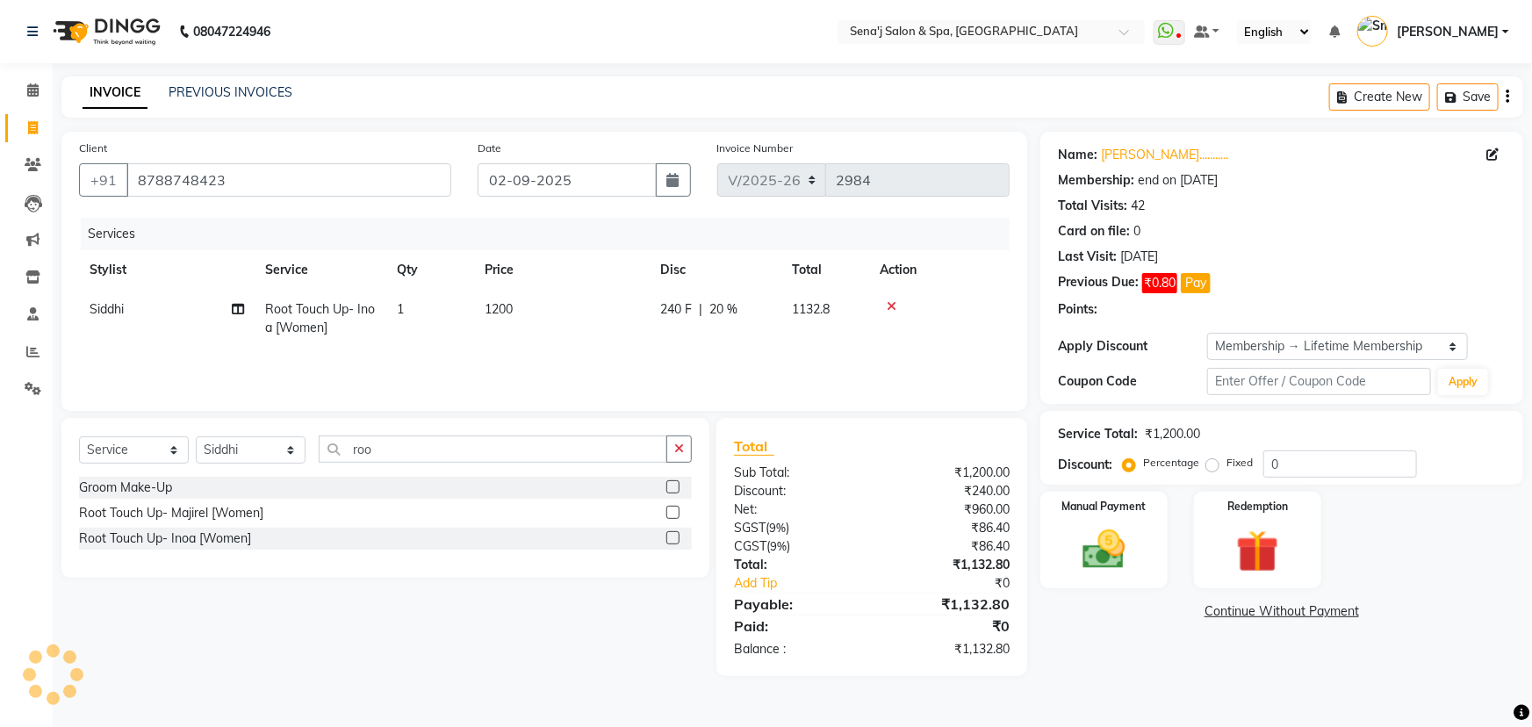
type input "20"
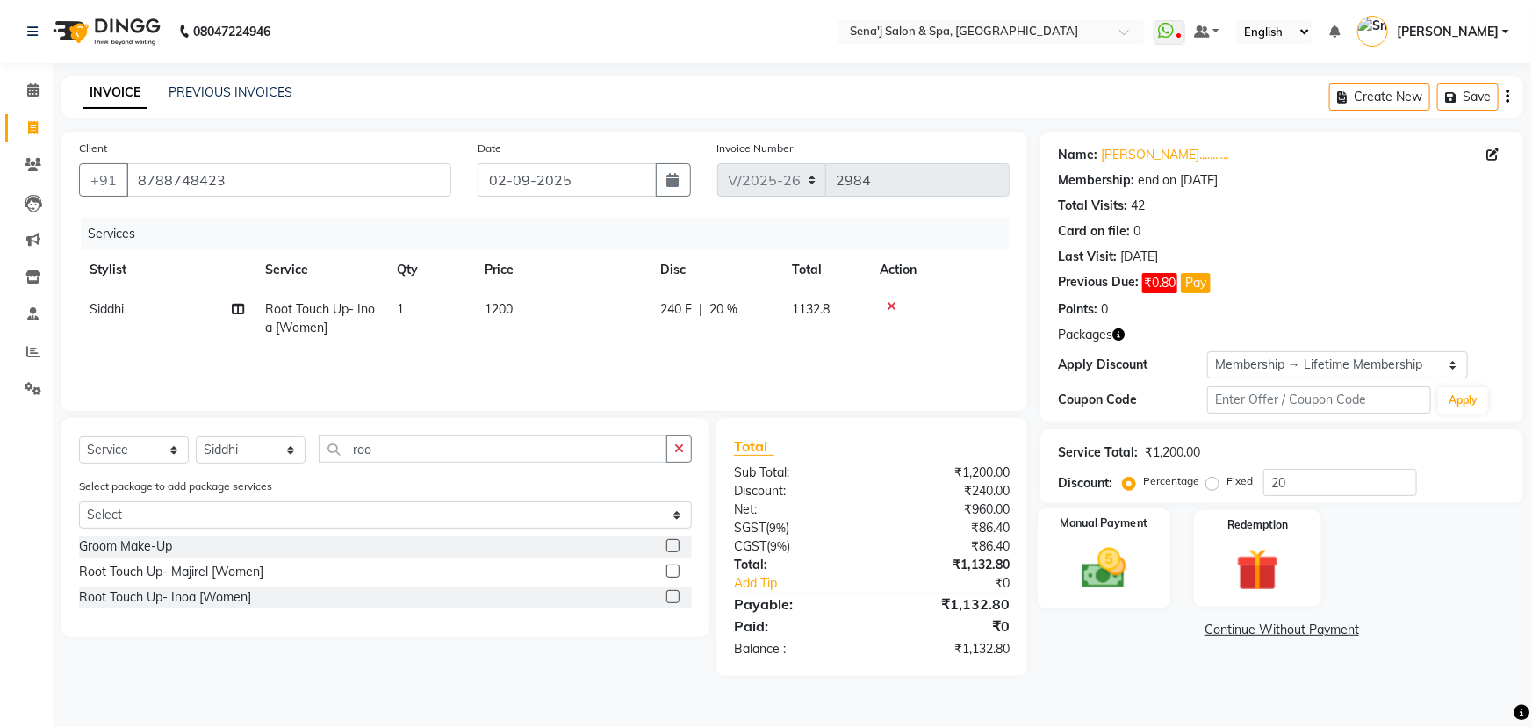
click at [1109, 555] on img at bounding box center [1105, 568] width 72 height 51
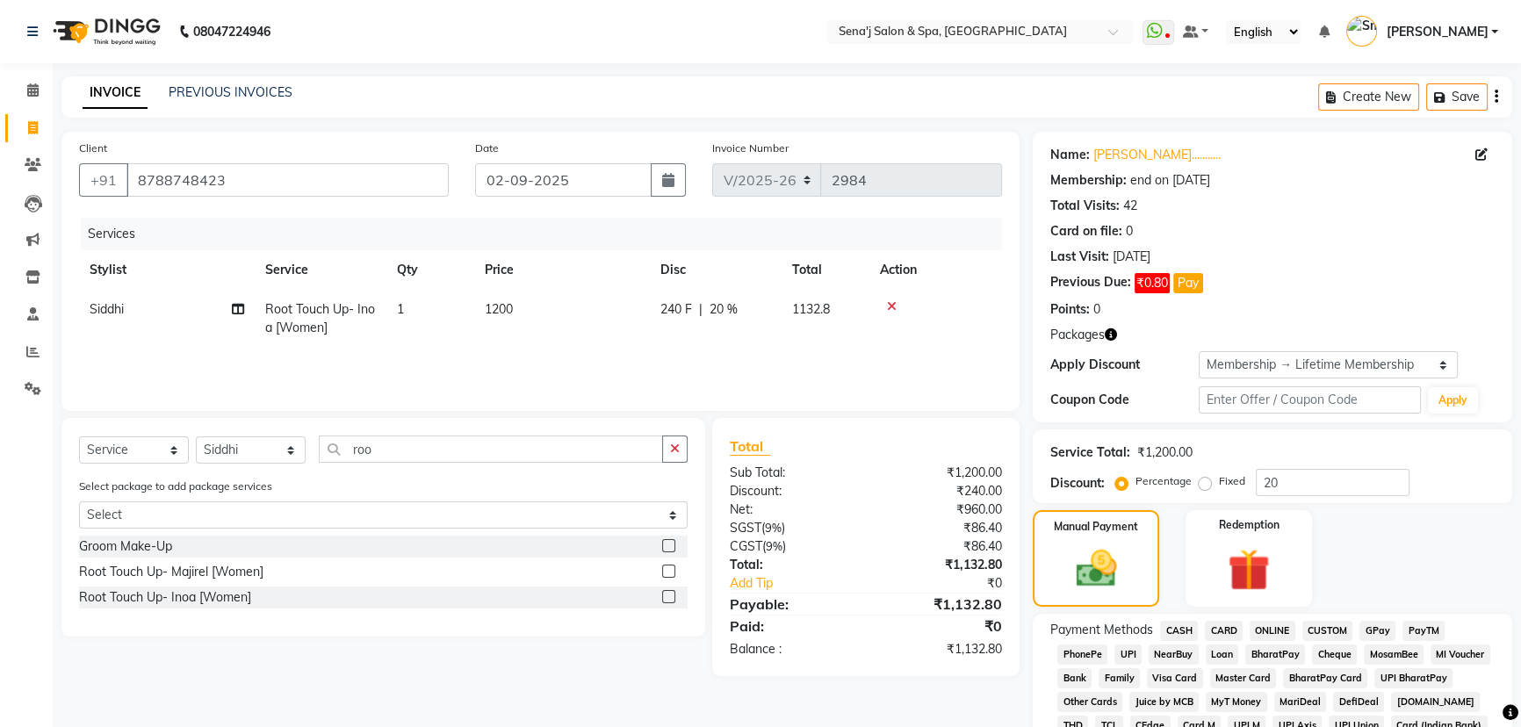
scroll to position [239, 0]
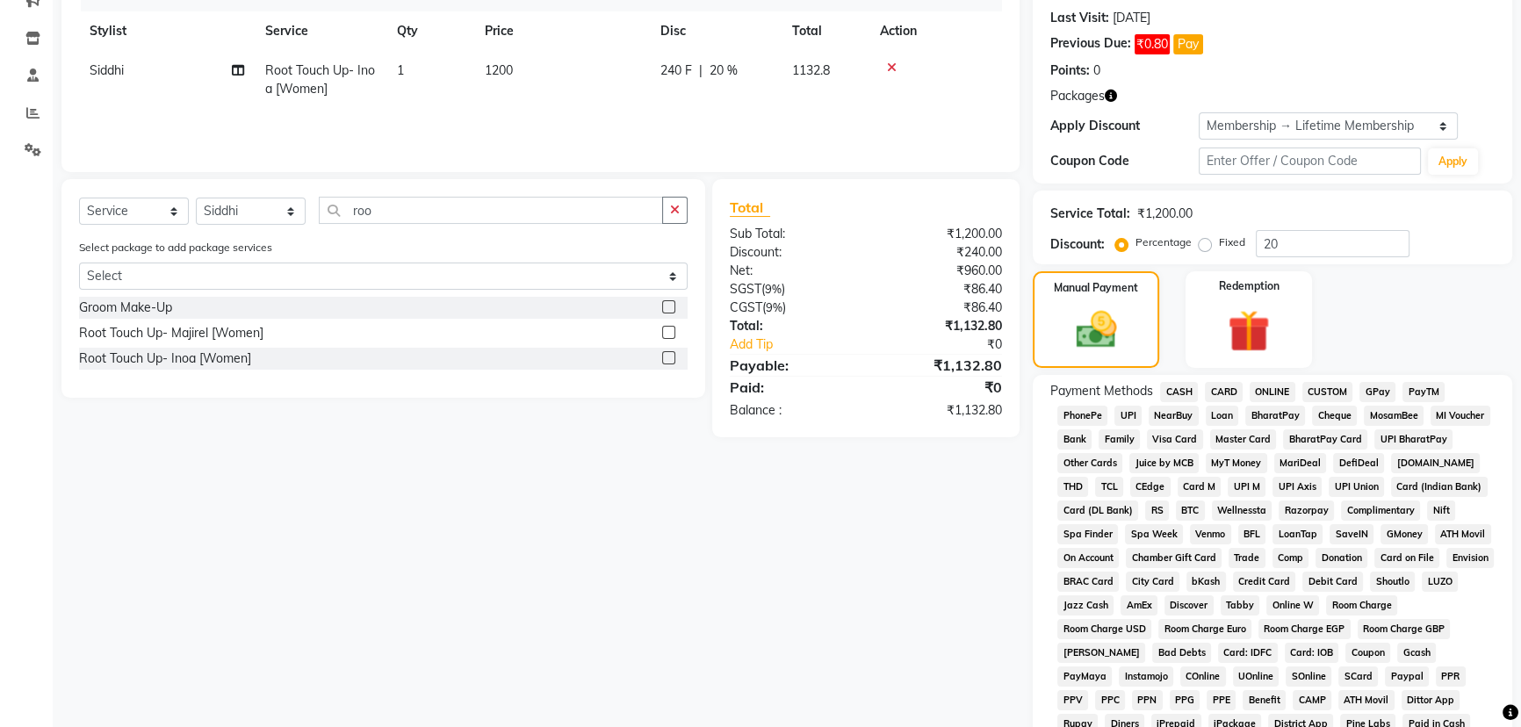
click at [1080, 409] on span "PhonePe" at bounding box center [1082, 416] width 50 height 20
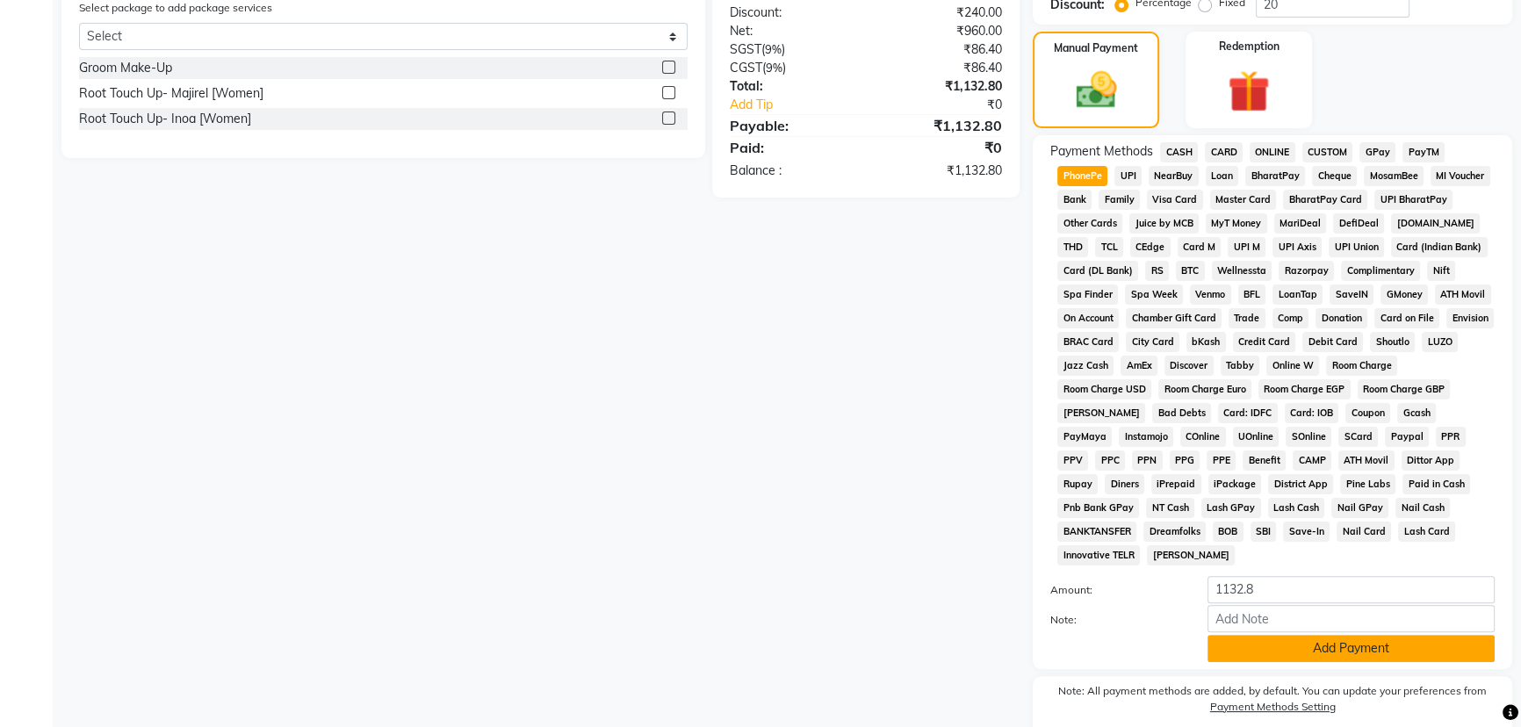
click at [1282, 647] on button "Add Payment" at bounding box center [1350, 648] width 287 height 27
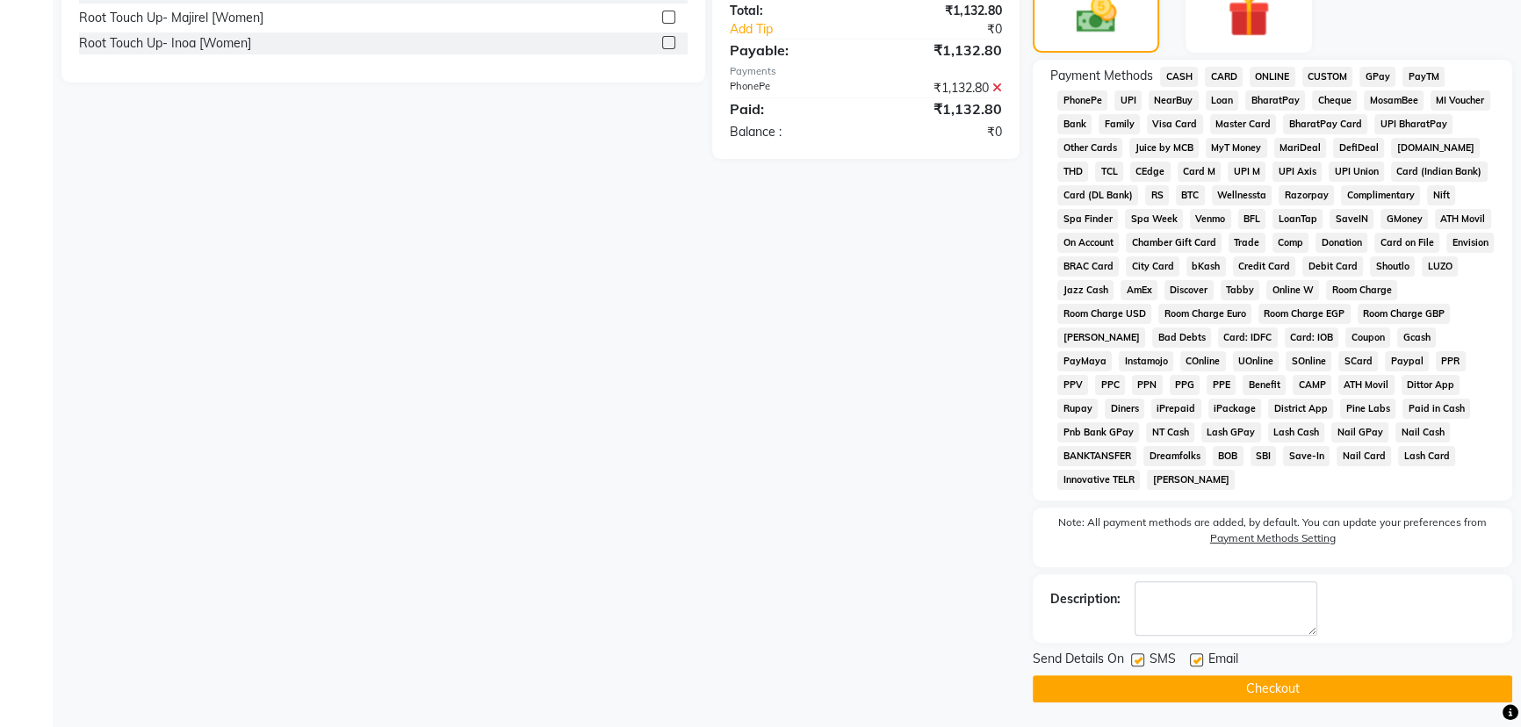
scroll to position [474, 0]
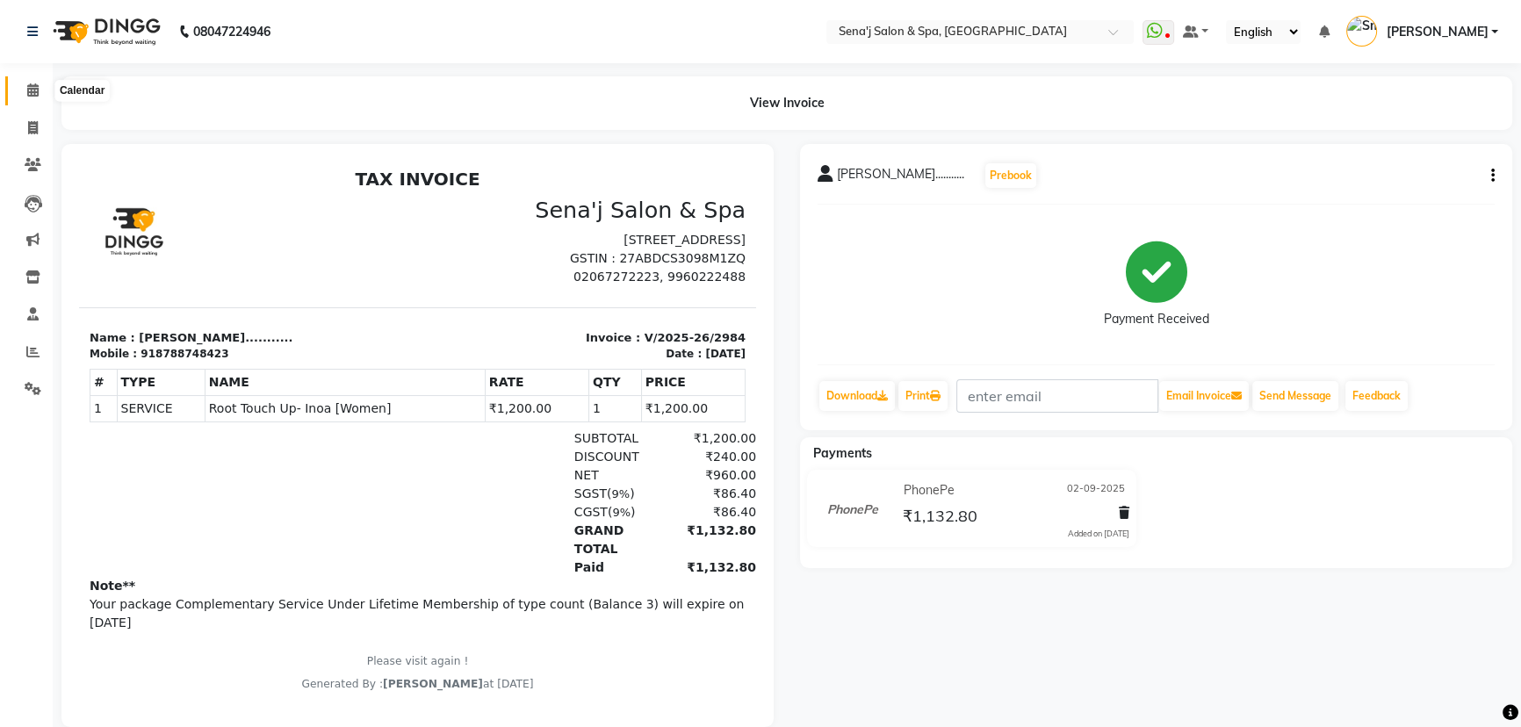
click at [35, 89] on icon at bounding box center [32, 89] width 11 height 13
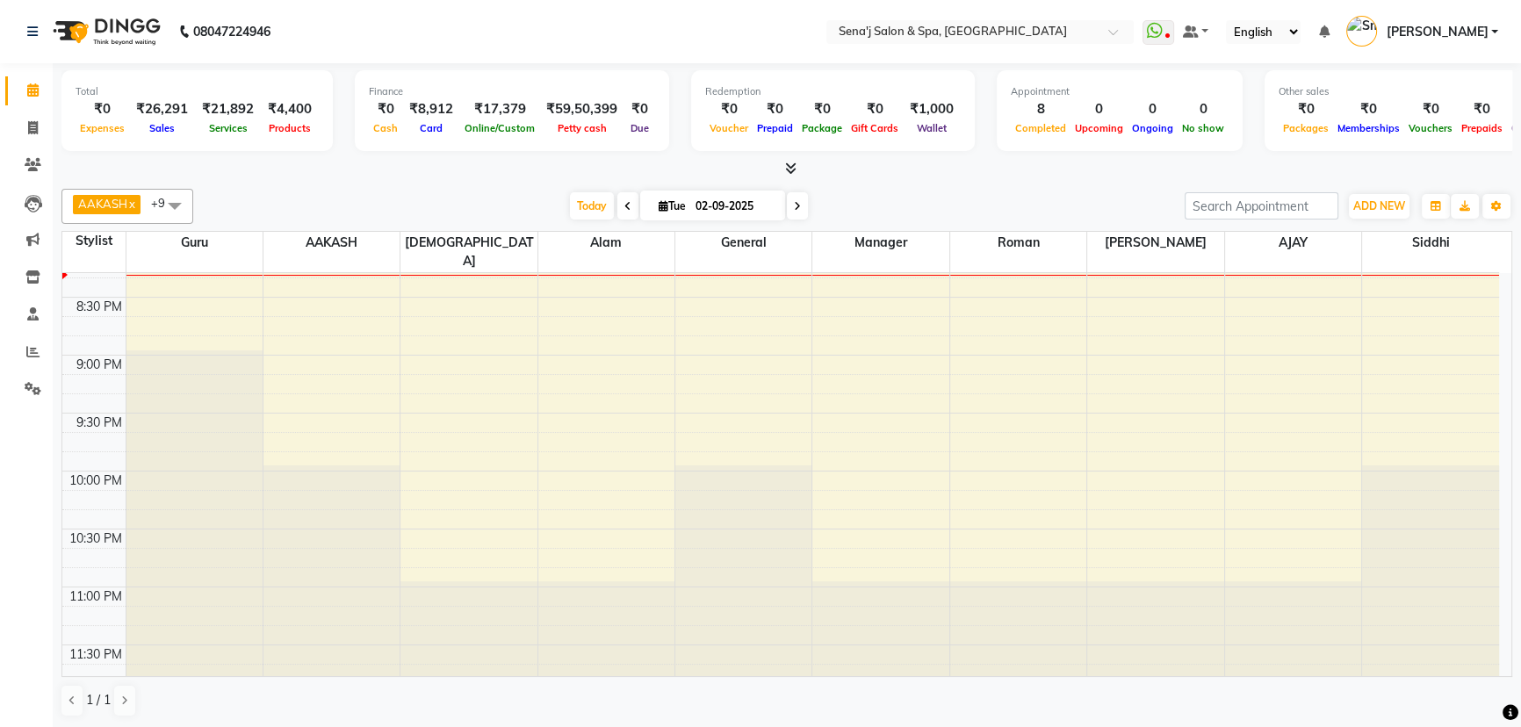
scroll to position [1309, 0]
click at [590, 205] on span "Today" at bounding box center [592, 205] width 44 height 27
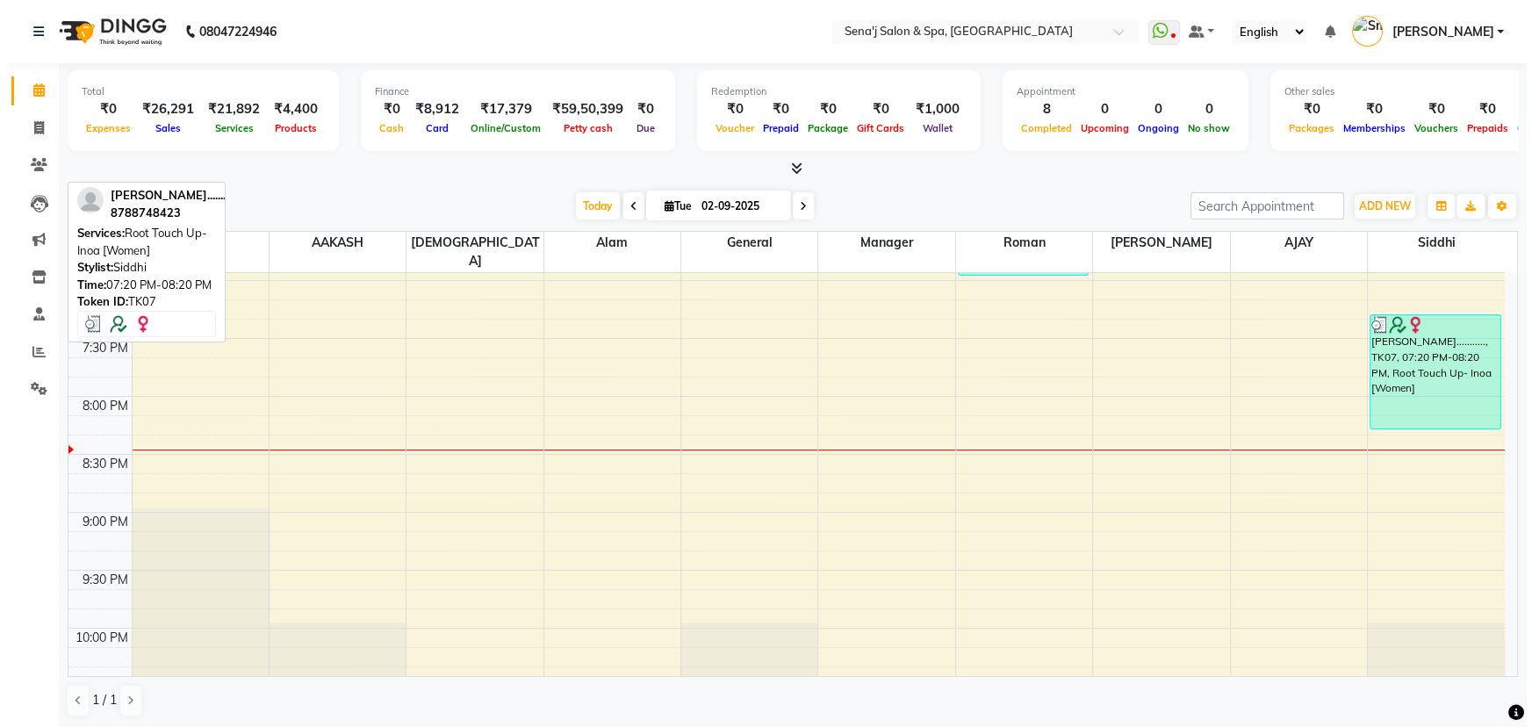
scroll to position [1112, 0]
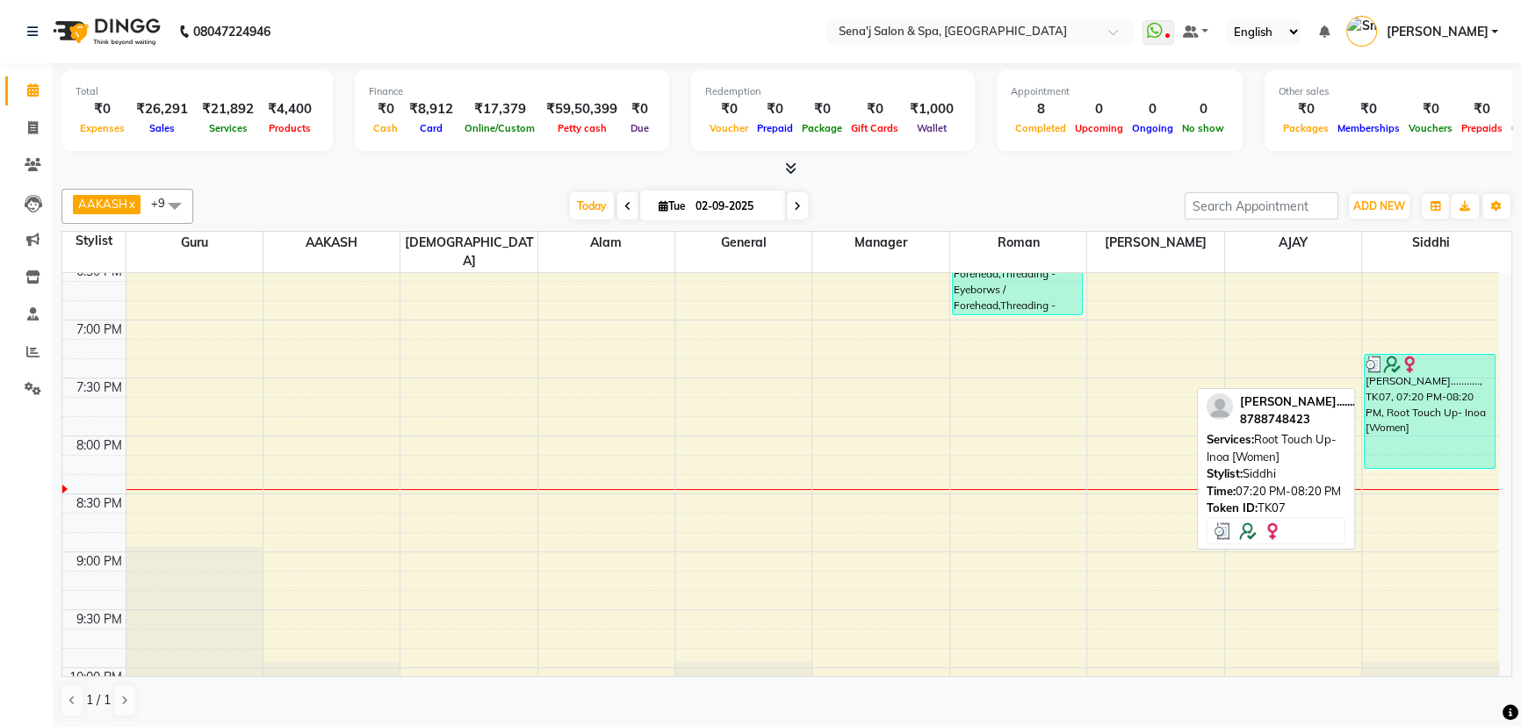
click at [1388, 421] on div "[PERSON_NAME]..........., TK07, 07:20 PM-08:20 PM, Root Touch Up- Inoa [Women]" at bounding box center [1430, 411] width 130 height 113
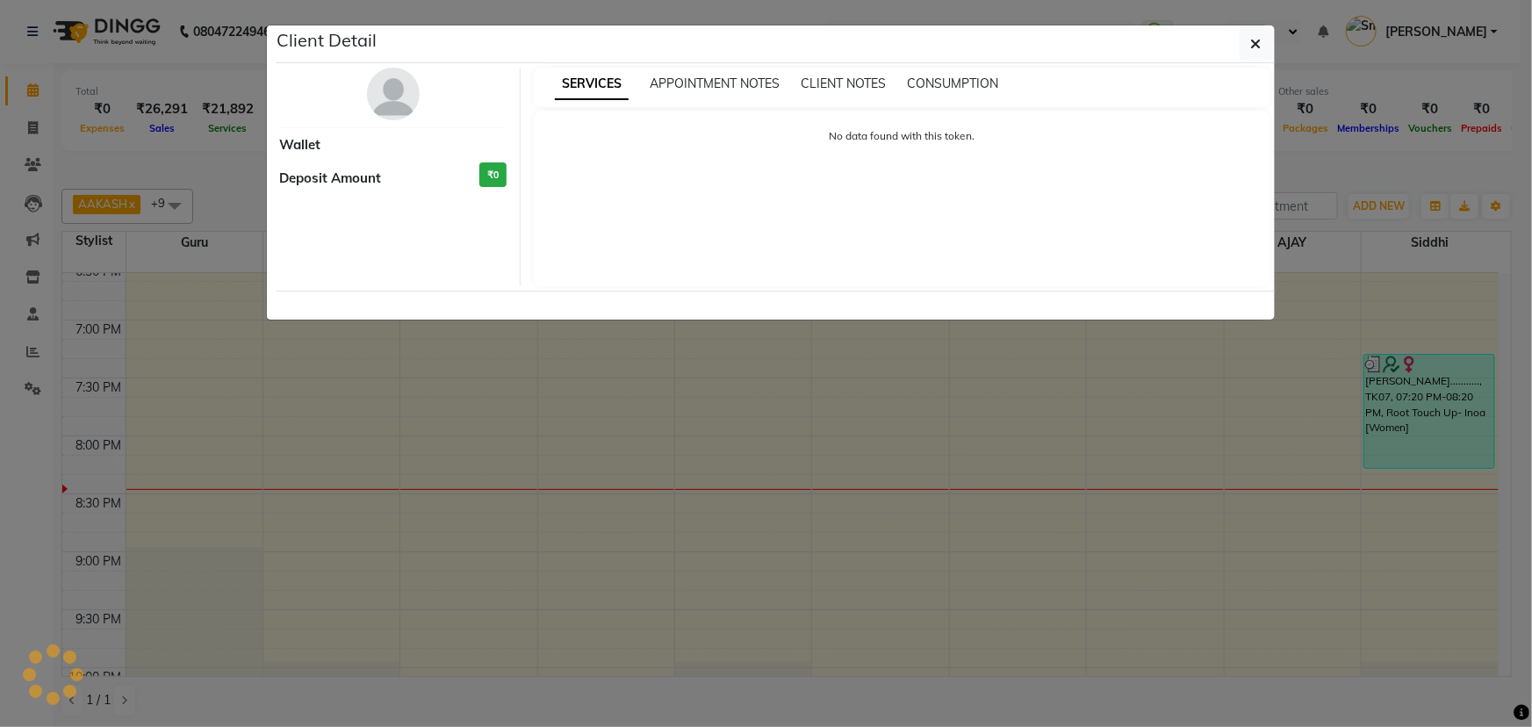
select select "3"
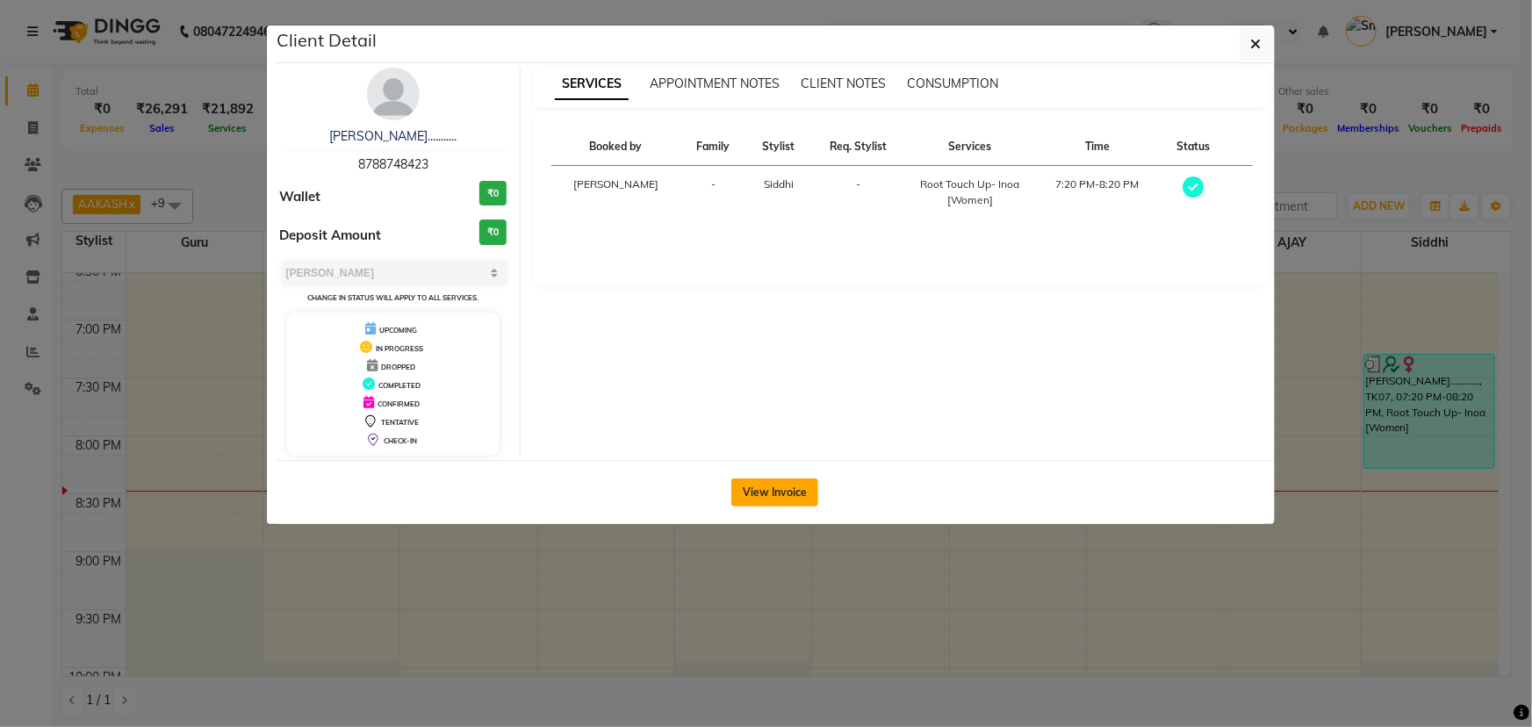
click at [776, 485] on button "View Invoice" at bounding box center [775, 493] width 87 height 28
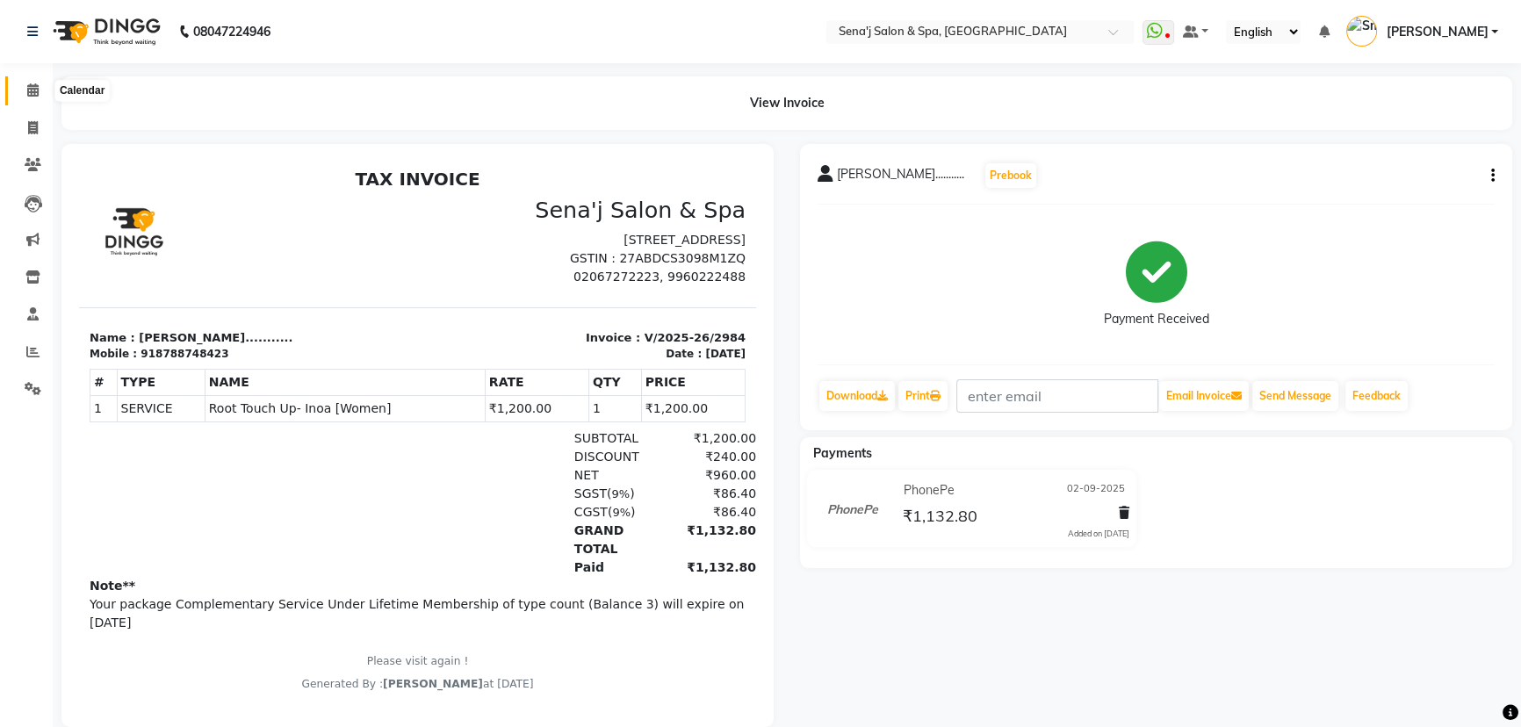
click at [39, 94] on span at bounding box center [33, 91] width 31 height 20
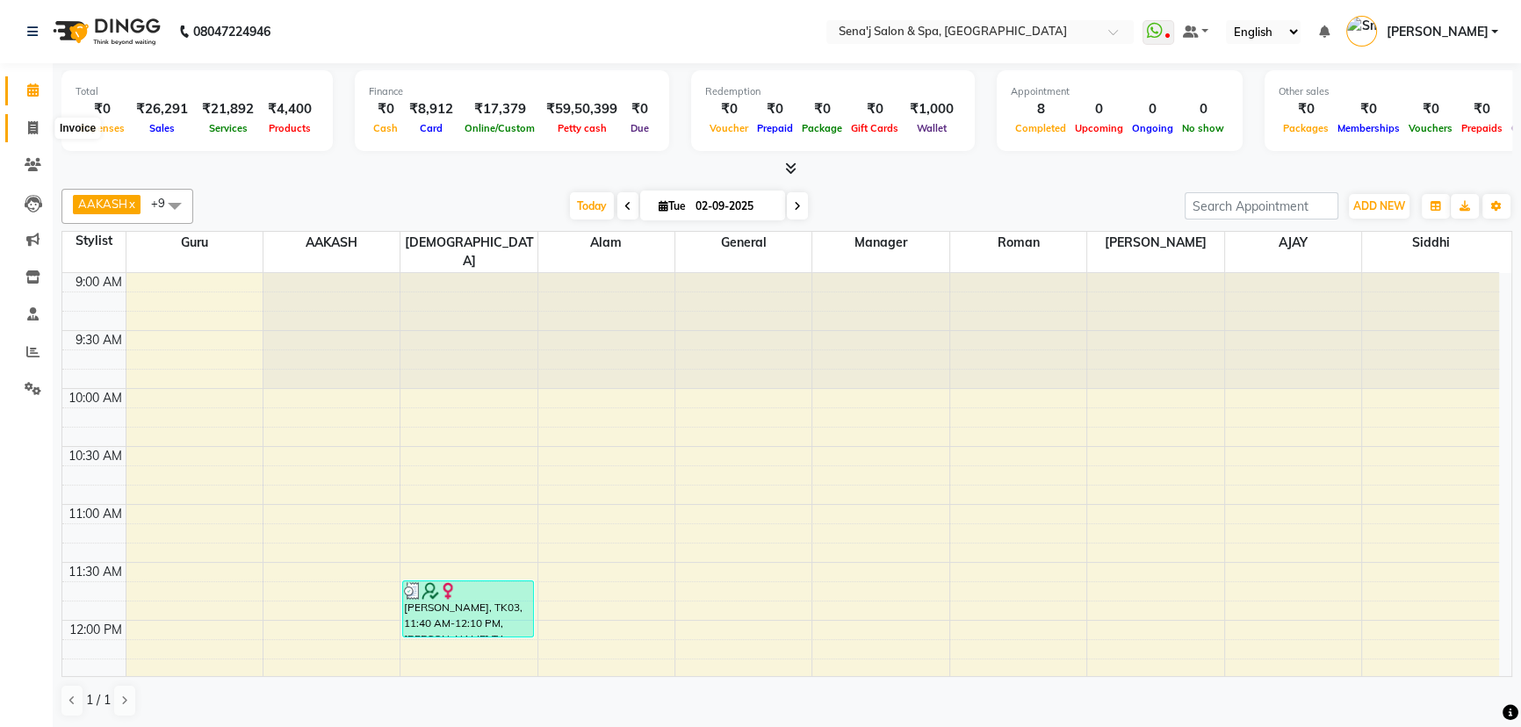
click at [26, 119] on span at bounding box center [33, 129] width 31 height 20
select select "service"
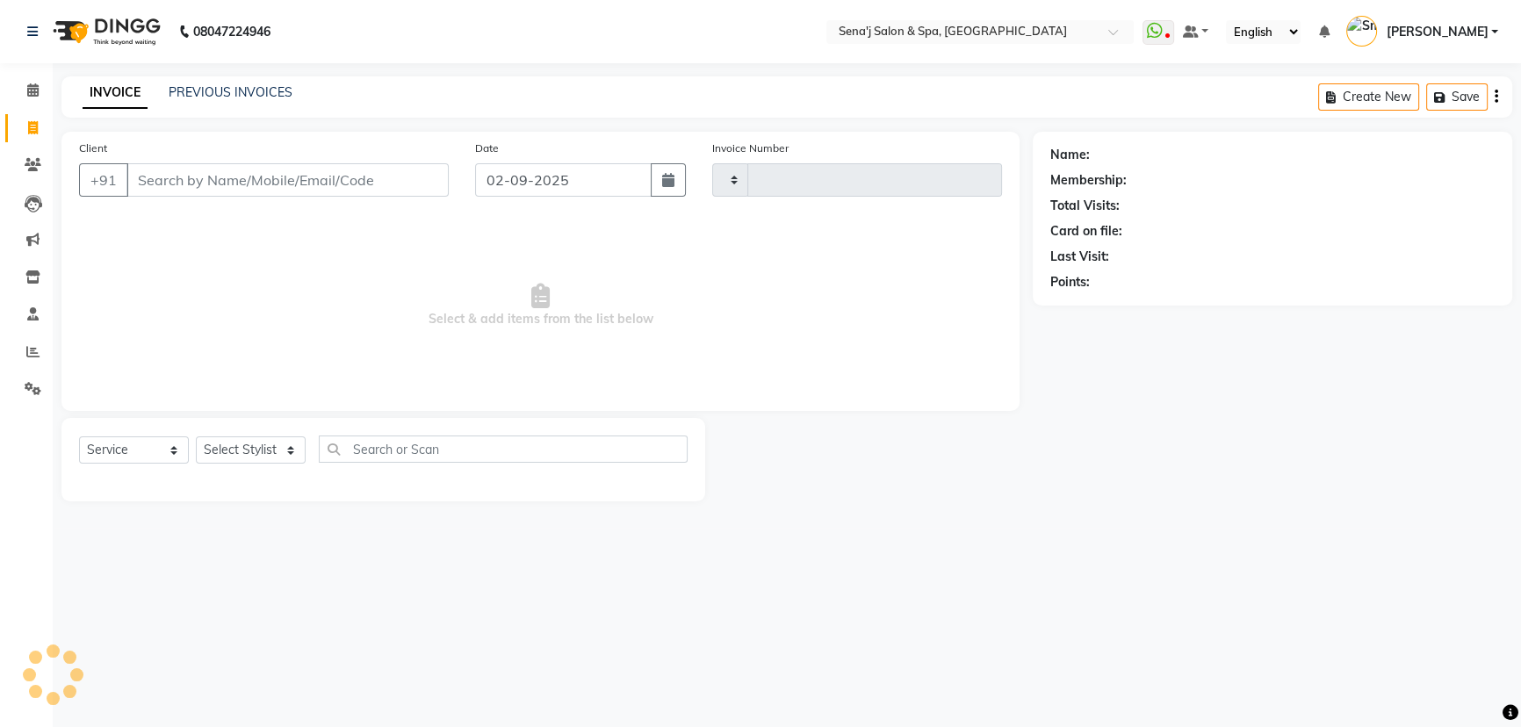
type input "2985"
select select "447"
click at [21, 354] on span at bounding box center [33, 352] width 31 height 20
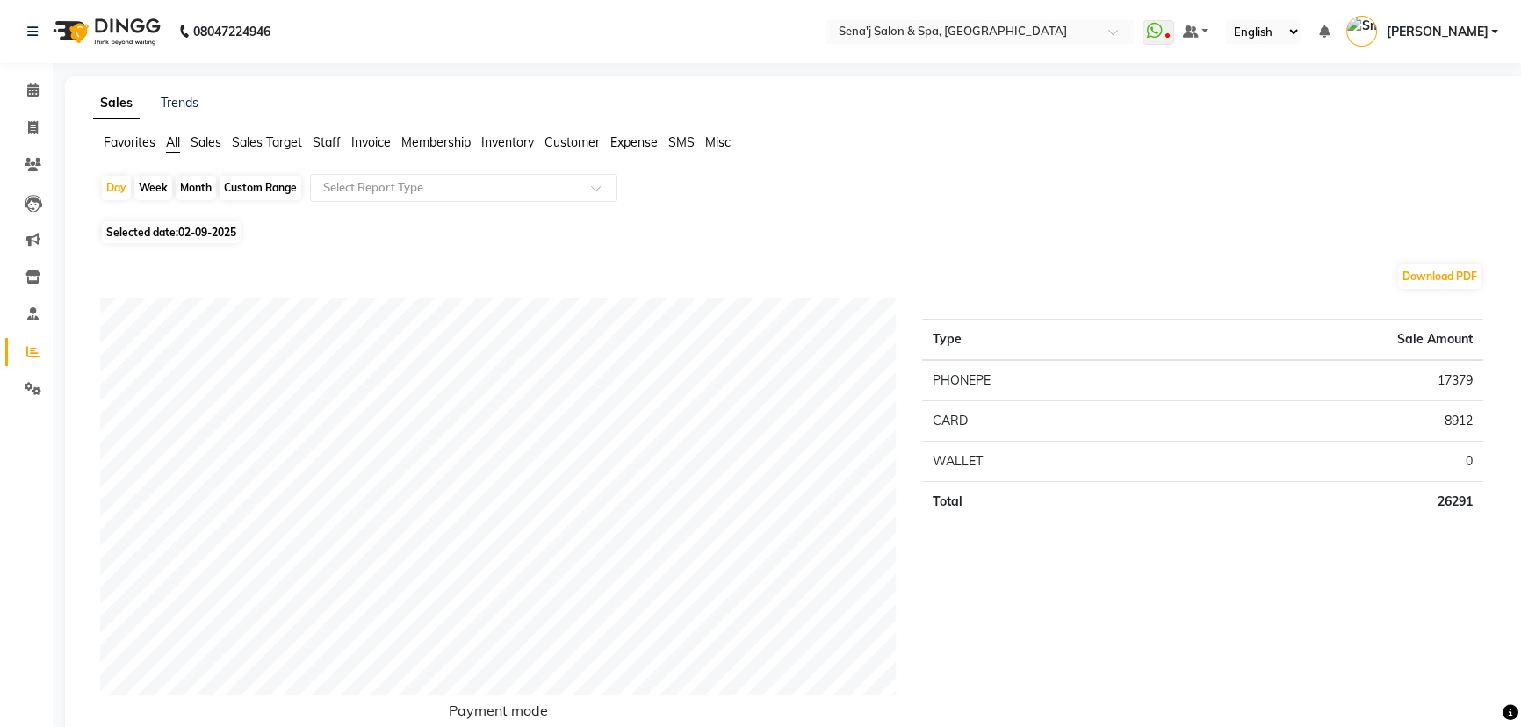
click at [186, 189] on div "Month" at bounding box center [196, 188] width 40 height 25
select select "9"
select select "2025"
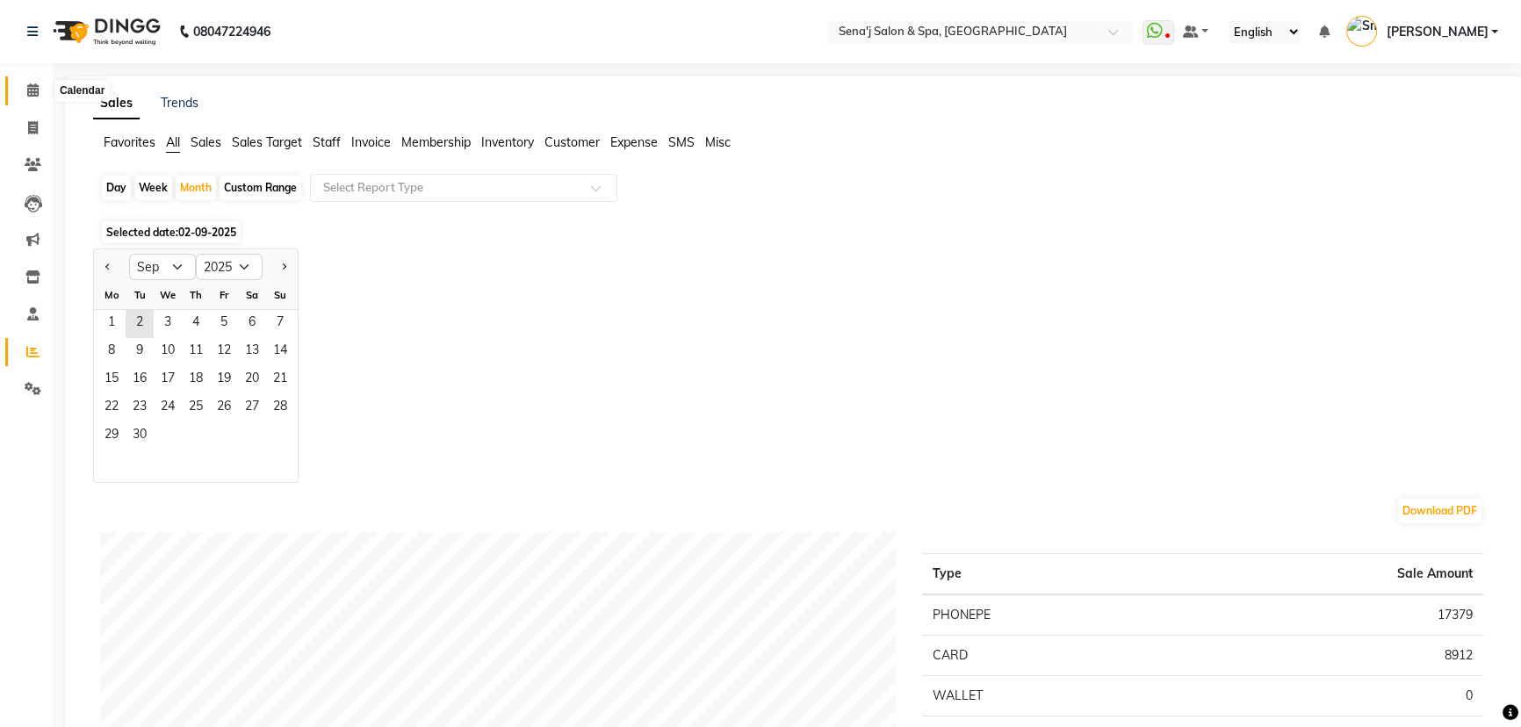
click at [33, 83] on icon at bounding box center [32, 89] width 11 height 13
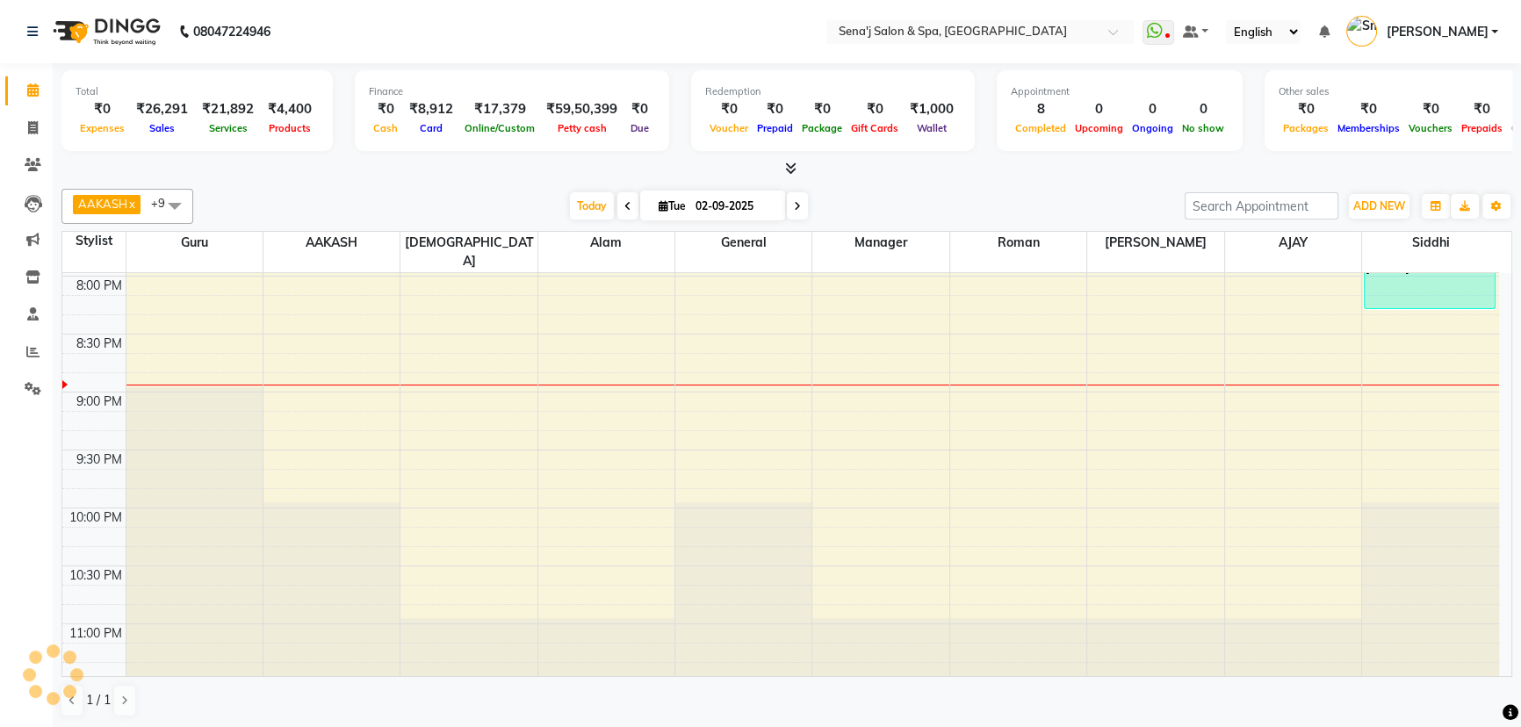
scroll to position [1309, 0]
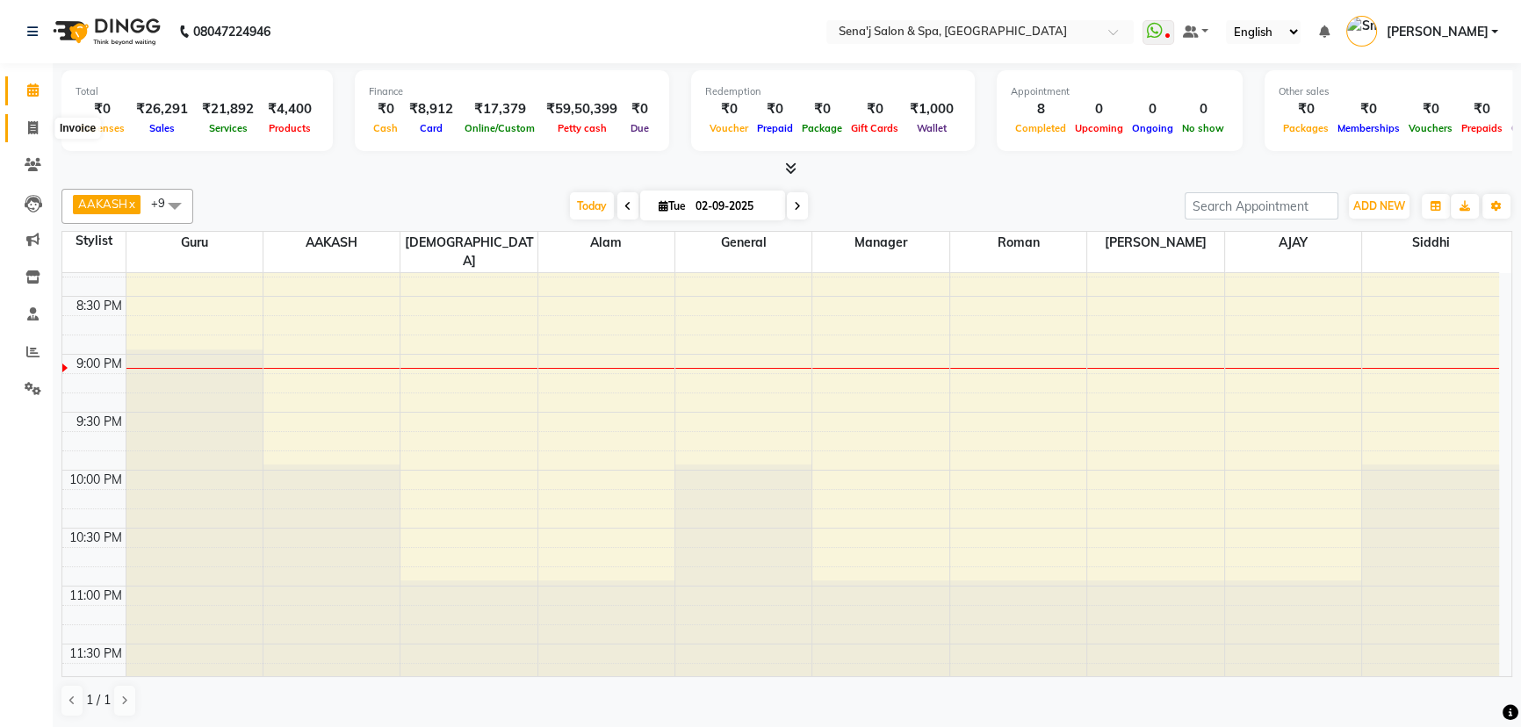
click at [33, 133] on icon at bounding box center [33, 127] width 10 height 13
select select "447"
select select "service"
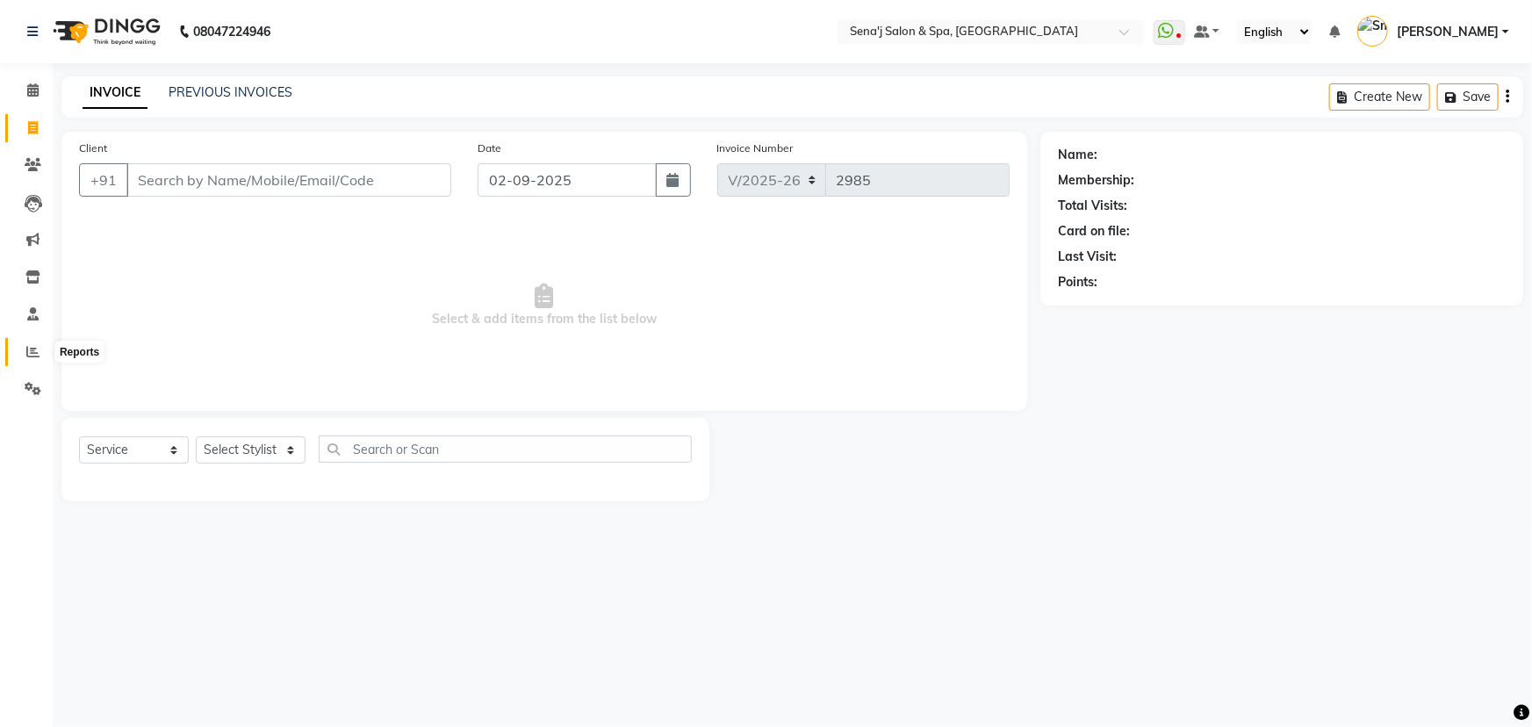
click at [31, 357] on icon at bounding box center [32, 351] width 13 height 13
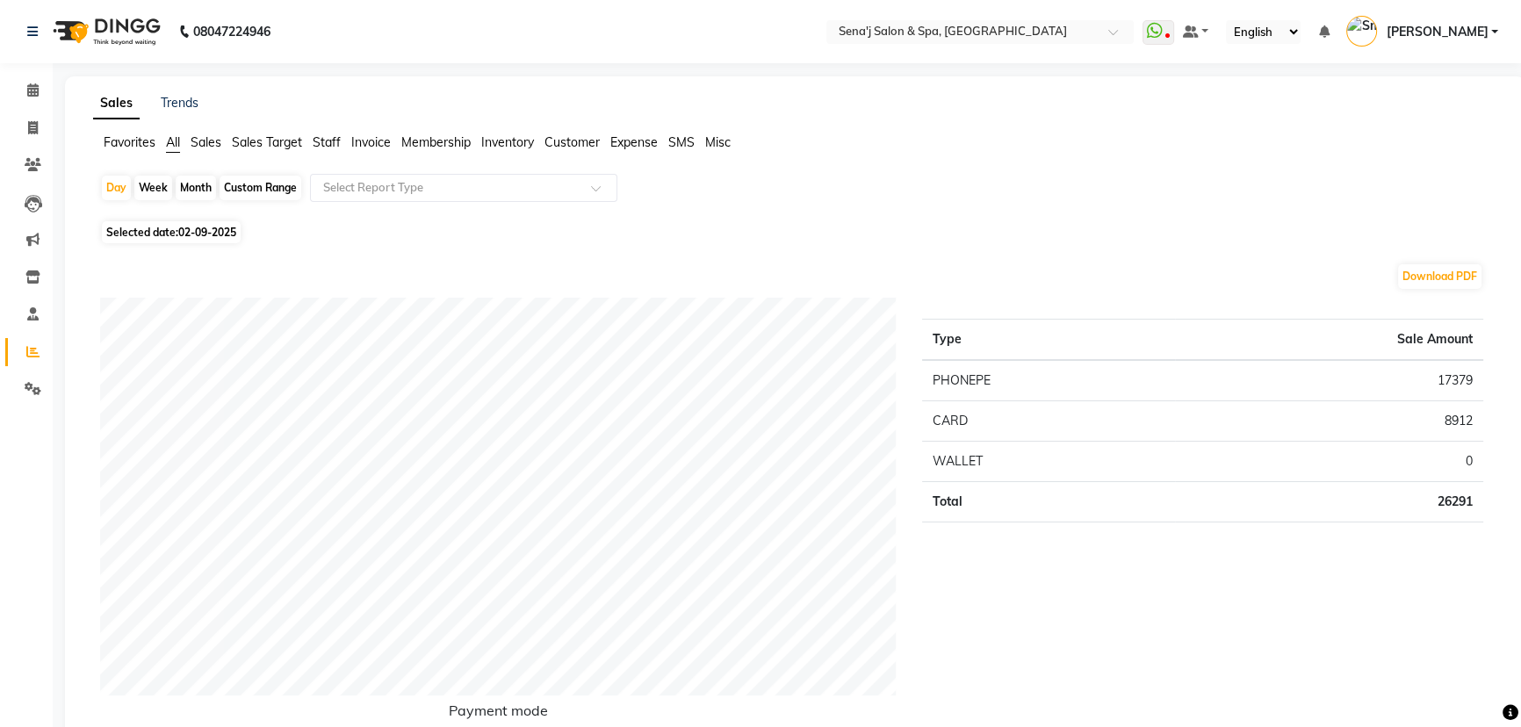
click at [201, 183] on div "Month" at bounding box center [196, 188] width 40 height 25
select select "9"
select select "2025"
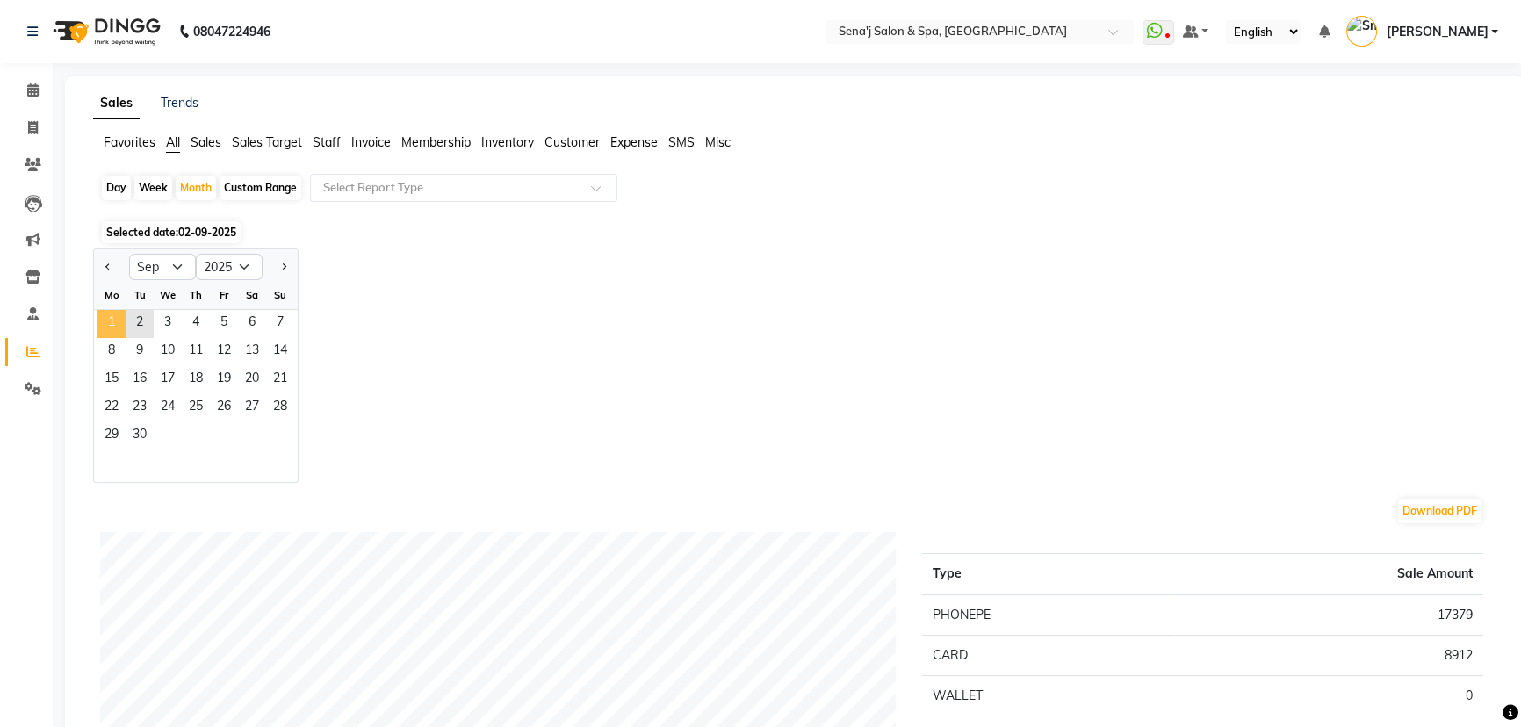
click at [116, 321] on span "1" at bounding box center [111, 324] width 28 height 28
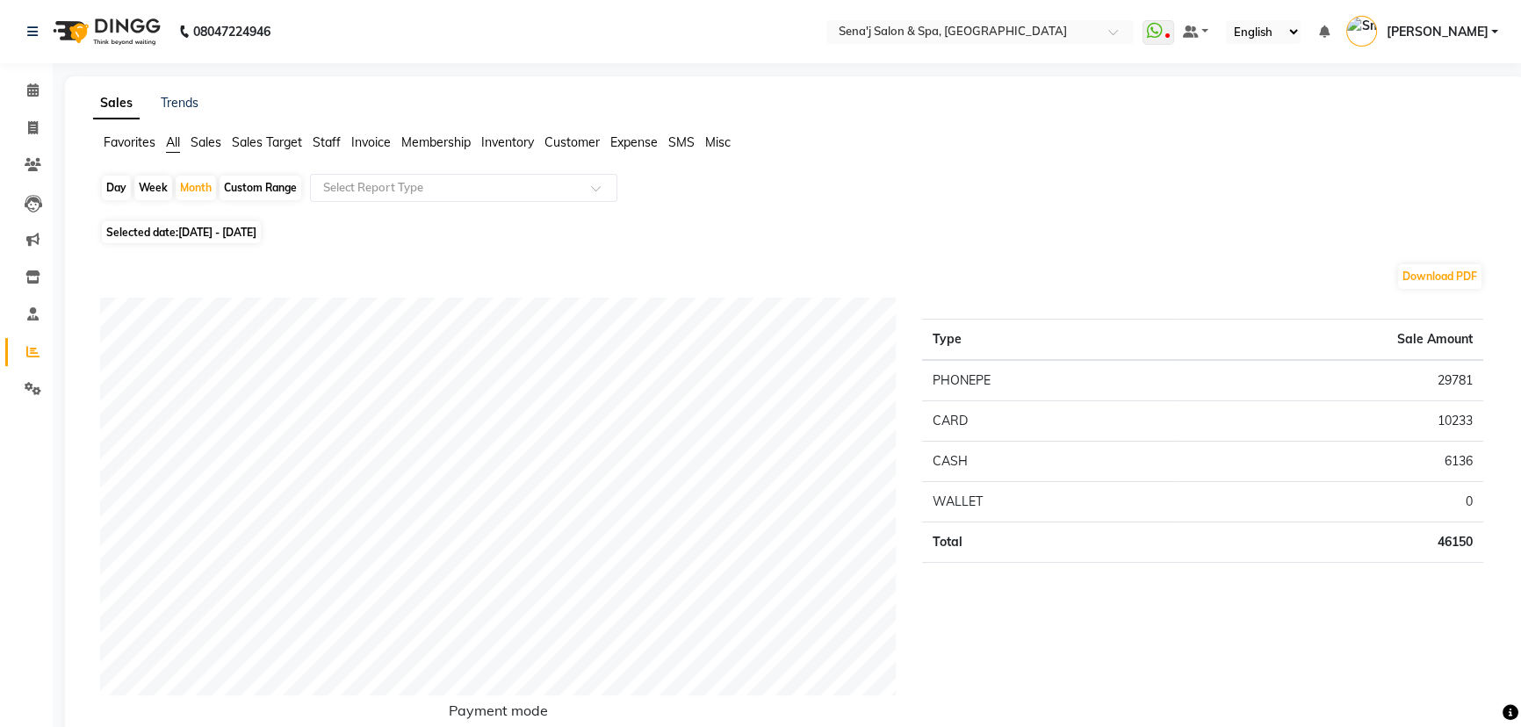
click at [331, 141] on span "Staff" at bounding box center [327, 142] width 28 height 16
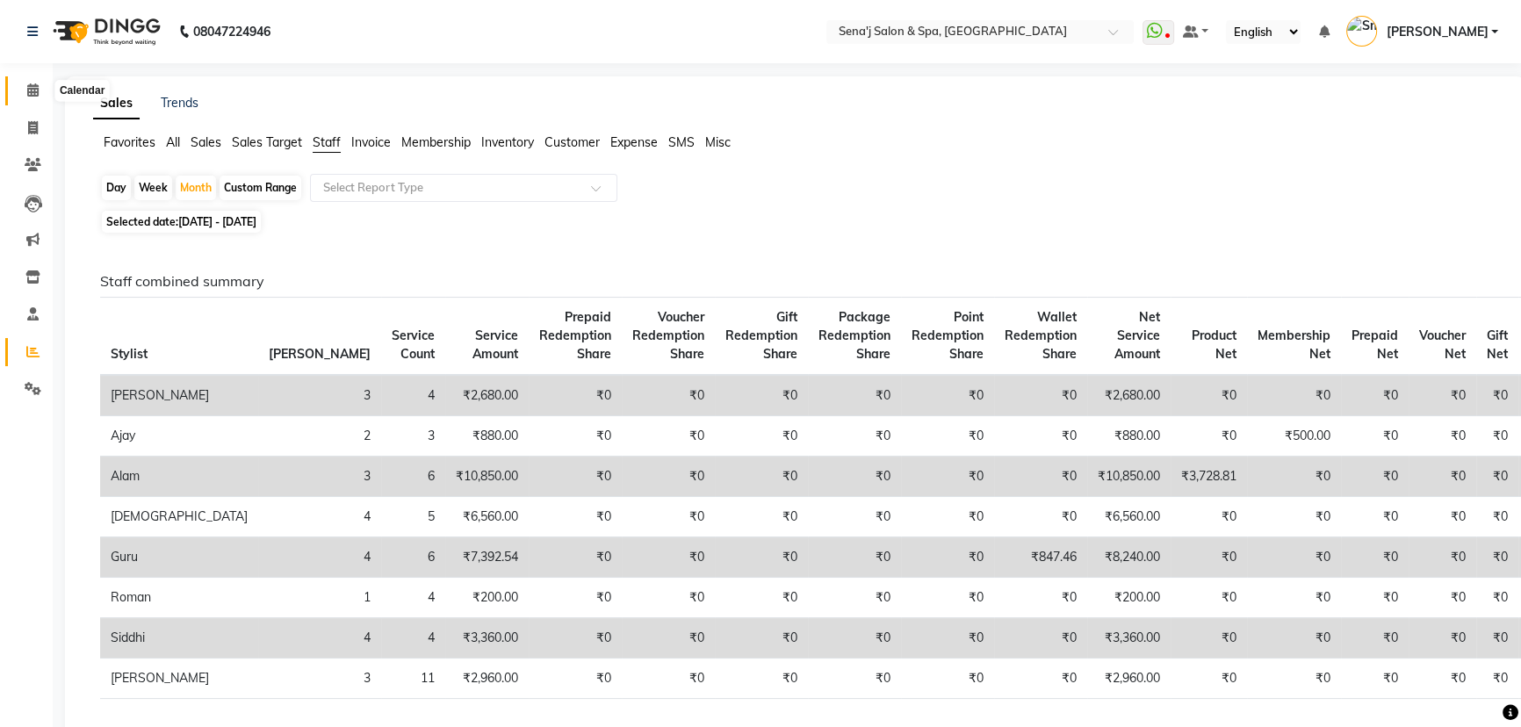
click at [28, 90] on icon at bounding box center [32, 89] width 11 height 13
